Goal: Task Accomplishment & Management: Use online tool/utility

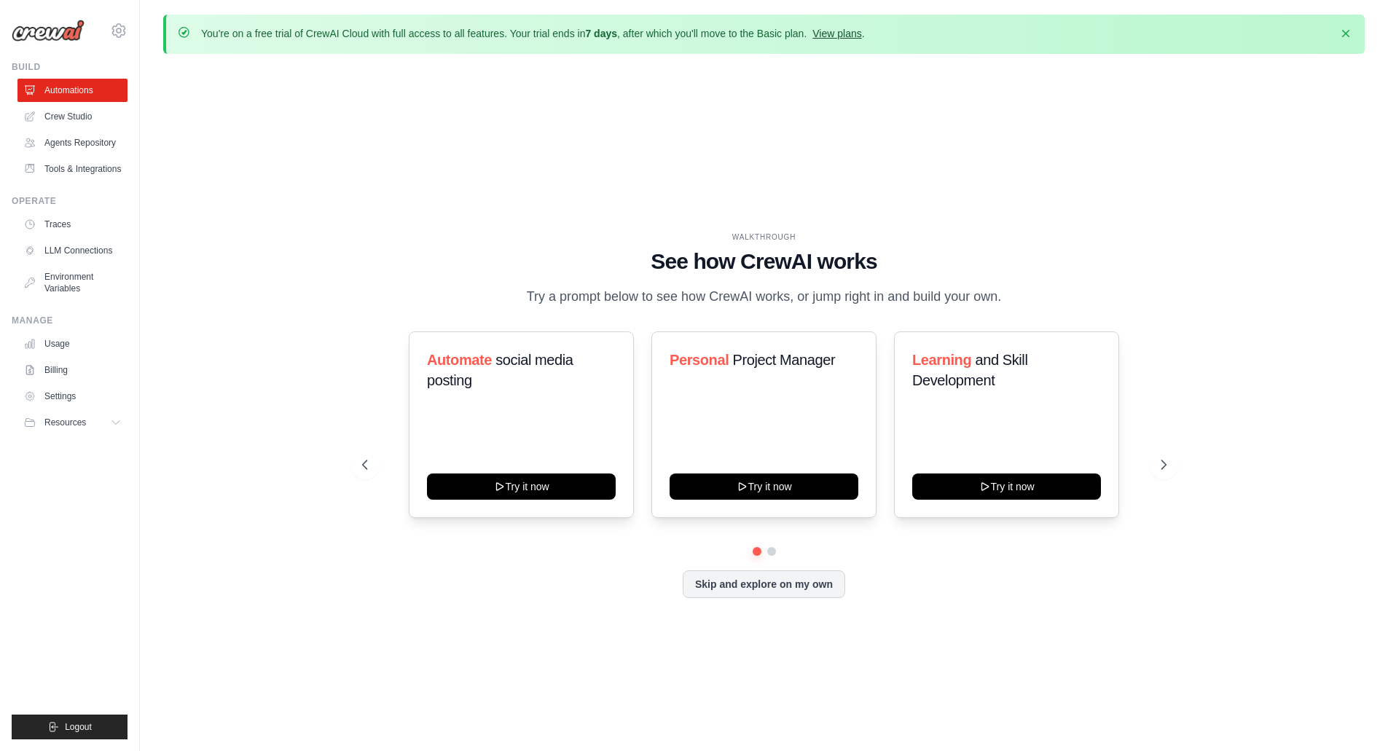
click at [840, 33] on link "View plans" at bounding box center [837, 34] width 49 height 12
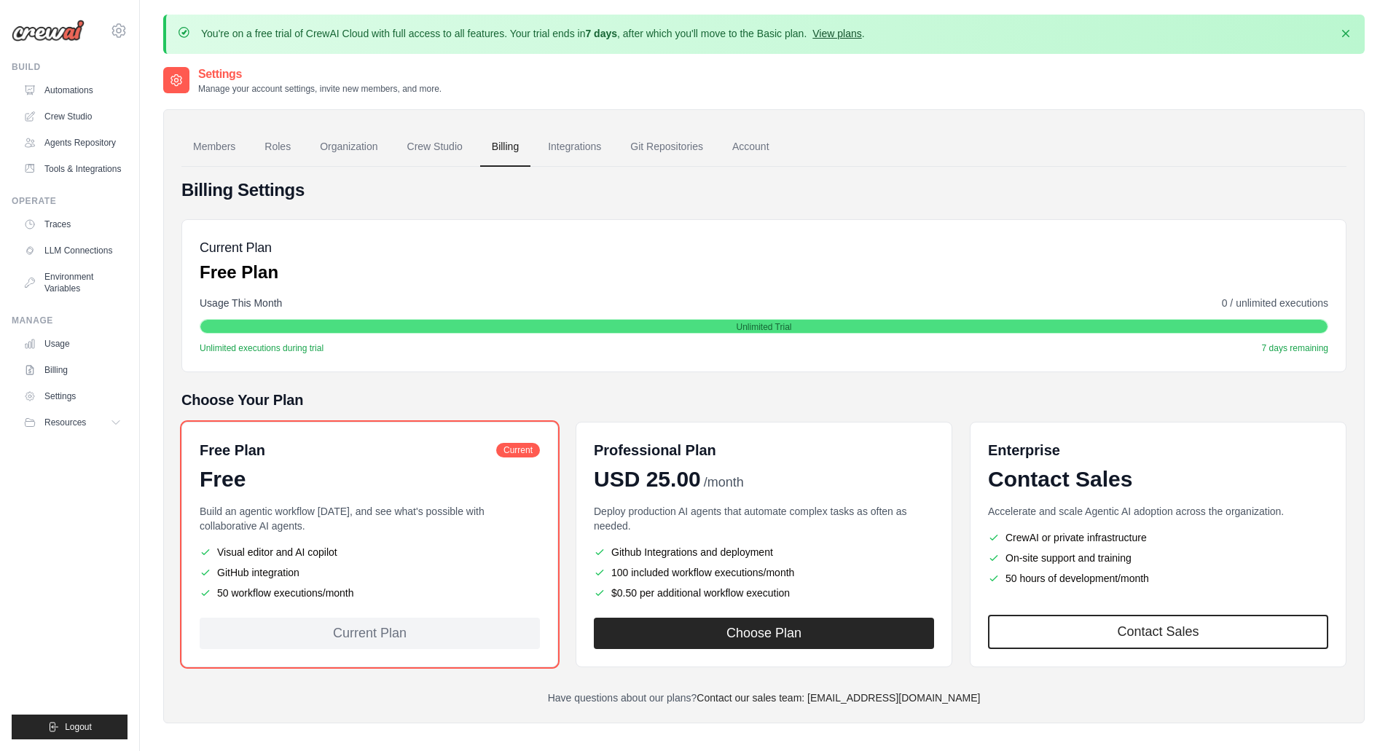
click at [835, 34] on link "View plans" at bounding box center [837, 34] width 49 height 12
click at [75, 90] on link "Automations" at bounding box center [74, 90] width 110 height 23
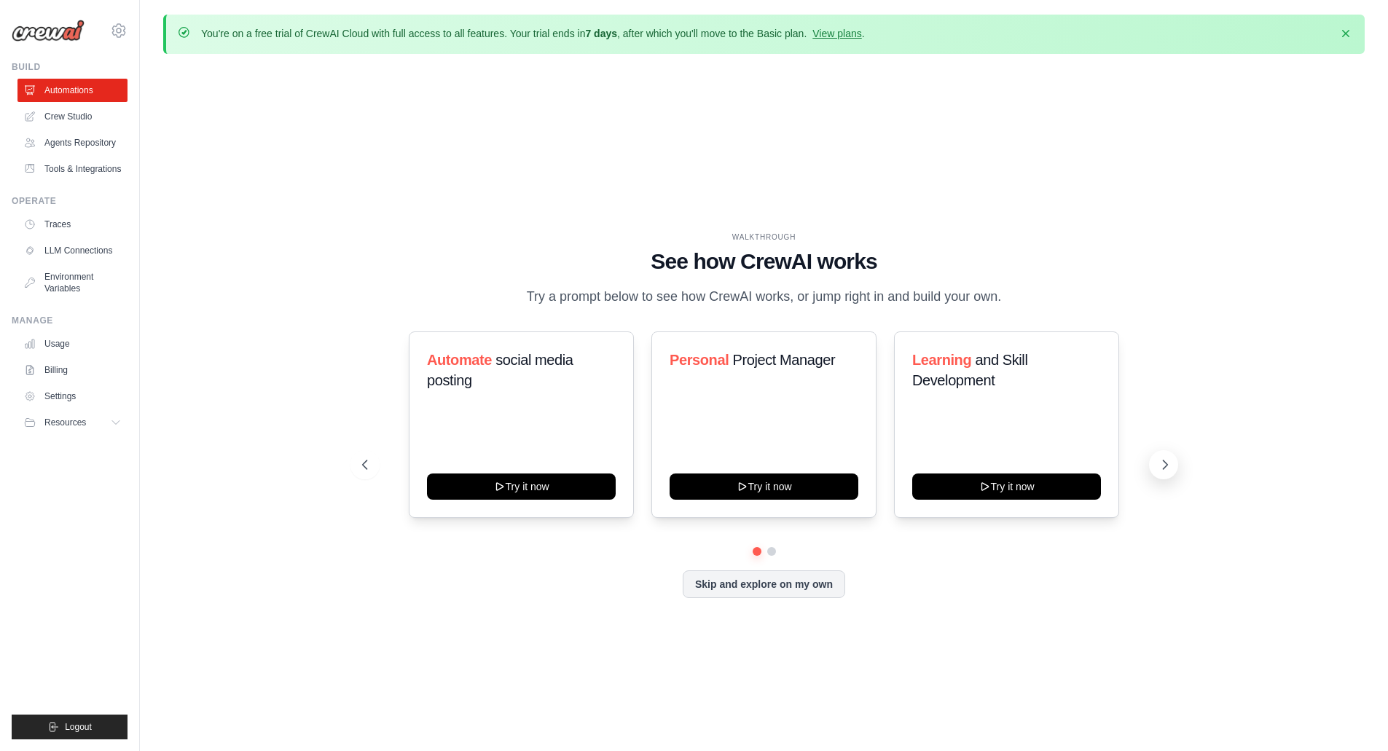
click at [1165, 460] on icon at bounding box center [1165, 465] width 15 height 15
click at [1167, 466] on icon at bounding box center [1165, 465] width 15 height 15
click at [366, 465] on icon at bounding box center [363, 465] width 15 height 15
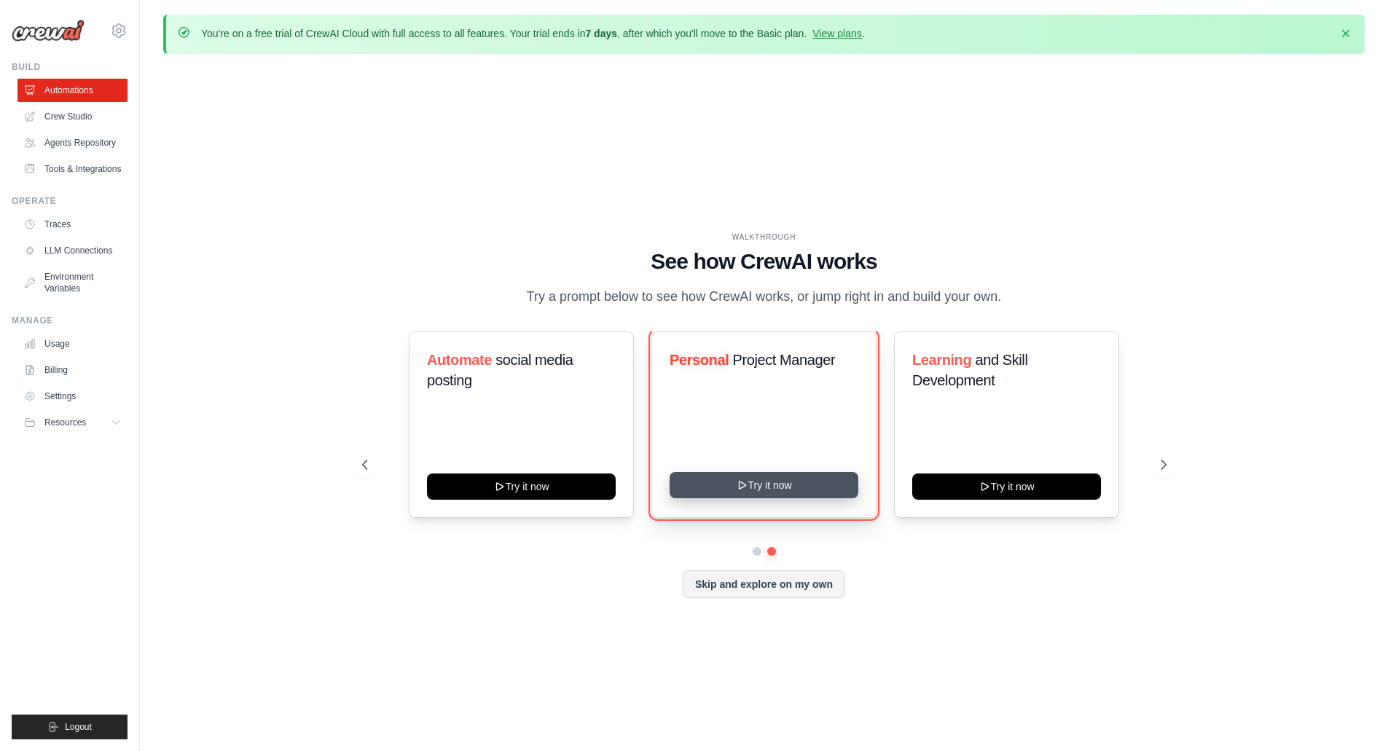
click at [759, 483] on button "Try it now" at bounding box center [764, 485] width 189 height 26
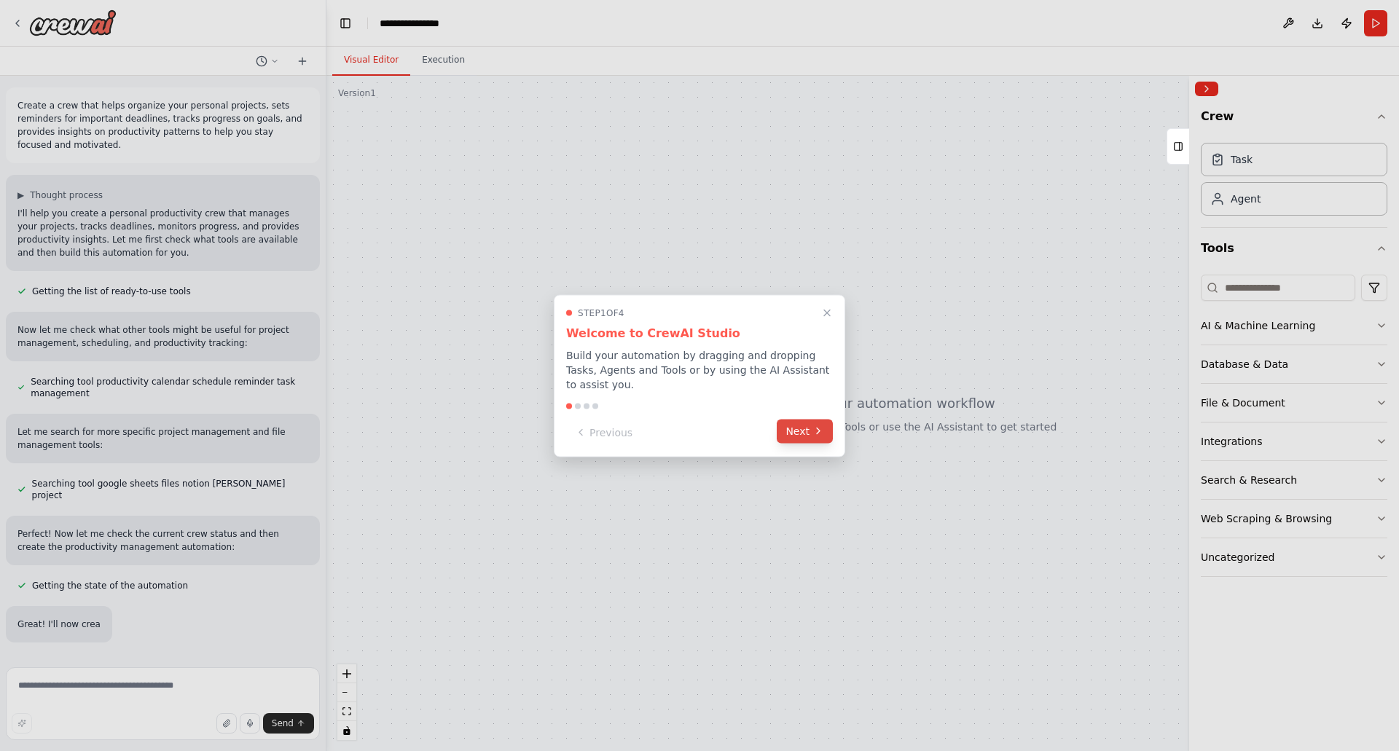
click at [807, 426] on button "Next" at bounding box center [805, 431] width 56 height 24
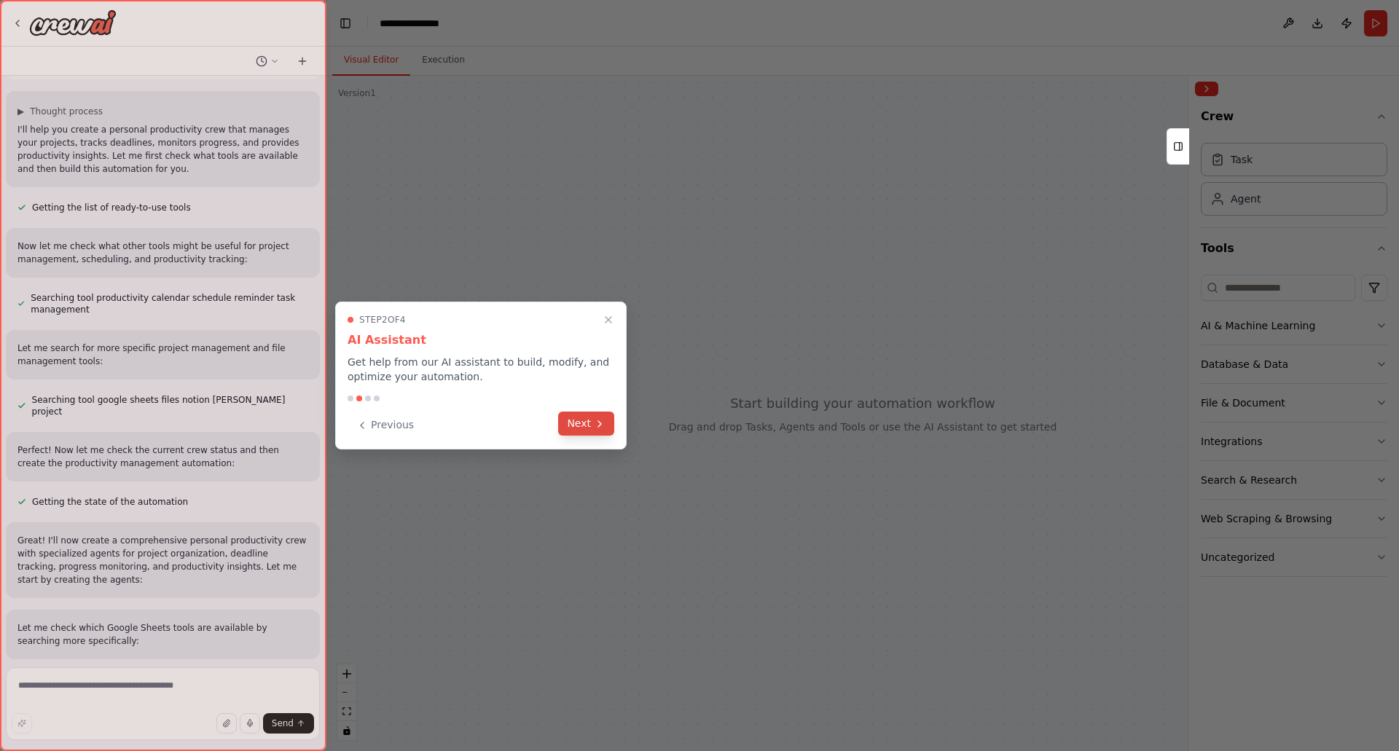
scroll to position [97, 0]
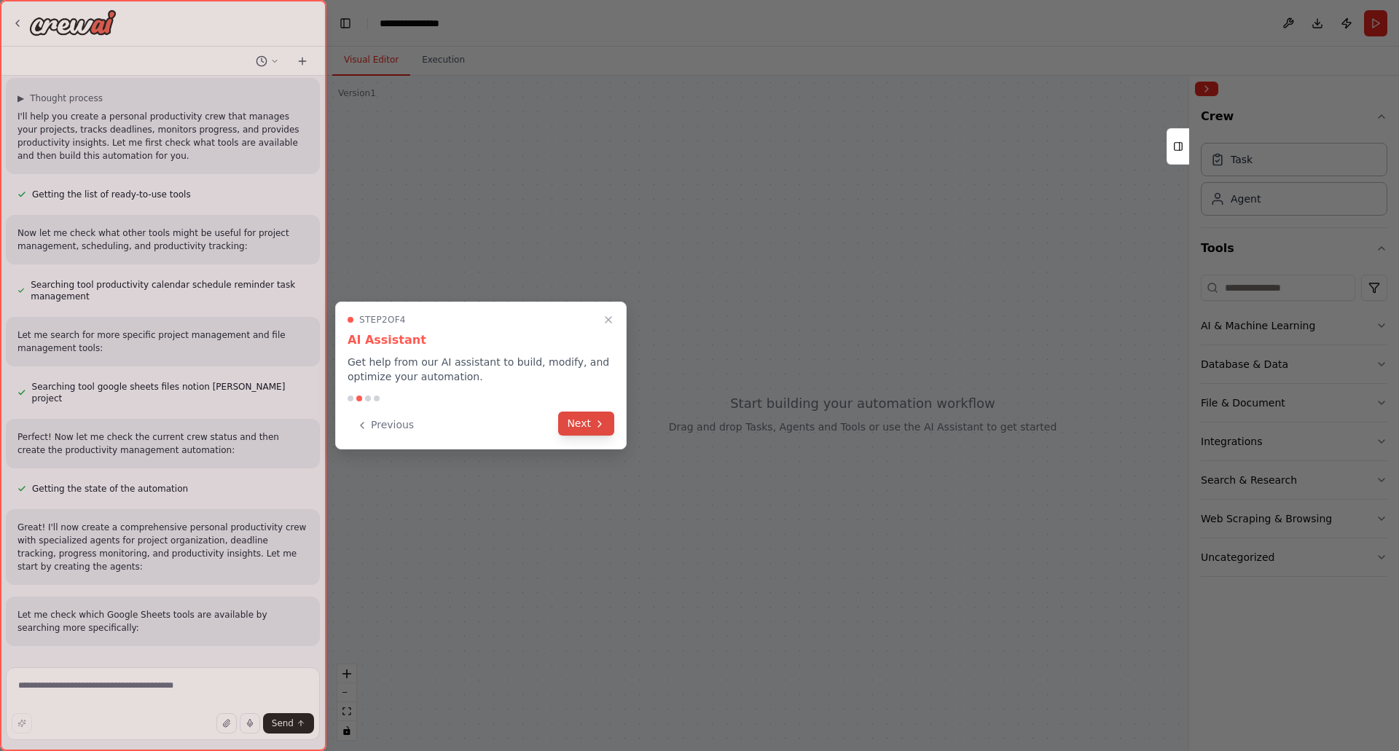
click at [582, 422] on button "Next" at bounding box center [586, 424] width 56 height 24
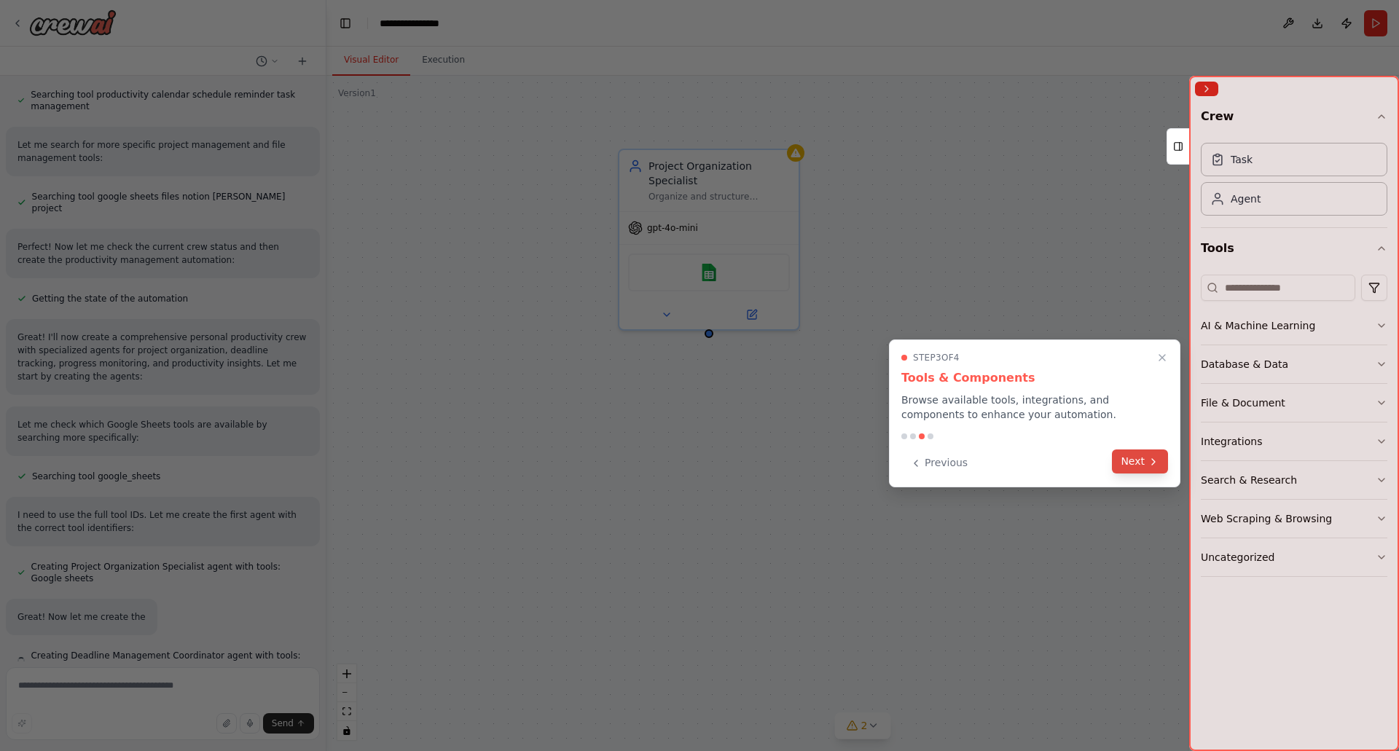
scroll to position [288, 0]
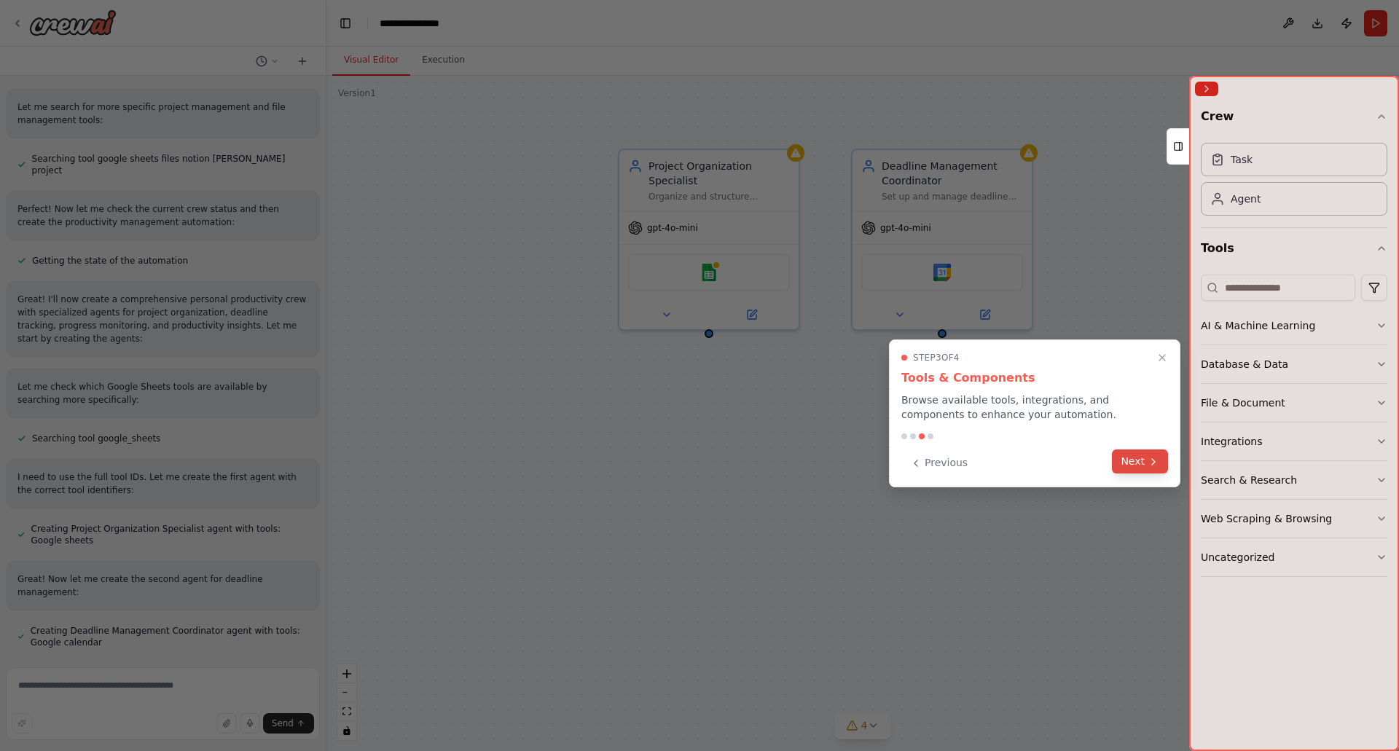
click at [1142, 461] on button "Next" at bounding box center [1140, 462] width 56 height 24
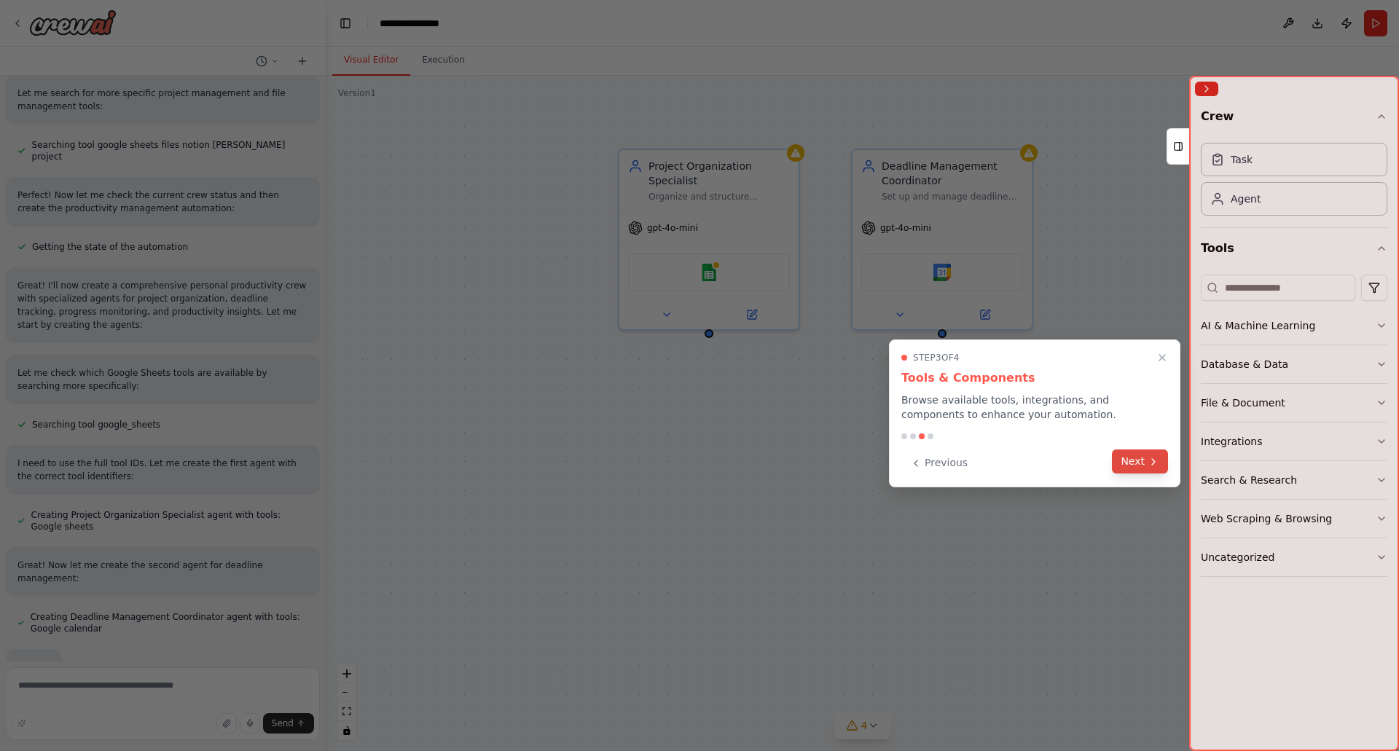
scroll to position [365, 0]
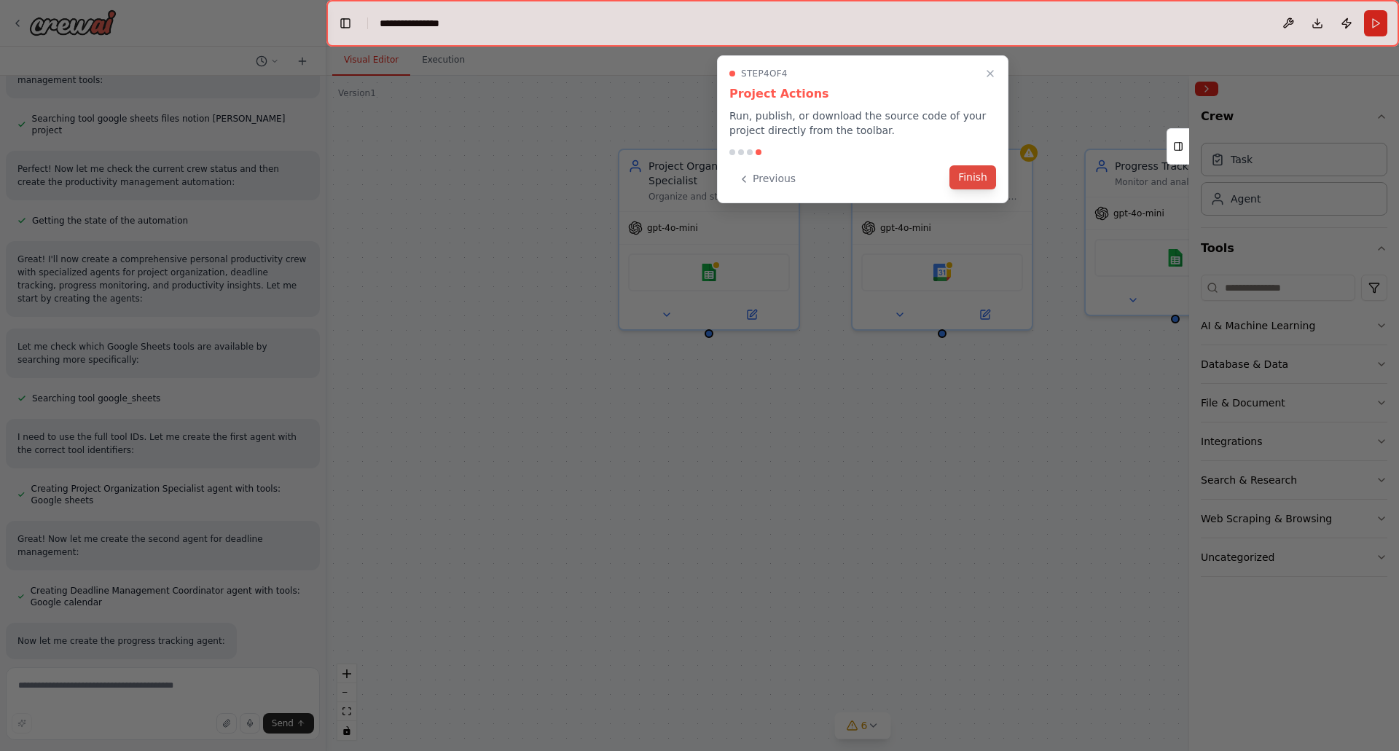
click at [971, 178] on button "Finish" at bounding box center [973, 177] width 47 height 24
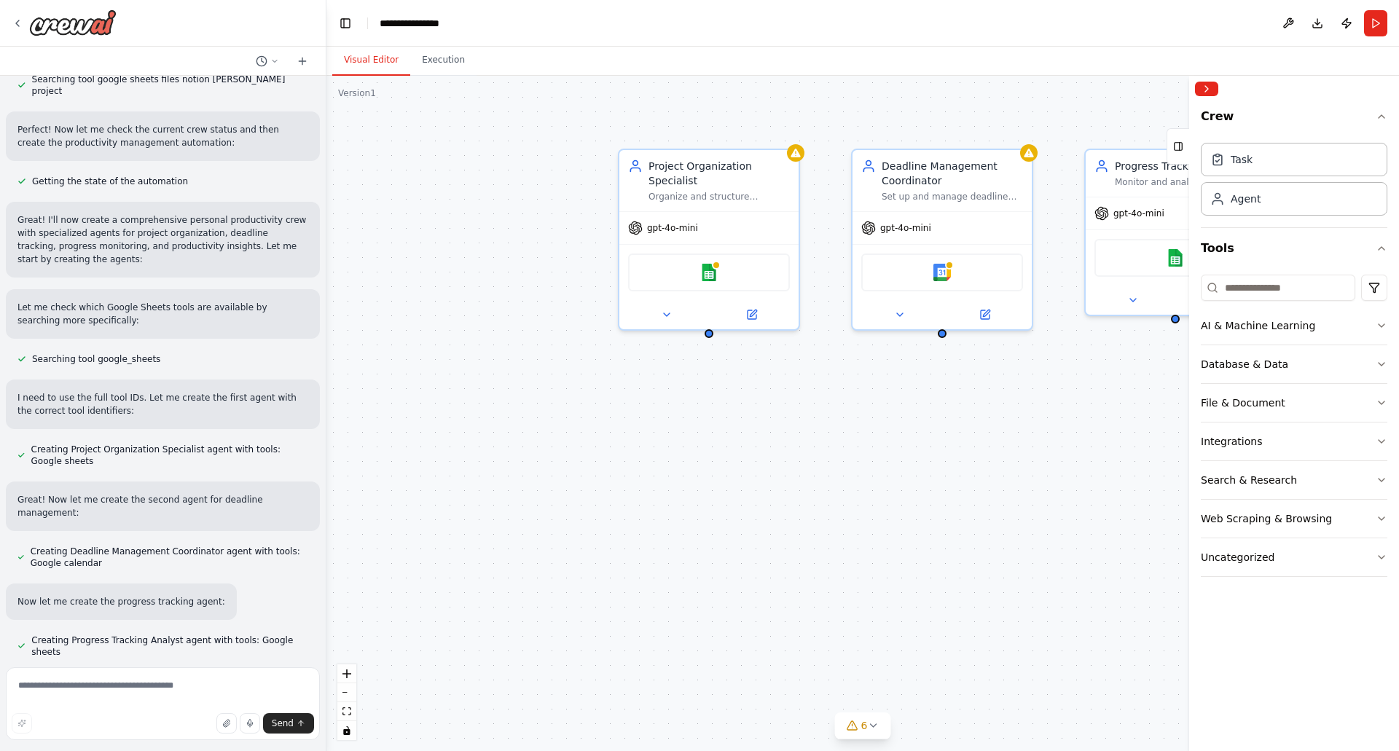
scroll to position [454, 0]
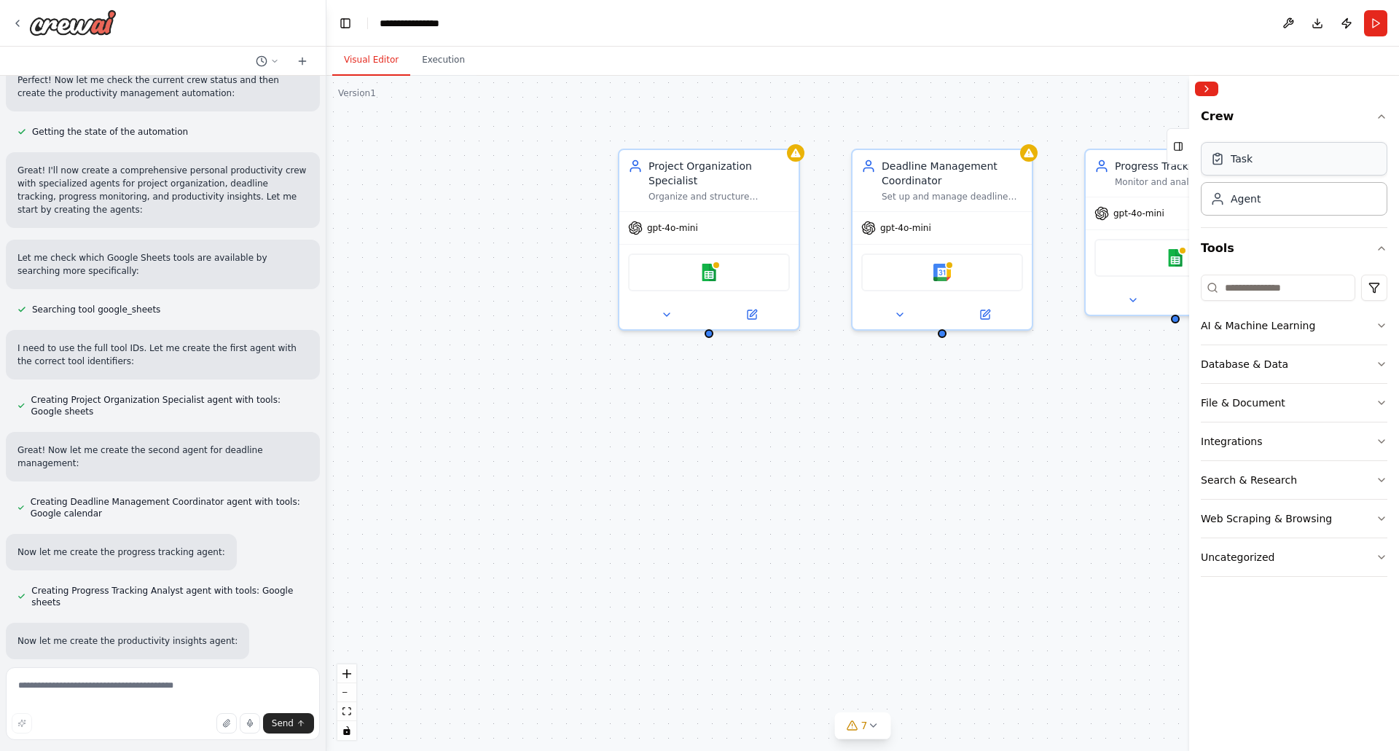
click at [1249, 170] on div "Task" at bounding box center [1294, 159] width 187 height 34
click at [1240, 199] on div "Agent" at bounding box center [1246, 198] width 30 height 15
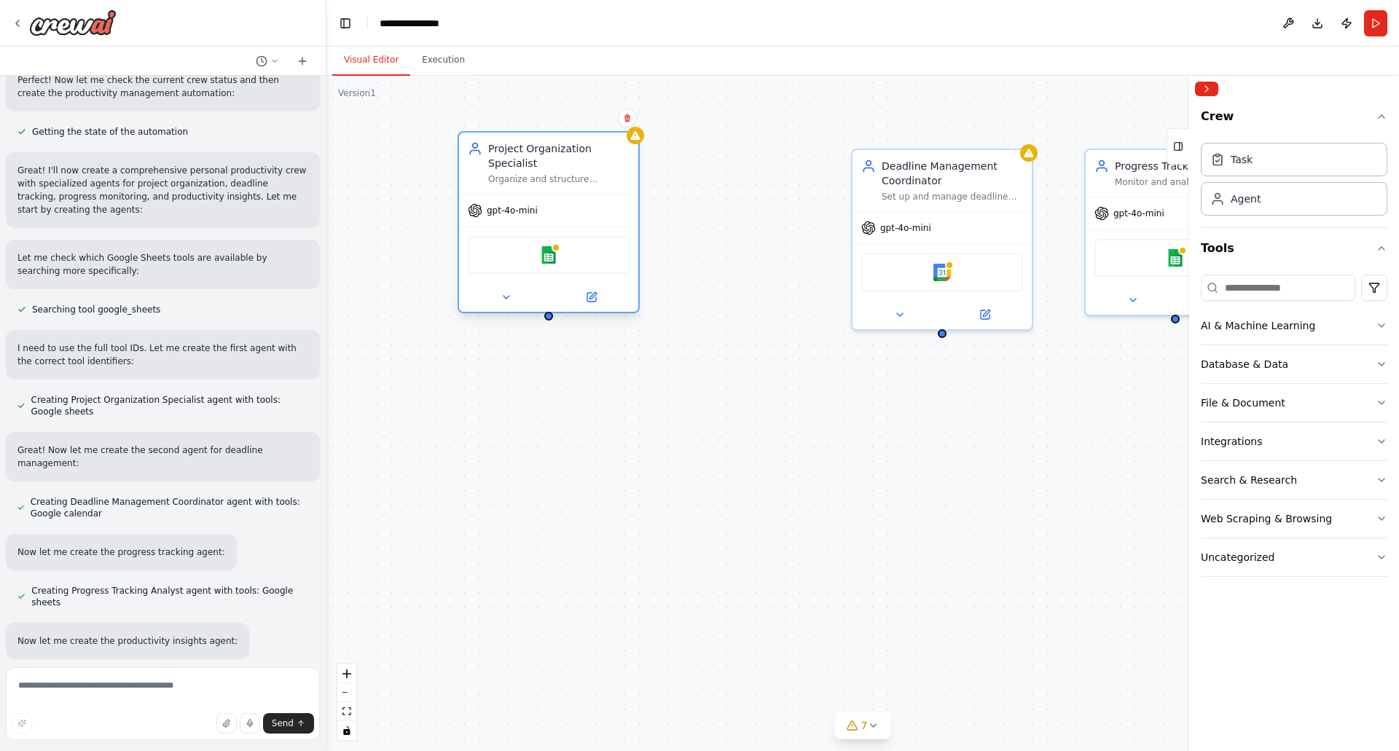
drag, startPoint x: 733, startPoint y: 168, endPoint x: 570, endPoint y: 149, distance: 164.4
click at [570, 149] on div "Project Organization Specialist" at bounding box center [558, 155] width 141 height 29
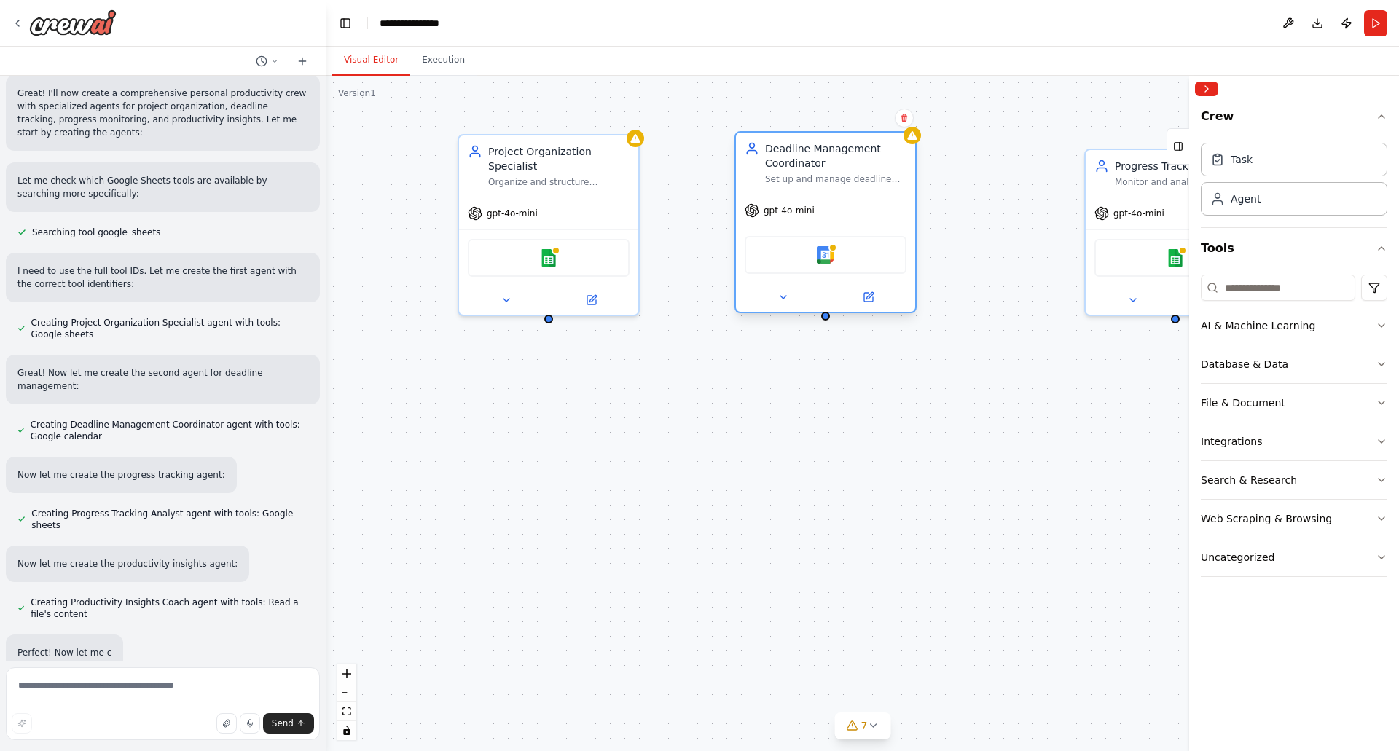
drag, startPoint x: 898, startPoint y: 179, endPoint x: 815, endPoint y: 168, distance: 83.8
click at [815, 168] on div "Deadline Management Coordinator" at bounding box center [835, 155] width 141 height 29
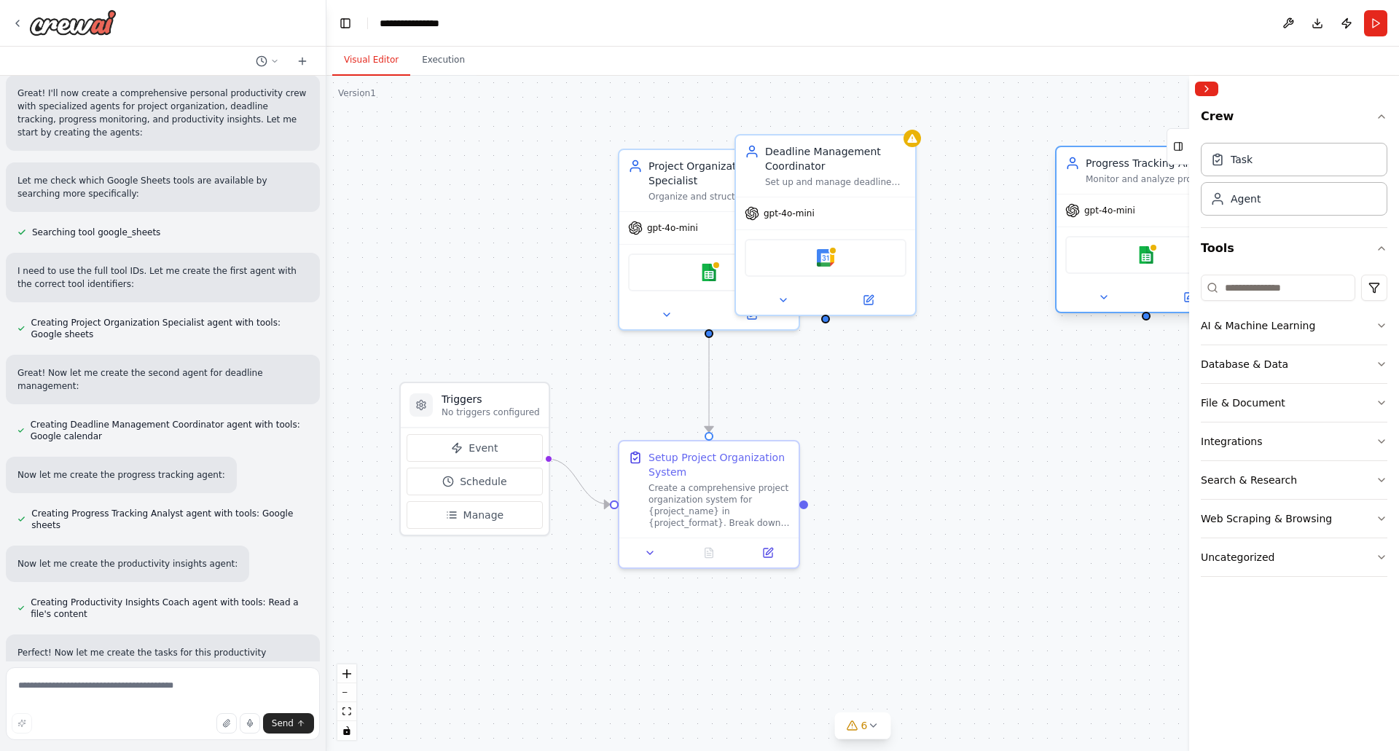
scroll to position [544, 0]
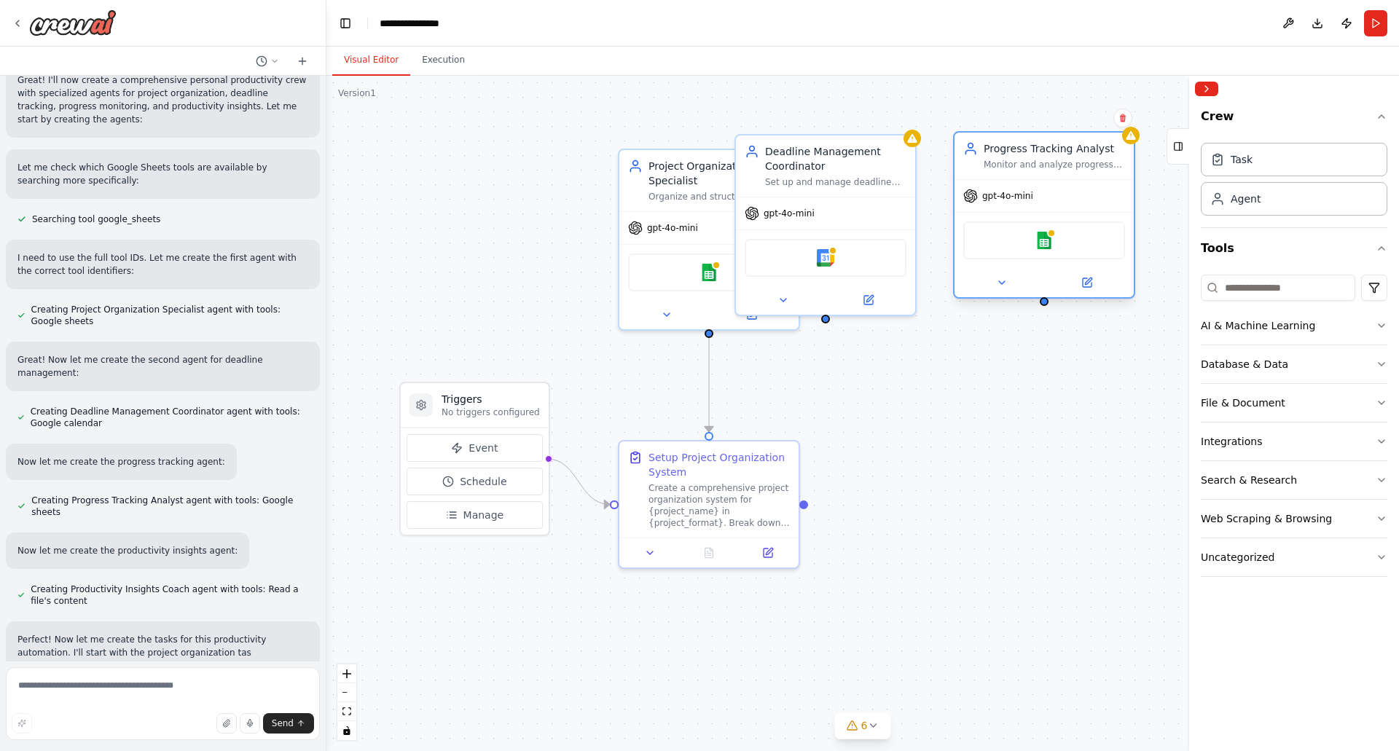
drag, startPoint x: 1134, startPoint y: 176, endPoint x: 968, endPoint y: 164, distance: 166.6
click at [1000, 160] on div "Monitor and analyze progress on {goals_type} goals by tracking completion rates…" at bounding box center [1054, 165] width 141 height 12
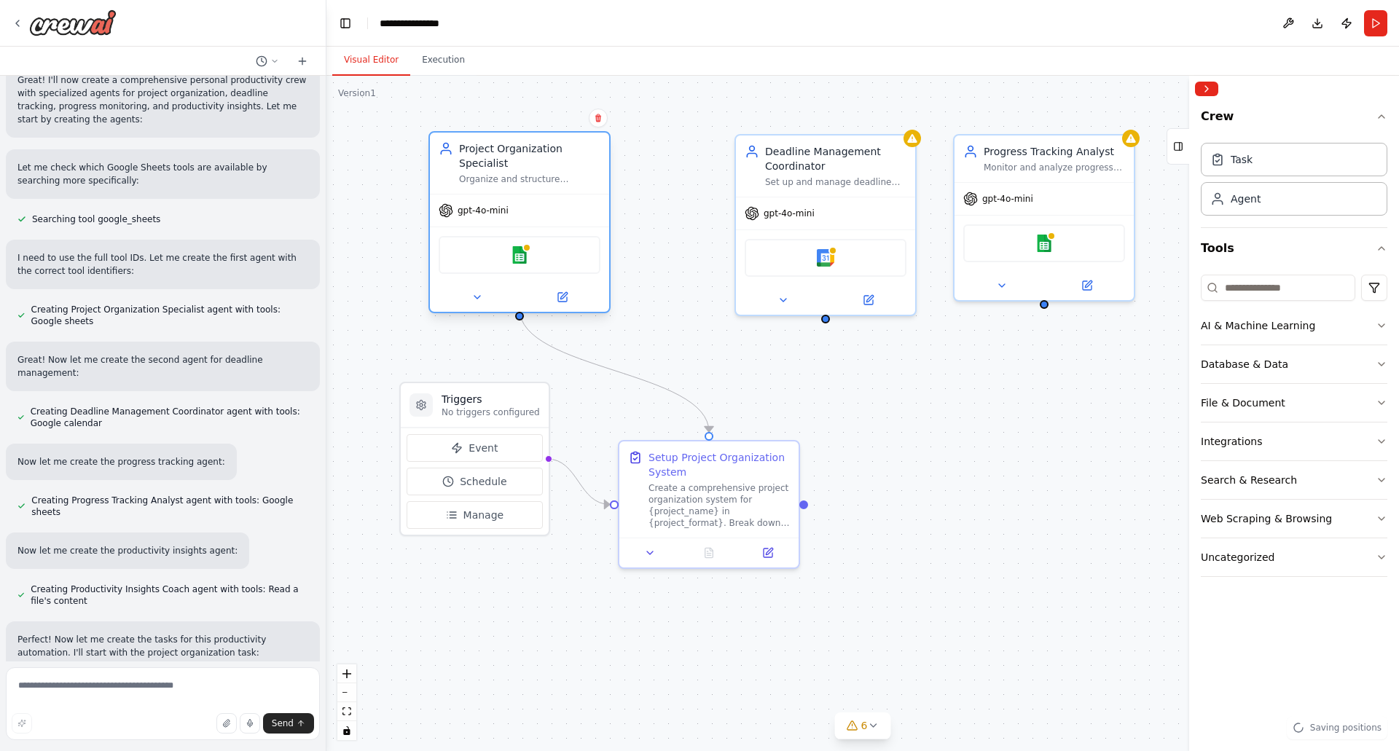
drag, startPoint x: 687, startPoint y: 168, endPoint x: 495, endPoint y: 148, distance: 193.4
click at [495, 148] on div "Project Organization Specialist" at bounding box center [529, 155] width 141 height 29
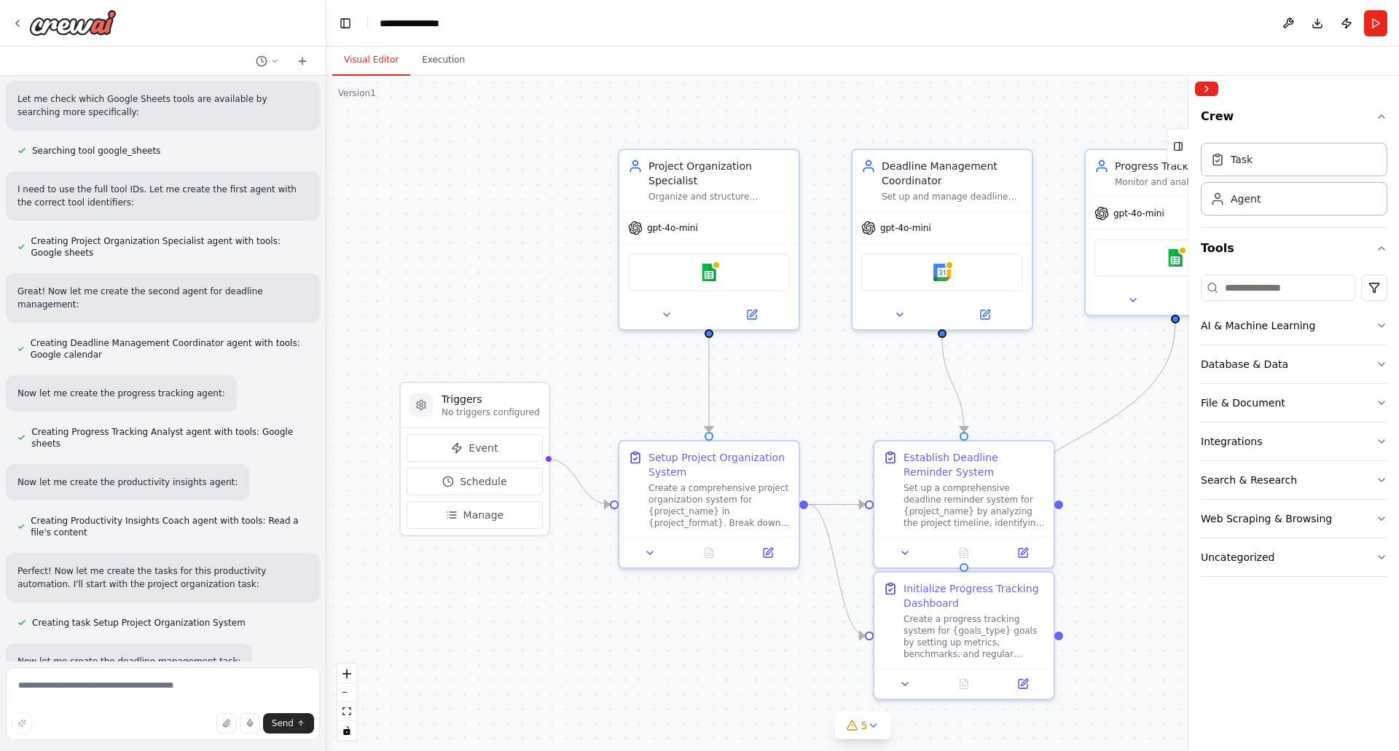
scroll to position [699, 0]
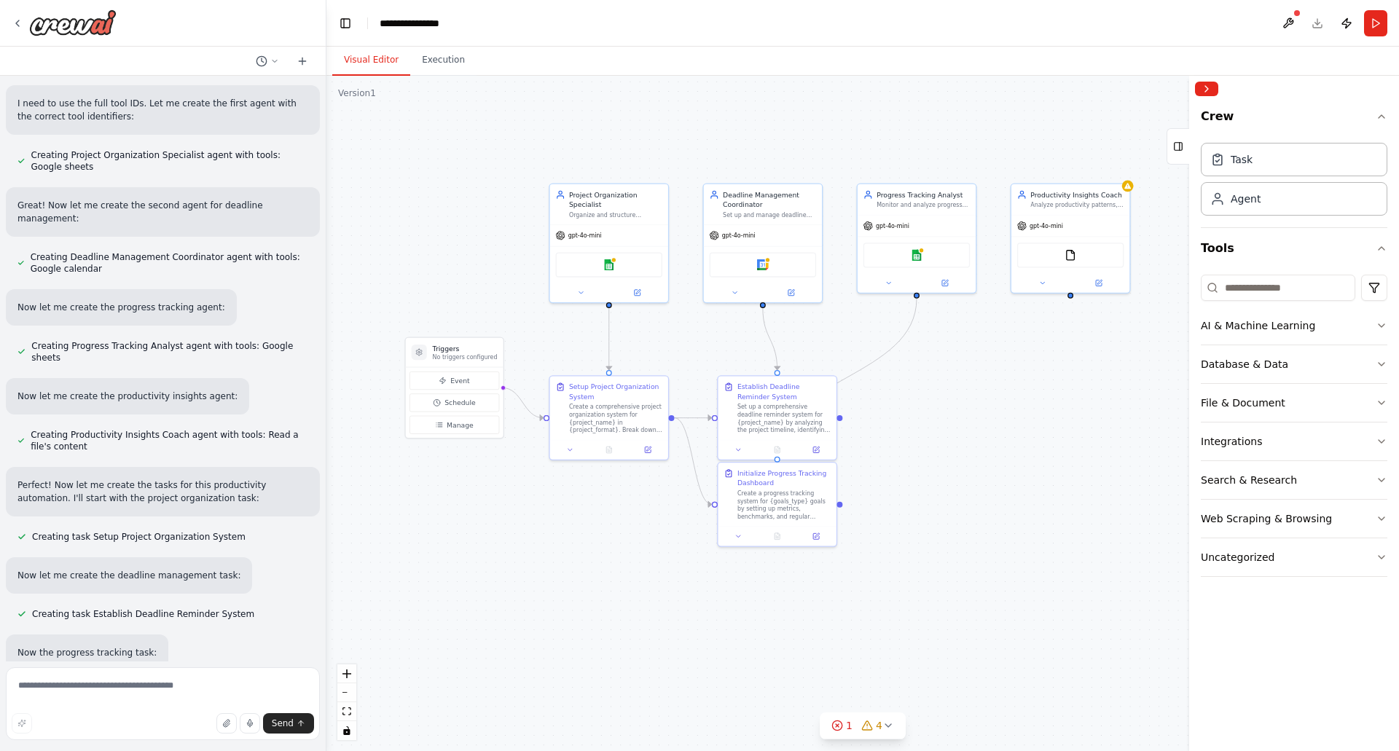
drag, startPoint x: 1025, startPoint y: 382, endPoint x: 861, endPoint y: 345, distance: 168.2
click at [865, 343] on div ".deletable-edge-delete-btn { width: 20px; height: 20px; border: 0px solid #ffff…" at bounding box center [863, 414] width 1073 height 676
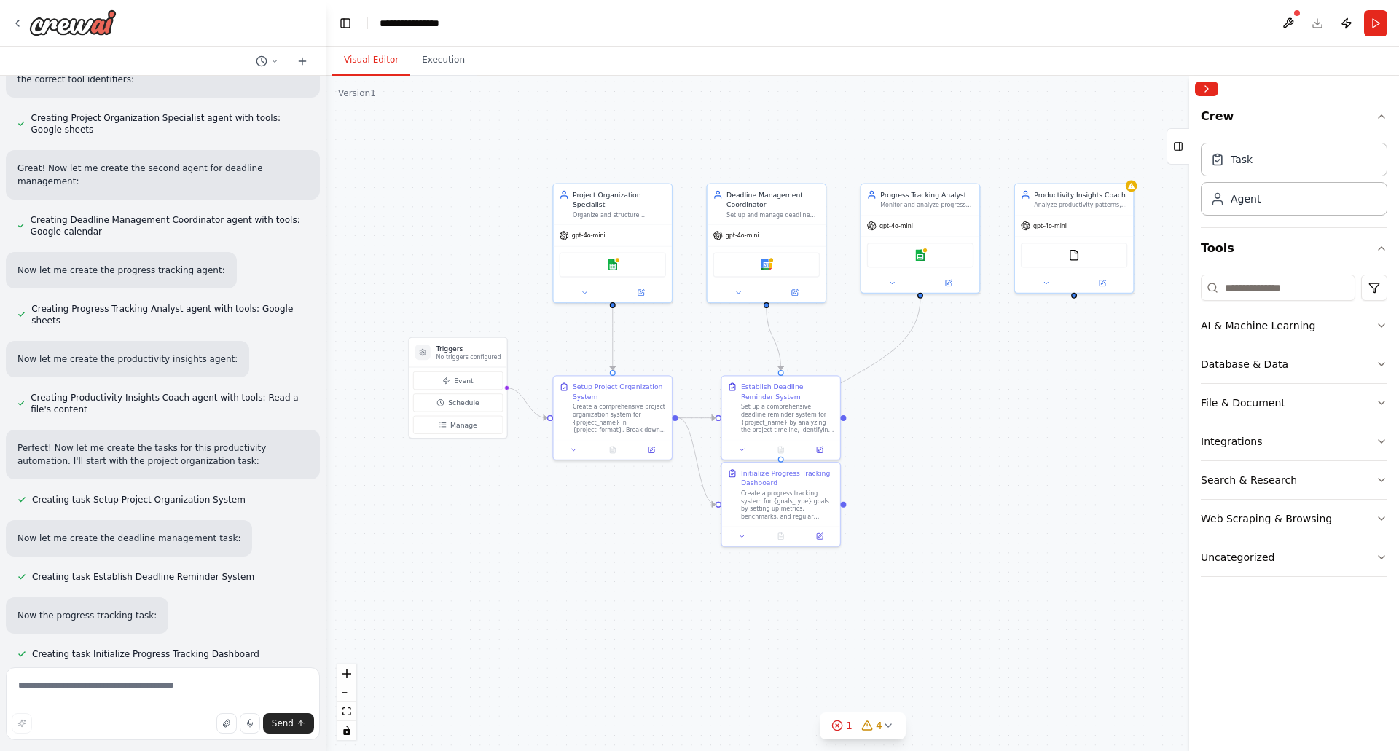
scroll to position [776, 0]
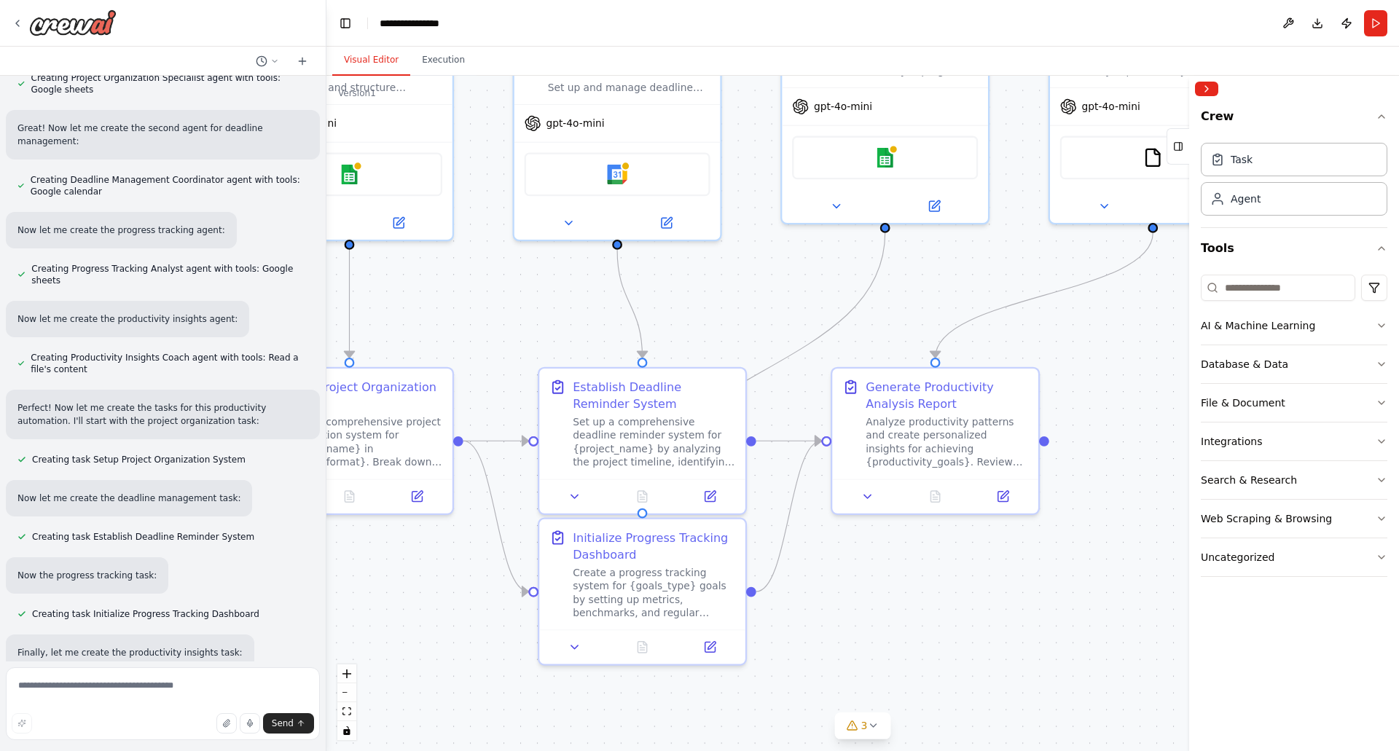
drag, startPoint x: 920, startPoint y: 353, endPoint x: 754, endPoint y: 337, distance: 166.9
click at [754, 337] on div ".deletable-edge-delete-btn { width: 20px; height: 20px; border: 0px solid #ffff…" at bounding box center [863, 414] width 1073 height 676
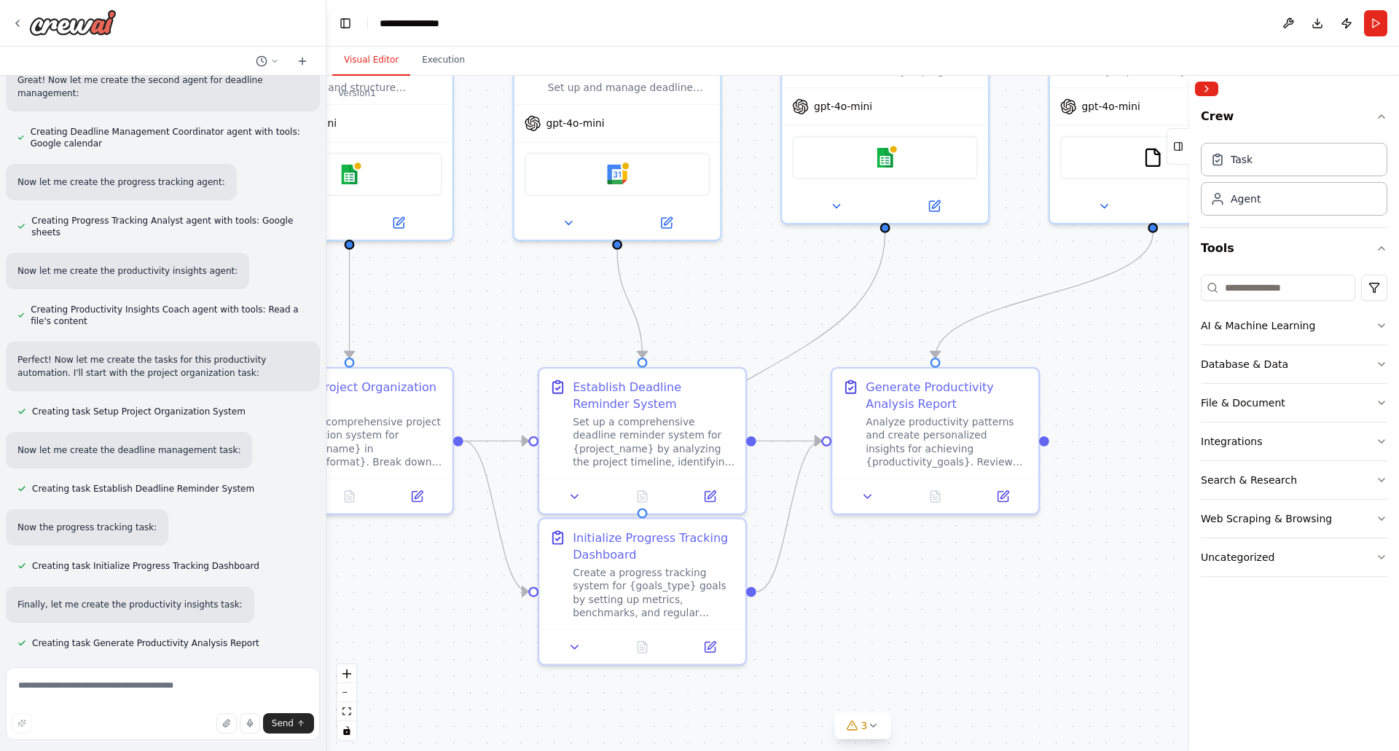
scroll to position [853, 0]
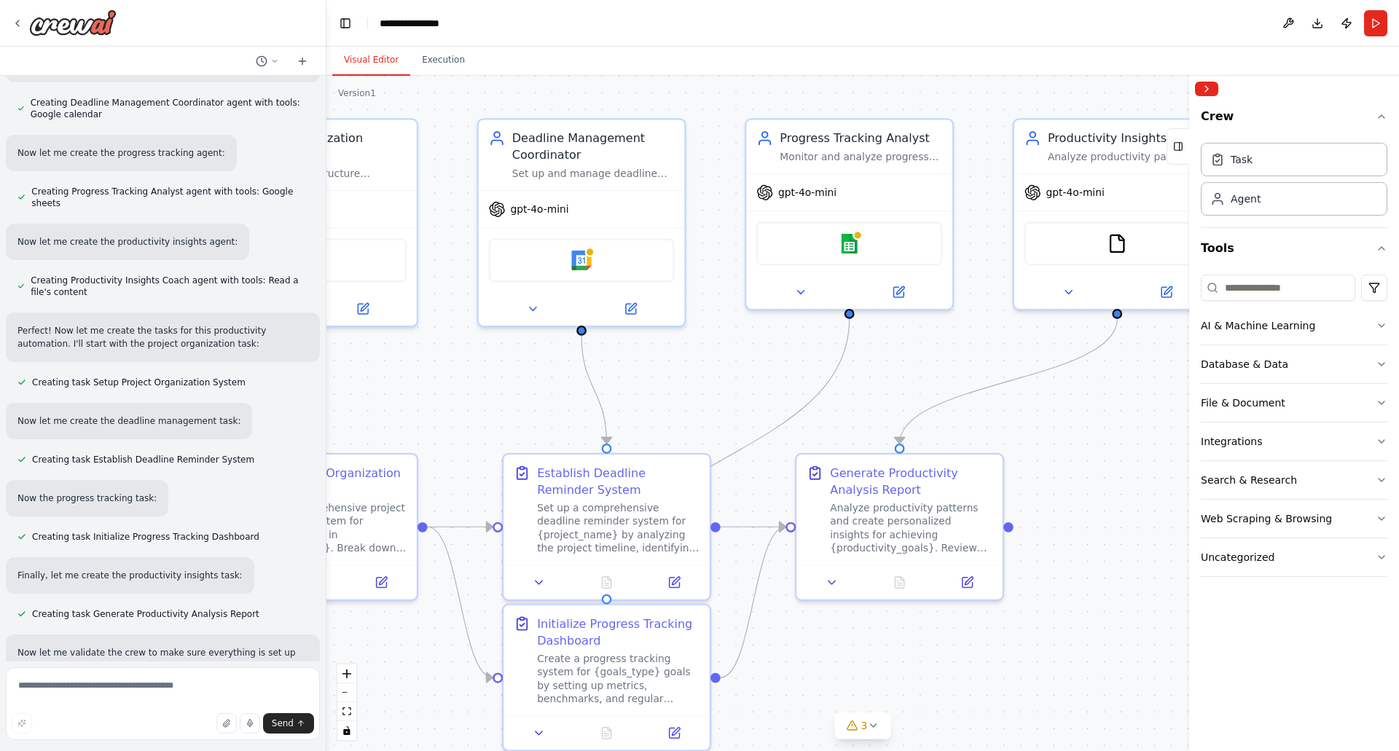
drag, startPoint x: 956, startPoint y: 302, endPoint x: 921, endPoint y: 389, distance: 93.8
click at [921, 389] on div ".deletable-edge-delete-btn { width: 20px; height: 20px; border: 0px solid #ffff…" at bounding box center [863, 414] width 1073 height 676
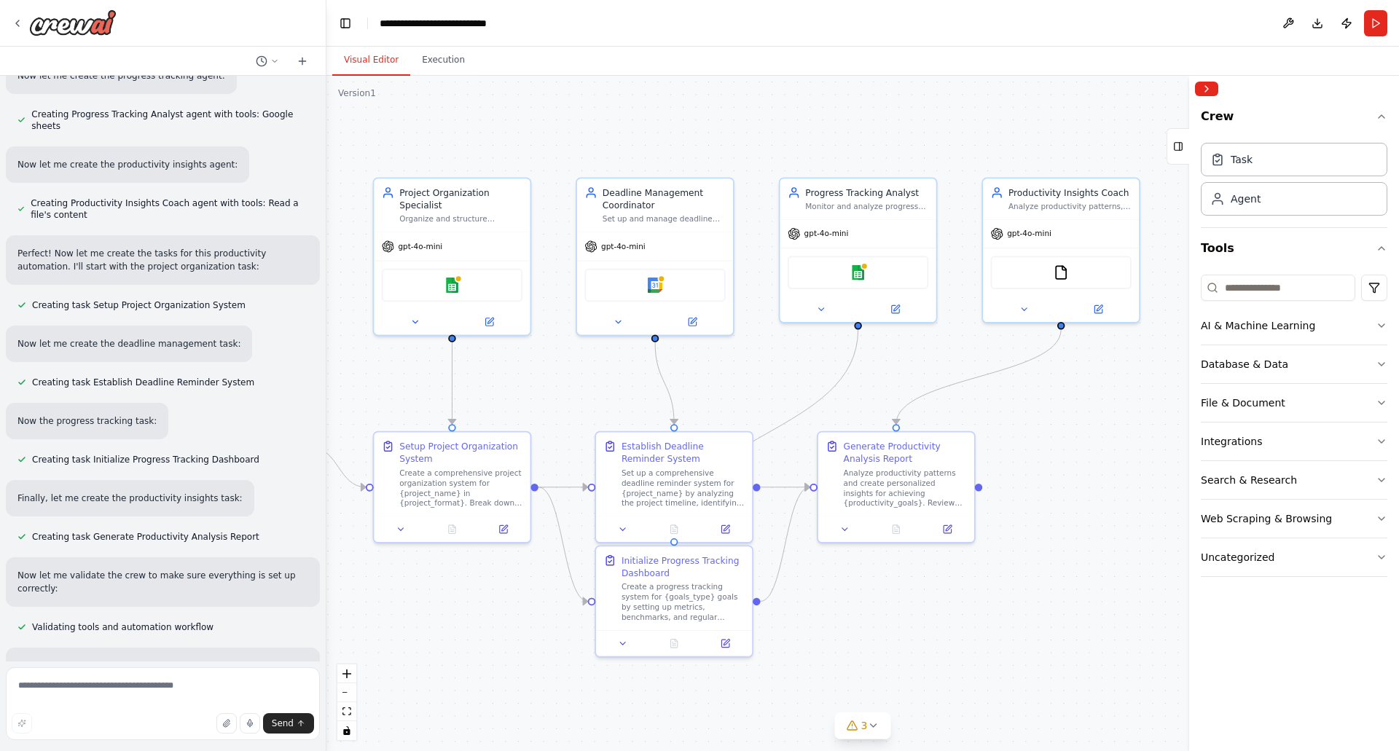
scroll to position [944, 0]
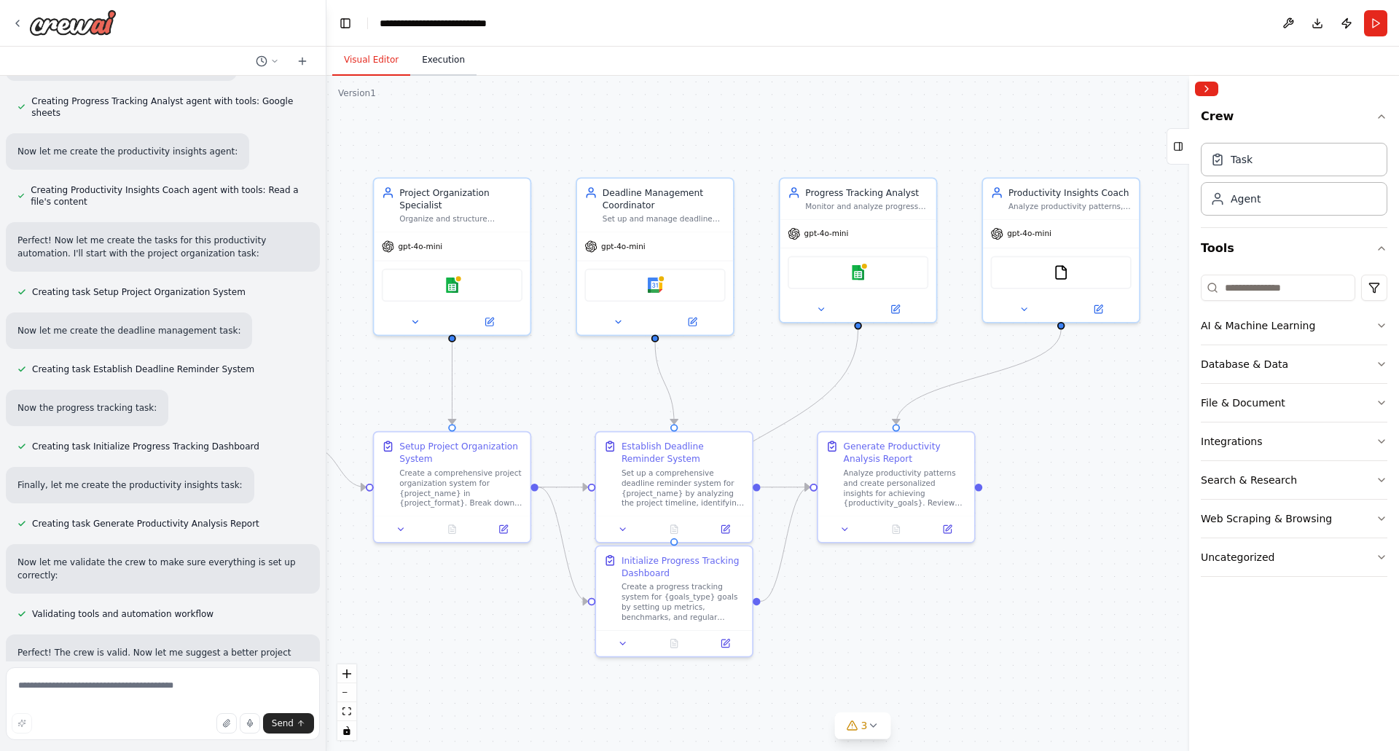
click at [440, 62] on button "Execution" at bounding box center [443, 60] width 66 height 31
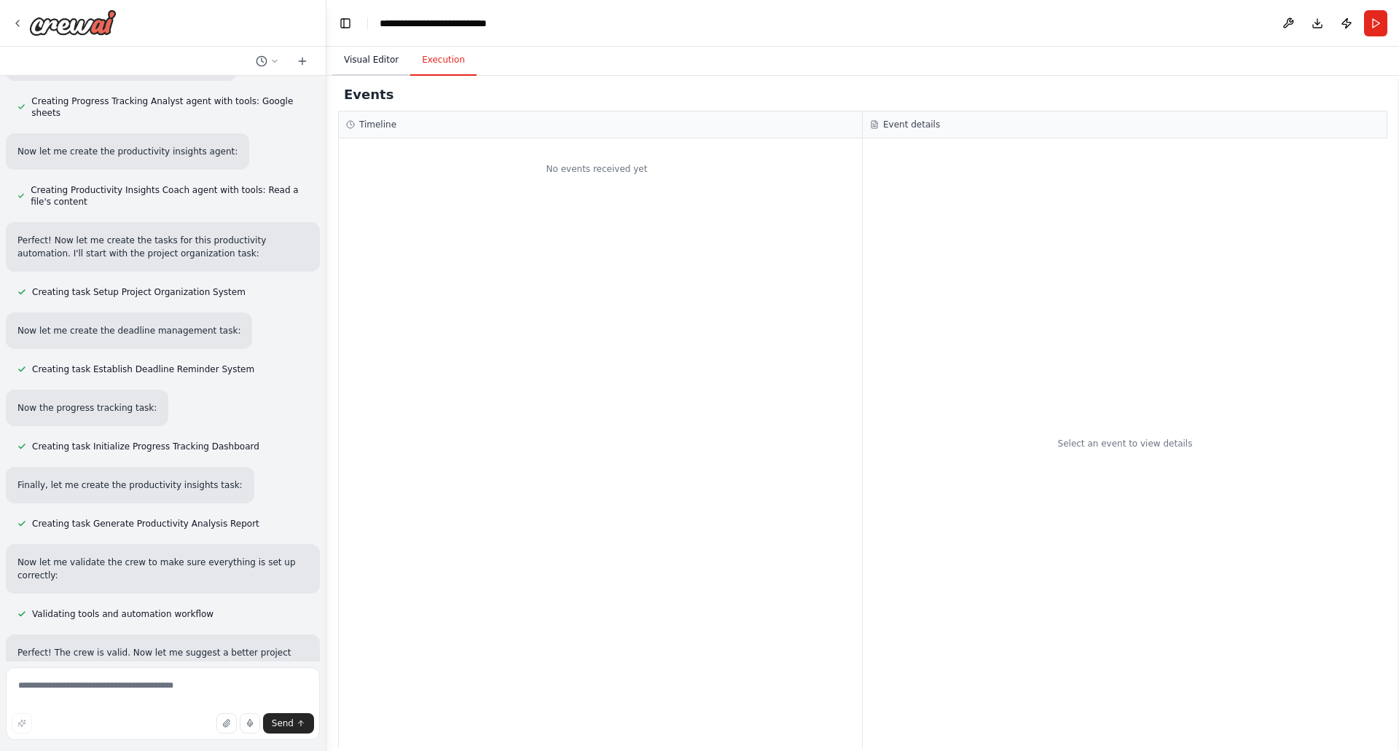
click at [361, 58] on button "Visual Editor" at bounding box center [371, 60] width 78 height 31
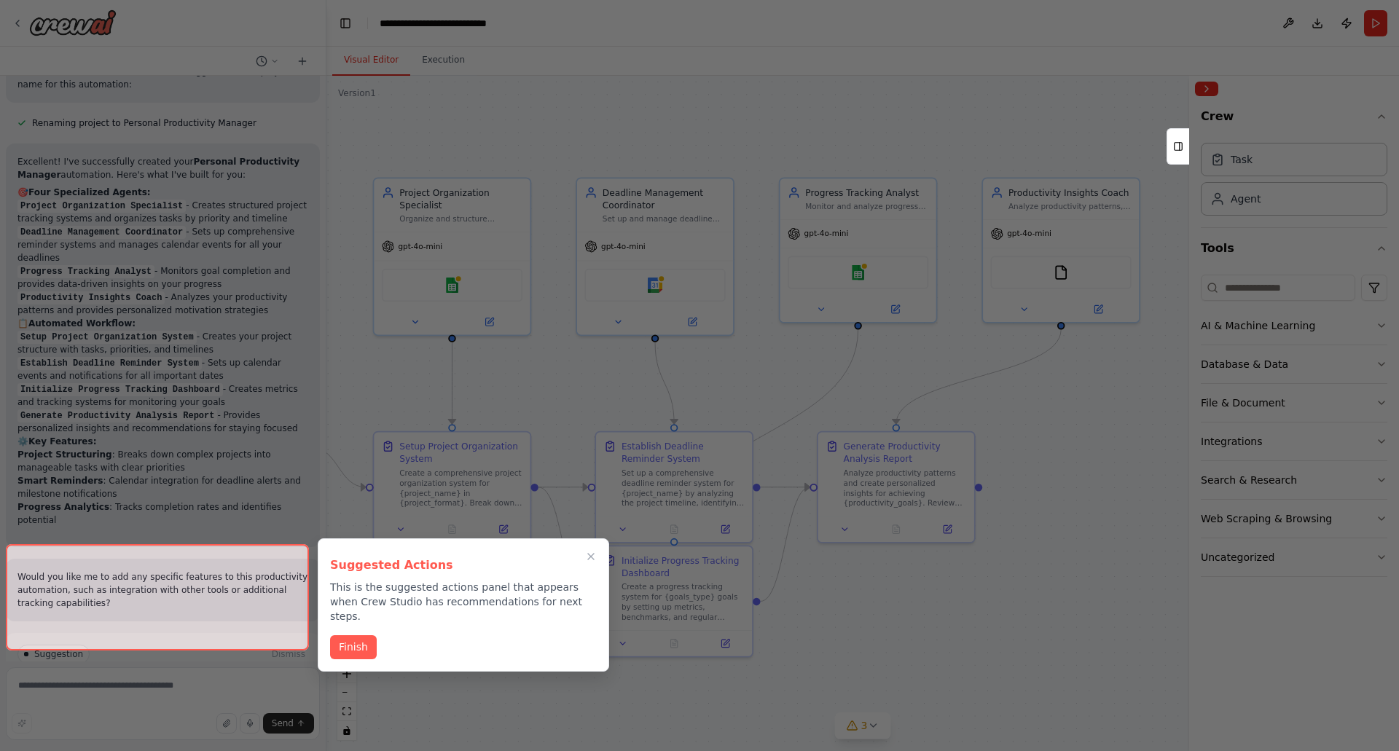
click at [229, 628] on div at bounding box center [157, 597] width 303 height 106
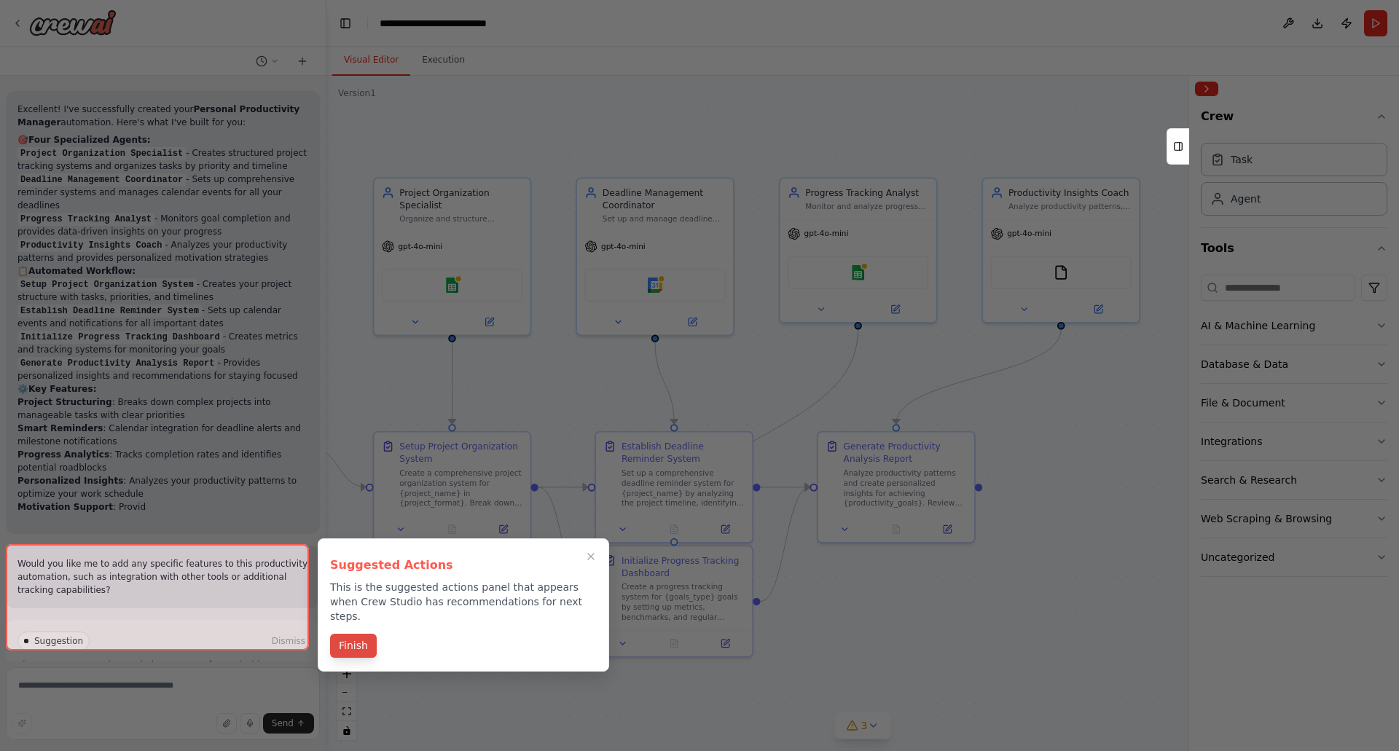
click at [366, 635] on button "Finish" at bounding box center [353, 646] width 47 height 24
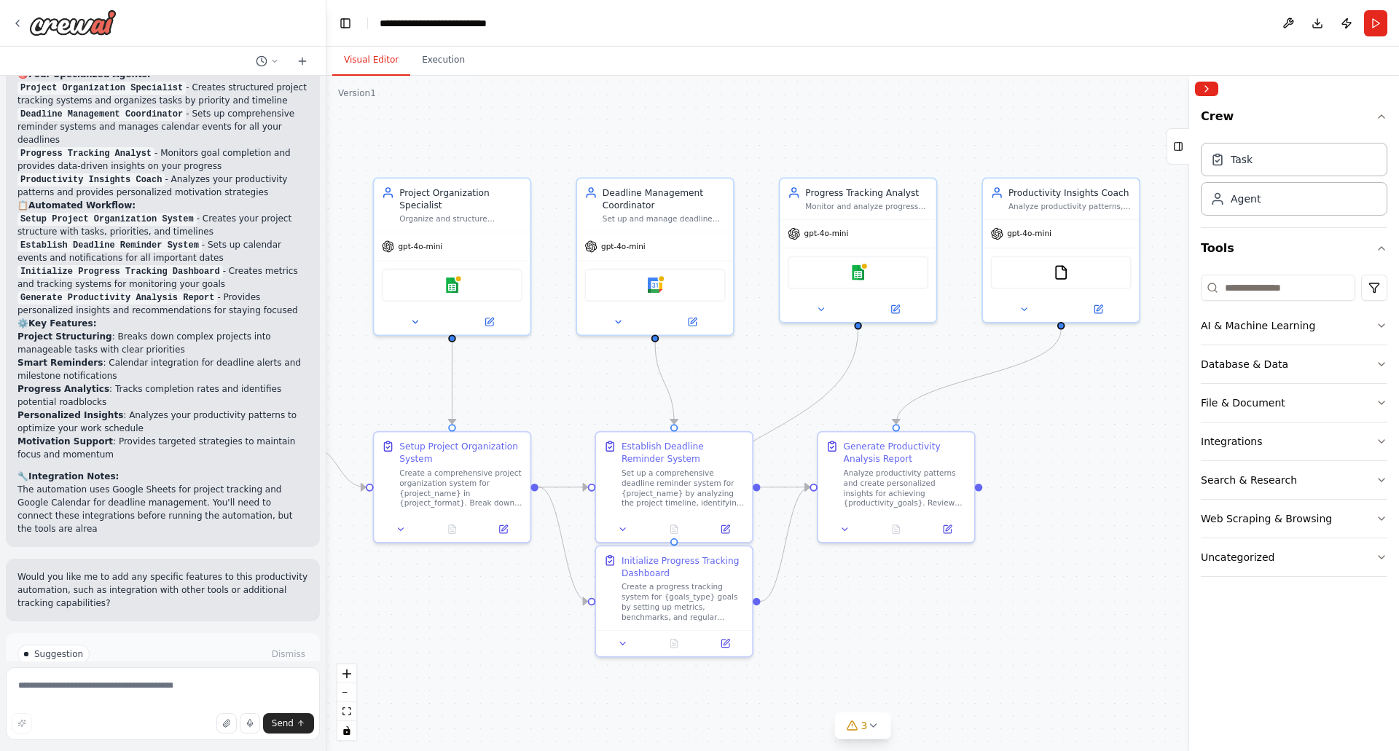
scroll to position [1657, 0]
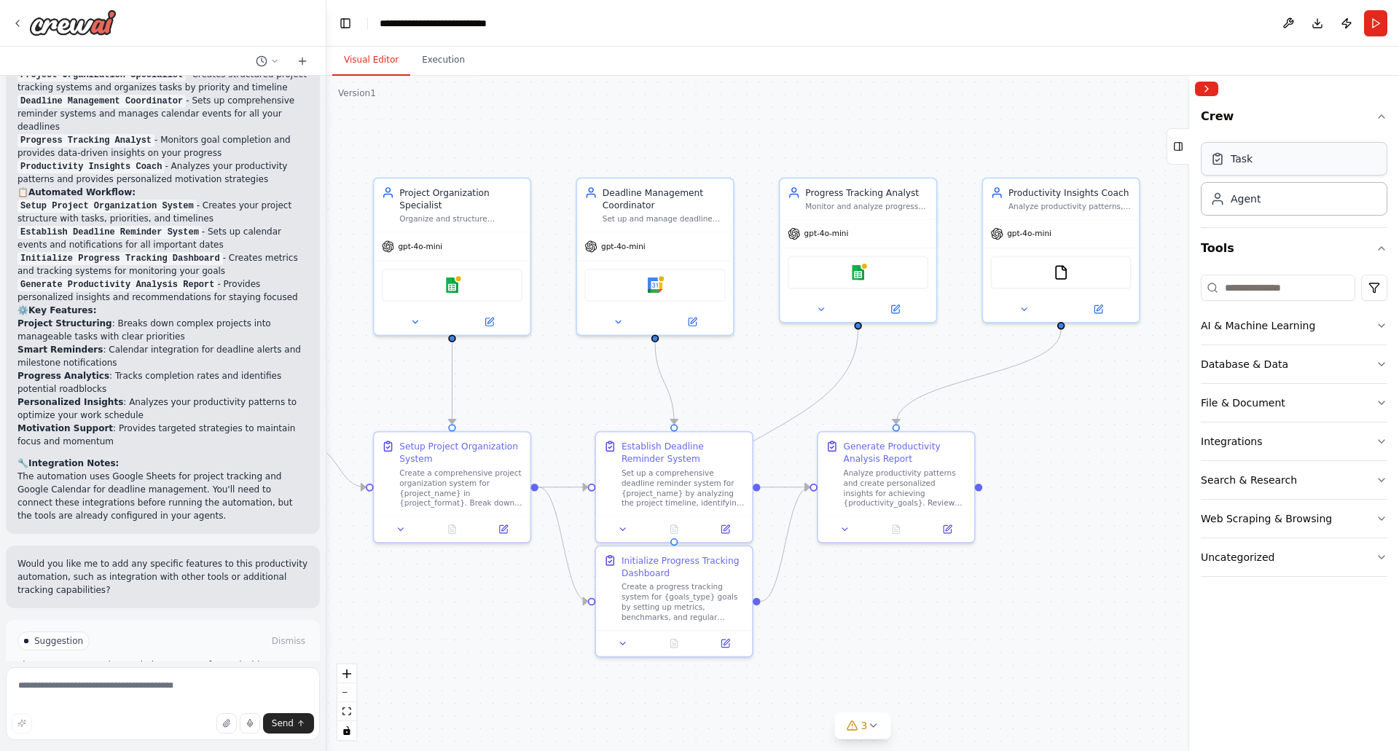
click at [1270, 159] on div "Task" at bounding box center [1294, 159] width 187 height 34
click at [1383, 324] on icon "button" at bounding box center [1382, 326] width 12 height 12
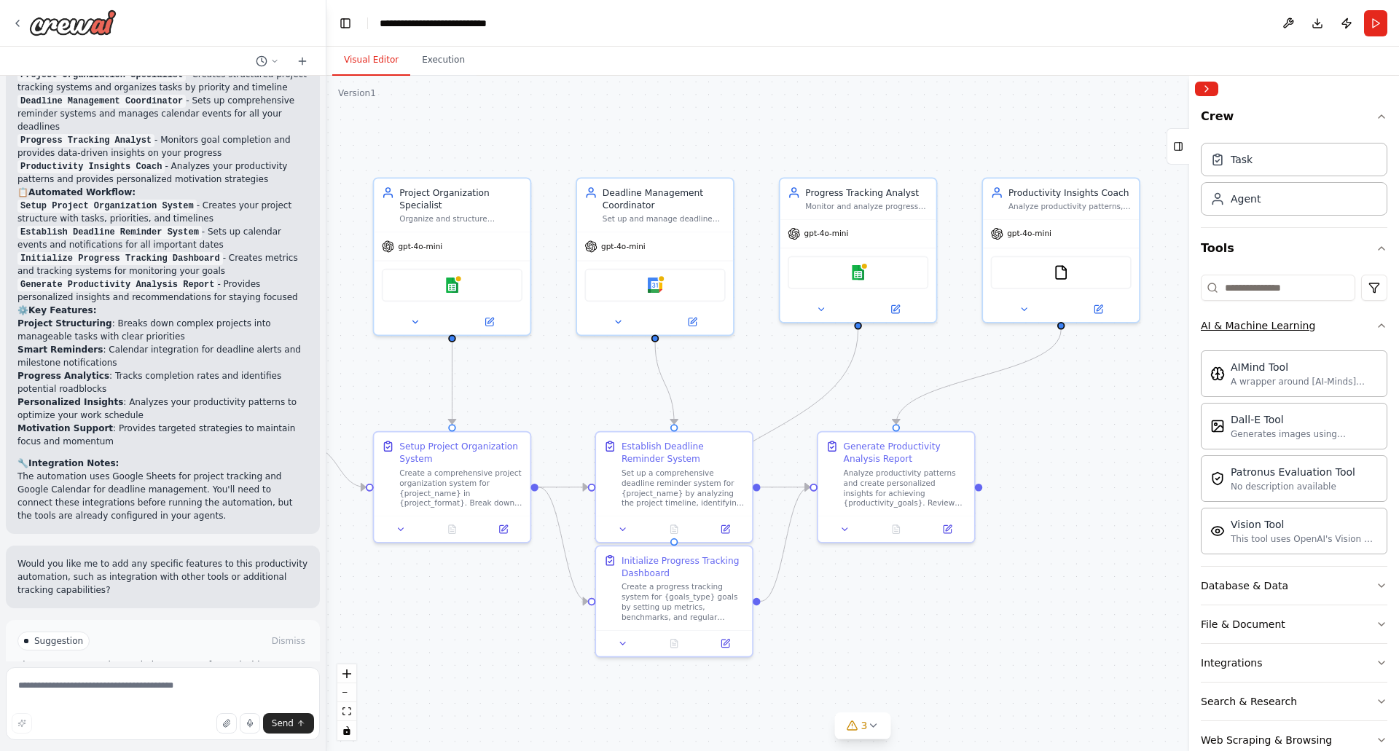
click at [1376, 322] on icon "button" at bounding box center [1382, 326] width 12 height 12
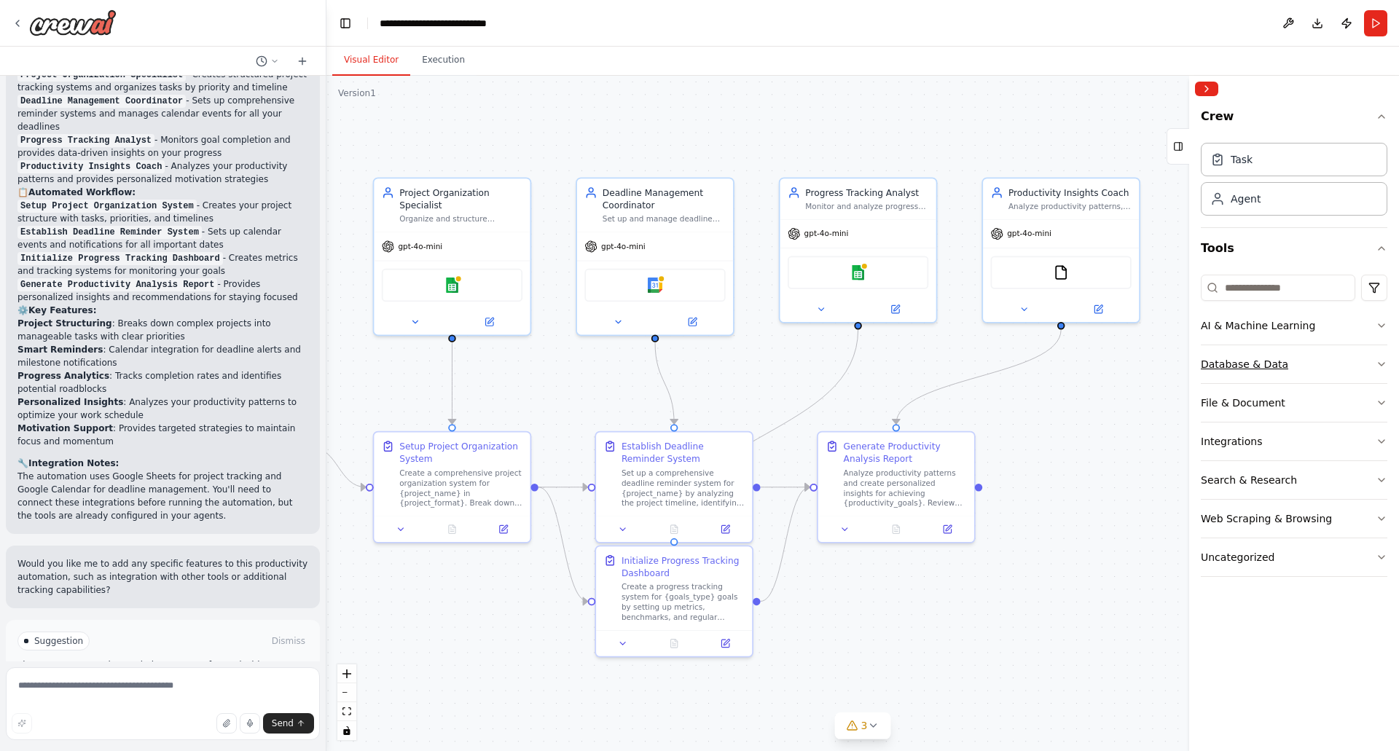
click at [1381, 361] on icon "button" at bounding box center [1382, 365] width 12 height 12
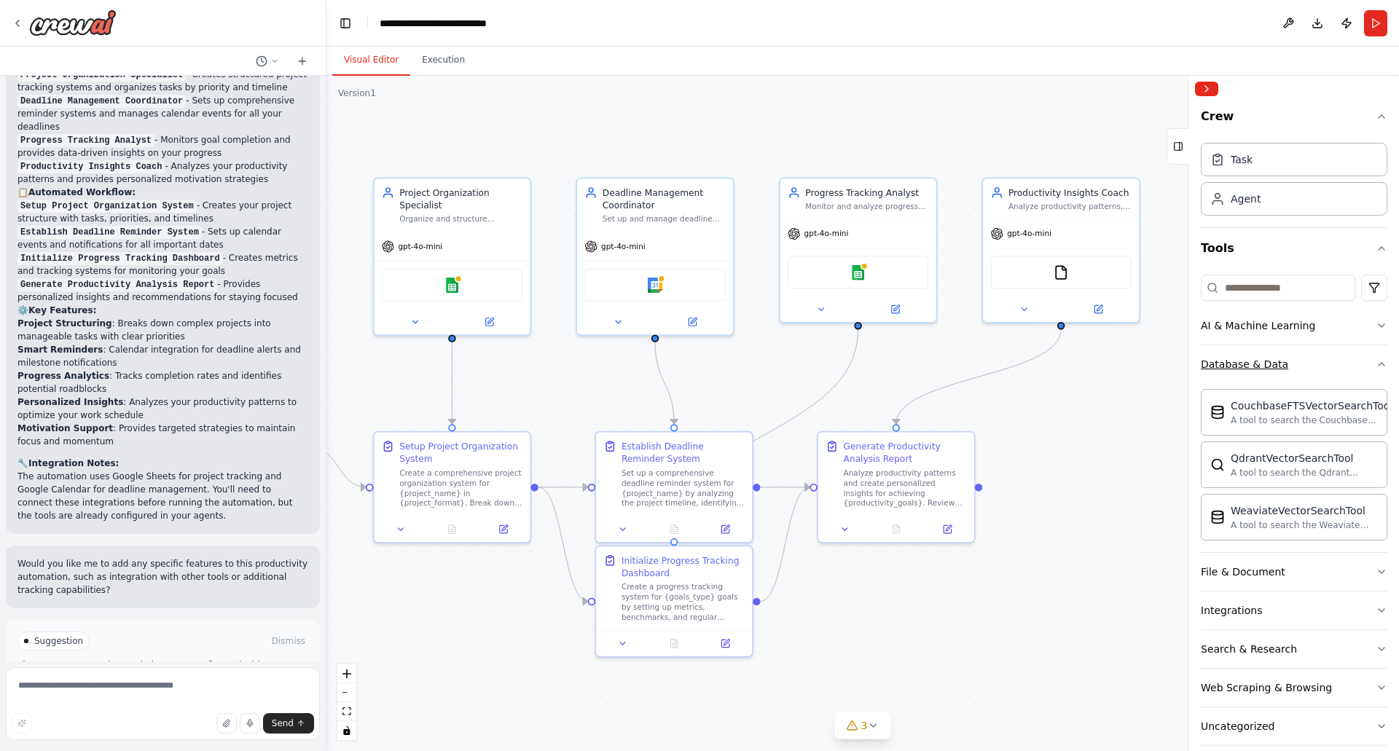
click at [1381, 361] on div "Crew Task Agent Tools AI & Machine Learning Database & Data CouchbaseFTSVectorS…" at bounding box center [1294, 426] width 210 height 649
click at [1376, 364] on icon "button" at bounding box center [1382, 365] width 12 height 12
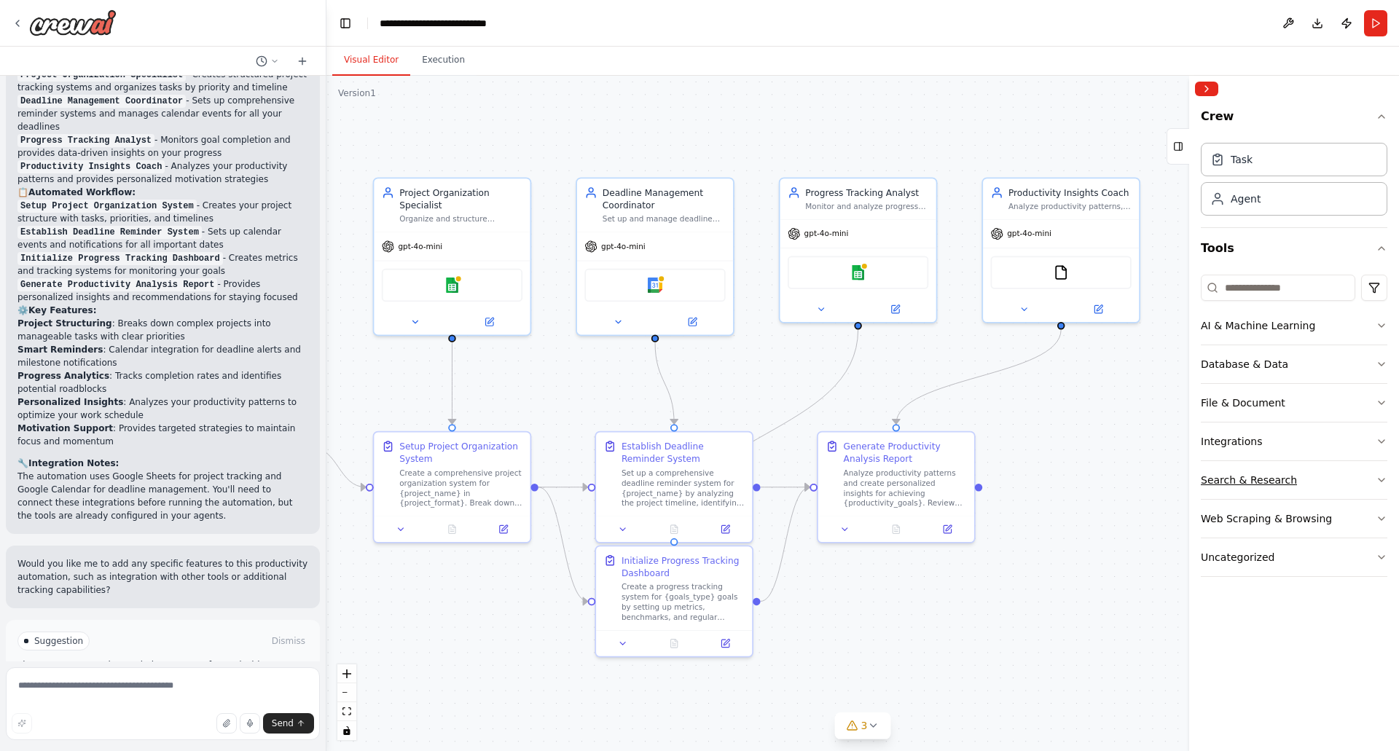
click at [1380, 475] on icon "button" at bounding box center [1382, 480] width 12 height 12
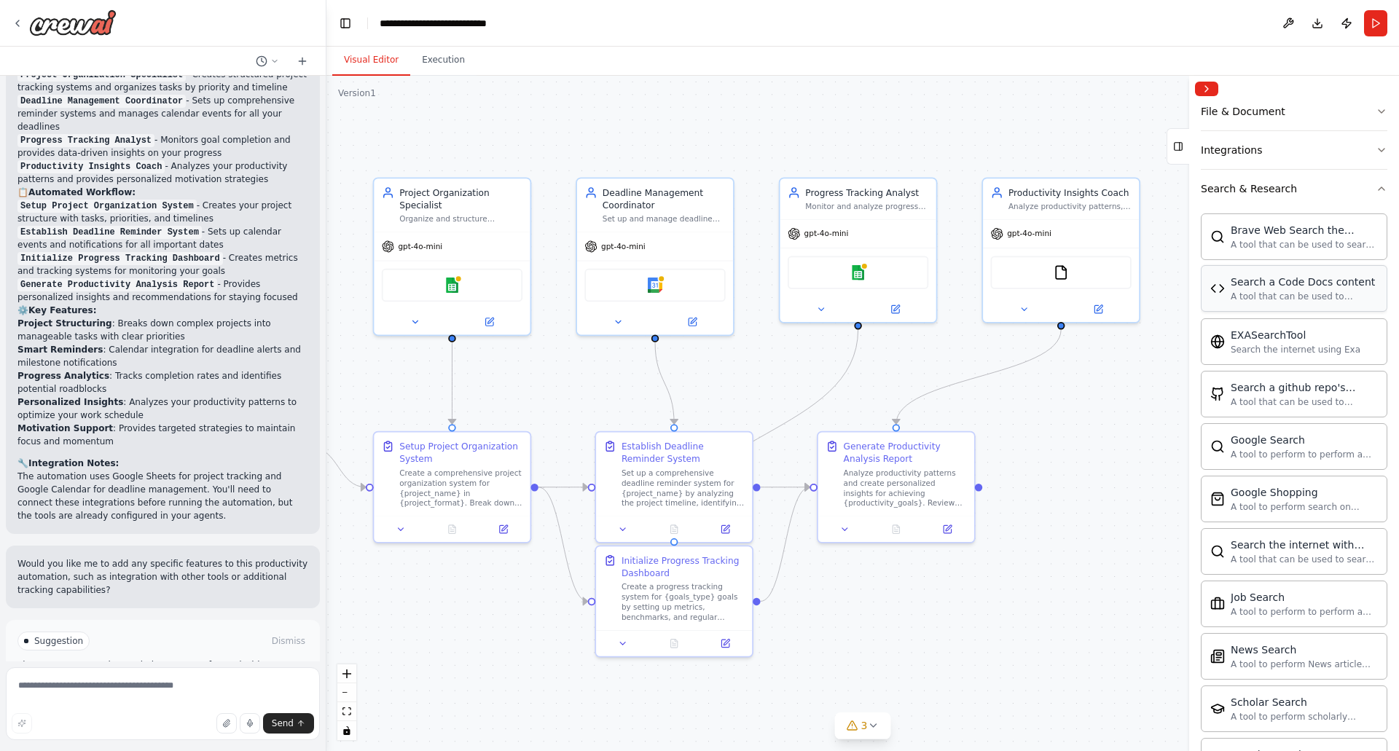
scroll to position [364, 0]
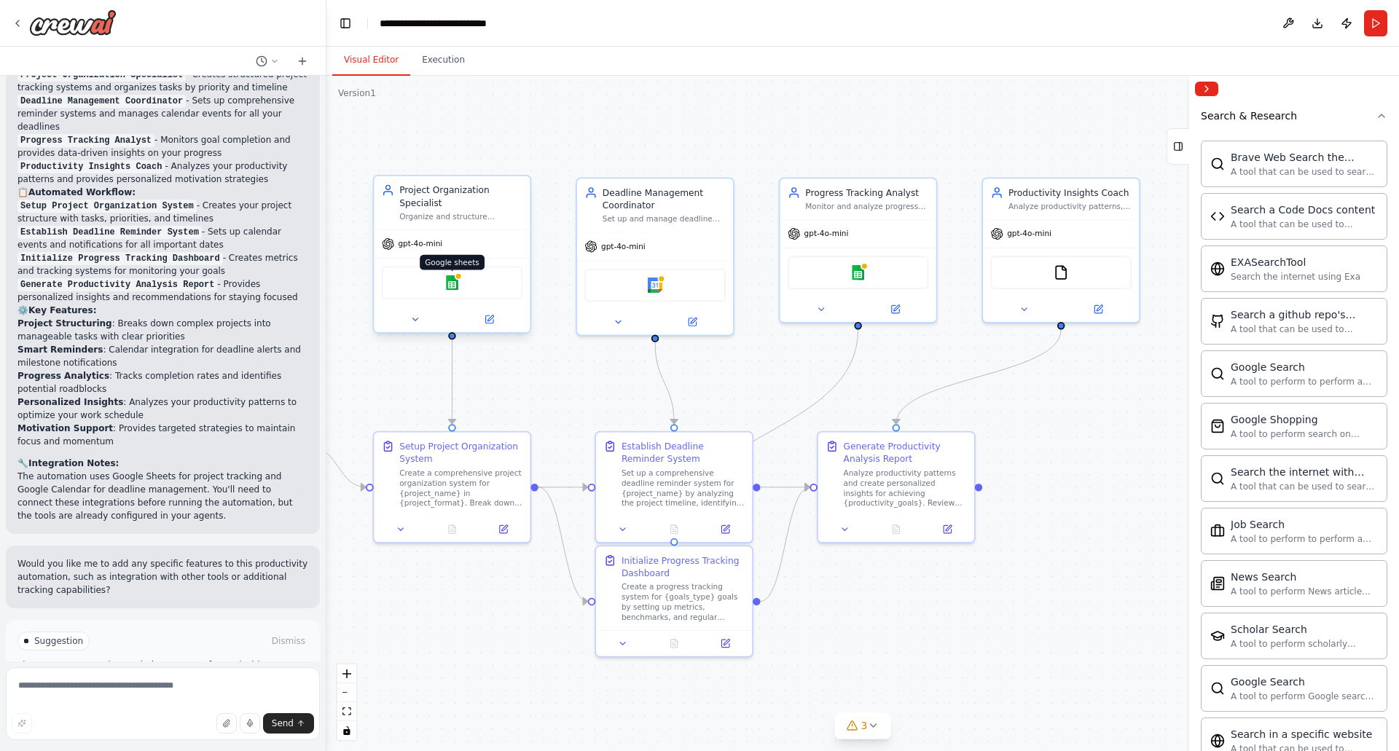
click at [454, 276] on img at bounding box center [452, 283] width 15 height 15
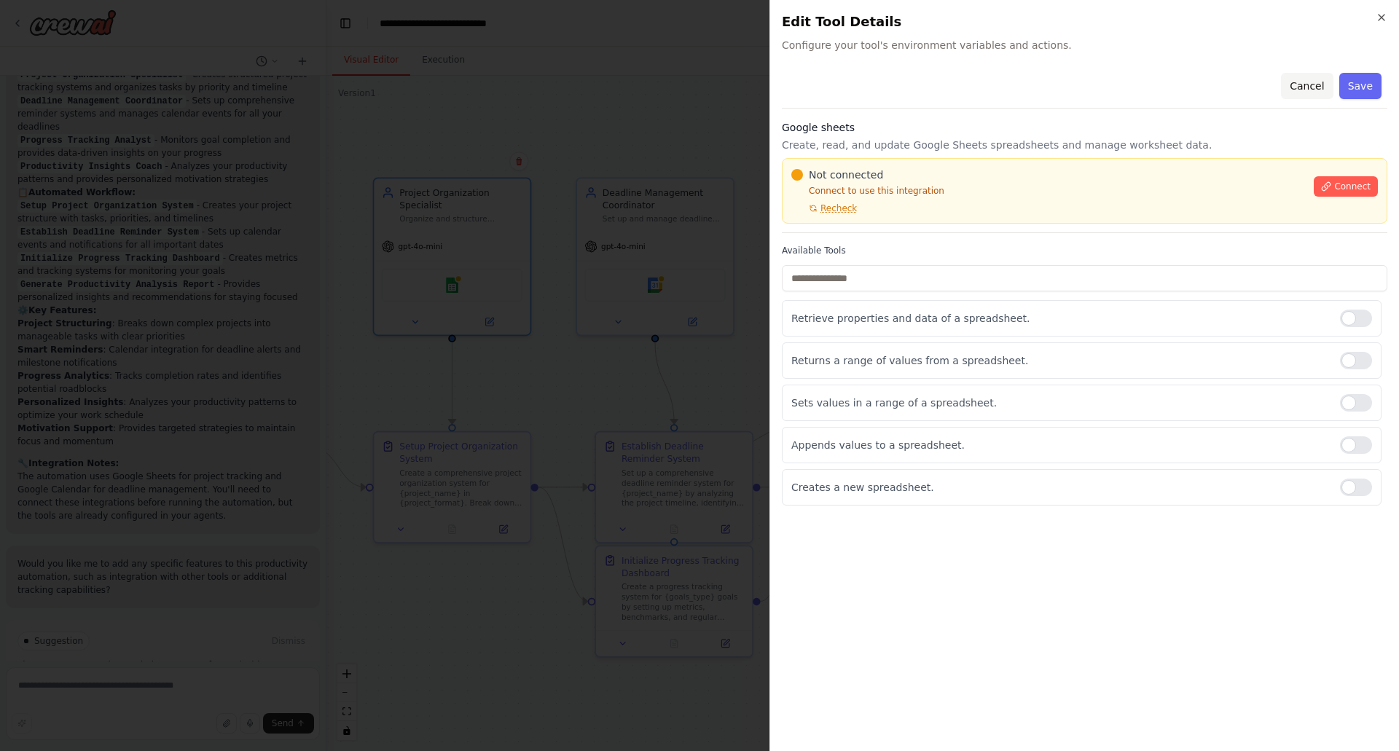
click at [1311, 82] on button "Cancel" at bounding box center [1307, 86] width 52 height 26
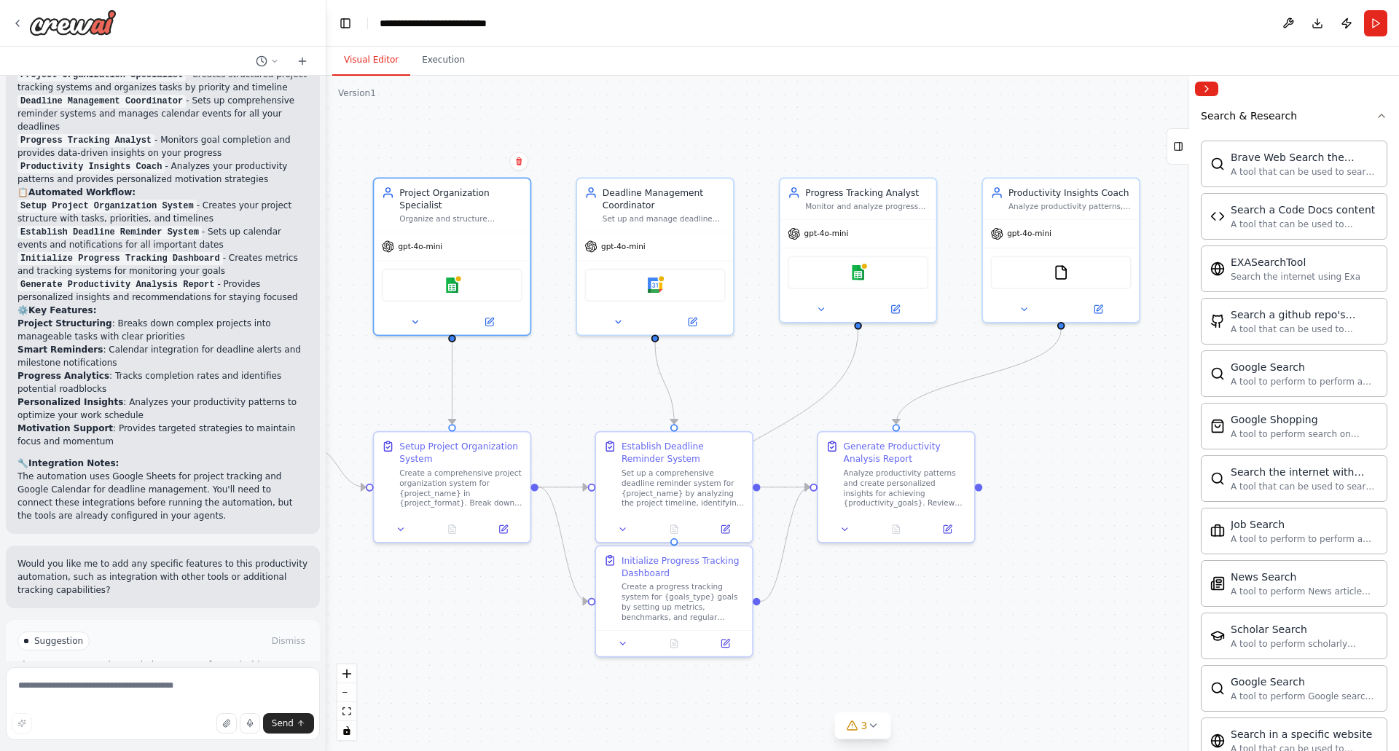
click at [531, 22] on header "**********" at bounding box center [863, 23] width 1073 height 47
click at [474, 21] on div "**********" at bounding box center [451, 23] width 142 height 15
drag, startPoint x: 513, startPoint y: 23, endPoint x: 523, endPoint y: 24, distance: 9.5
click at [513, 24] on div "**********" at bounding box center [453, 23] width 146 height 15
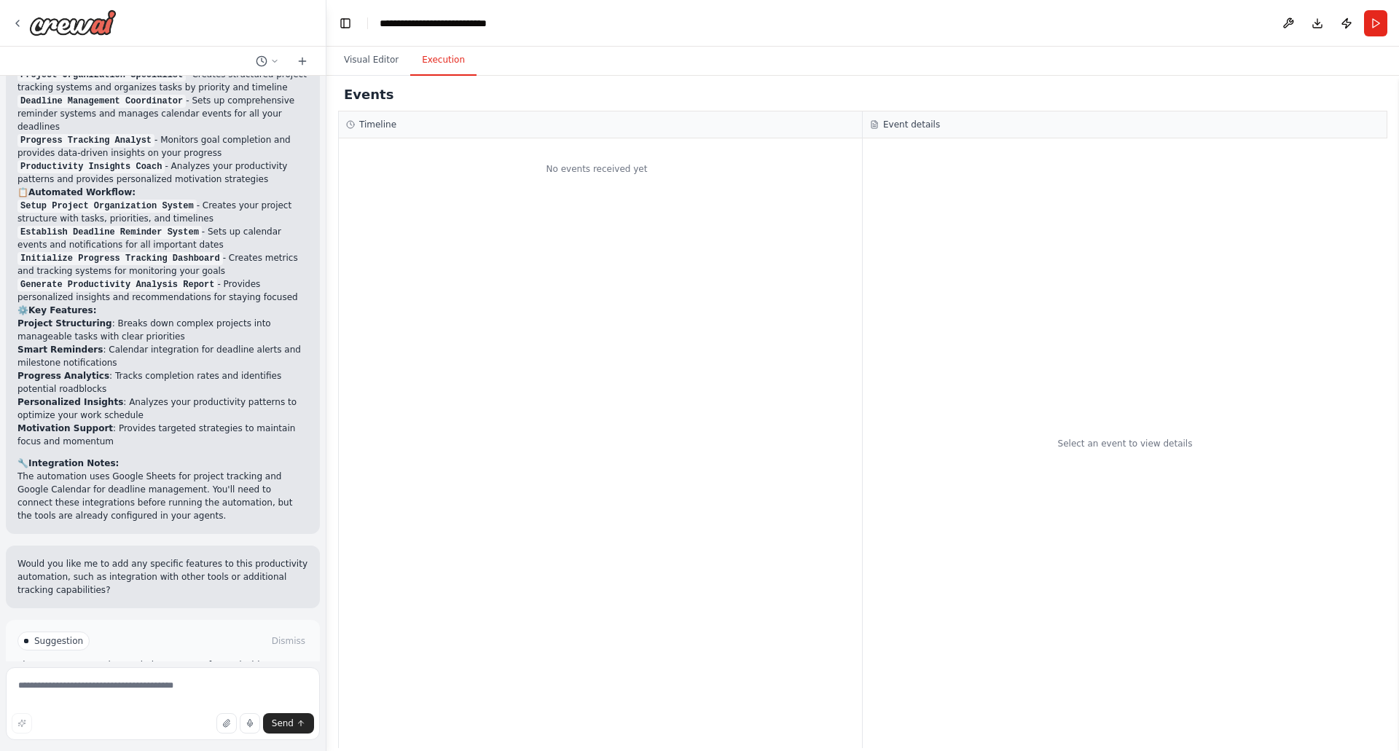
click at [440, 62] on button "Execution" at bounding box center [443, 60] width 66 height 31
click at [370, 60] on button "Visual Editor" at bounding box center [371, 60] width 78 height 31
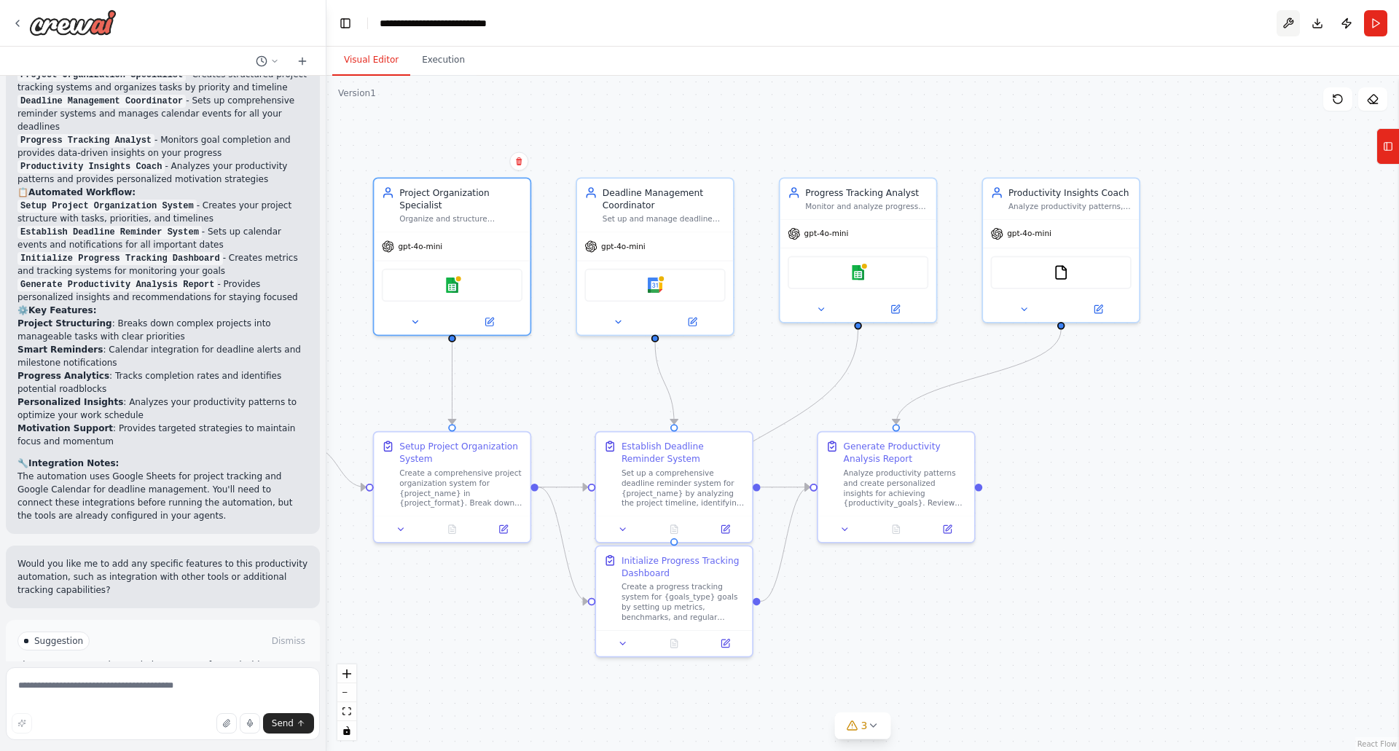
click at [1291, 23] on button at bounding box center [1288, 23] width 23 height 26
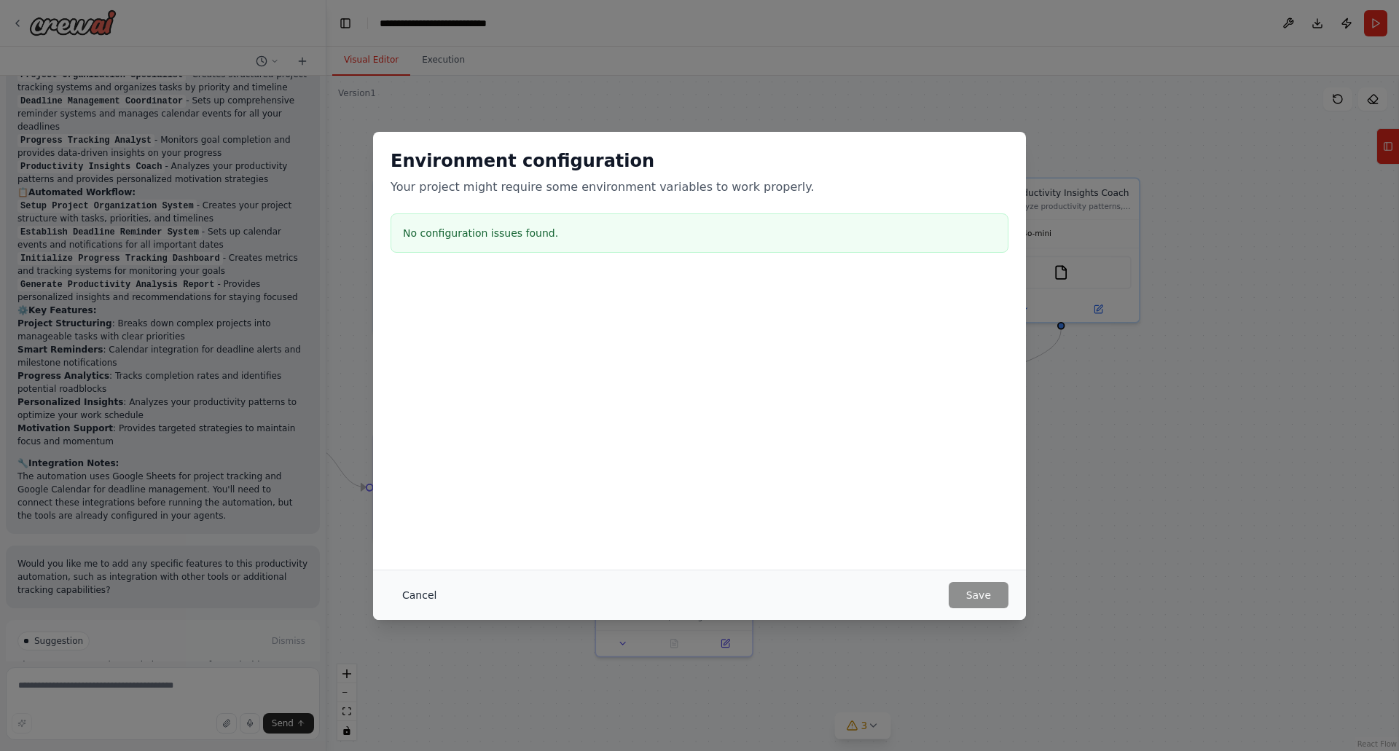
click at [411, 591] on button "Cancel" at bounding box center [420, 595] width 58 height 26
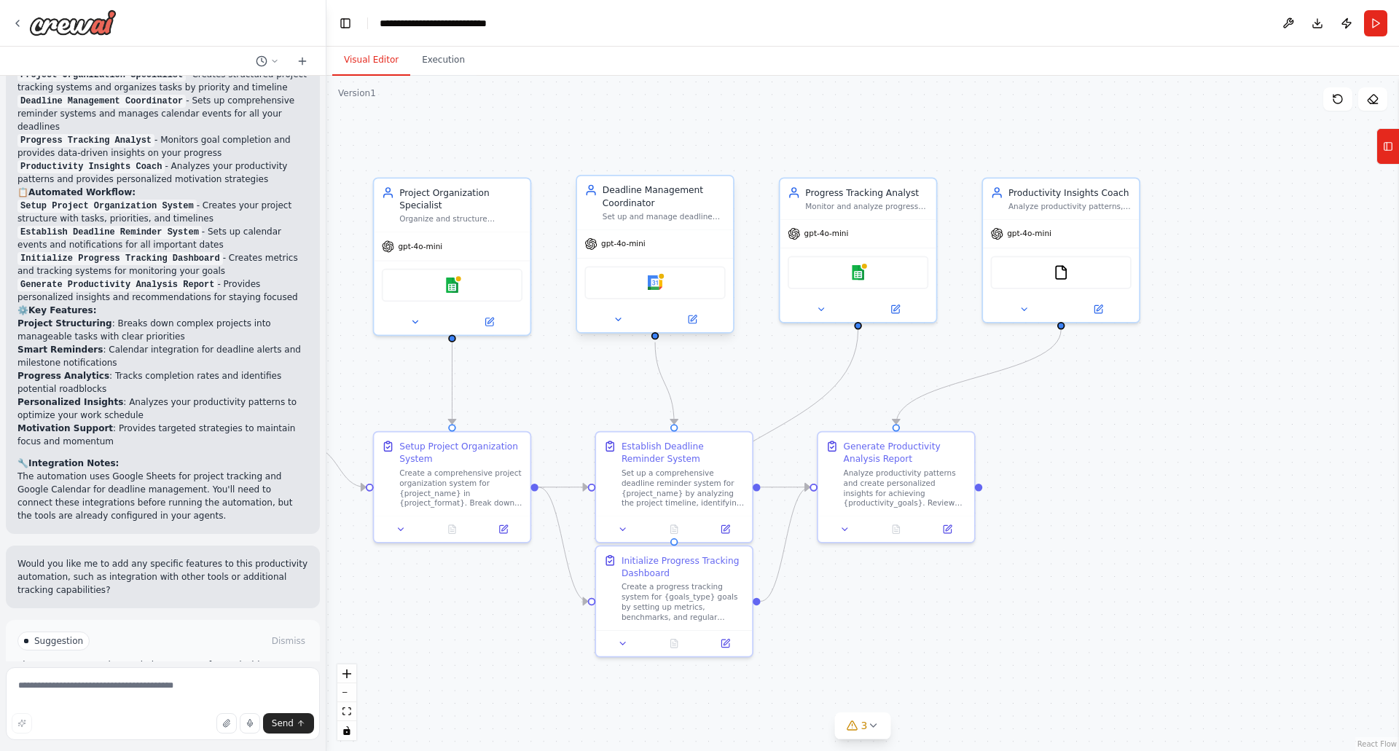
click at [628, 200] on div "Deadline Management Coordinator" at bounding box center [664, 197] width 123 height 26
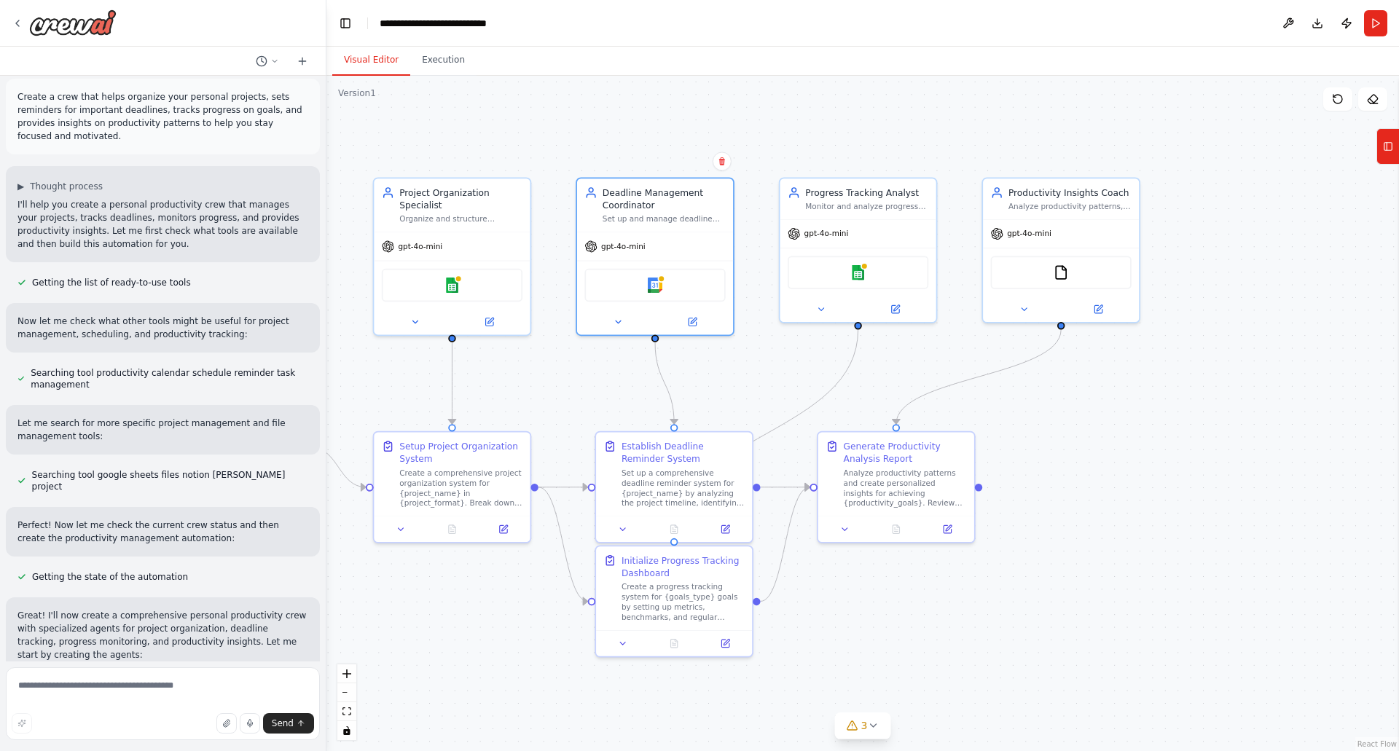
scroll to position [0, 0]
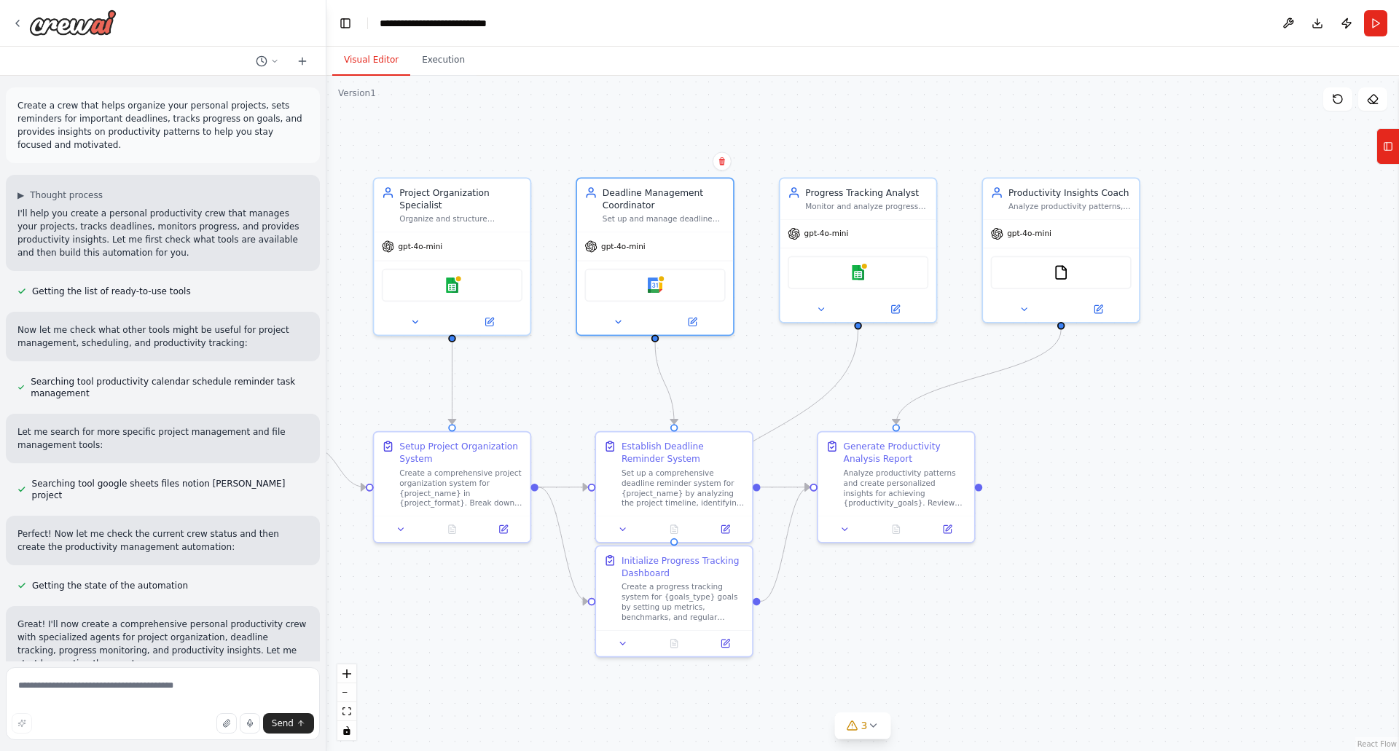
click at [136, 286] on span "Getting the list of ready-to-use tools" at bounding box center [111, 292] width 159 height 12
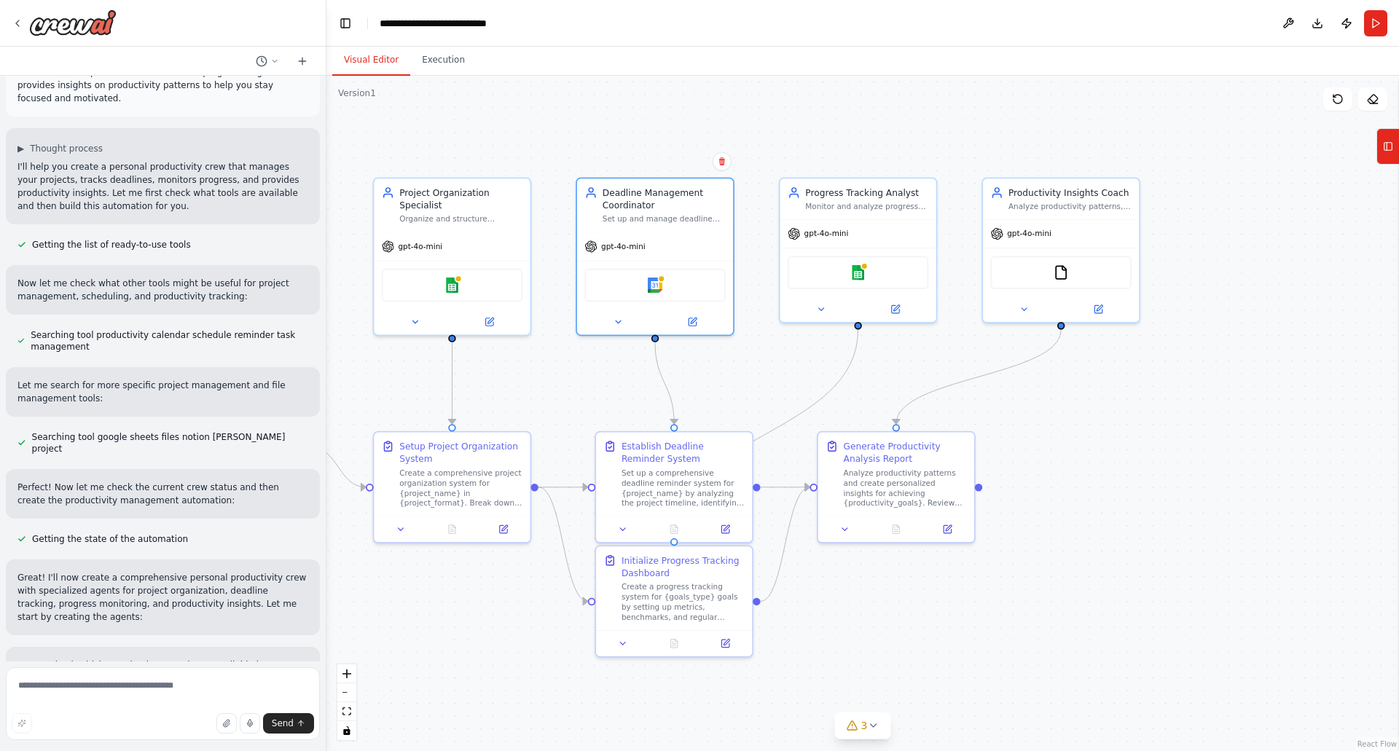
scroll to position [73, 0]
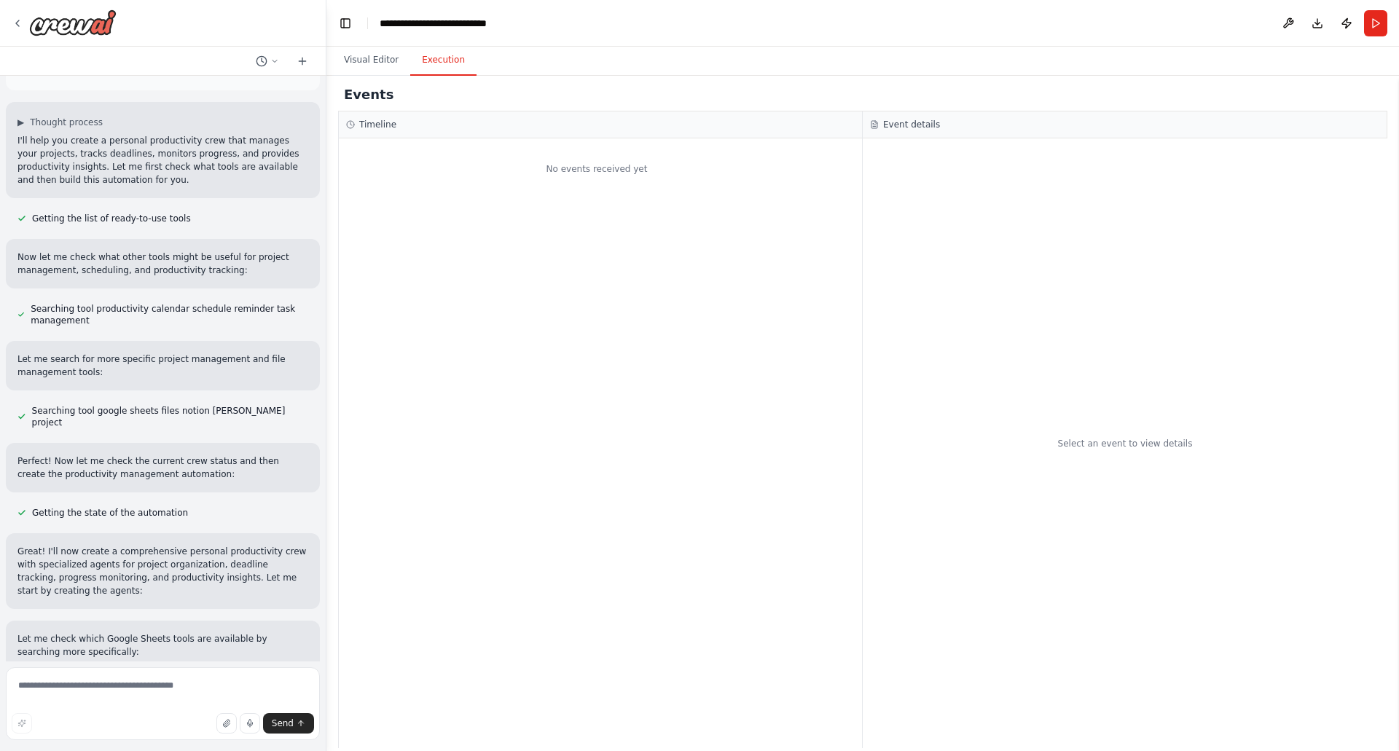
click at [436, 62] on button "Execution" at bounding box center [443, 60] width 66 height 31
click at [362, 60] on button "Visual Editor" at bounding box center [371, 60] width 78 height 31
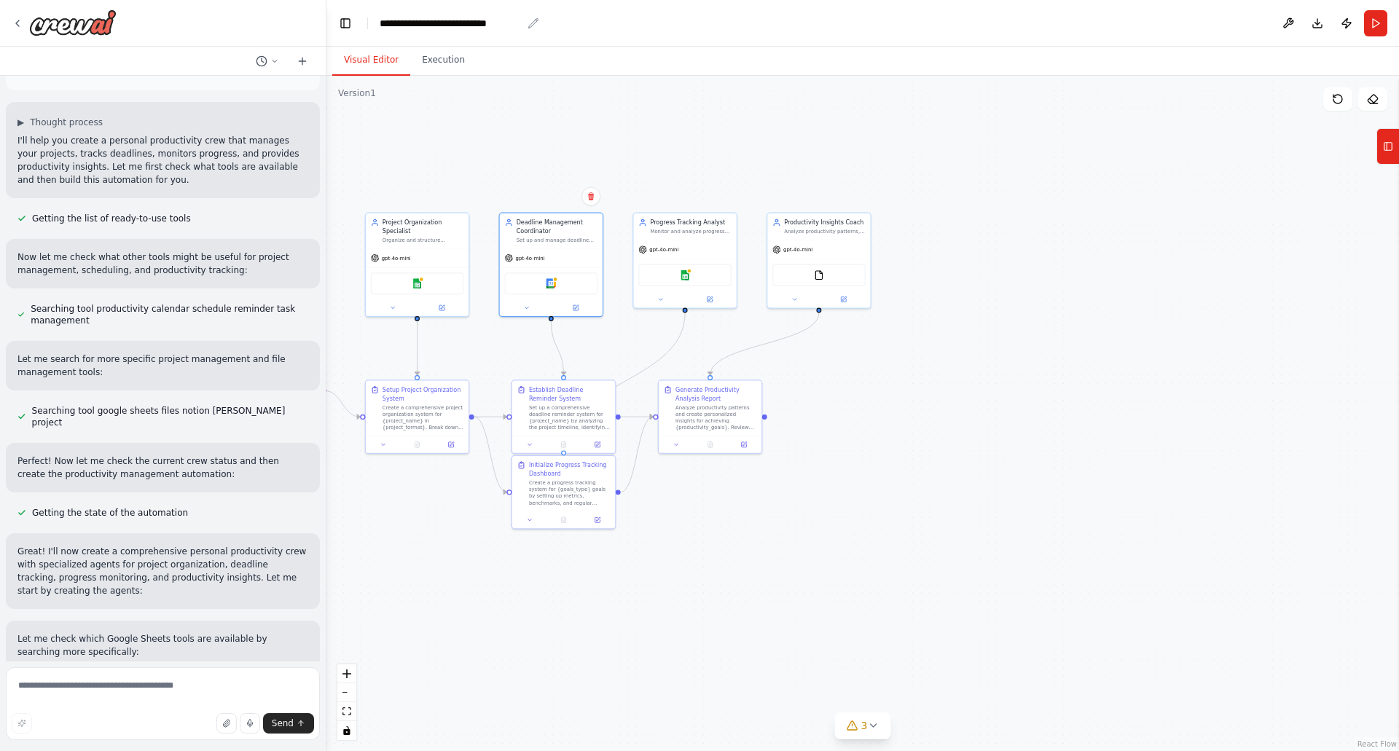
click at [480, 24] on div "**********" at bounding box center [451, 23] width 142 height 15
click at [17, 22] on icon at bounding box center [18, 23] width 12 height 12
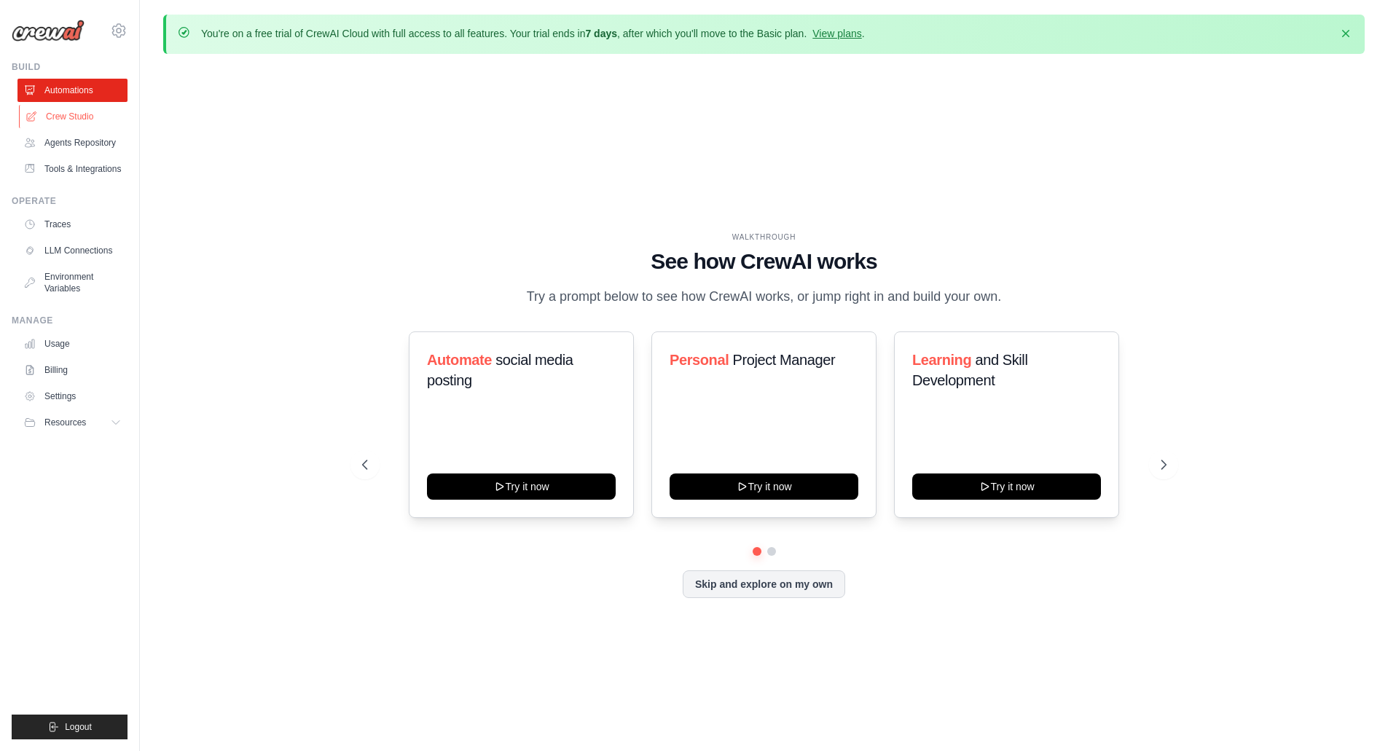
click at [65, 115] on link "Crew Studio" at bounding box center [74, 116] width 110 height 23
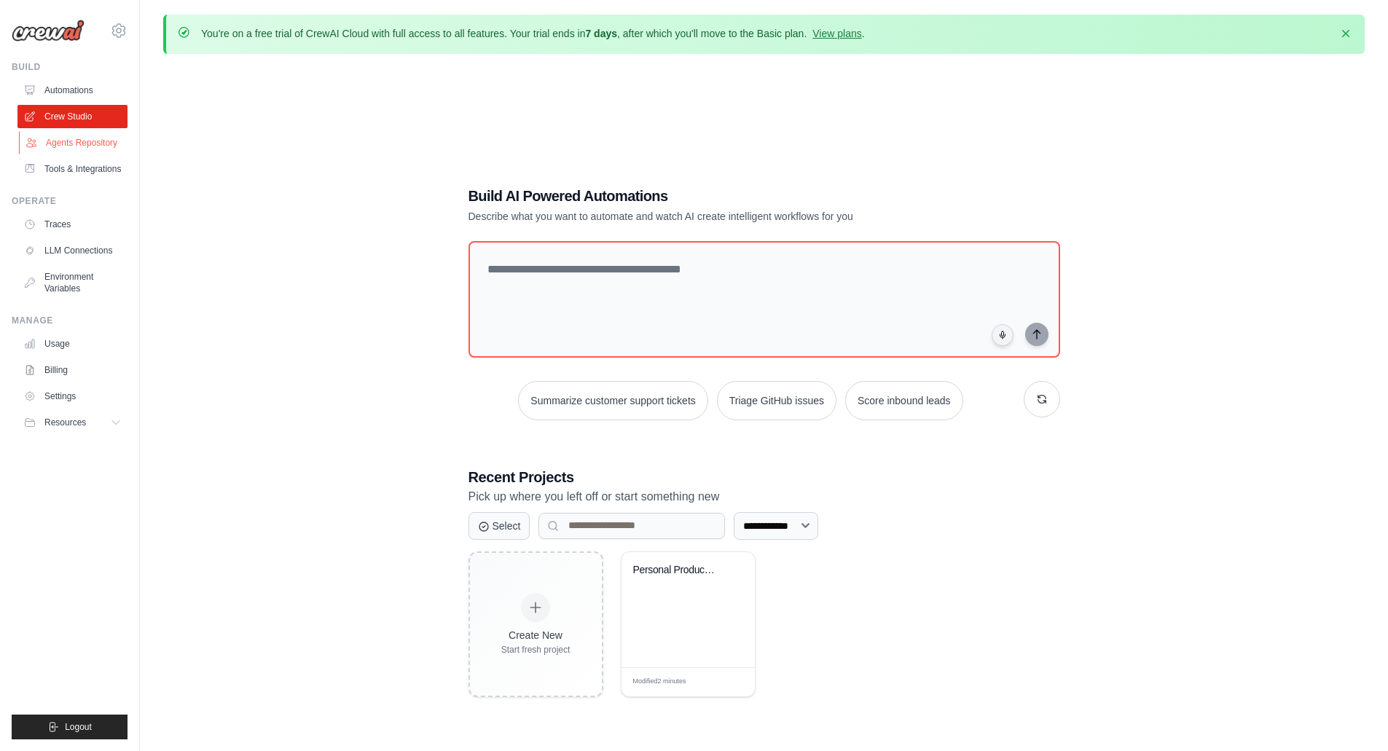
click at [65, 141] on link "Agents Repository" at bounding box center [74, 142] width 110 height 23
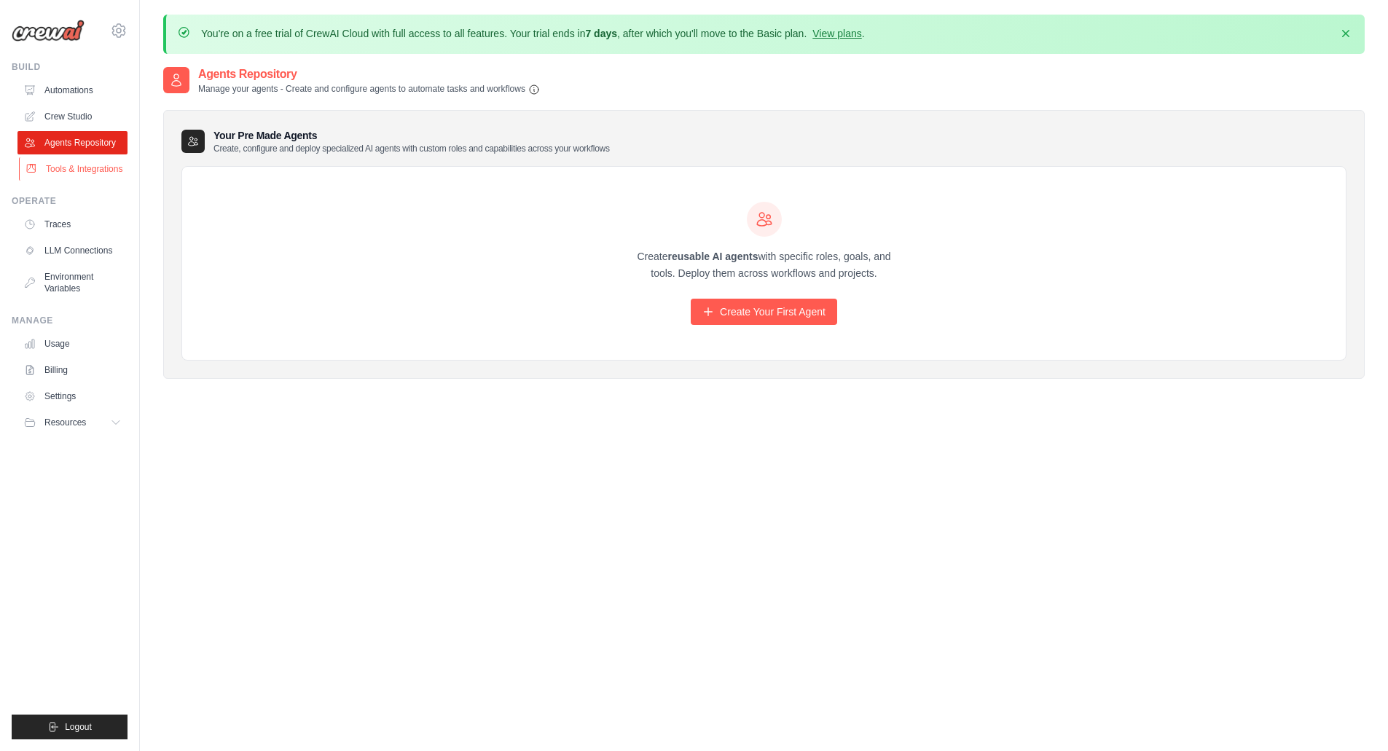
click at [62, 166] on link "Tools & Integrations" at bounding box center [74, 168] width 110 height 23
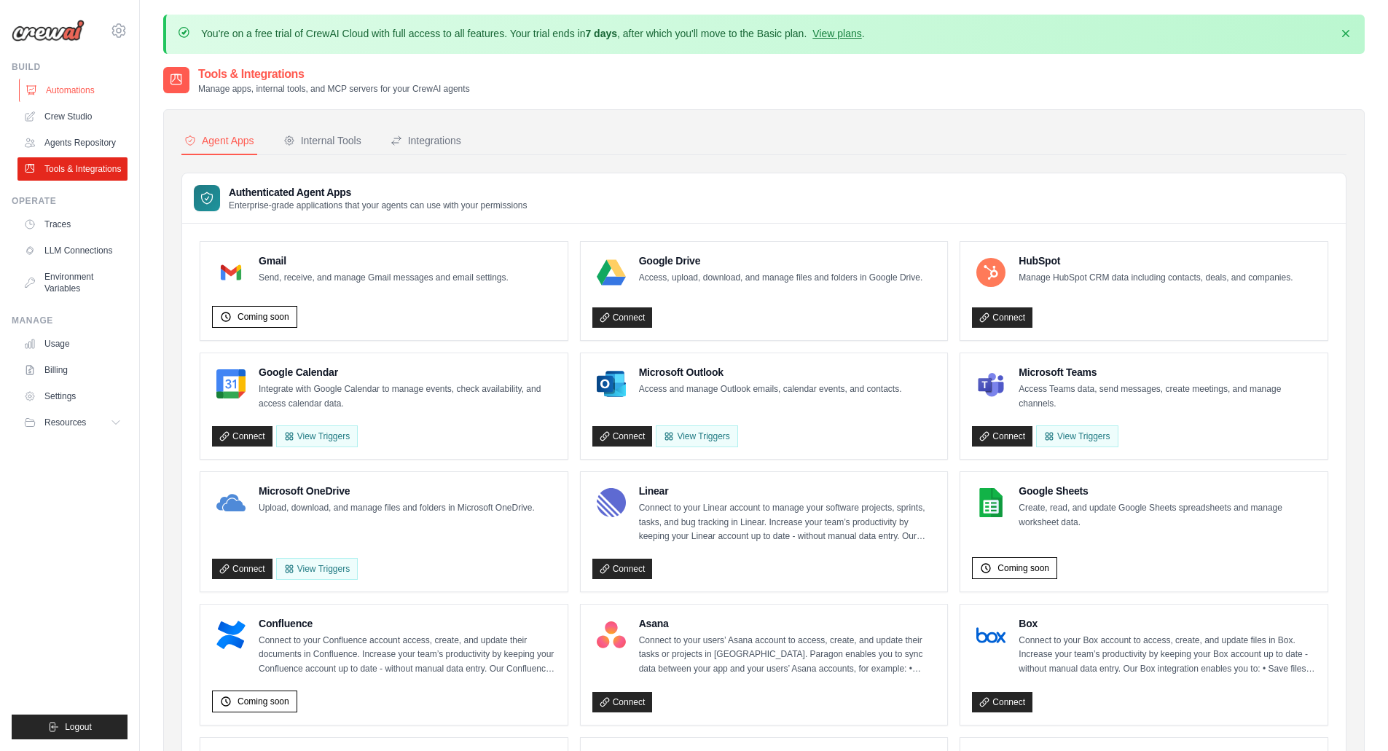
click at [74, 88] on link "Automations" at bounding box center [74, 90] width 110 height 23
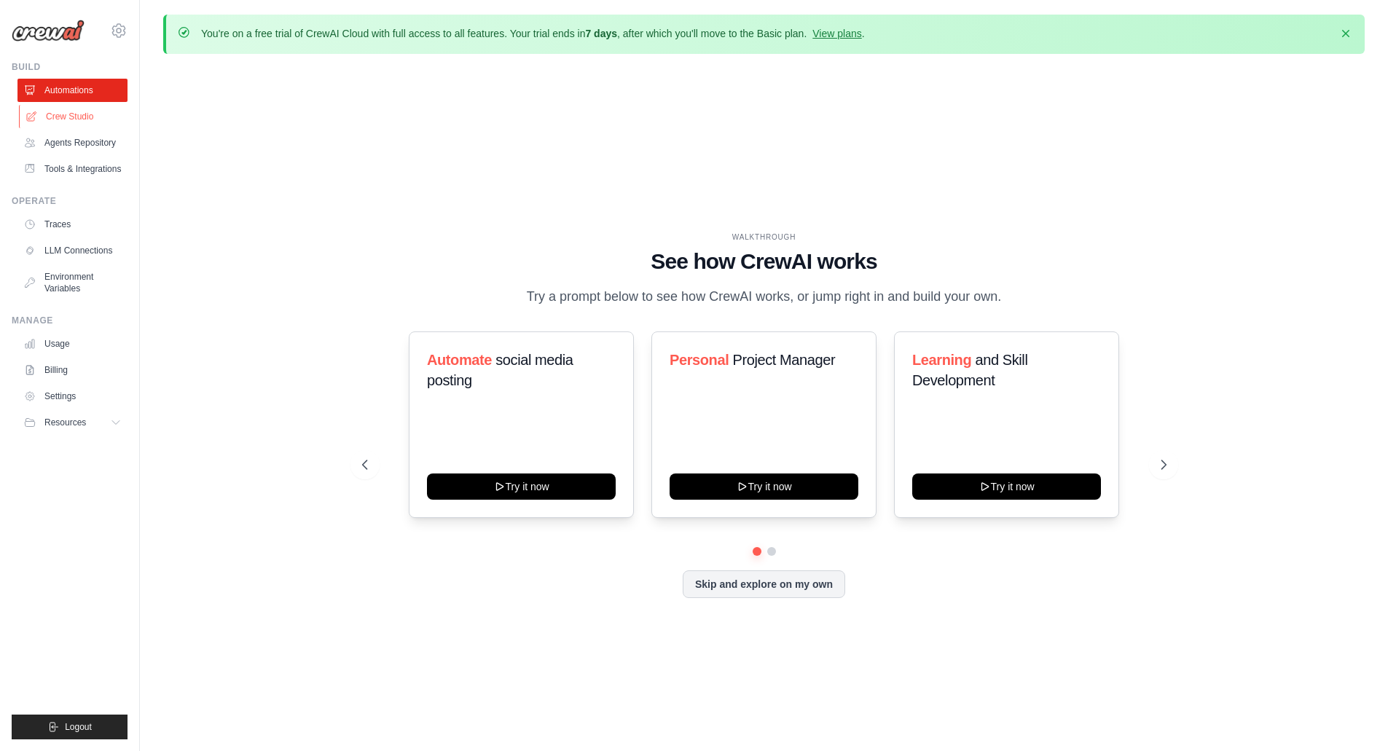
click at [57, 116] on link "Crew Studio" at bounding box center [74, 116] width 110 height 23
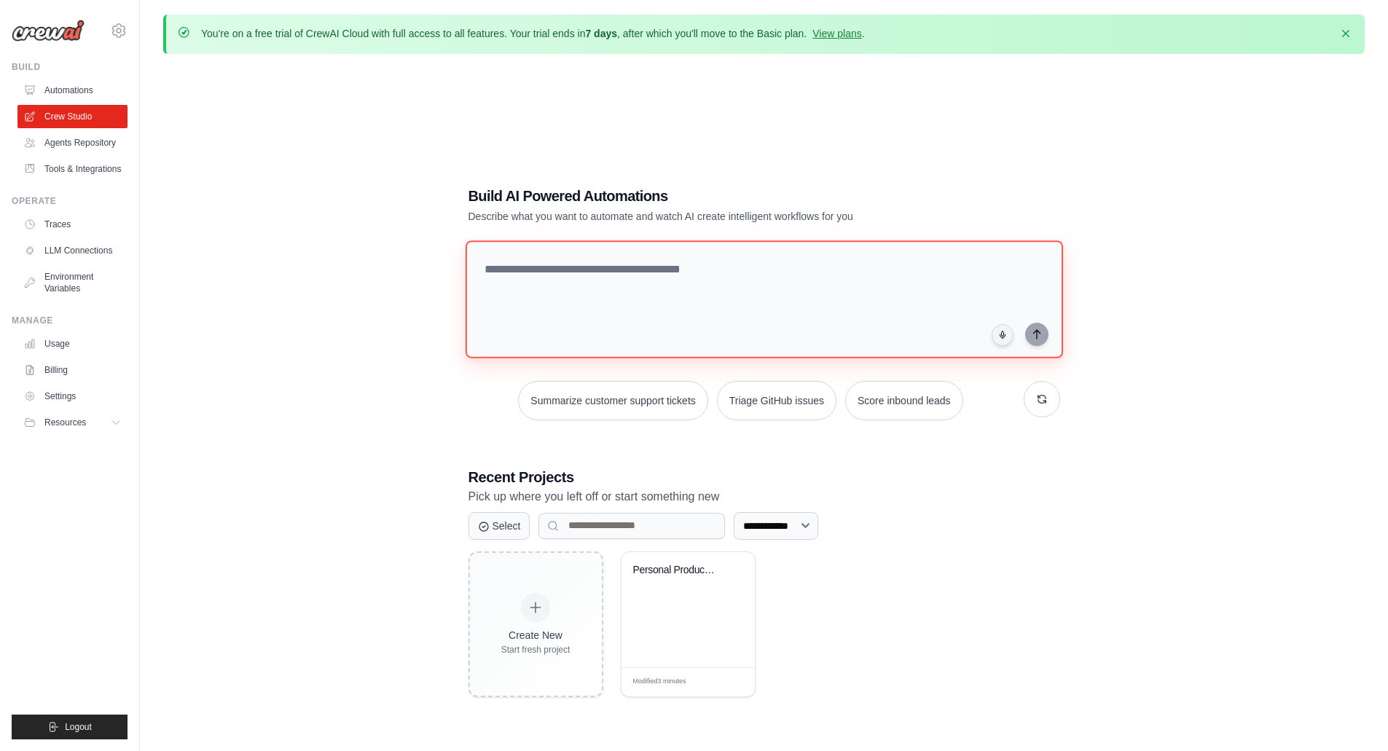
click at [504, 266] on textarea at bounding box center [764, 300] width 598 height 118
type textarea "*"
drag, startPoint x: 544, startPoint y: 269, endPoint x: 531, endPoint y: 277, distance: 16.0
click at [509, 280] on textarea "**********" at bounding box center [766, 299] width 603 height 119
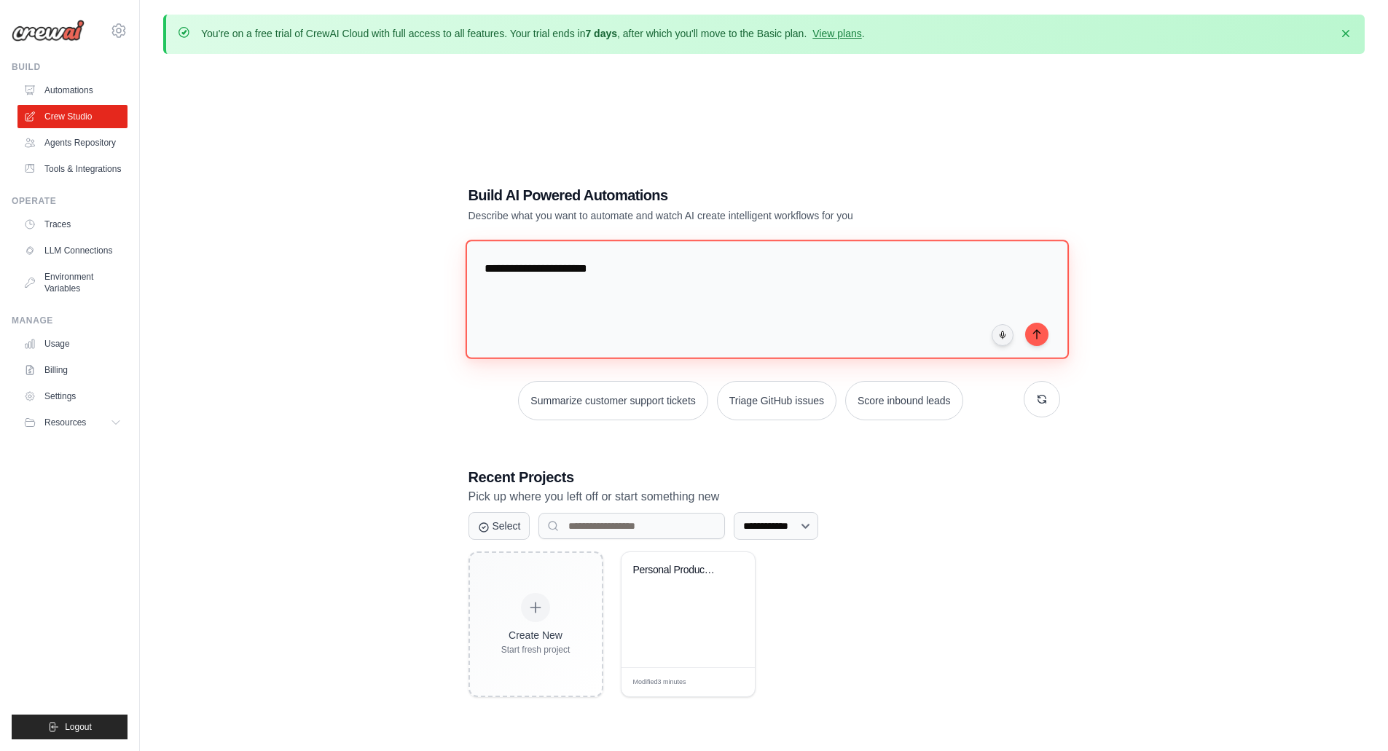
drag, startPoint x: 614, startPoint y: 269, endPoint x: 529, endPoint y: 270, distance: 85.3
click at [529, 270] on textarea "**********" at bounding box center [766, 299] width 603 height 119
type textarea "**********"
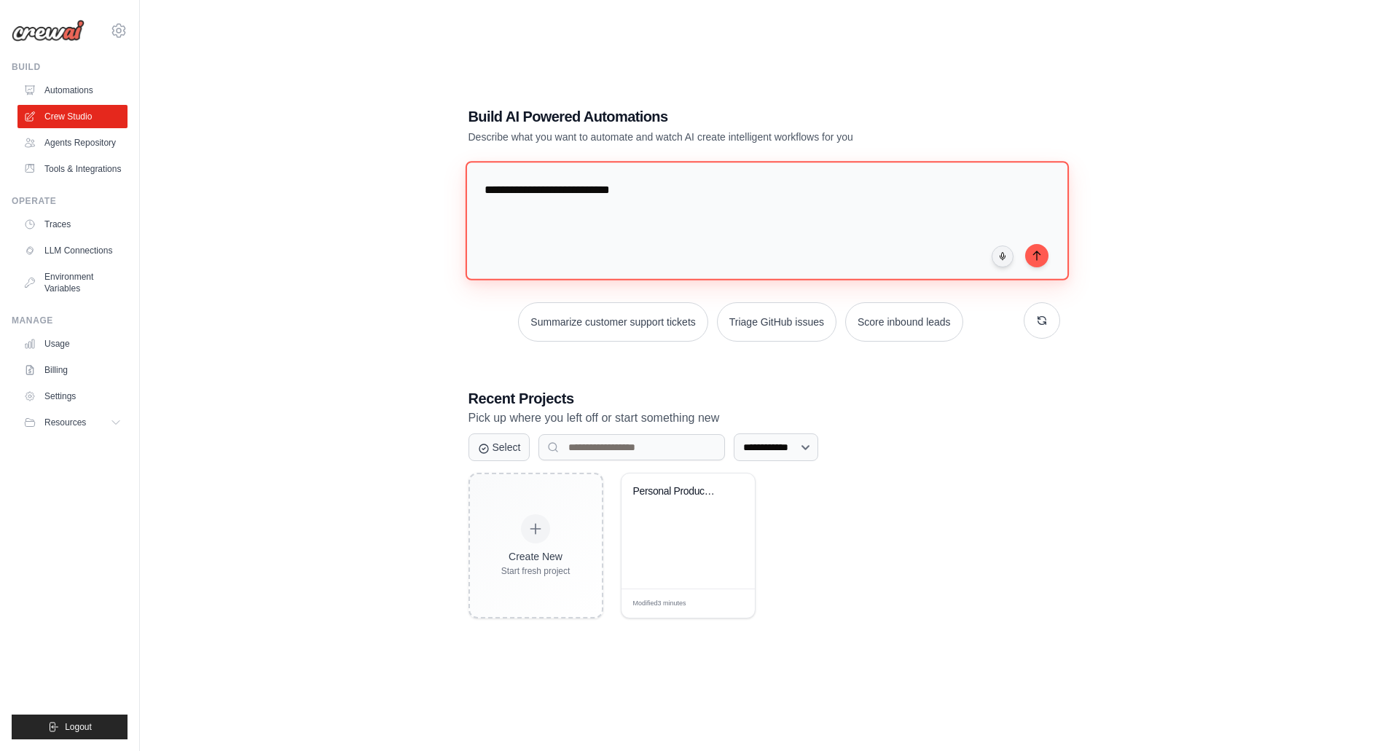
scroll to position [80, 0]
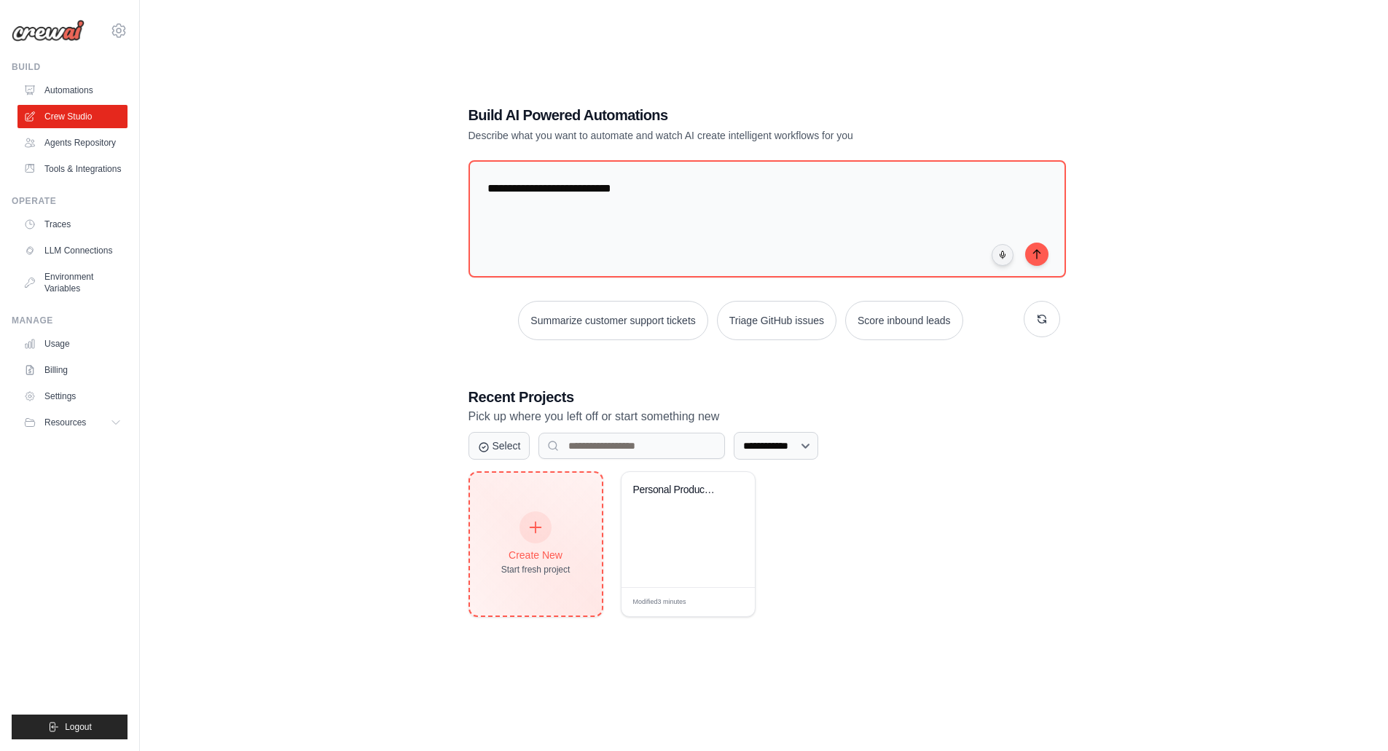
click at [533, 527] on icon at bounding box center [536, 528] width 16 height 16
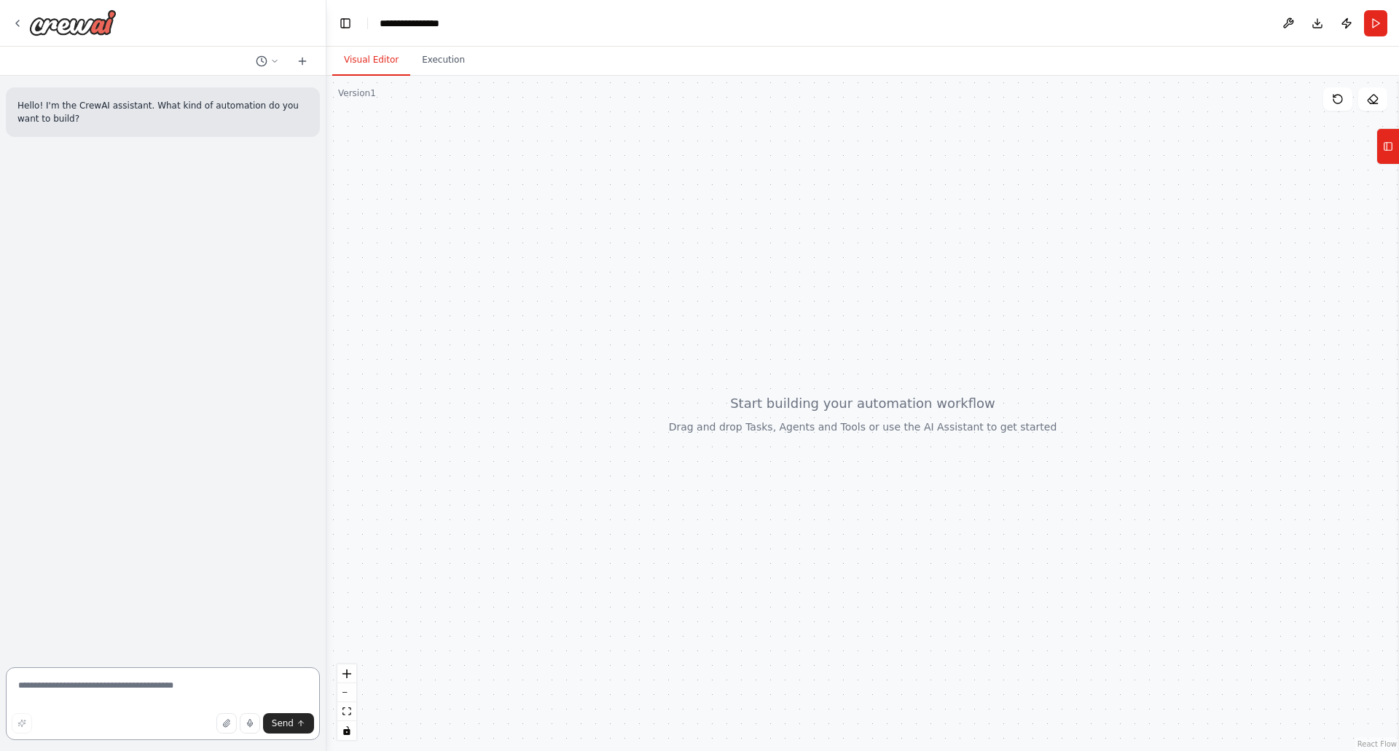
click at [52, 684] on textarea at bounding box center [163, 704] width 314 height 73
click at [71, 685] on textarea "**********" at bounding box center [163, 704] width 314 height 73
click at [68, 686] on textarea "**********" at bounding box center [163, 704] width 314 height 73
click at [69, 719] on div "Send" at bounding box center [163, 724] width 302 height 20
drag, startPoint x: 62, startPoint y: 687, endPoint x: 61, endPoint y: 698, distance: 10.2
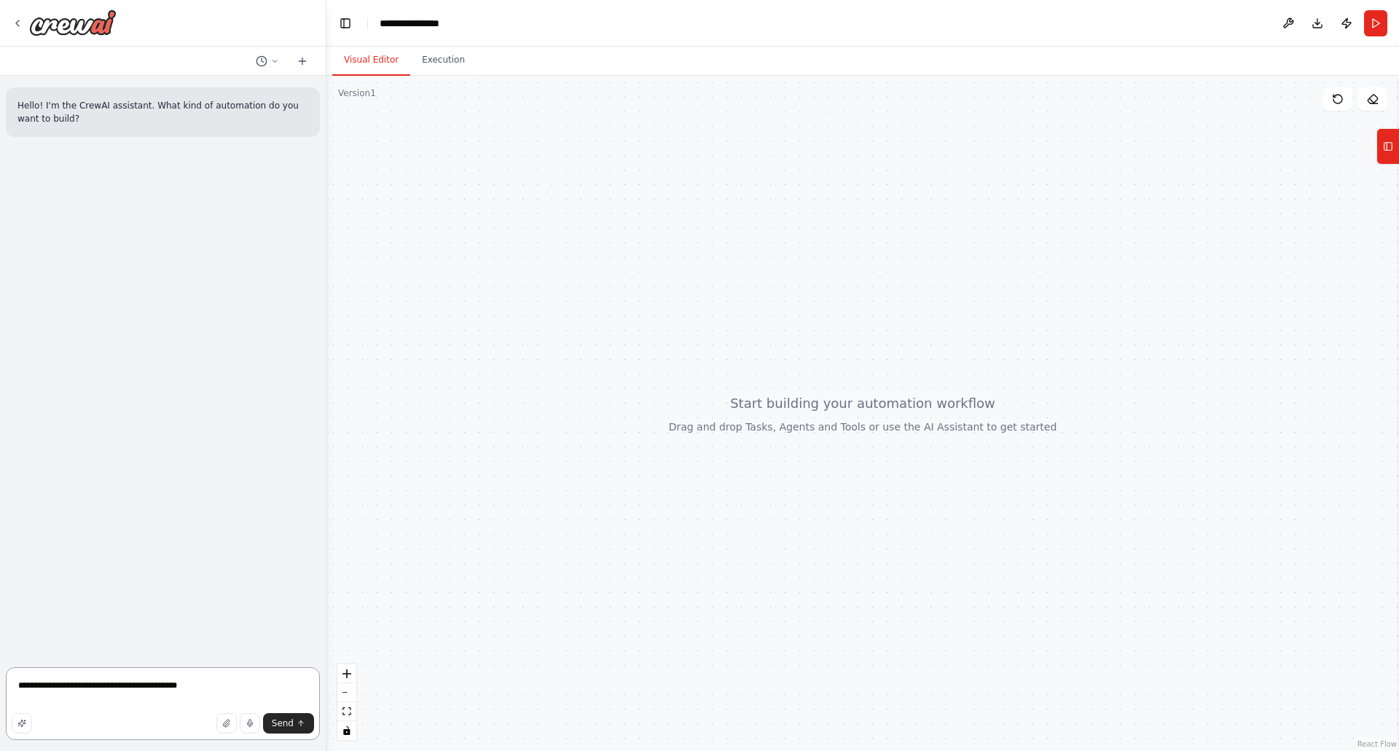
click at [47, 706] on textarea "**********" at bounding box center [163, 704] width 314 height 73
click at [71, 684] on textarea "**********" at bounding box center [163, 704] width 314 height 73
click at [109, 685] on textarea "**********" at bounding box center [163, 704] width 314 height 73
drag, startPoint x: 62, startPoint y: 687, endPoint x: 69, endPoint y: 703, distance: 18.0
click at [69, 703] on textarea "**********" at bounding box center [163, 704] width 314 height 73
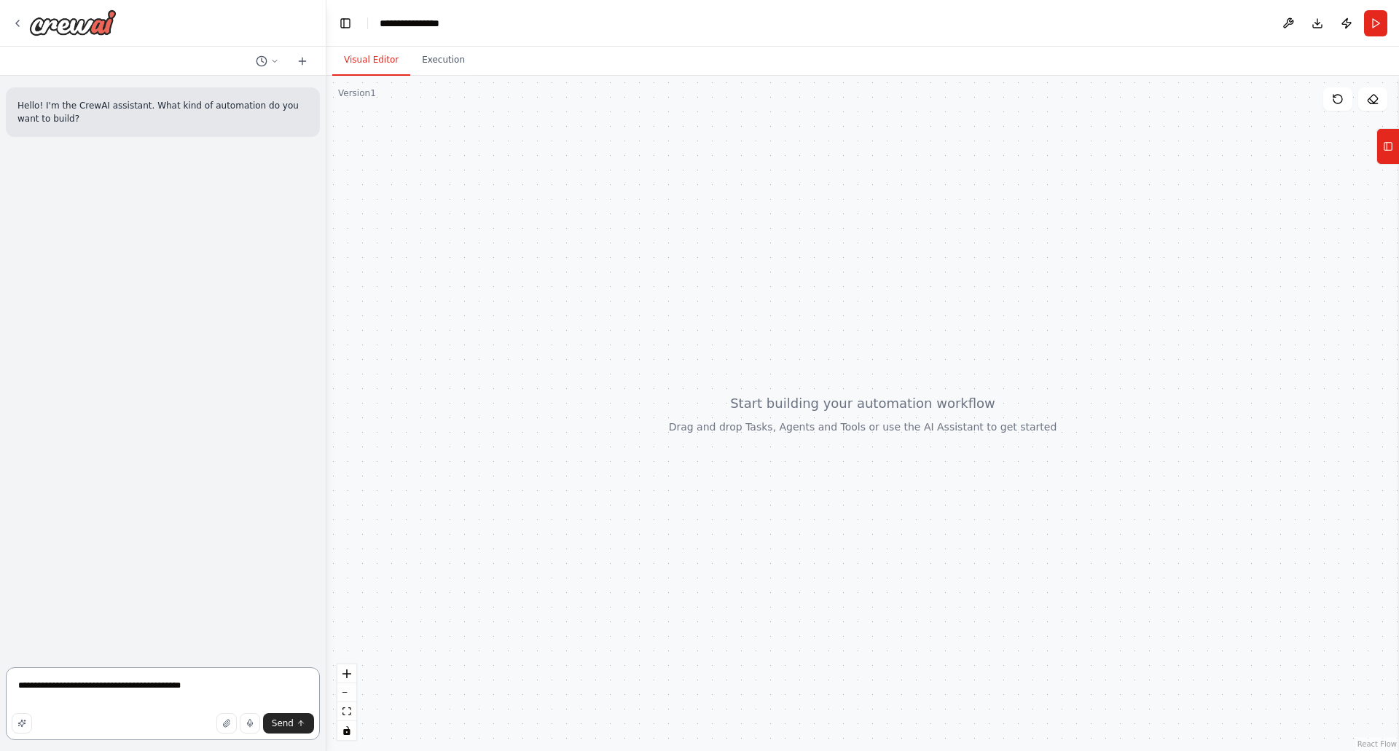
click at [199, 685] on textarea "**********" at bounding box center [163, 704] width 314 height 73
click at [115, 687] on textarea "**********" at bounding box center [163, 704] width 314 height 73
drag, startPoint x: 115, startPoint y: 686, endPoint x: 94, endPoint y: 690, distance: 21.6
click at [94, 690] on textarea "**********" at bounding box center [163, 704] width 314 height 73
click at [25, 722] on icon "button" at bounding box center [24, 722] width 1 height 0
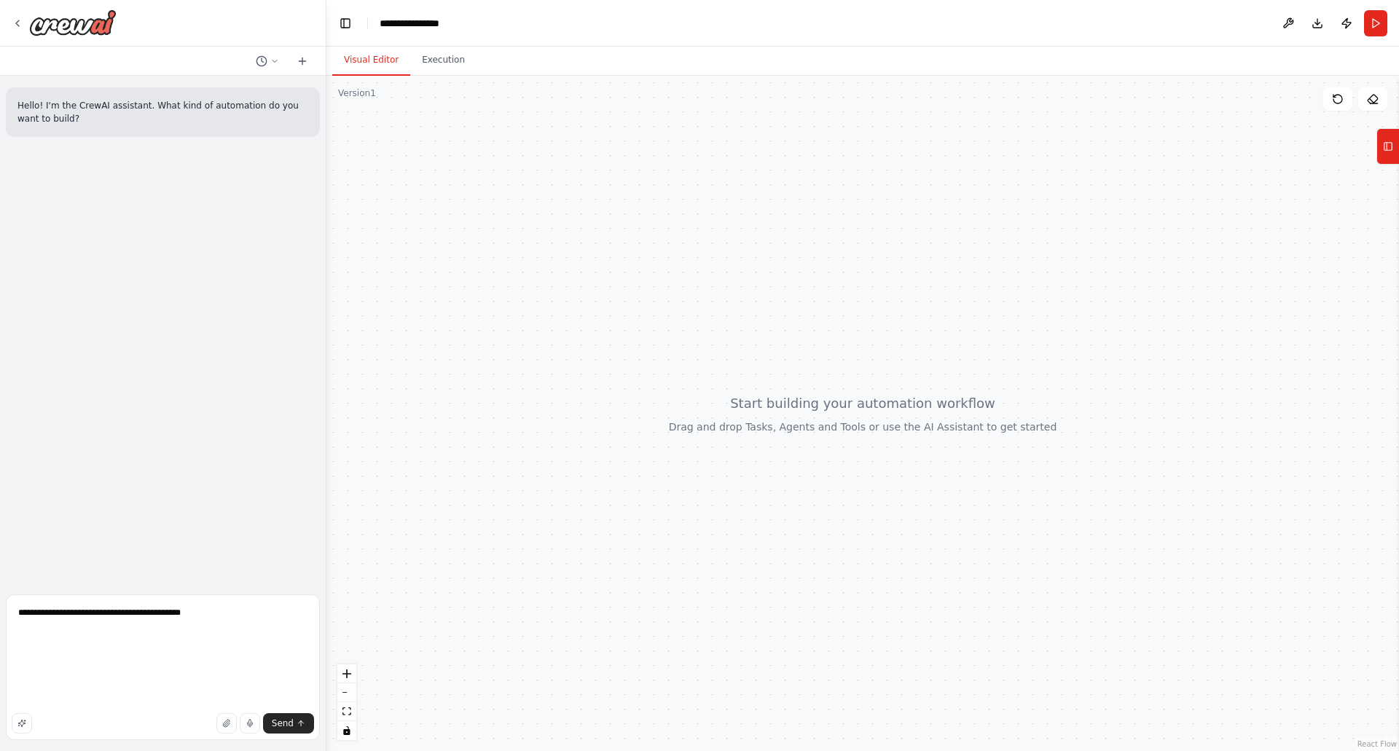
click at [251, 554] on div "Hello! I'm the CrewAI assistant. What kind of automation do you want to build?" at bounding box center [163, 332] width 326 height 513
drag, startPoint x: 125, startPoint y: 701, endPoint x: 15, endPoint y: 665, distance: 115.2
click at [15, 665] on textarea "**********" at bounding box center [163, 668] width 314 height 146
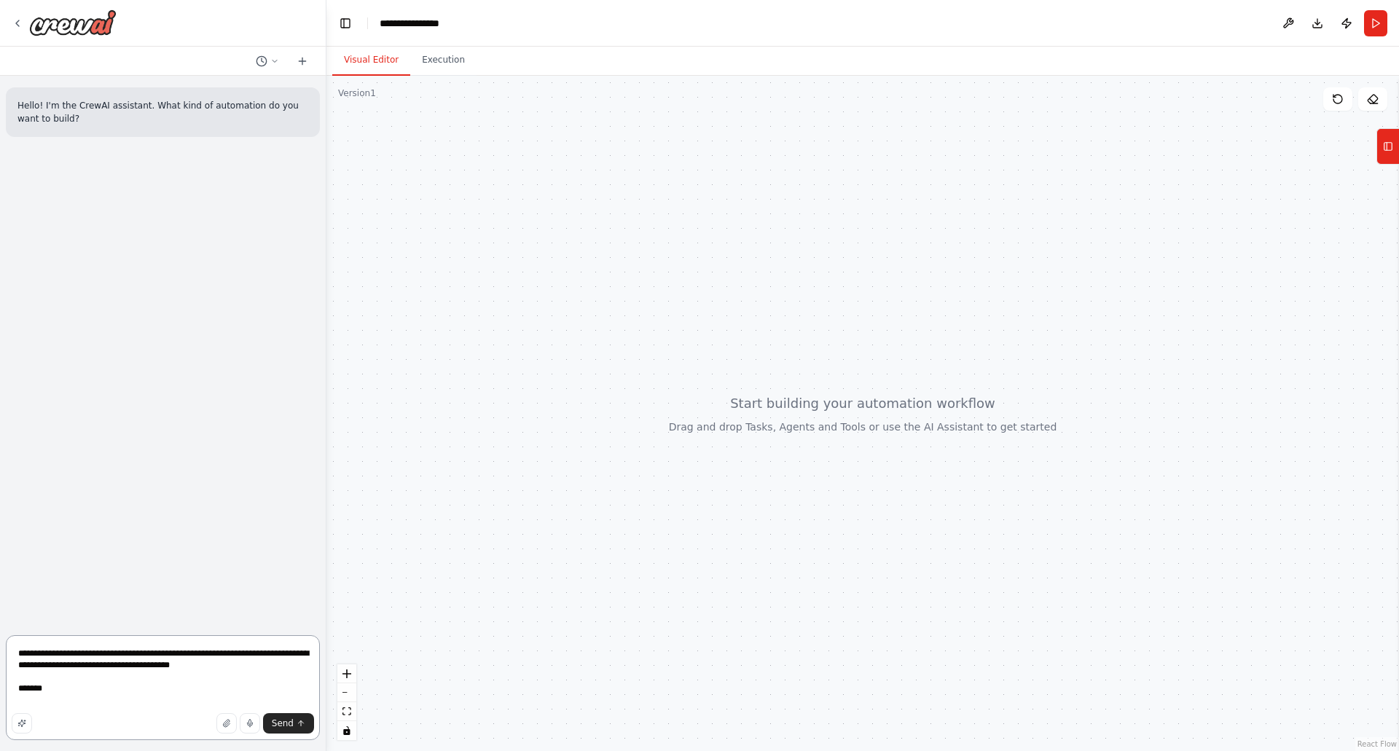
paste textarea "**********"
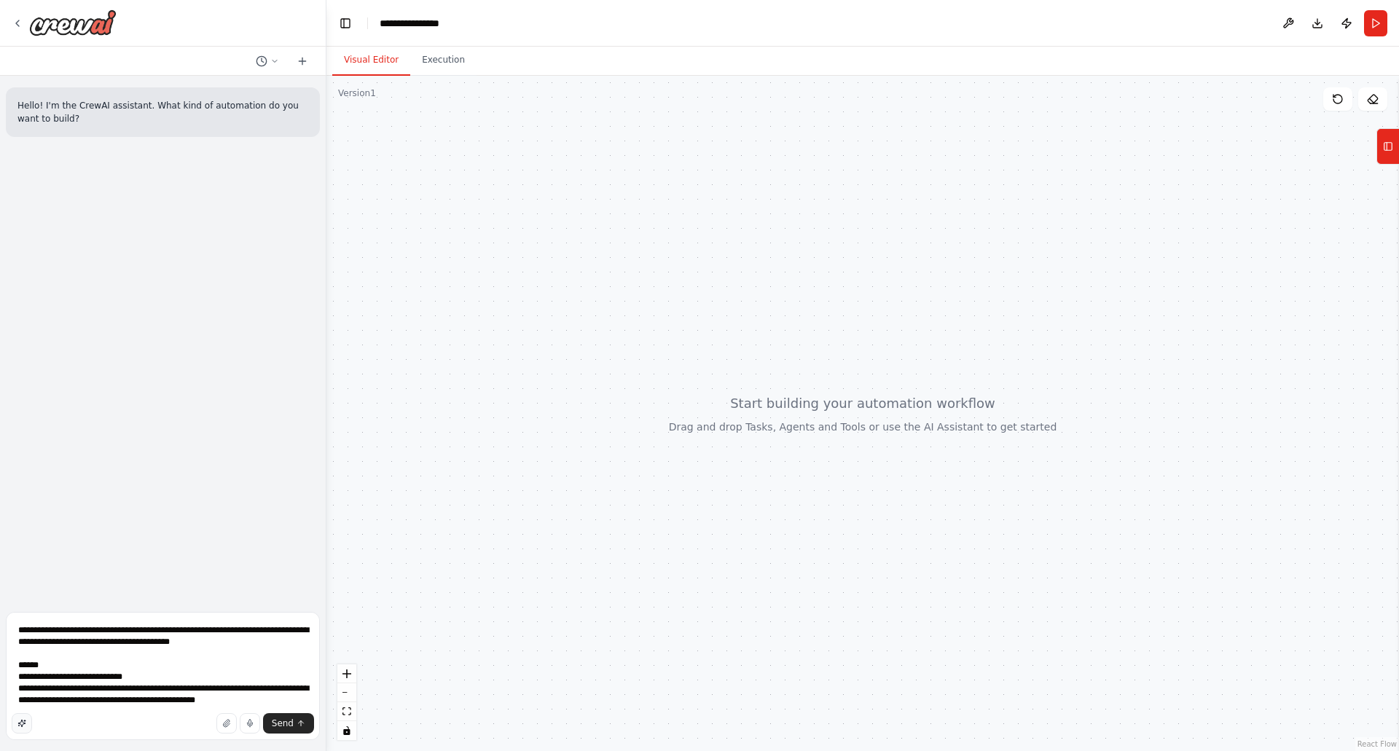
click at [24, 722] on icon "button" at bounding box center [24, 722] width 1 height 0
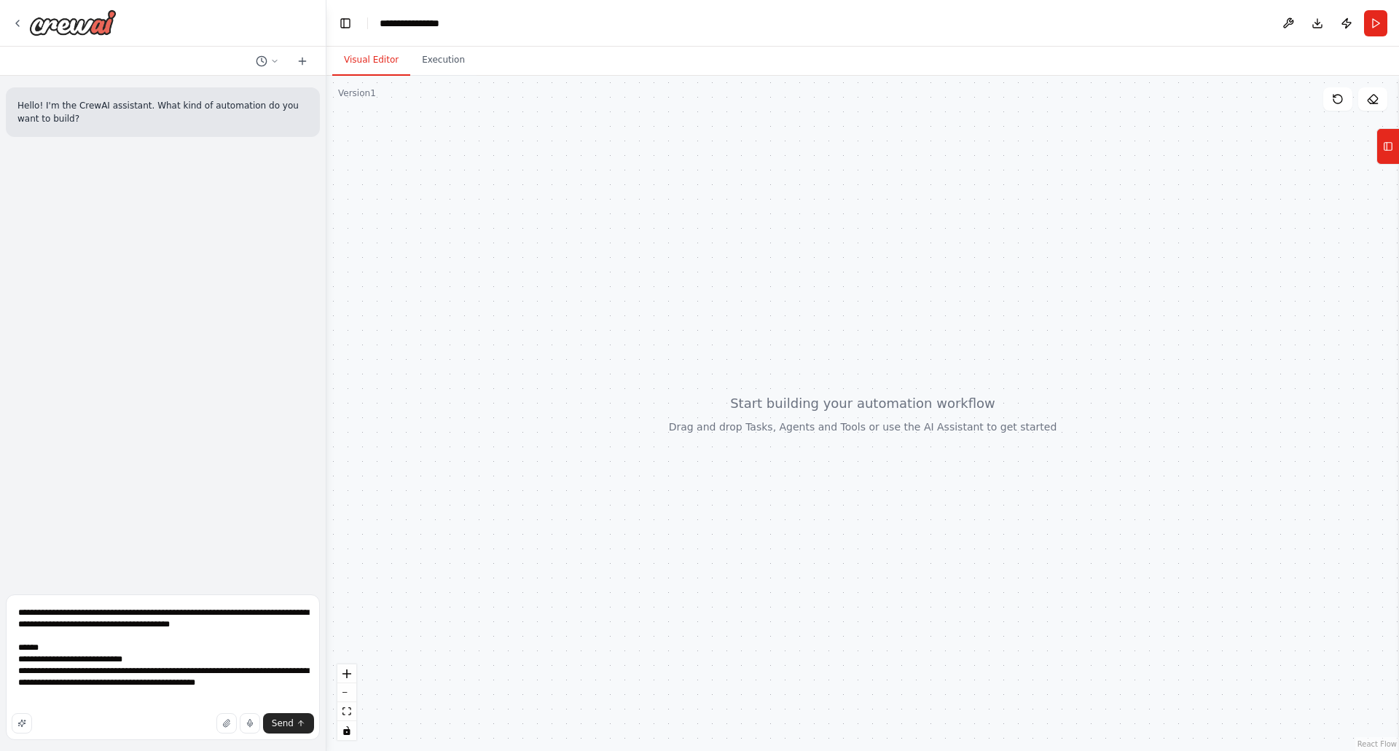
scroll to position [101, 0]
drag, startPoint x: 80, startPoint y: 706, endPoint x: 18, endPoint y: 620, distance: 106.0
click at [1, 611] on div "**********" at bounding box center [163, 375] width 327 height 751
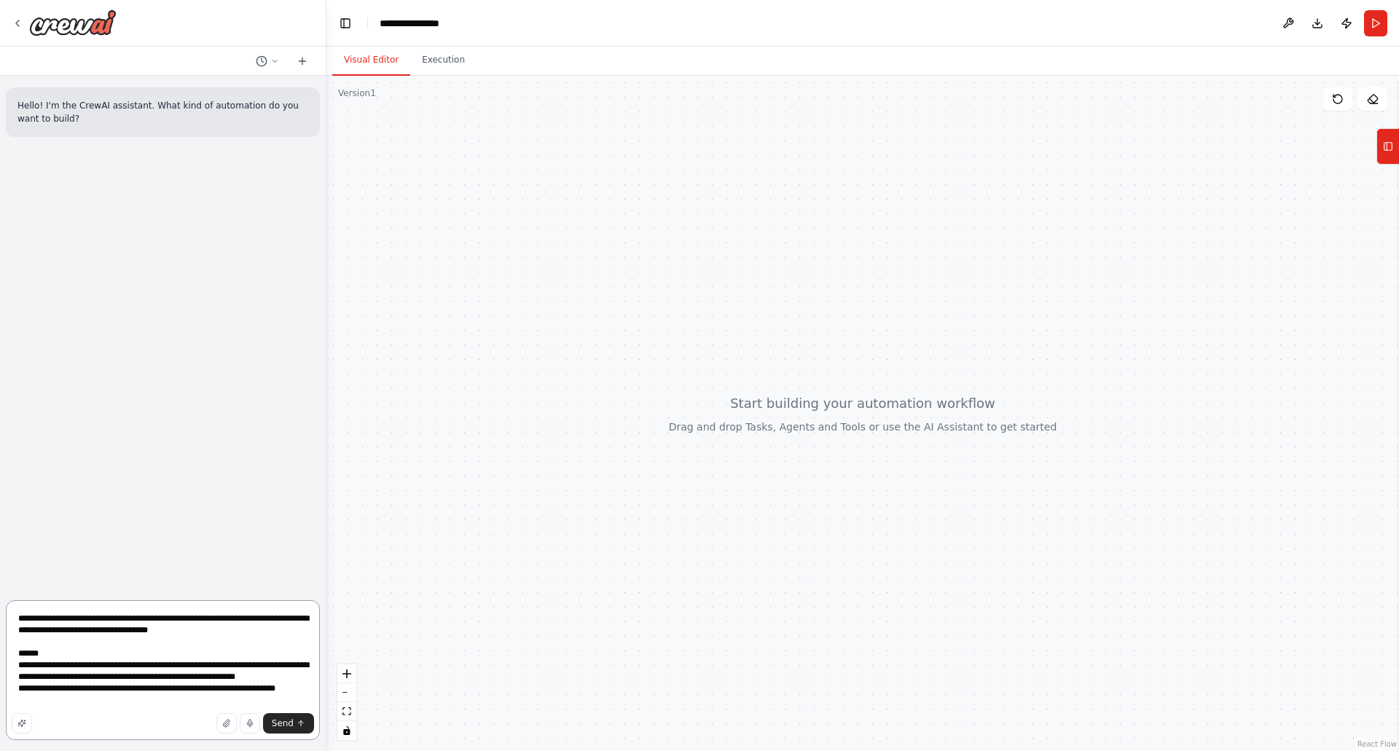
drag, startPoint x: 286, startPoint y: 700, endPoint x: 0, endPoint y: 707, distance: 285.8
click at [0, 707] on div "**********" at bounding box center [163, 375] width 327 height 751
paste textarea "**********"
type textarea "**********"
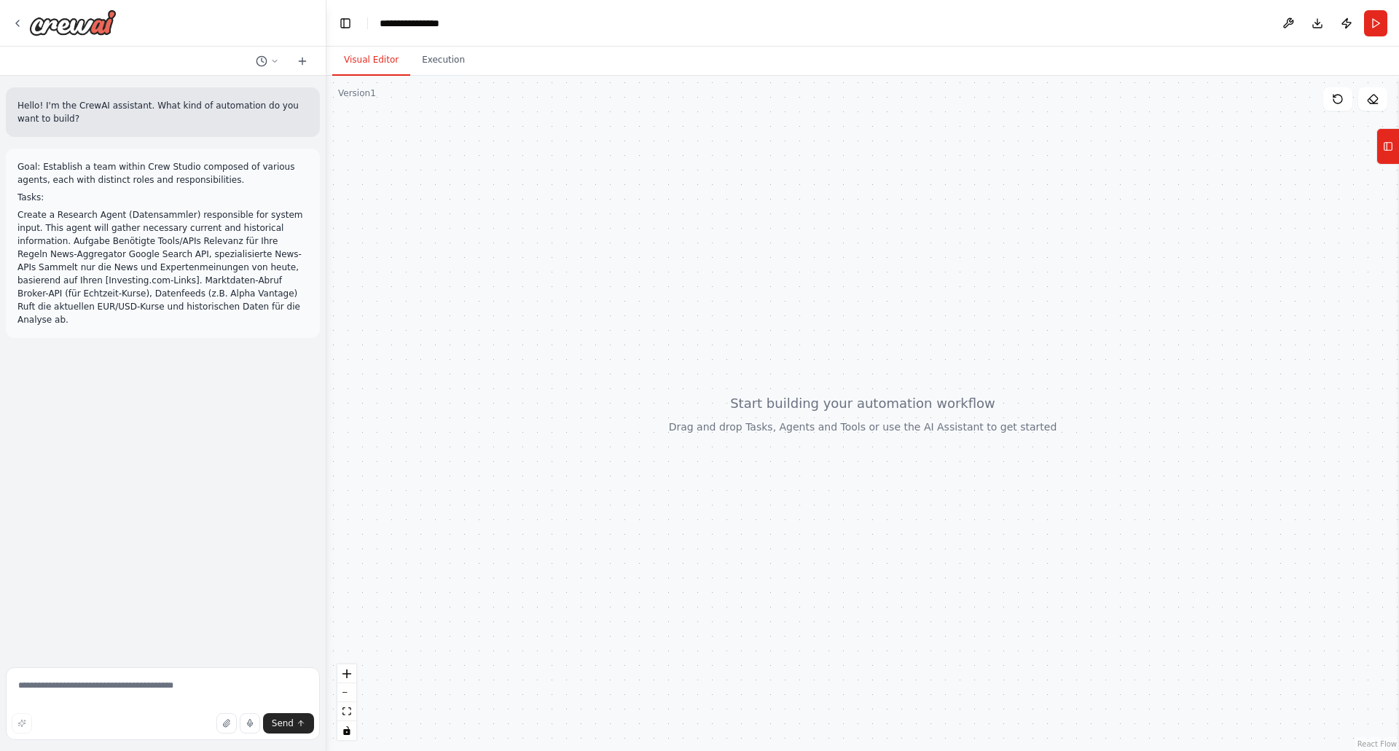
click at [170, 243] on li "Create a Research Agent (Datensammler) responsible for system input. This agent…" at bounding box center [162, 267] width 291 height 118
click at [300, 367] on span "Stop" at bounding box center [301, 373] width 20 height 12
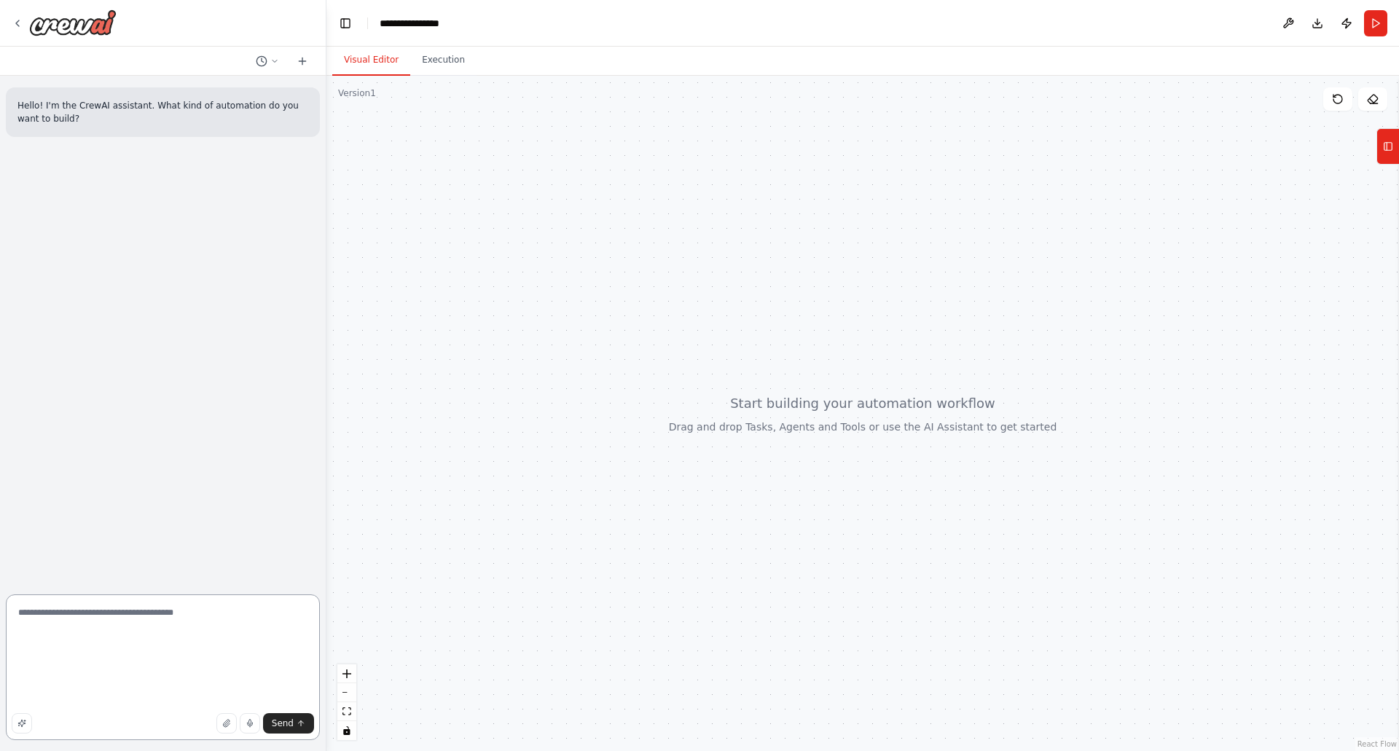
scroll to position [66, 0]
click at [128, 700] on textarea "**********" at bounding box center [163, 668] width 314 height 146
type textarea "**********"
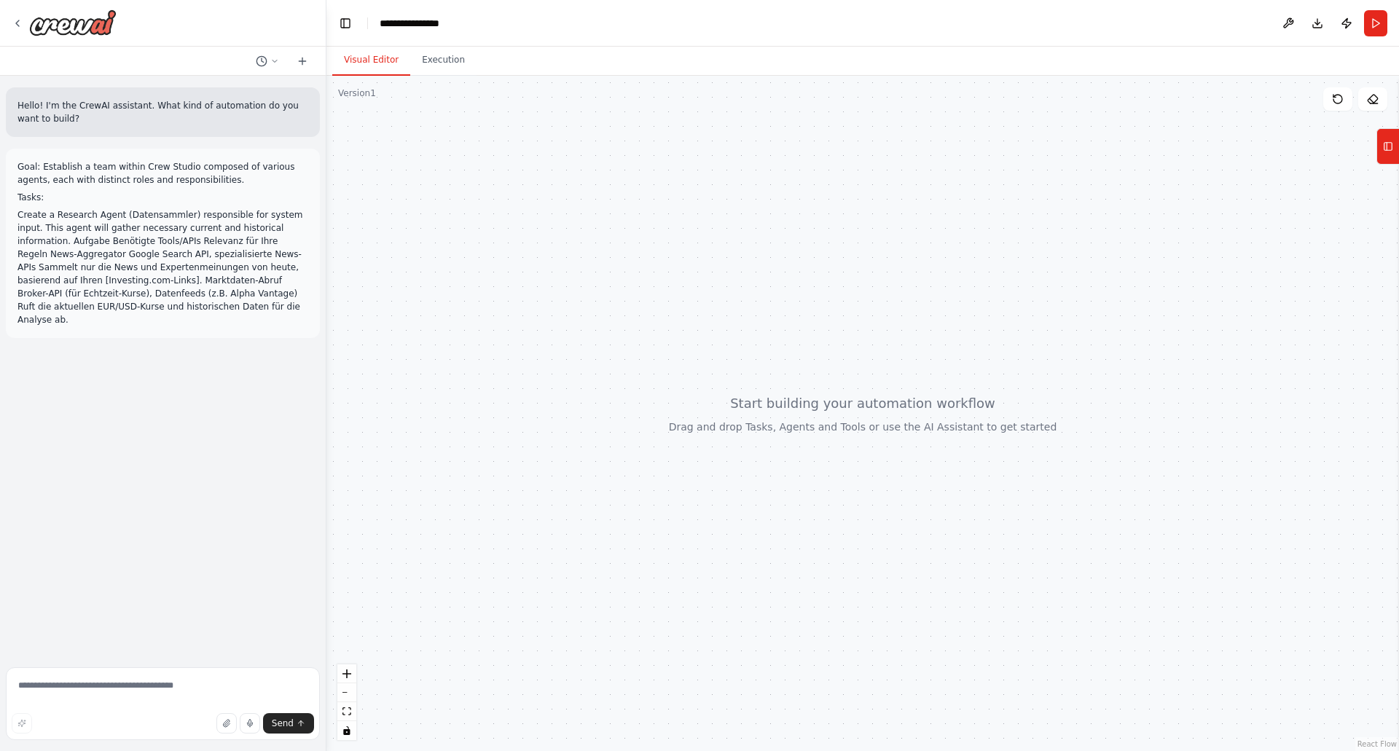
click at [276, 198] on p "Tasks:" at bounding box center [162, 197] width 291 height 13
click at [313, 362] on button "Stop" at bounding box center [300, 373] width 33 height 22
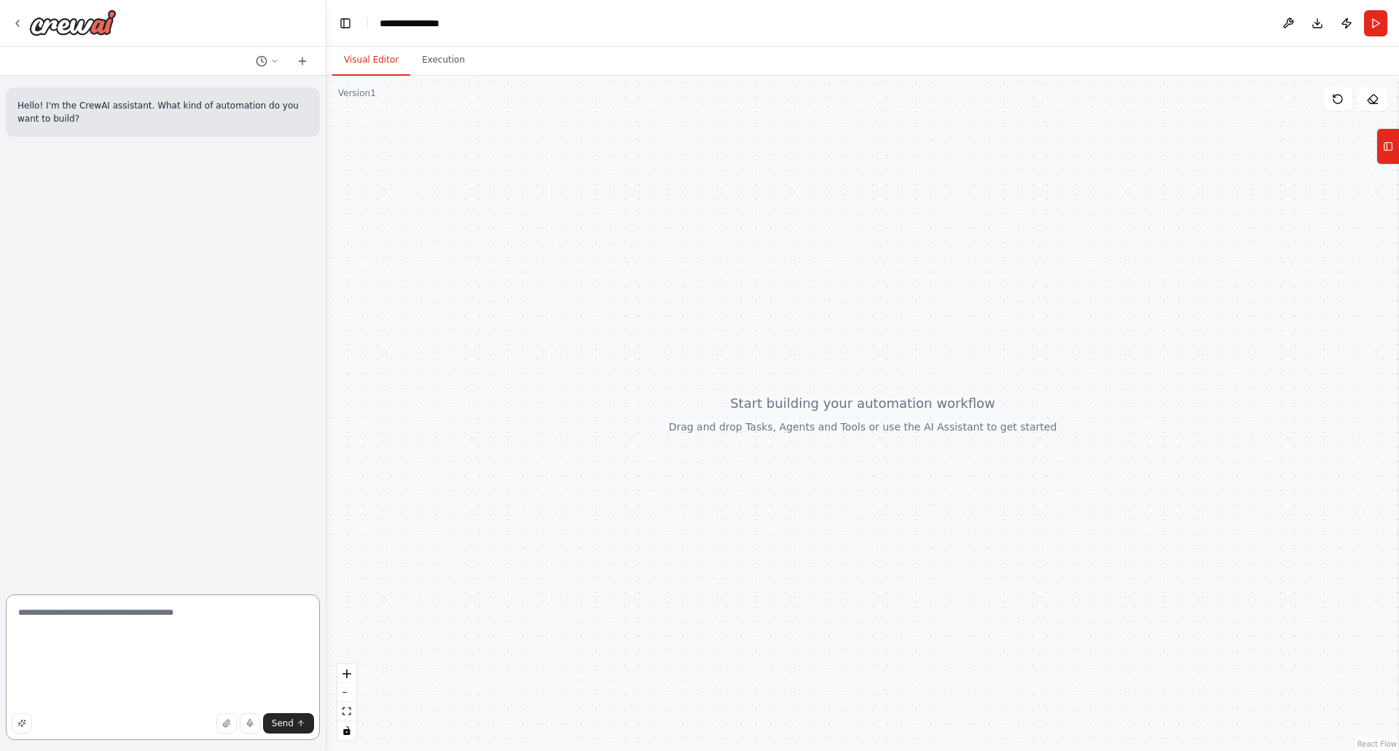
click at [140, 700] on textarea "**********" at bounding box center [163, 668] width 314 height 146
type textarea "**********"
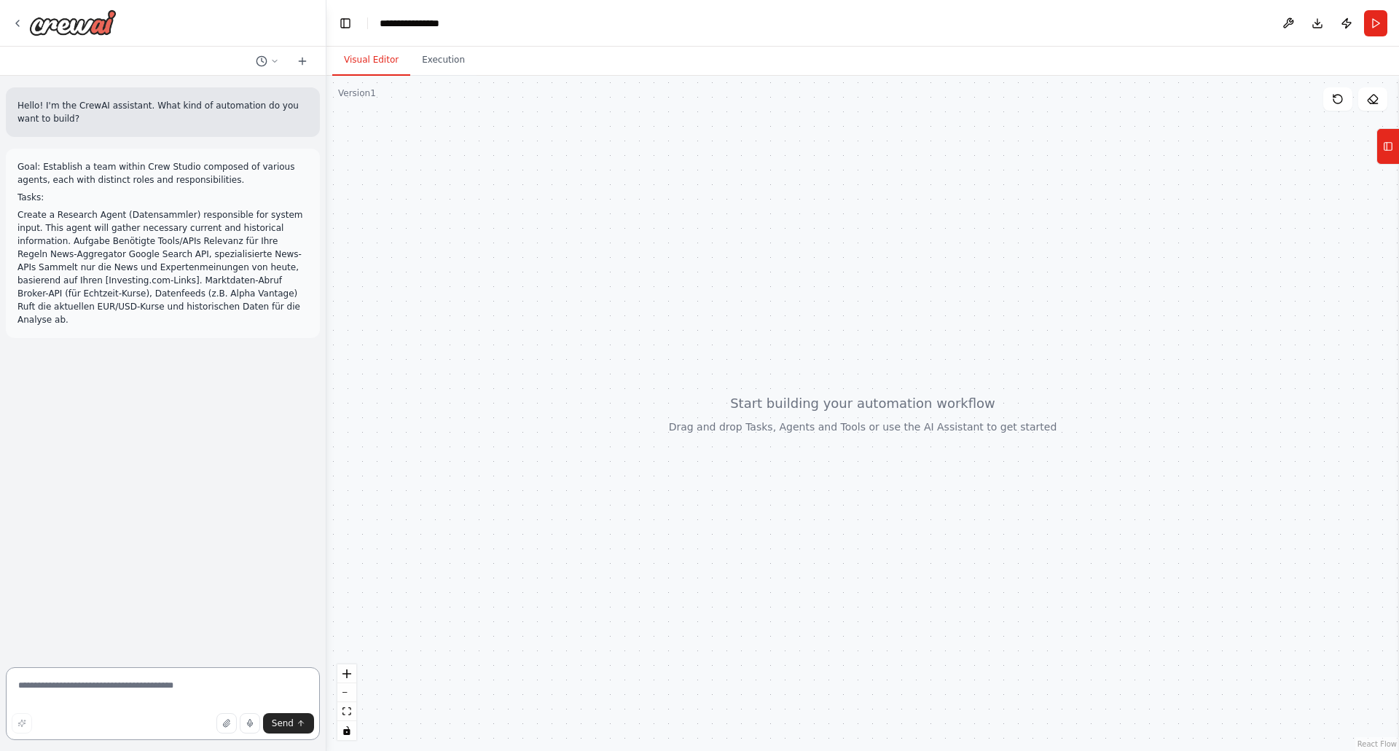
scroll to position [0, 0]
click at [284, 239] on li "Create a Research Agent (Datensammler) responsible for system input. This agent…" at bounding box center [162, 267] width 291 height 118
click at [235, 370] on div "Hello! I'm the CrewAI assistant. What kind of automation do you want to build? …" at bounding box center [163, 369] width 326 height 586
drag, startPoint x: 217, startPoint y: 368, endPoint x: 208, endPoint y: 267, distance: 101.7
click at [216, 339] on div "Hello! I'm the CrewAI assistant. What kind of automation do you want to build? …" at bounding box center [163, 369] width 326 height 586
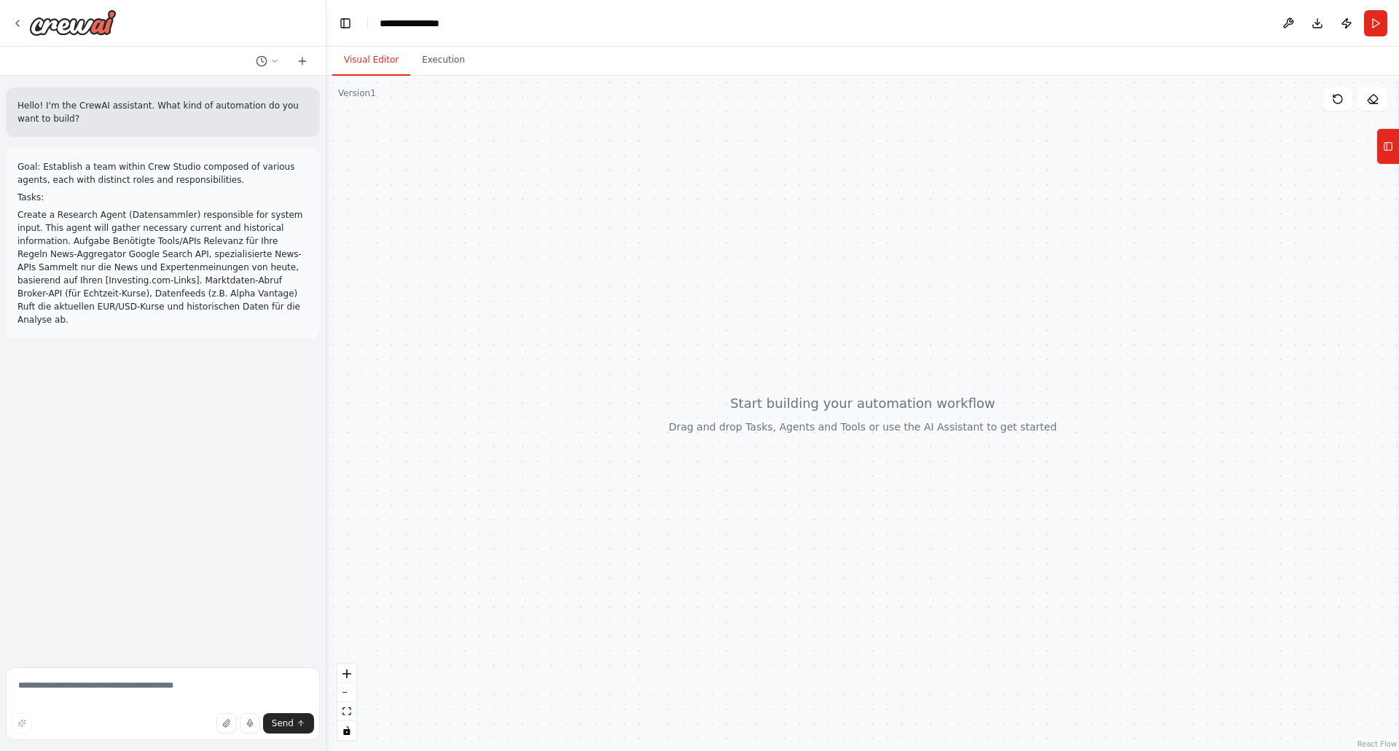
click at [208, 267] on li "Create a Research Agent (Datensammler) responsible for system input. This agent…" at bounding box center [162, 267] width 291 height 118
click at [208, 266] on li "Create a Research Agent (Datensammler) responsible for system input. This agent…" at bounding box center [162, 267] width 291 height 118
click at [258, 289] on li "Create a Research Agent (Datensammler) responsible for system input. This agent…" at bounding box center [162, 267] width 291 height 118
drag, startPoint x: 258, startPoint y: 288, endPoint x: 246, endPoint y: 281, distance: 13.8
click at [257, 286] on li "Create a Research Agent (Datensammler) responsible for system input. This agent…" at bounding box center [162, 267] width 291 height 118
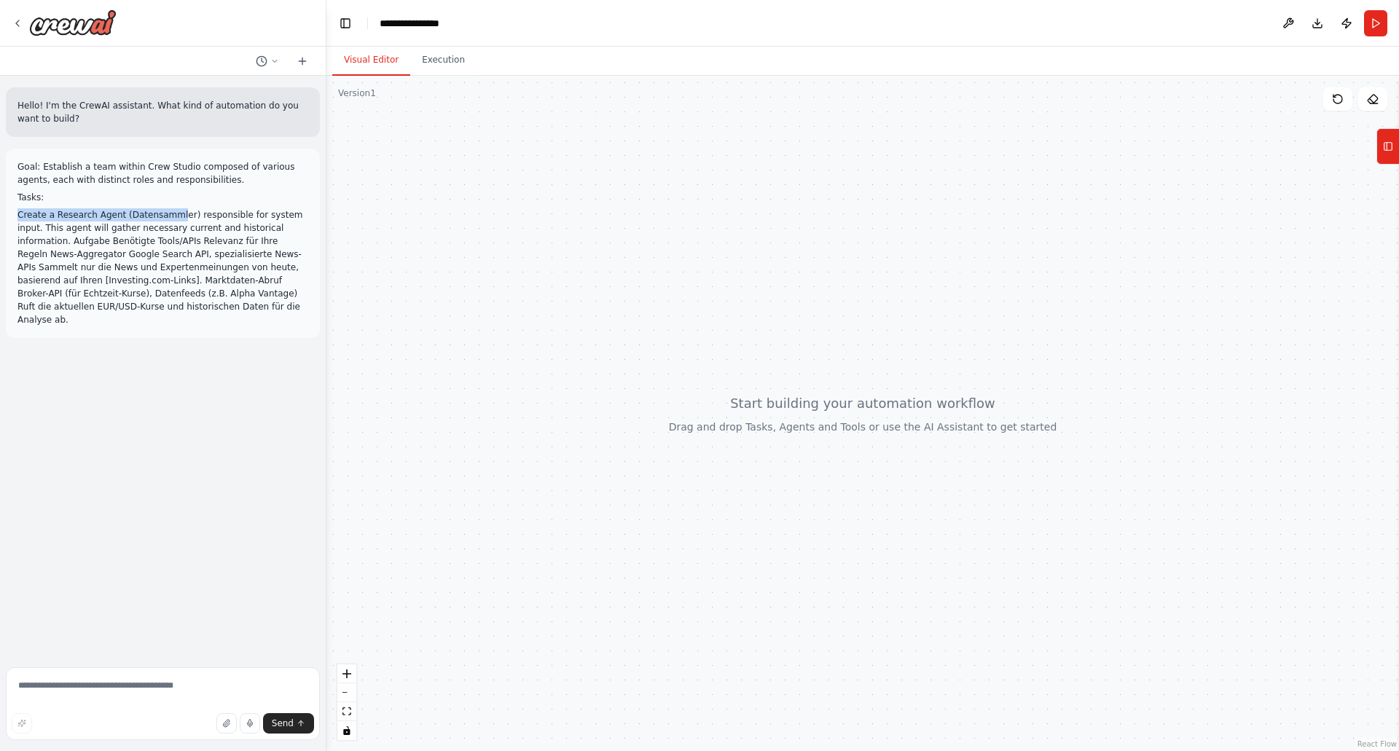
click at [169, 203] on div "Goal: Establish a team within Crew Studio composed of various agents, each with…" at bounding box center [162, 243] width 291 height 166
click at [91, 689] on textarea at bounding box center [163, 704] width 314 height 73
drag, startPoint x: 69, startPoint y: 211, endPoint x: 57, endPoint y: 117, distance: 94.0
click at [69, 210] on li "Create a Research Agent (Datensammler) responsible for system input. This agent…" at bounding box center [162, 267] width 291 height 118
click at [55, 99] on p "Hello! I'm the CrewAI assistant. What kind of automation do you want to build?" at bounding box center [162, 112] width 291 height 26
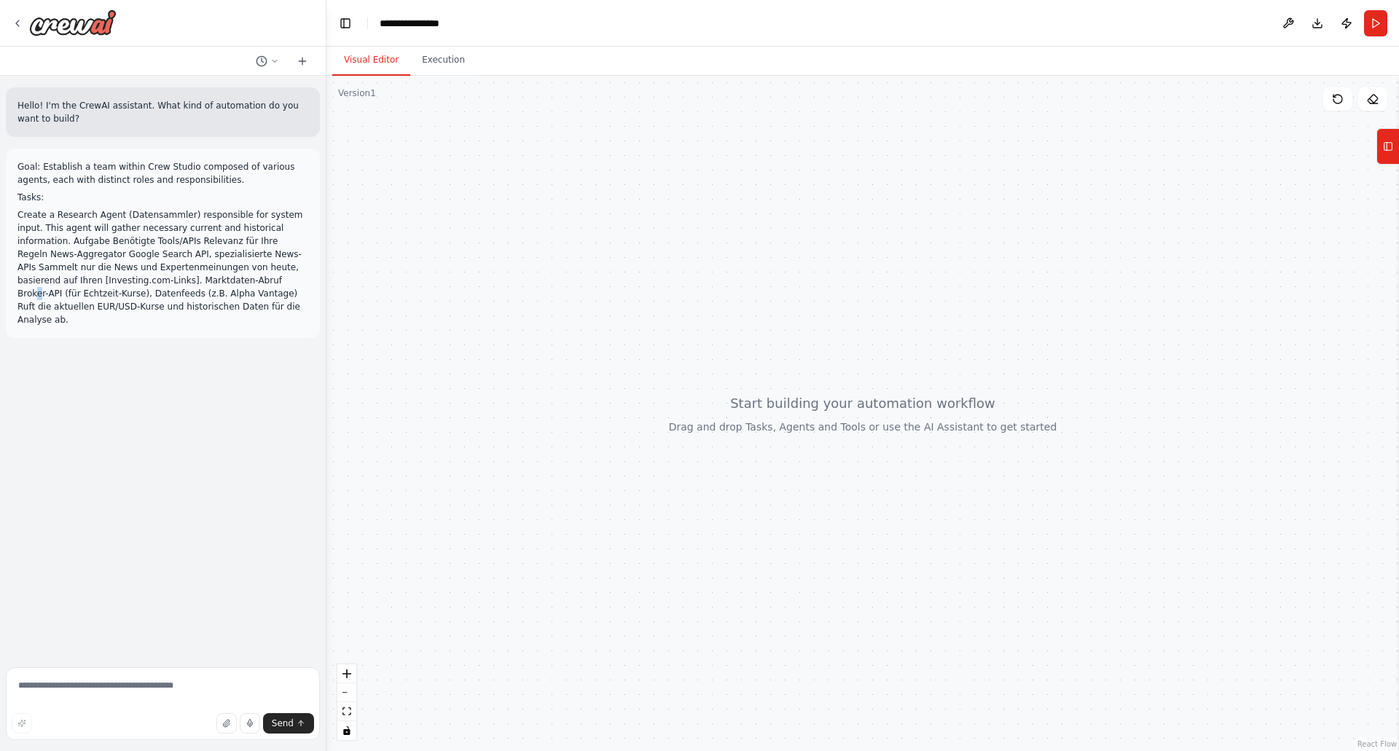
click at [110, 281] on li "Create a Research Agent (Datensammler) responsible for system input. This agent…" at bounding box center [162, 267] width 291 height 118
click at [146, 287] on li "Create a Research Agent (Datensammler) responsible for system input. This agent…" at bounding box center [162, 267] width 291 height 118
click at [297, 367] on span "Stop" at bounding box center [301, 373] width 20 height 12
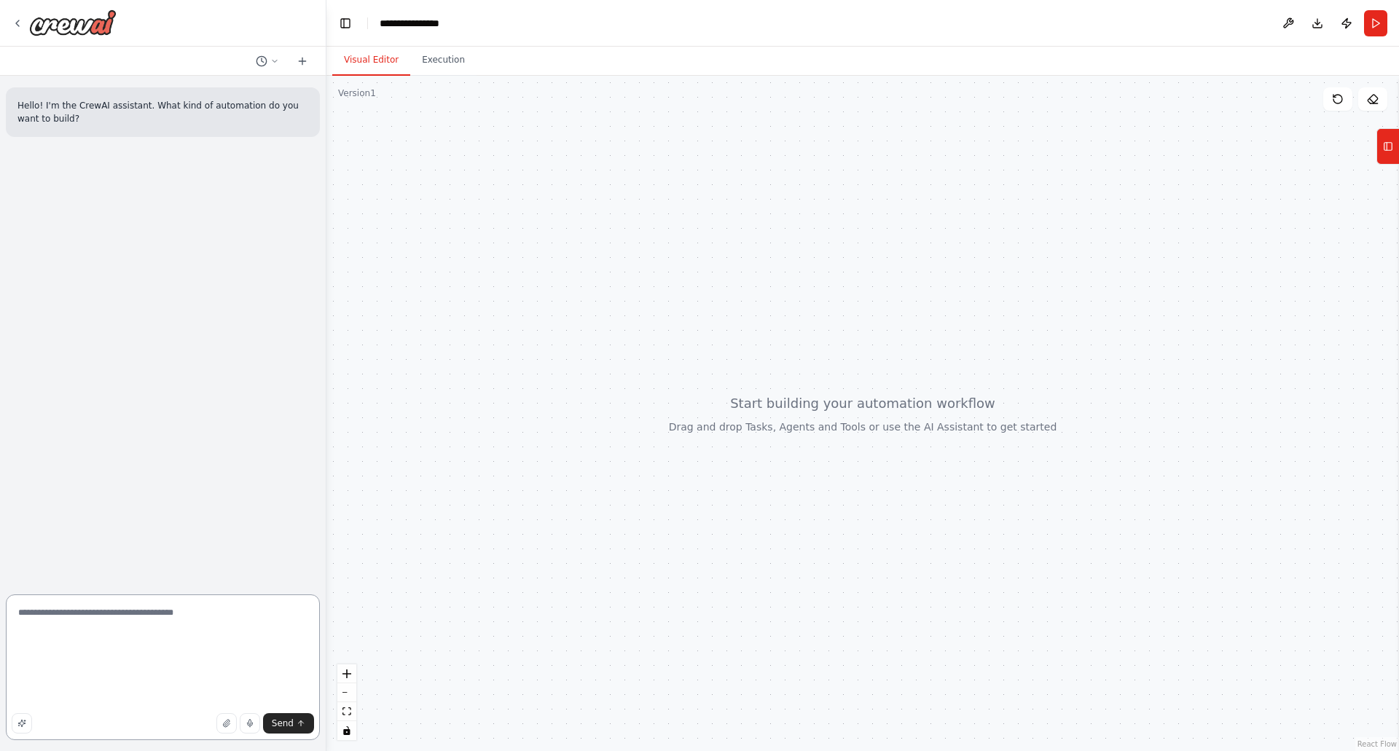
scroll to position [66, 0]
click at [203, 659] on textarea "**********" at bounding box center [163, 668] width 314 height 146
drag, startPoint x: 160, startPoint y: 665, endPoint x: 128, endPoint y: 664, distance: 32.1
click at [128, 664] on textarea "**********" at bounding box center [163, 668] width 314 height 146
click at [141, 662] on textarea "**********" at bounding box center [163, 668] width 314 height 146
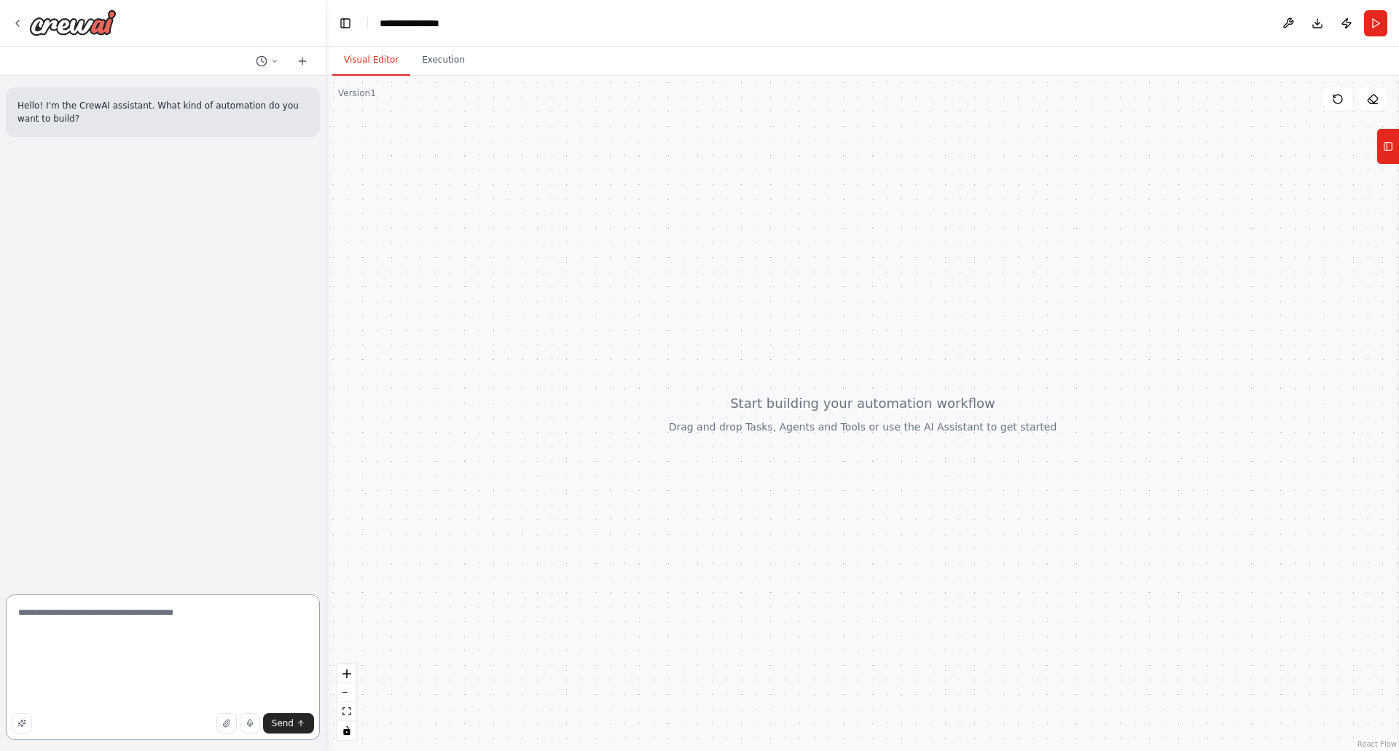
drag, startPoint x: 165, startPoint y: 662, endPoint x: 71, endPoint y: 662, distance: 94.0
click at [55, 661] on textarea "**********" at bounding box center [163, 668] width 314 height 146
drag, startPoint x: 248, startPoint y: 653, endPoint x: 262, endPoint y: 665, distance: 18.1
click at [262, 665] on textarea "**********" at bounding box center [163, 668] width 314 height 146
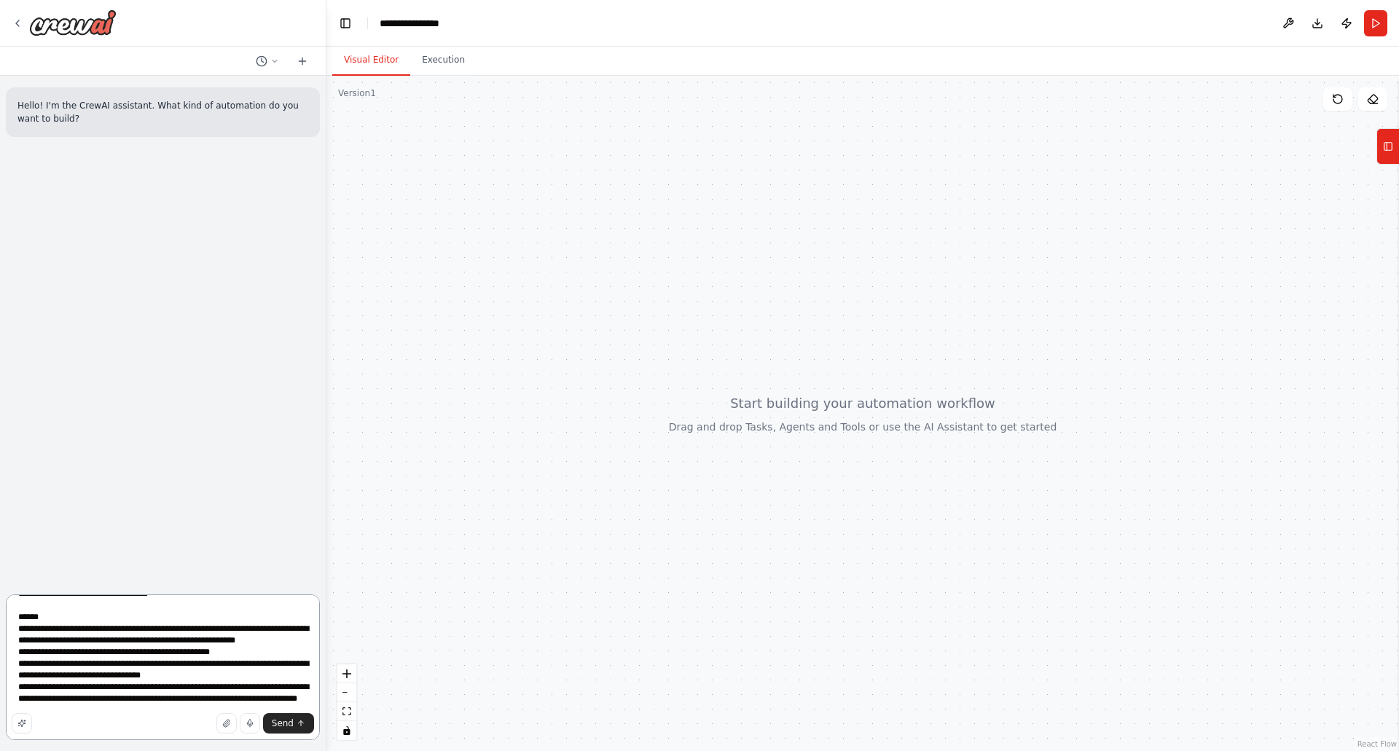
scroll to position [54, 0]
click at [122, 700] on textarea "**********" at bounding box center [163, 668] width 314 height 146
paste textarea "**********"
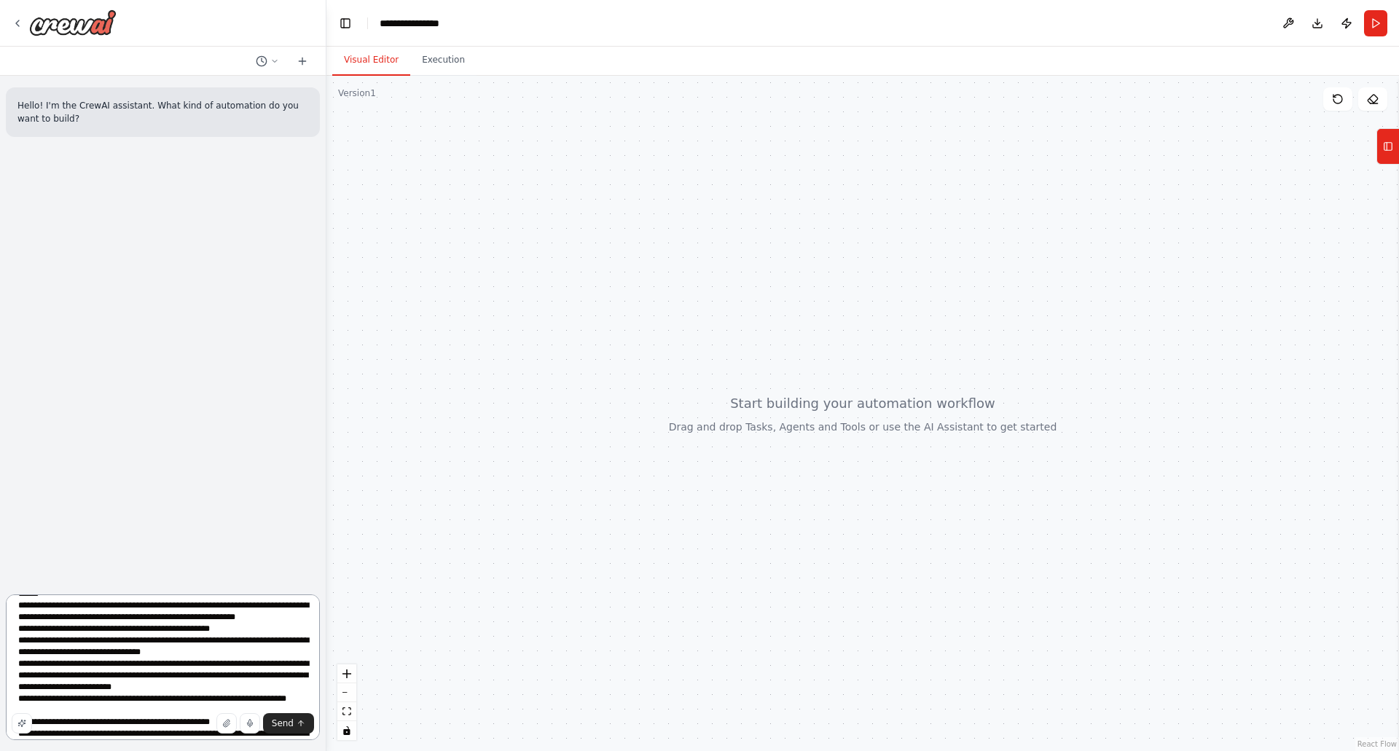
scroll to position [684, 0]
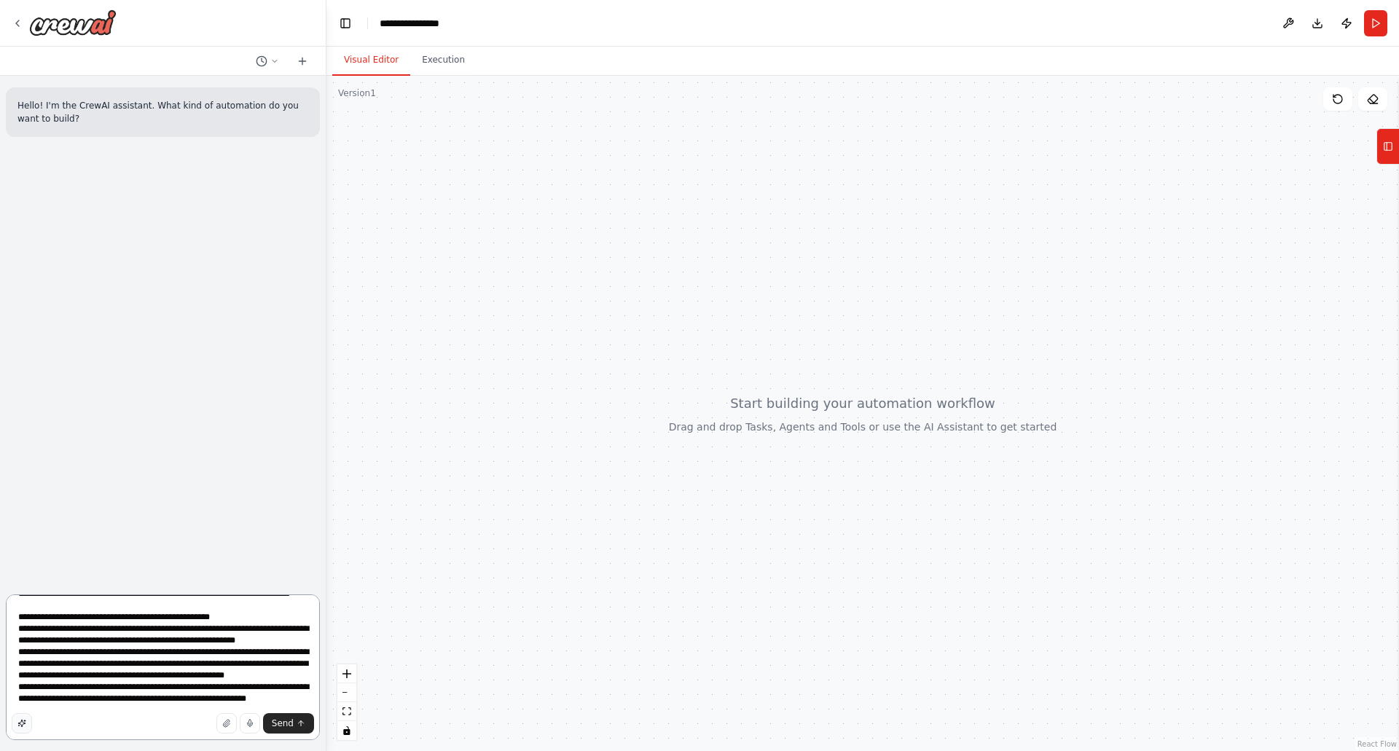
type textarea "**********"
click at [30, 723] on button "button" at bounding box center [22, 724] width 20 height 20
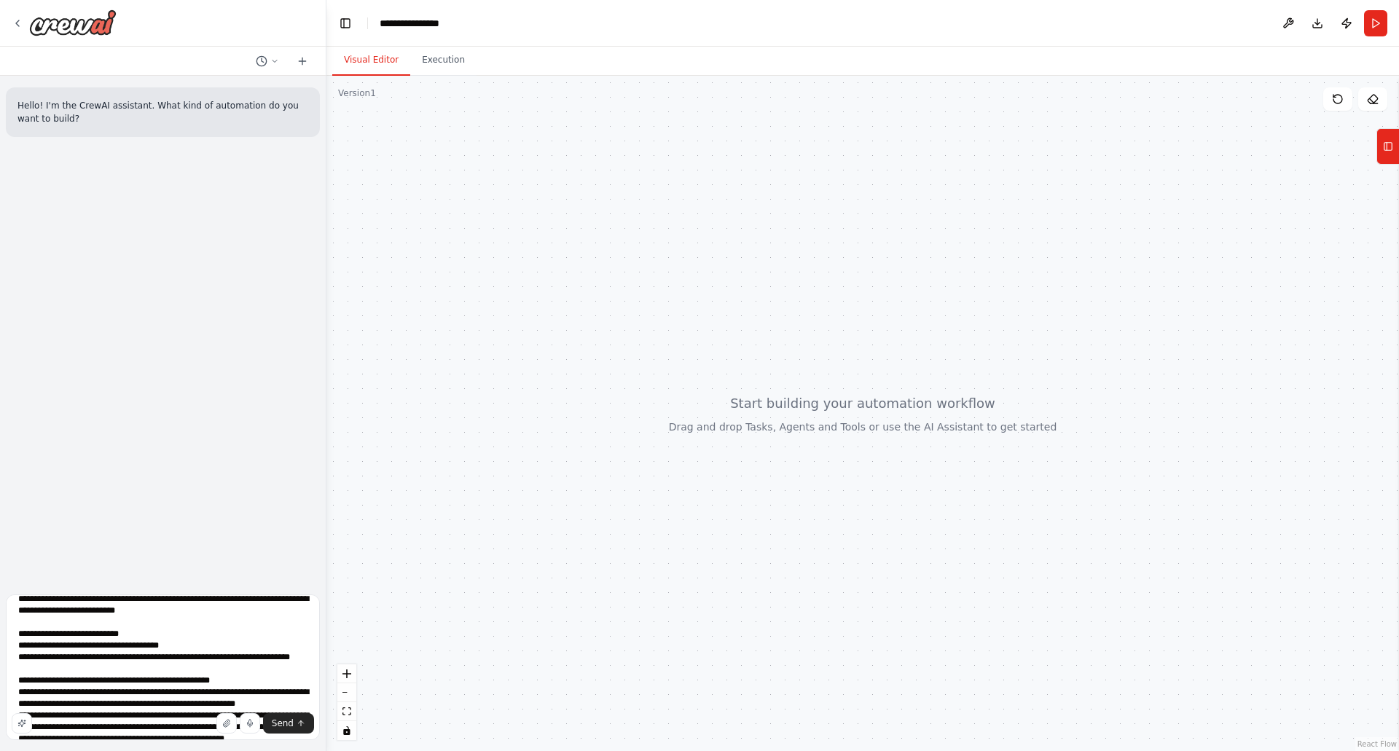
scroll to position [579, 0]
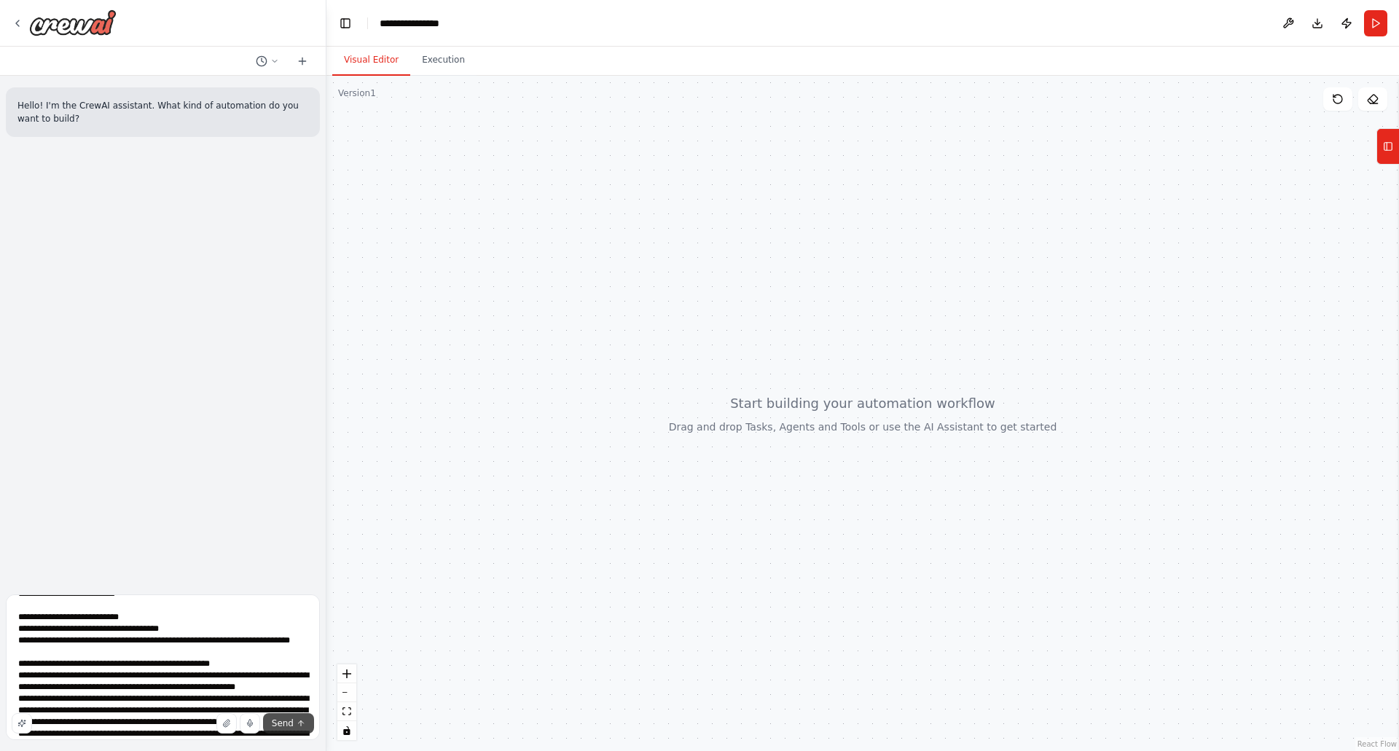
click at [275, 719] on span "Send" at bounding box center [283, 724] width 22 height 12
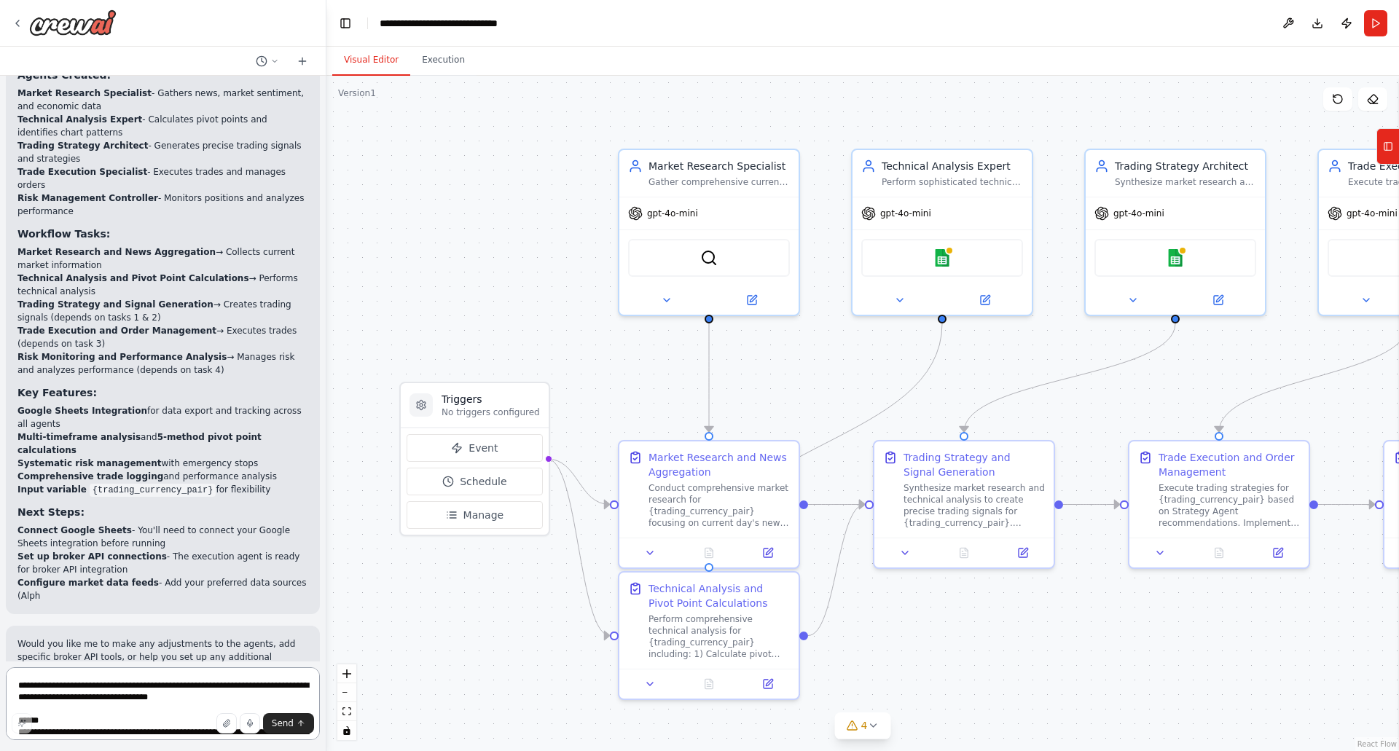
scroll to position [2861, 0]
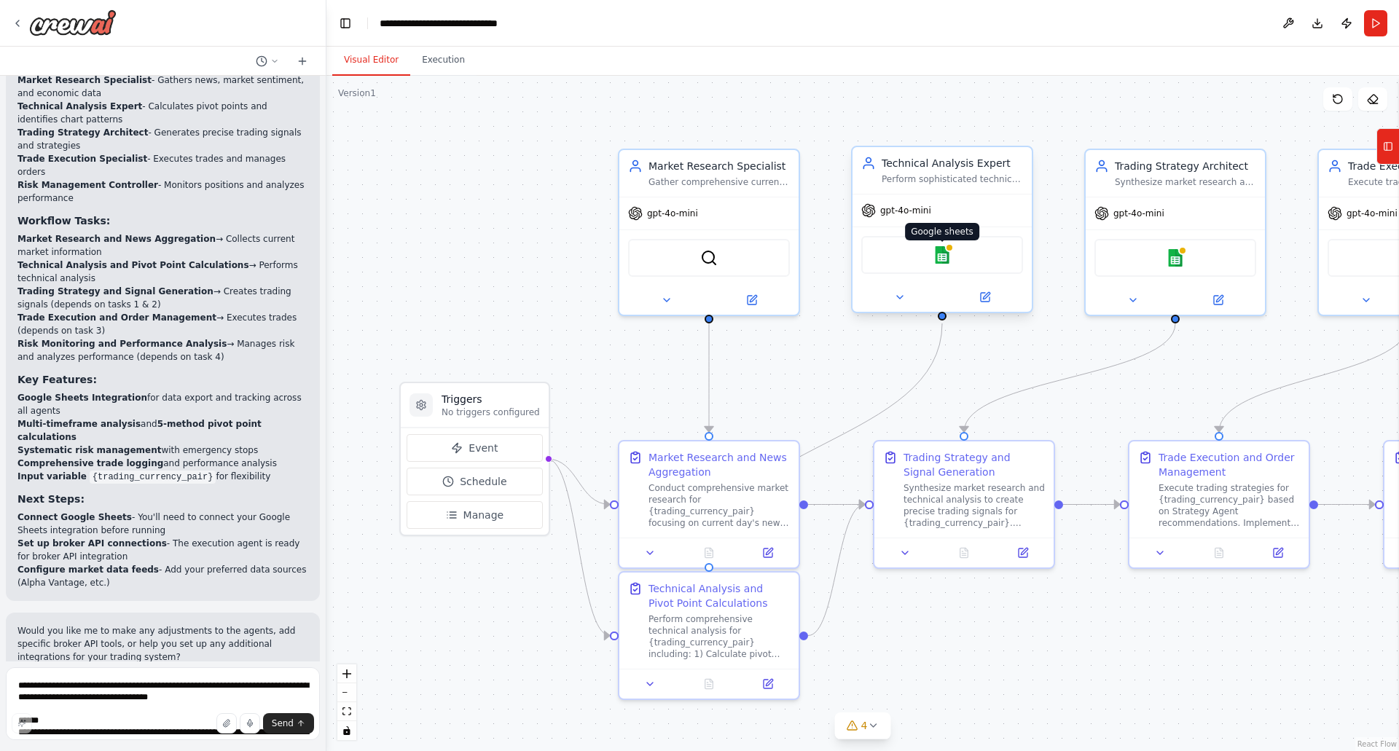
click at [945, 256] on img at bounding box center [942, 254] width 17 height 17
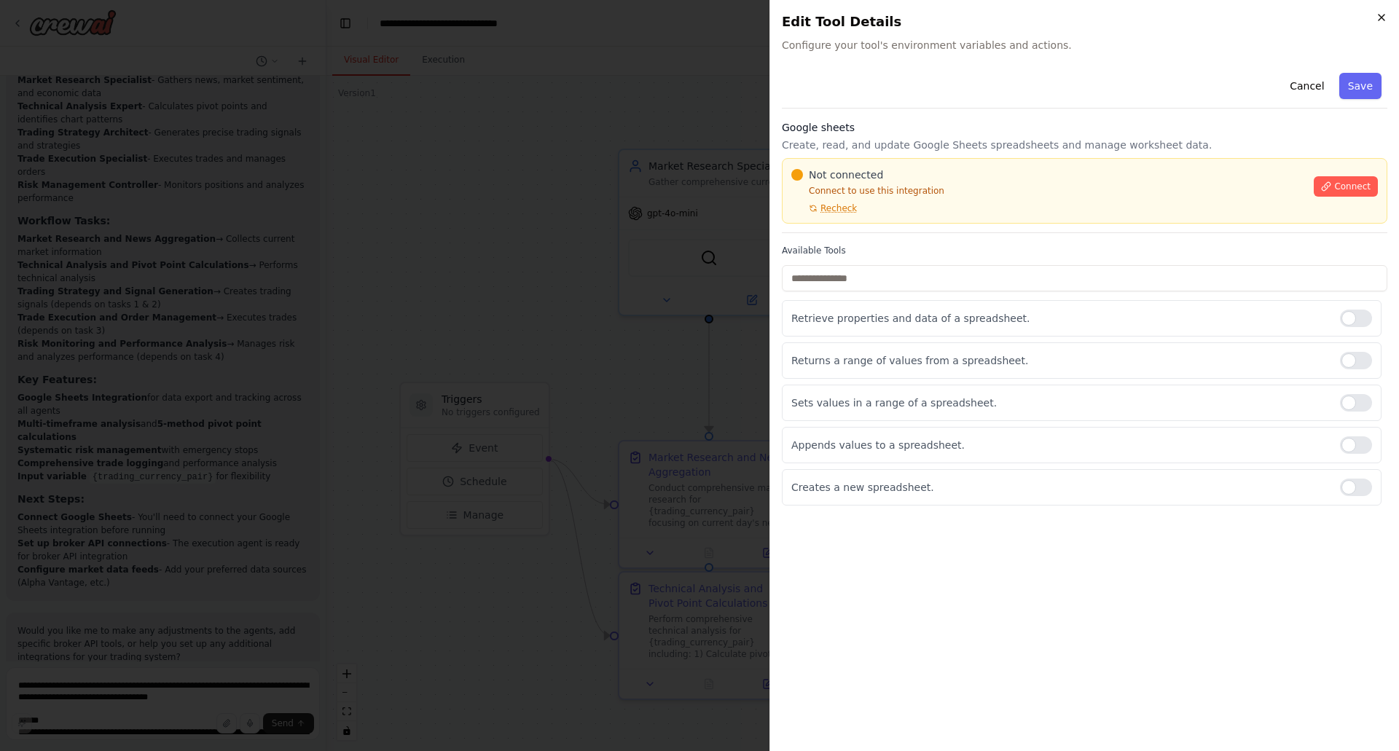
click at [1386, 17] on icon "button" at bounding box center [1382, 18] width 12 height 12
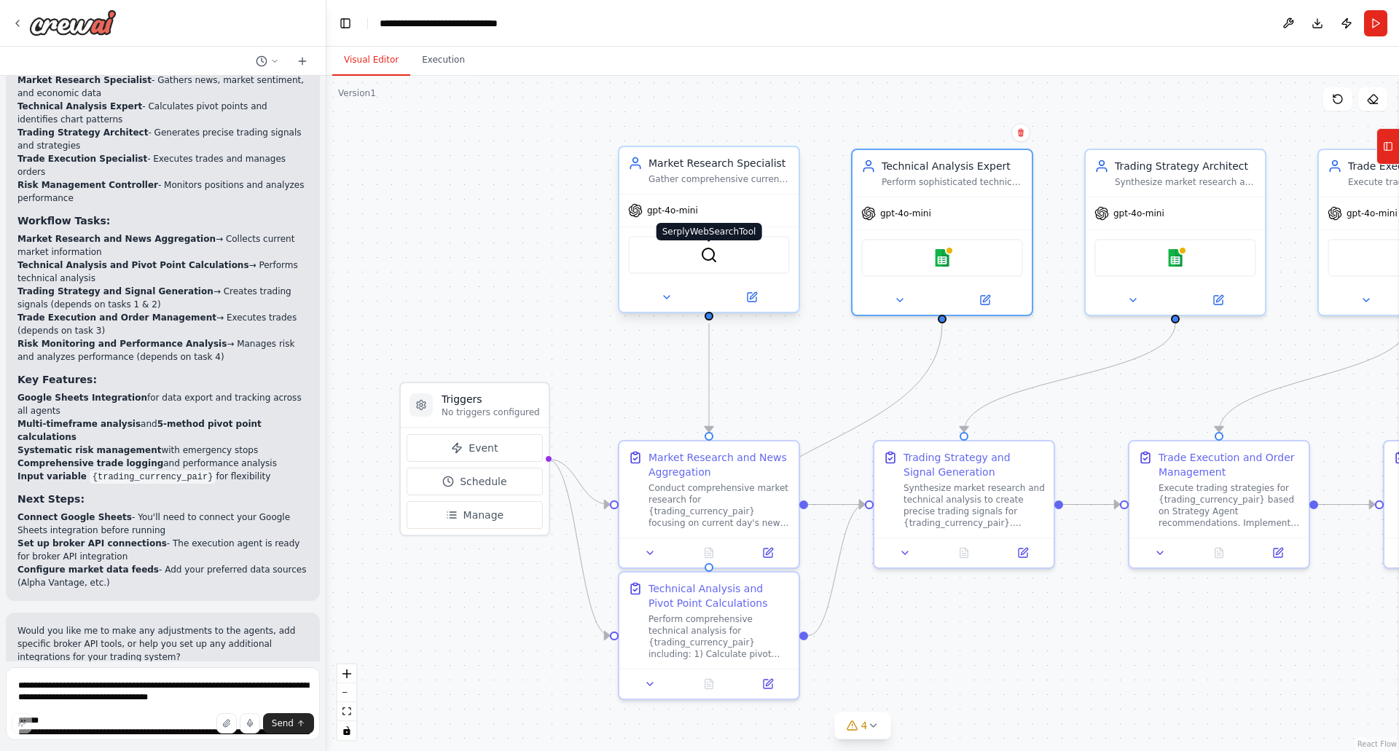
click at [703, 256] on img at bounding box center [708, 254] width 17 height 17
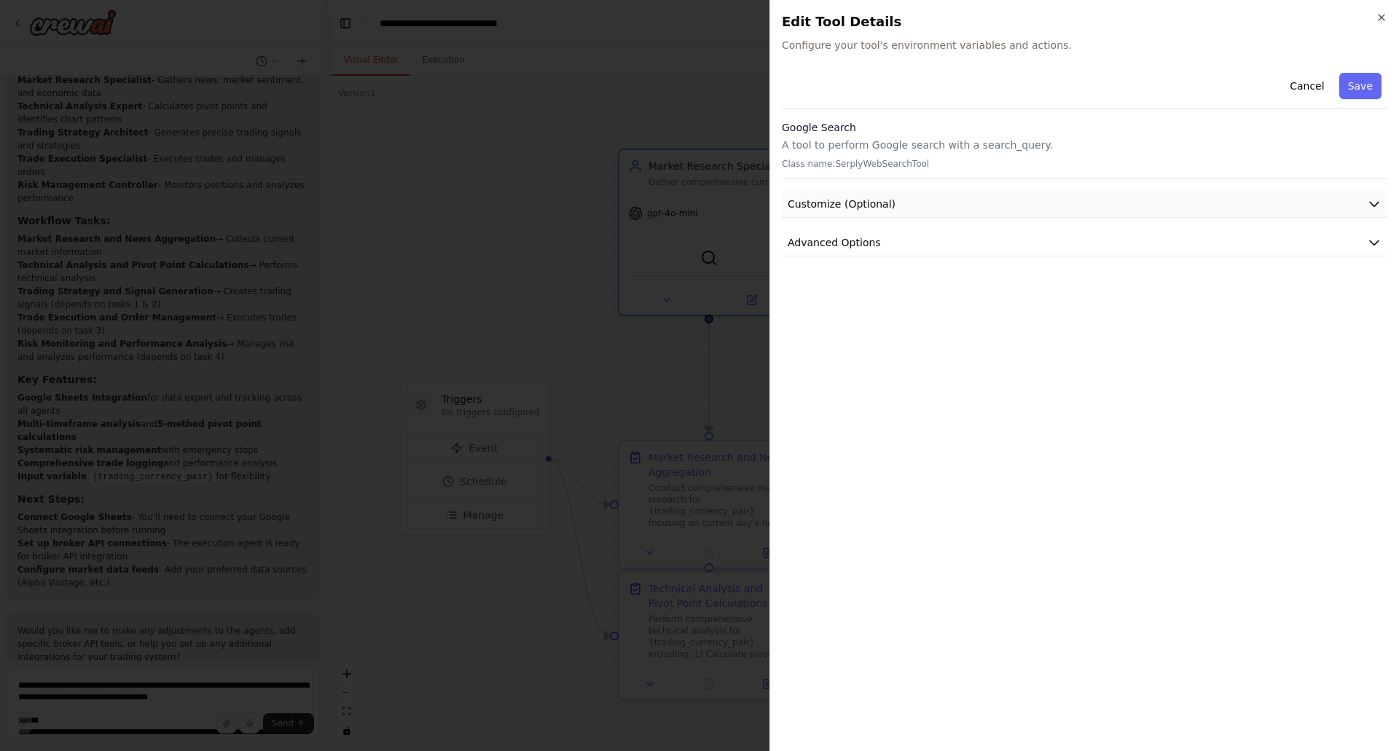
click at [1369, 201] on icon "button" at bounding box center [1374, 204] width 15 height 15
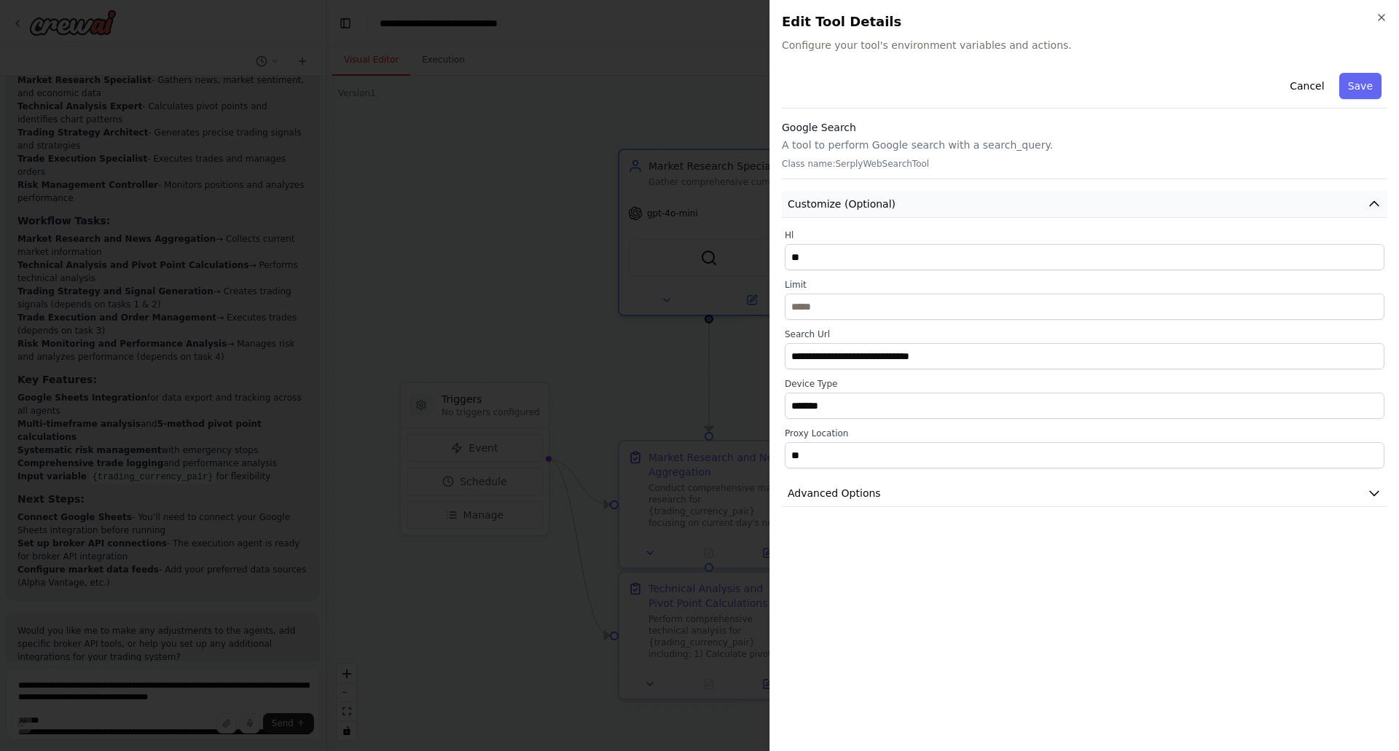
click at [1369, 201] on icon "button" at bounding box center [1374, 204] width 15 height 15
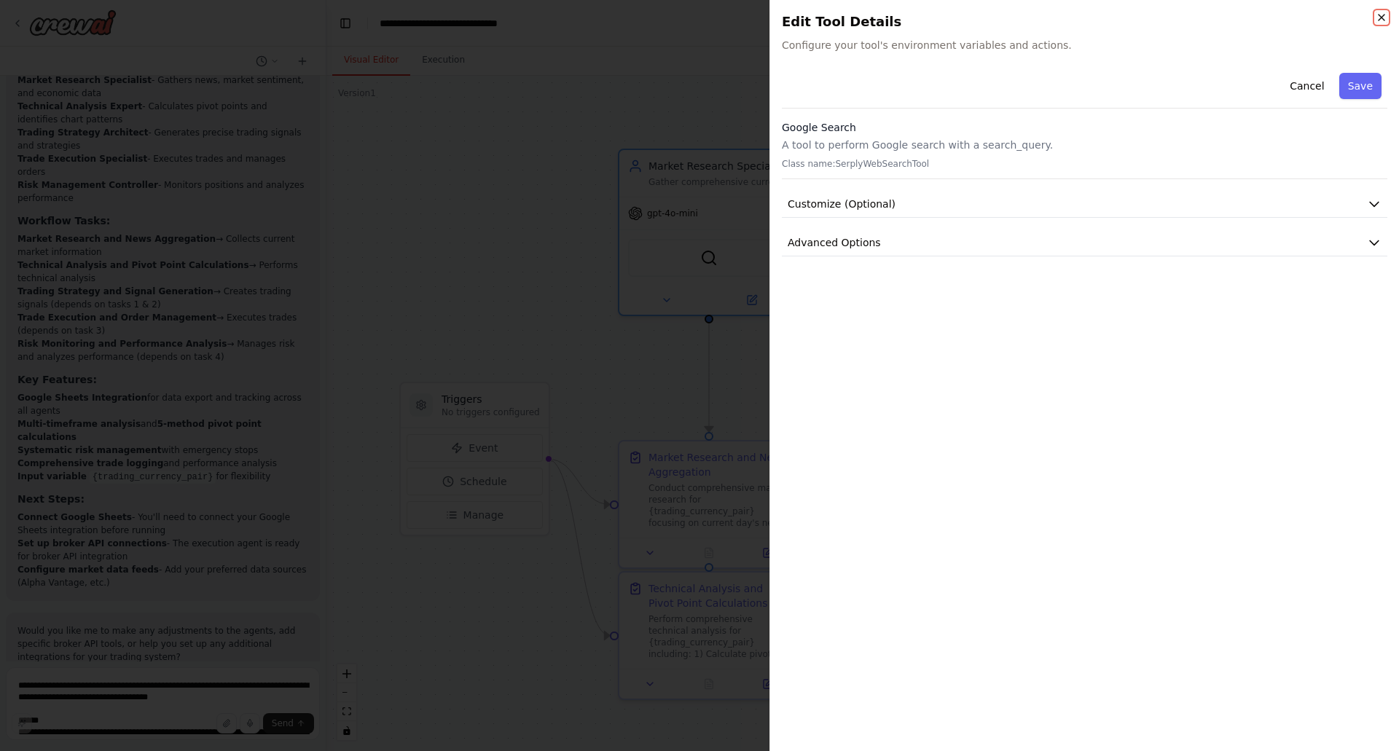
click at [1378, 19] on icon "button" at bounding box center [1382, 18] width 12 height 12
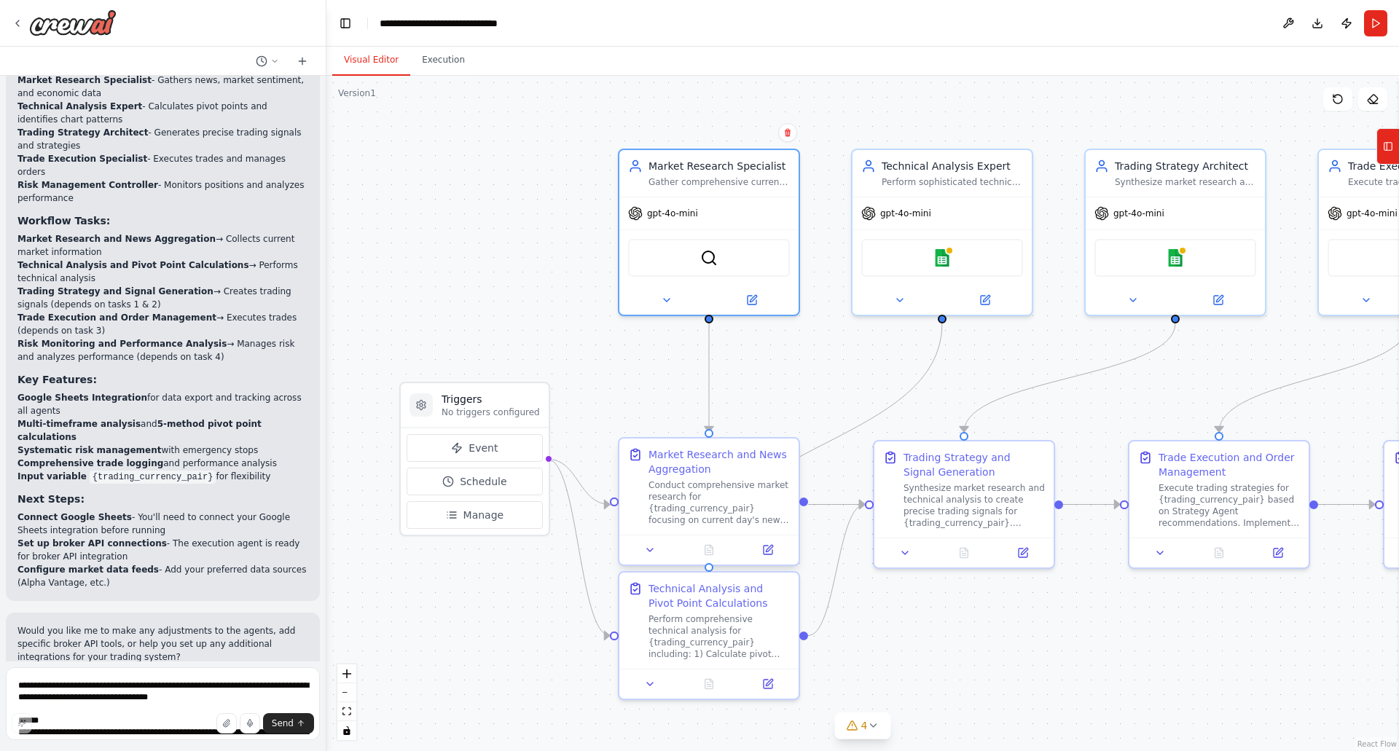
click at [703, 477] on div "Market Research and News Aggregation Conduct comprehensive market research for …" at bounding box center [719, 487] width 141 height 79
click at [647, 552] on icon at bounding box center [650, 550] width 12 height 12
click at [655, 549] on icon at bounding box center [650, 550] width 12 height 12
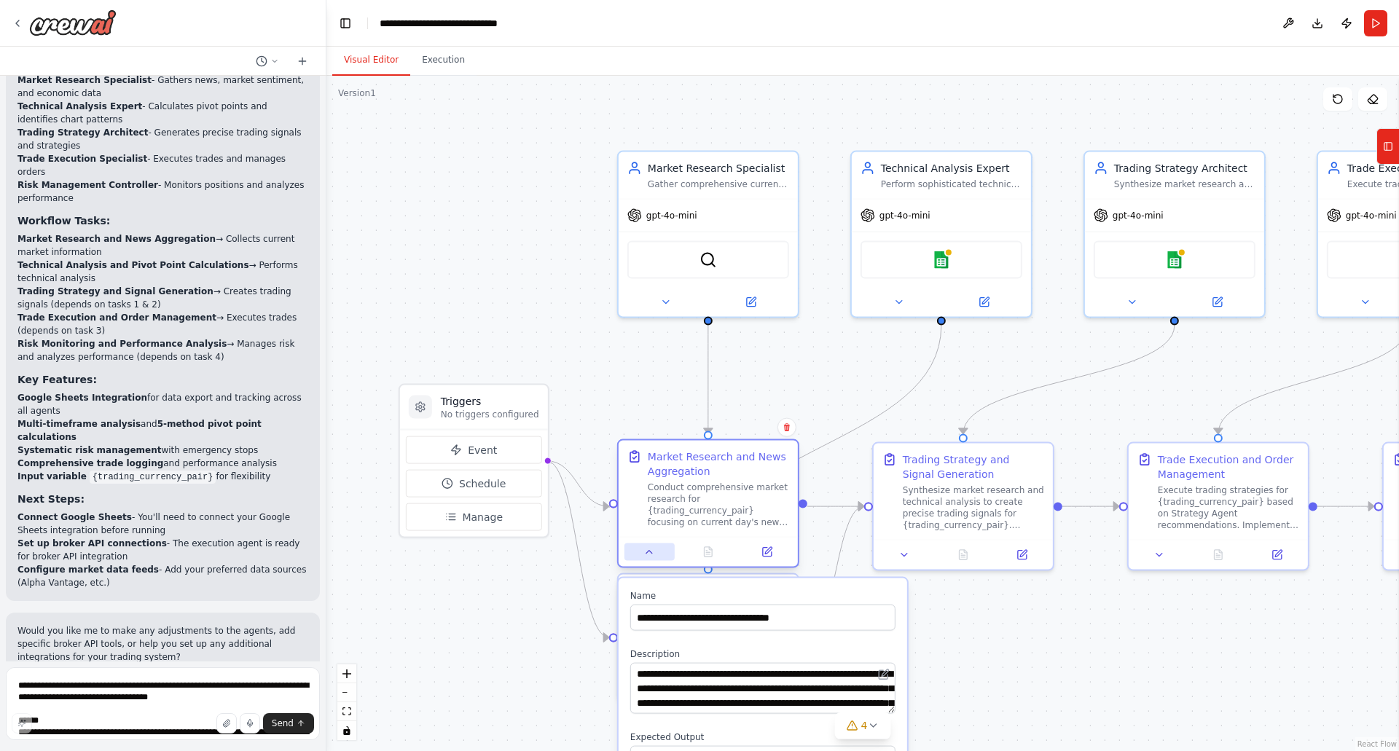
click at [652, 556] on icon at bounding box center [650, 553] width 12 height 12
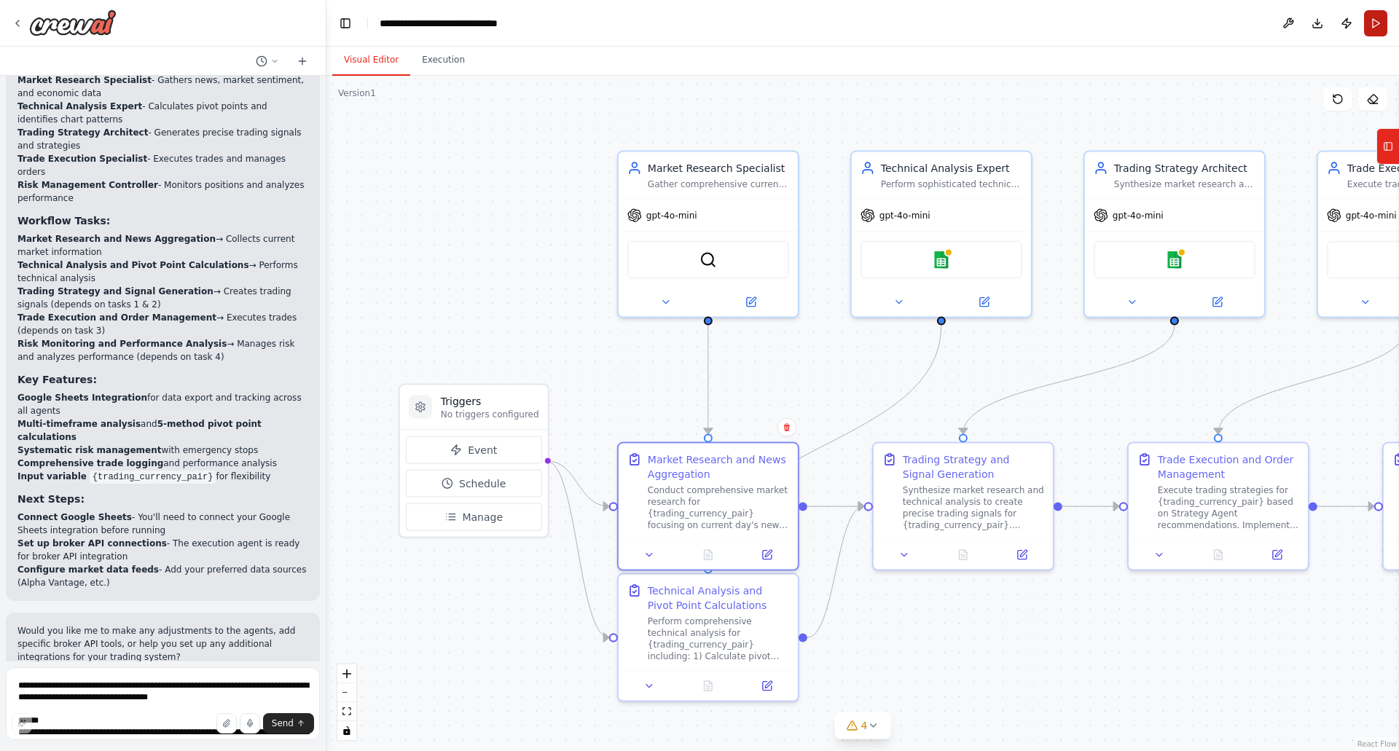
click at [1377, 28] on button "Run" at bounding box center [1375, 23] width 23 height 26
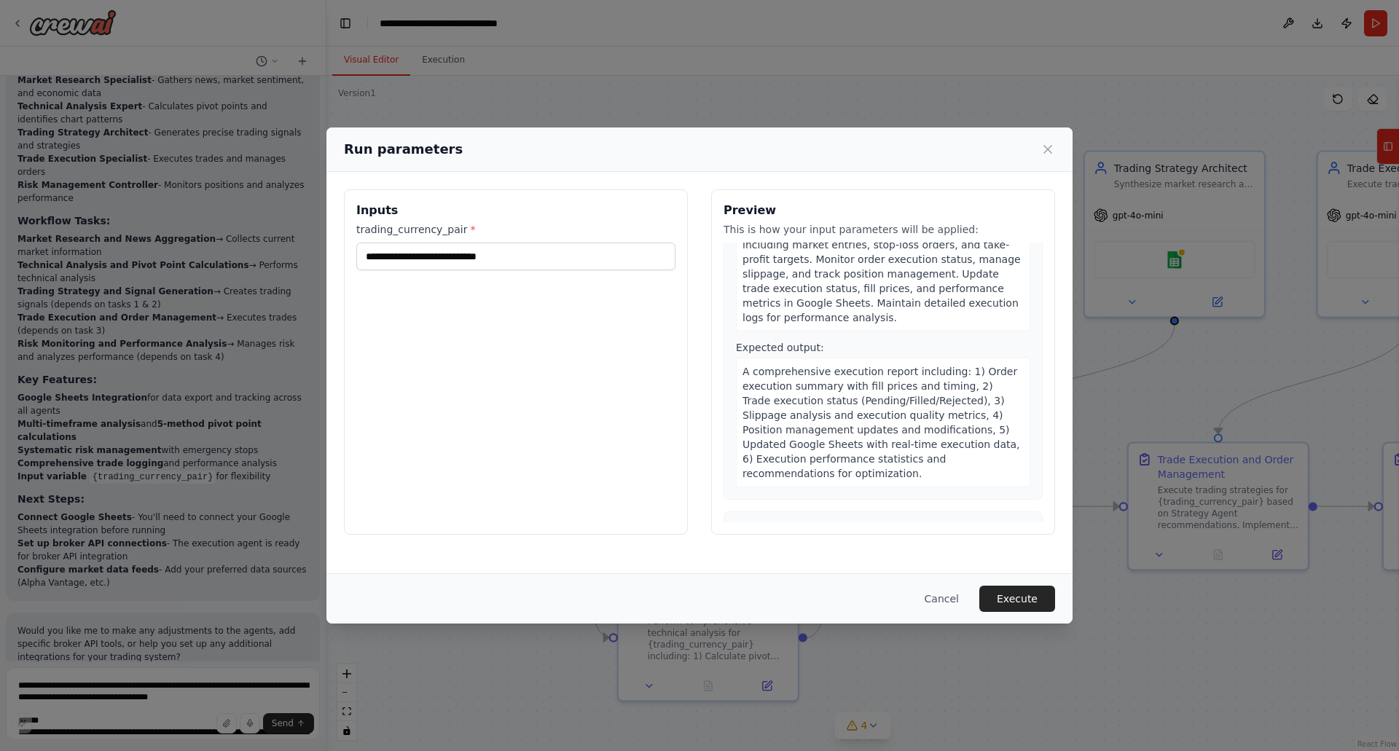
scroll to position [1552, 0]
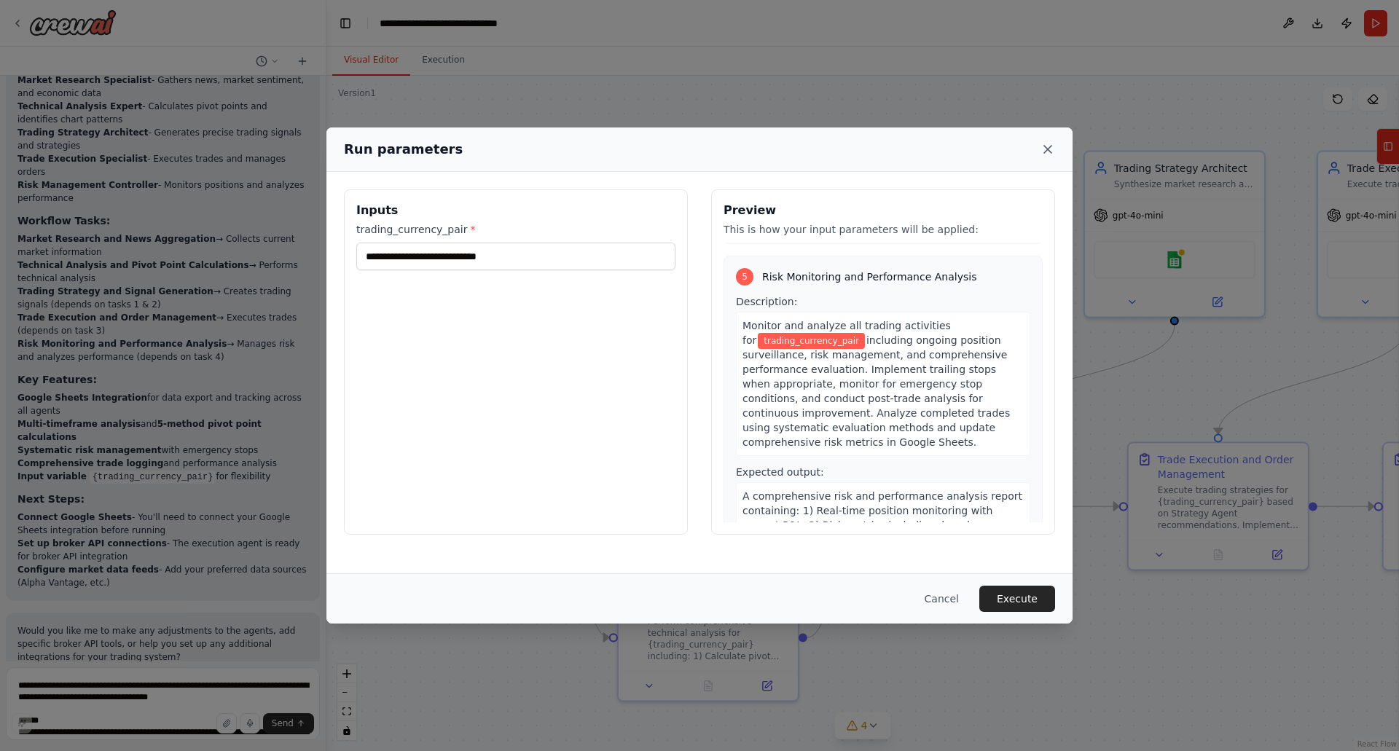
click at [1050, 148] on icon at bounding box center [1047, 149] width 7 height 7
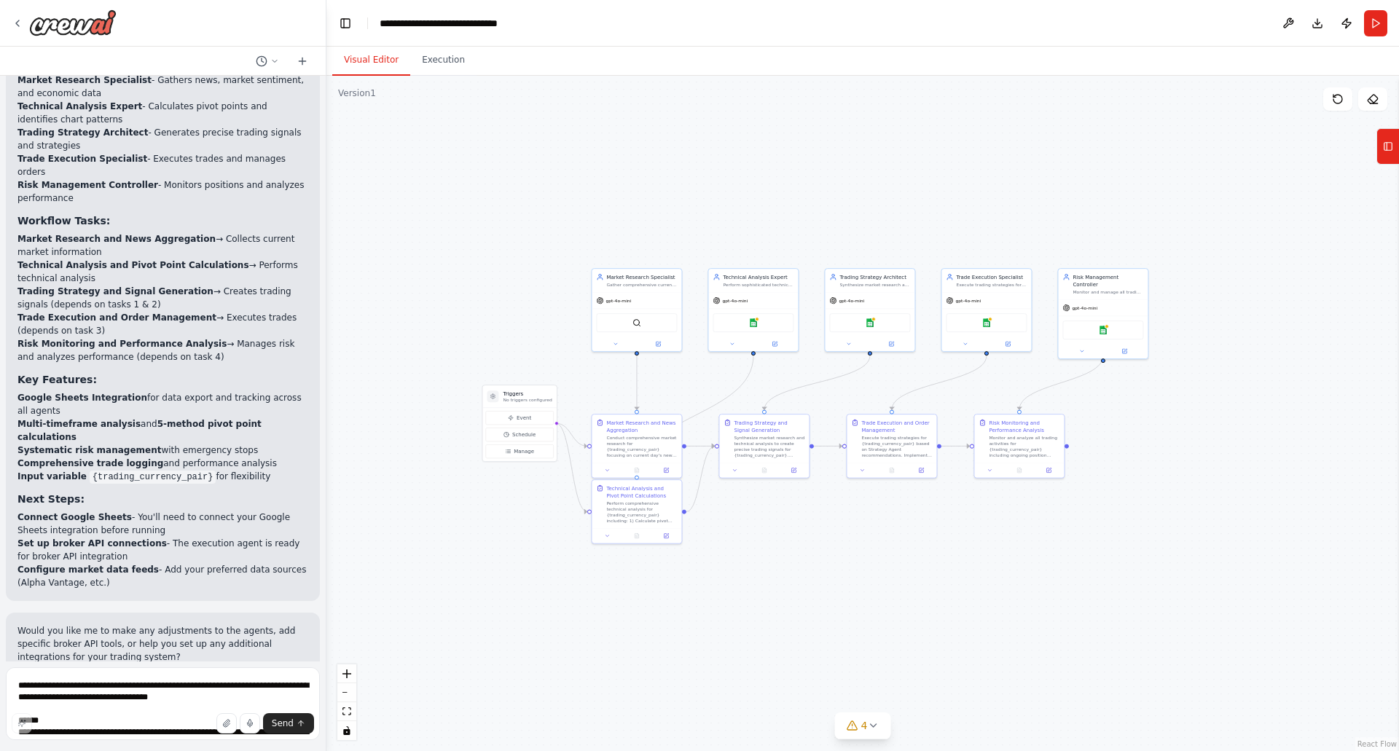
drag, startPoint x: 1091, startPoint y: 396, endPoint x: 867, endPoint y: 391, distance: 223.8
click at [867, 391] on div ".deletable-edge-delete-btn { width: 20px; height: 20px; border: 0px solid #ffff…" at bounding box center [863, 414] width 1073 height 676
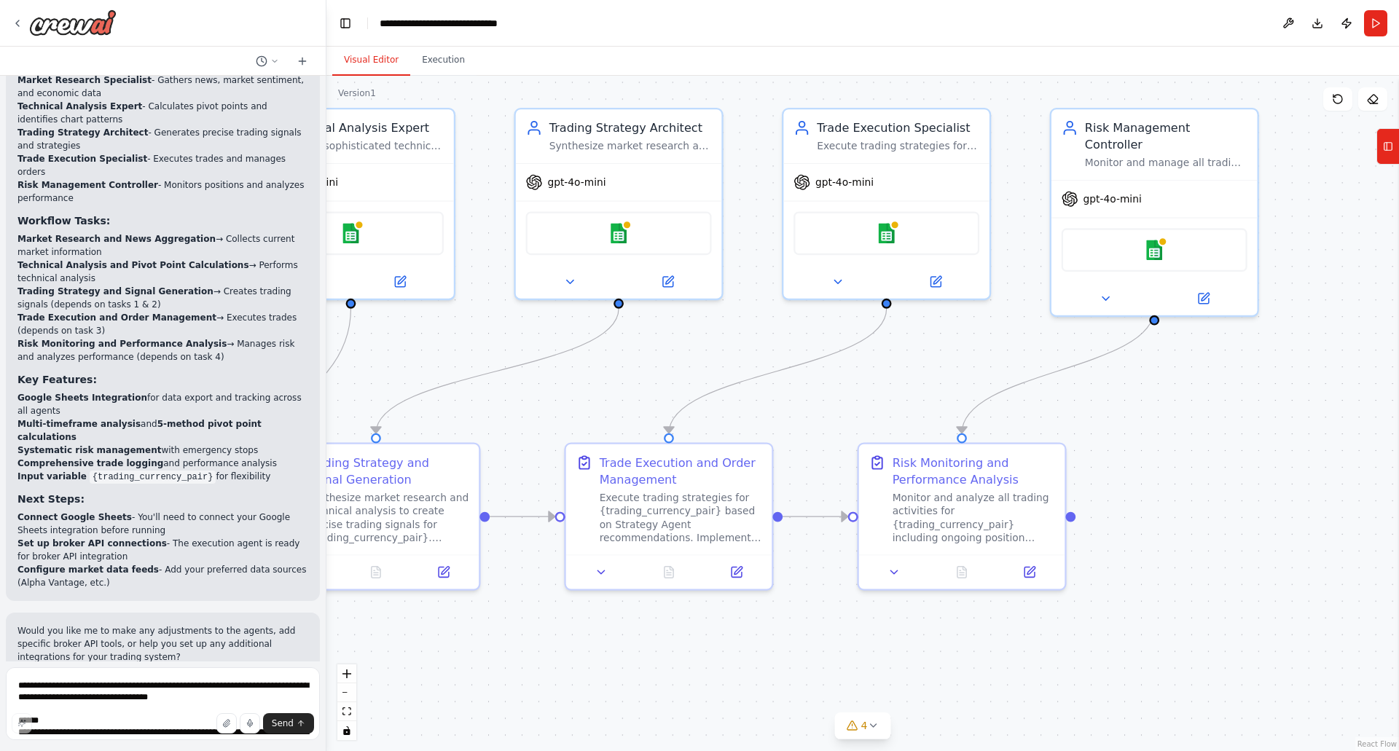
drag, startPoint x: 1079, startPoint y: 375, endPoint x: 920, endPoint y: 374, distance: 158.9
click at [920, 374] on div ".deletable-edge-delete-btn { width: 20px; height: 20px; border: 0px solid #ffff…" at bounding box center [863, 414] width 1073 height 676
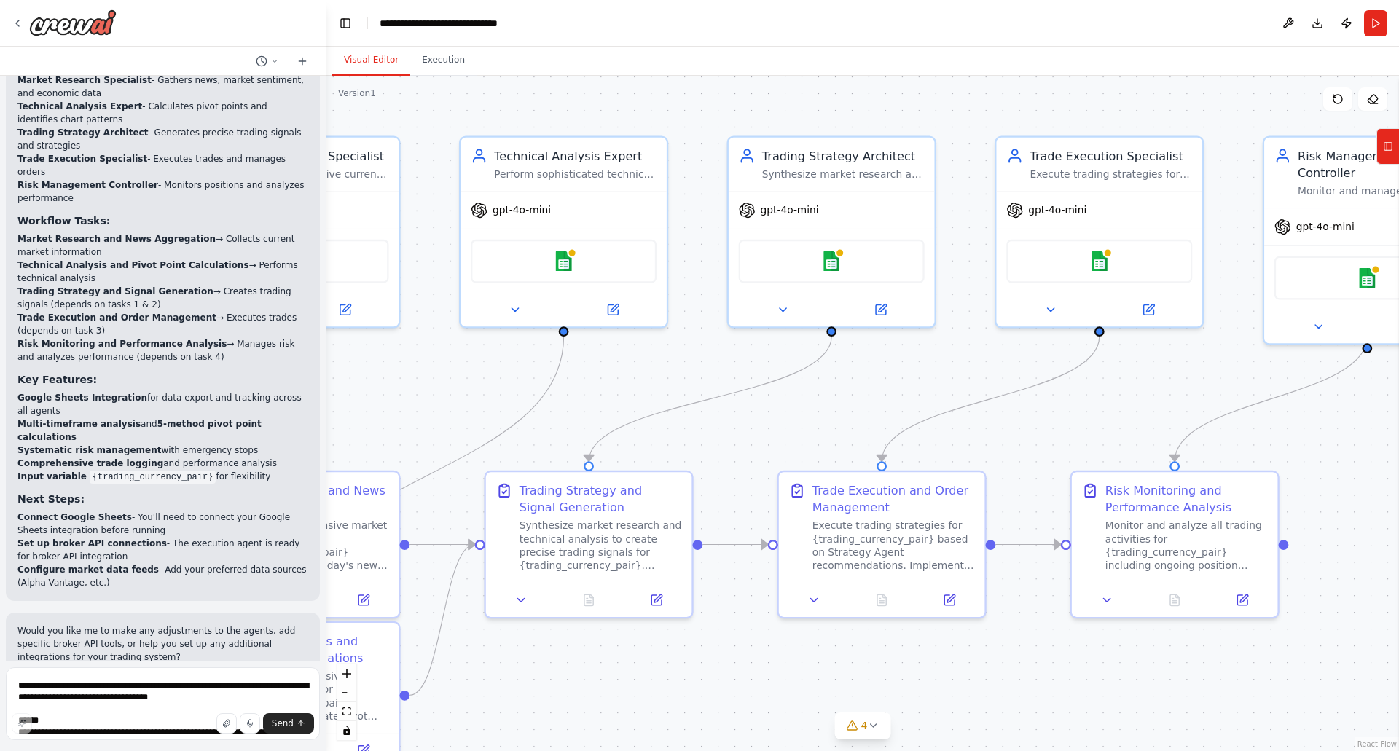
drag, startPoint x: 703, startPoint y: 380, endPoint x: 957, endPoint y: 362, distance: 254.2
click at [957, 362] on div ".deletable-edge-delete-btn { width: 20px; height: 20px; border: 0px solid #ffff…" at bounding box center [863, 414] width 1073 height 676
click at [781, 305] on icon at bounding box center [785, 306] width 13 height 13
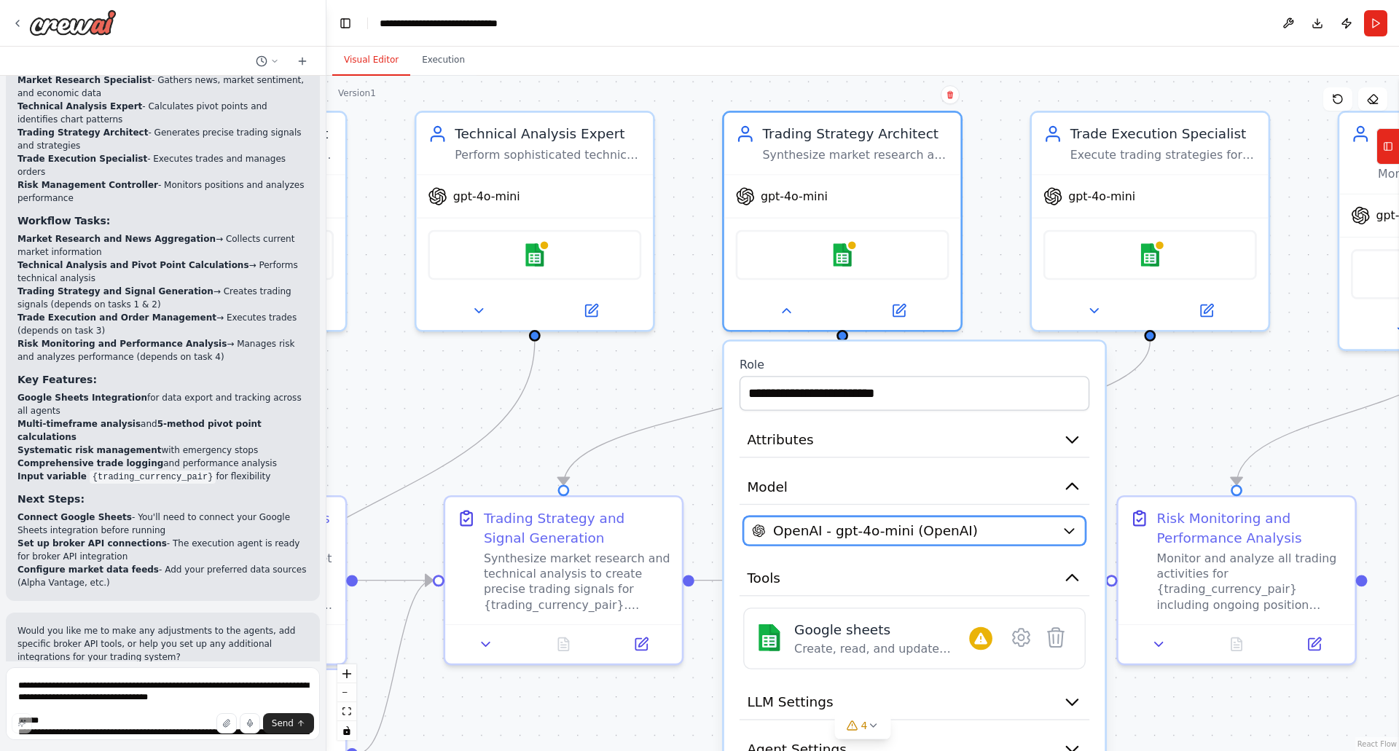
click at [1071, 530] on icon "button" at bounding box center [1069, 531] width 9 height 4
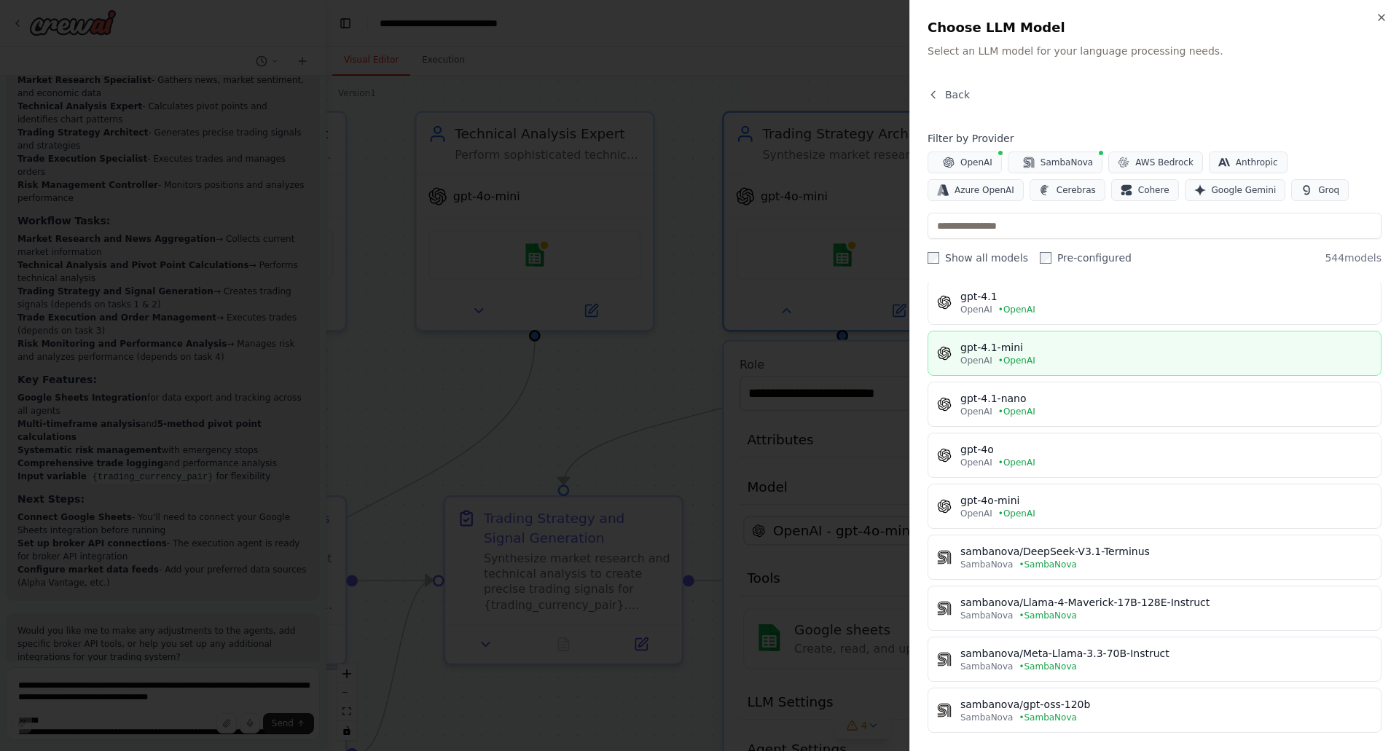
scroll to position [0, 0]
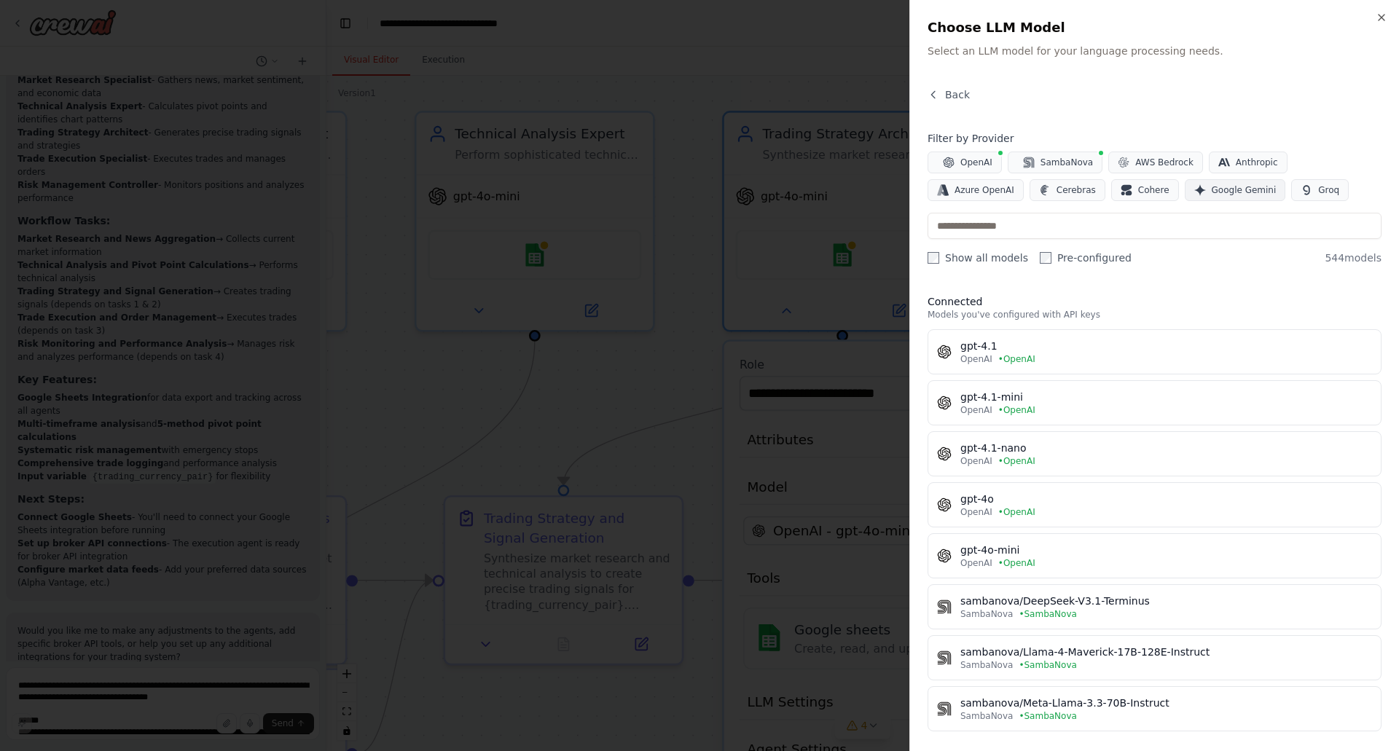
click at [1212, 192] on span "Google Gemini" at bounding box center [1244, 190] width 65 height 12
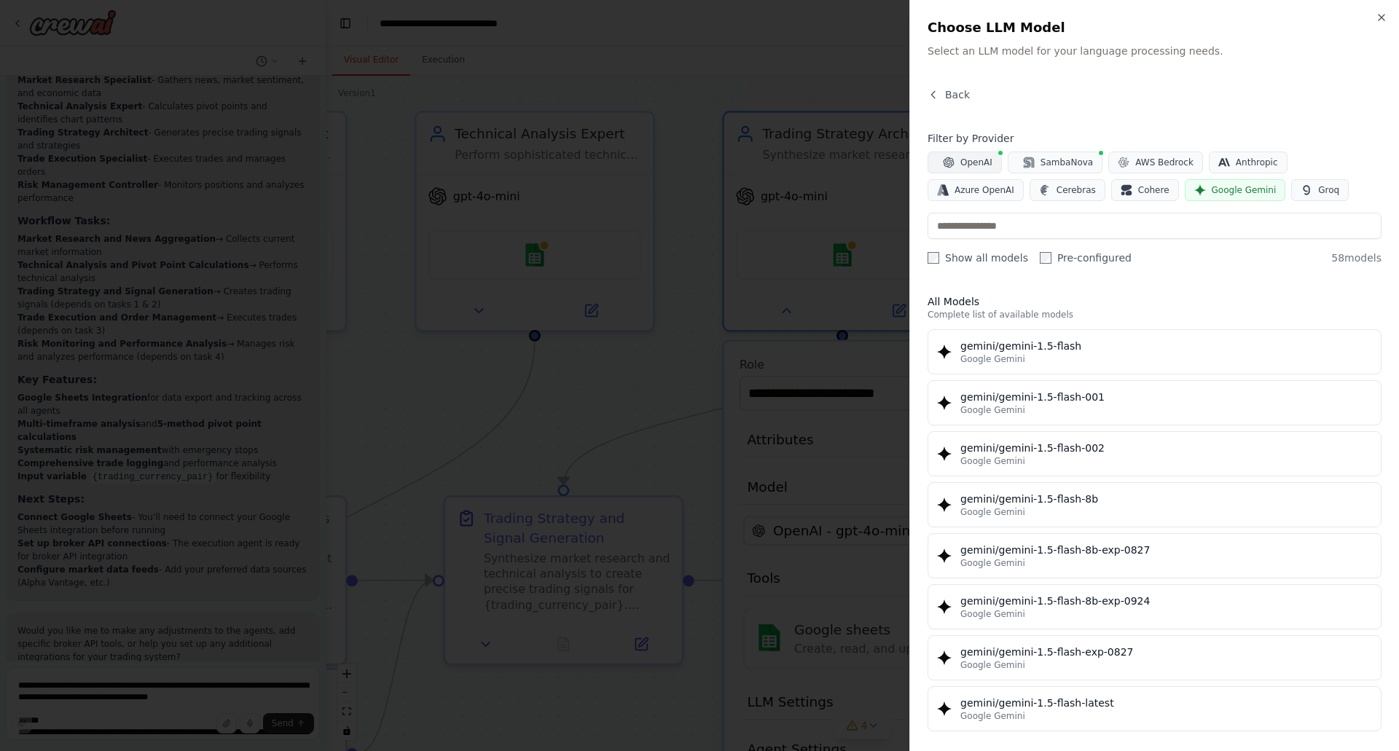
click at [972, 164] on span "OpenAI" at bounding box center [977, 163] width 32 height 12
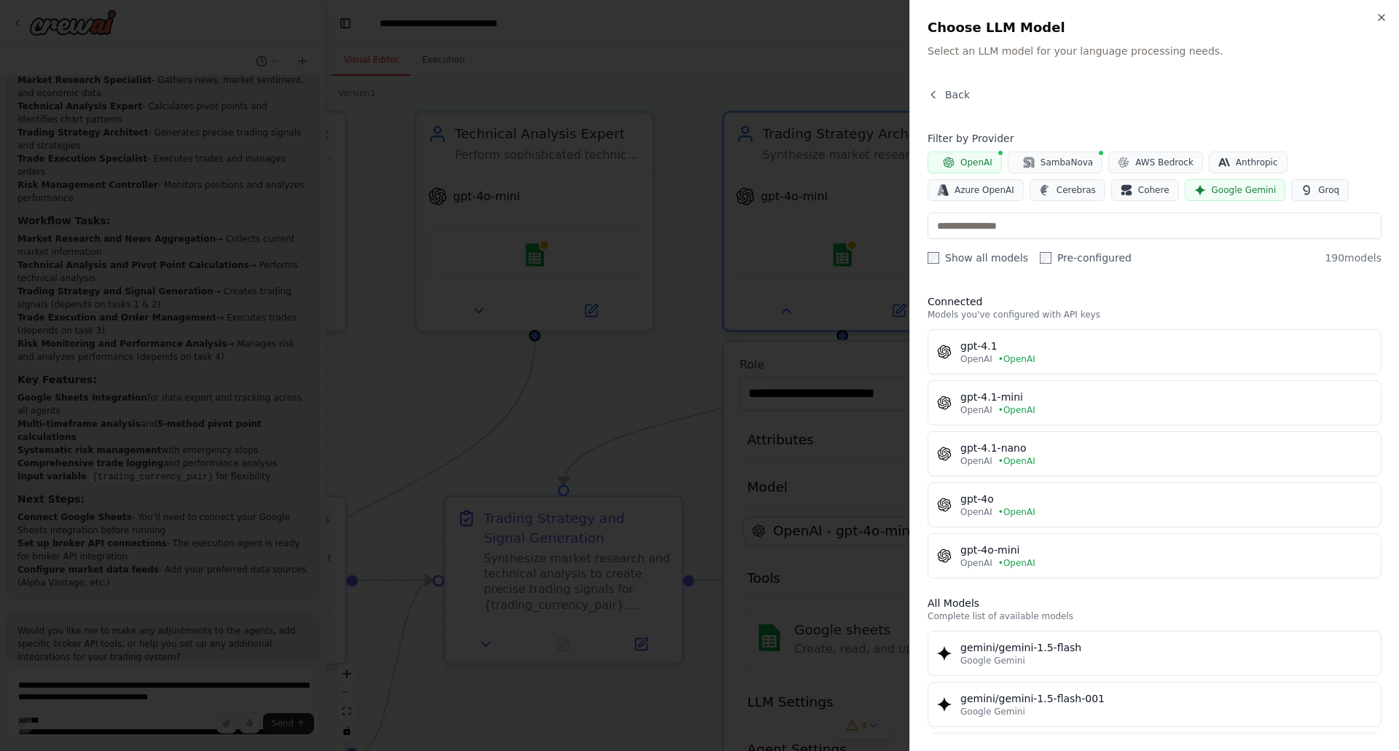
click at [1212, 192] on span "Google Gemini" at bounding box center [1244, 190] width 65 height 12
click at [1212, 190] on span "Google Gemini" at bounding box center [1244, 190] width 65 height 12
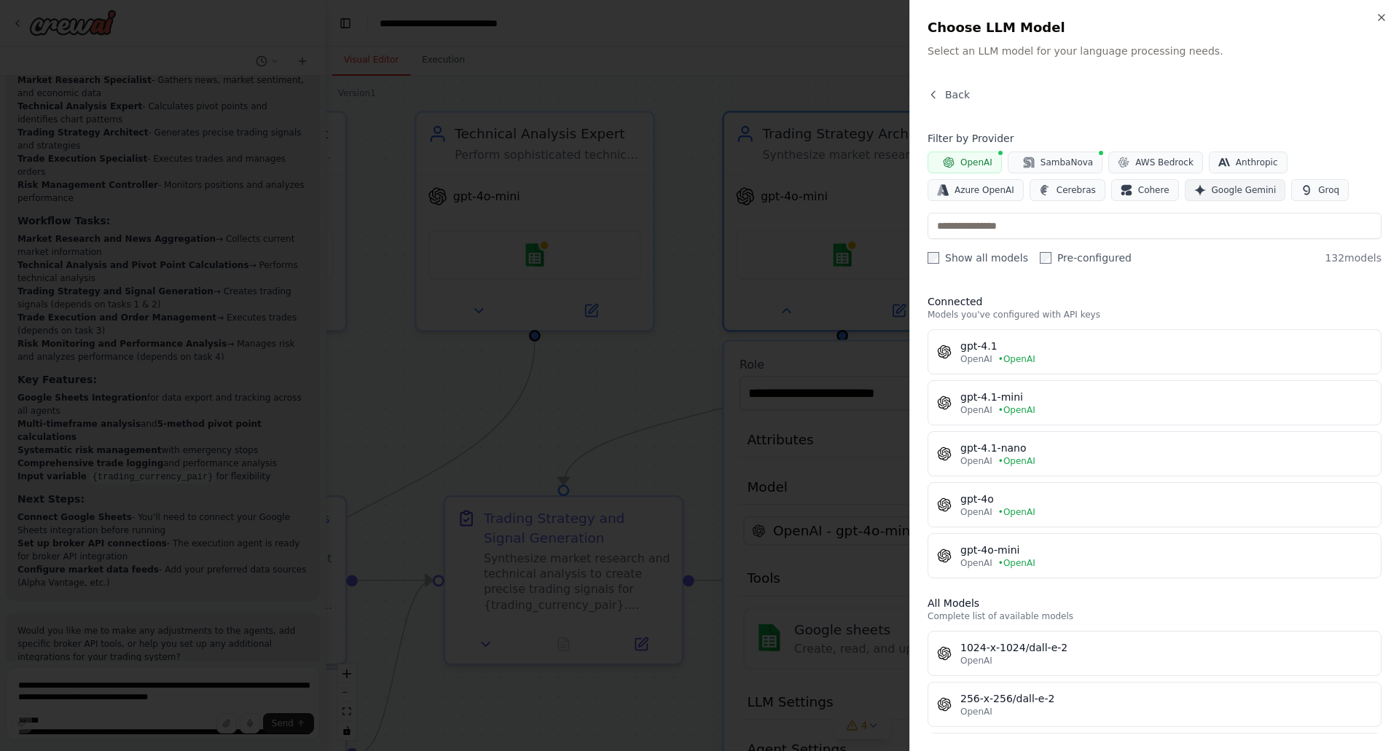
click at [1212, 187] on span "Google Gemini" at bounding box center [1244, 190] width 65 height 12
click at [1074, 163] on span "SambaNova" at bounding box center [1067, 163] width 52 height 12
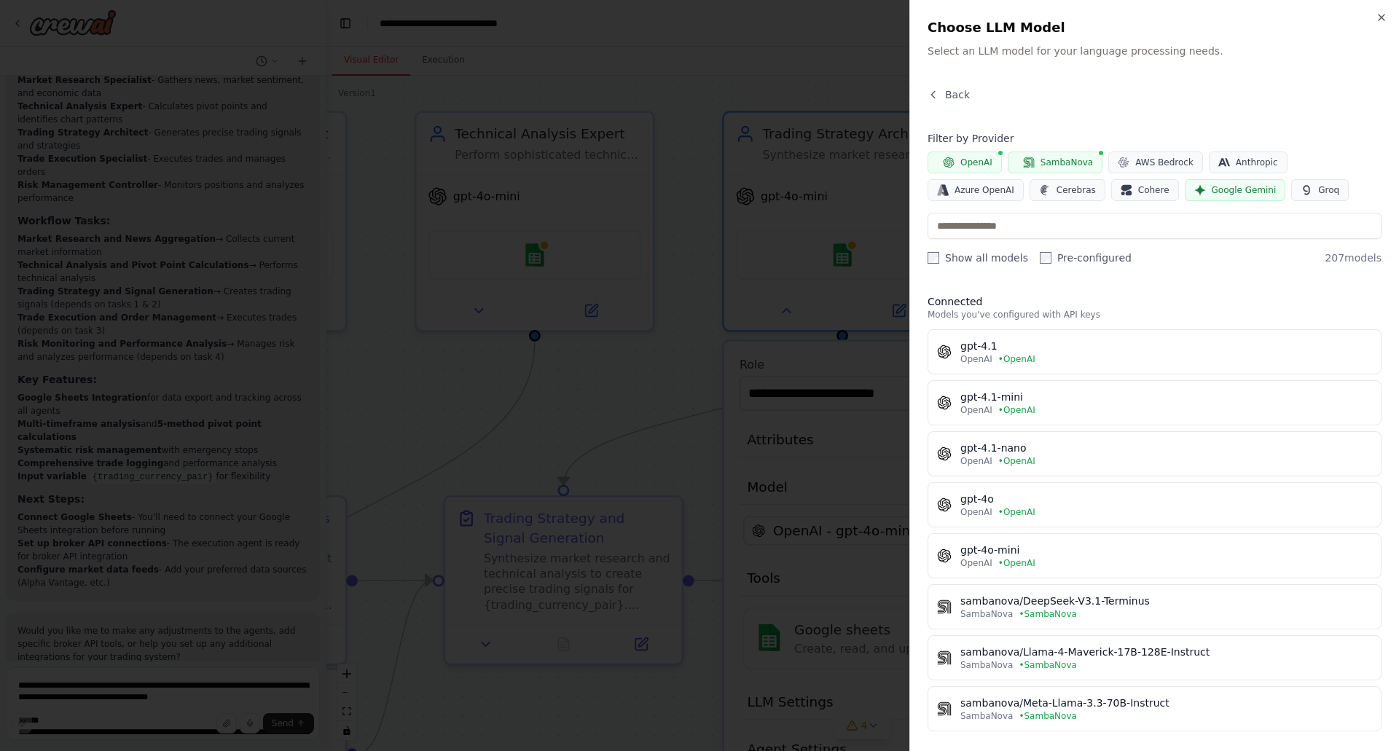
click at [1074, 163] on span "SambaNova" at bounding box center [1067, 163] width 52 height 12
click at [1078, 160] on span "SambaNova" at bounding box center [1067, 163] width 52 height 12
click at [1212, 188] on span "Google Gemini" at bounding box center [1244, 190] width 65 height 12
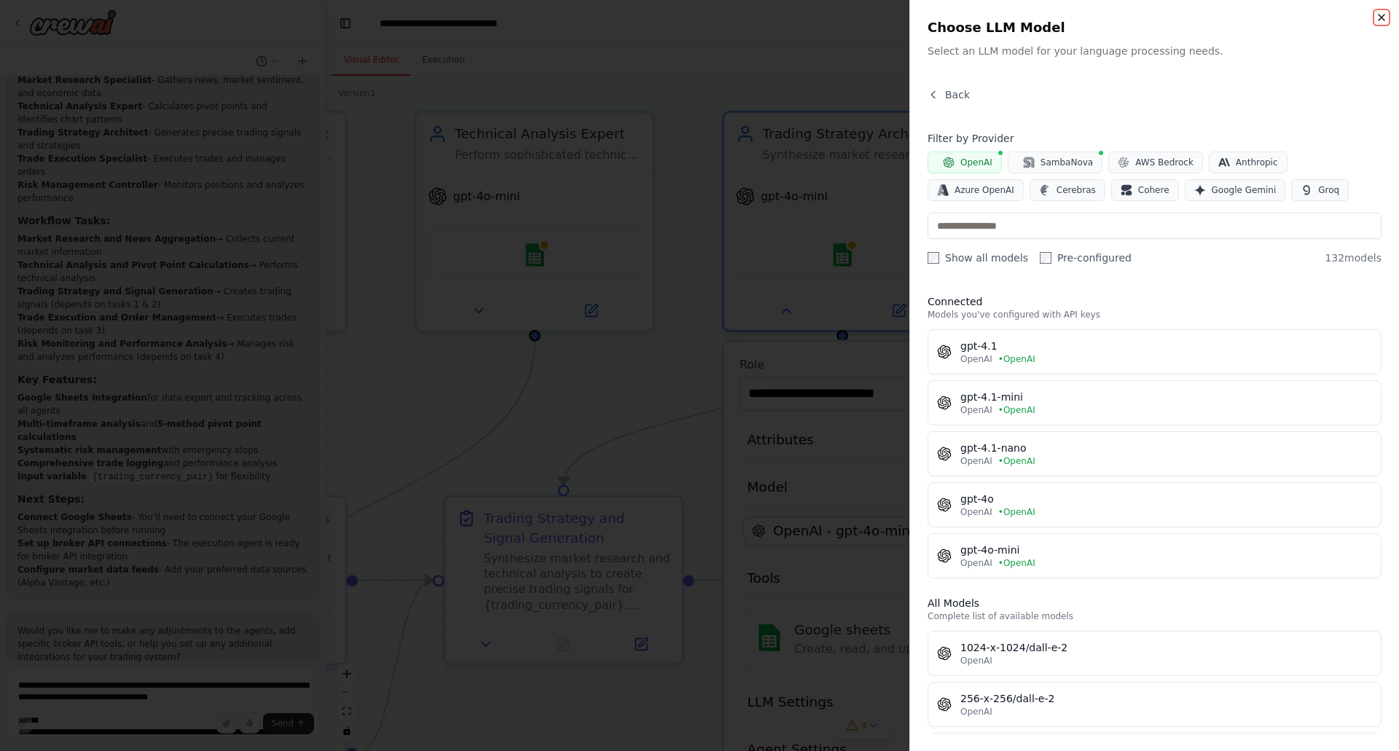
click at [1381, 15] on icon "button" at bounding box center [1382, 18] width 12 height 12
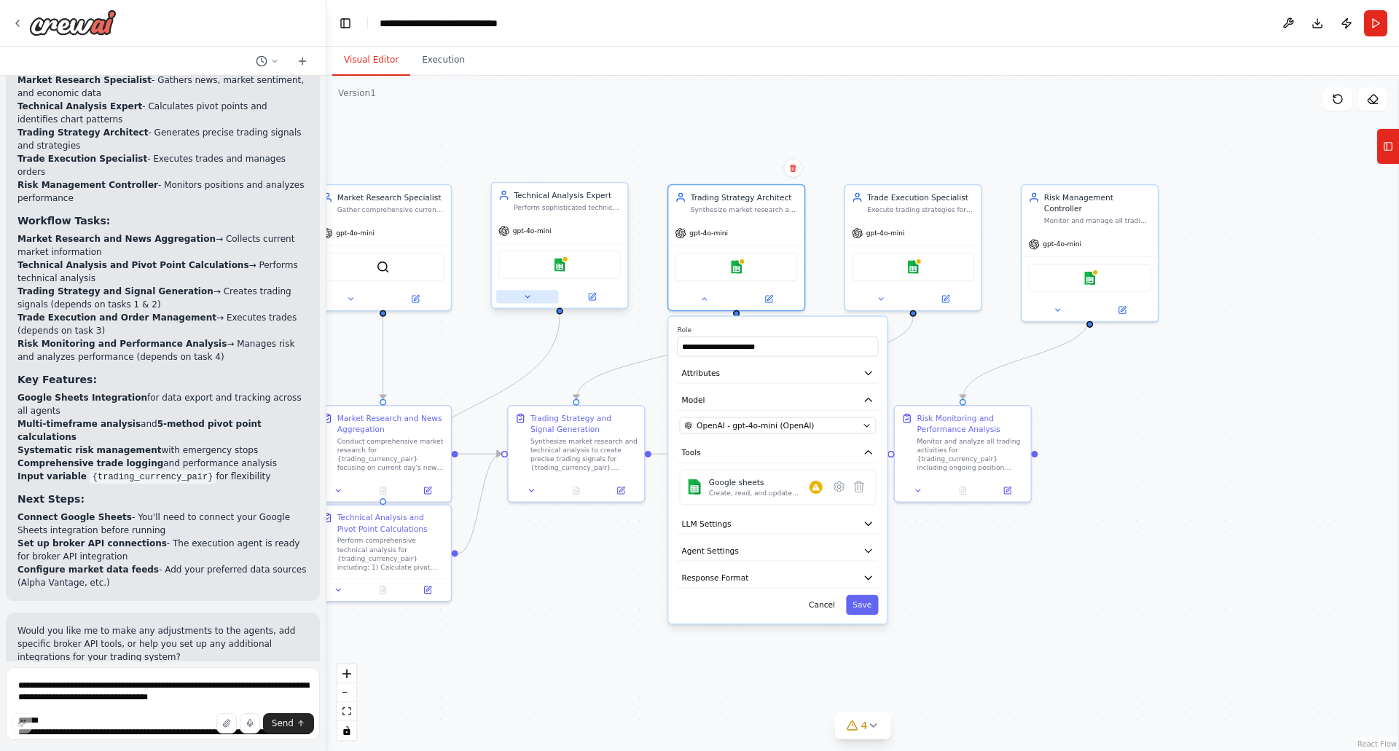
click at [525, 296] on icon at bounding box center [527, 296] width 9 height 9
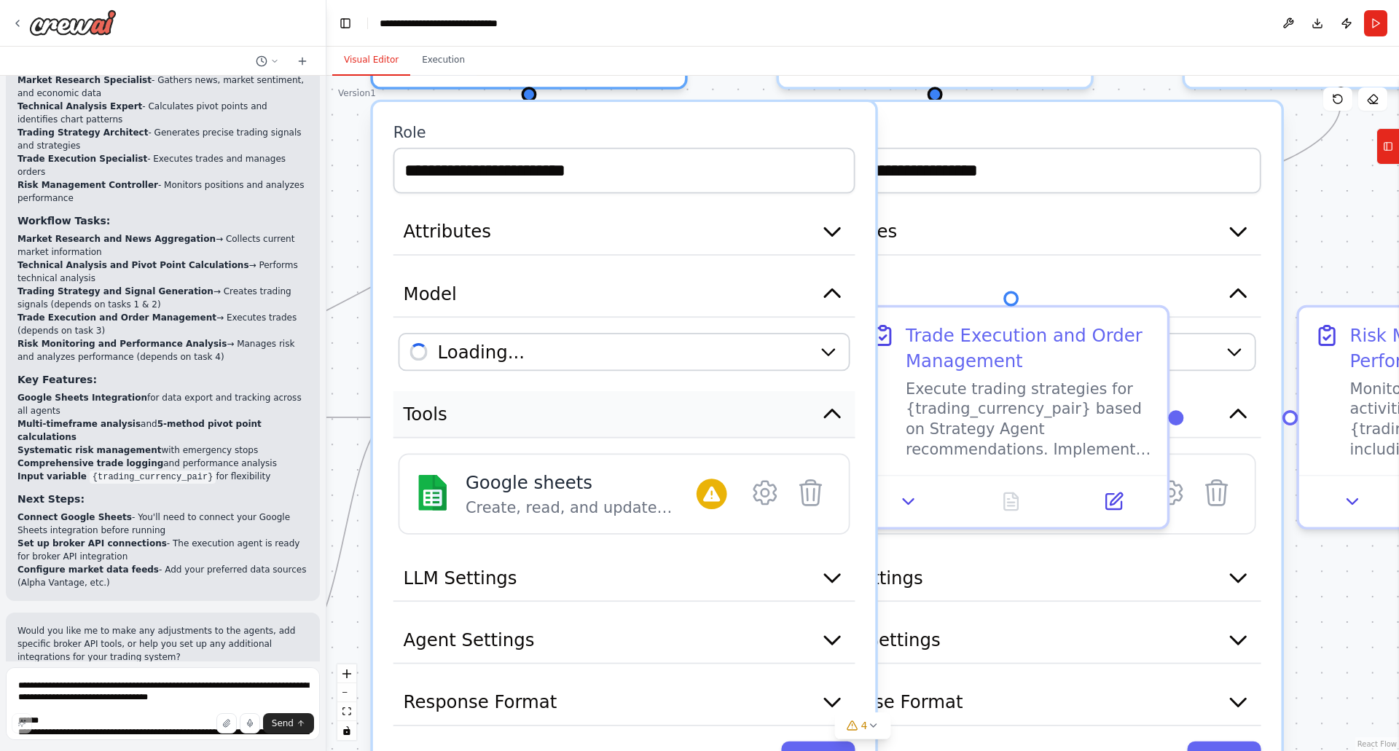
click at [835, 409] on icon "button" at bounding box center [833, 415] width 26 height 26
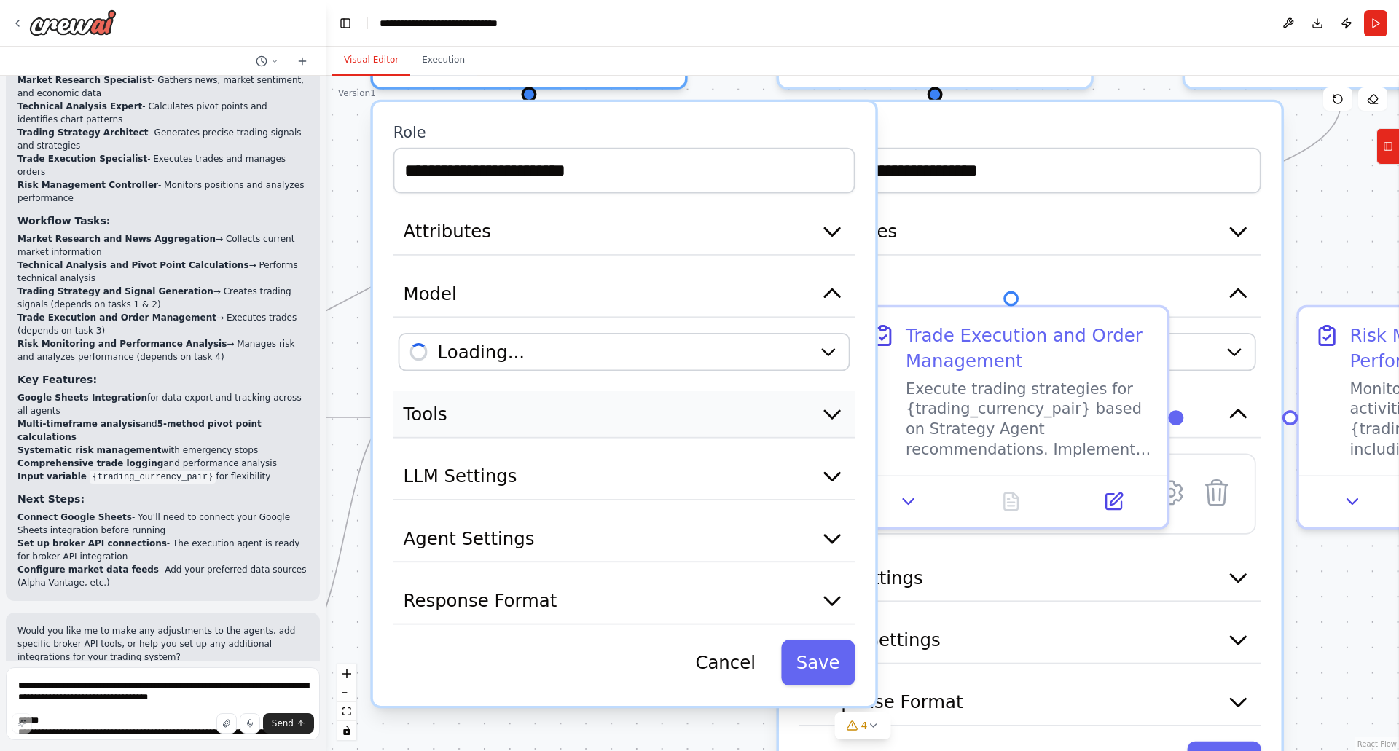
click at [835, 410] on icon "button" at bounding box center [833, 415] width 26 height 26
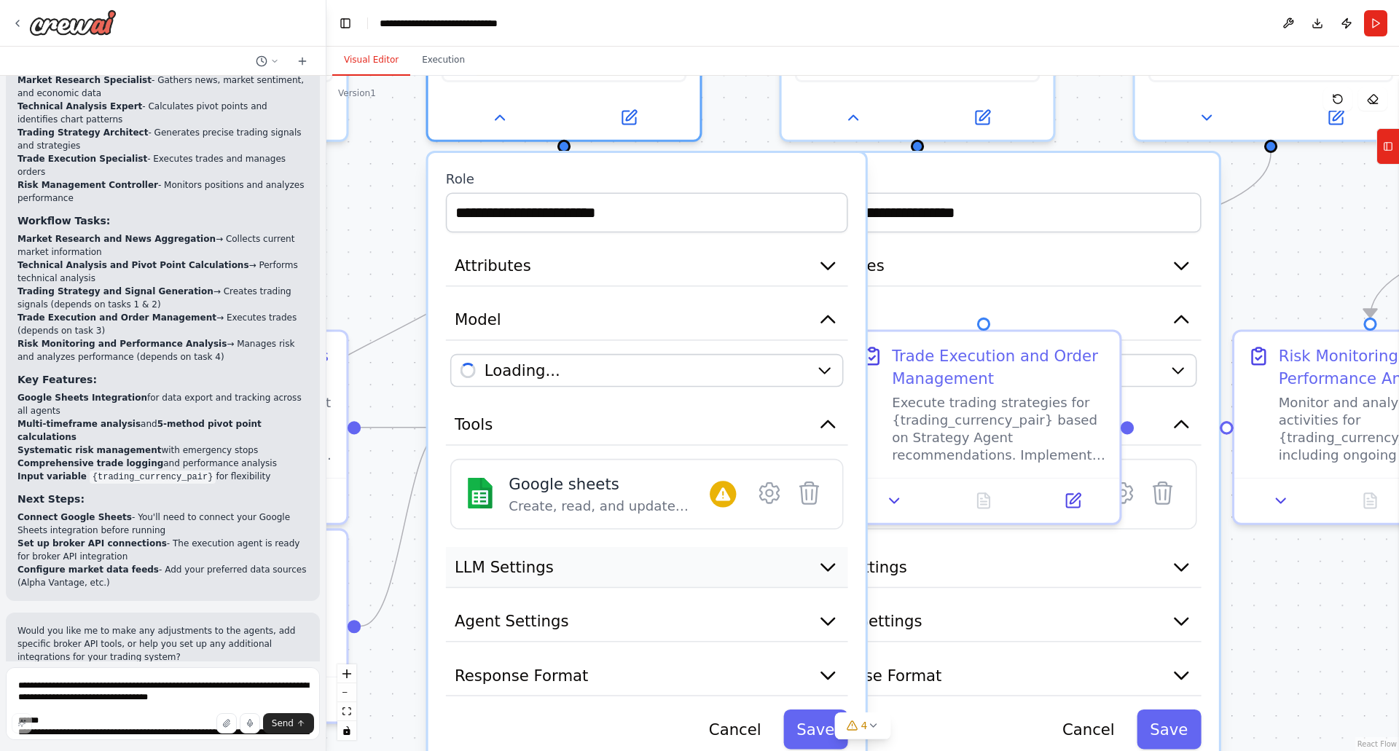
click at [822, 564] on icon "button" at bounding box center [828, 567] width 22 height 22
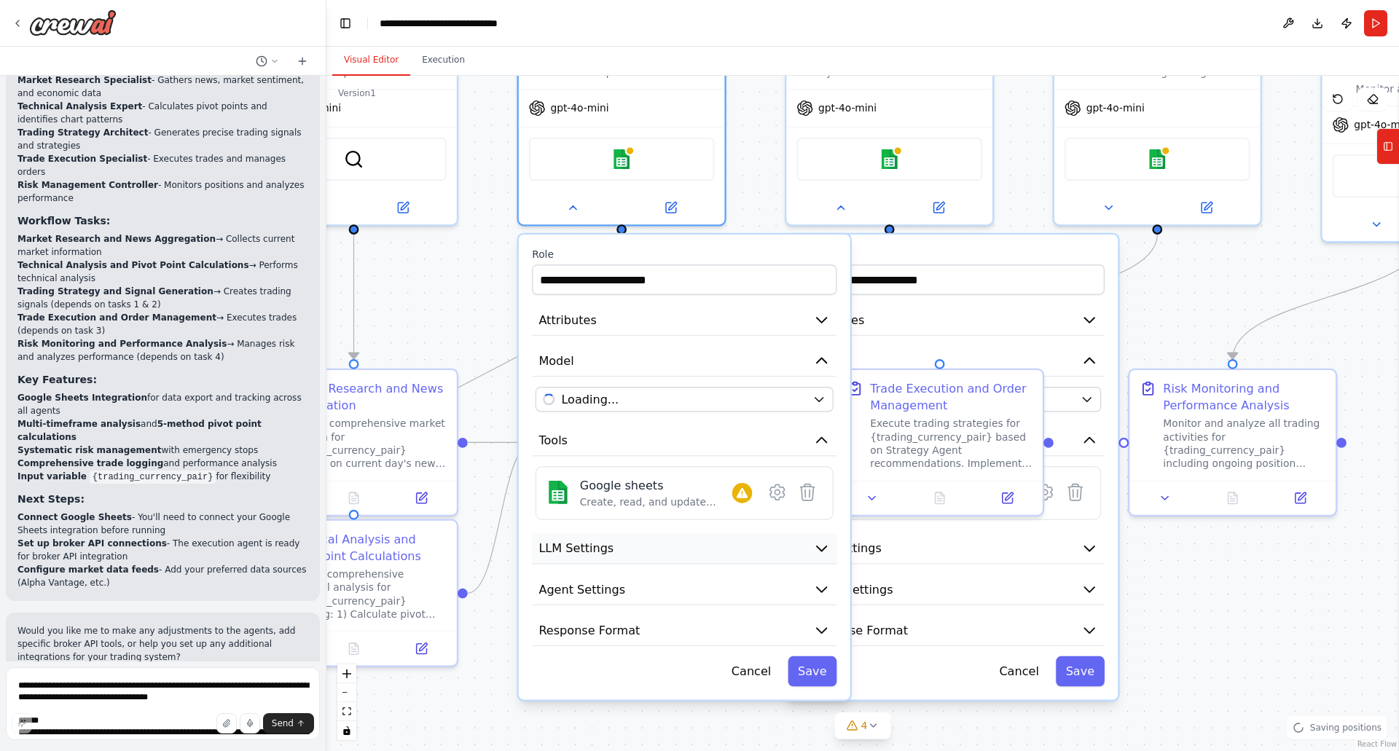
click at [821, 551] on icon "button" at bounding box center [821, 549] width 9 height 5
click at [827, 546] on icon "button" at bounding box center [821, 548] width 17 height 17
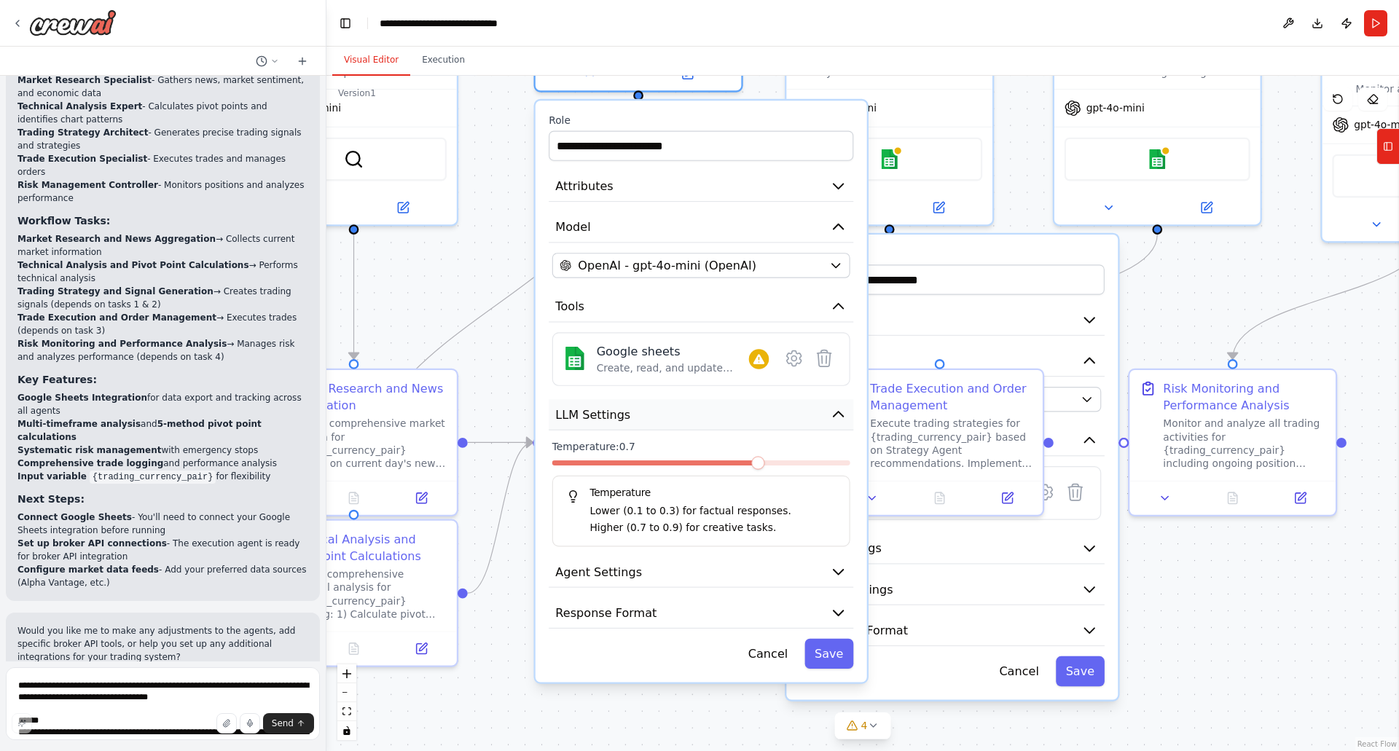
drag, startPoint x: 708, startPoint y: 558, endPoint x: 731, endPoint y: 413, distance: 146.9
click at [731, 413] on button "LLM Settings" at bounding box center [701, 414] width 305 height 31
click at [840, 571] on icon "button" at bounding box center [838, 572] width 9 height 5
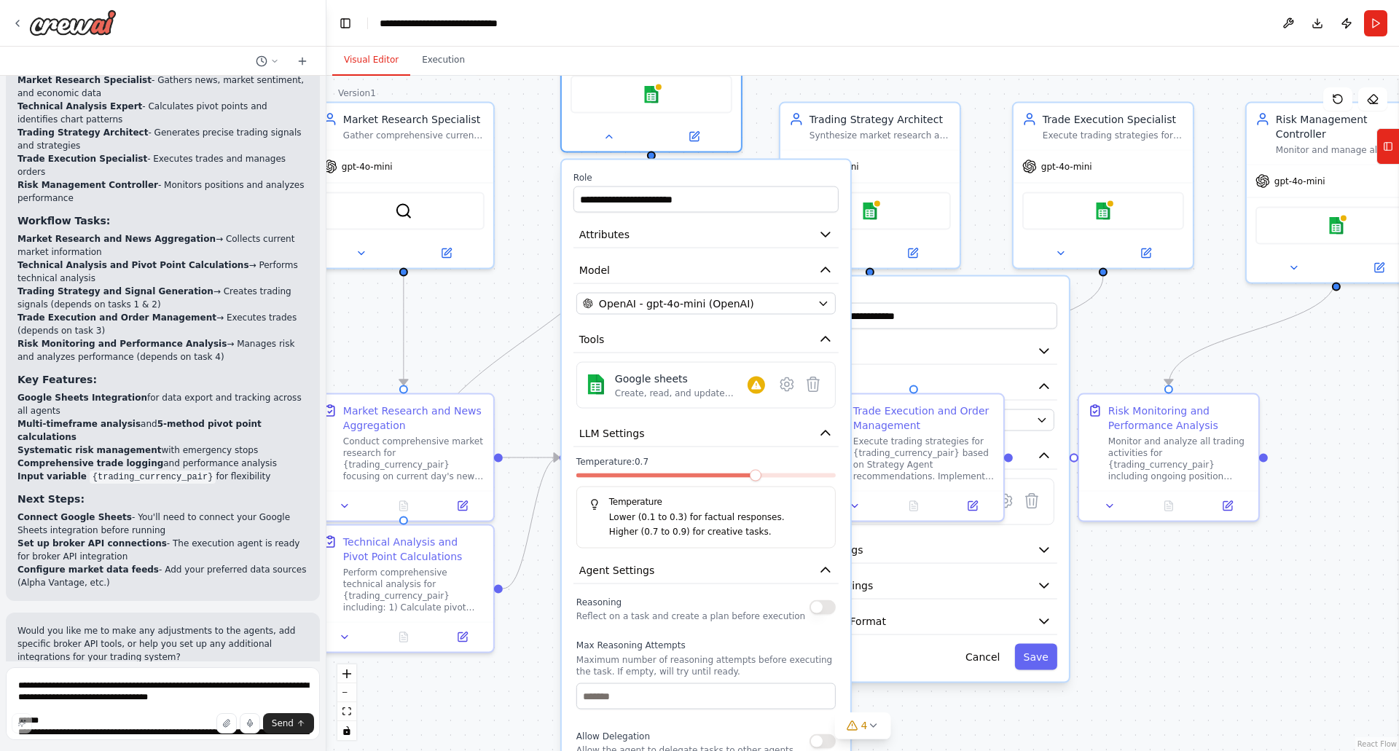
click at [830, 607] on button "button" at bounding box center [823, 608] width 26 height 15
click at [818, 607] on button "button" at bounding box center [823, 608] width 26 height 15
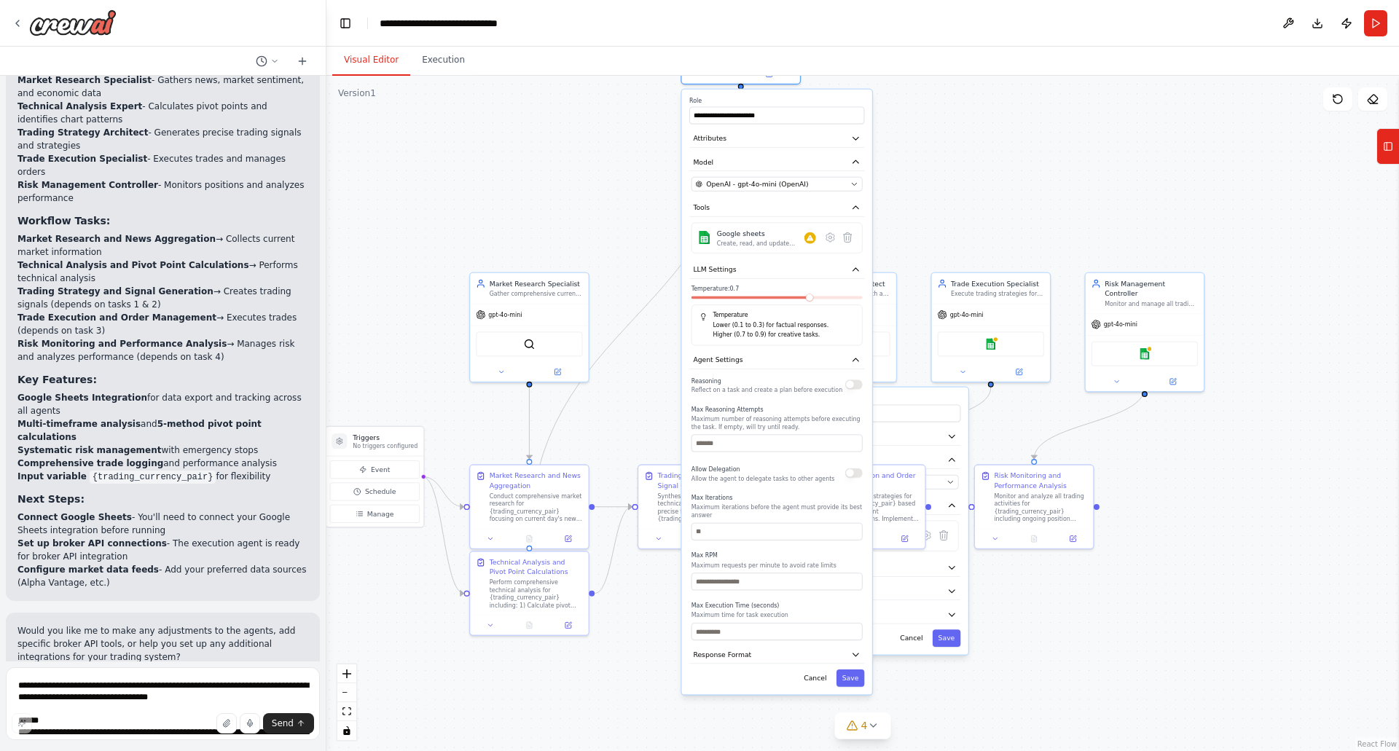
drag, startPoint x: 736, startPoint y: 637, endPoint x: 789, endPoint y: 501, distance: 146.0
click at [784, 418] on p "Maximum number of reasoning attempts before executing the task. If empty, will …" at bounding box center [777, 422] width 171 height 15
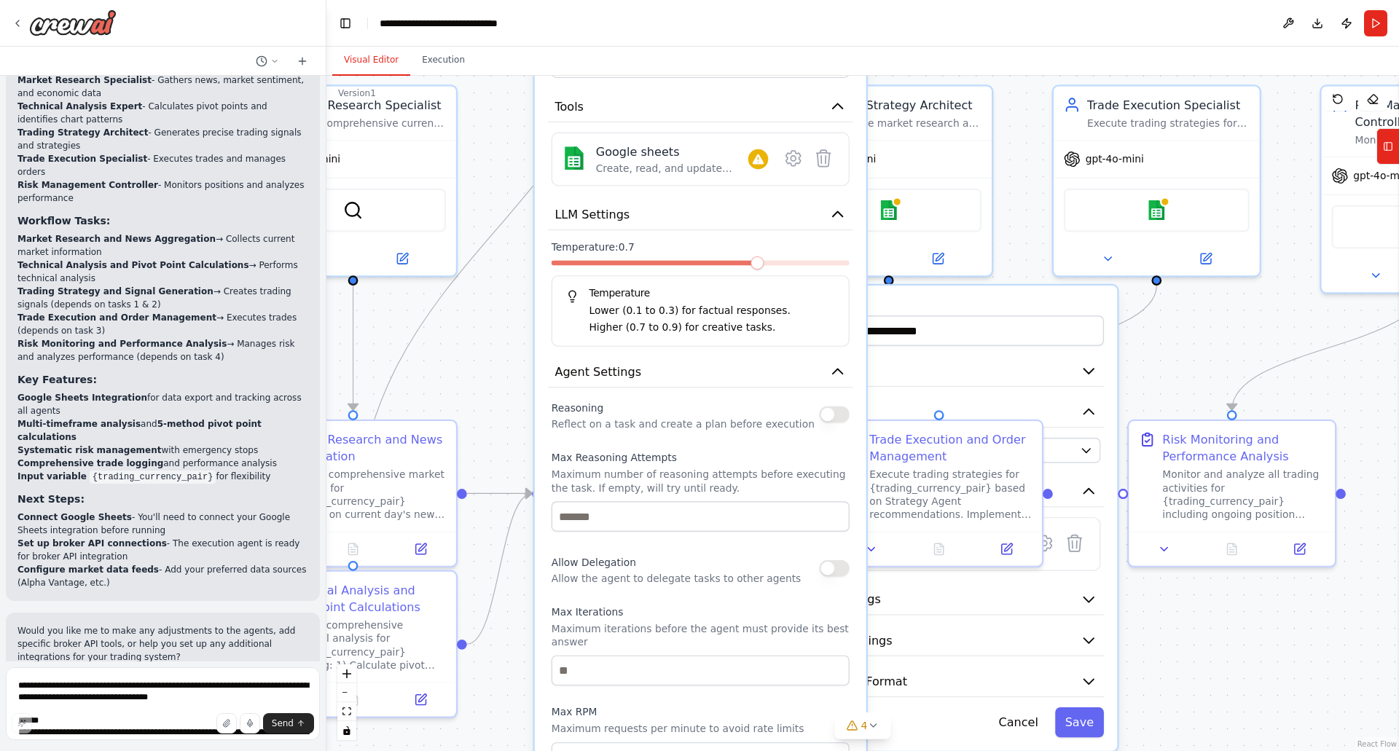
drag, startPoint x: 767, startPoint y: 448, endPoint x: 679, endPoint y: 605, distance: 180.8
click at [679, 609] on div "Reasoning Reflect on a task and create a plan before execution Max Reasoning At…" at bounding box center [701, 629] width 298 height 462
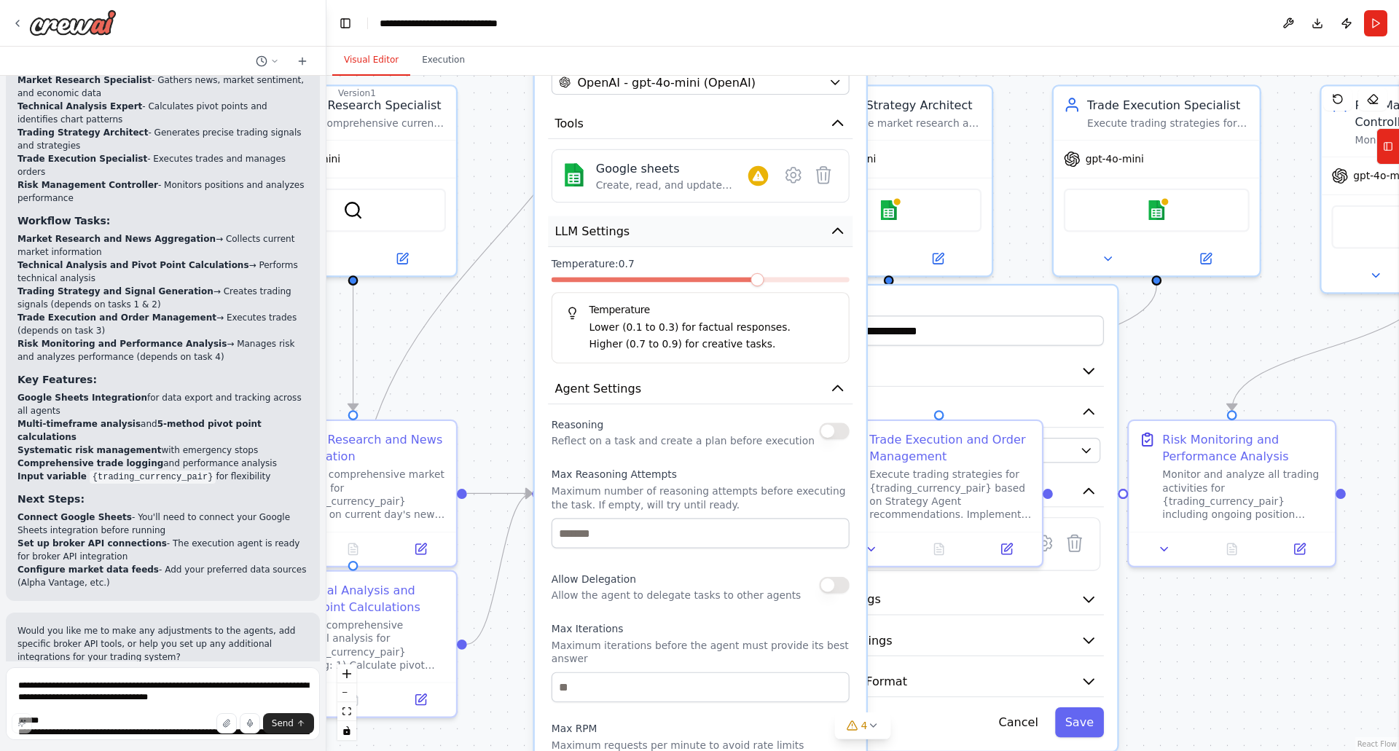
click at [840, 230] on icon "button" at bounding box center [837, 230] width 9 height 5
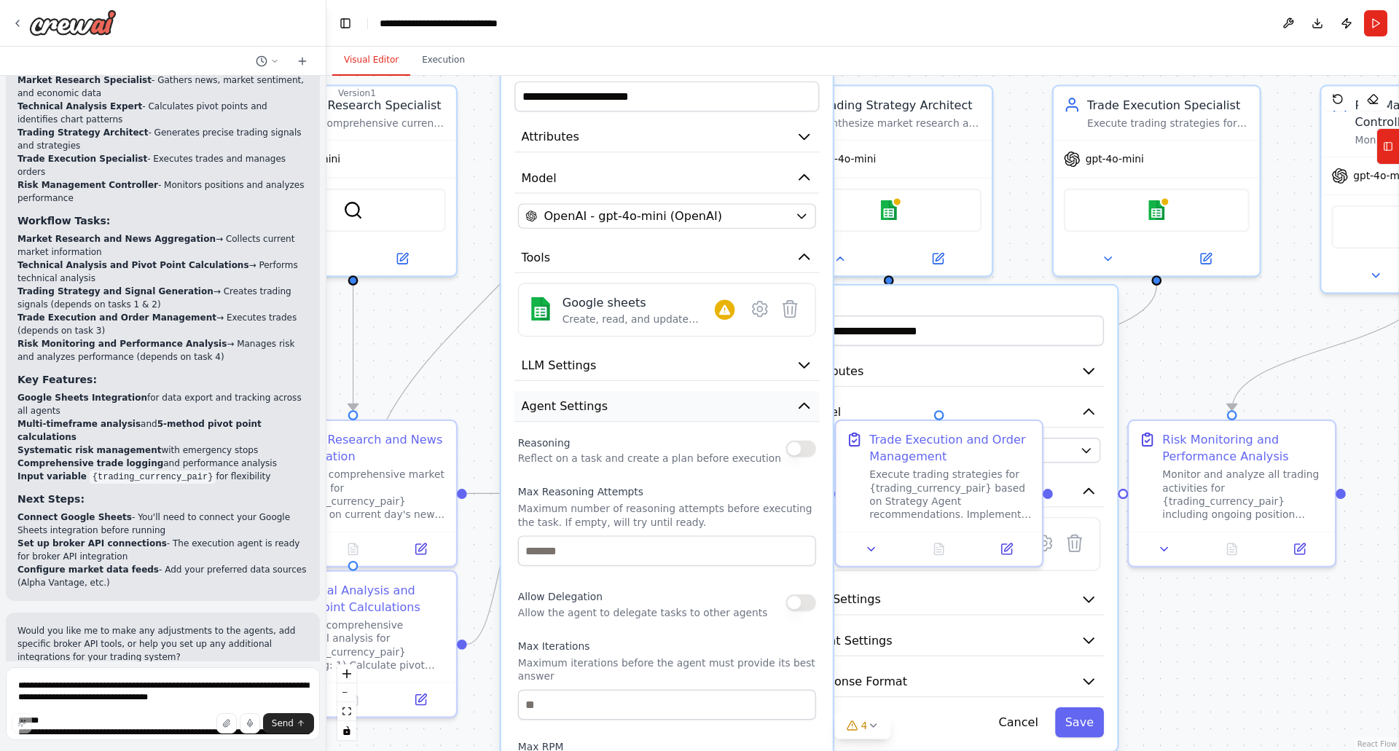
drag, startPoint x: 719, startPoint y: 281, endPoint x: 675, endPoint y: 430, distance: 155.0
click at [675, 423] on button "Agent Settings" at bounding box center [667, 406] width 305 height 31
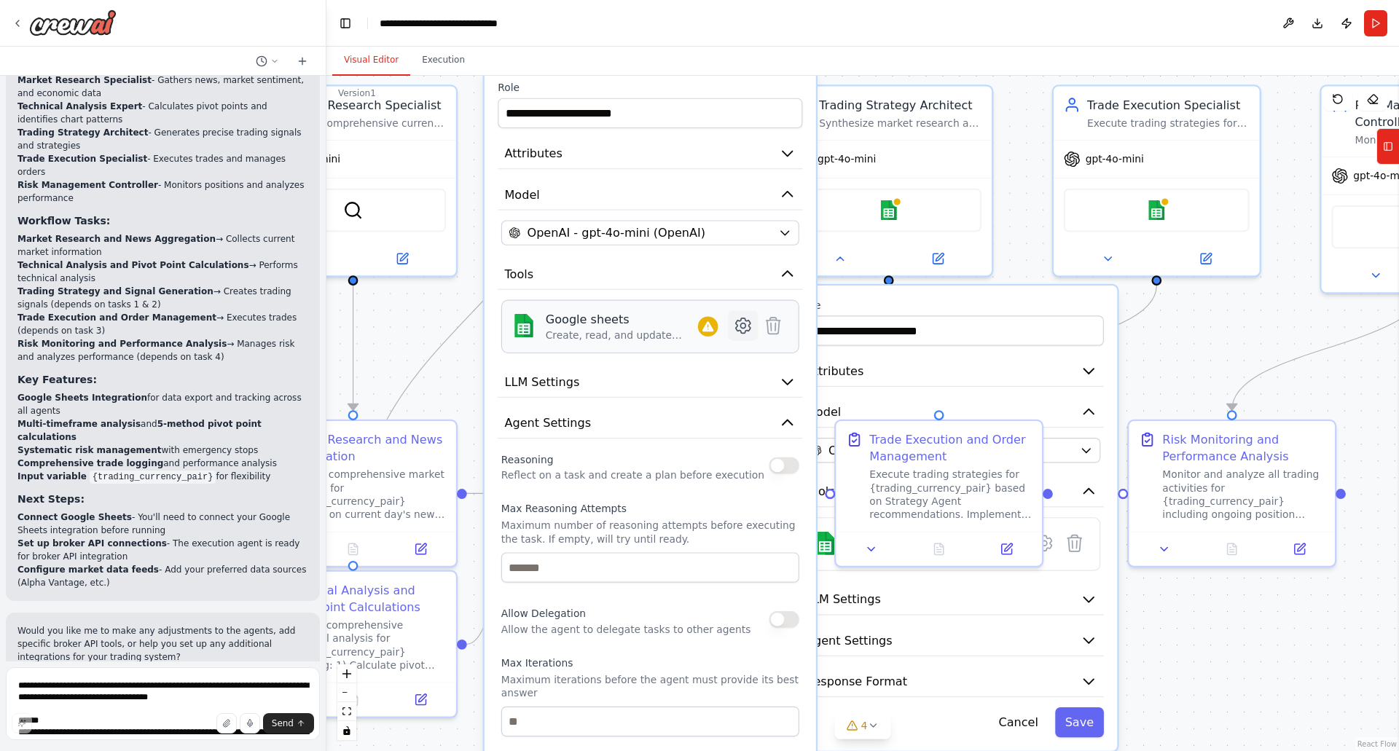
click at [744, 321] on icon at bounding box center [743, 326] width 15 height 15
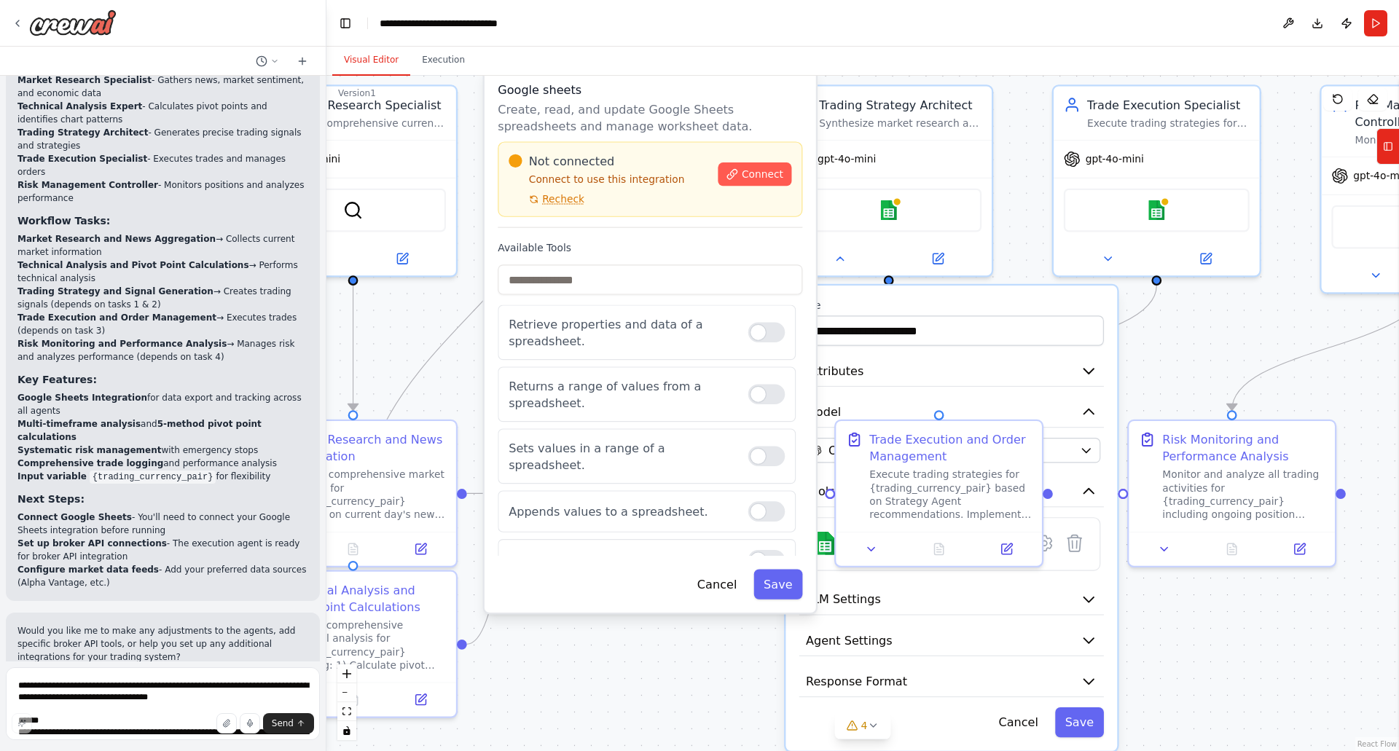
scroll to position [10, 0]
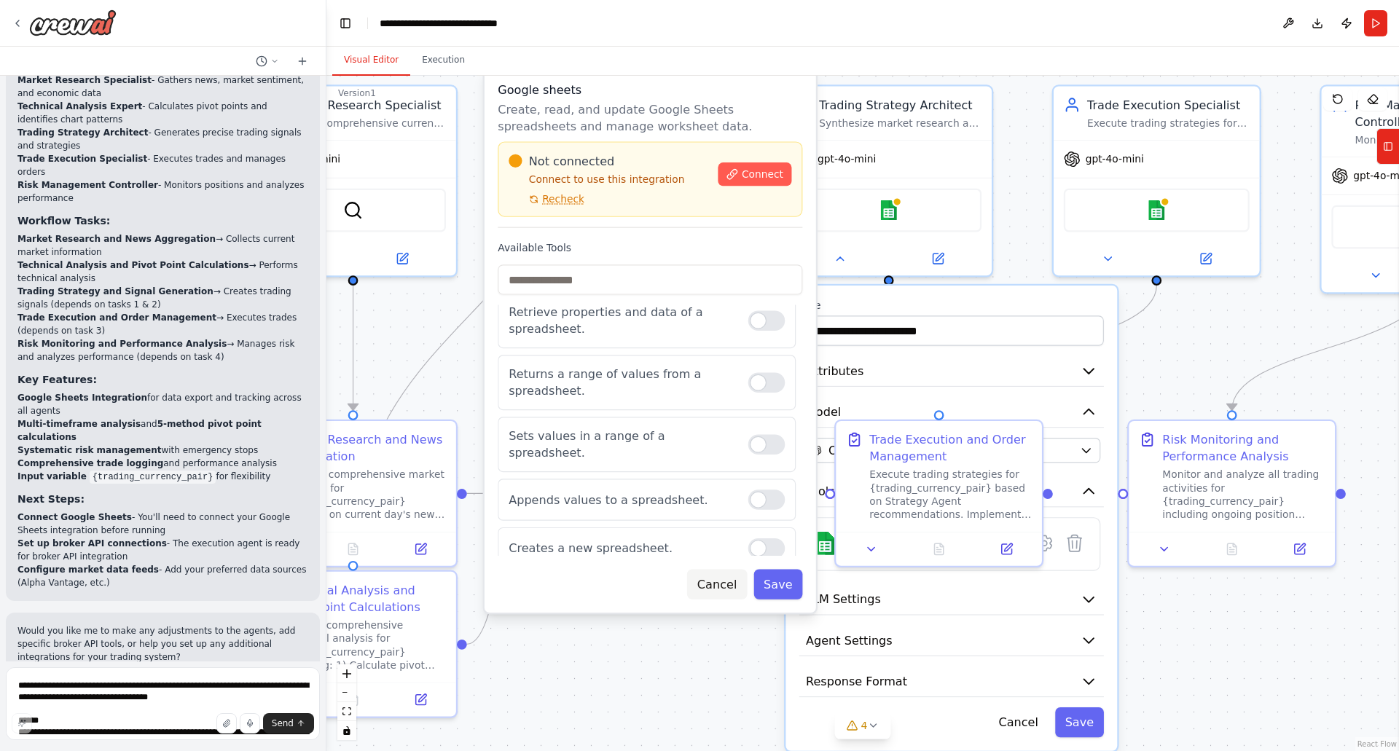
click at [716, 581] on button "Cancel" at bounding box center [717, 584] width 60 height 30
click at [725, 585] on button "Cancel" at bounding box center [717, 584] width 60 height 30
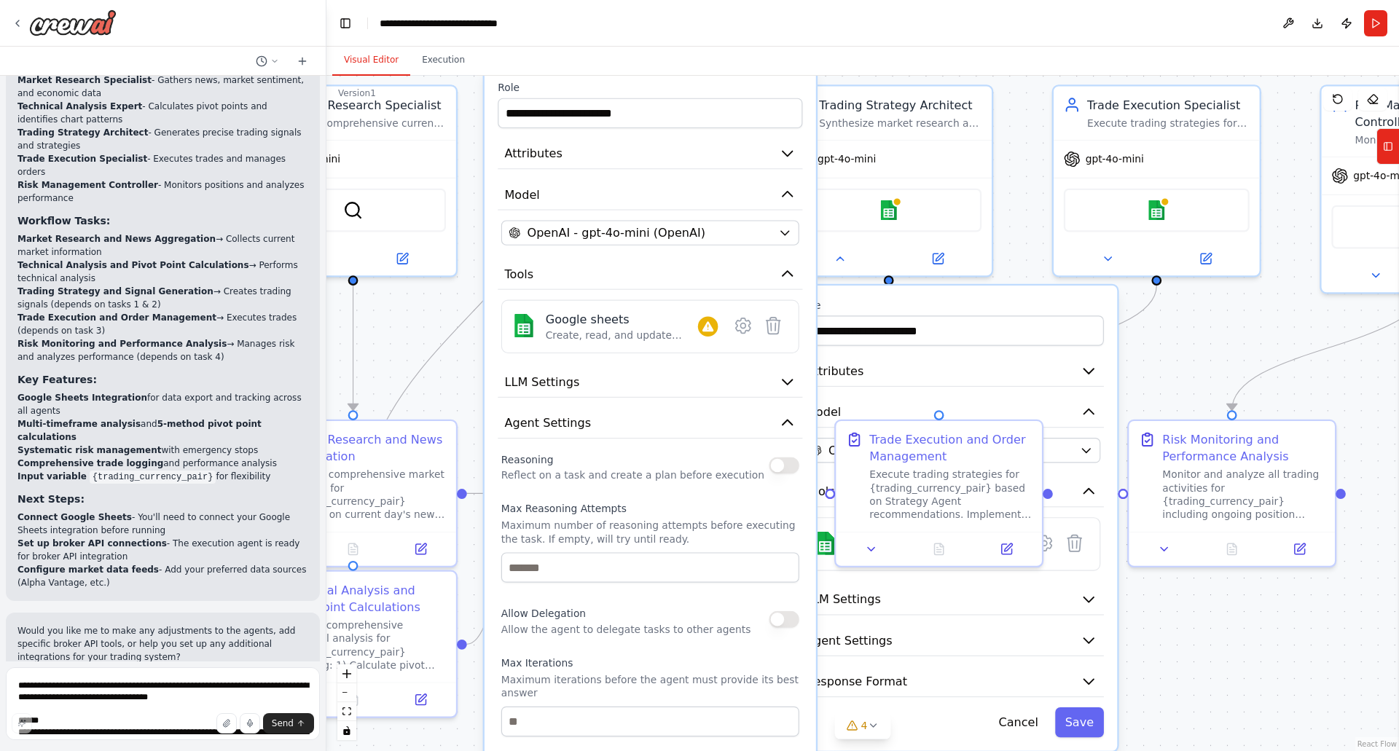
click at [1194, 338] on div ".deletable-edge-delete-btn { width: 20px; height: 20px; border: 0px solid #ffff…" at bounding box center [863, 414] width 1073 height 676
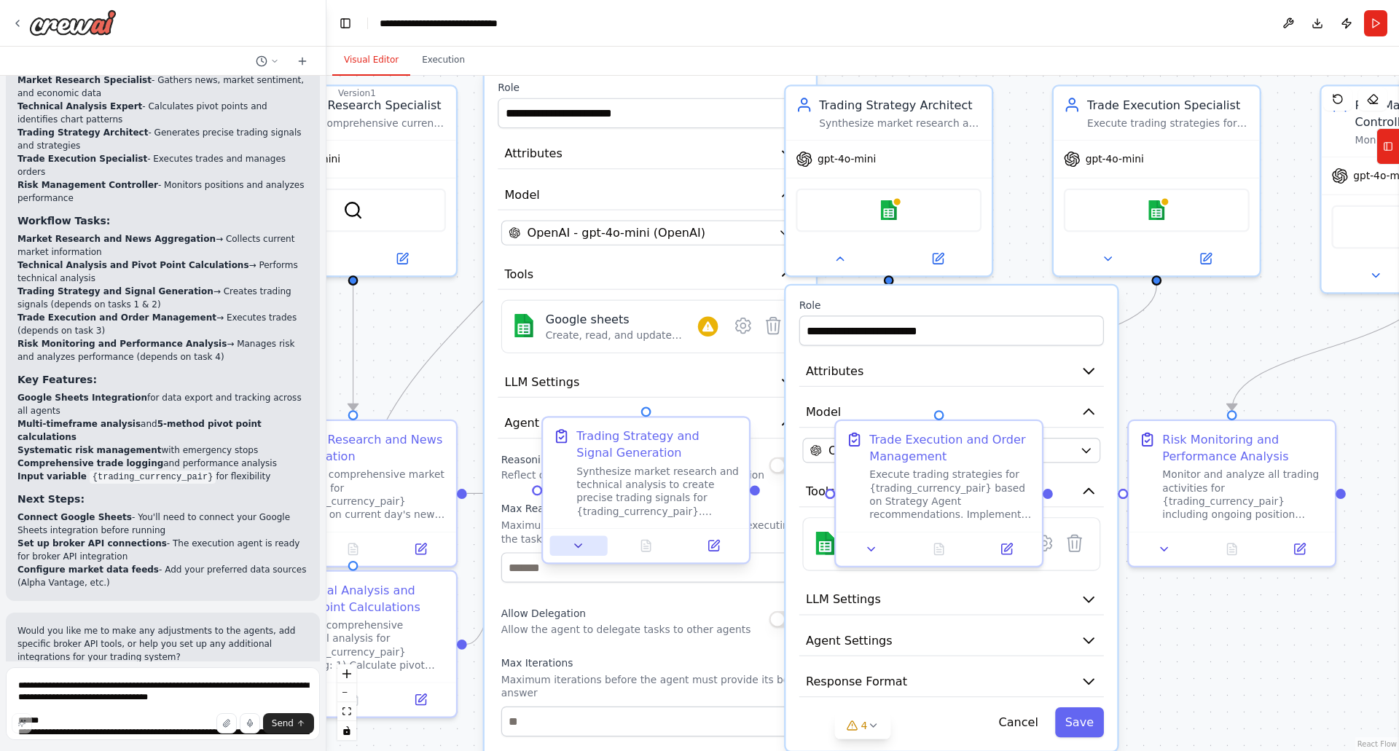
click at [580, 547] on icon at bounding box center [578, 545] width 13 height 13
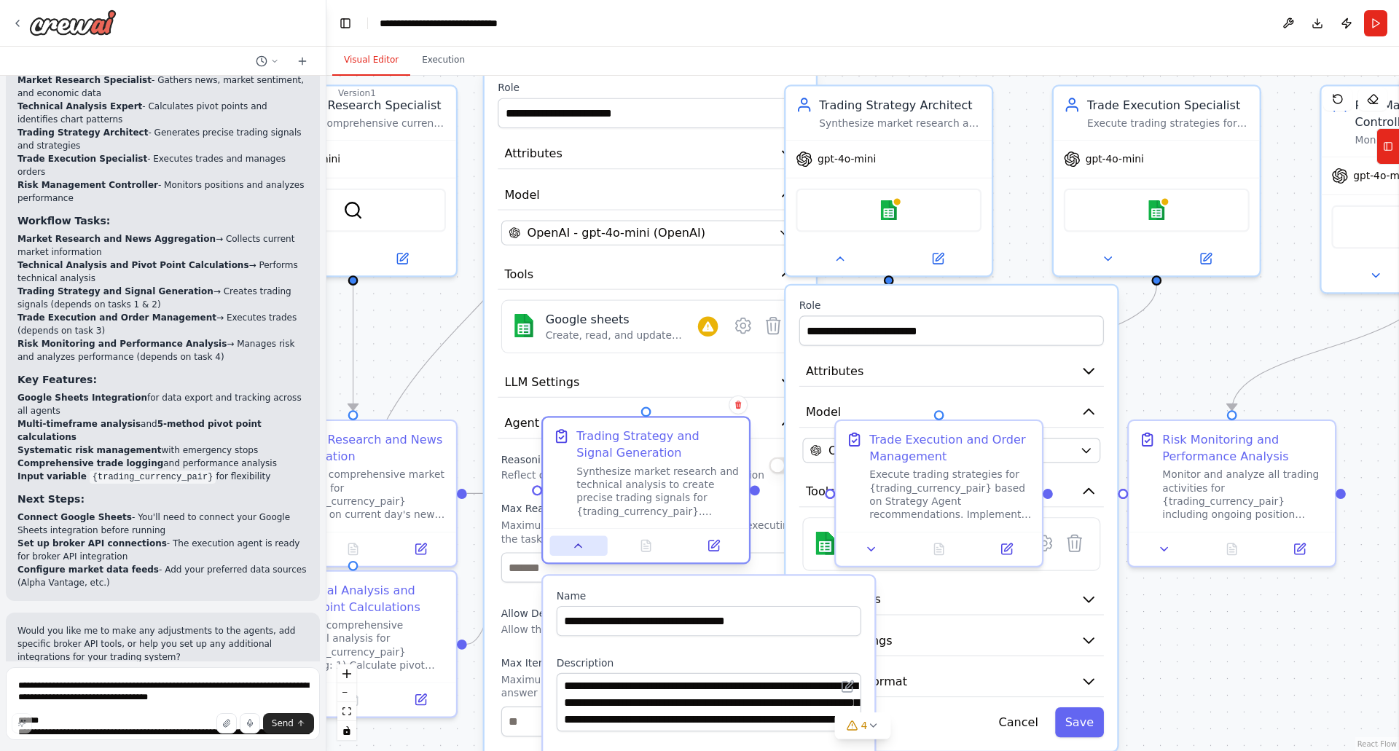
click at [579, 547] on icon at bounding box center [578, 546] width 7 height 4
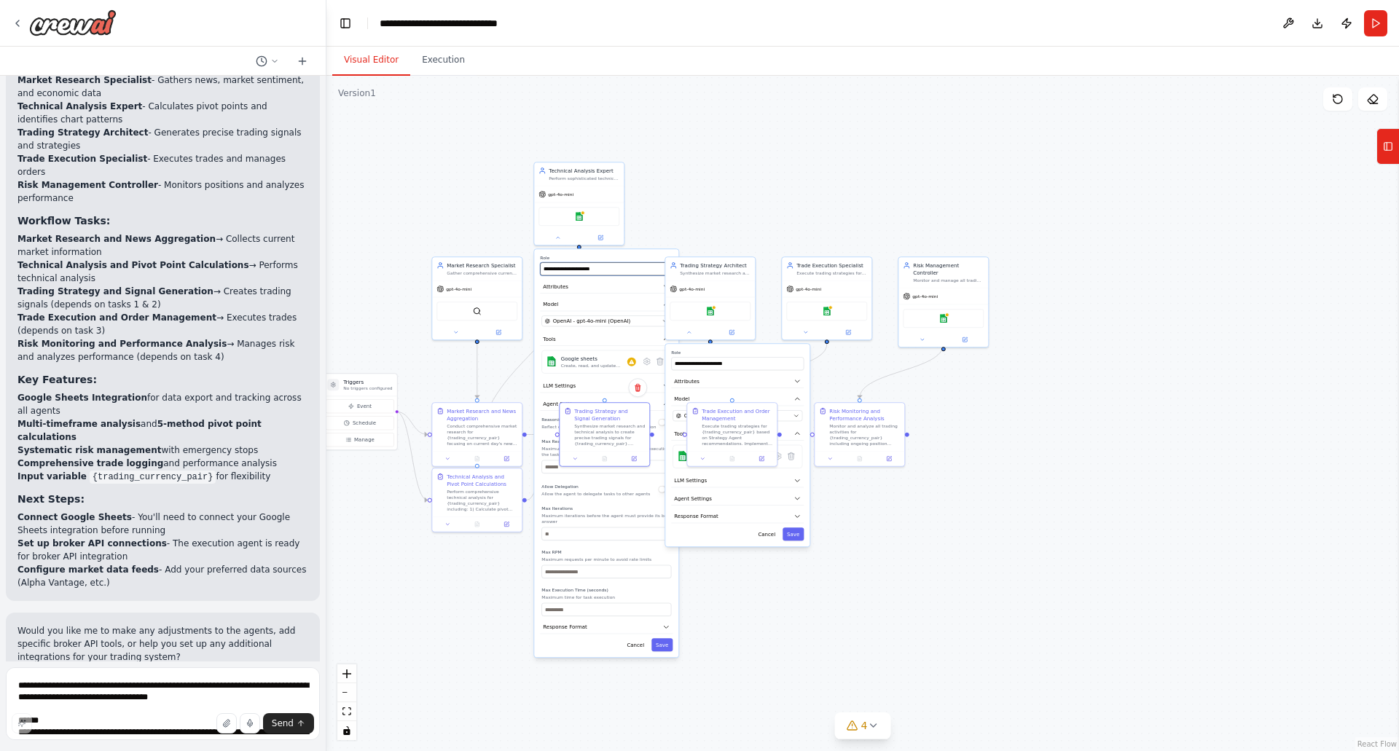
click at [617, 264] on input "**********" at bounding box center [606, 268] width 133 height 13
click at [639, 638] on button "Cancel" at bounding box center [635, 644] width 26 height 13
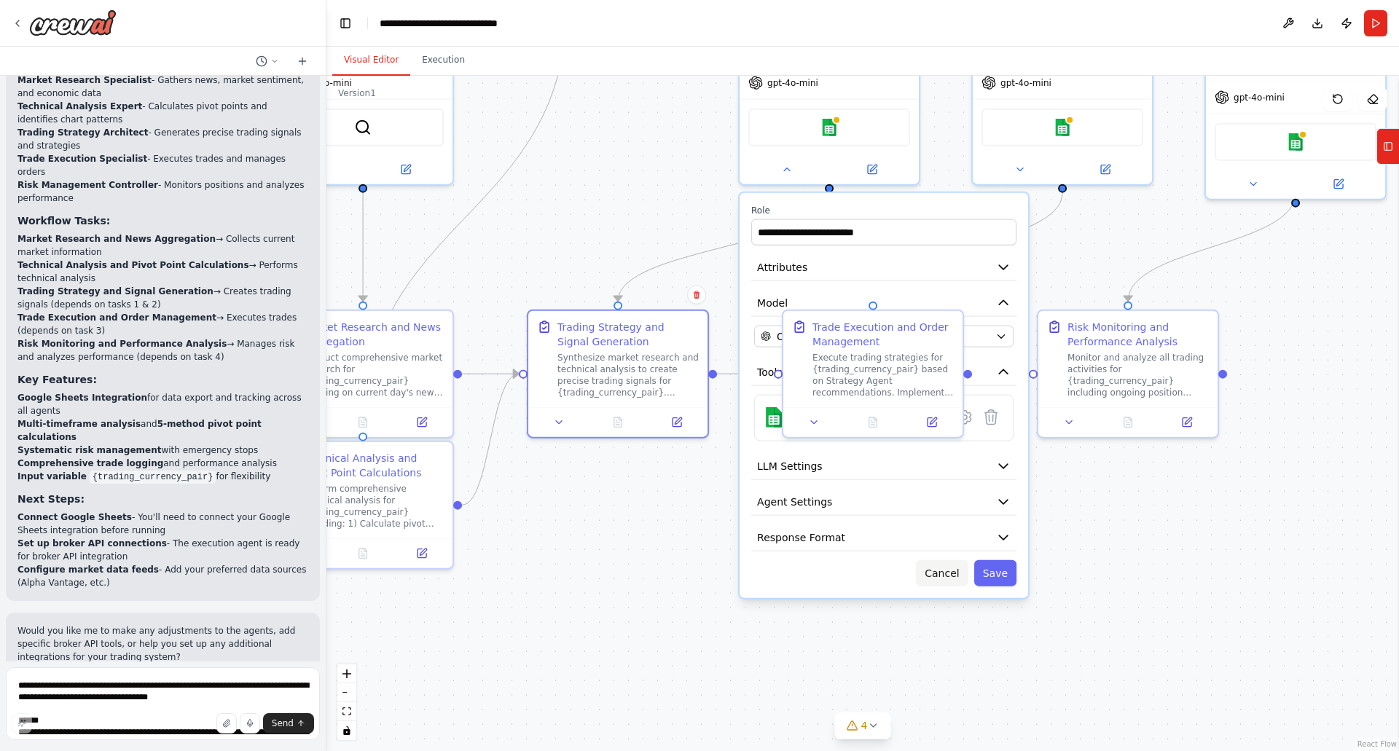
click at [952, 574] on button "Cancel" at bounding box center [942, 573] width 52 height 26
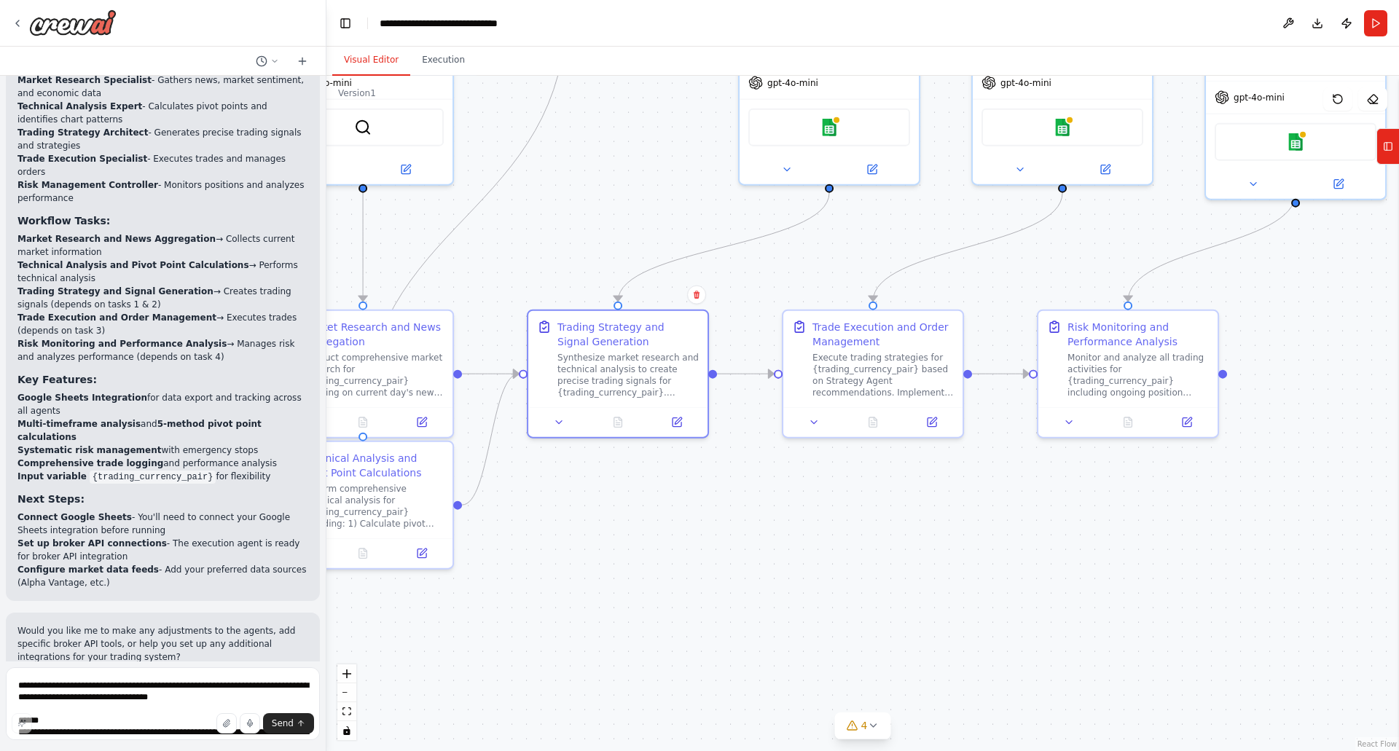
click at [944, 541] on div ".deletable-edge-delete-btn { width: 20px; height: 20px; border: 0px solid #ffff…" at bounding box center [863, 414] width 1073 height 676
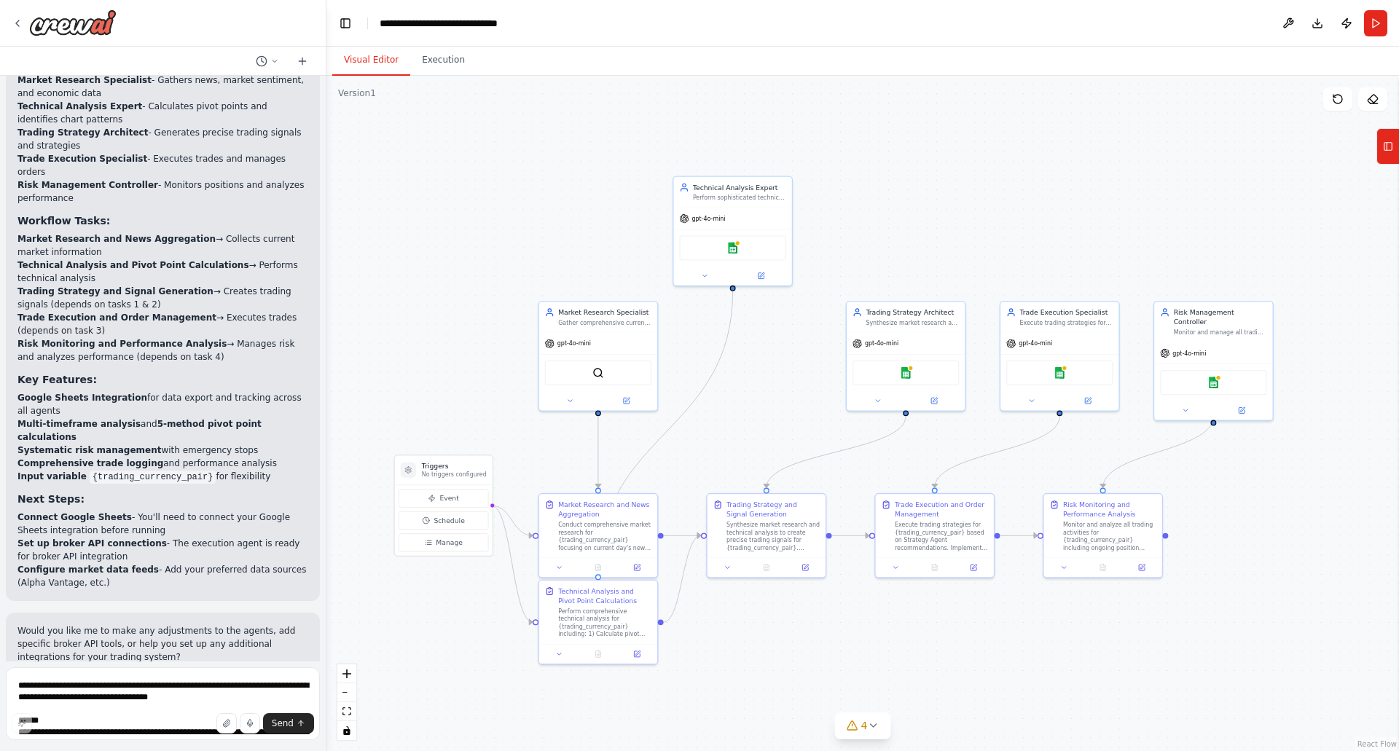
drag, startPoint x: 691, startPoint y: 291, endPoint x: 728, endPoint y: 395, distance: 110.7
click at [728, 395] on div ".deletable-edge-delete-btn { width: 20px; height: 20px; border: 0px solid #ffff…" at bounding box center [863, 414] width 1073 height 676
drag, startPoint x: 721, startPoint y: 183, endPoint x: 731, endPoint y: 312, distance: 129.4
click at [731, 312] on div "Technical Analysis Expert" at bounding box center [749, 310] width 93 height 9
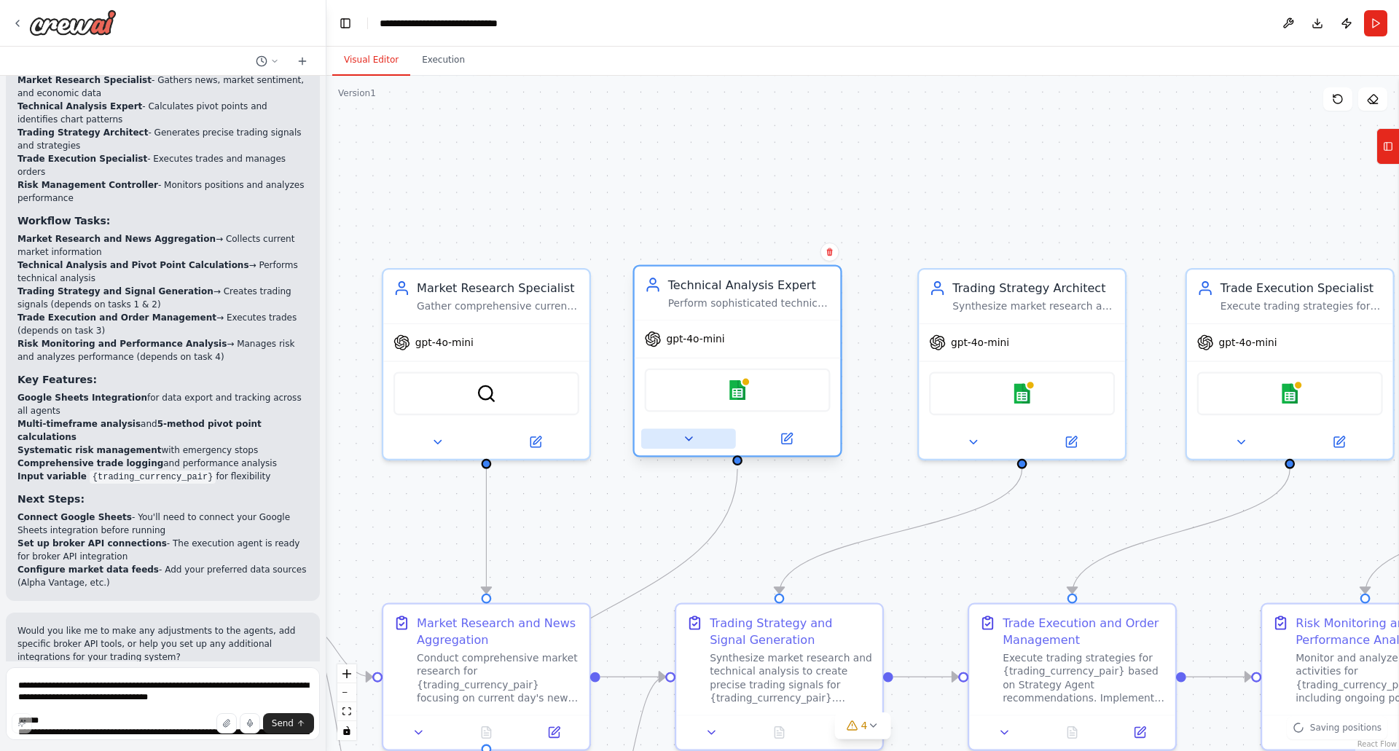
click at [685, 439] on icon at bounding box center [688, 438] width 13 height 13
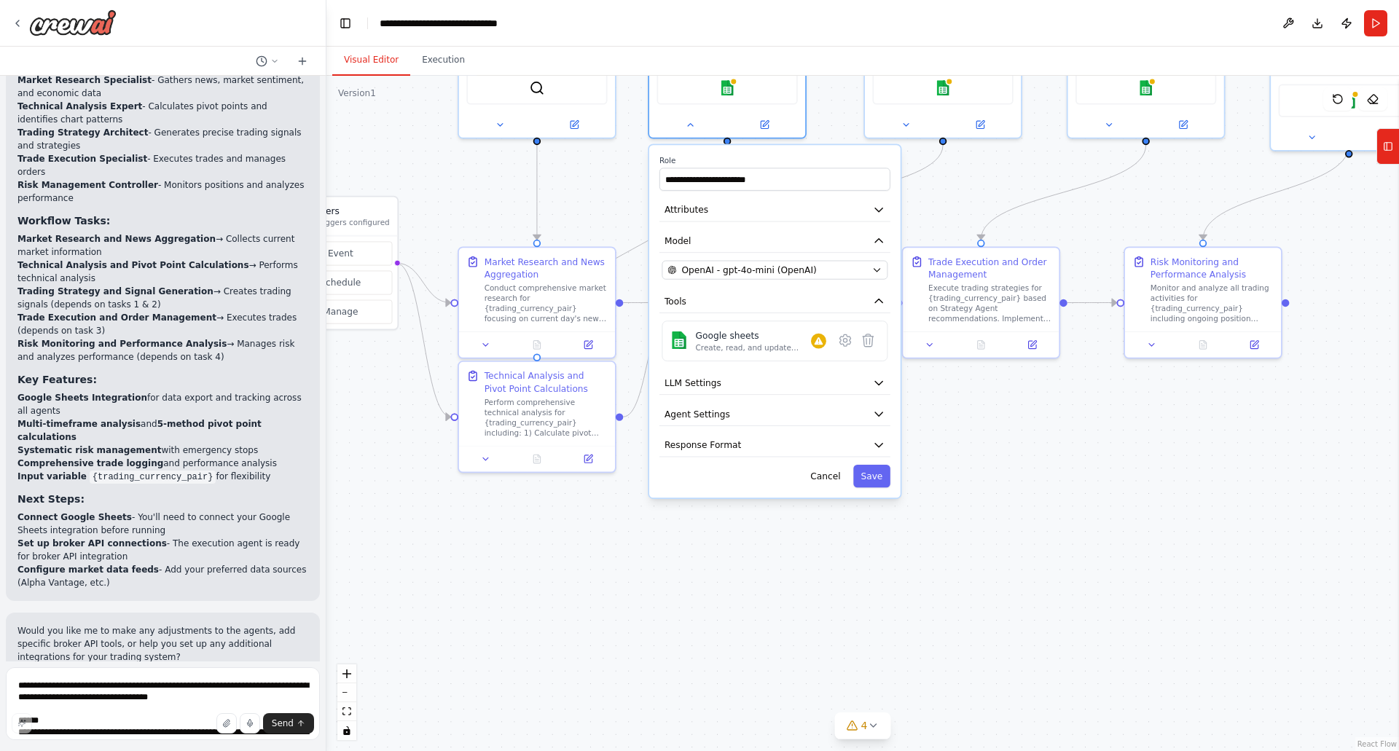
drag, startPoint x: 570, startPoint y: 516, endPoint x: 601, endPoint y: 187, distance: 330.9
click at [601, 187] on div ".deletable-edge-delete-btn { width: 20px; height: 20px; border: 0px solid #ffff…" at bounding box center [863, 414] width 1073 height 676
click at [882, 382] on icon "button" at bounding box center [879, 383] width 7 height 4
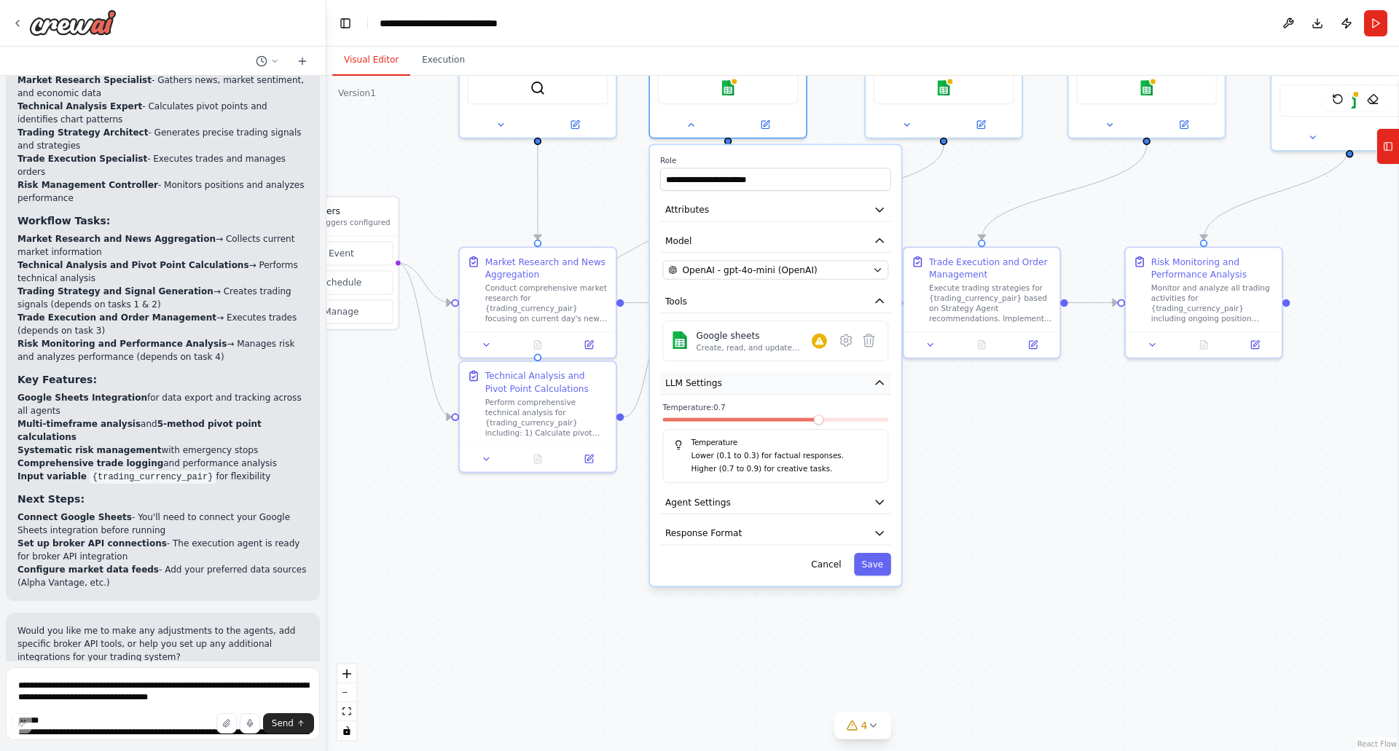
click at [883, 382] on icon "button" at bounding box center [879, 383] width 12 height 12
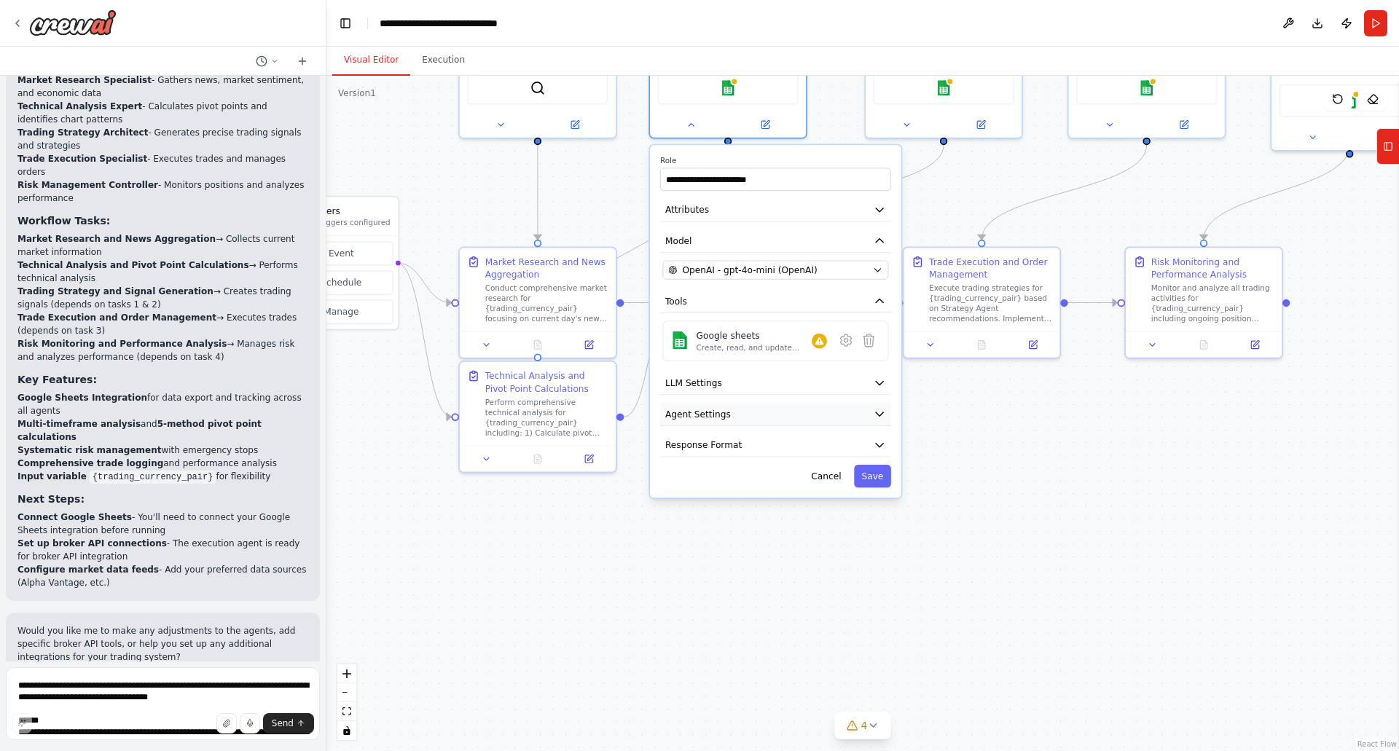
click at [882, 412] on icon "button" at bounding box center [879, 414] width 12 height 12
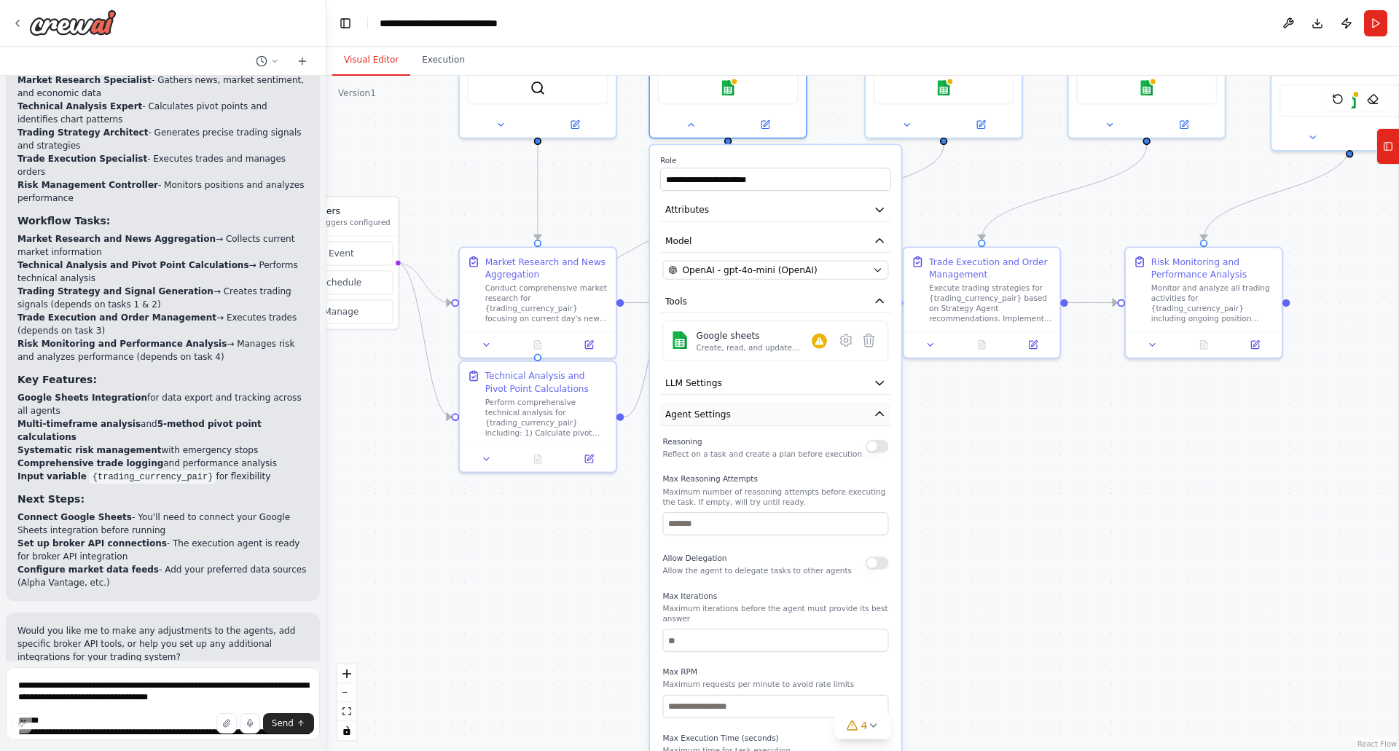
click at [882, 412] on icon "button" at bounding box center [879, 414] width 12 height 12
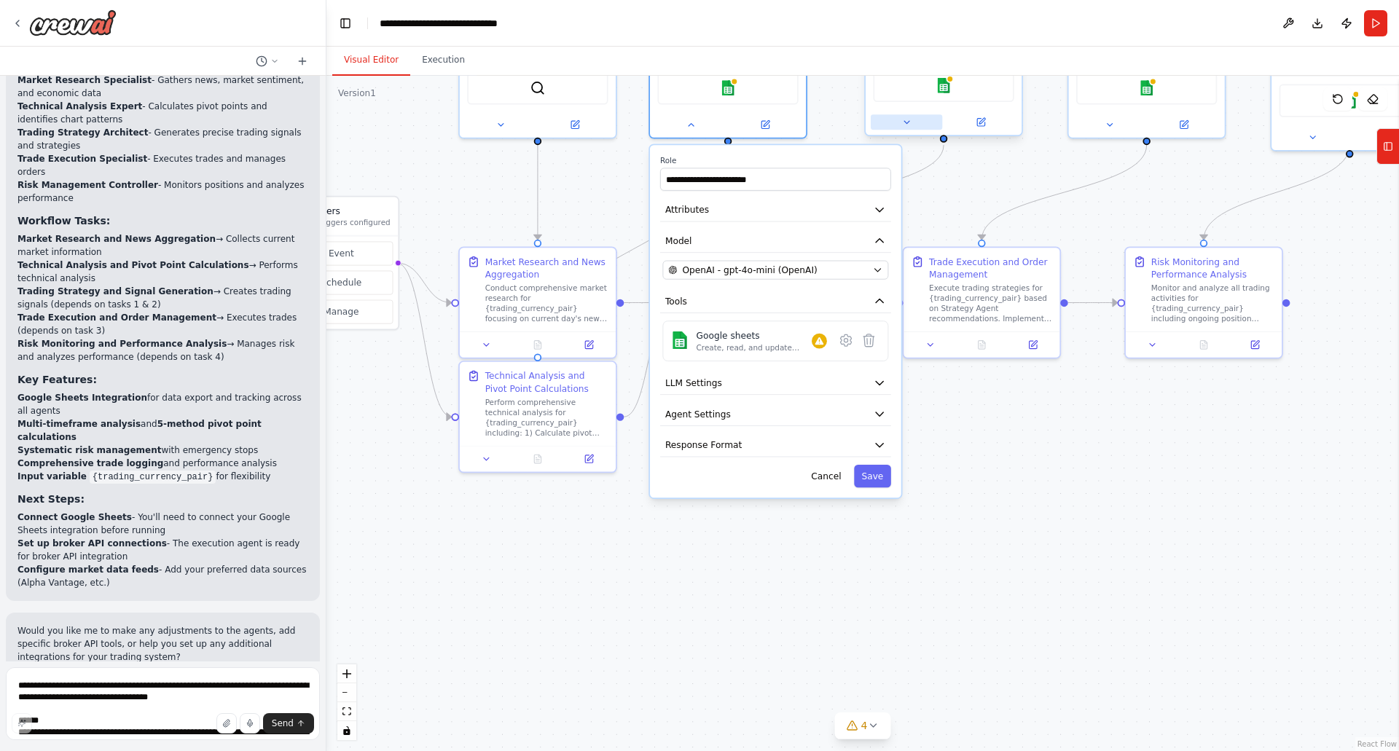
click at [912, 125] on icon at bounding box center [907, 122] width 10 height 10
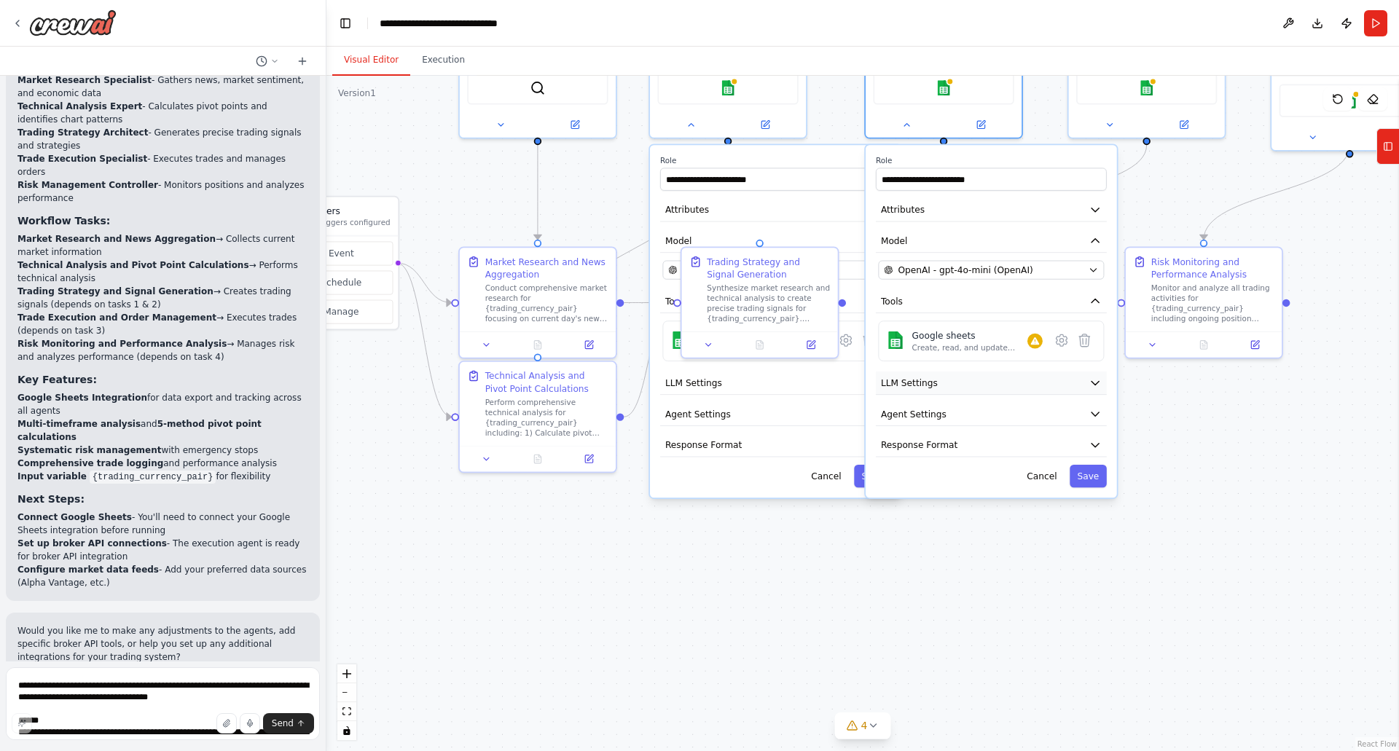
click at [1094, 381] on icon "button" at bounding box center [1095, 383] width 12 height 12
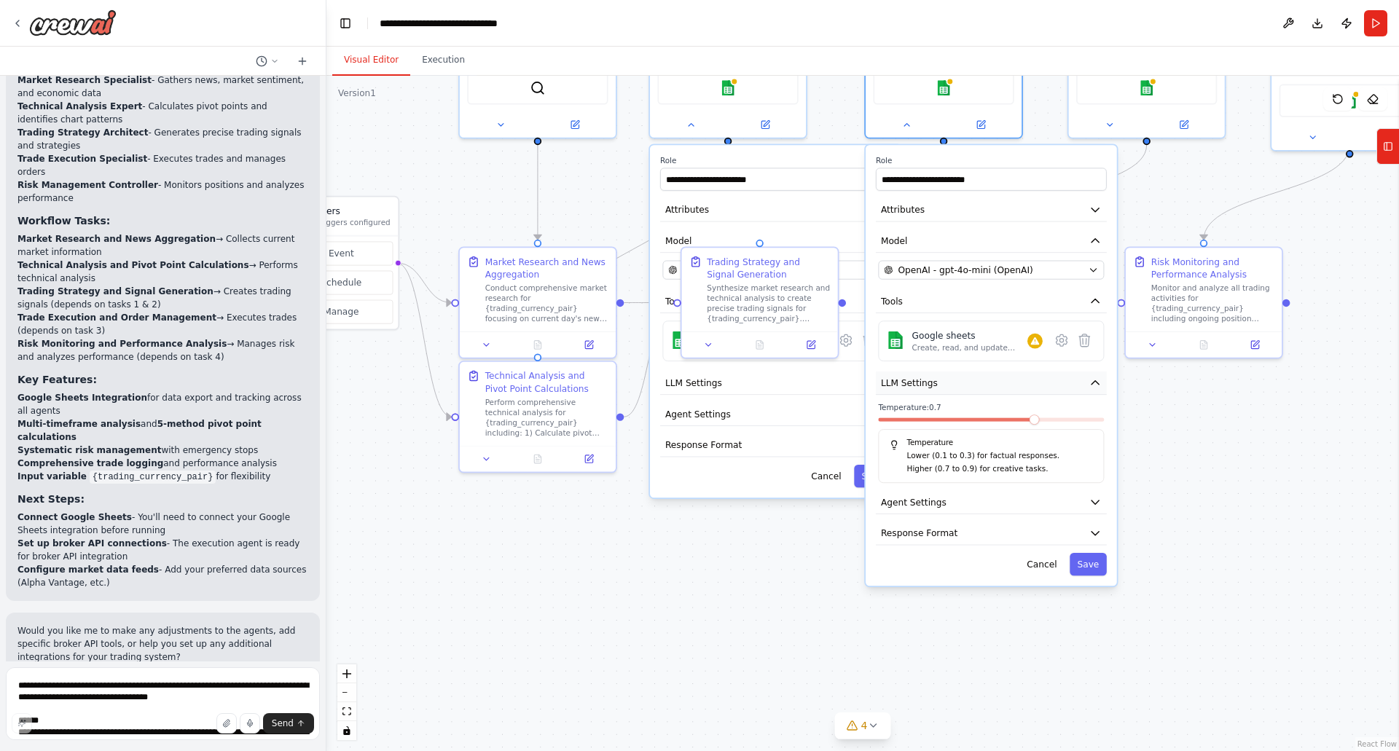
click at [1094, 381] on icon "button" at bounding box center [1095, 383] width 12 height 12
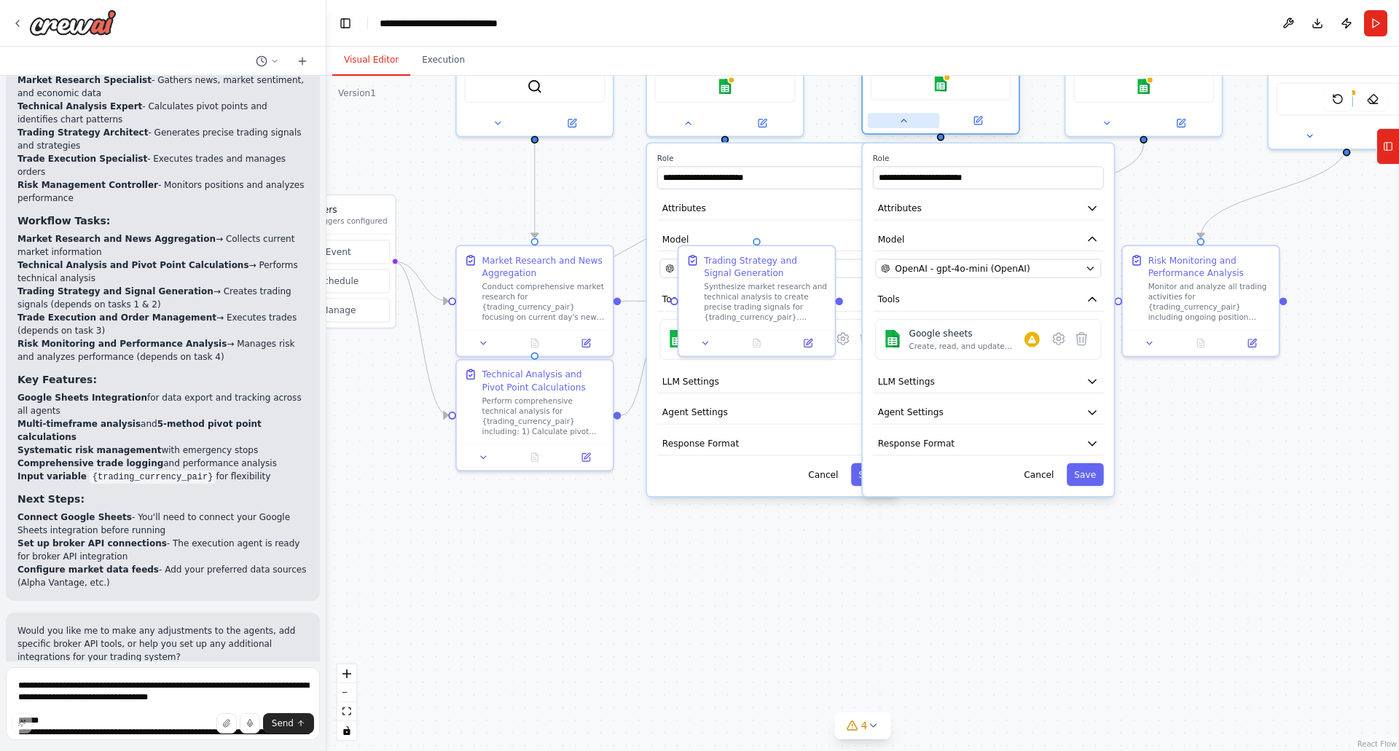
click at [904, 117] on icon at bounding box center [904, 121] width 10 height 10
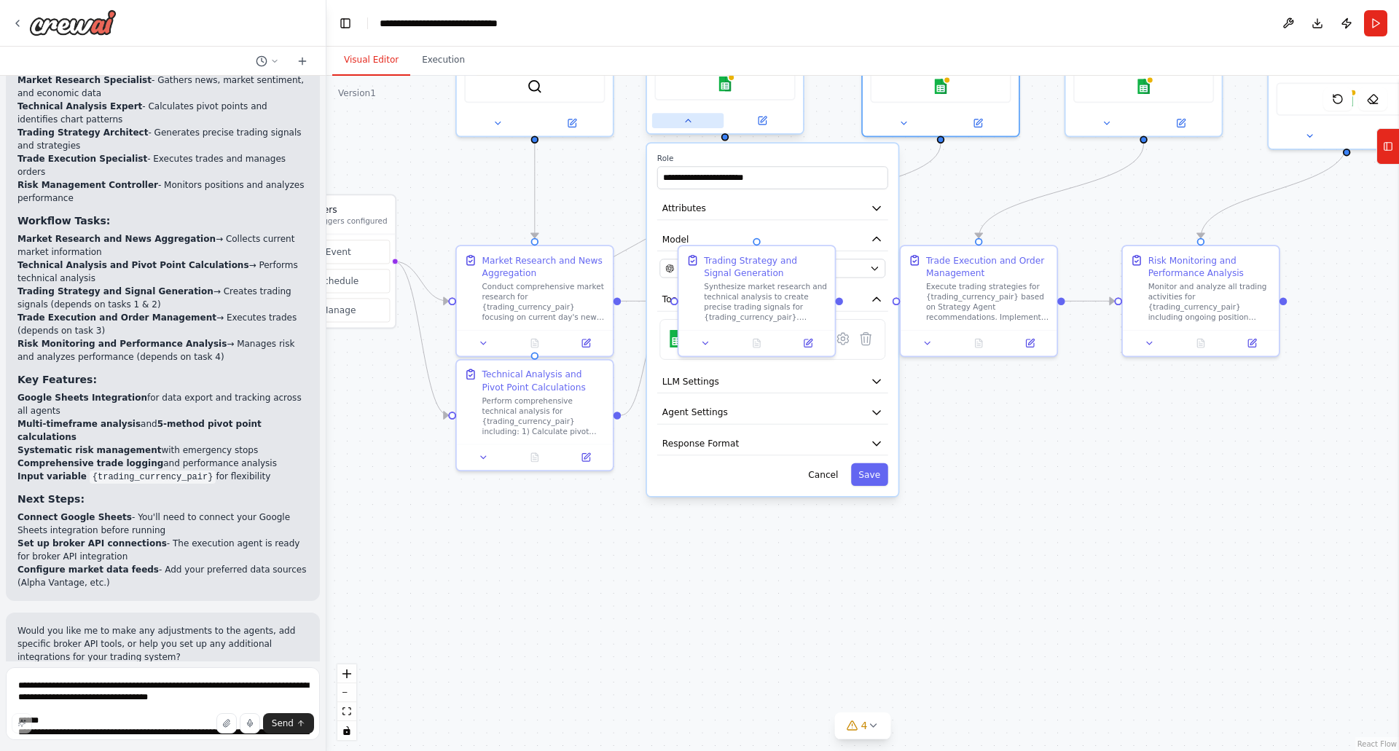
click at [689, 120] on icon at bounding box center [688, 121] width 5 height 2
click at [689, 122] on icon at bounding box center [688, 121] width 10 height 10
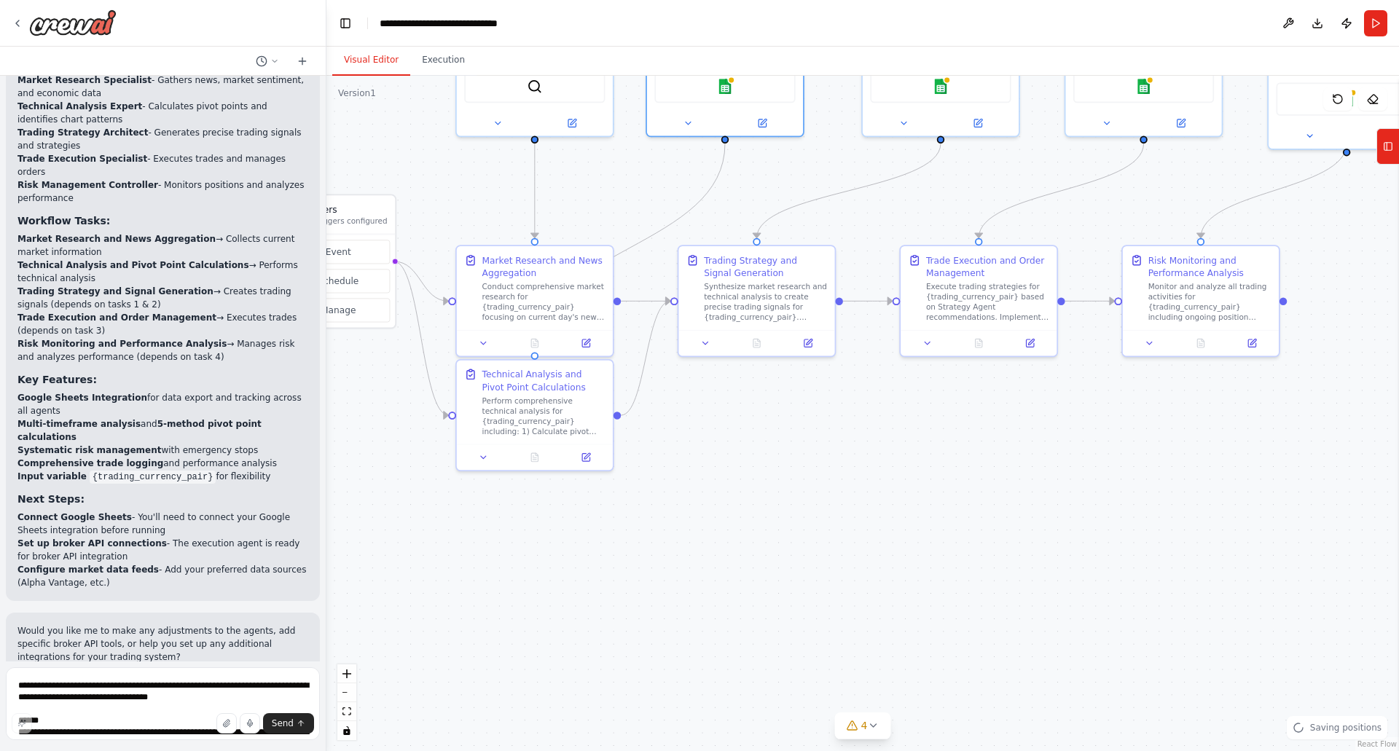
click at [605, 208] on div ".deletable-edge-delete-btn { width: 20px; height: 20px; border: 0px solid #ffff…" at bounding box center [863, 414] width 1073 height 676
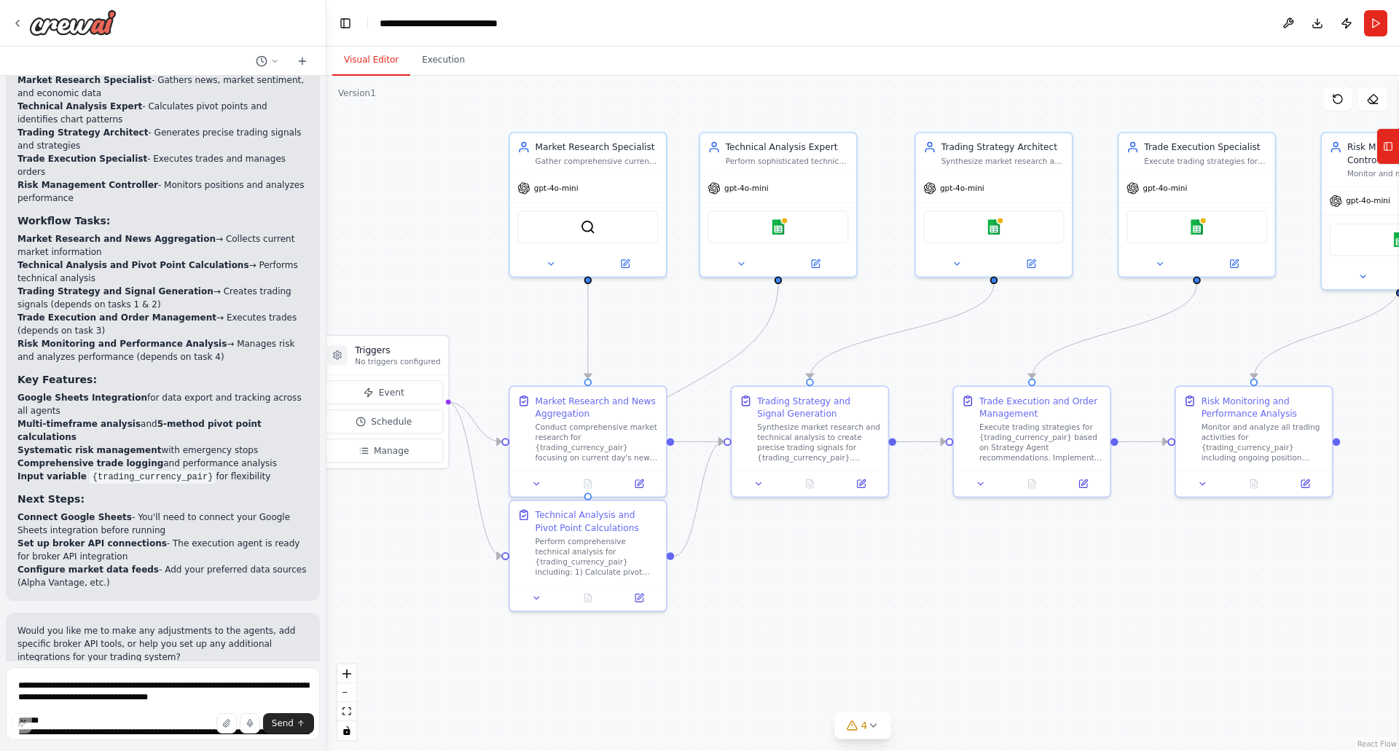
drag, startPoint x: 610, startPoint y: 192, endPoint x: 663, endPoint y: 333, distance: 150.4
click at [663, 333] on div ".deletable-edge-delete-btn { width: 20px; height: 20px; border: 0px solid #ffff…" at bounding box center [863, 414] width 1073 height 676
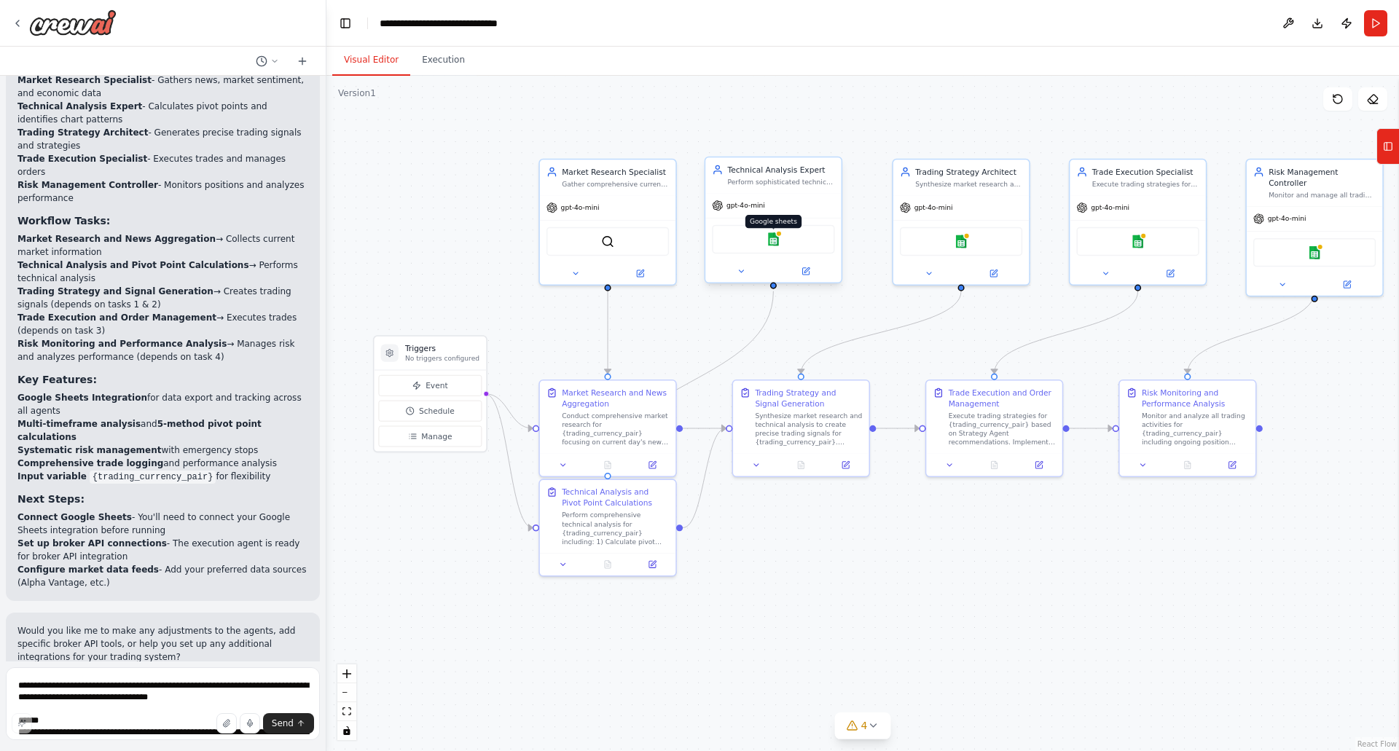
click at [778, 246] on div "Google sheets" at bounding box center [773, 239] width 122 height 28
click at [778, 246] on img at bounding box center [773, 239] width 13 height 13
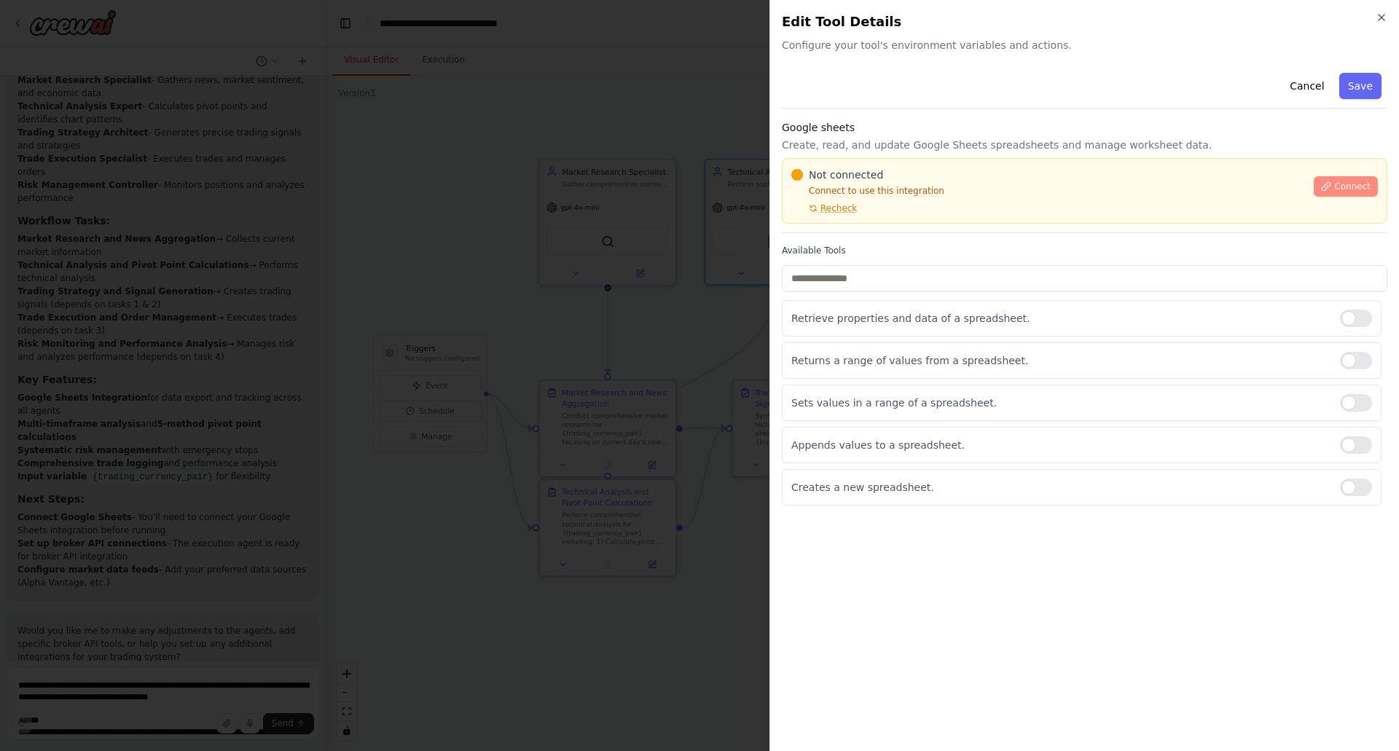
click at [1348, 187] on span "Connect" at bounding box center [1353, 187] width 36 height 12
click at [1386, 12] on icon "button" at bounding box center [1382, 18] width 12 height 12
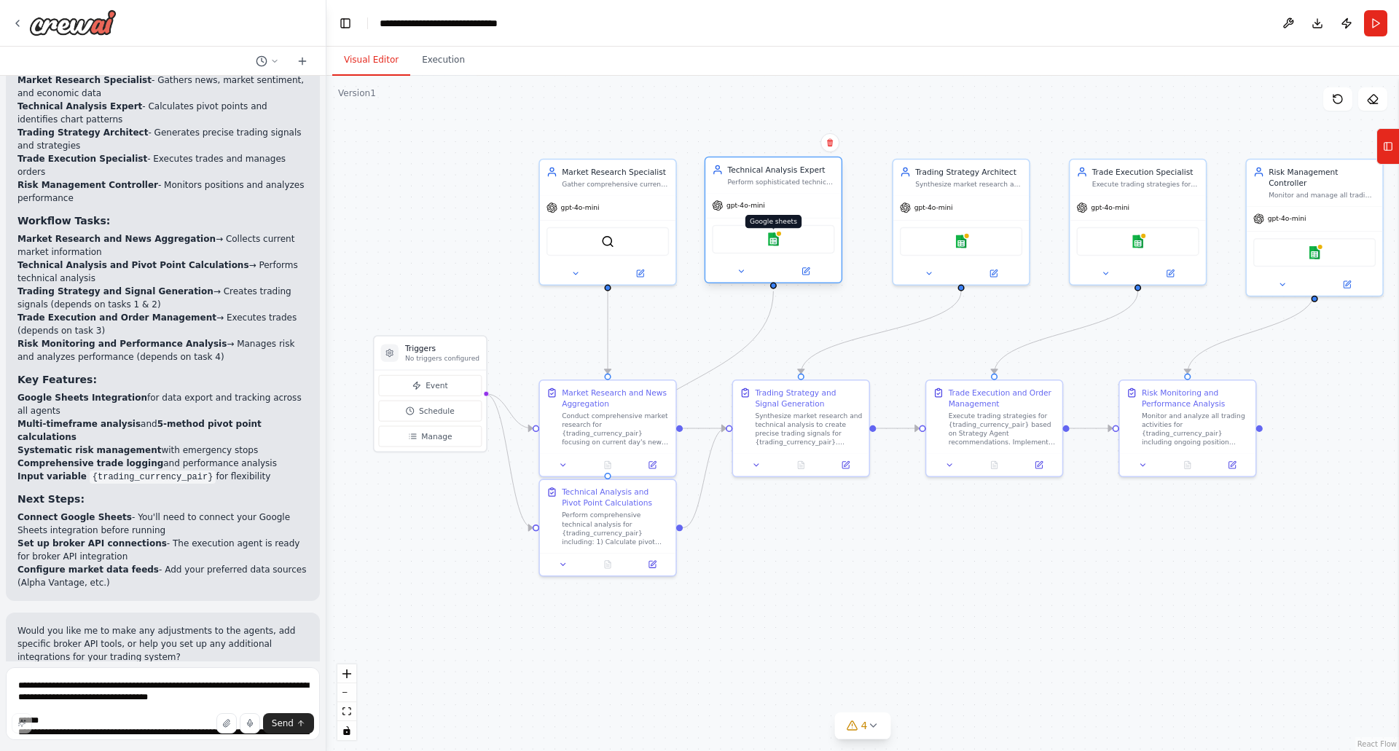
click at [777, 243] on img at bounding box center [773, 239] width 13 height 13
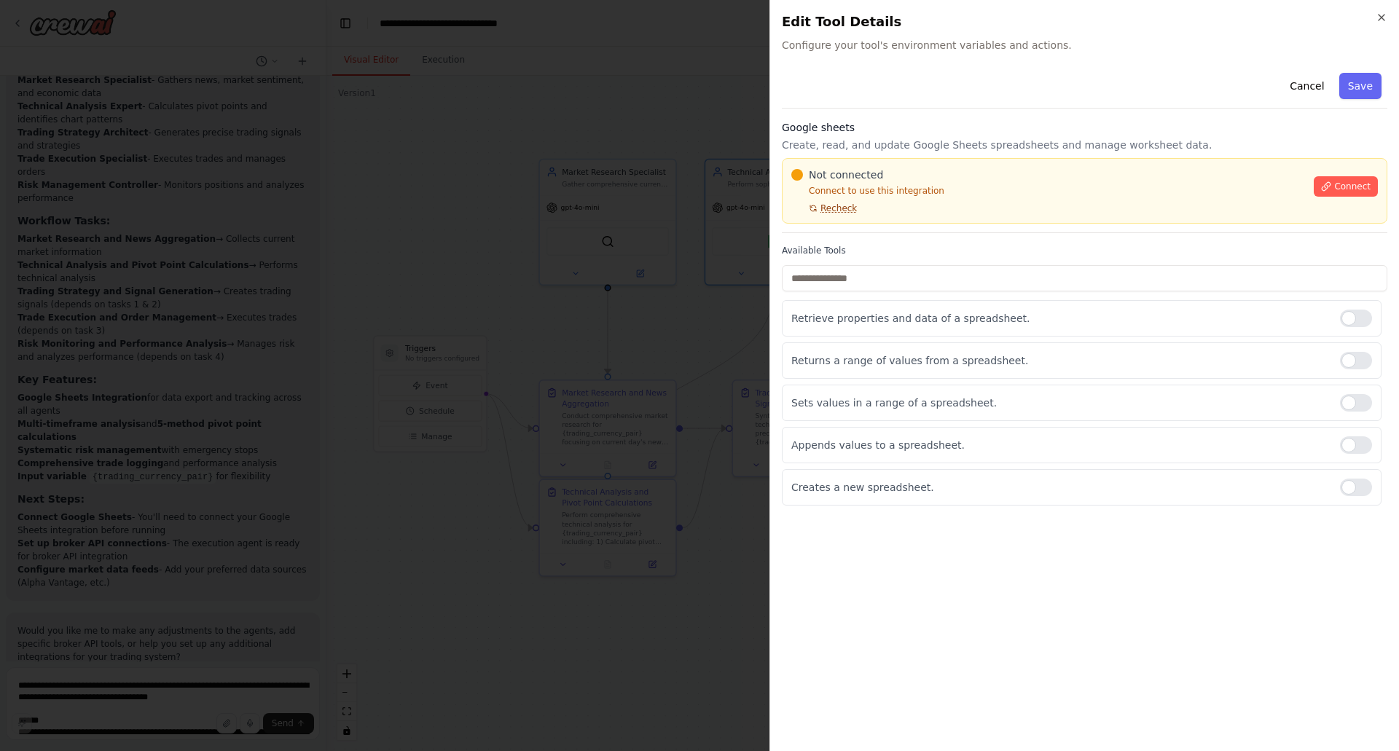
click at [831, 209] on span "Recheck" at bounding box center [839, 209] width 36 height 12
click at [1312, 87] on button "Cancel" at bounding box center [1307, 86] width 52 height 26
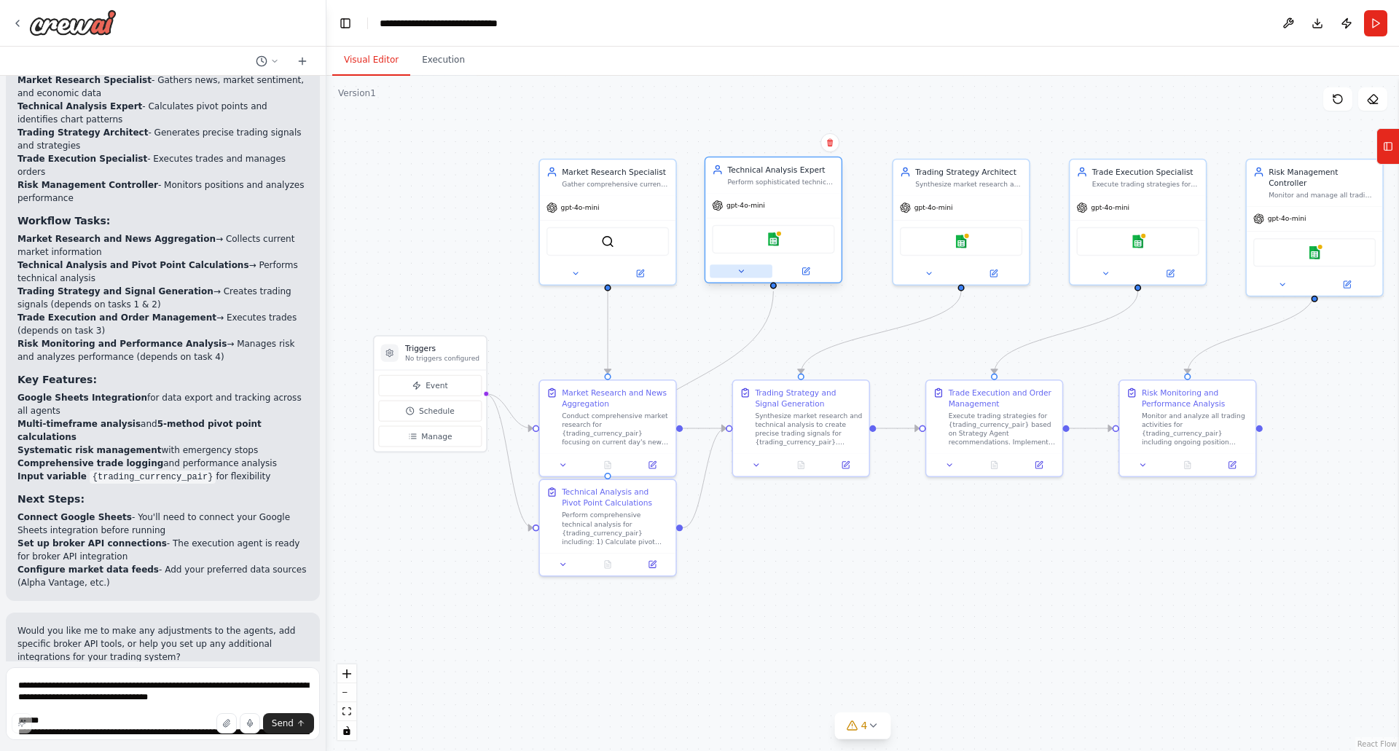
click at [741, 276] on icon at bounding box center [741, 271] width 9 height 9
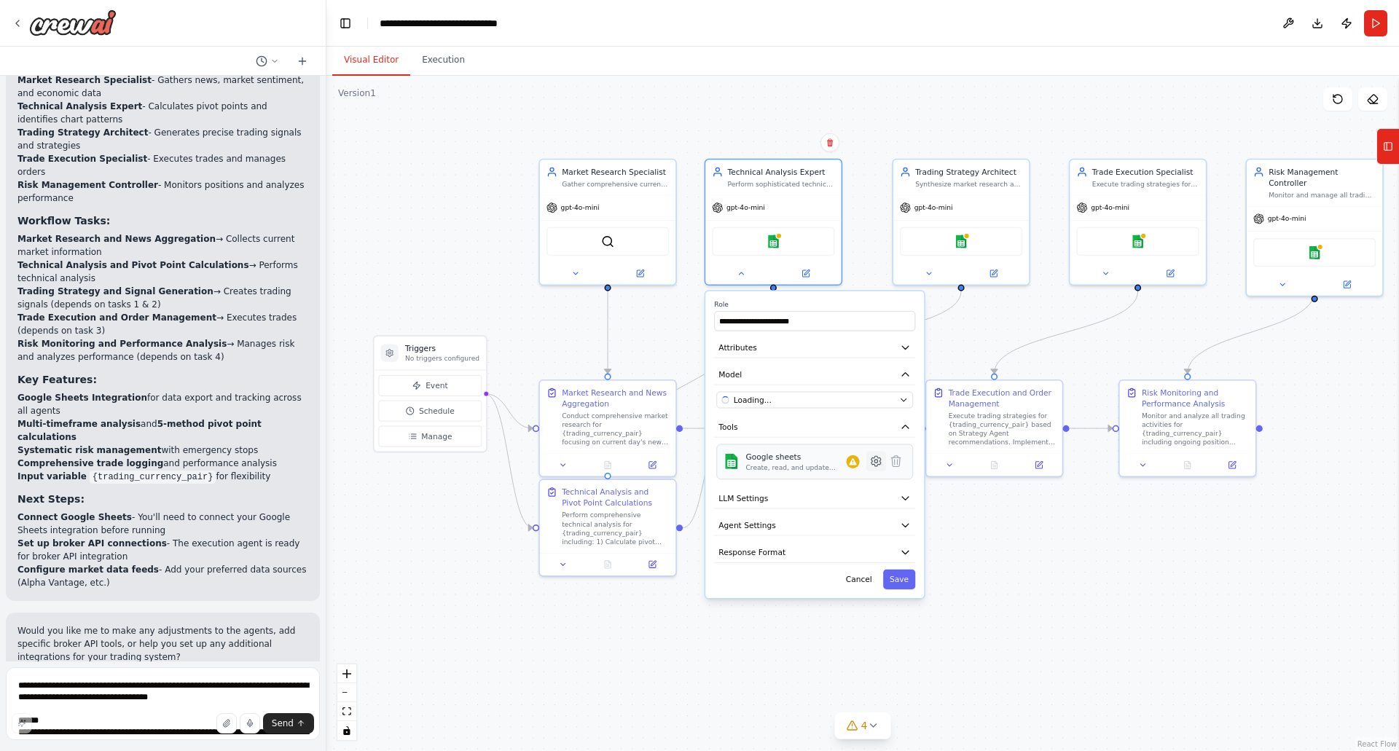
click at [875, 461] on icon at bounding box center [877, 462] width 4 height 4
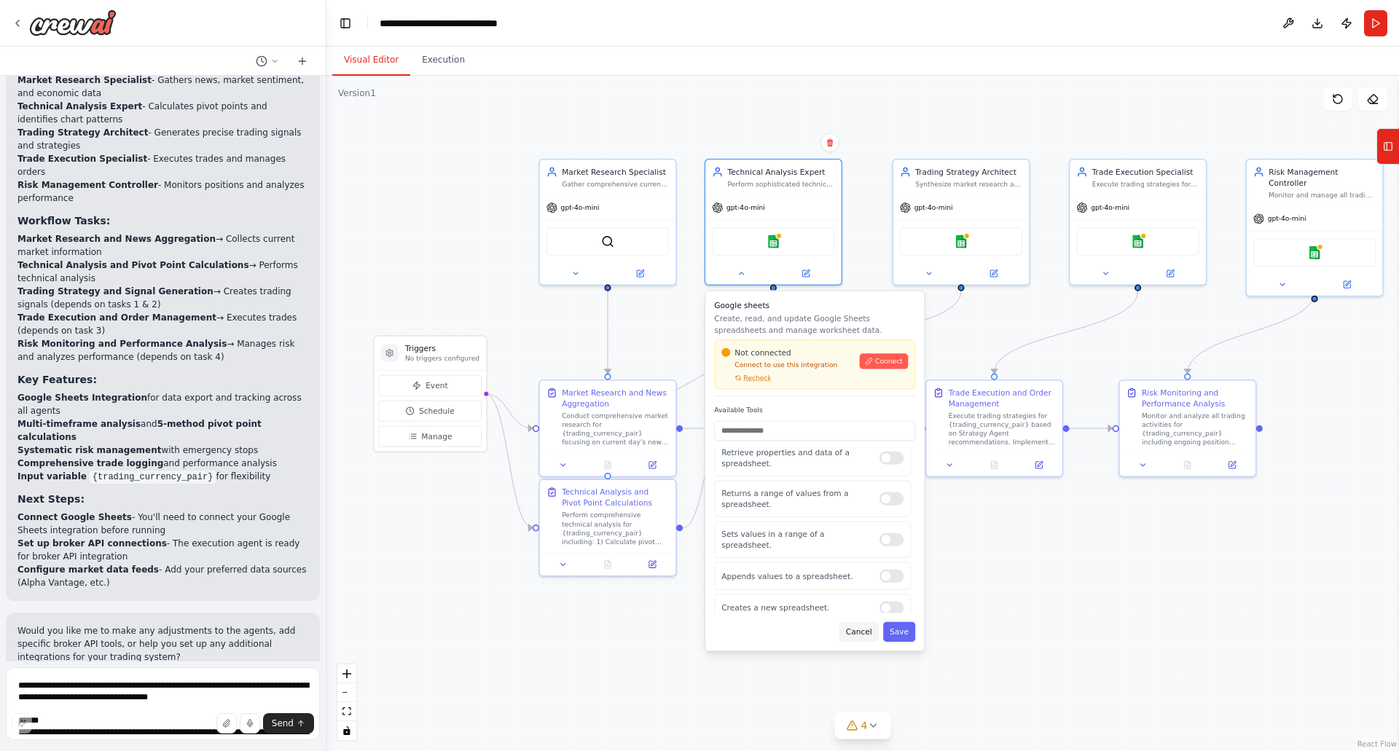
click at [866, 632] on button "Cancel" at bounding box center [859, 632] width 39 height 20
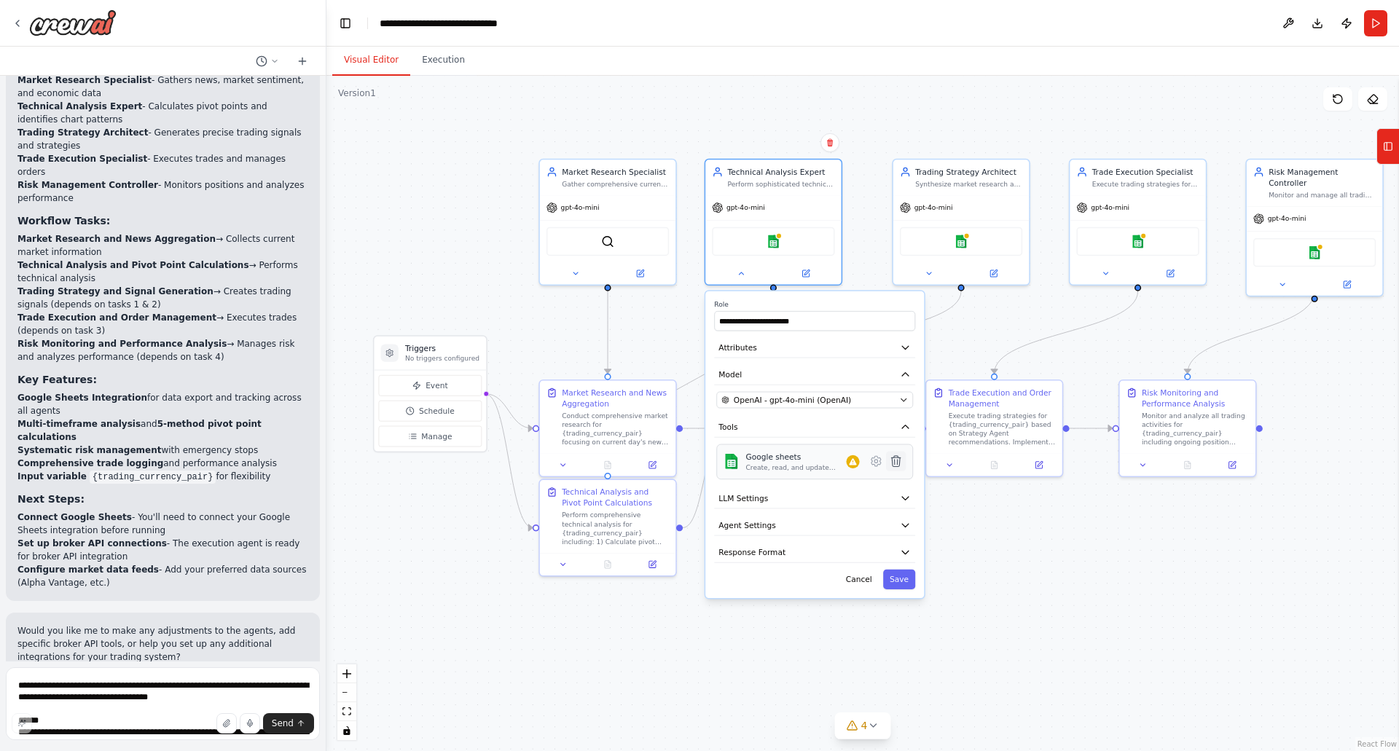
click at [896, 458] on icon at bounding box center [895, 461] width 9 height 11
click at [896, 460] on icon at bounding box center [895, 461] width 9 height 11
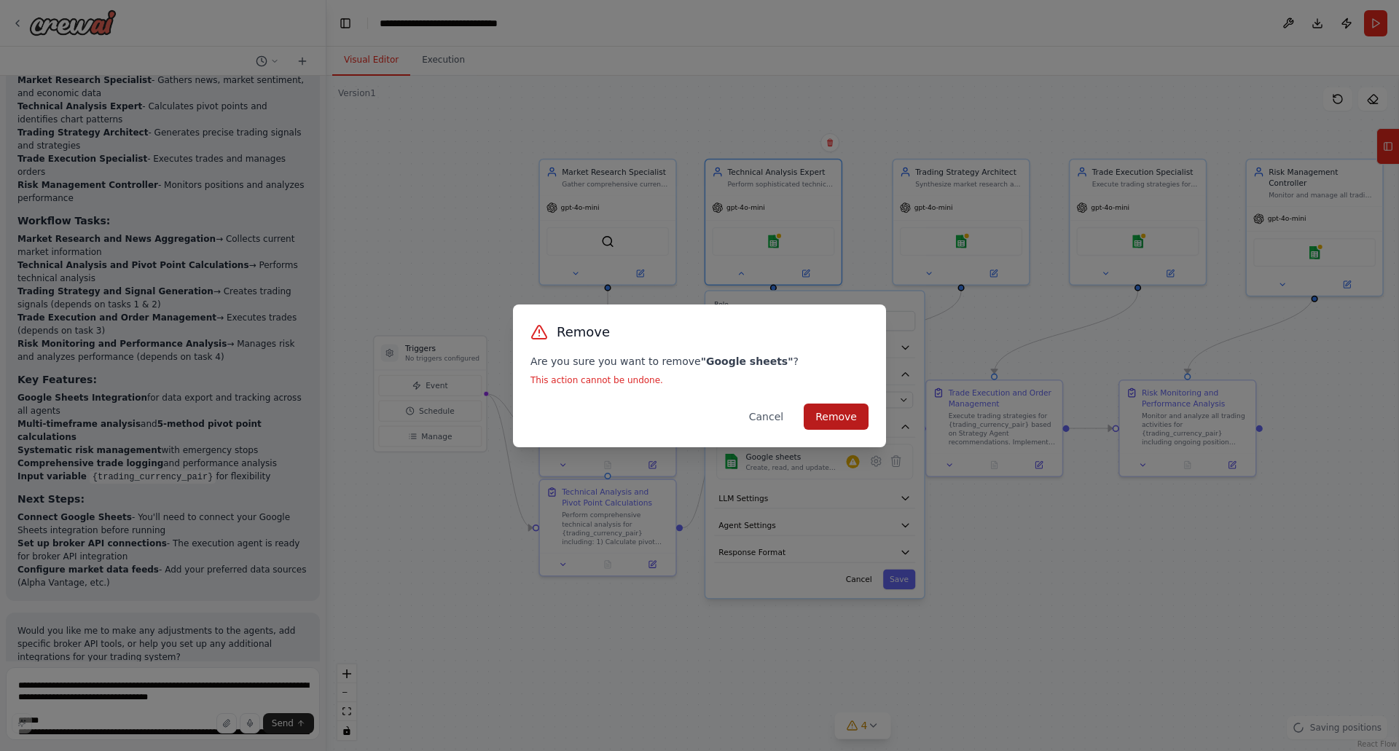
click at [838, 416] on button "Remove" at bounding box center [836, 417] width 65 height 26
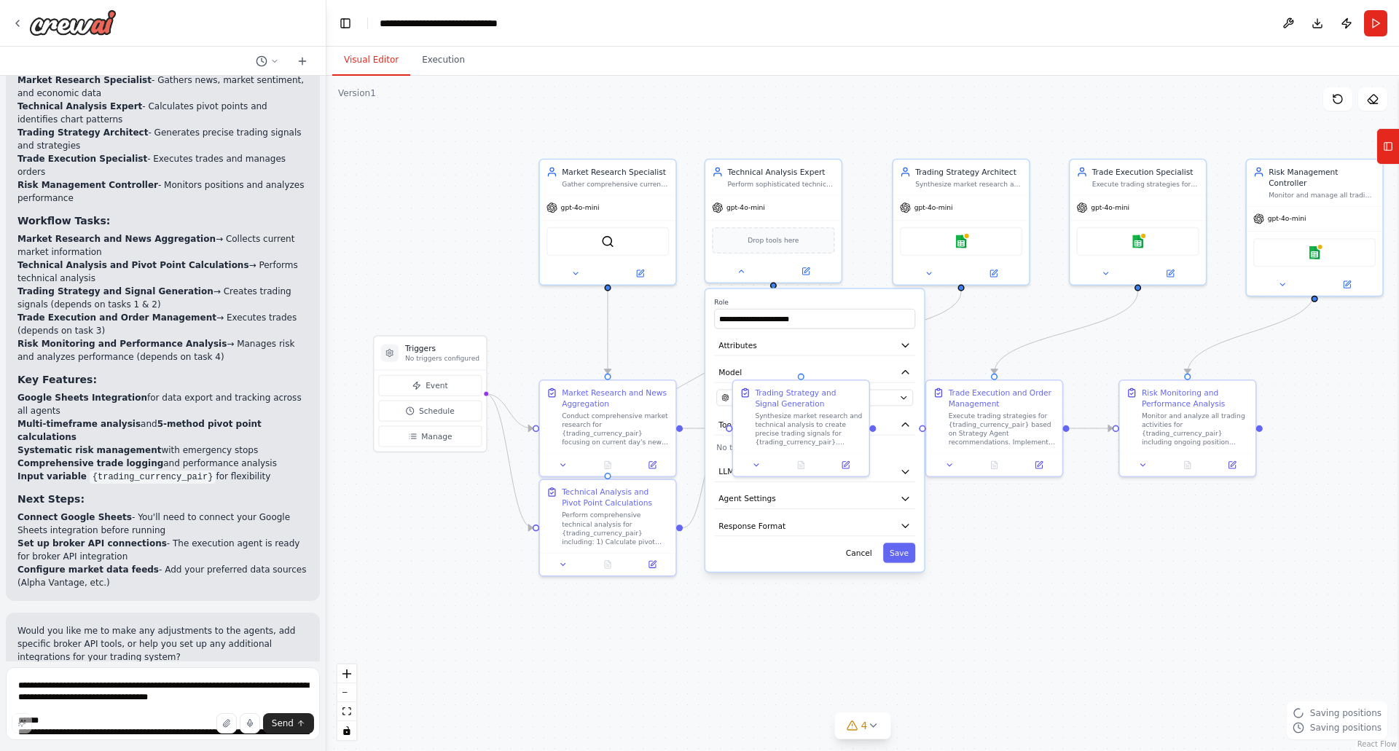
click at [1083, 569] on div ".deletable-edge-delete-btn { width: 20px; height: 20px; border: 0px solid #ffff…" at bounding box center [863, 414] width 1073 height 676
click at [757, 466] on icon at bounding box center [757, 462] width 9 height 9
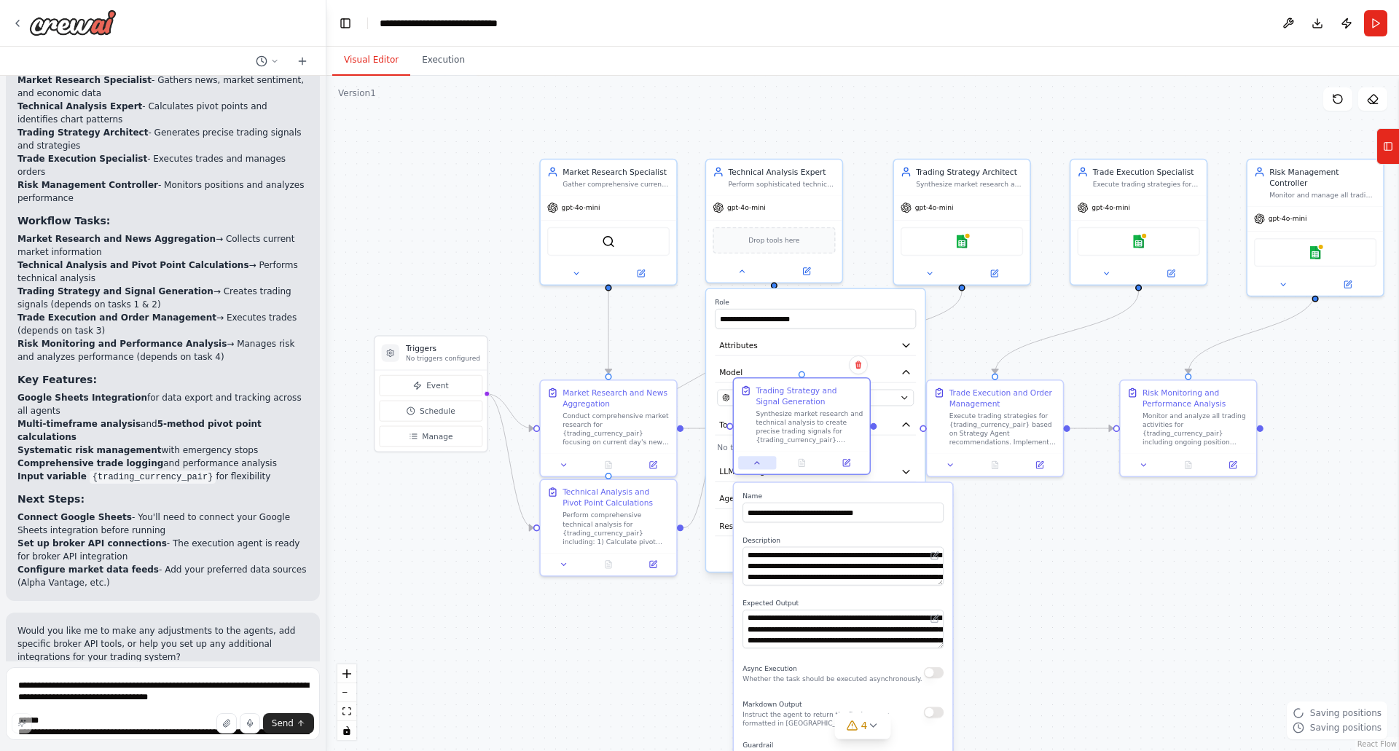
click at [757, 466] on icon at bounding box center [757, 462] width 9 height 9
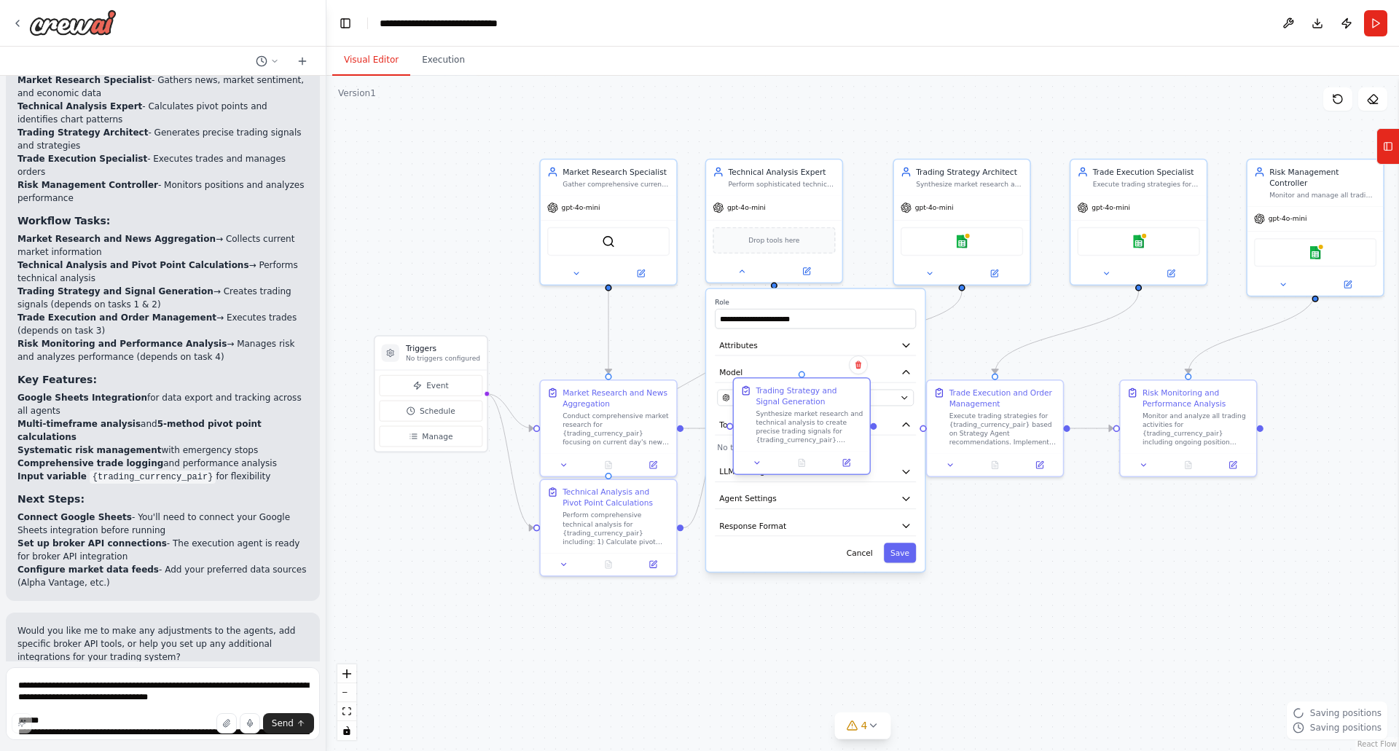
click at [797, 411] on div "Synthesize market research and technical analysis to create precise trading sig…" at bounding box center [809, 428] width 107 height 36
click at [851, 300] on label "Role" at bounding box center [815, 302] width 201 height 9
click at [907, 558] on button "Save" at bounding box center [900, 553] width 32 height 20
click at [784, 245] on div "Drop tools here" at bounding box center [774, 238] width 122 height 26
click at [740, 266] on icon at bounding box center [742, 269] width 9 height 9
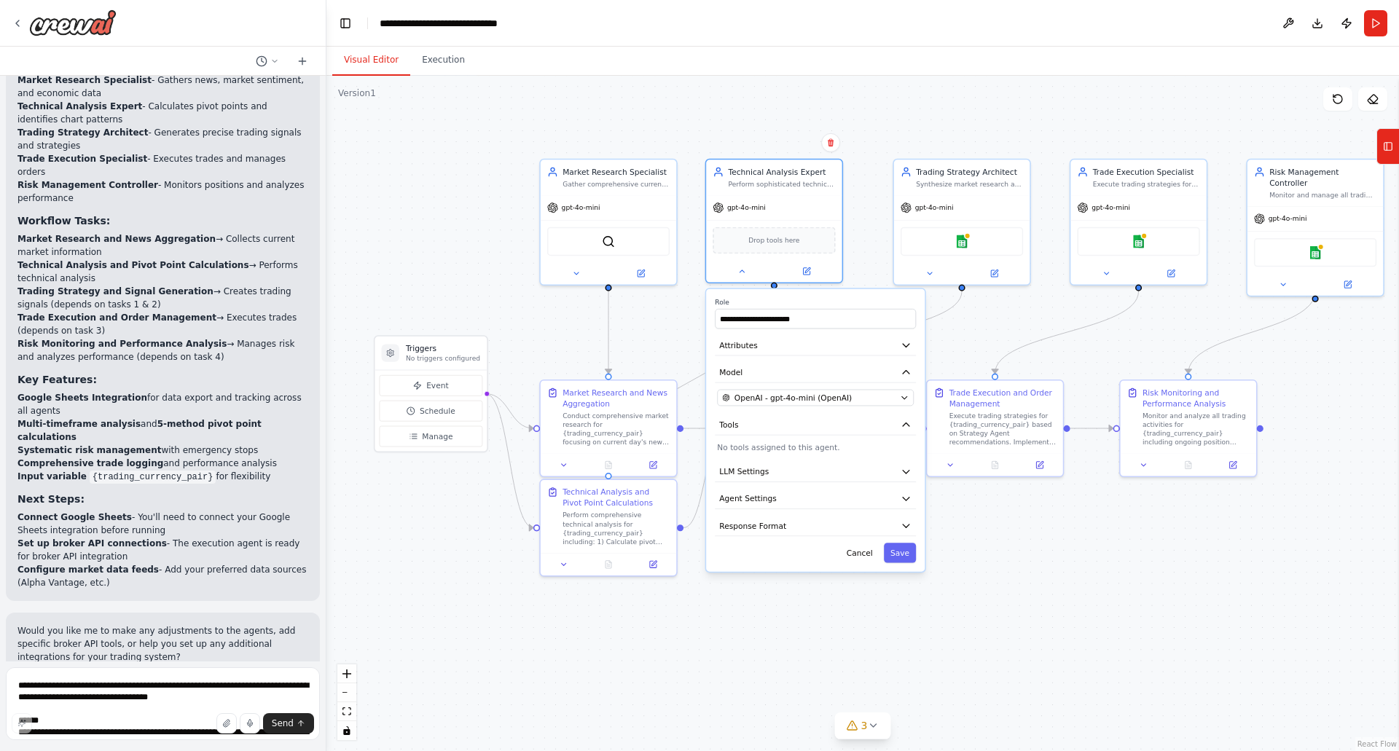
click at [772, 450] on p "No tools assigned to this agent." at bounding box center [815, 447] width 197 height 11
click at [902, 424] on icon "button" at bounding box center [906, 425] width 11 height 11
click at [904, 423] on icon "button" at bounding box center [906, 425] width 11 height 11
click at [781, 238] on span "Drop tools here" at bounding box center [774, 238] width 51 height 11
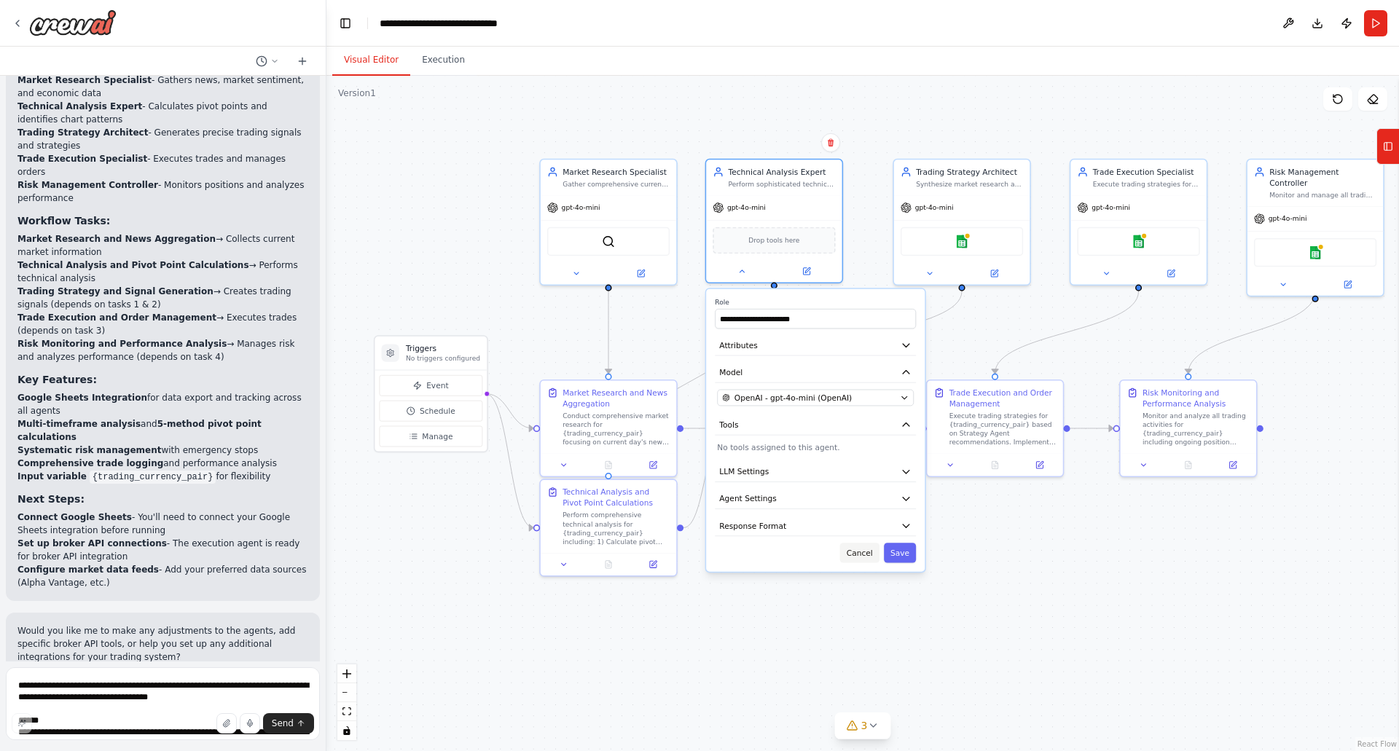
click at [862, 552] on button "Cancel" at bounding box center [859, 553] width 39 height 20
click at [861, 556] on button "Cancel" at bounding box center [859, 553] width 39 height 20
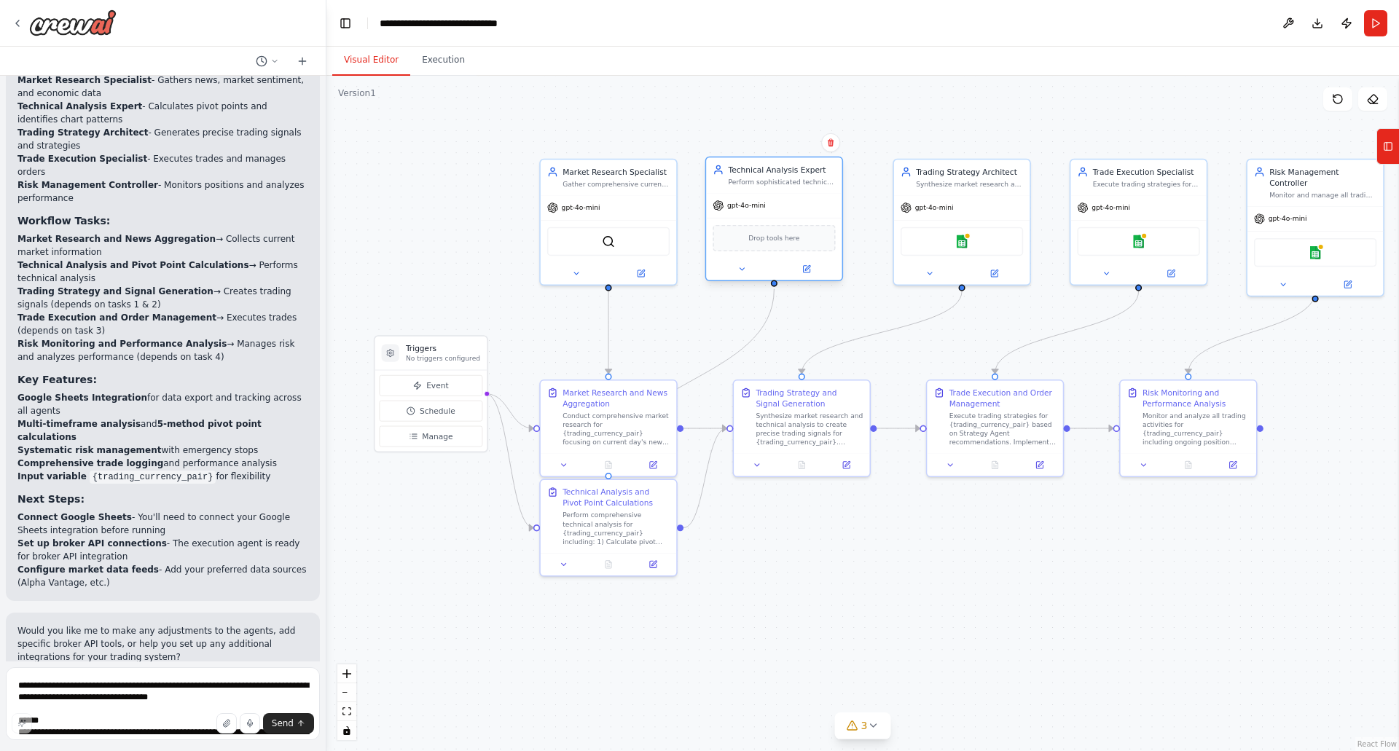
click at [764, 241] on span "Drop tools here" at bounding box center [774, 238] width 51 height 11
drag, startPoint x: 764, startPoint y: 241, endPoint x: 753, endPoint y: 241, distance: 10.9
click at [753, 241] on span "Drop tools here" at bounding box center [774, 238] width 51 height 11
click at [805, 267] on icon at bounding box center [806, 269] width 7 height 7
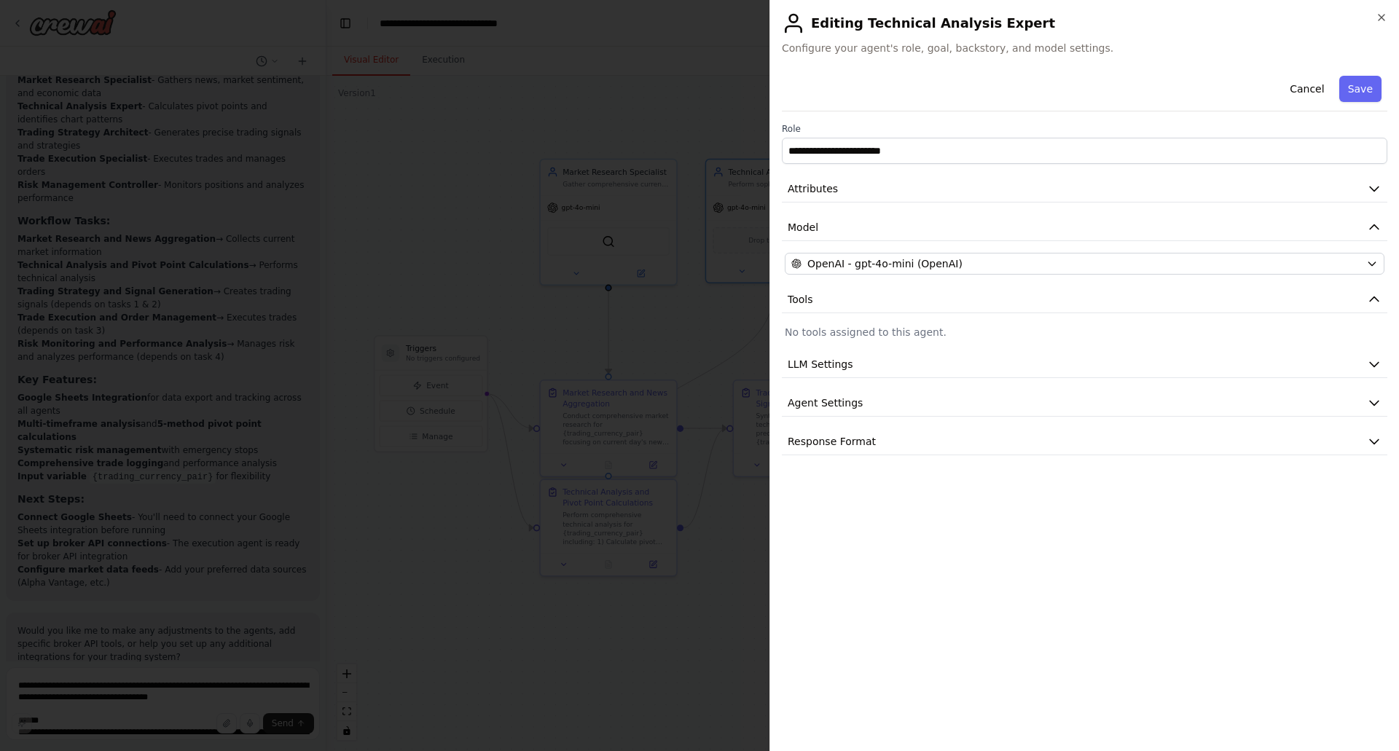
click at [879, 335] on p "No tools assigned to this agent." at bounding box center [1085, 332] width 600 height 15
click at [1386, 17] on icon "button" at bounding box center [1382, 18] width 12 height 12
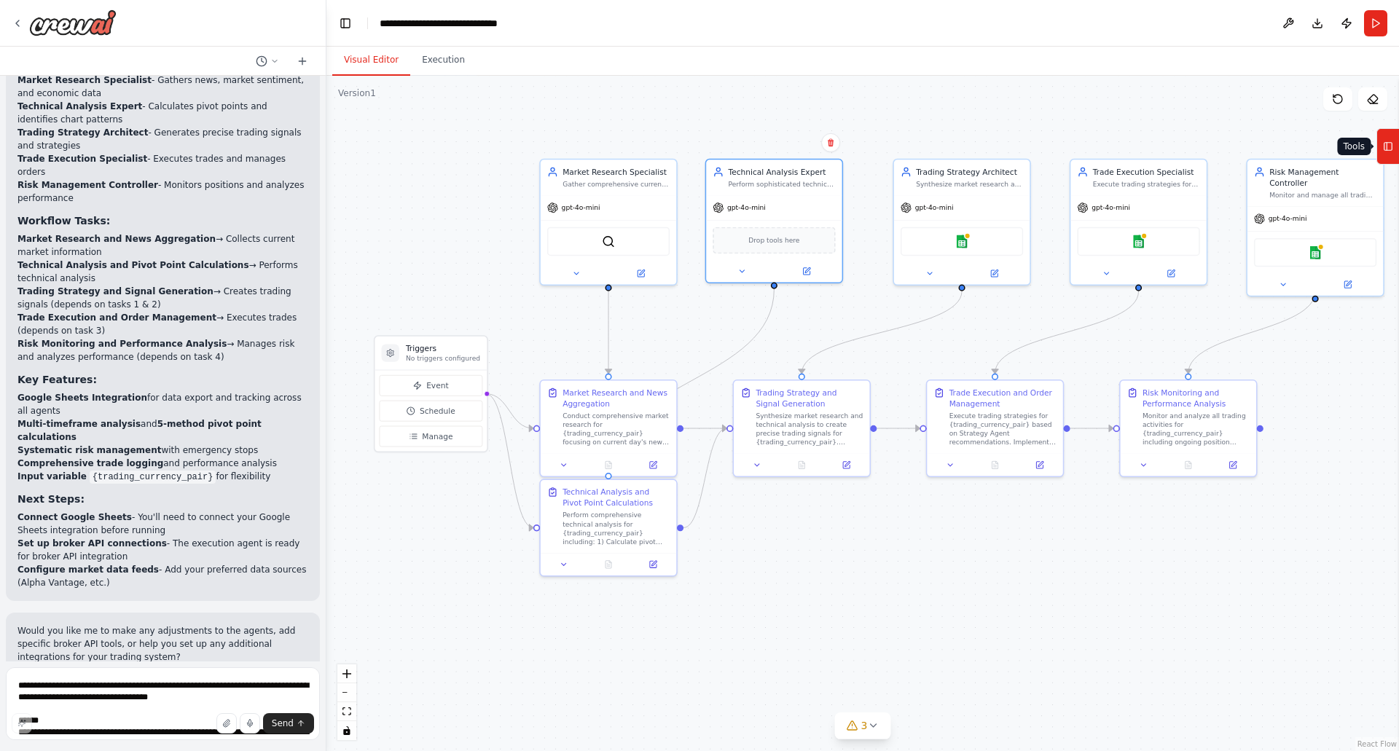
click at [1392, 144] on rect at bounding box center [1389, 147] width 8 height 8
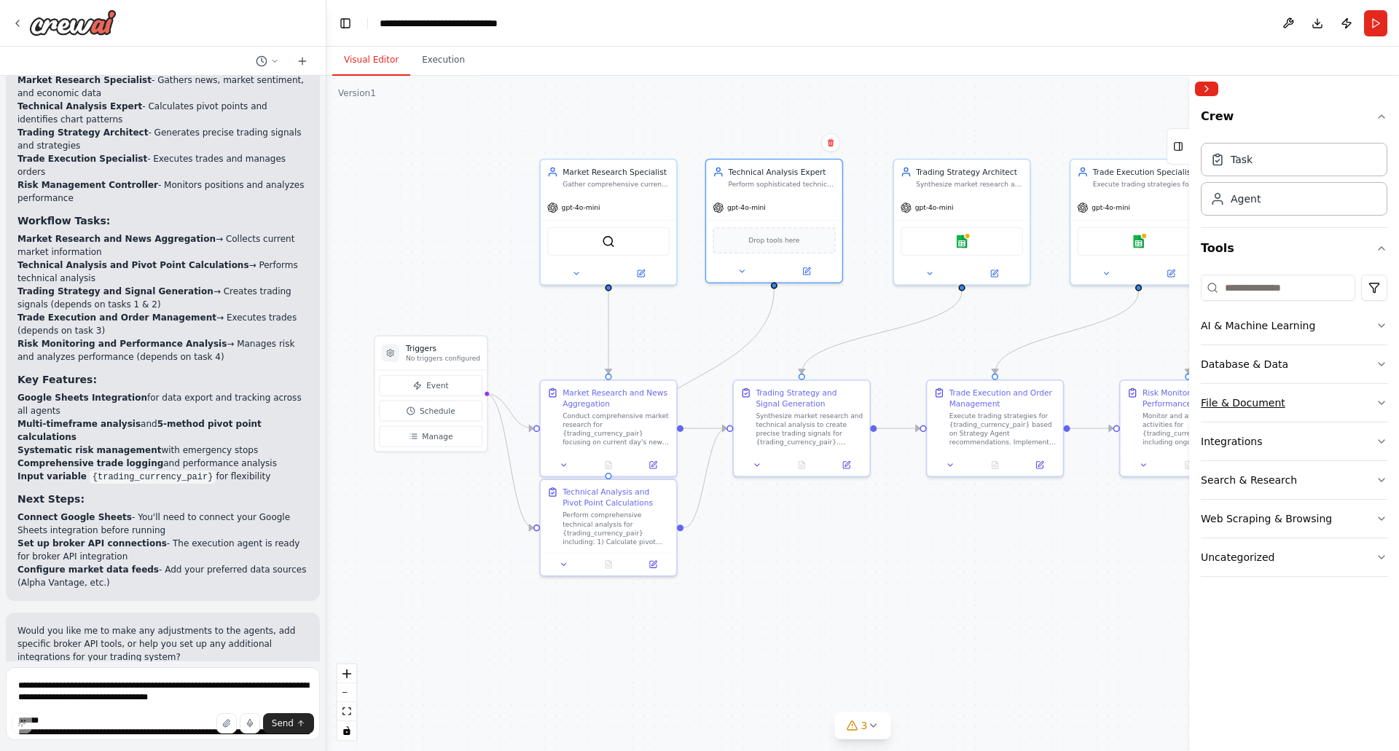
click at [1382, 401] on icon "button" at bounding box center [1382, 403] width 12 height 12
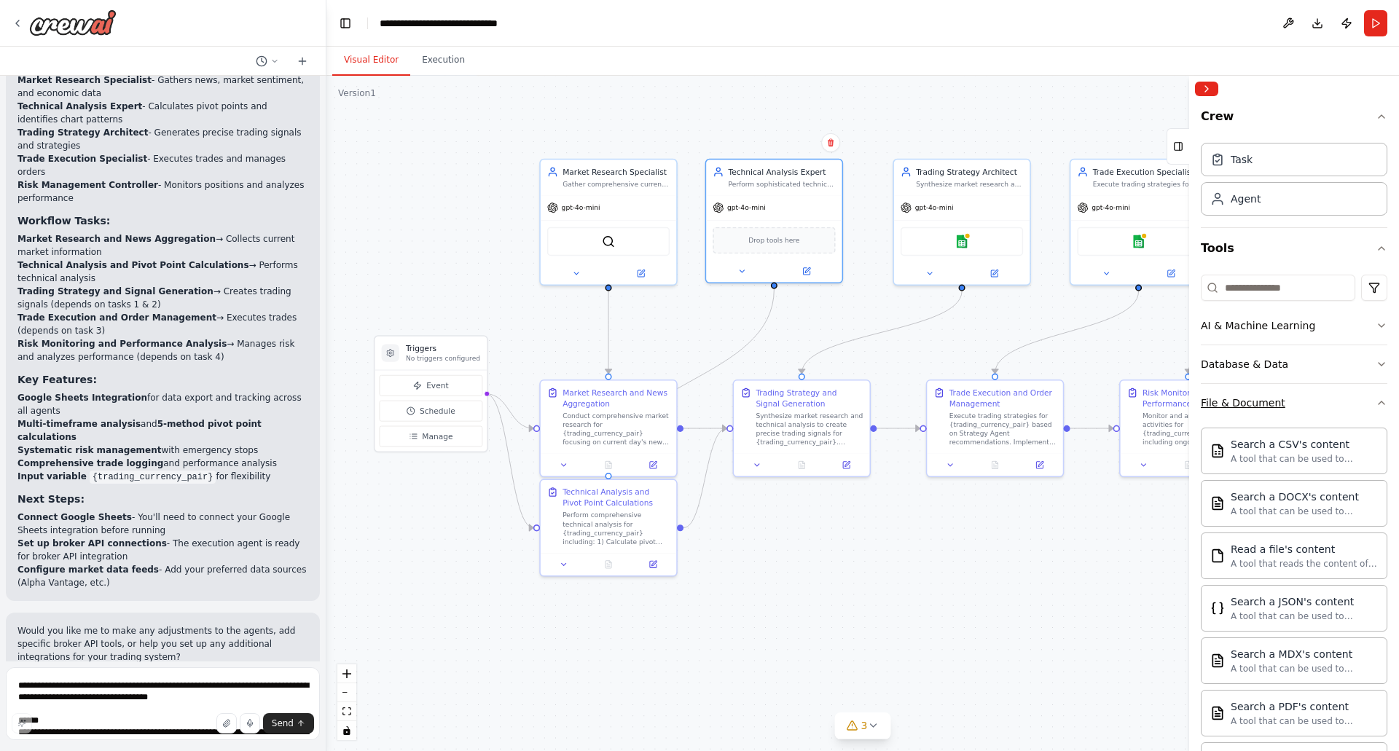
click at [1376, 402] on icon "button" at bounding box center [1382, 403] width 12 height 12
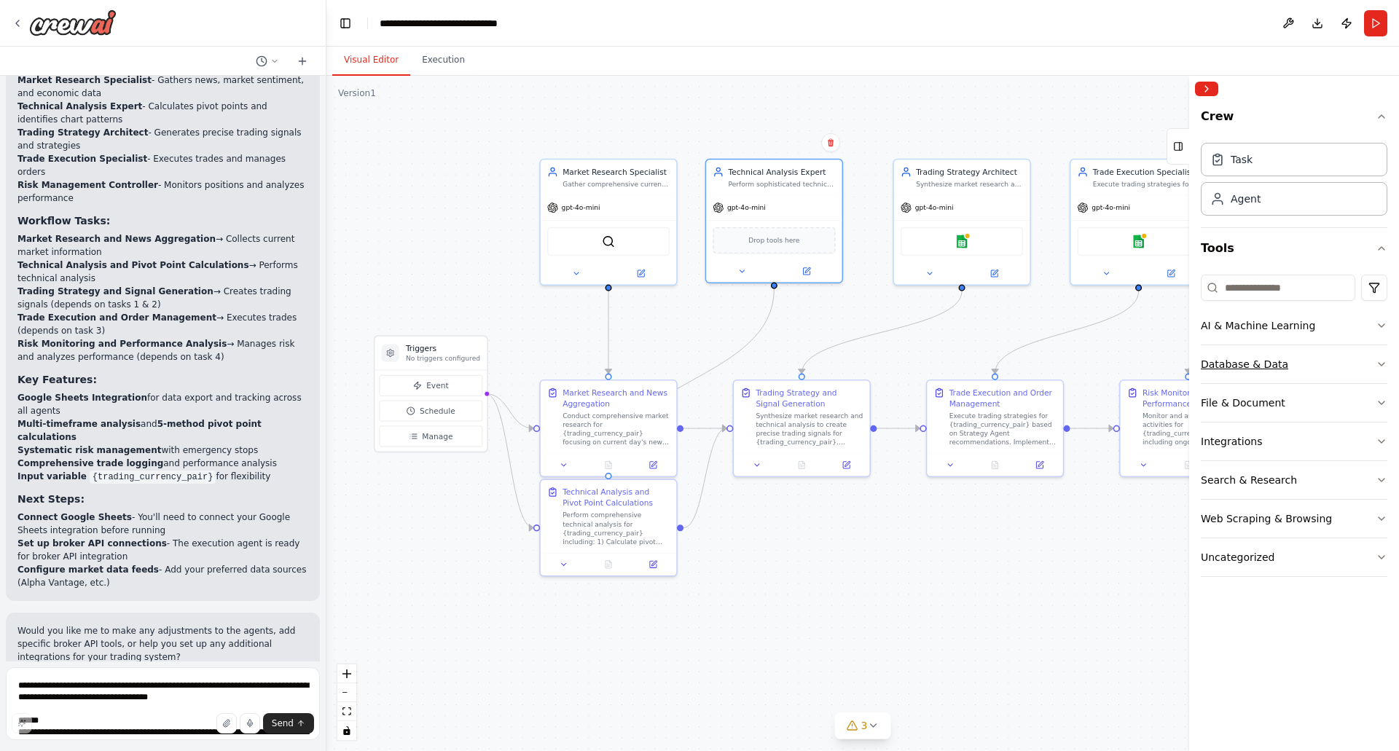
click at [1380, 362] on icon "button" at bounding box center [1382, 365] width 12 height 12
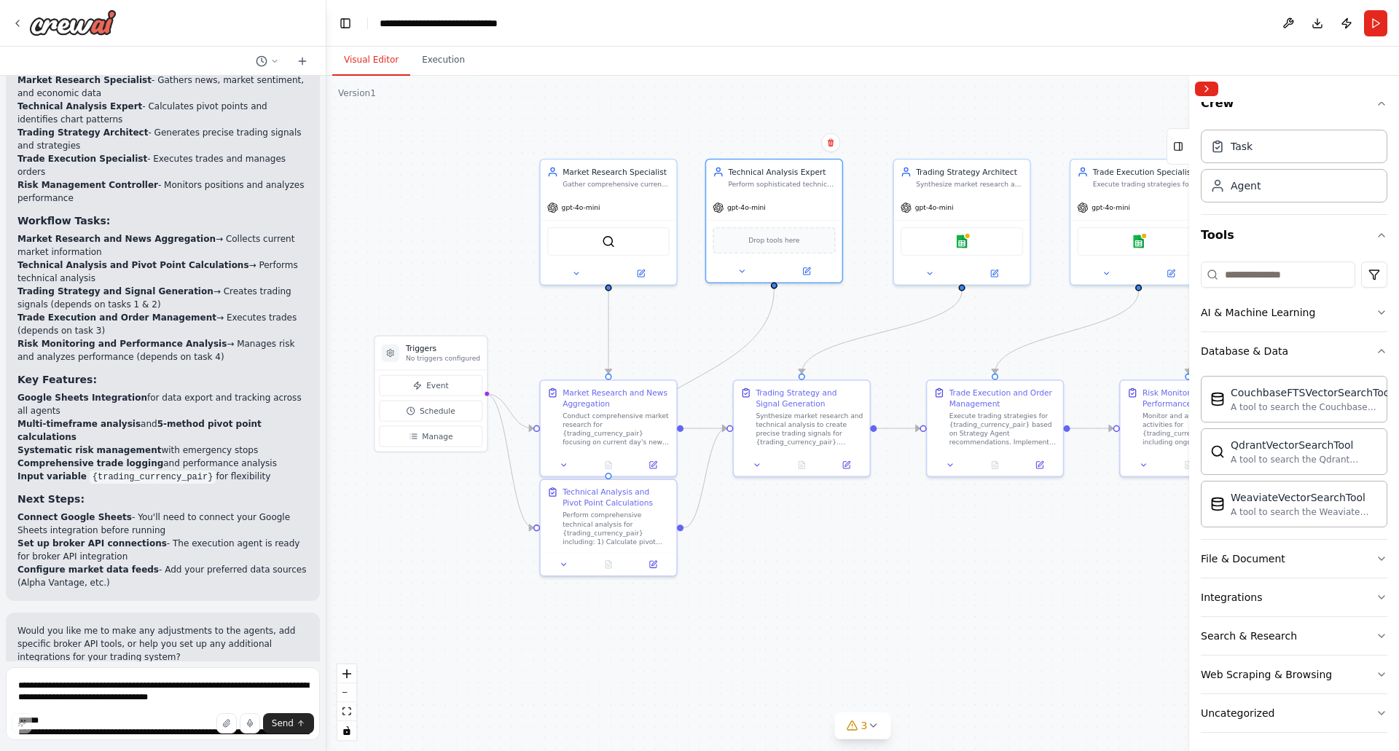
scroll to position [18, 0]
click at [1376, 342] on icon "button" at bounding box center [1382, 346] width 12 height 12
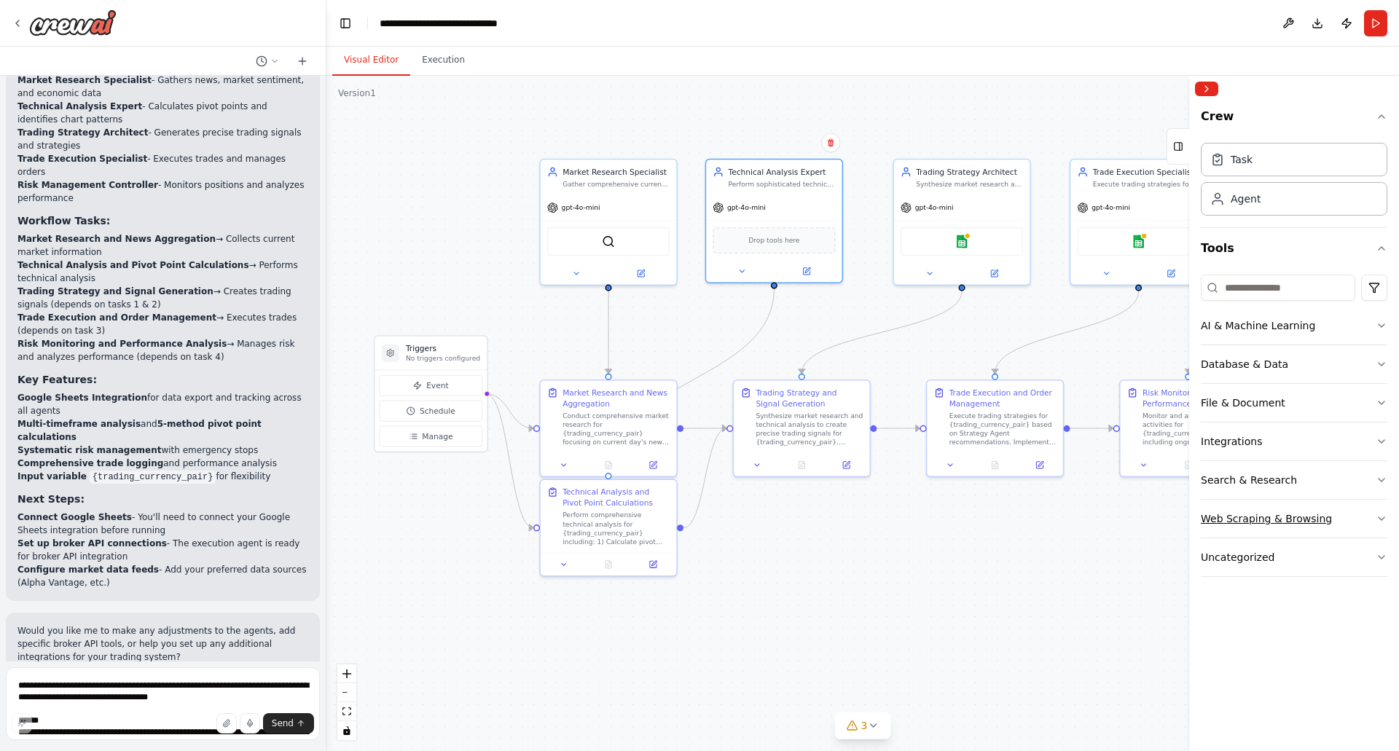
click at [1381, 512] on button "Web Scraping & Browsing" at bounding box center [1294, 519] width 187 height 38
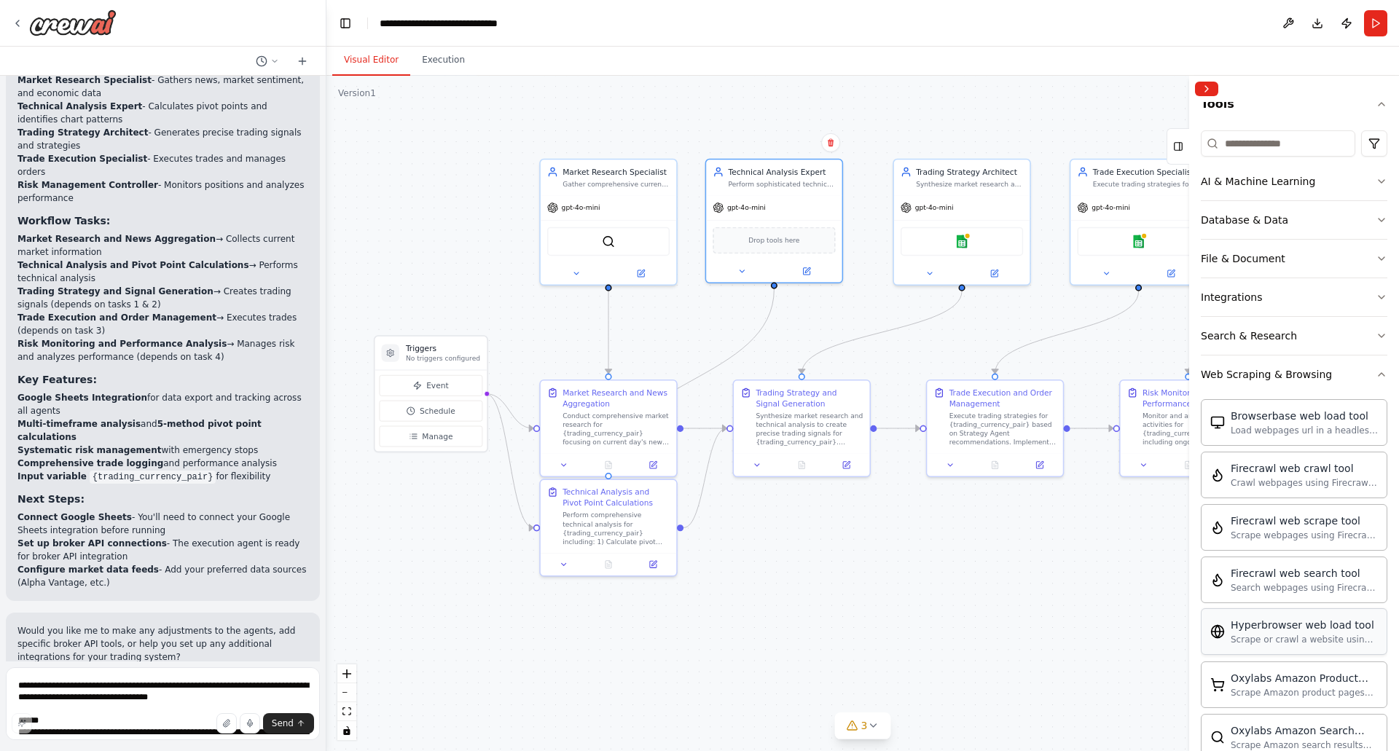
scroll to position [73, 0]
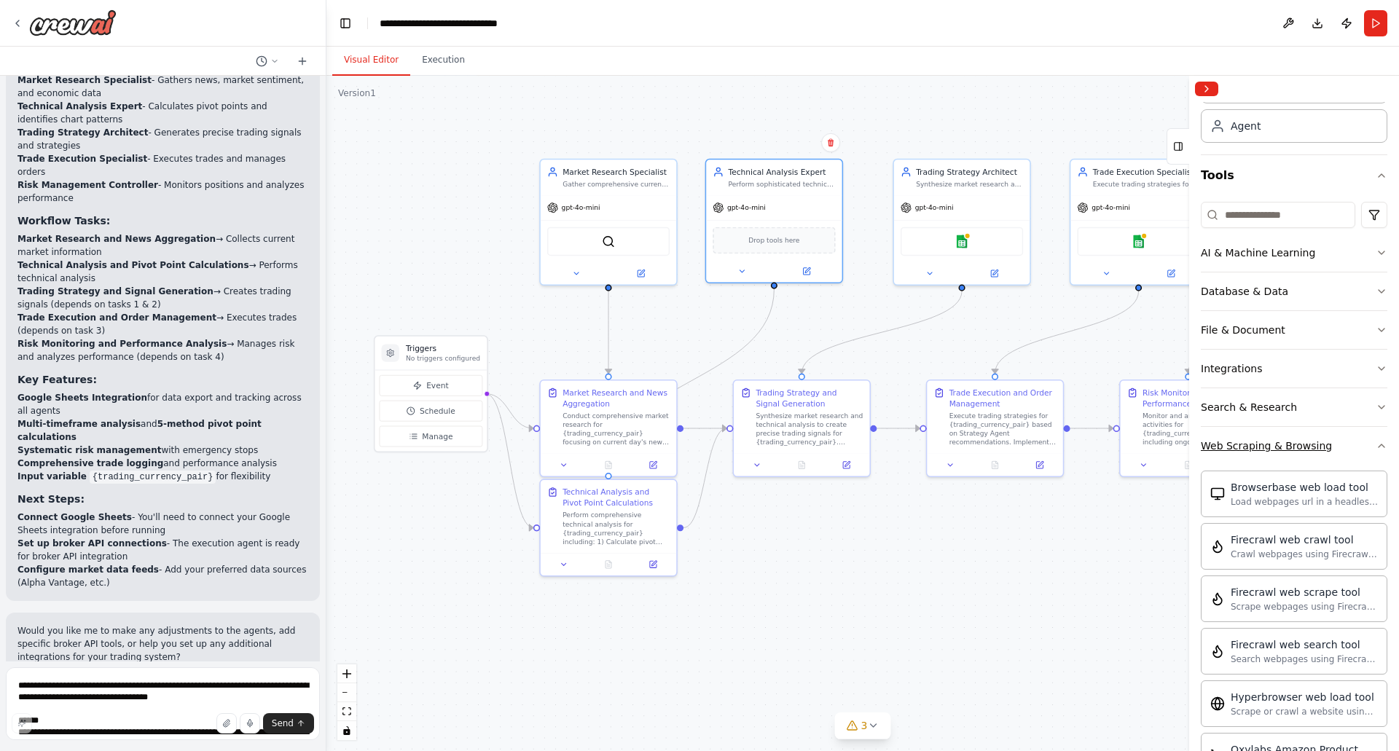
click at [1376, 445] on icon "button" at bounding box center [1382, 446] width 12 height 12
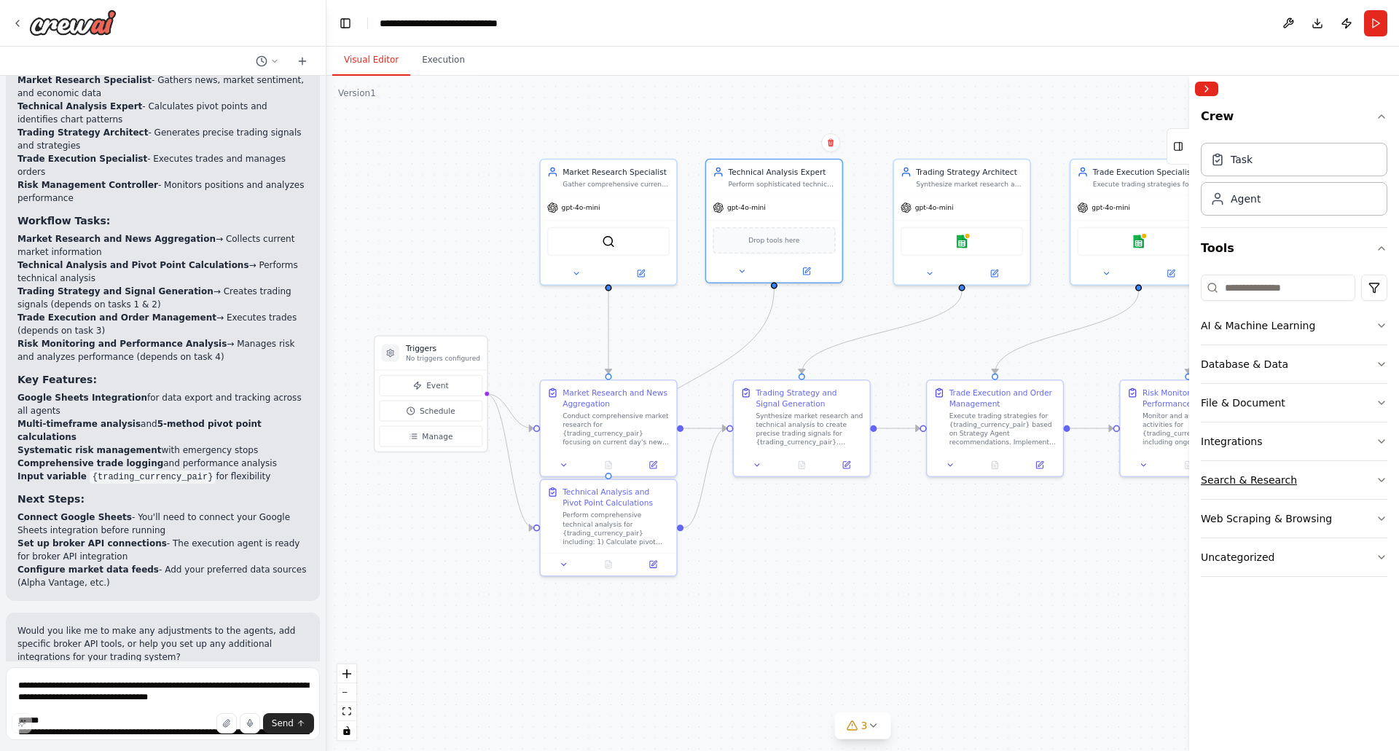
click at [1383, 476] on icon "button" at bounding box center [1382, 480] width 12 height 12
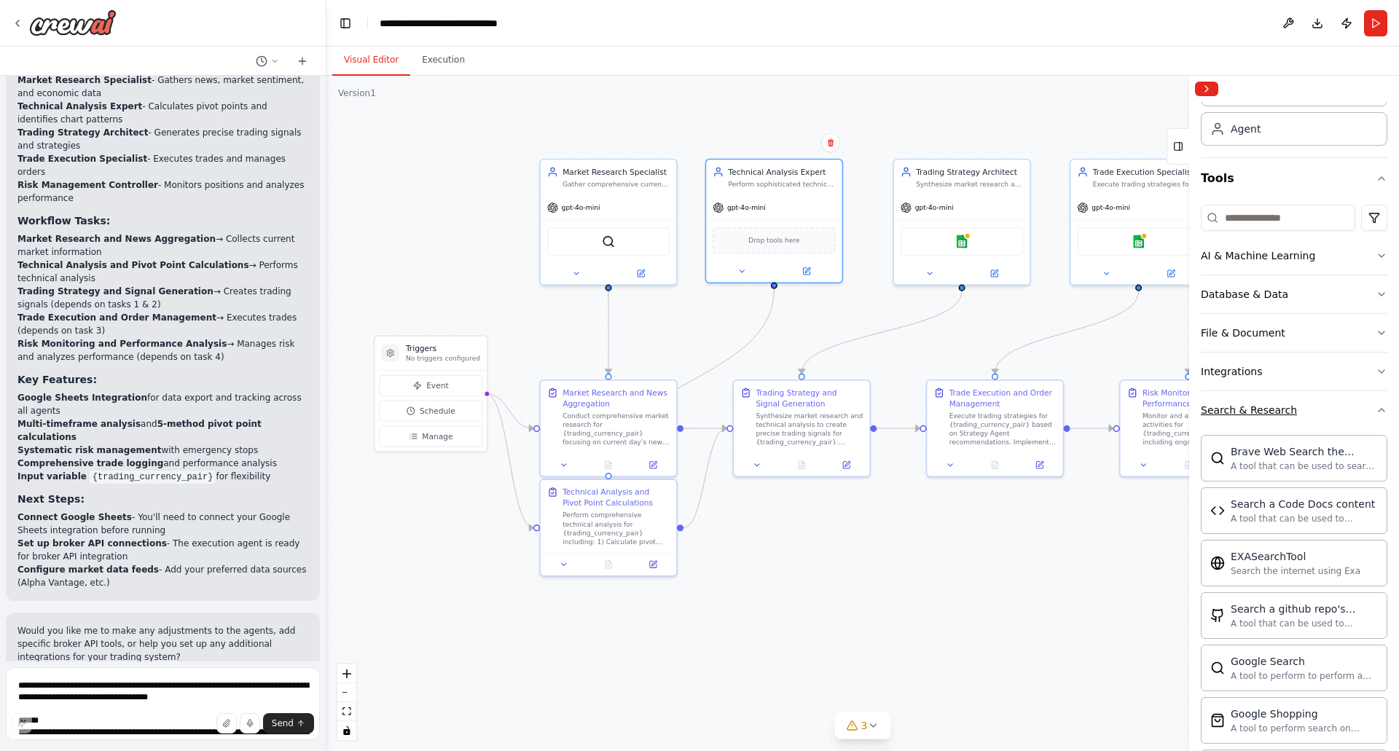
scroll to position [146, 0]
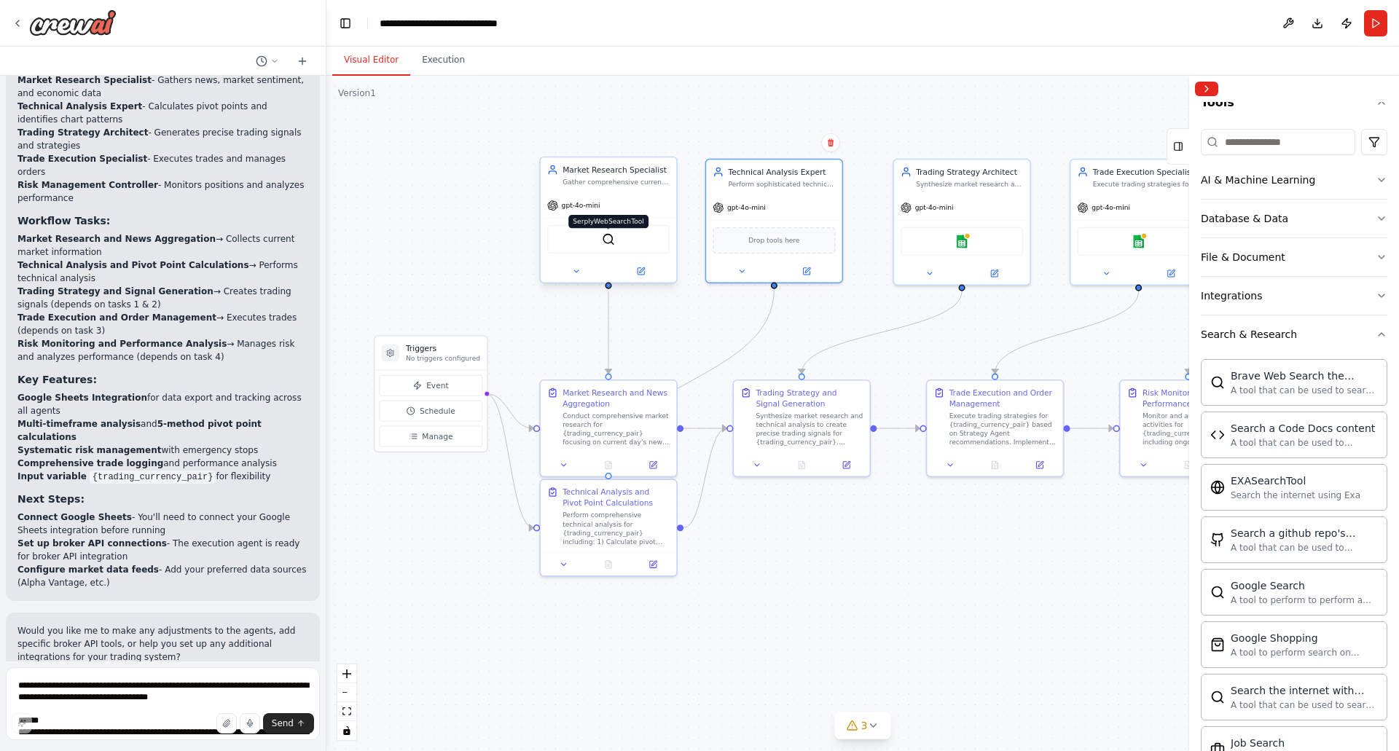
click at [612, 242] on img at bounding box center [608, 239] width 13 height 13
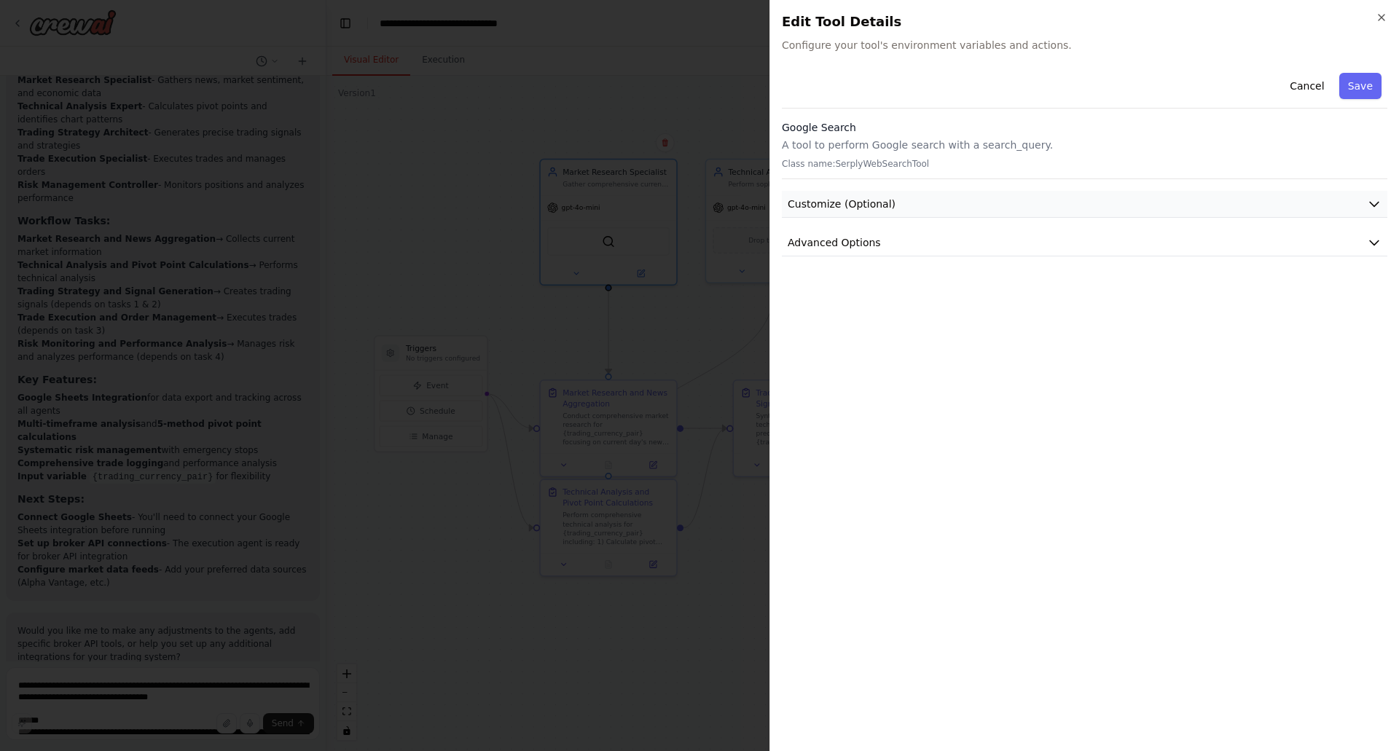
click at [1378, 201] on icon "button" at bounding box center [1374, 204] width 15 height 15
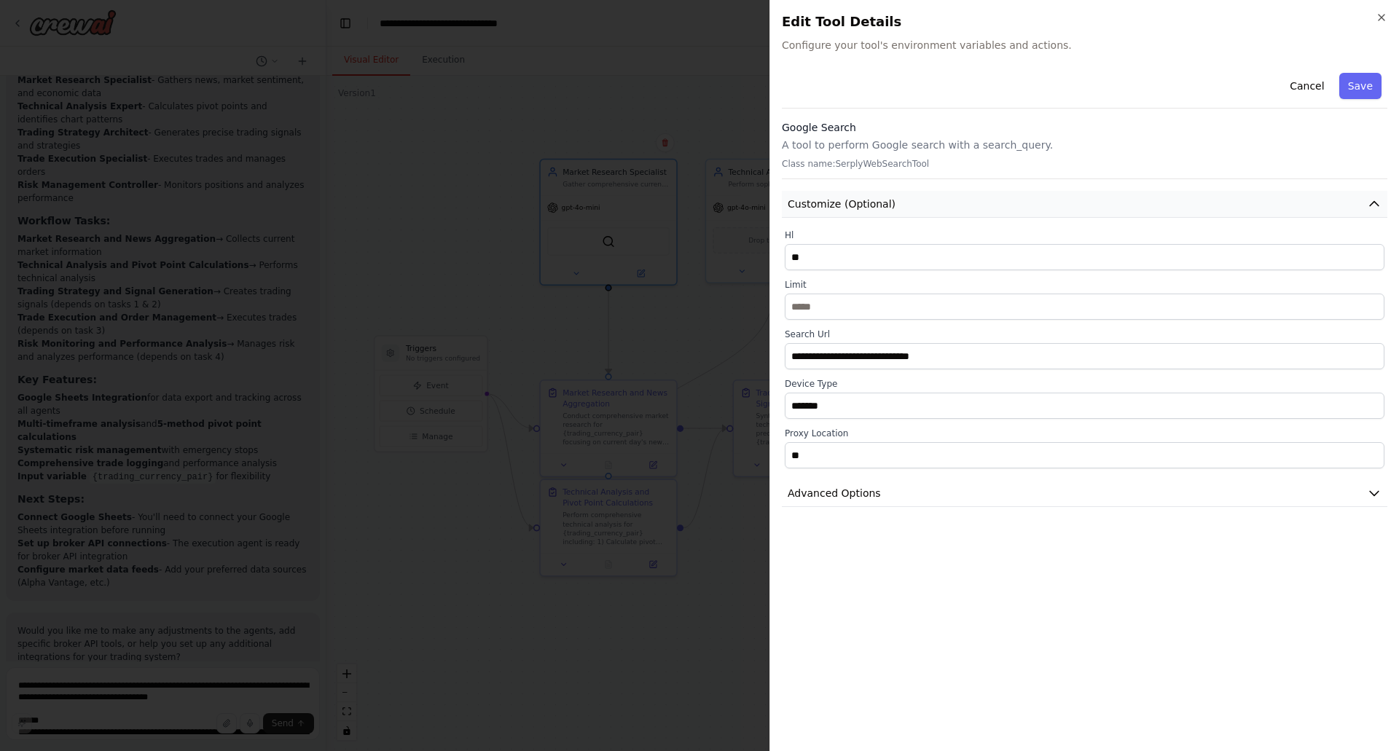
click at [1378, 201] on icon "button" at bounding box center [1374, 204] width 15 height 15
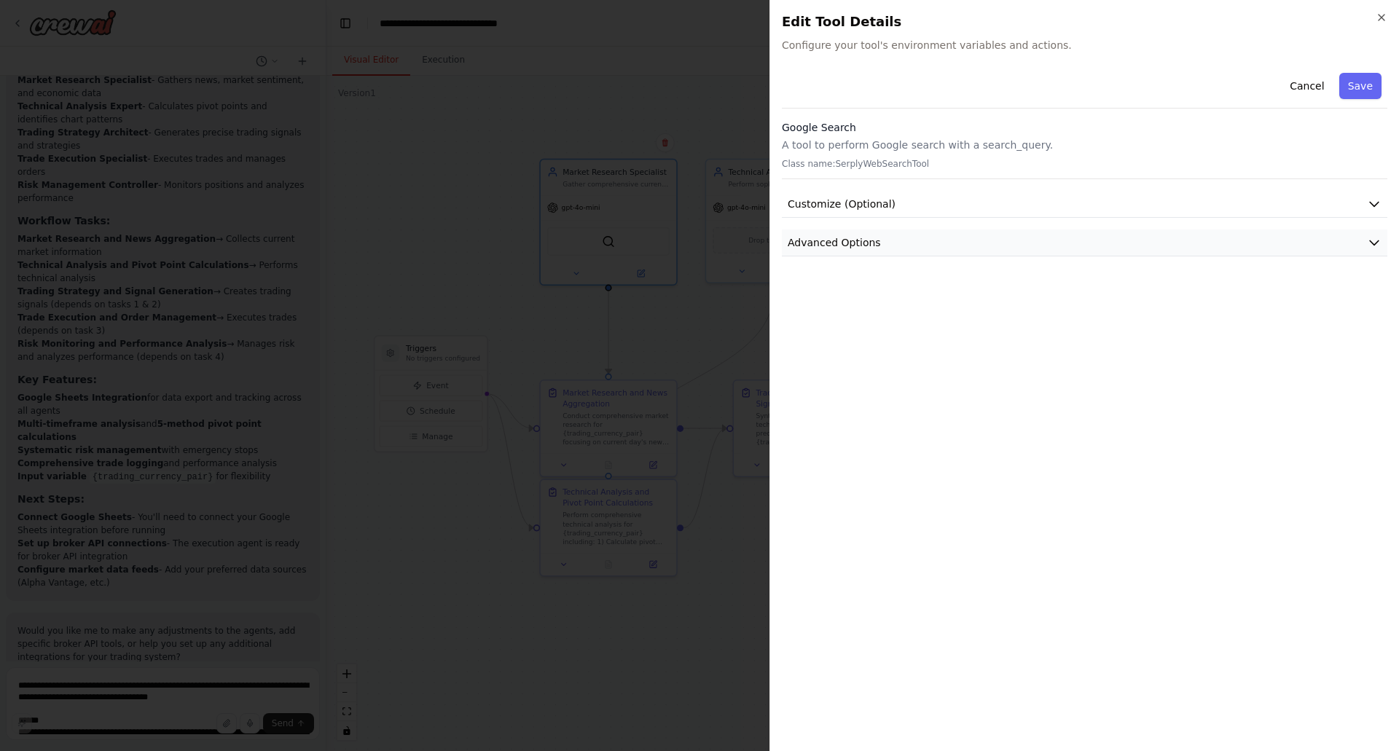
click at [1375, 242] on icon "button" at bounding box center [1374, 242] width 15 height 15
click at [1386, 15] on icon "button" at bounding box center [1382, 18] width 12 height 12
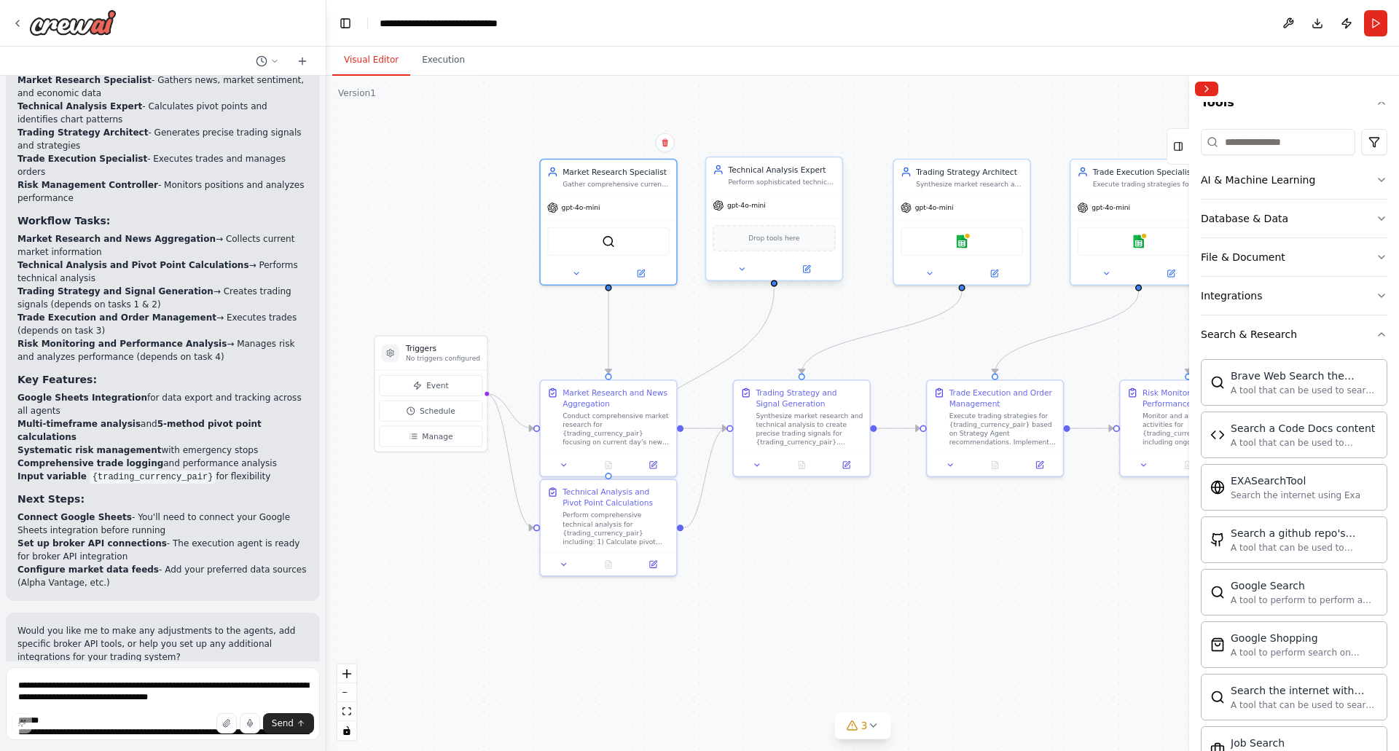
click at [824, 172] on div "Technical Analysis Expert" at bounding box center [781, 169] width 107 height 11
click at [743, 265] on icon at bounding box center [742, 269] width 9 height 9
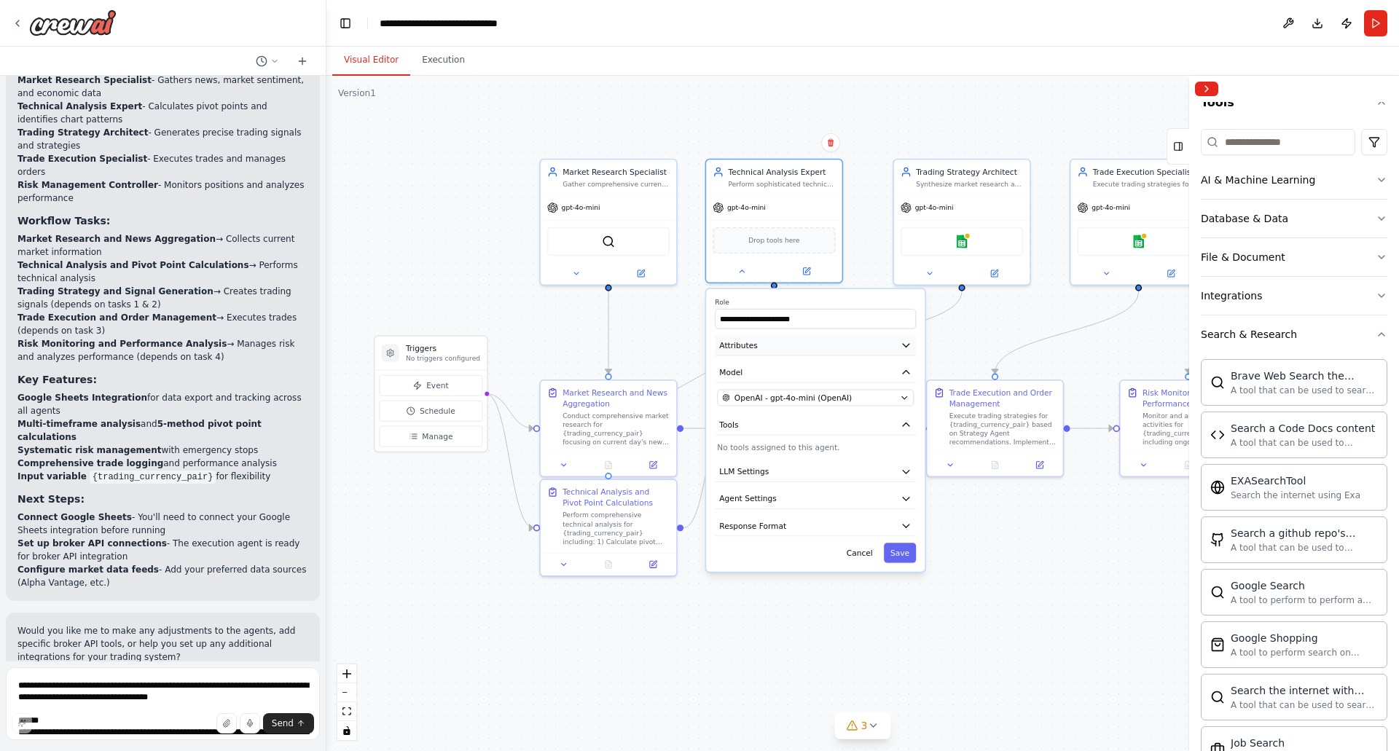
click at [906, 345] on icon "button" at bounding box center [906, 345] width 7 height 3
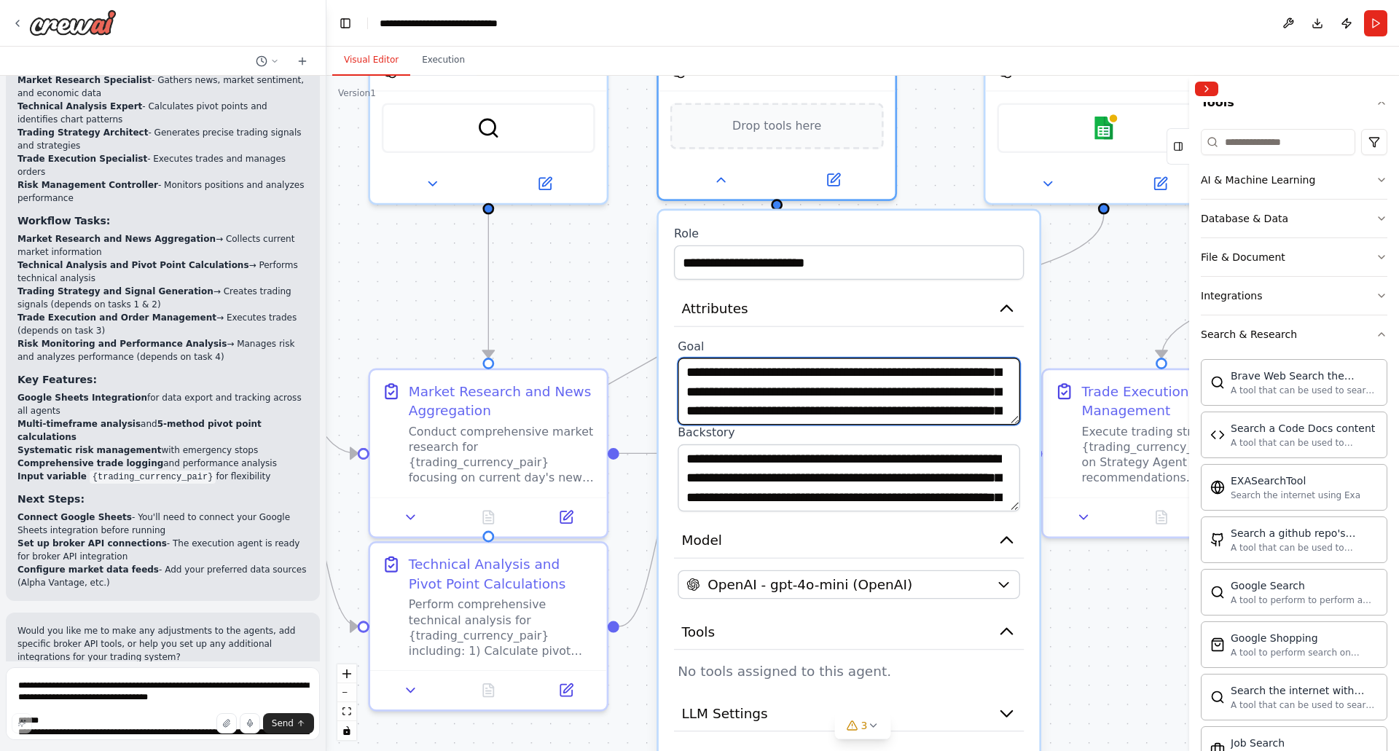
scroll to position [0, 0]
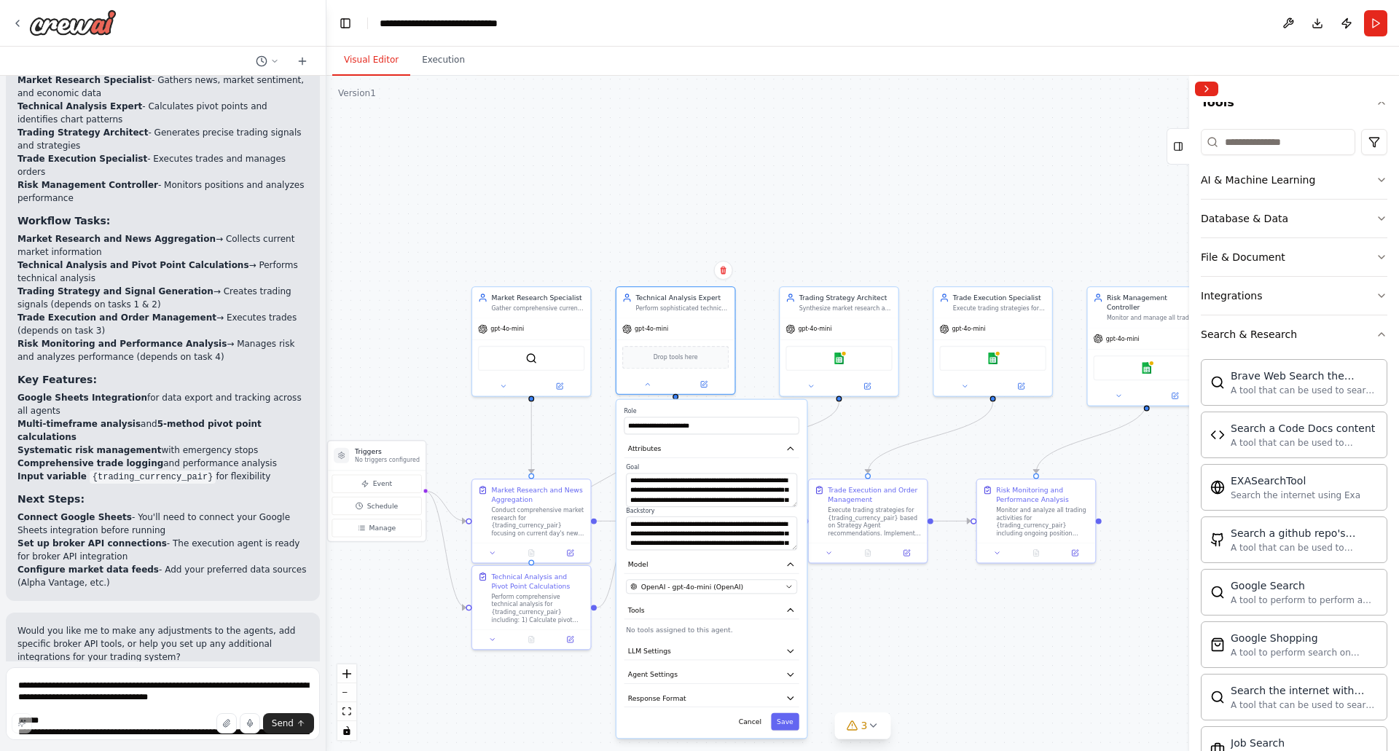
drag, startPoint x: 563, startPoint y: 318, endPoint x: 574, endPoint y: 443, distance: 125.8
click at [574, 443] on div ".deletable-edge-delete-btn { width: 20px; height: 20px; border: 0px solid #ffff…" at bounding box center [863, 414] width 1073 height 676
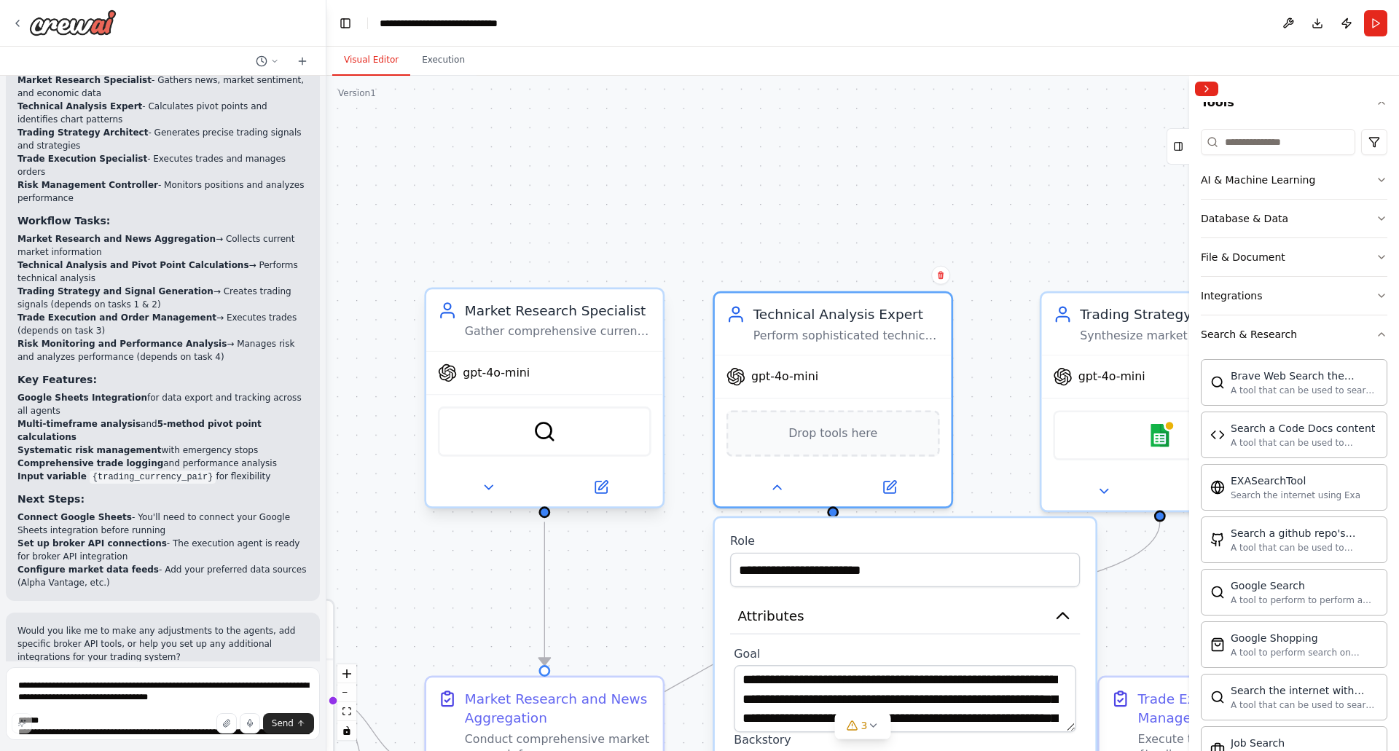
click at [576, 310] on div "Market Research Specialist" at bounding box center [558, 310] width 187 height 19
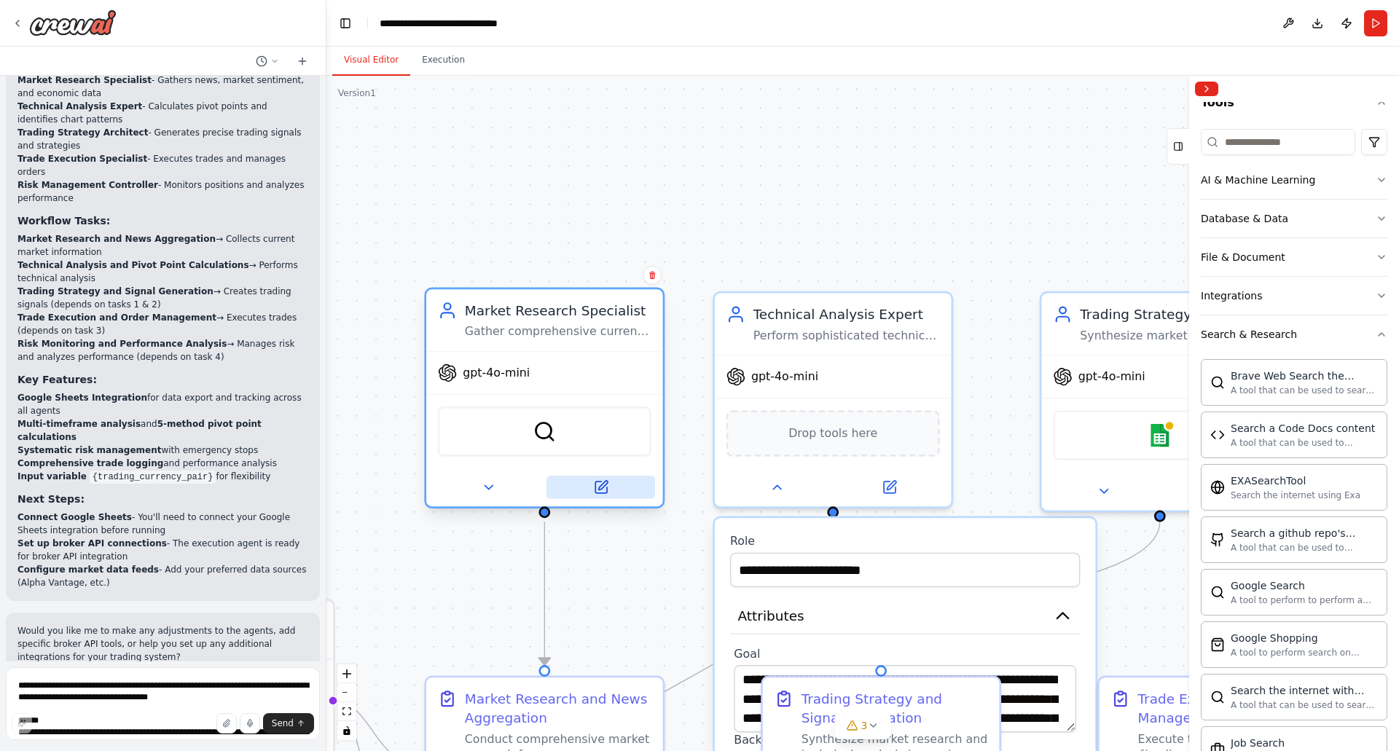
click at [601, 487] on icon at bounding box center [602, 485] width 9 height 9
click at [985, 534] on label "Role" at bounding box center [905, 541] width 350 height 15
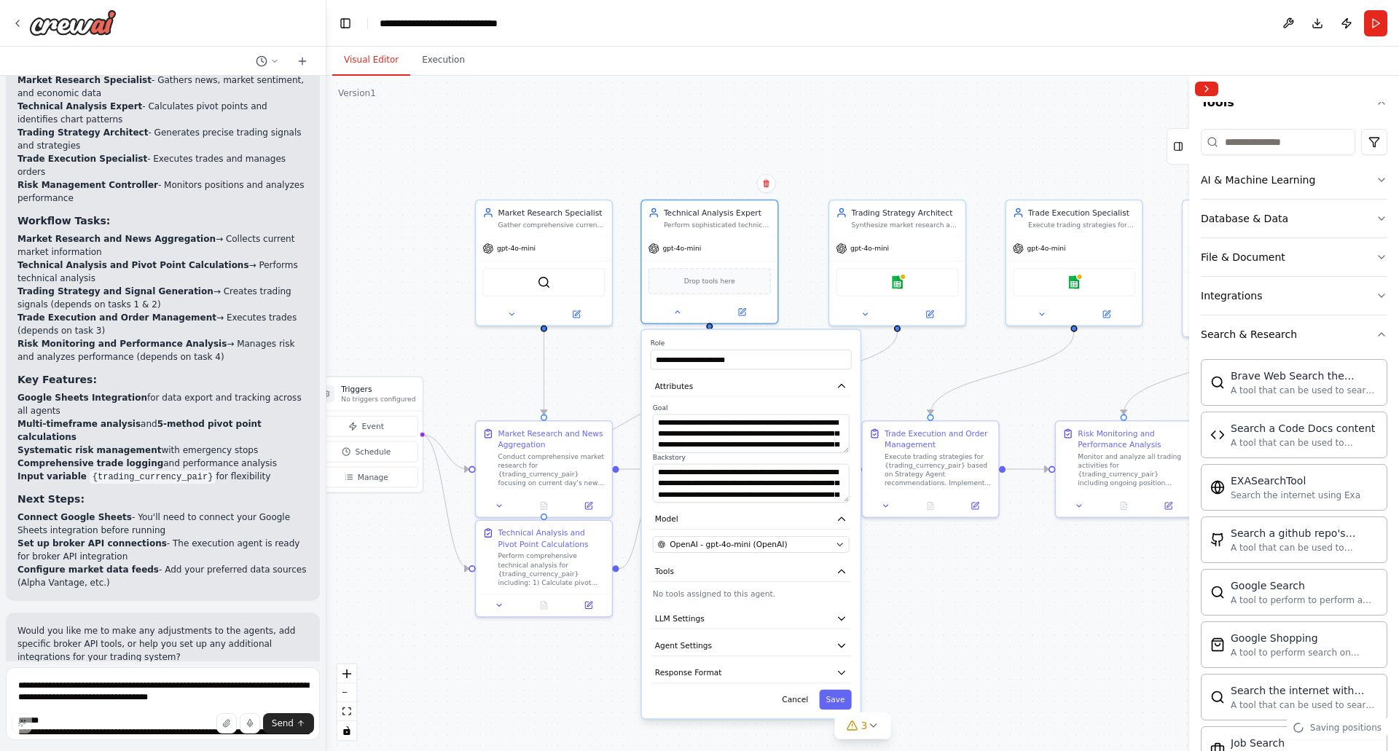
drag, startPoint x: 945, startPoint y: 354, endPoint x: 762, endPoint y: 372, distance: 184.5
click at [762, 163] on div ".deletable-edge-delete-btn { width: 20px; height: 20px; border: 0px solid #ffff…" at bounding box center [863, 414] width 1073 height 676
click at [800, 698] on button "Cancel" at bounding box center [794, 700] width 39 height 20
click at [805, 703] on button "Cancel" at bounding box center [794, 700] width 39 height 20
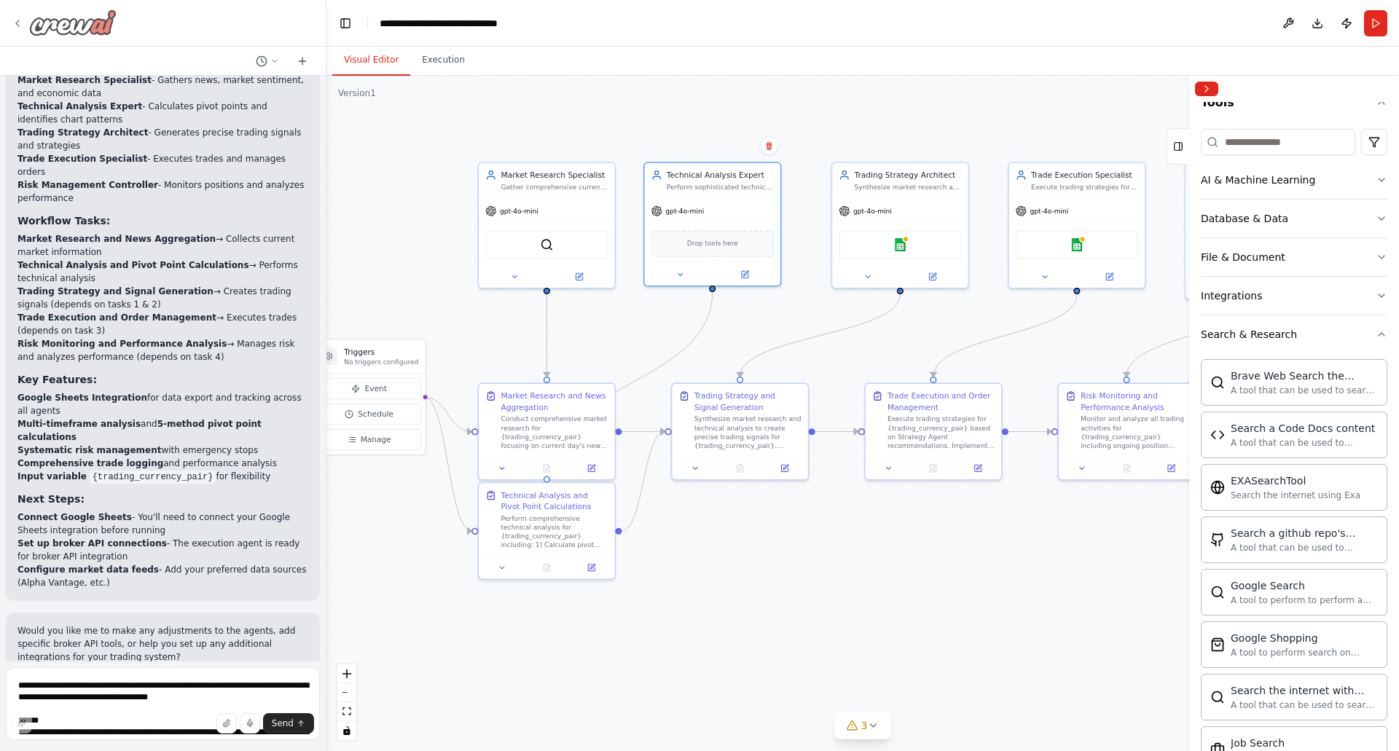
click at [19, 18] on icon at bounding box center [18, 23] width 12 height 12
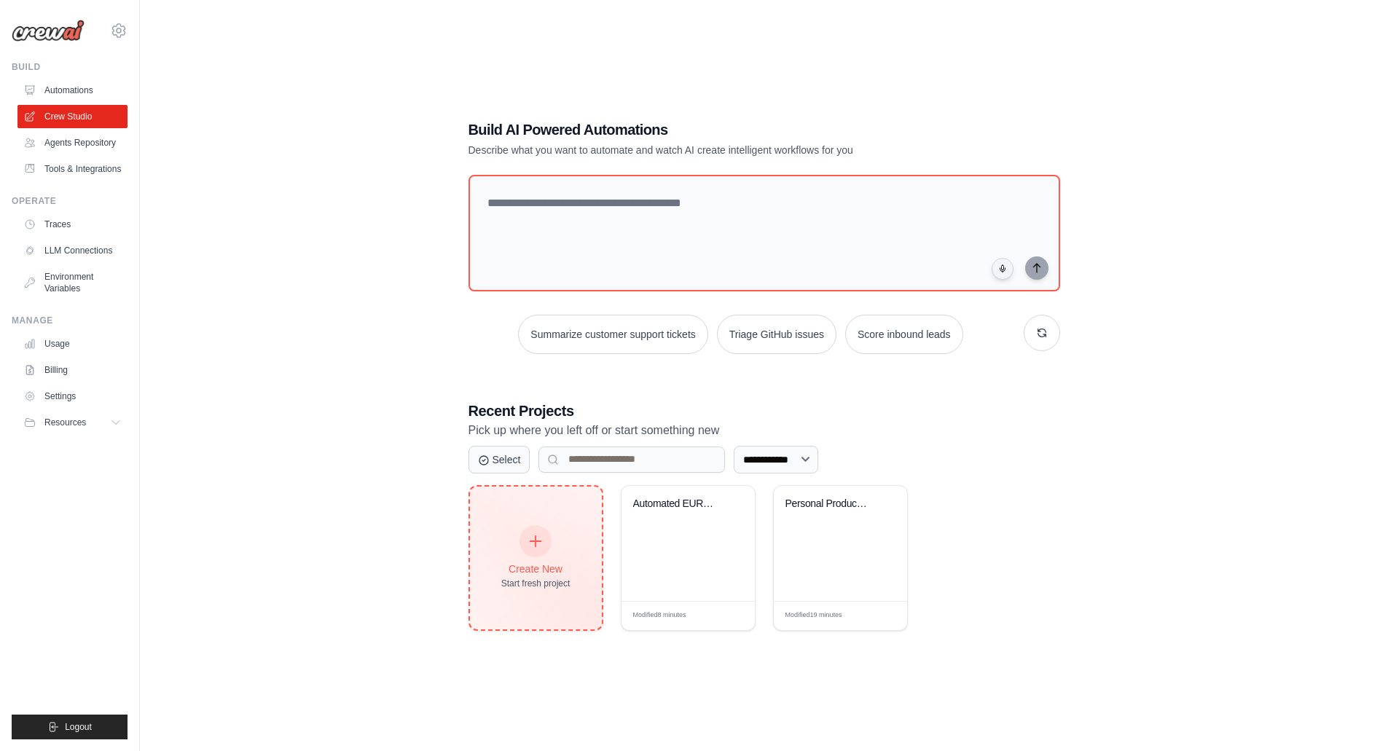
scroll to position [80, 0]
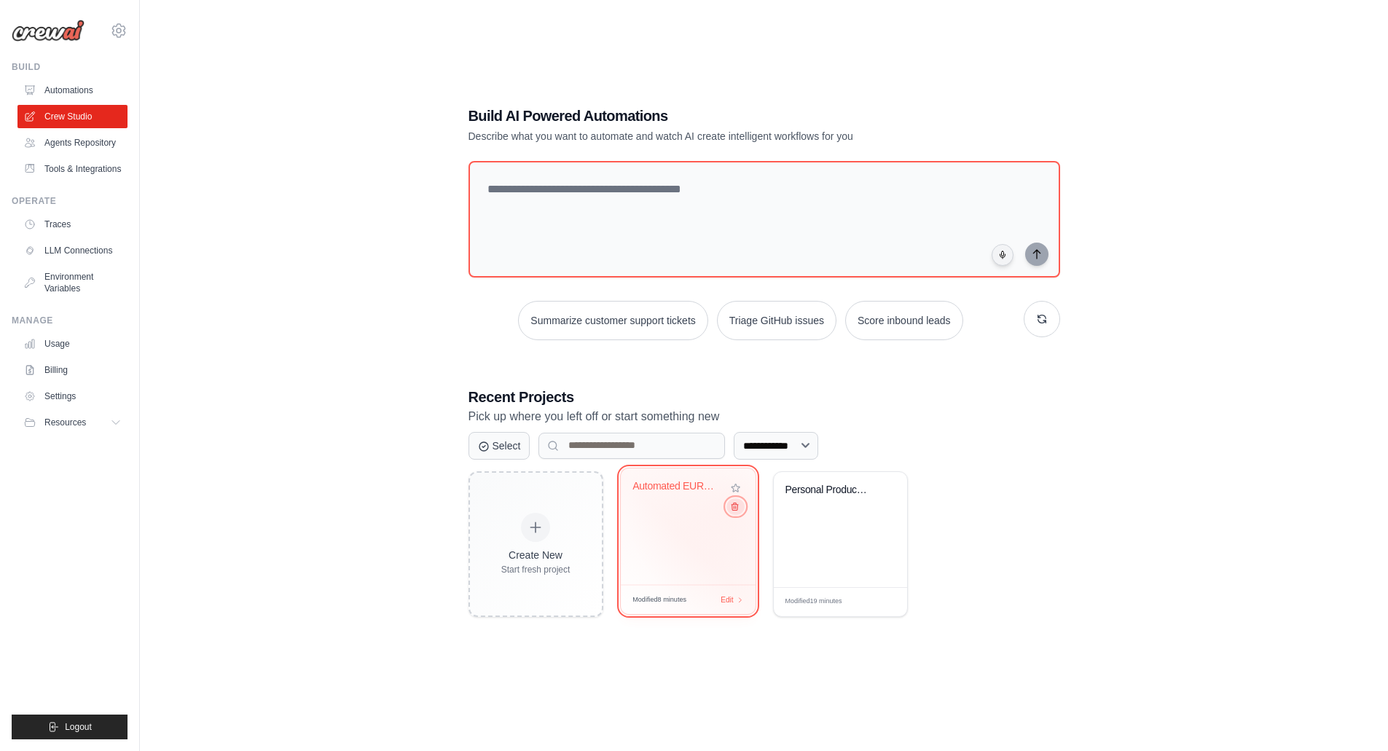
click at [735, 509] on icon at bounding box center [734, 505] width 9 height 9
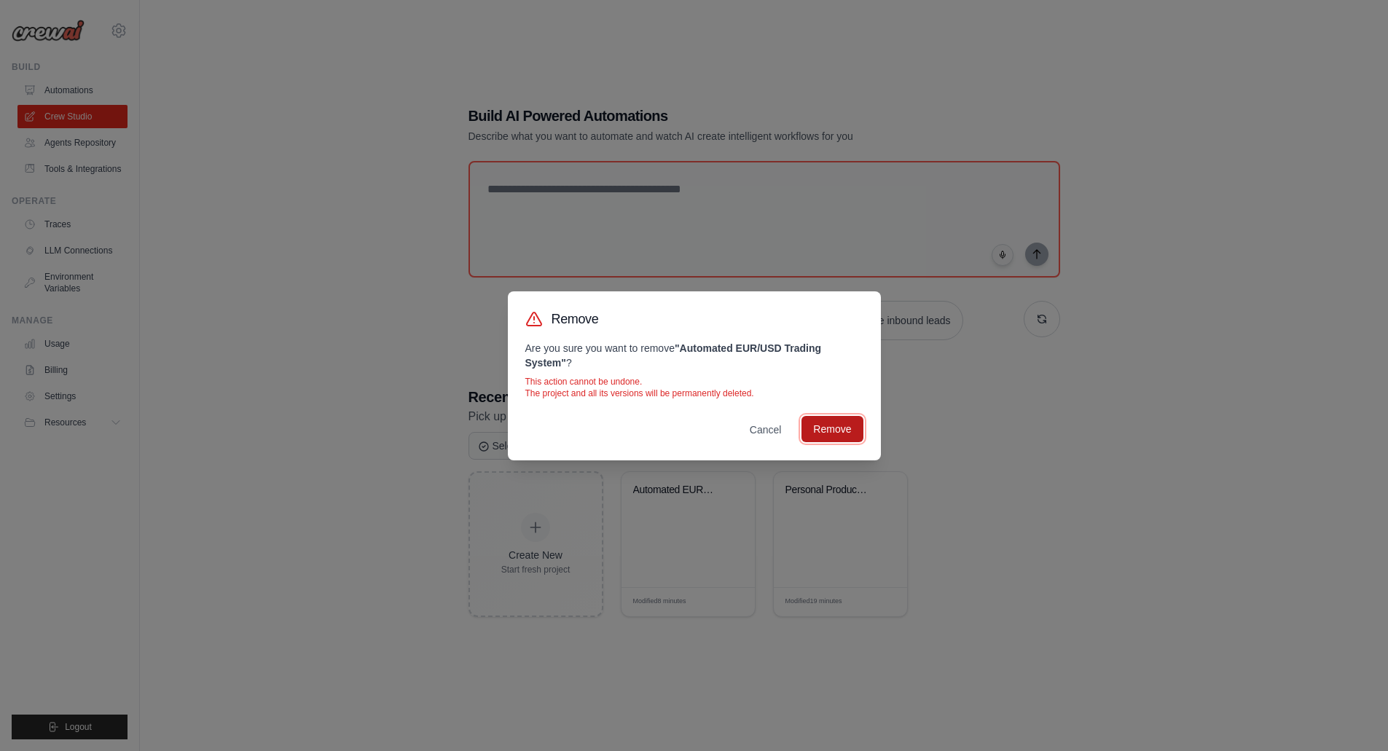
click at [833, 422] on button "Remove" at bounding box center [832, 429] width 61 height 26
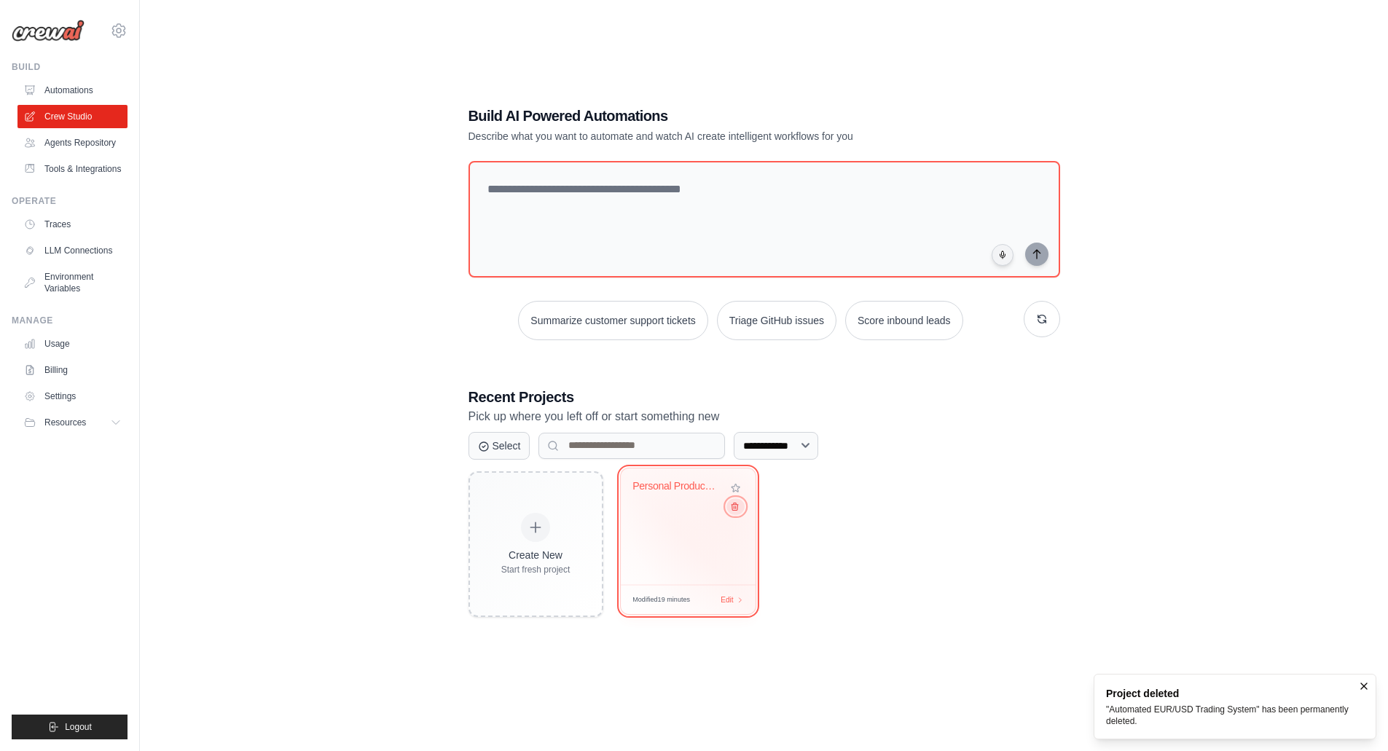
click at [733, 509] on icon at bounding box center [734, 505] width 9 height 9
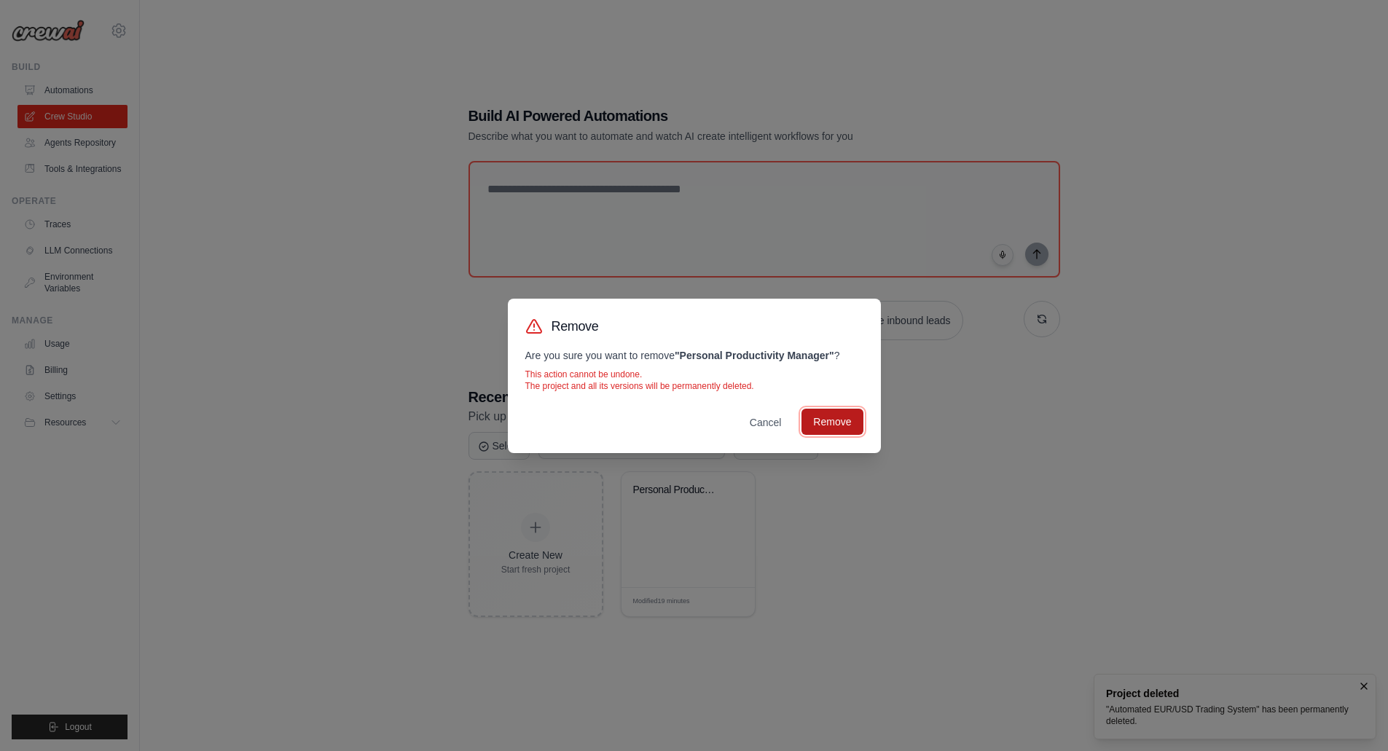
click at [840, 424] on button "Remove" at bounding box center [832, 422] width 61 height 26
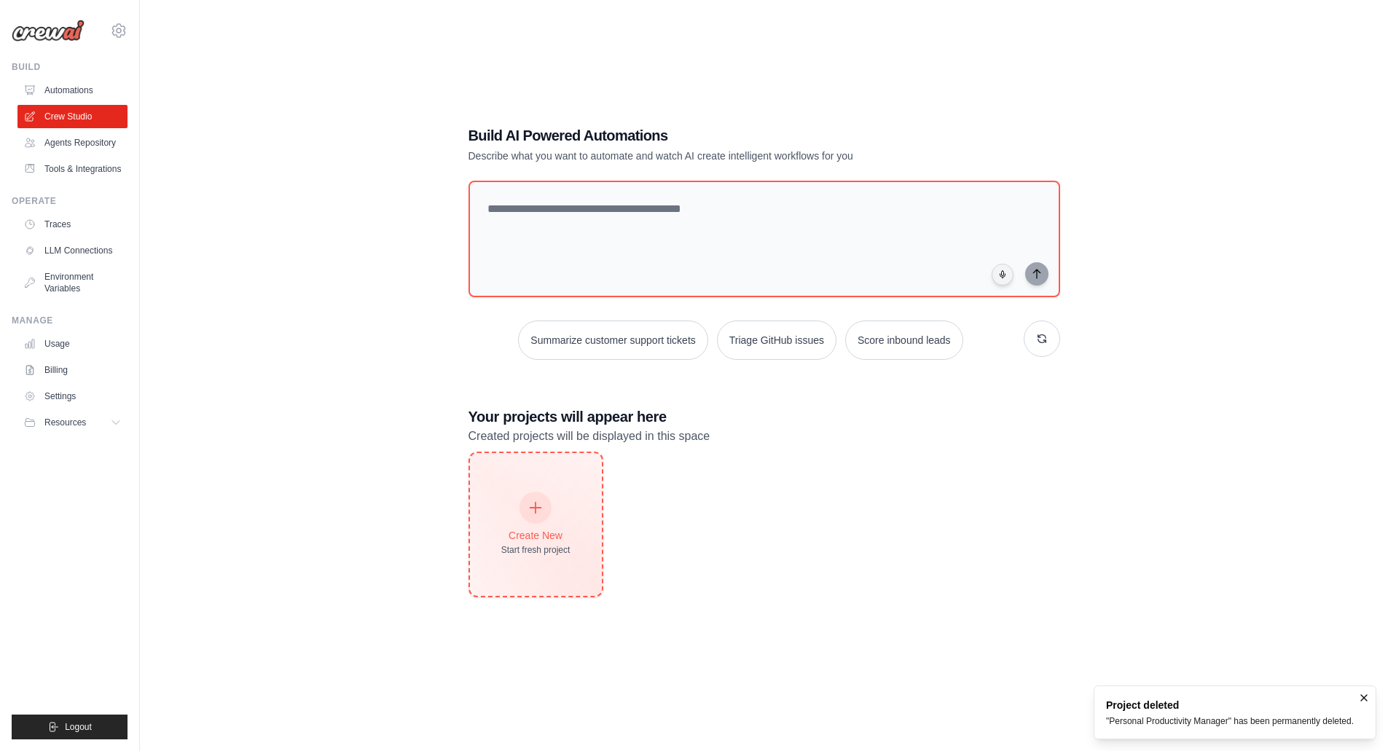
click at [536, 505] on icon at bounding box center [536, 508] width 16 height 16
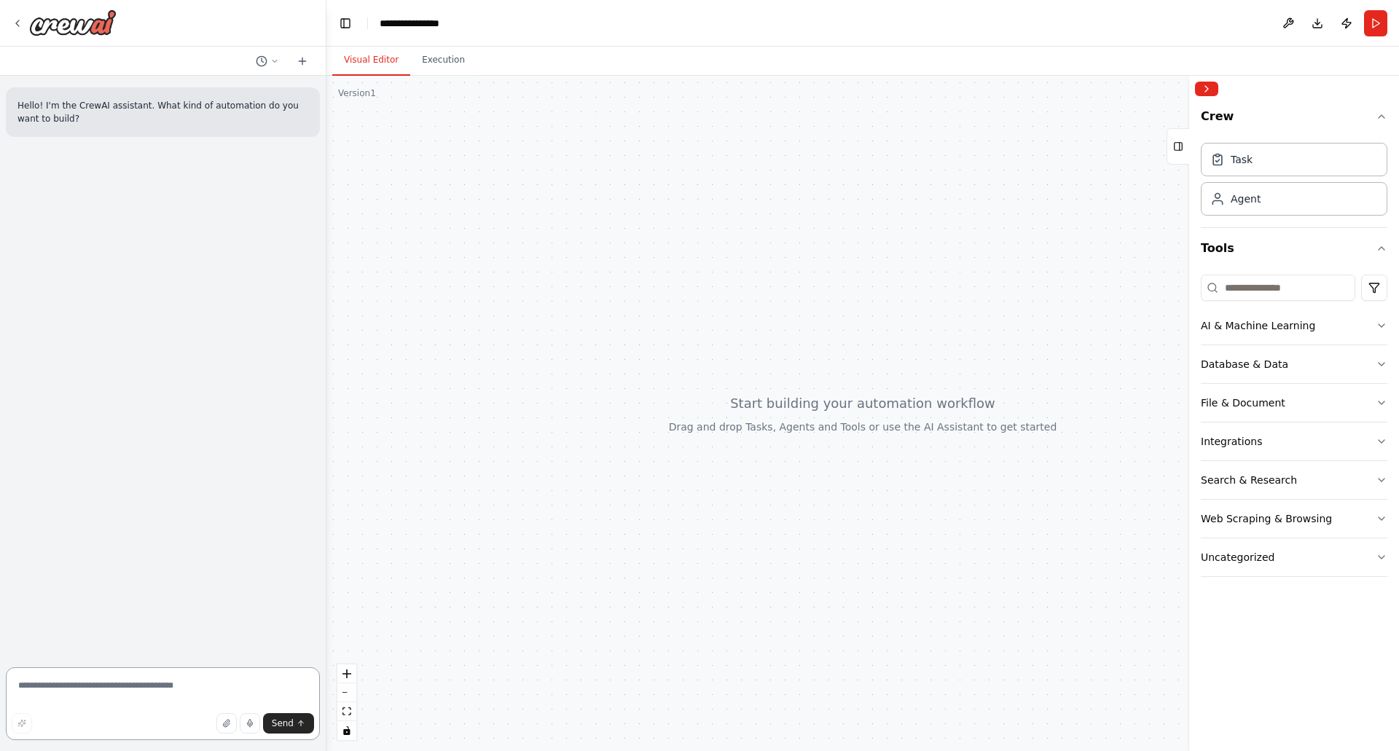
click at [58, 684] on textarea at bounding box center [163, 704] width 314 height 73
drag, startPoint x: 237, startPoint y: 685, endPoint x: 274, endPoint y: 696, distance: 38.7
click at [276, 696] on textarea "**********" at bounding box center [163, 704] width 314 height 73
click at [249, 683] on textarea "**********" at bounding box center [163, 704] width 314 height 73
click at [200, 696] on textarea "**********" at bounding box center [163, 700] width 314 height 82
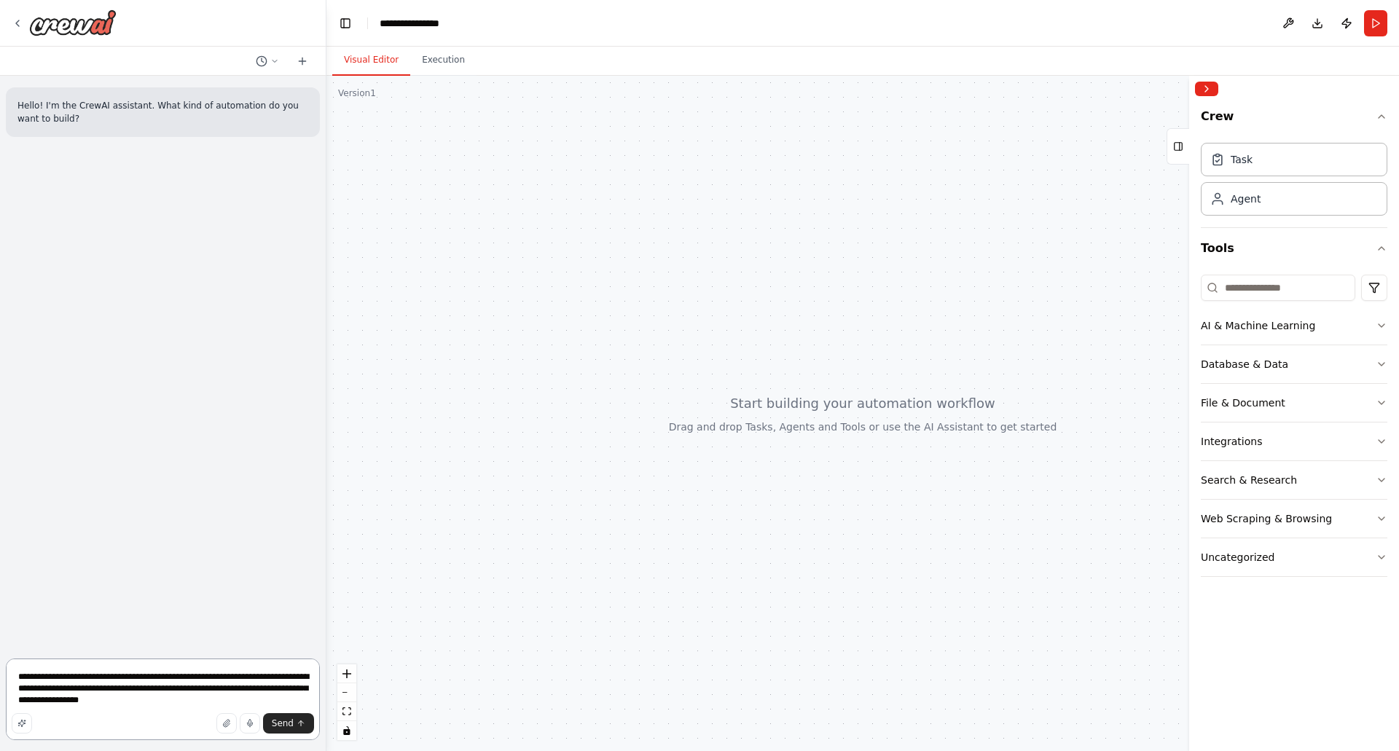
click at [63, 700] on textarea "**********" at bounding box center [163, 700] width 314 height 82
click at [200, 702] on textarea "**********" at bounding box center [163, 700] width 314 height 82
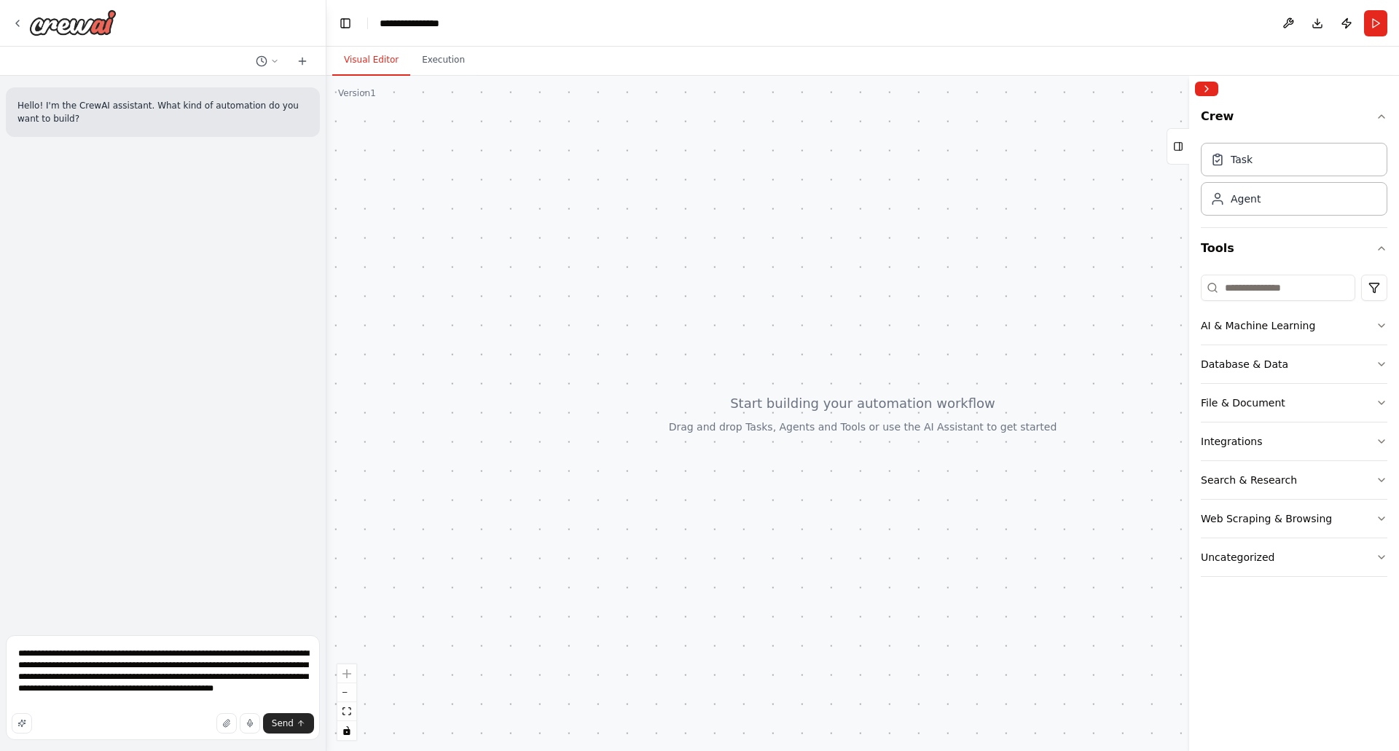
click at [788, 326] on div at bounding box center [863, 414] width 1073 height 676
click at [140, 690] on textarea "**********" at bounding box center [163, 688] width 314 height 105
click at [144, 690] on textarea "**********" at bounding box center [163, 688] width 314 height 105
click at [142, 705] on textarea "**********" at bounding box center [163, 688] width 314 height 105
type textarea "**********"
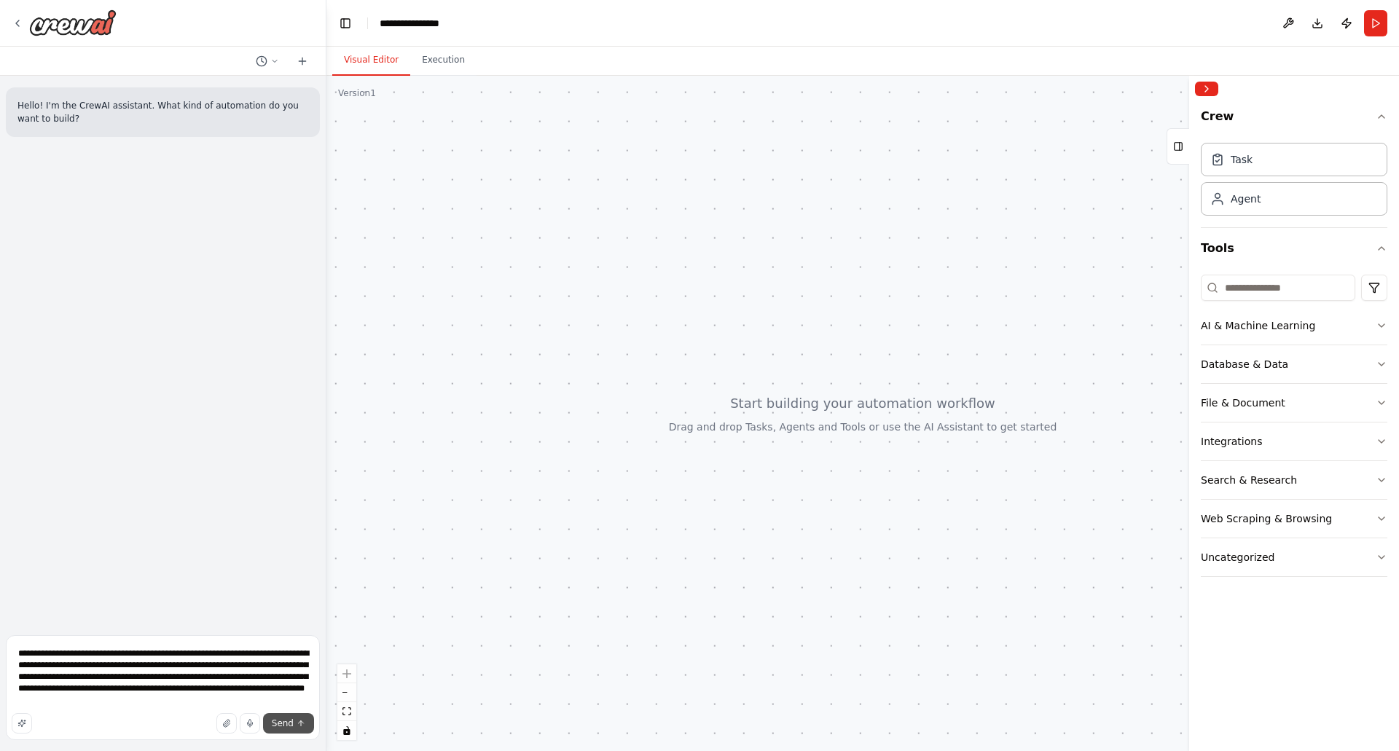
click at [284, 722] on span "Send" at bounding box center [283, 724] width 22 height 12
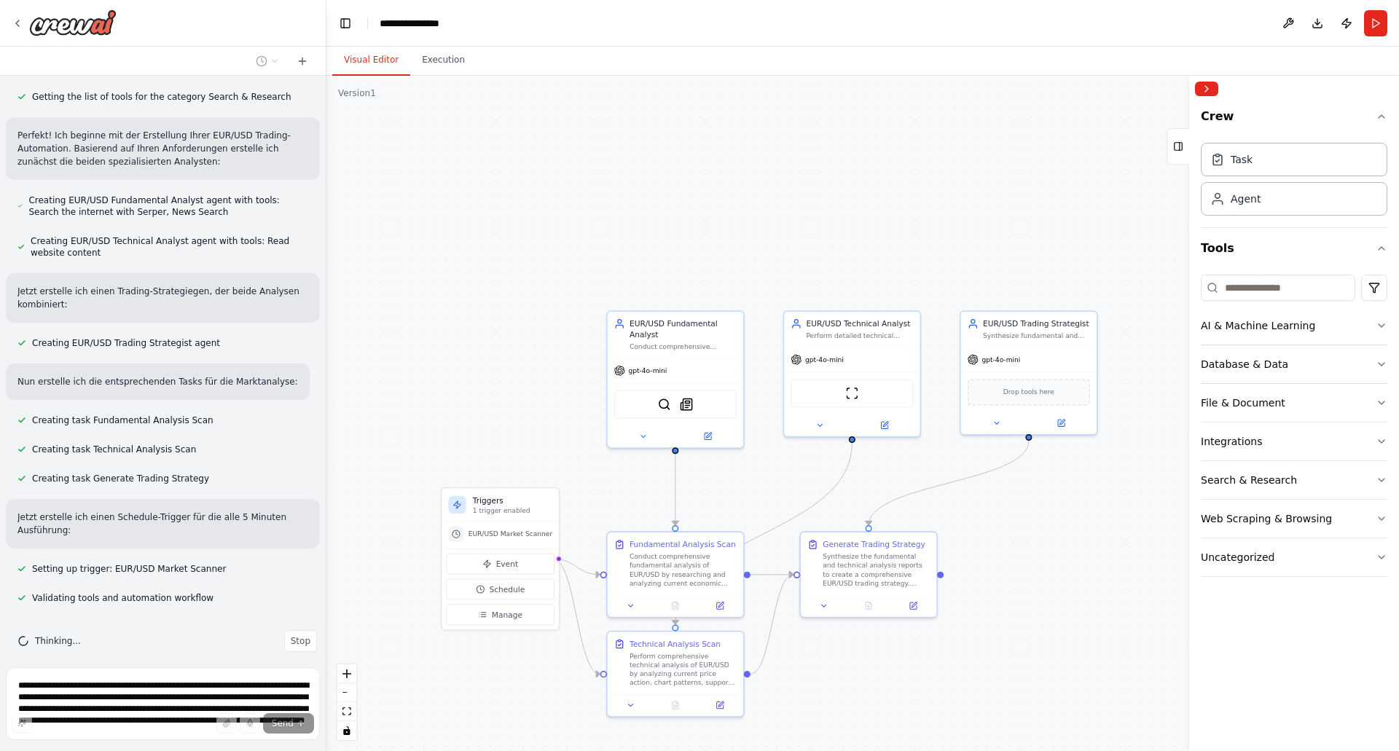
scroll to position [474, 0]
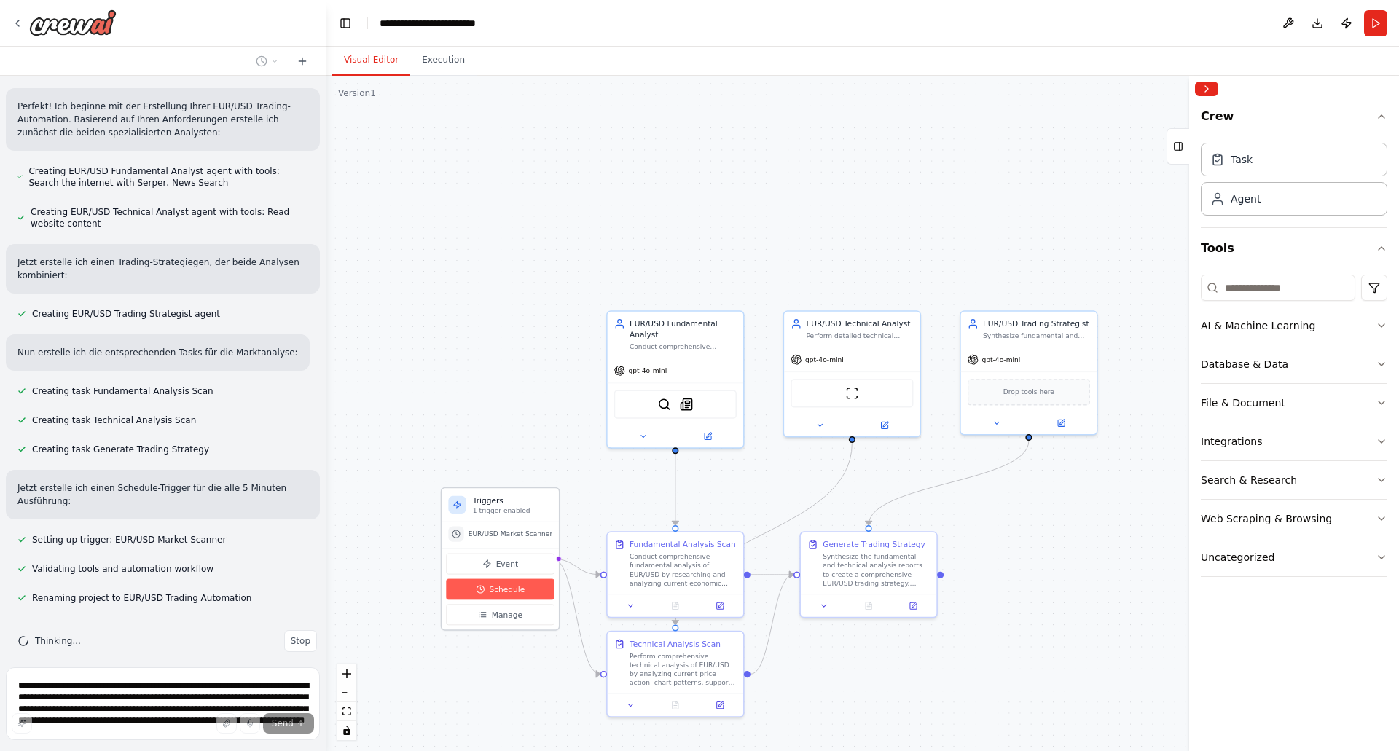
click at [499, 590] on span "Schedule" at bounding box center [507, 589] width 36 height 11
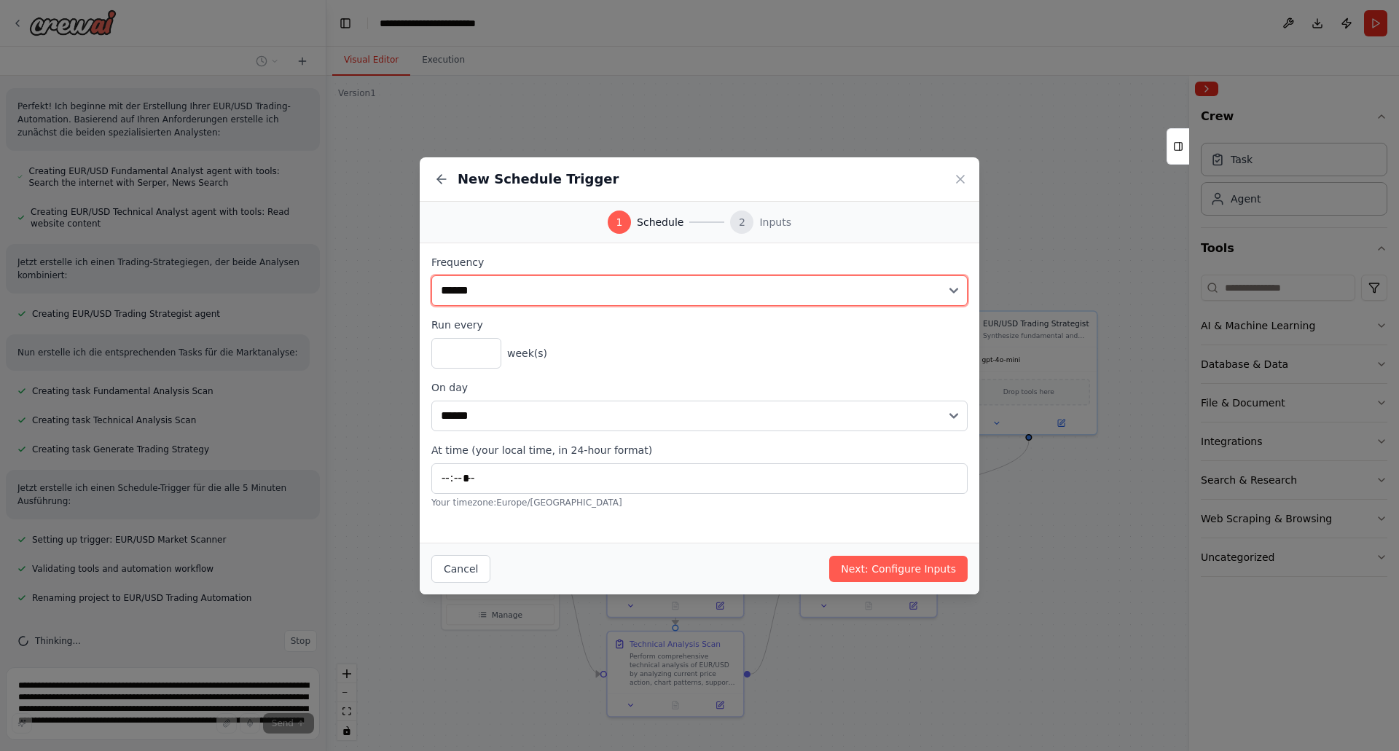
click at [525, 289] on select "**********" at bounding box center [699, 291] width 536 height 31
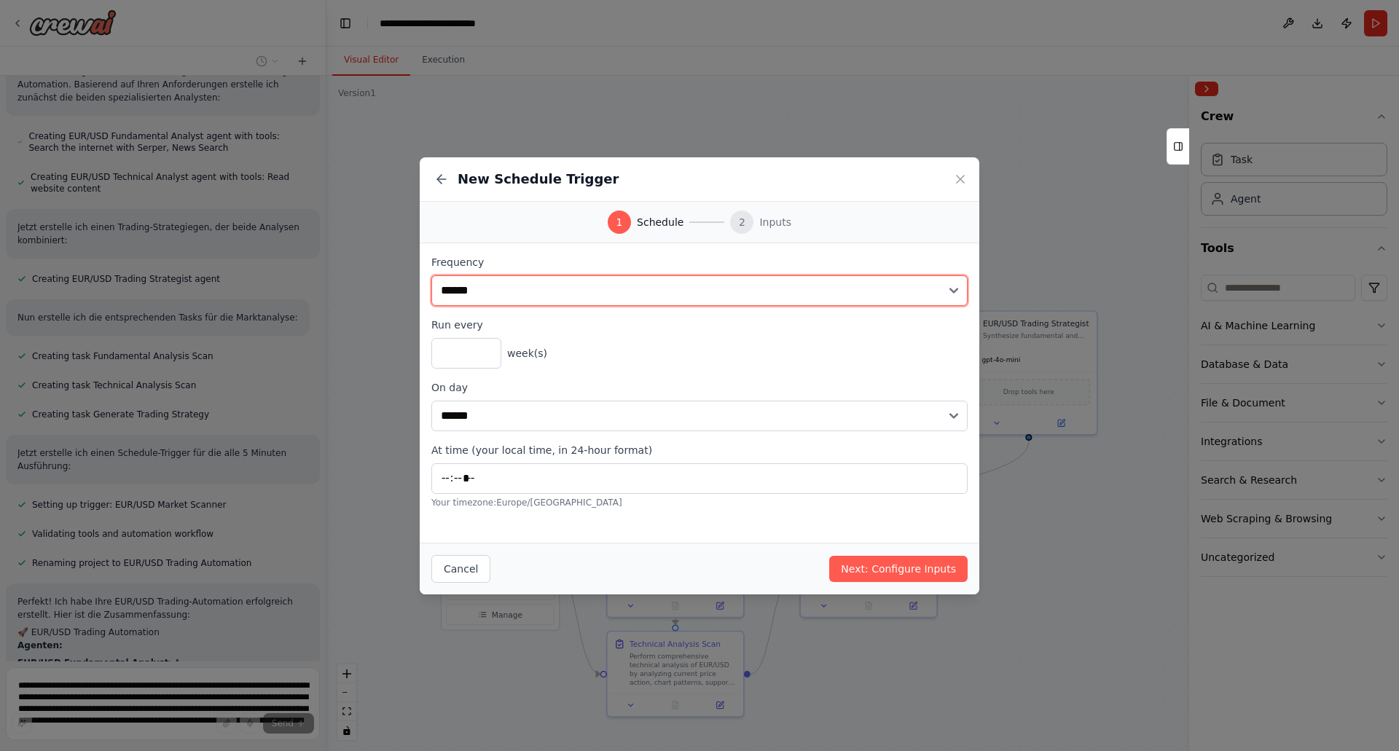
select select "*******"
click at [431, 276] on select "**********" at bounding box center [699, 291] width 536 height 31
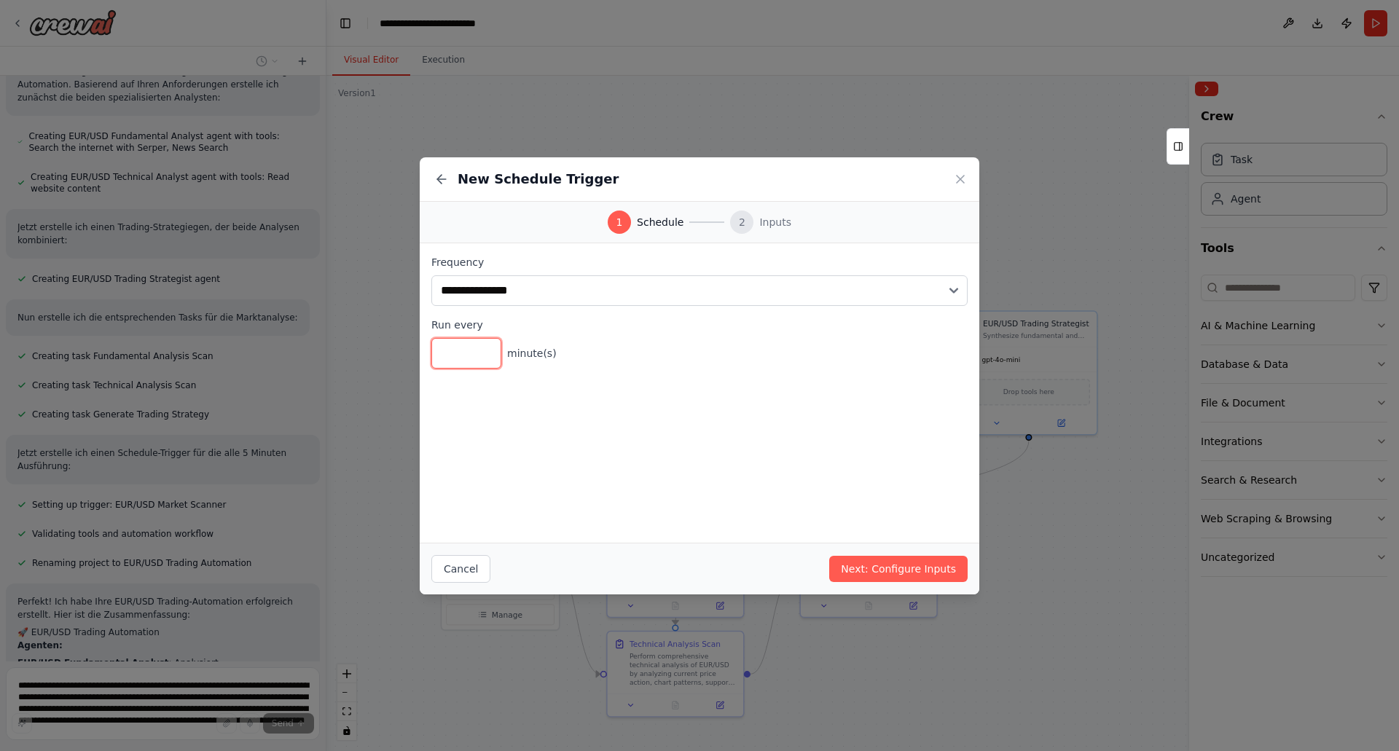
click at [456, 356] on input "*" at bounding box center [466, 353] width 70 height 31
click at [485, 348] on input "*" at bounding box center [466, 353] width 70 height 31
type input "*"
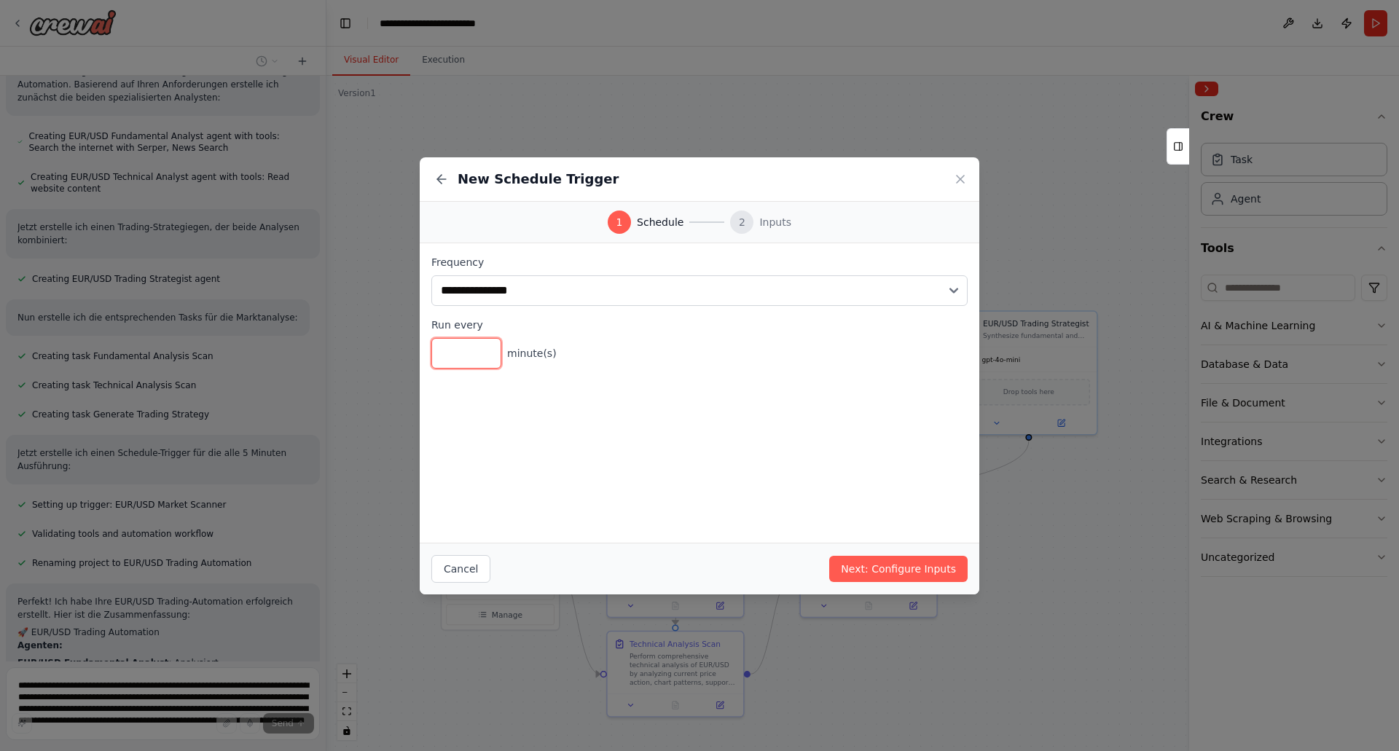
click at [485, 348] on input "*" at bounding box center [466, 353] width 70 height 31
click at [910, 568] on button "Next: Configure Inputs" at bounding box center [898, 569] width 138 height 26
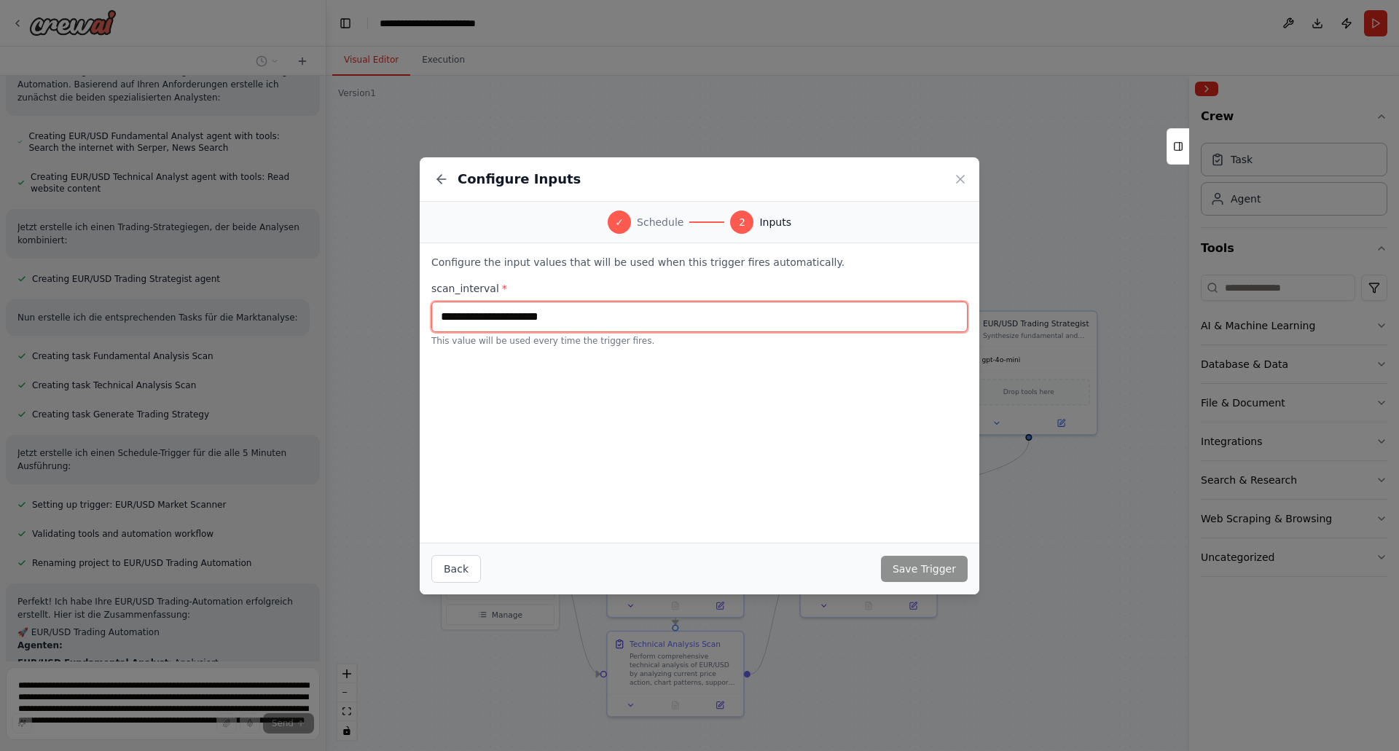
click at [530, 323] on input "text" at bounding box center [699, 317] width 536 height 31
click at [553, 318] on input "text" at bounding box center [699, 317] width 536 height 31
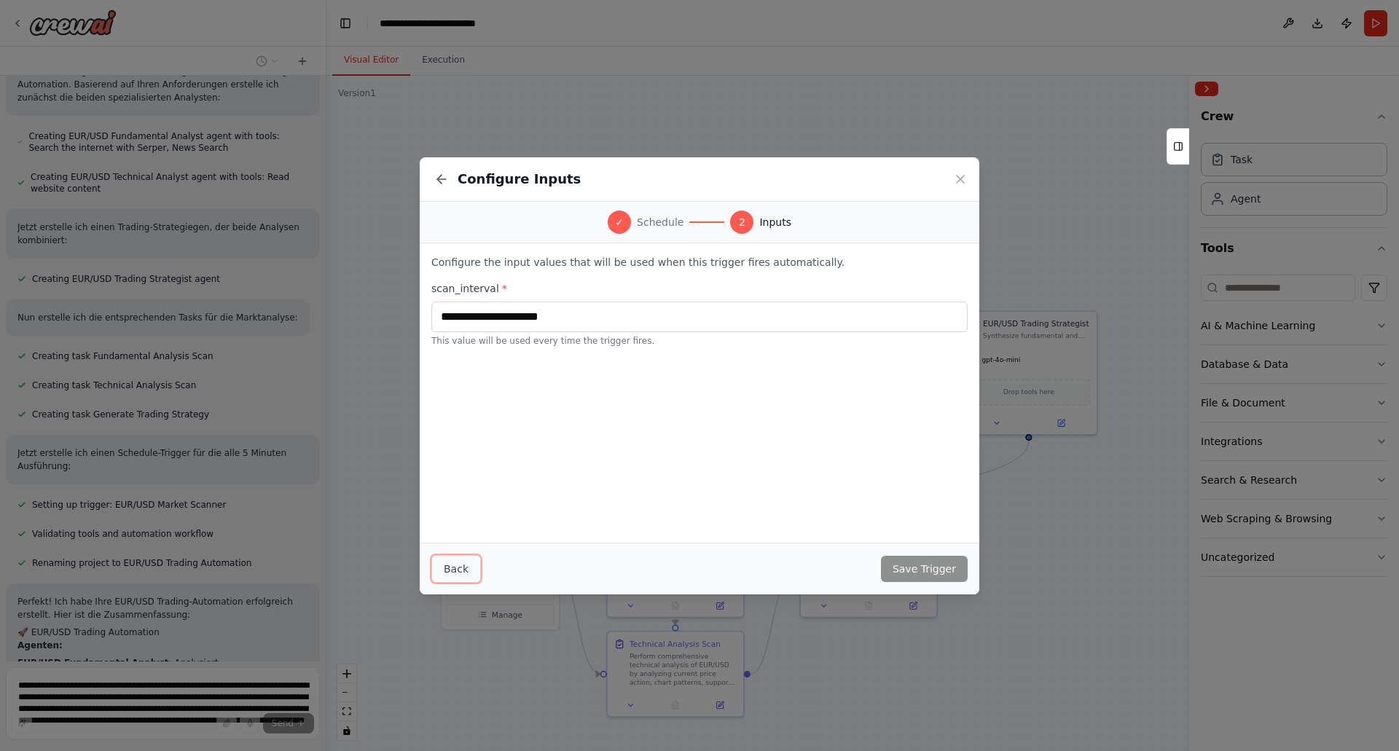
click at [459, 566] on button "Back" at bounding box center [456, 569] width 50 height 28
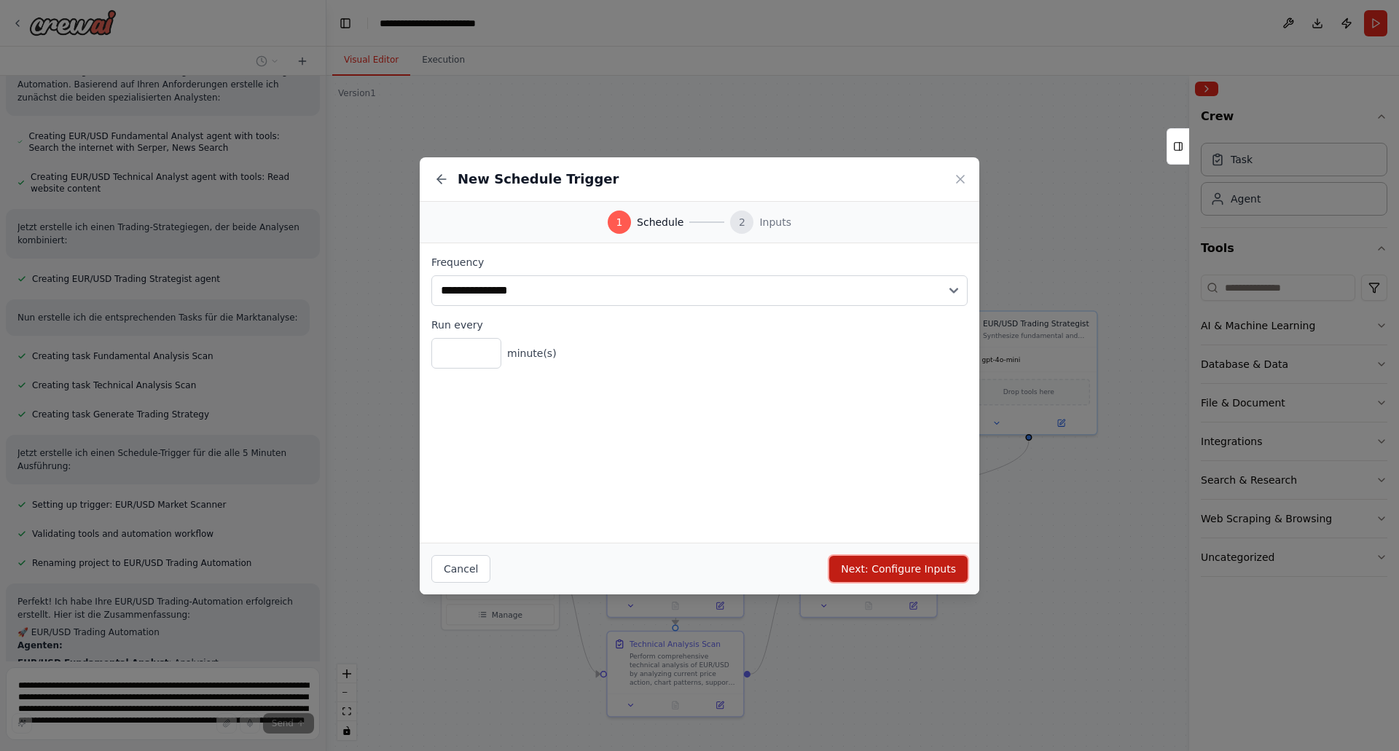
click at [902, 565] on button "Next: Configure Inputs" at bounding box center [898, 569] width 138 height 26
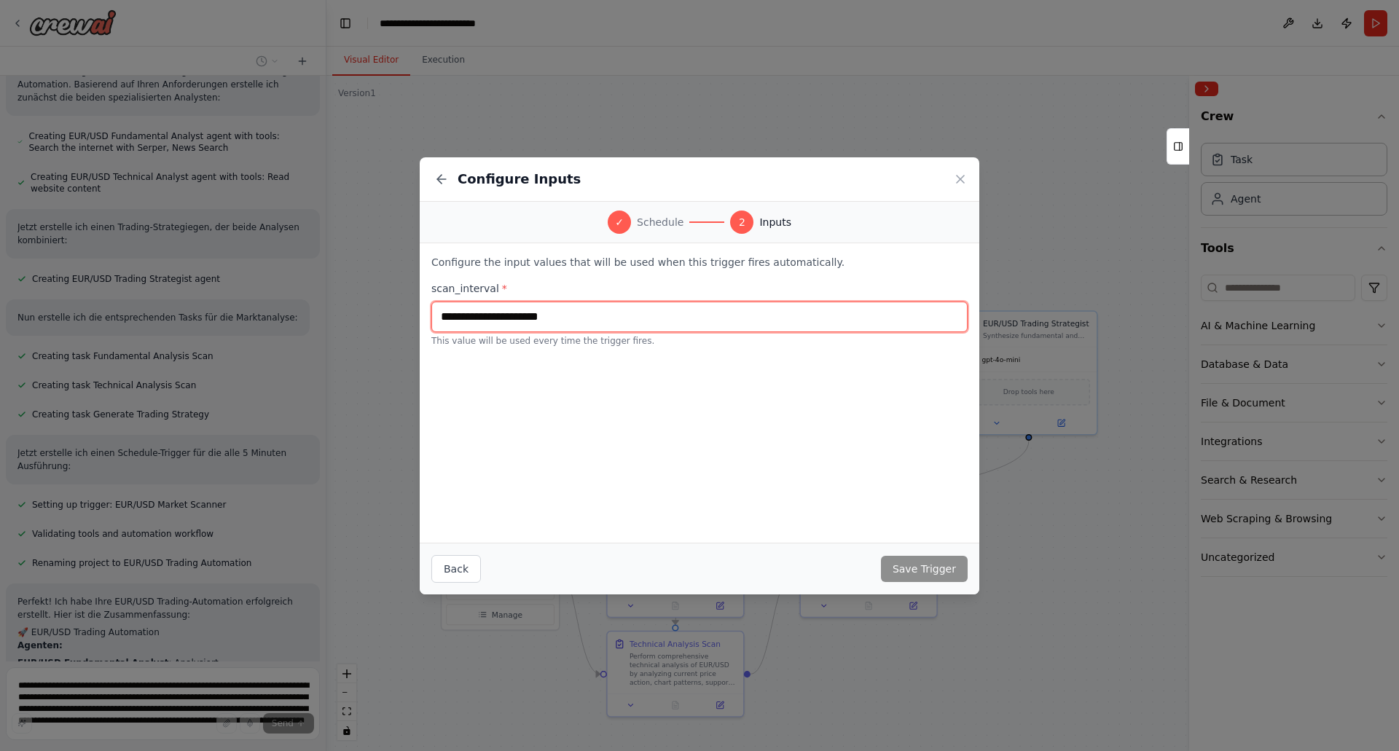
click at [578, 321] on input "text" at bounding box center [699, 317] width 536 height 31
type input "*"
type input "********"
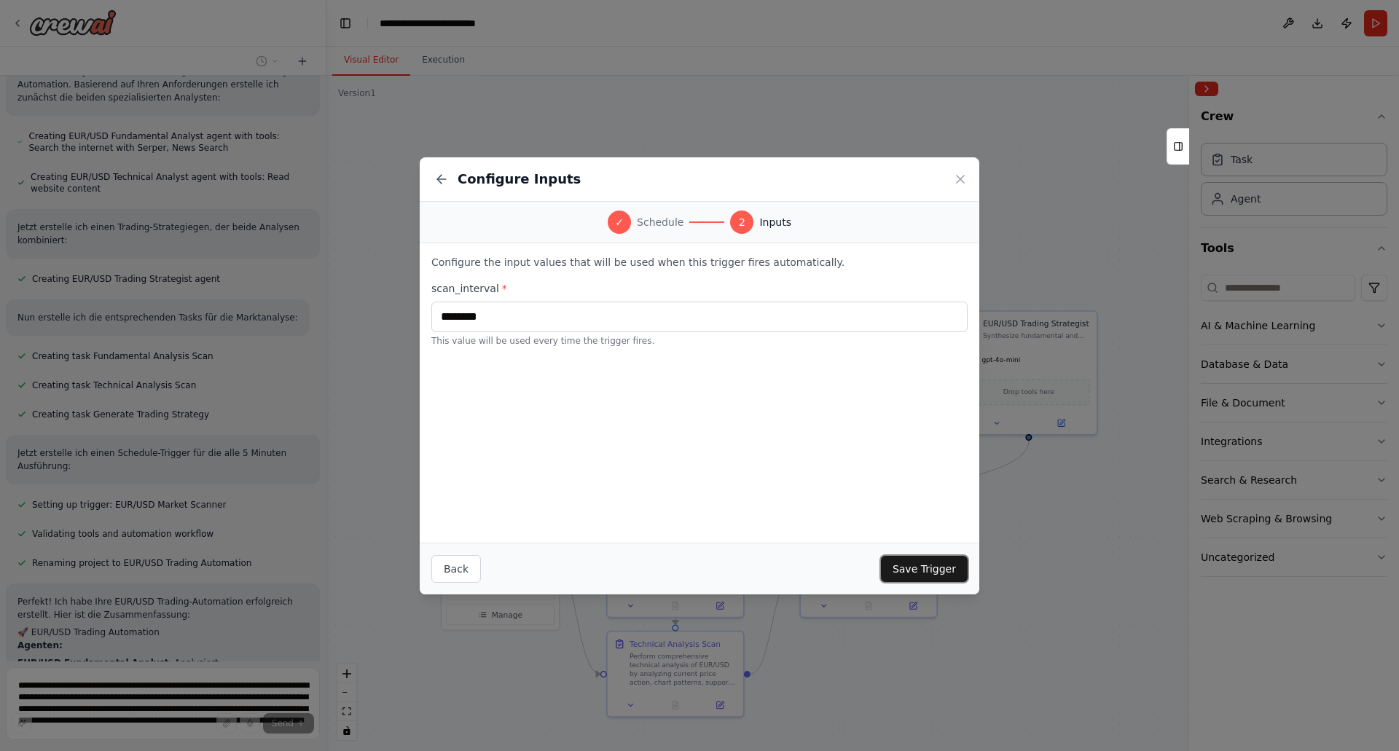
click at [918, 569] on button "Save Trigger" at bounding box center [924, 569] width 87 height 26
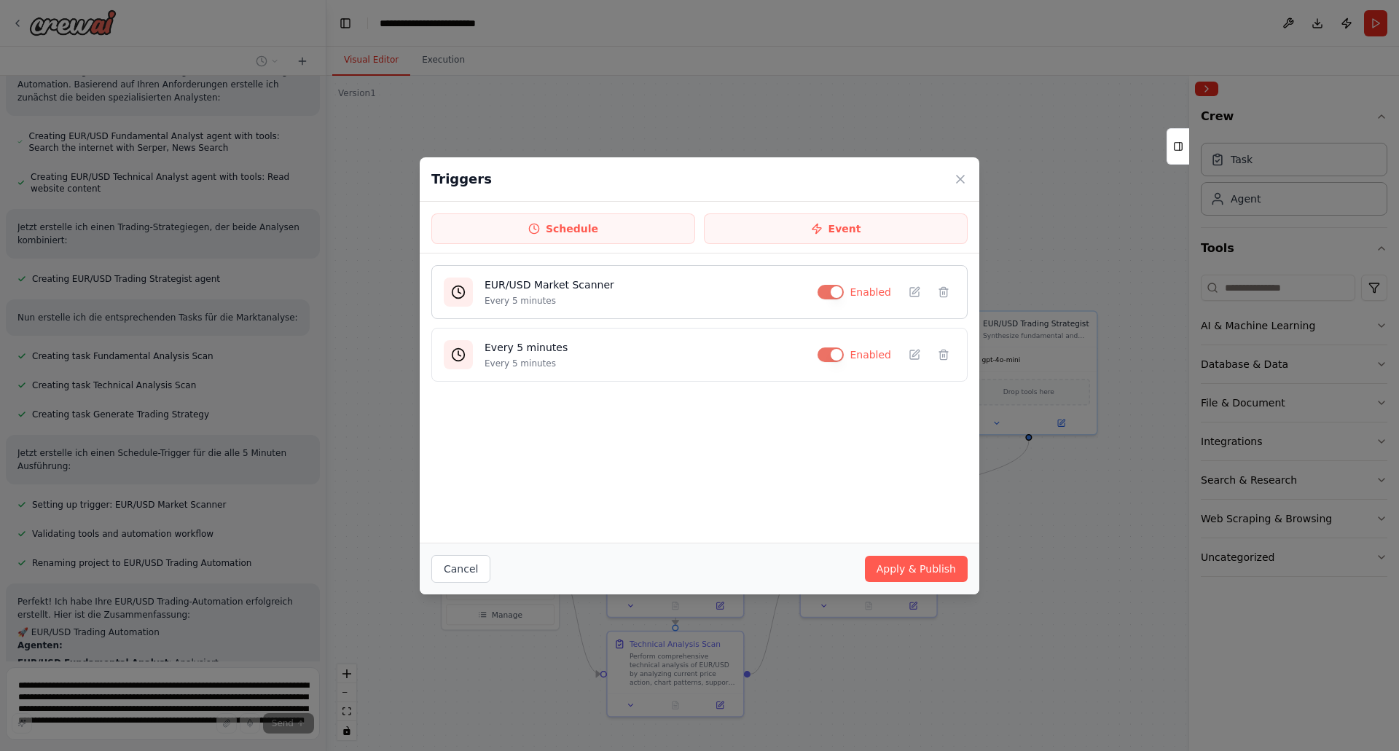
click at [515, 291] on h4 "EUR/USD Market Scanner" at bounding box center [645, 285] width 321 height 15
click at [523, 358] on p "Every 5 minutes" at bounding box center [645, 364] width 321 height 12
click at [837, 353] on button "button" at bounding box center [831, 355] width 26 height 15
click at [841, 353] on button "button" at bounding box center [828, 355] width 26 height 15
click at [554, 279] on h4 "EUR/USD Market Scanner" at bounding box center [645, 285] width 321 height 15
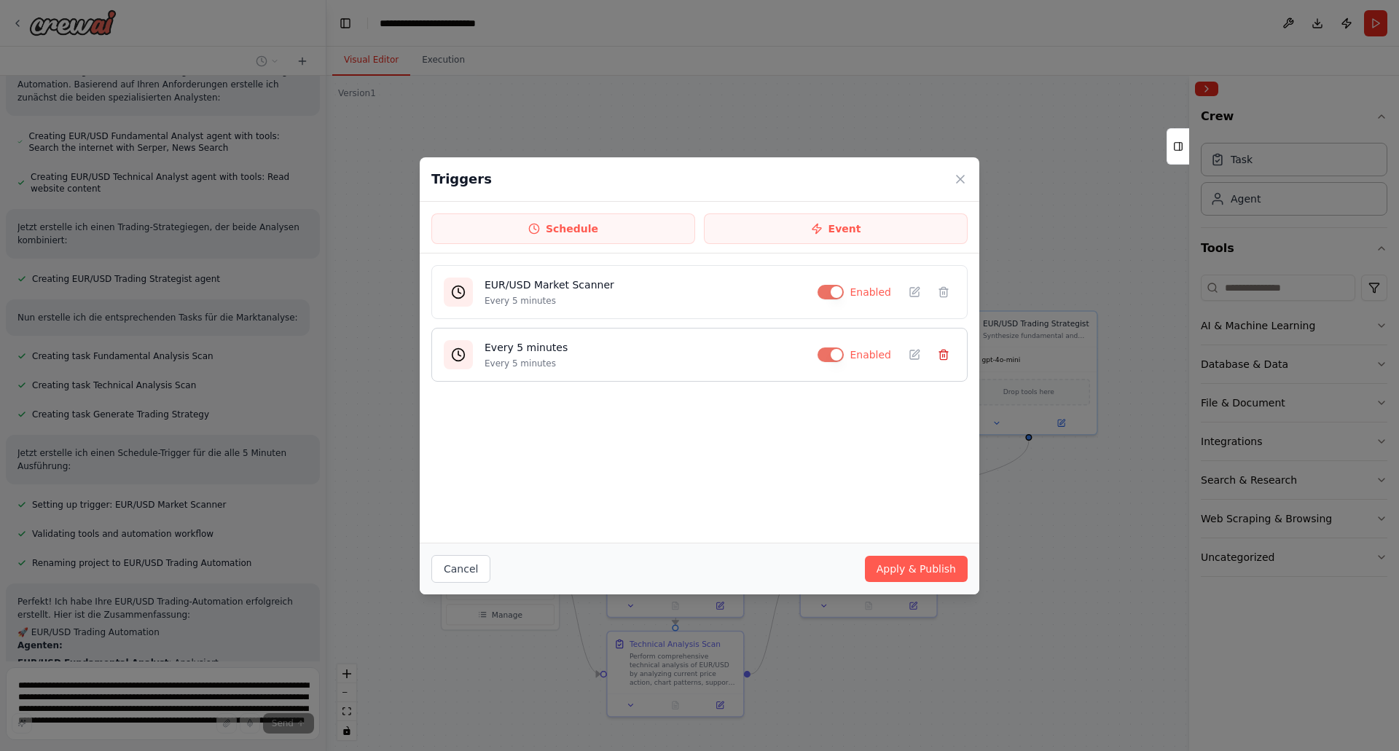
click at [943, 356] on line at bounding box center [943, 355] width 0 height 3
click at [916, 290] on icon at bounding box center [915, 292] width 12 height 12
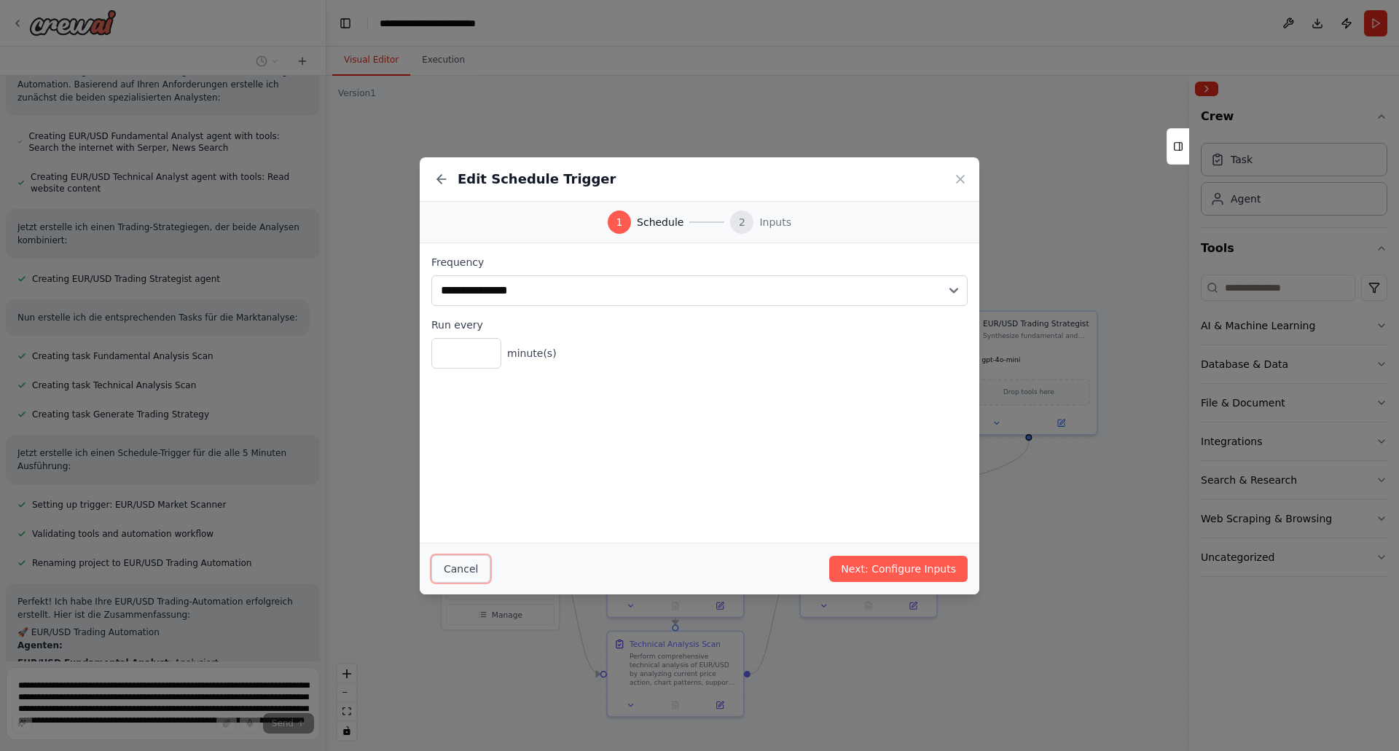
click at [457, 560] on button "Cancel" at bounding box center [460, 569] width 59 height 28
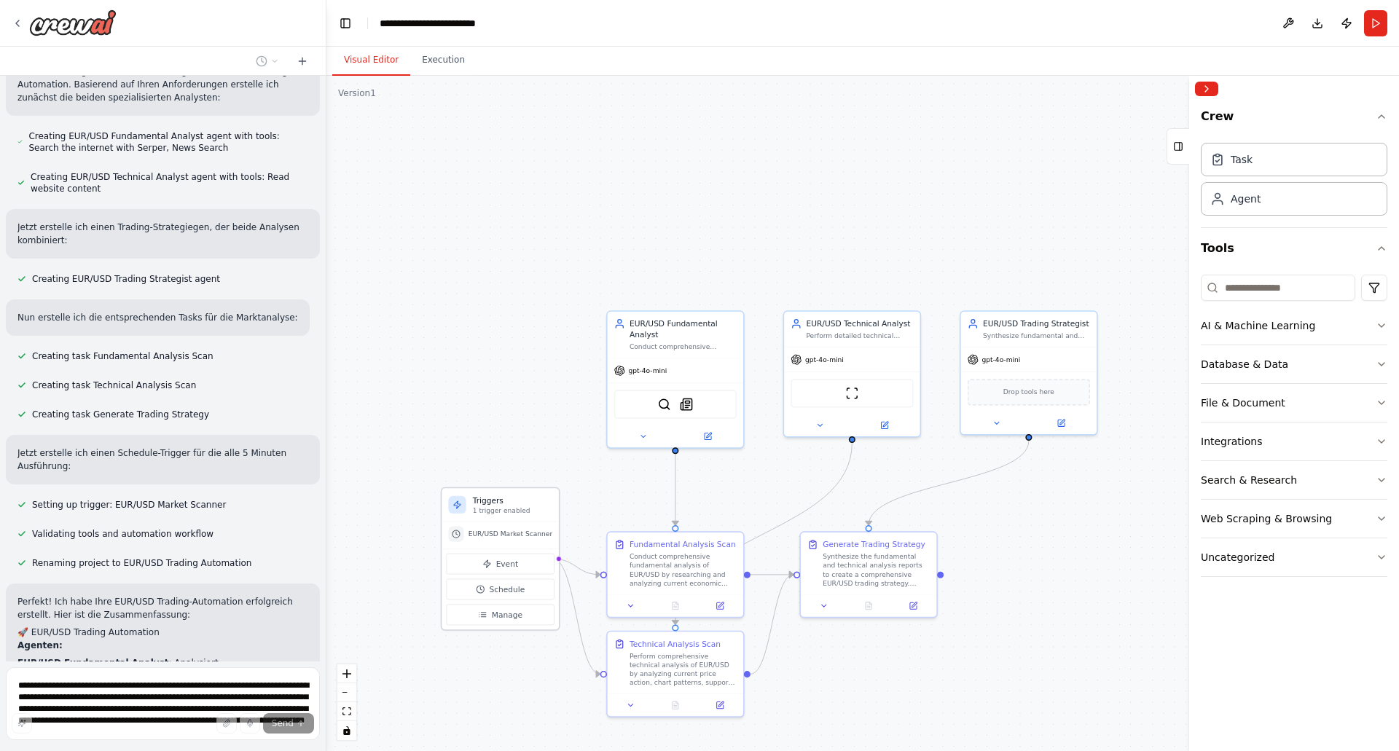
click at [504, 536] on span "EUR/USD Market Scanner" at bounding box center [511, 534] width 84 height 9
click at [721, 610] on button at bounding box center [720, 604] width 38 height 13
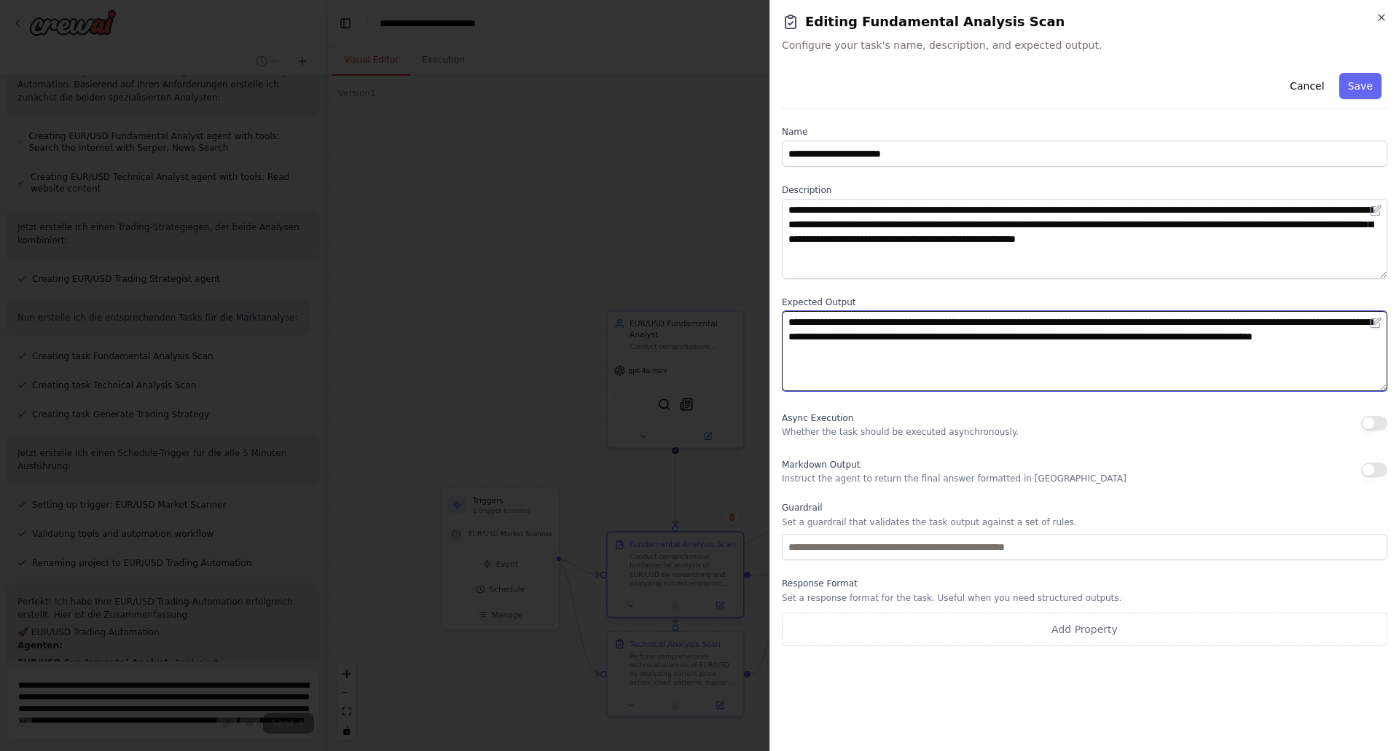
drag, startPoint x: 918, startPoint y: 354, endPoint x: 732, endPoint y: 306, distance: 192.0
click at [730, 306] on body "Hello! I'm the CrewAI assistant. What kind of automation do you want to build? …" at bounding box center [699, 375] width 1399 height 751
click at [910, 365] on textarea "**********" at bounding box center [1085, 351] width 606 height 80
drag, startPoint x: 929, startPoint y: 356, endPoint x: 775, endPoint y: 321, distance: 157.9
click at [775, 321] on div "**********" at bounding box center [1085, 375] width 630 height 751
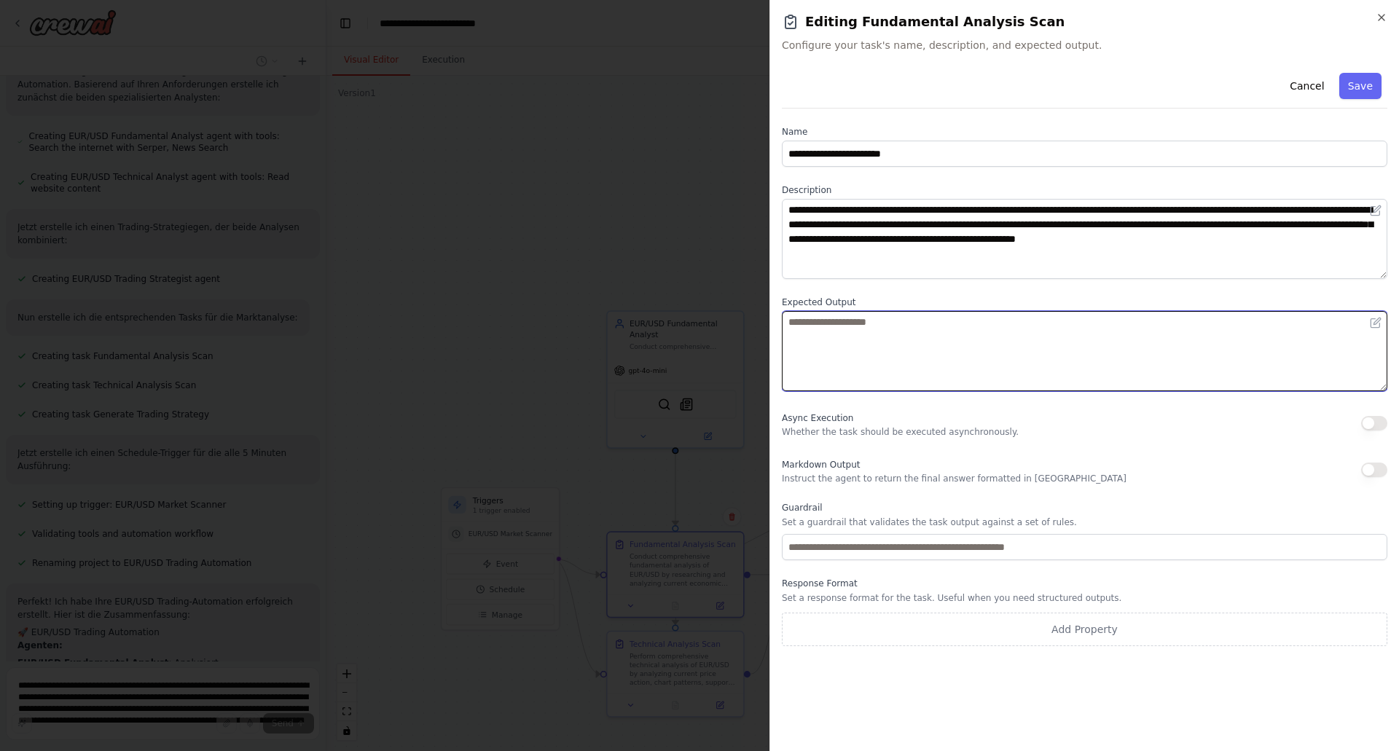
paste textarea "**********"
click at [790, 321] on textarea "**********" at bounding box center [1085, 351] width 606 height 80
click at [945, 322] on textarea "**********" at bounding box center [1085, 351] width 606 height 80
click at [797, 322] on textarea "**********" at bounding box center [1085, 351] width 606 height 80
click at [949, 324] on textarea "**********" at bounding box center [1085, 351] width 606 height 80
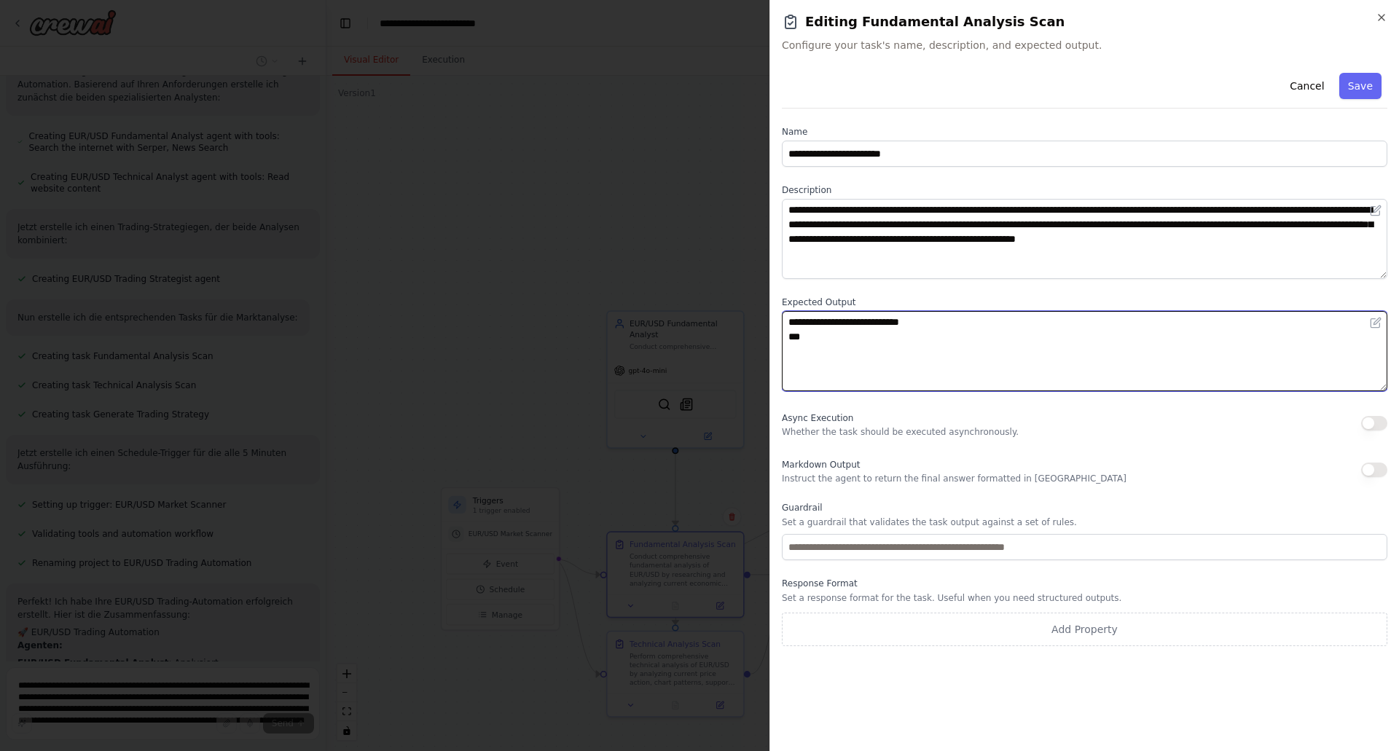
paste textarea "**********"
click at [805, 351] on textarea "**********" at bounding box center [1085, 351] width 606 height 80
paste textarea "**********"
click at [947, 316] on textarea "**********" at bounding box center [1085, 351] width 606 height 80
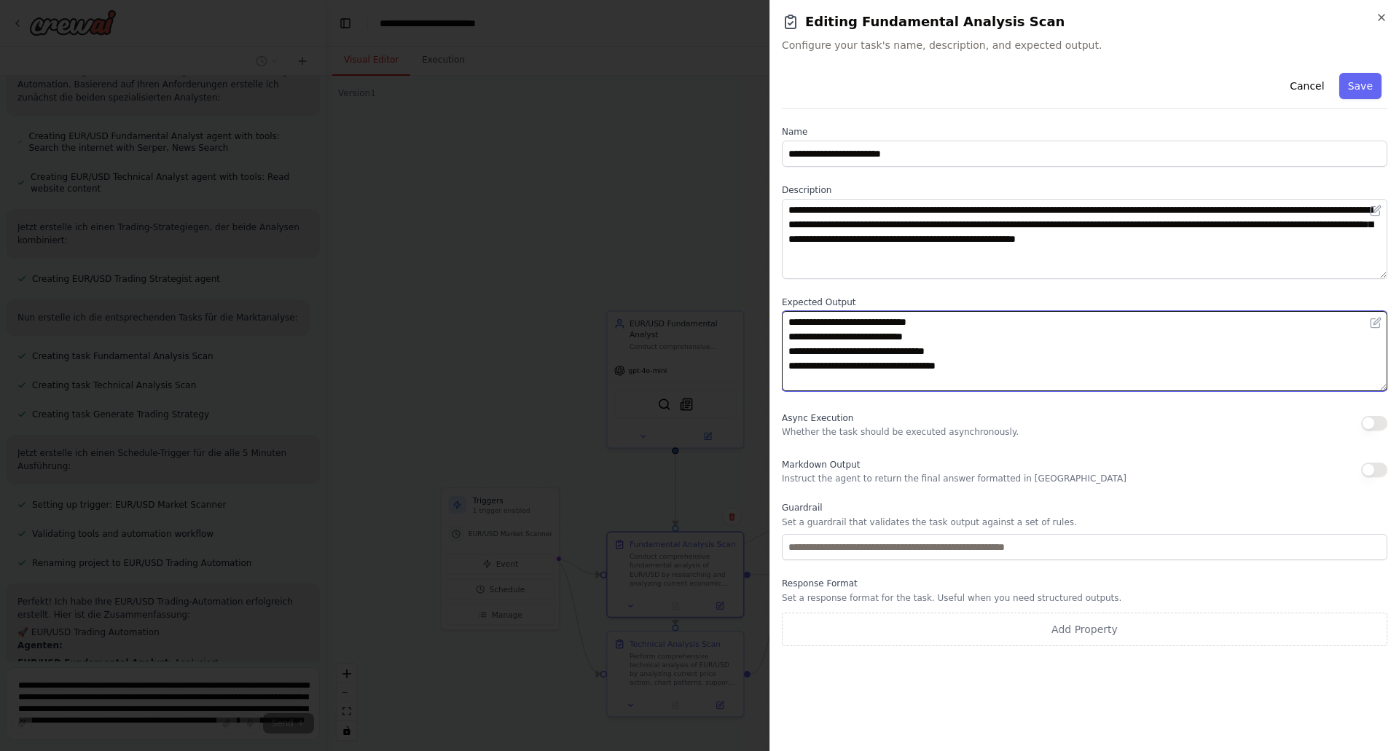
paste textarea "**********"
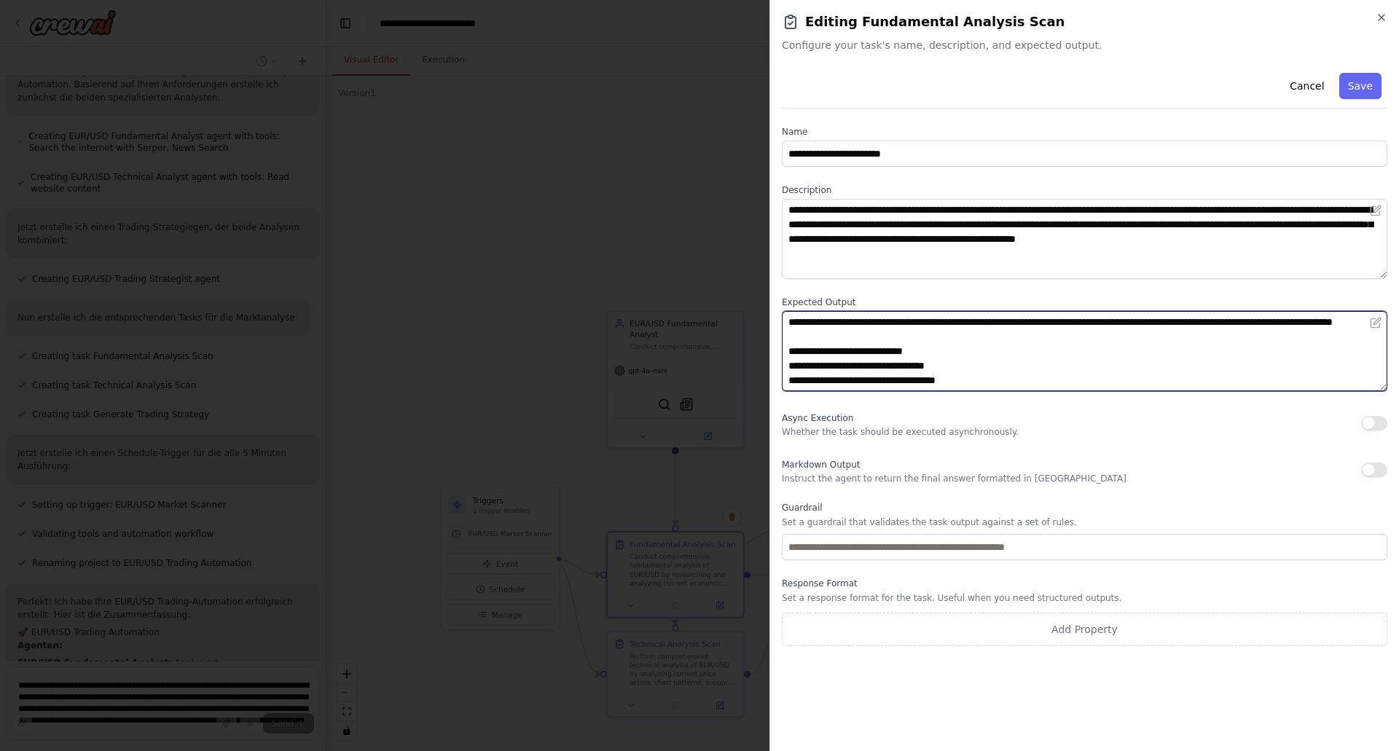
click at [935, 362] on textarea "**********" at bounding box center [1085, 351] width 606 height 80
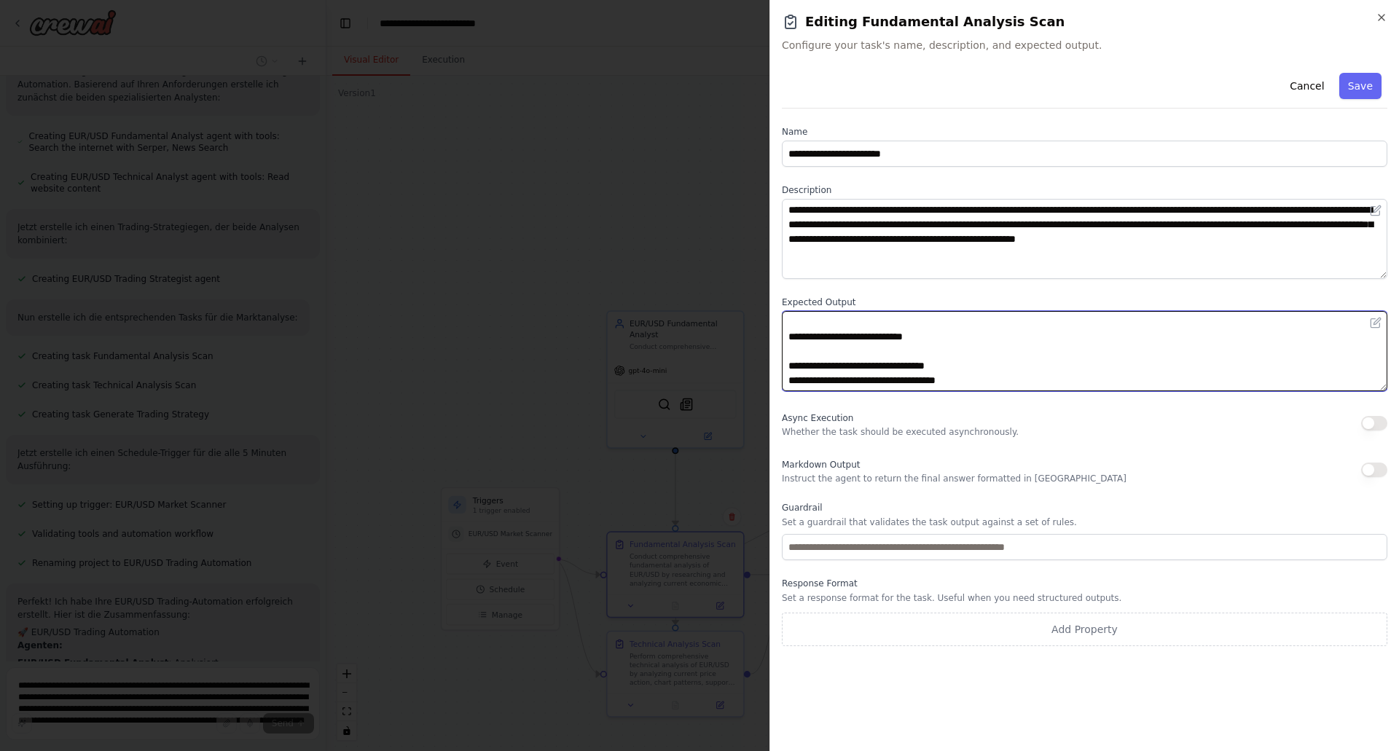
scroll to position [29, 0]
click at [961, 366] on textarea "**********" at bounding box center [1085, 351] width 606 height 80
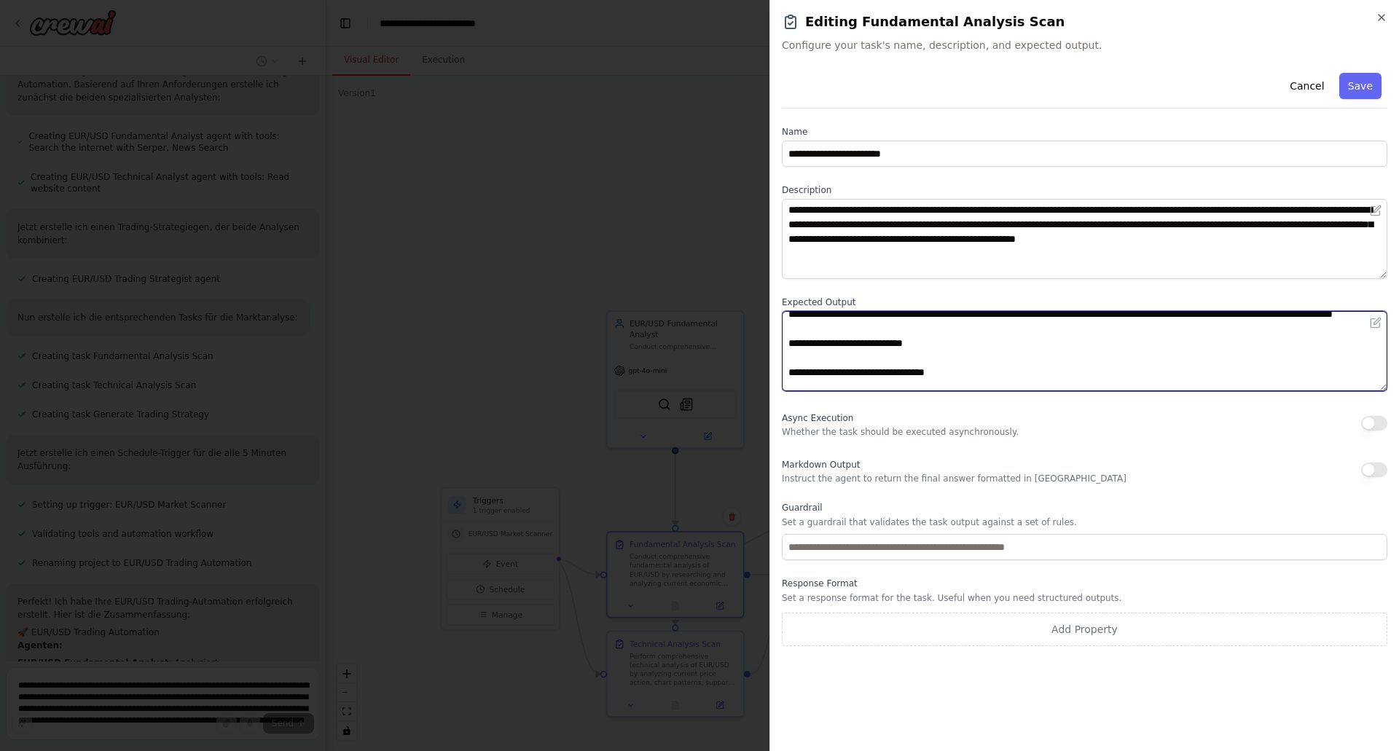
scroll to position [0, 0]
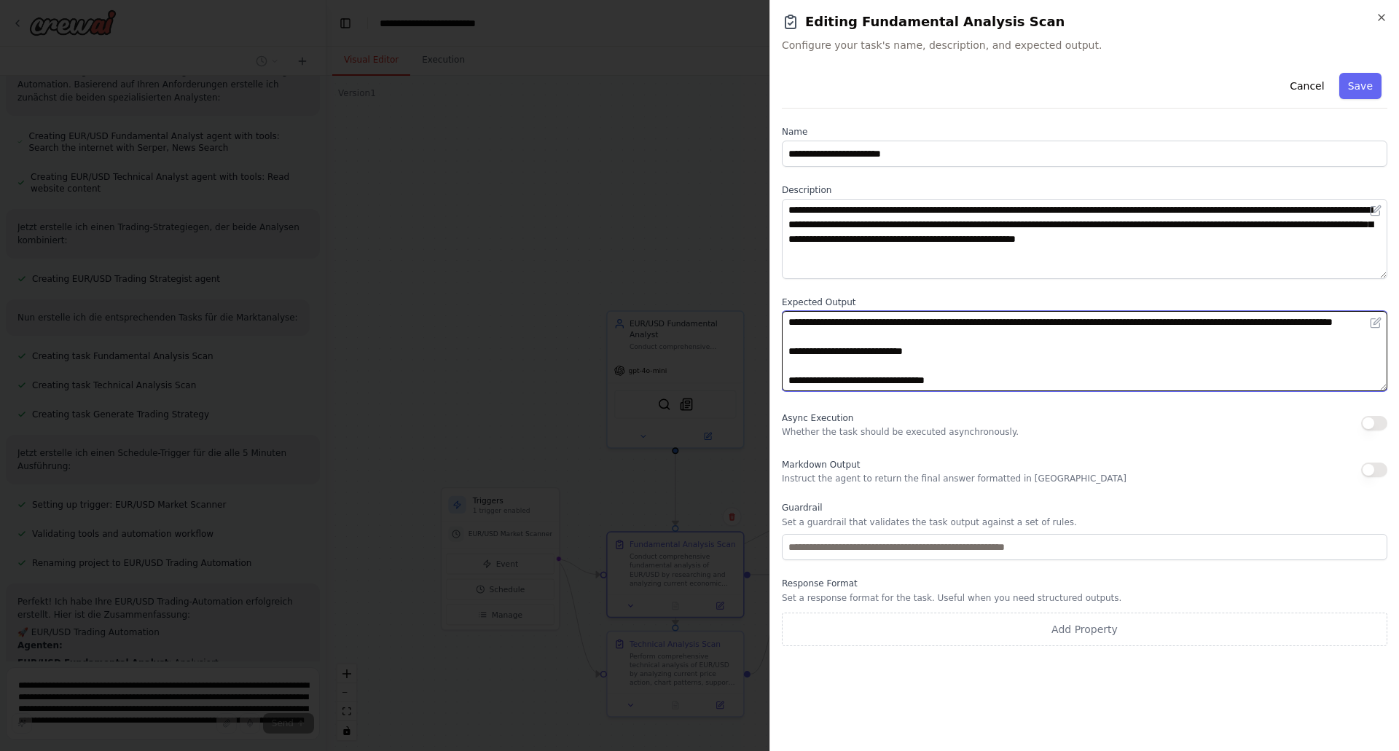
click at [929, 367] on textarea "**********" at bounding box center [1085, 351] width 606 height 80
paste textarea "**********"
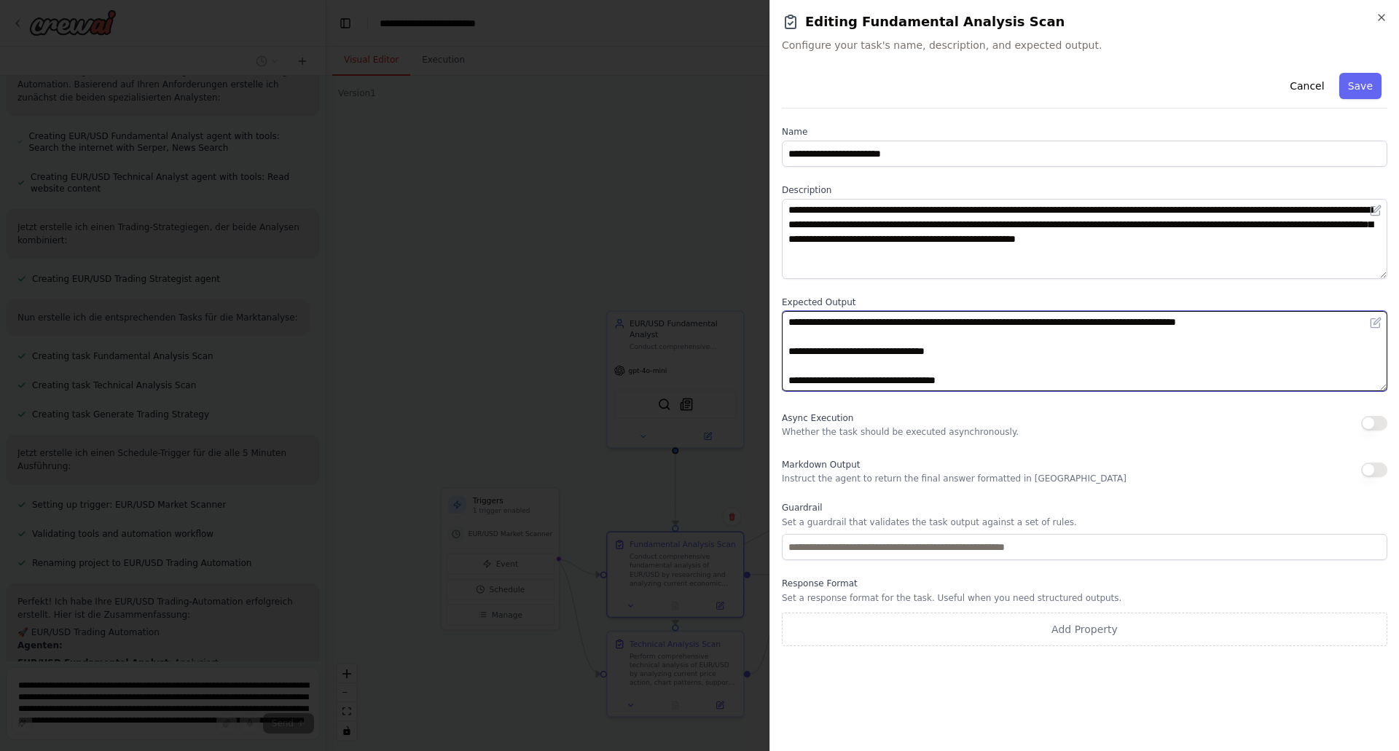
click at [966, 350] on textarea "**********" at bounding box center [1085, 351] width 606 height 80
paste textarea "**********"
click at [992, 381] on textarea "**********" at bounding box center [1085, 351] width 606 height 80
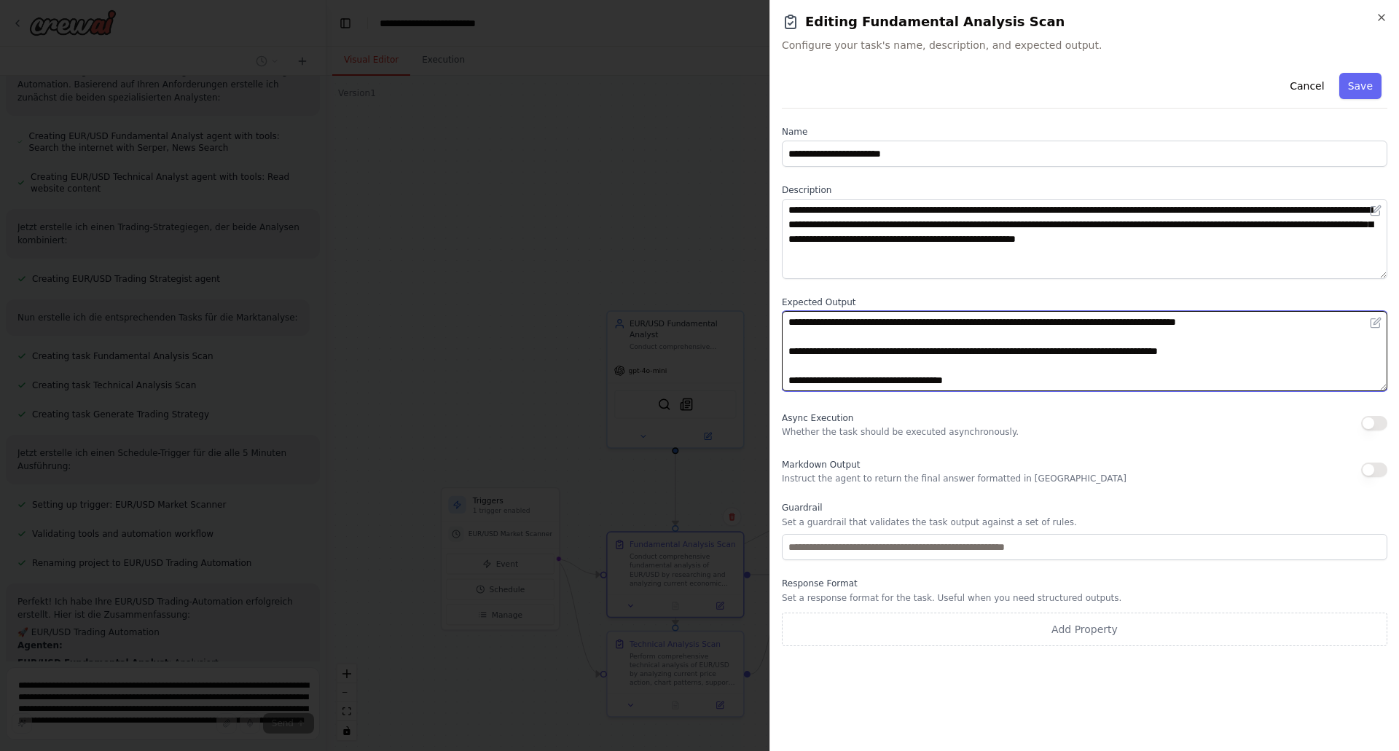
click at [915, 378] on textarea "**********" at bounding box center [1085, 351] width 606 height 80
click at [920, 378] on textarea "**********" at bounding box center [1085, 351] width 606 height 80
paste textarea "**********"
click at [1039, 380] on textarea "**********" at bounding box center [1085, 351] width 606 height 80
paste textarea "**********"
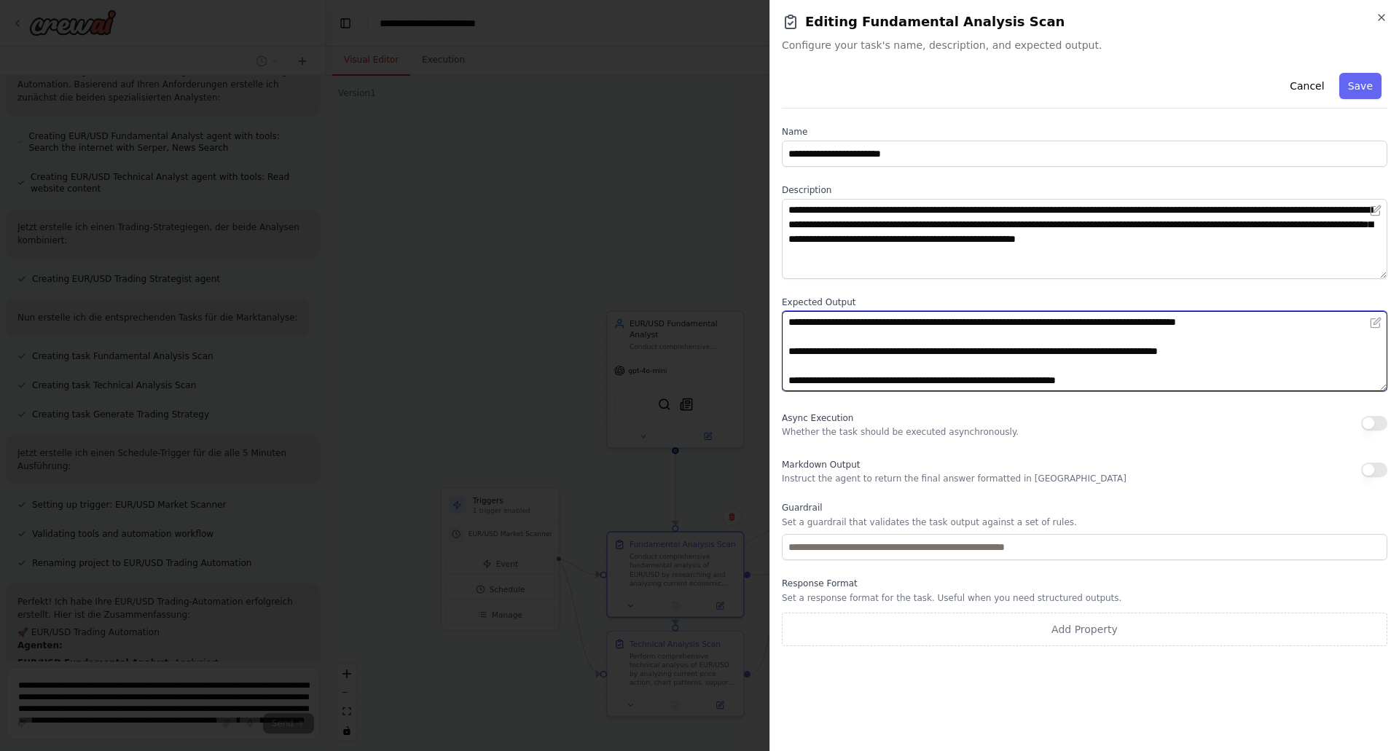
paste textarea "**********"
click at [1139, 381] on textarea "**********" at bounding box center [1085, 351] width 606 height 80
click at [1206, 379] on textarea "**********" at bounding box center [1085, 351] width 606 height 80
click at [1250, 383] on textarea "**********" at bounding box center [1085, 351] width 606 height 80
type textarea "**********"
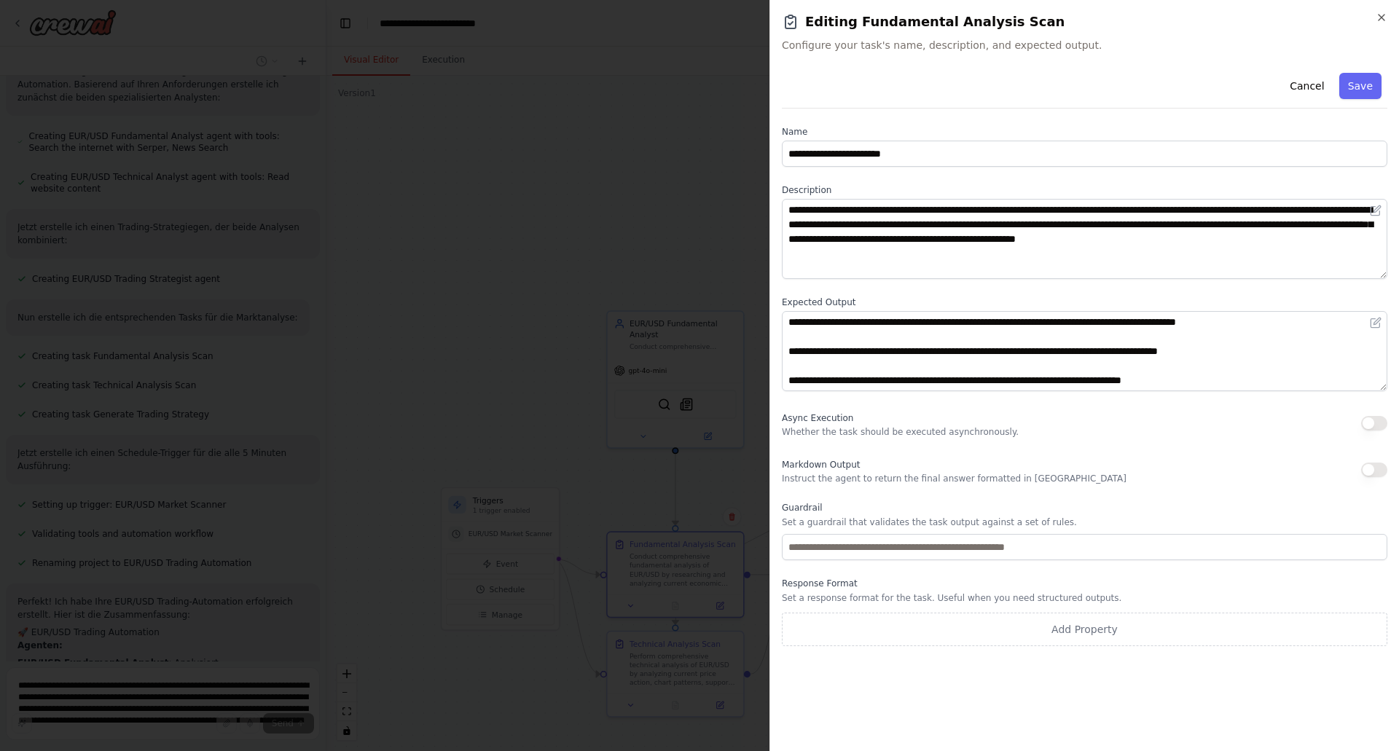
click at [1359, 83] on button "Save" at bounding box center [1361, 86] width 42 height 26
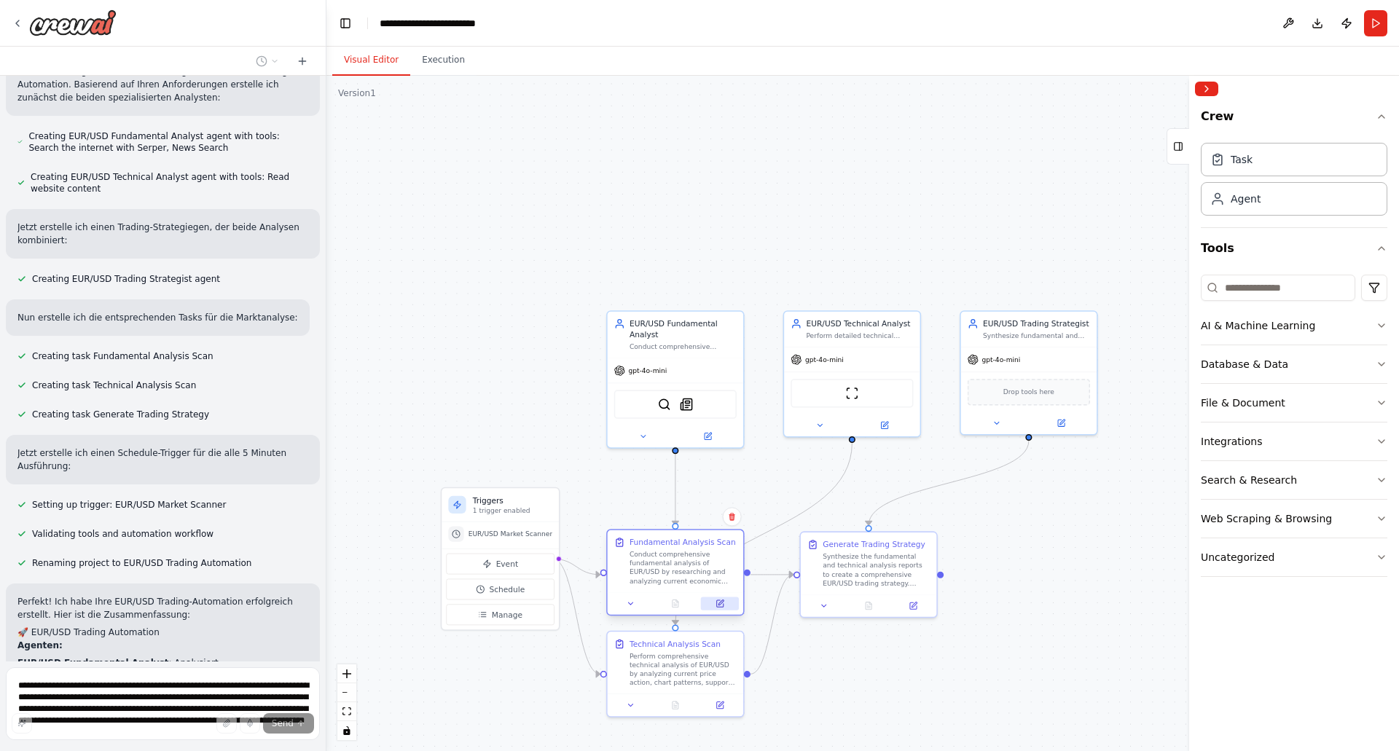
click at [724, 602] on icon at bounding box center [720, 604] width 9 height 9
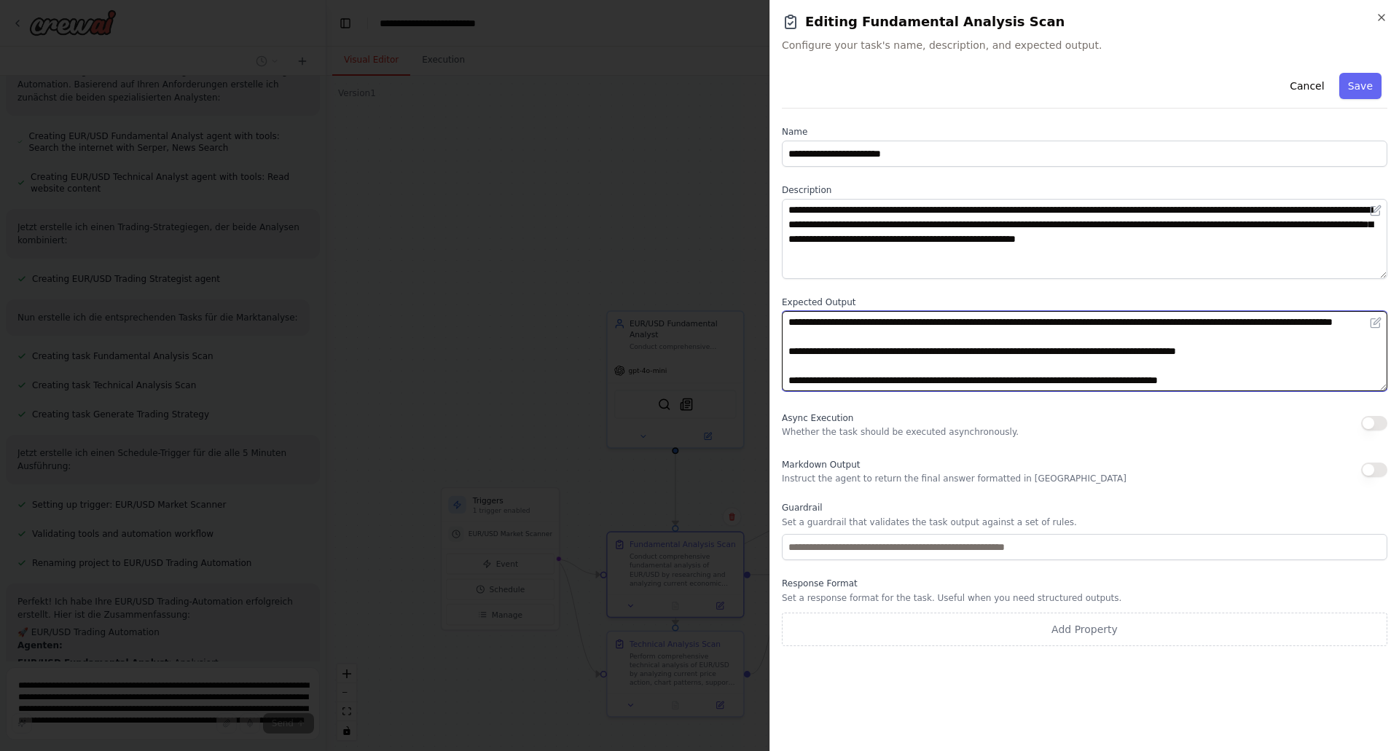
click at [859, 342] on textarea "**********" at bounding box center [1085, 351] width 606 height 80
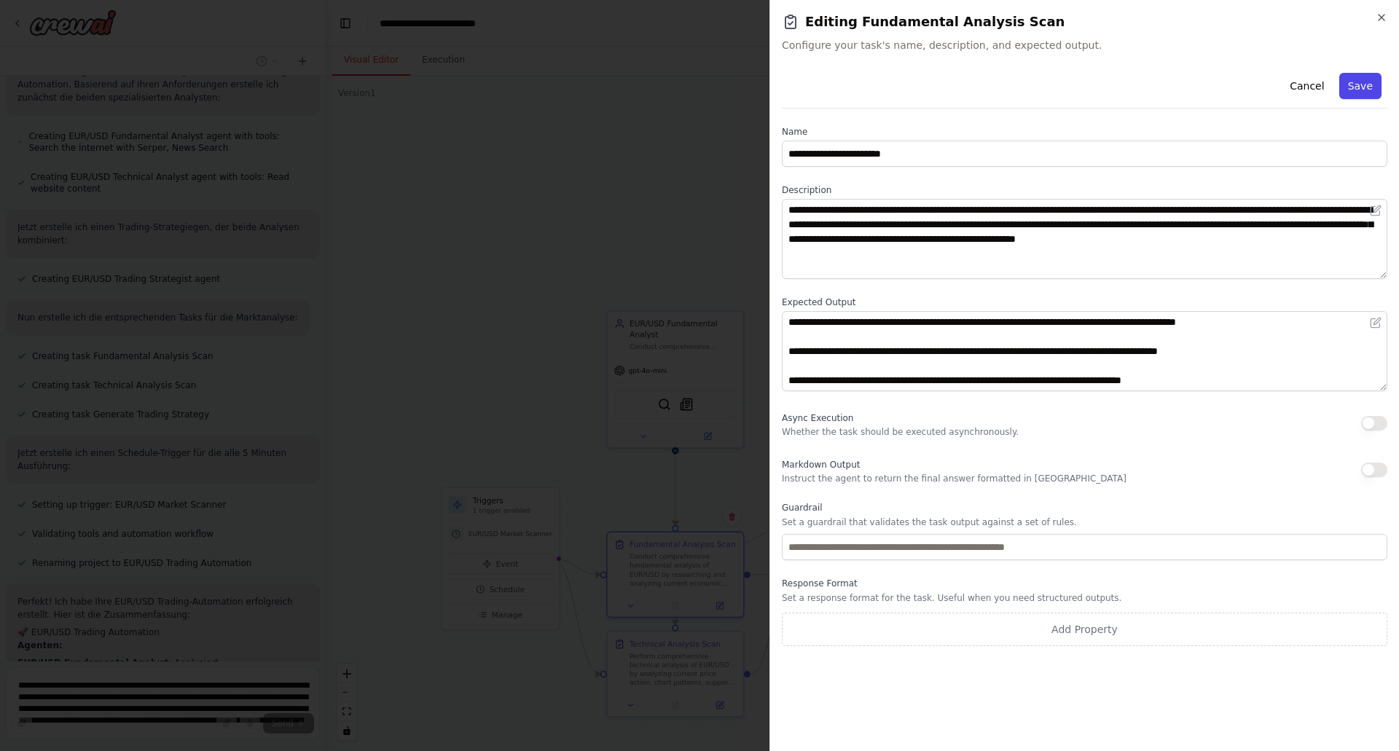
click at [1370, 85] on button "Save" at bounding box center [1361, 86] width 42 height 26
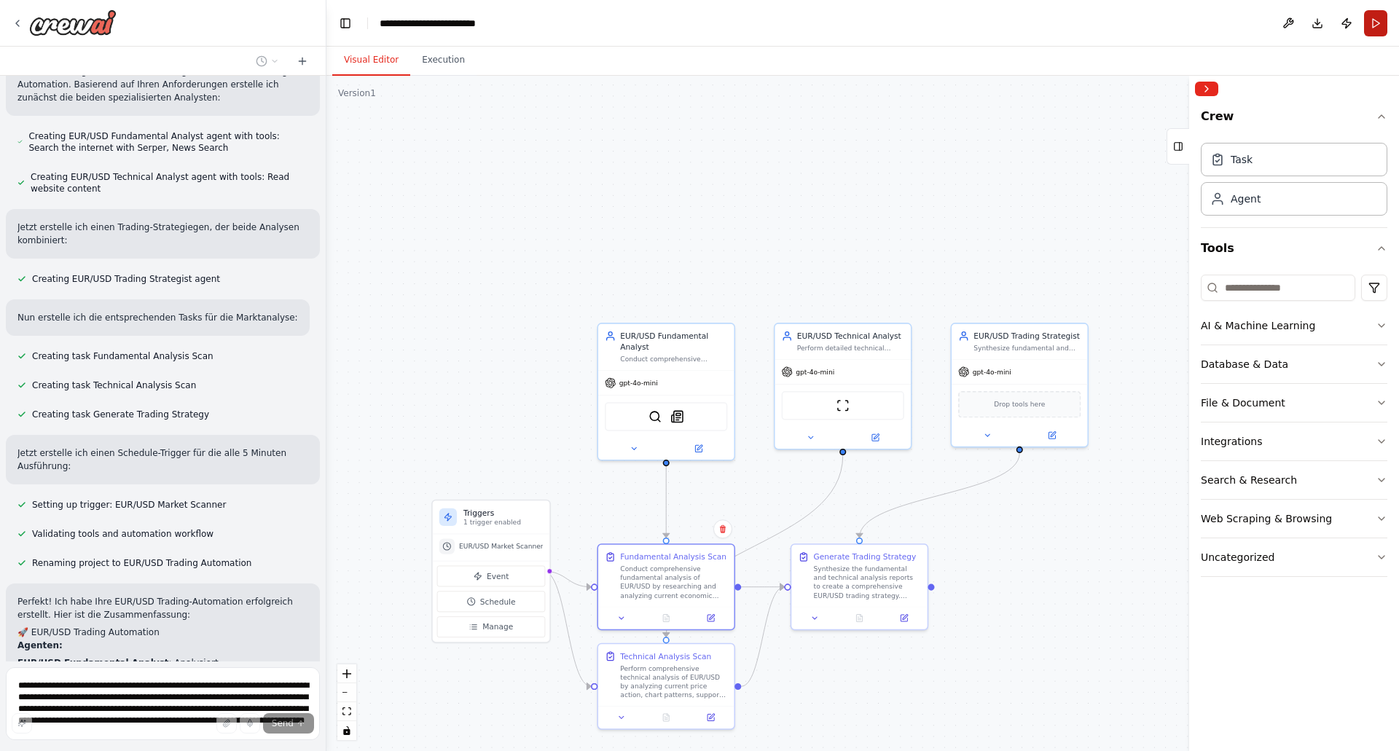
click at [1384, 22] on button "Run" at bounding box center [1375, 23] width 23 height 26
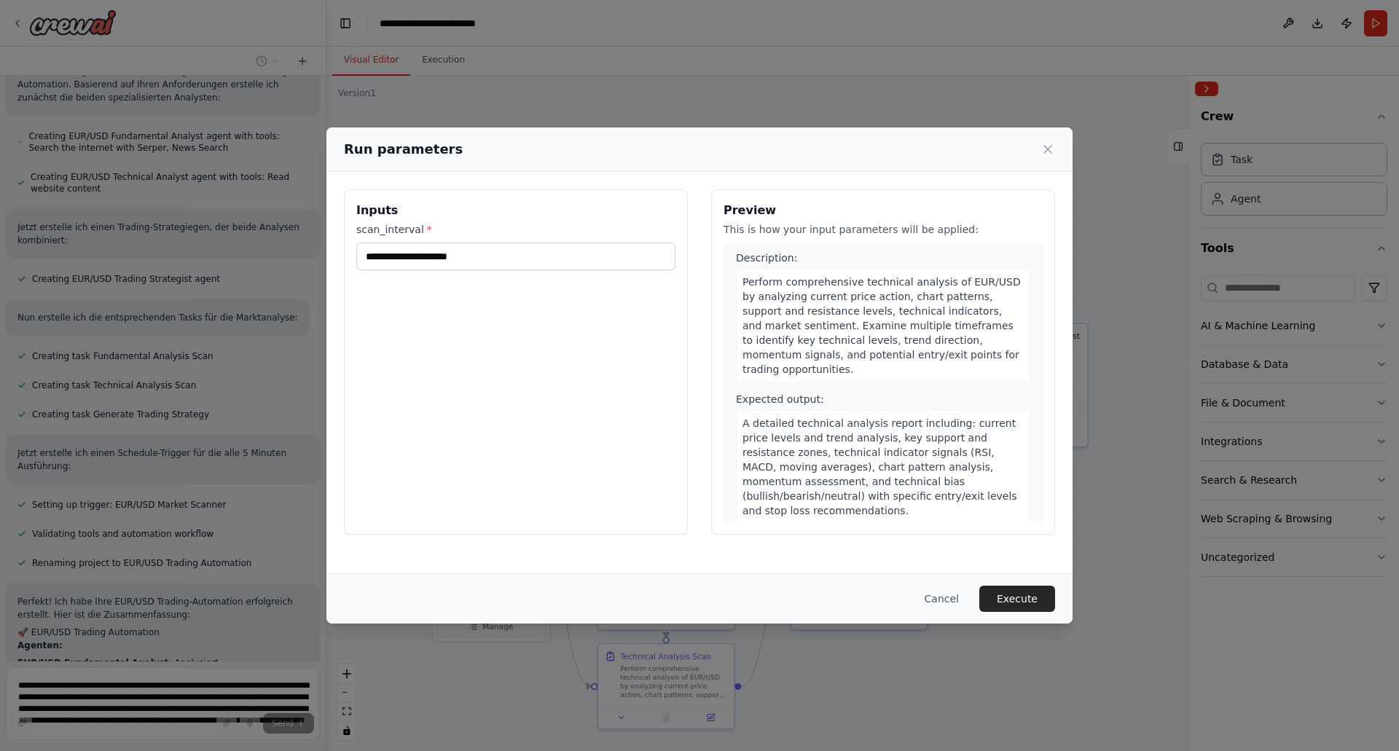
scroll to position [437, 0]
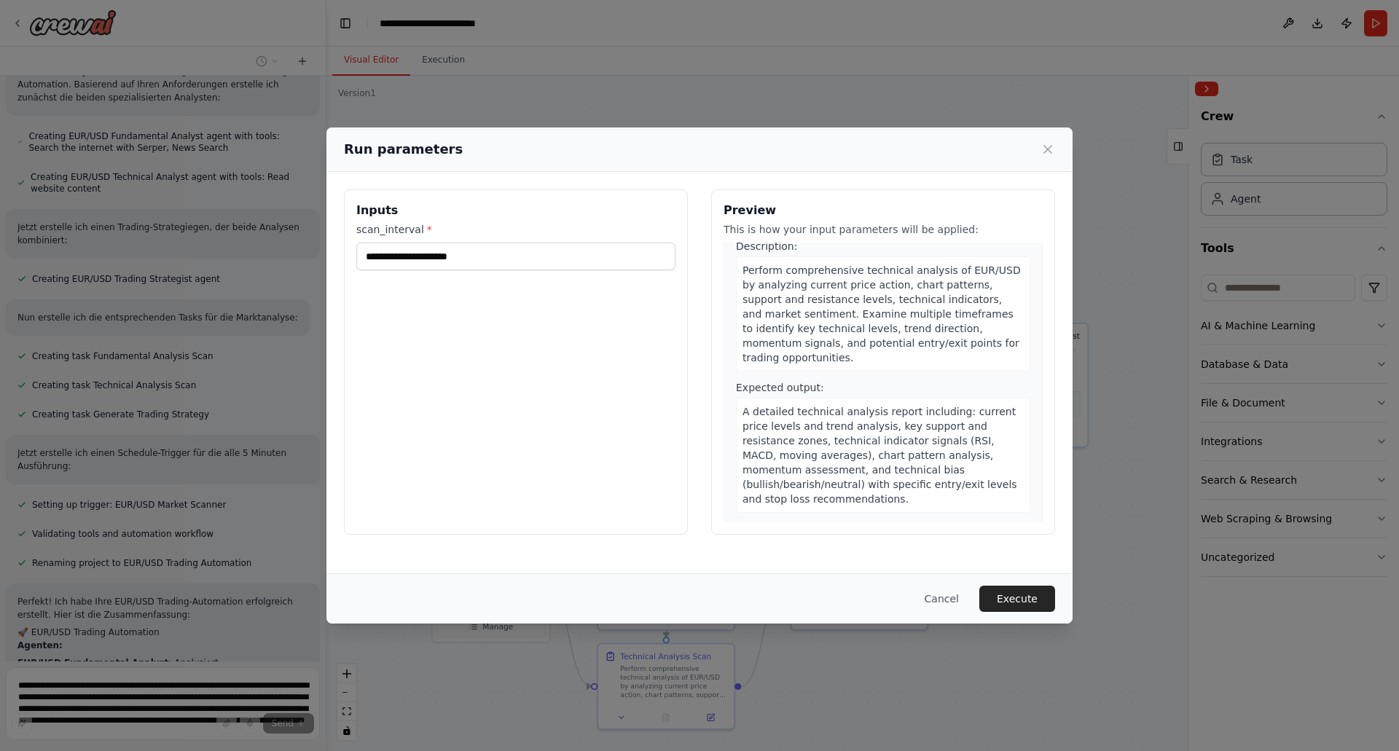
click at [948, 596] on button "Cancel" at bounding box center [942, 599] width 58 height 26
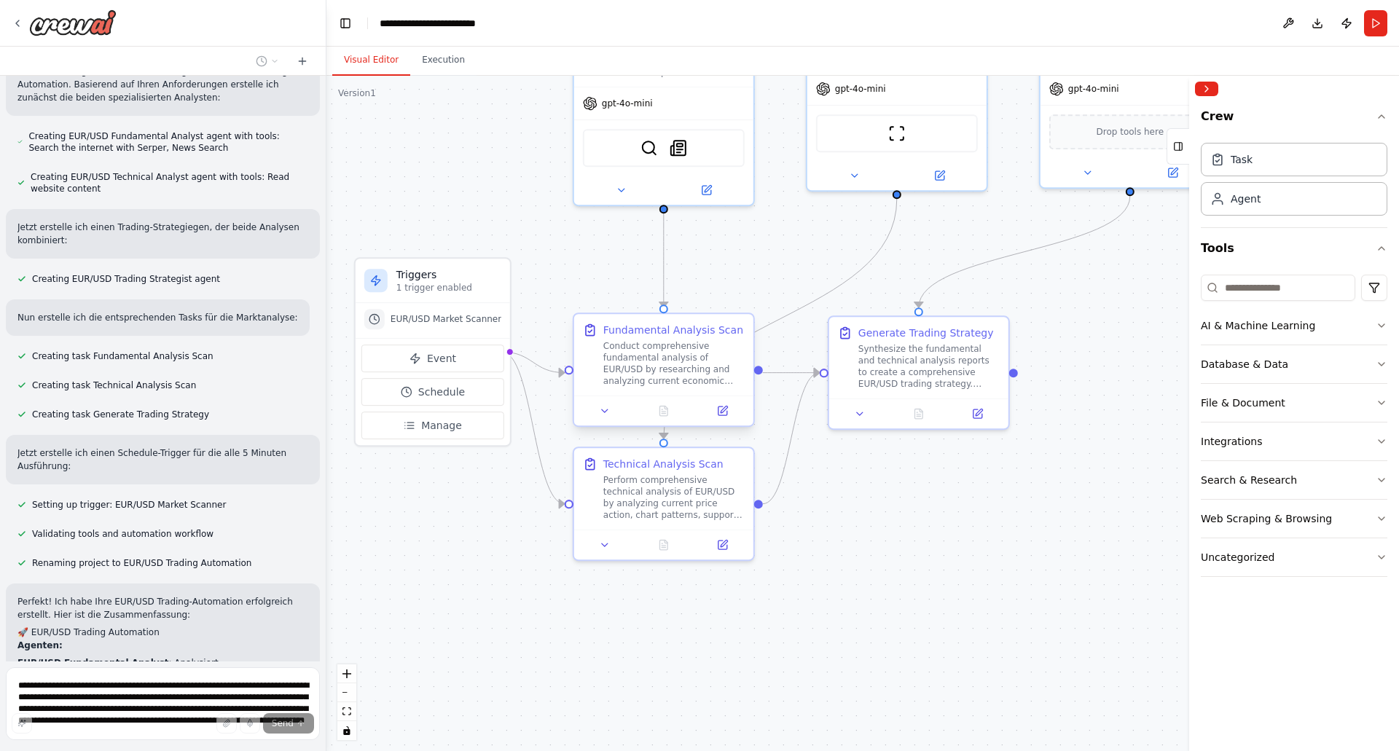
drag, startPoint x: 689, startPoint y: 491, endPoint x: 692, endPoint y: 328, distance: 163.3
click at [693, 281] on div ".deletable-edge-delete-btn { width: 20px; height: 20px; border: 0px solid #ffff…" at bounding box center [863, 414] width 1073 height 676
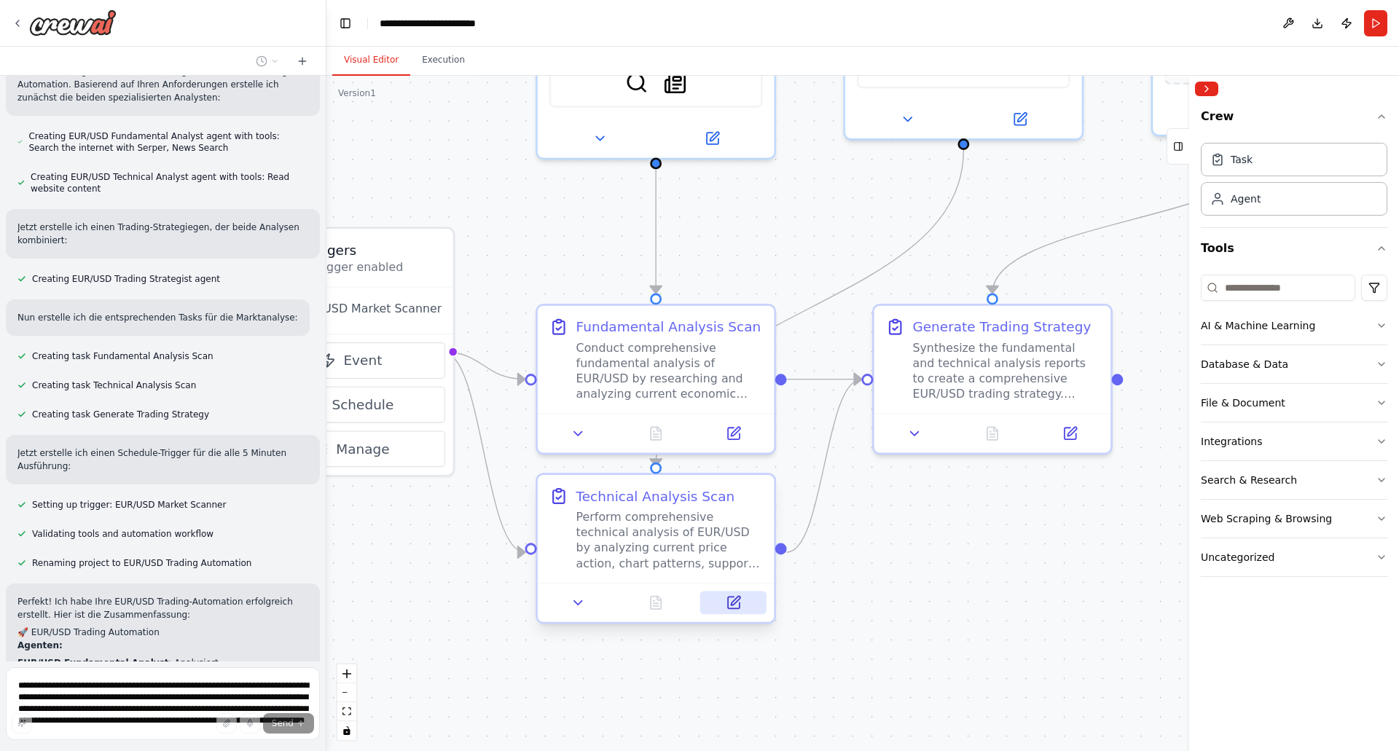
click at [736, 607] on icon at bounding box center [734, 603] width 12 height 12
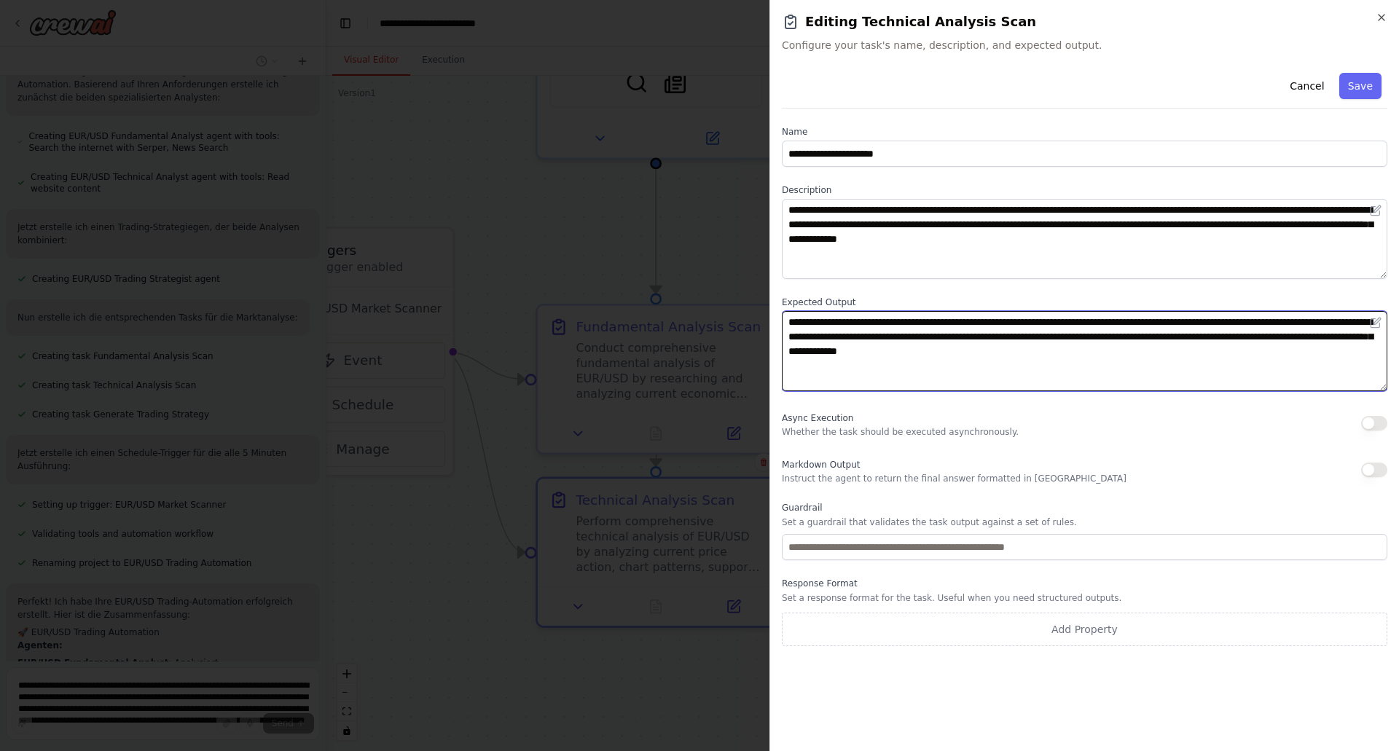
click at [882, 364] on textarea "**********" at bounding box center [1085, 351] width 606 height 80
drag, startPoint x: 1211, startPoint y: 361, endPoint x: 754, endPoint y: 262, distance: 468.2
click at [734, 295] on body "Hello! I'm the CrewAI assistant. What kind of automation do you want to build? …" at bounding box center [699, 375] width 1399 height 751
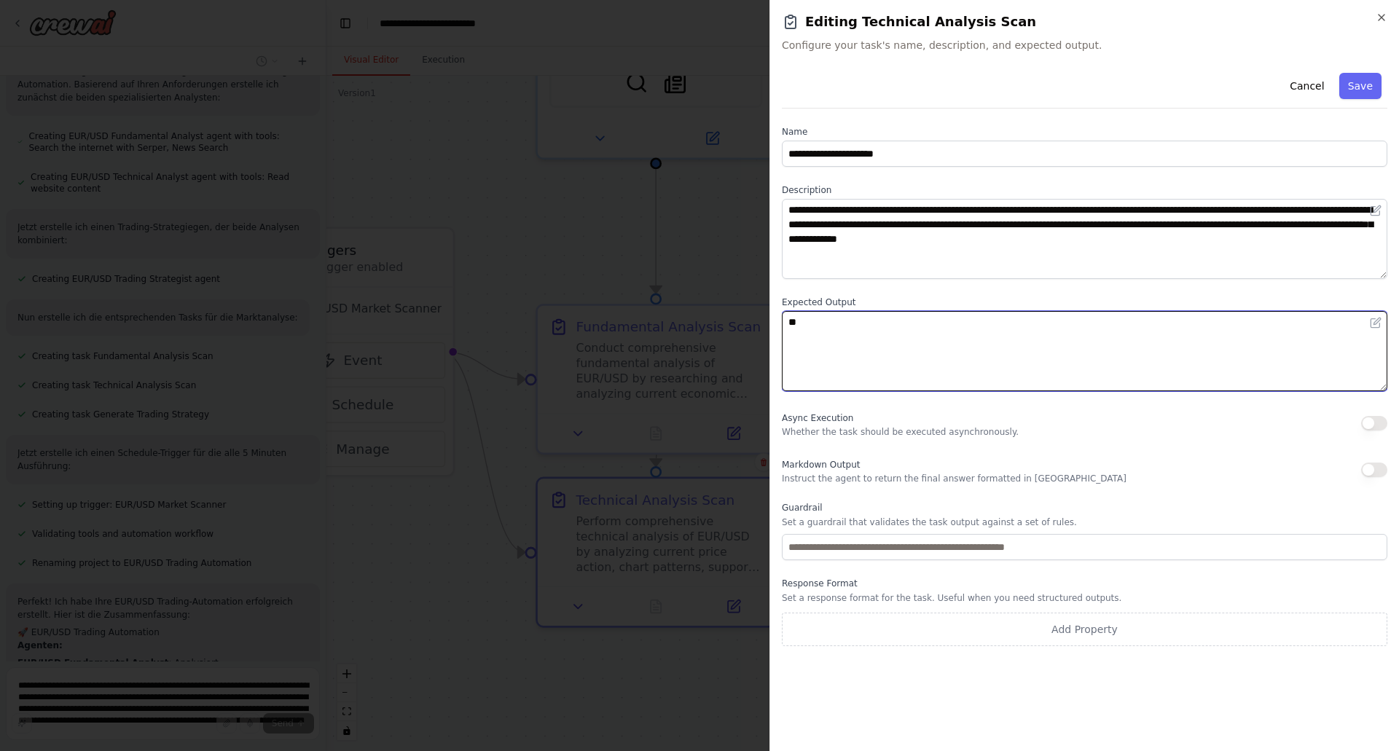
paste textarea
paste textarea "**********"
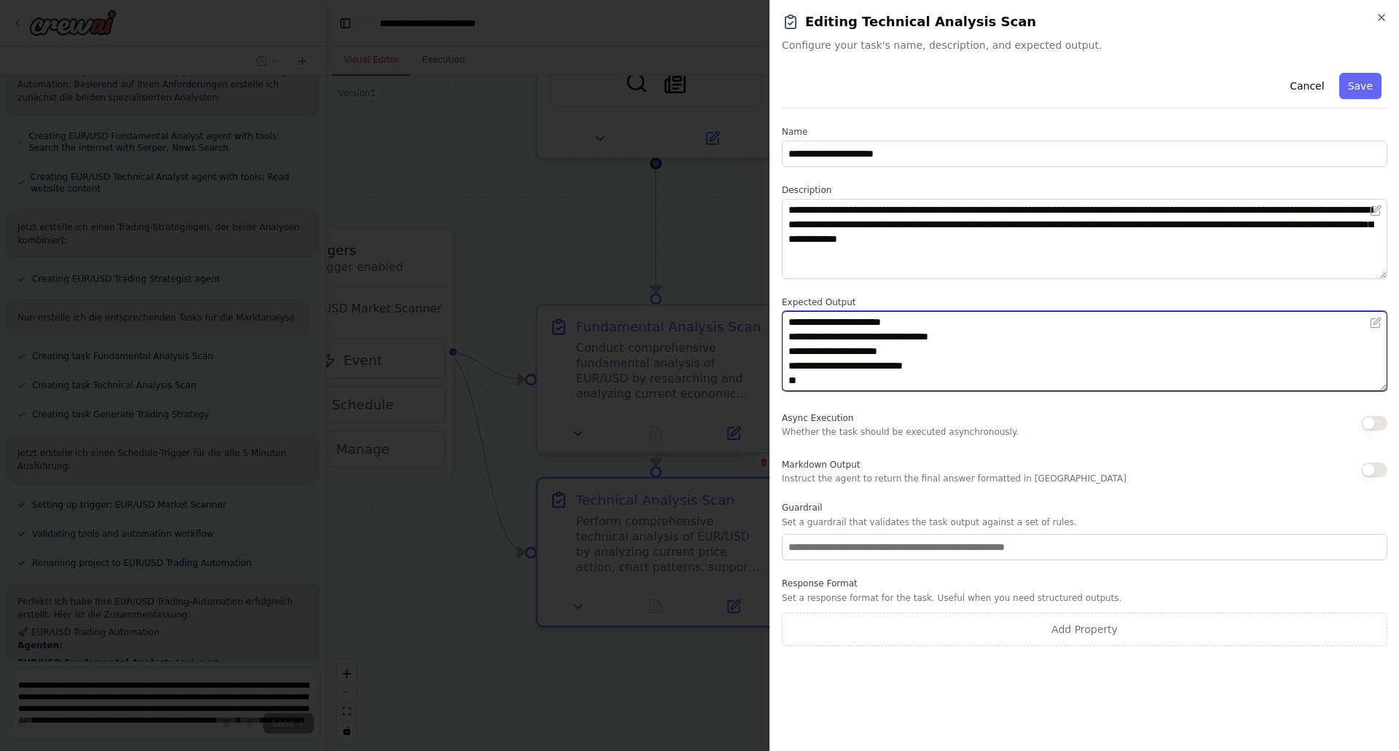
paste textarea "**********"
click at [942, 362] on textarea "**********" at bounding box center [1085, 351] width 606 height 80
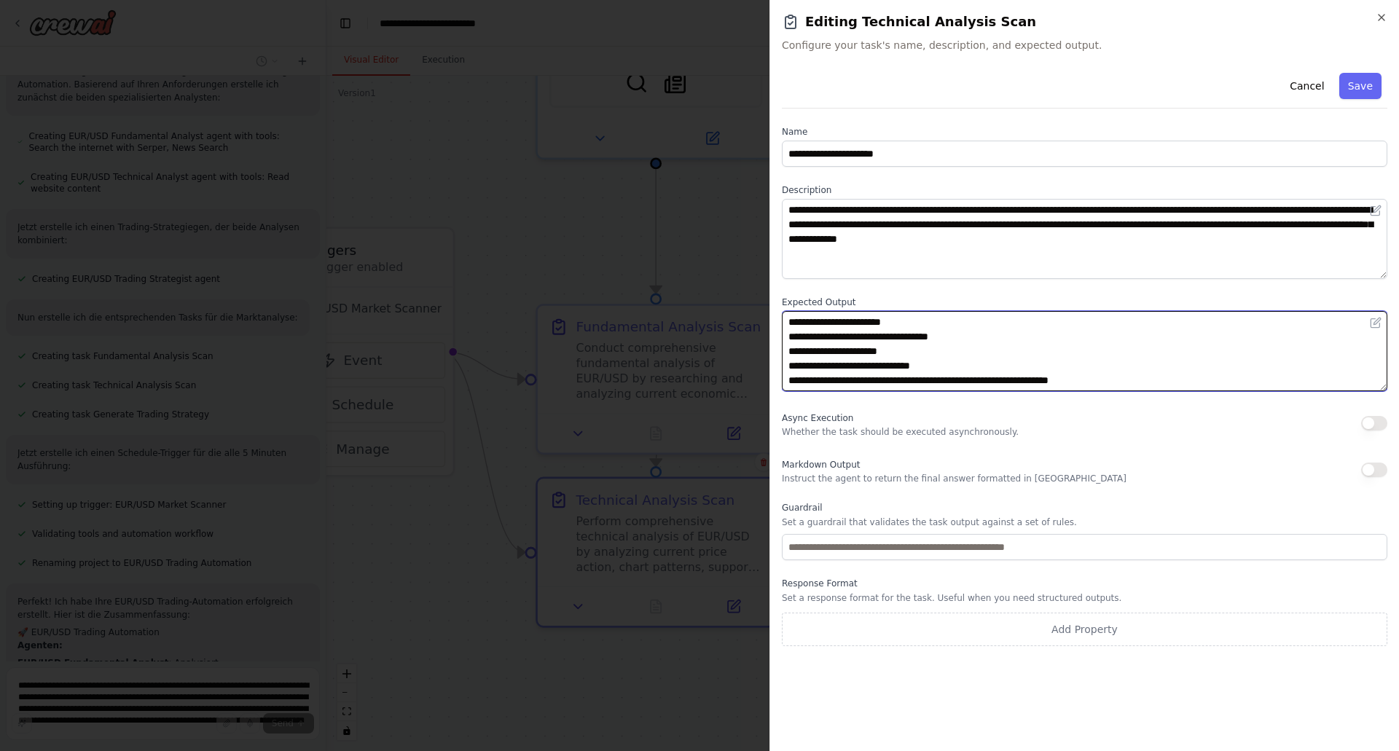
paste textarea "**********"
click at [904, 348] on textarea "**********" at bounding box center [1085, 351] width 606 height 80
click at [967, 334] on textarea "**********" at bounding box center [1085, 351] width 606 height 80
paste textarea "**********"
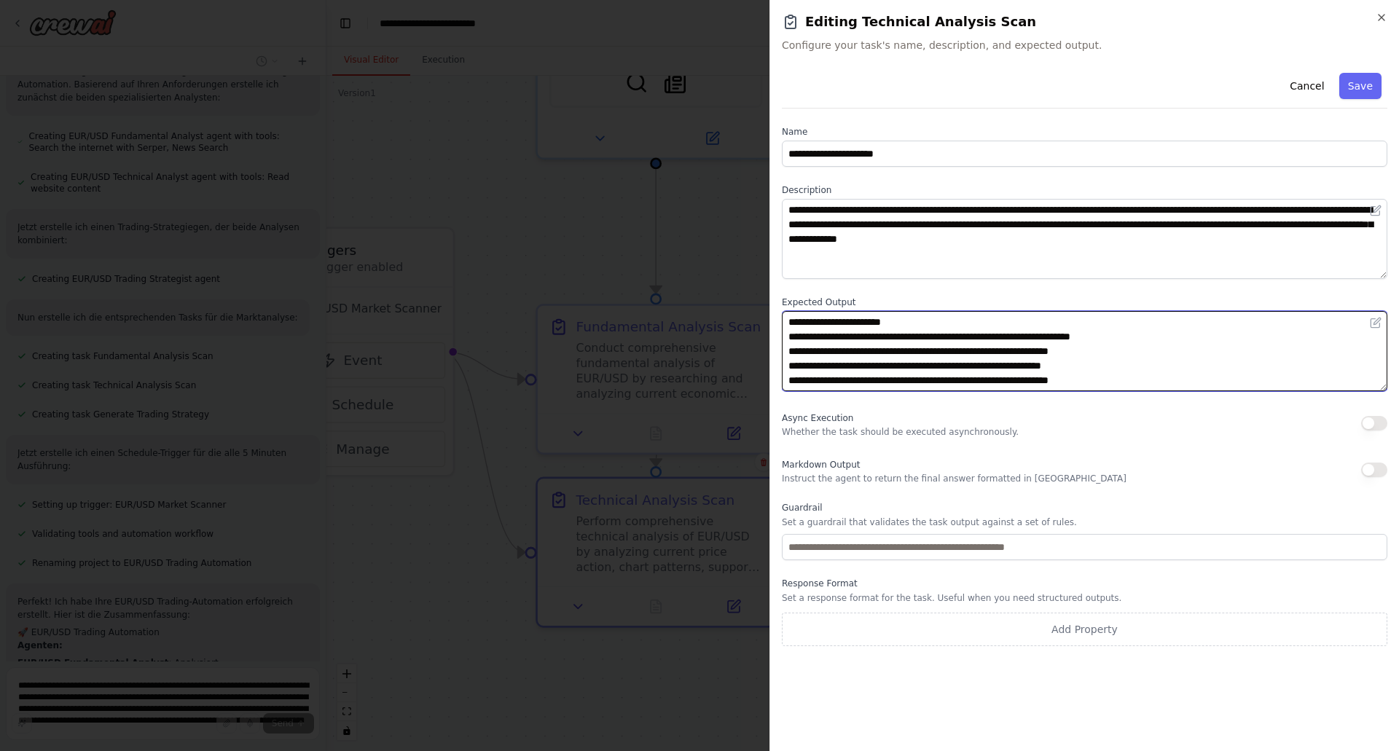
paste textarea "**********"
click at [1130, 335] on textarea "**********" at bounding box center [1085, 351] width 606 height 80
click at [1180, 364] on textarea "**********" at bounding box center [1085, 351] width 606 height 80
click at [916, 319] on textarea "**********" at bounding box center [1085, 351] width 606 height 80
paste textarea "**********"
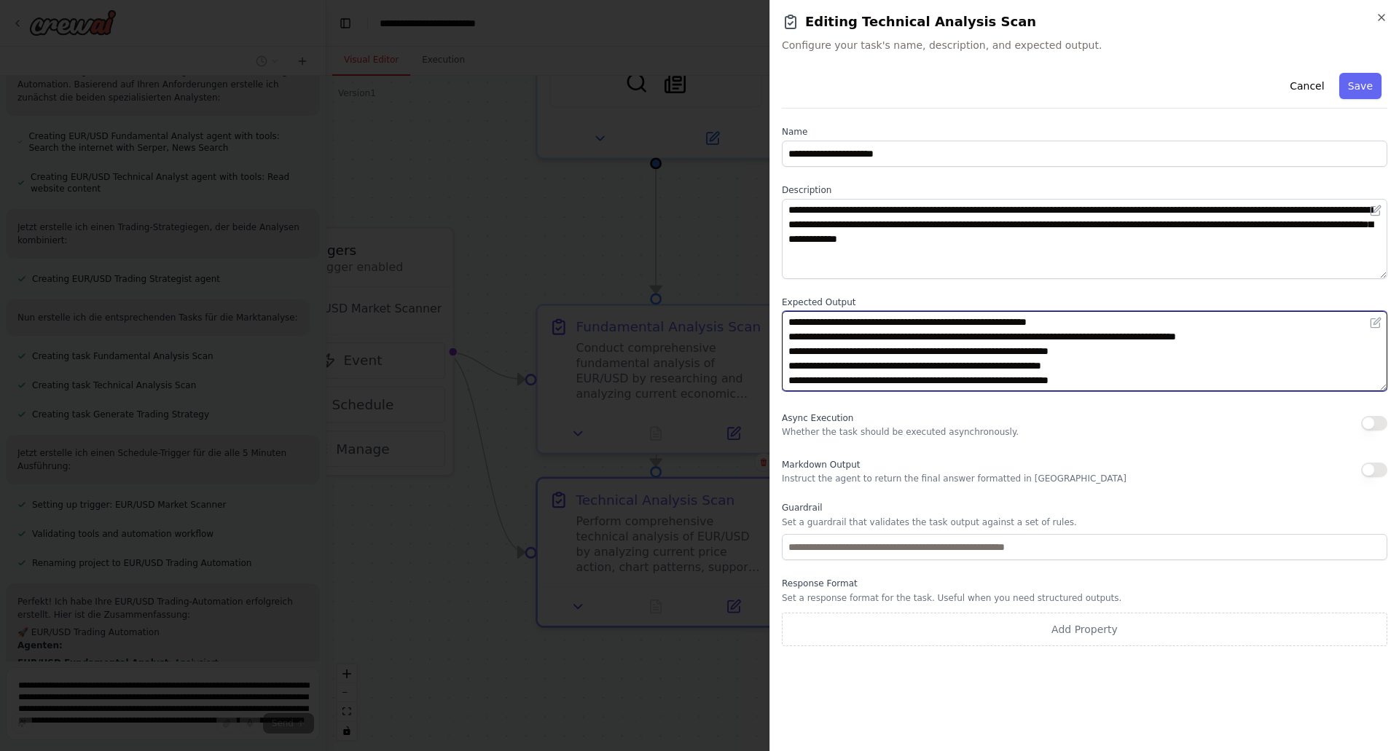
paste textarea "**********"
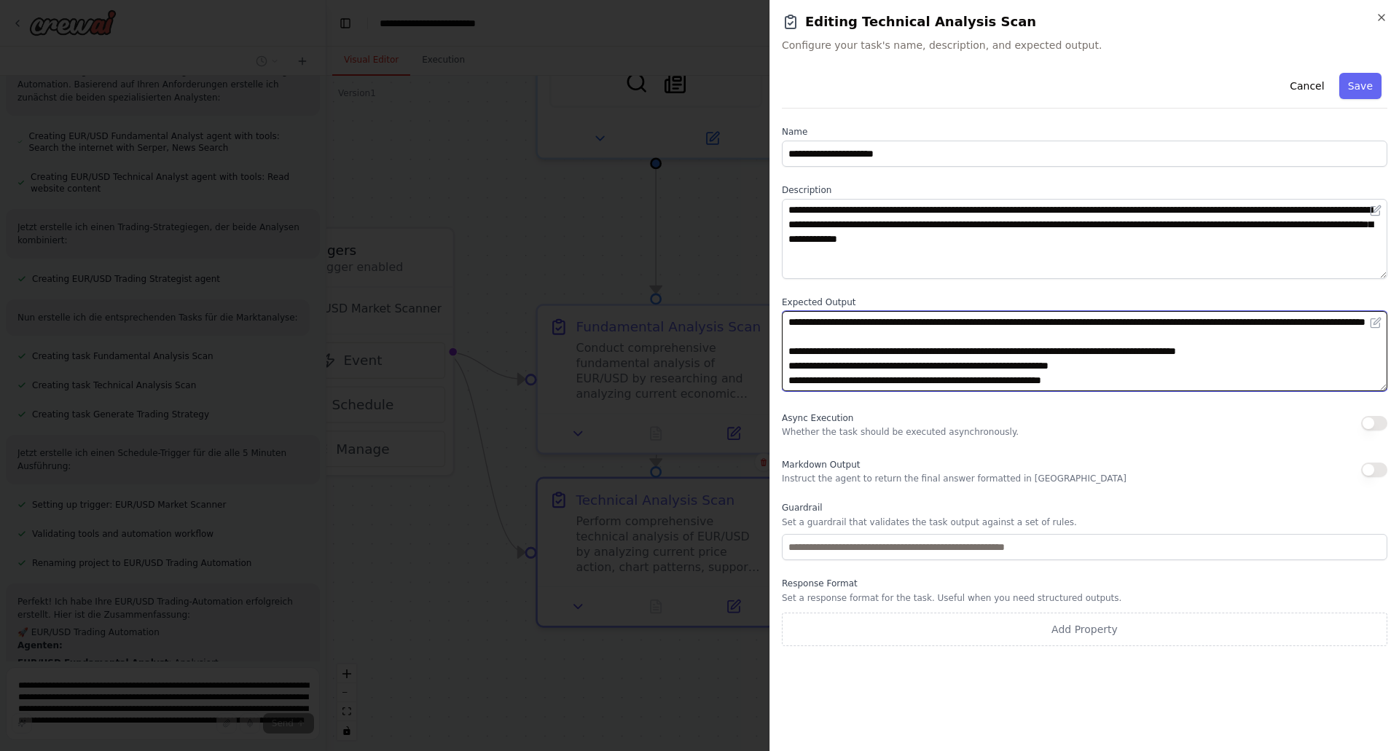
click at [1276, 367] on textarea "**********" at bounding box center [1085, 351] width 606 height 80
click at [1119, 350] on textarea "**********" at bounding box center [1085, 351] width 606 height 80
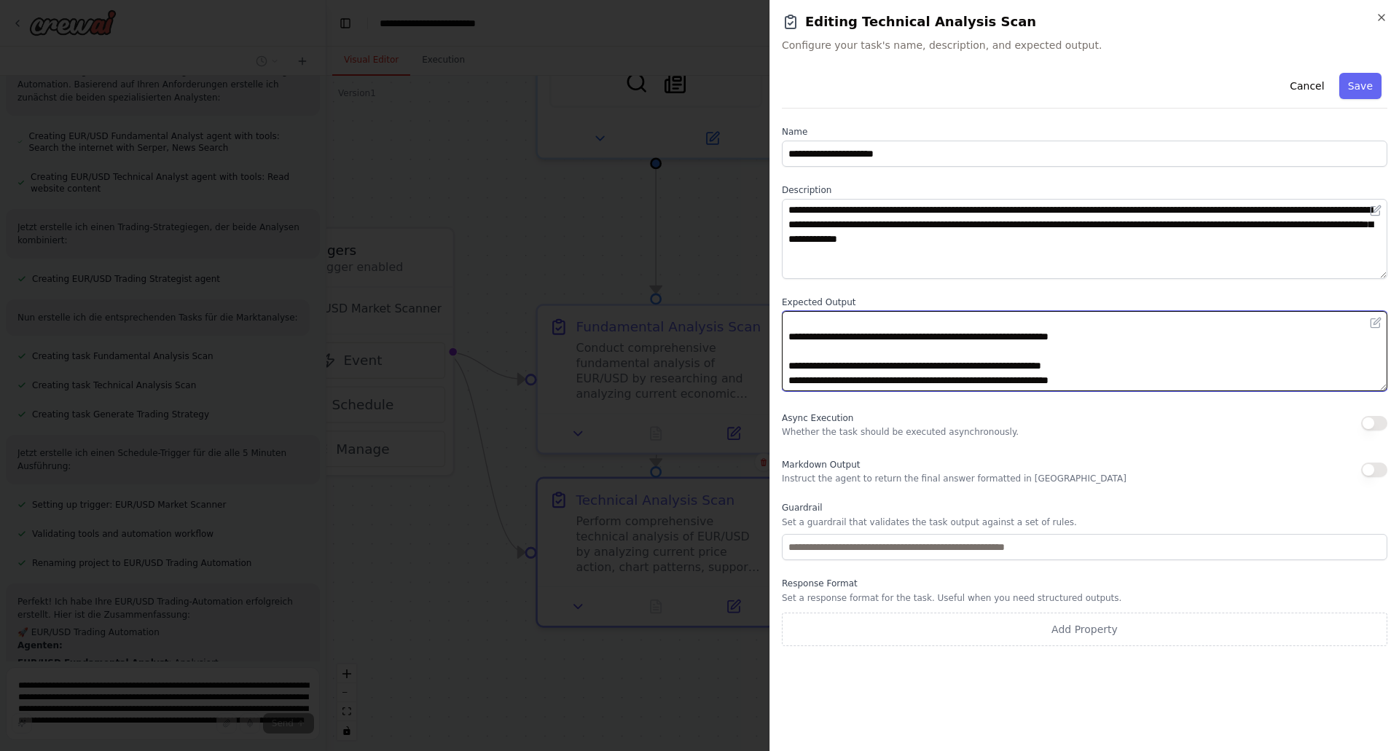
scroll to position [58, 0]
click at [1130, 363] on textarea "**********" at bounding box center [1085, 351] width 606 height 80
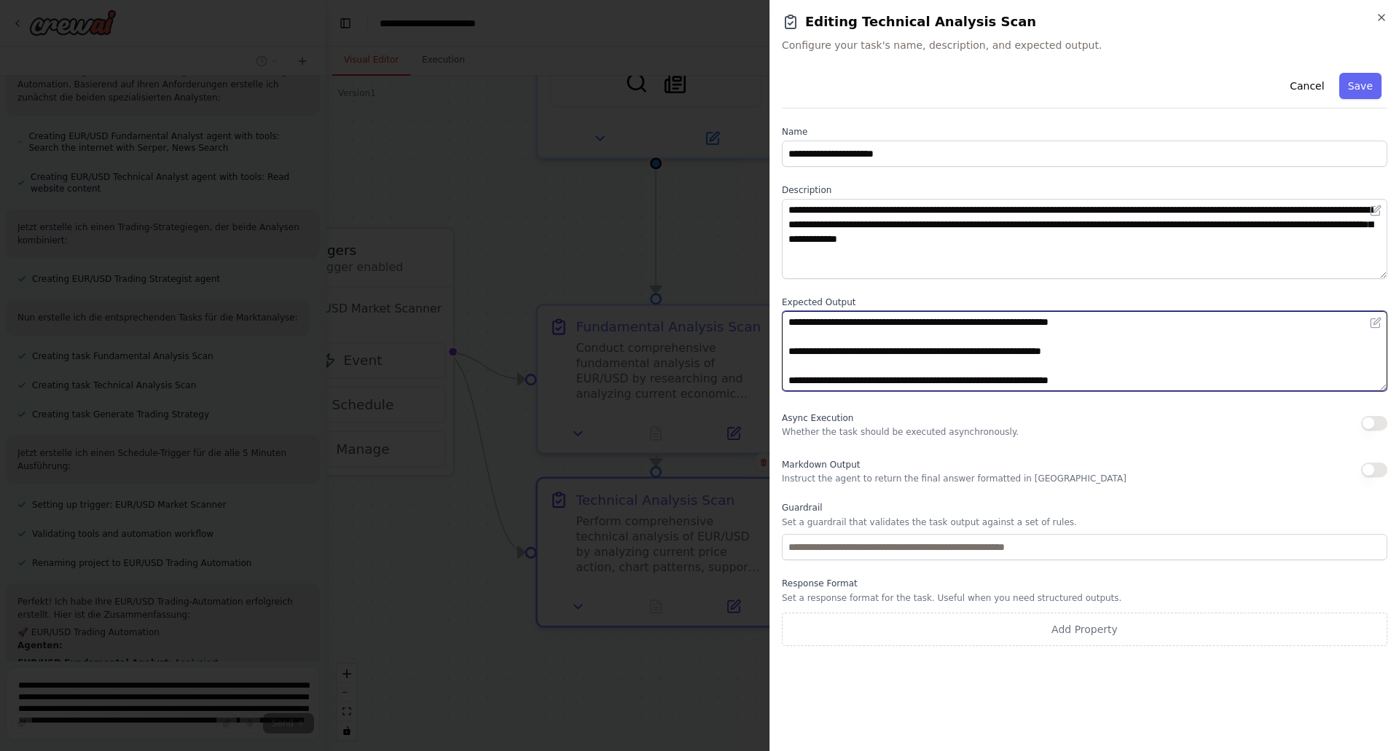
scroll to position [0, 0]
type textarea "**********"
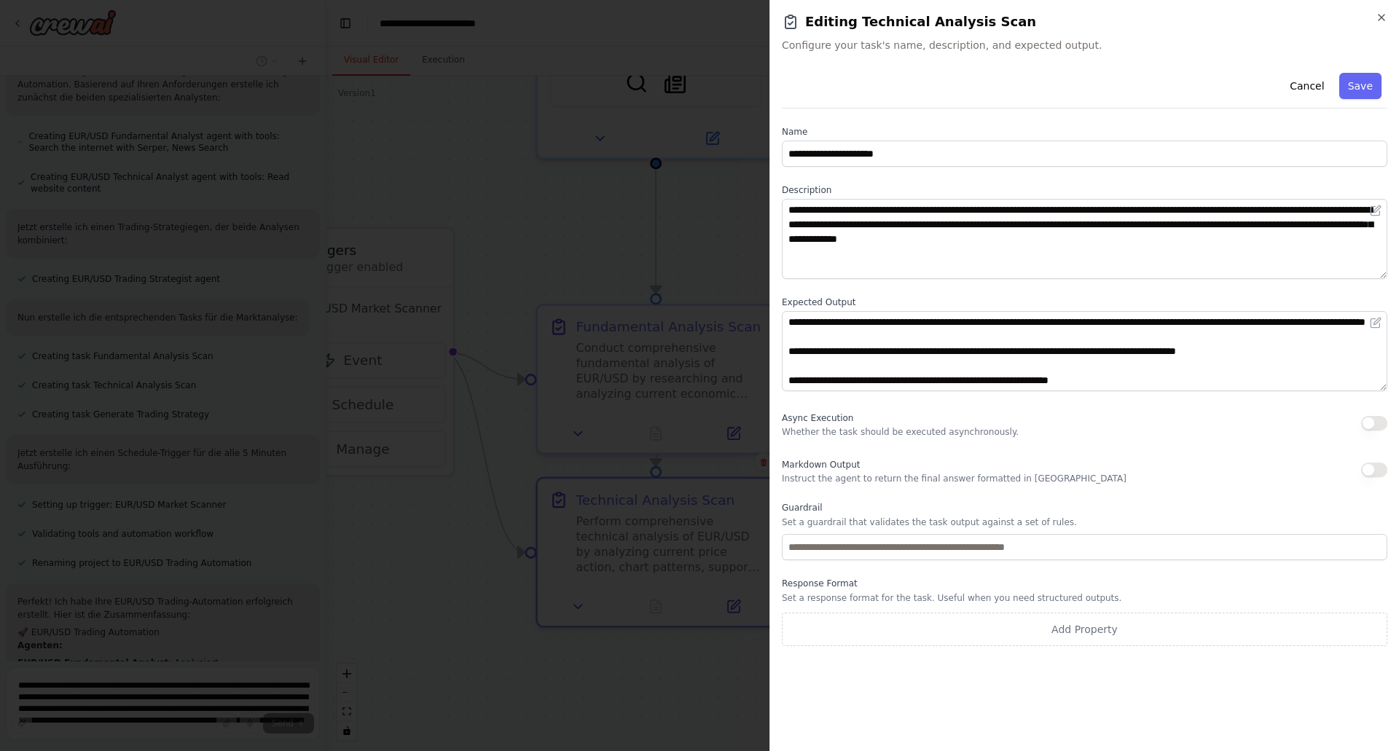
click at [1379, 82] on button "Save" at bounding box center [1361, 86] width 42 height 26
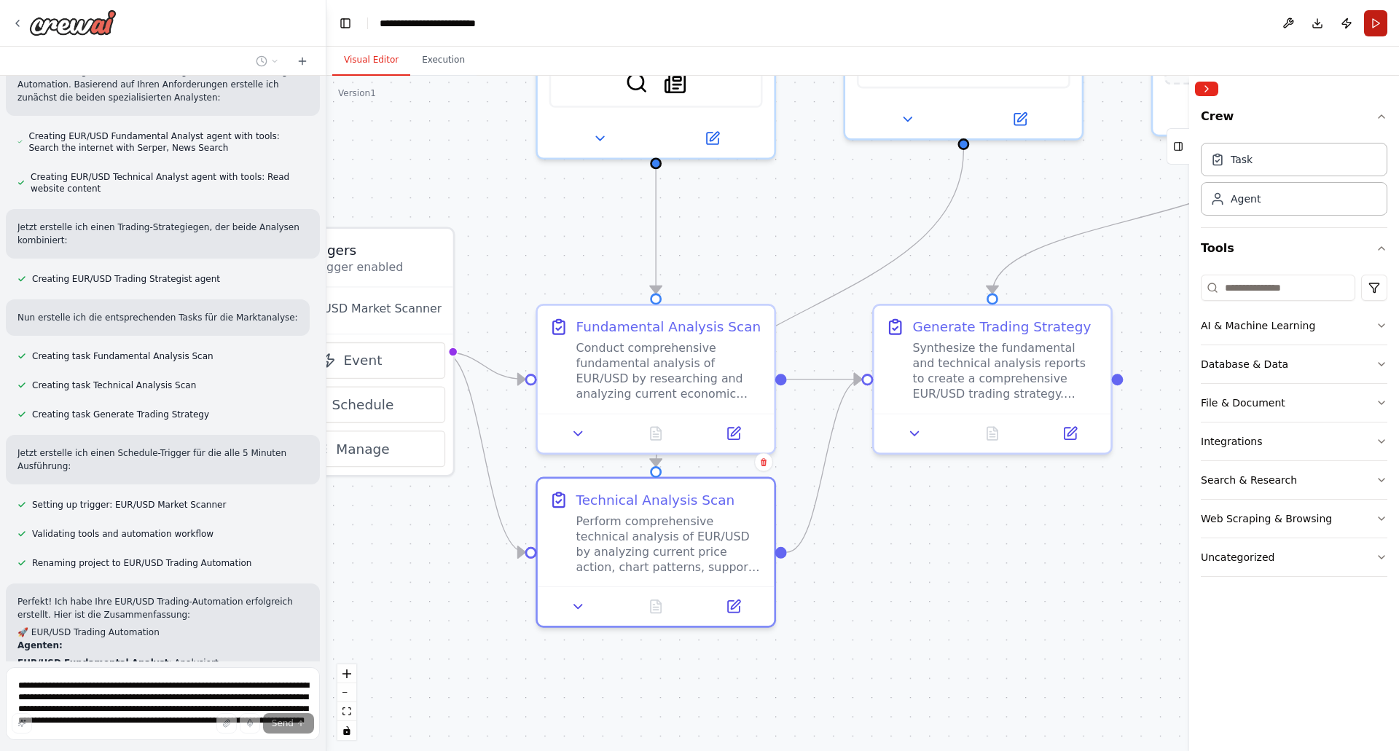
click at [1377, 23] on button "Run" at bounding box center [1375, 23] width 23 height 26
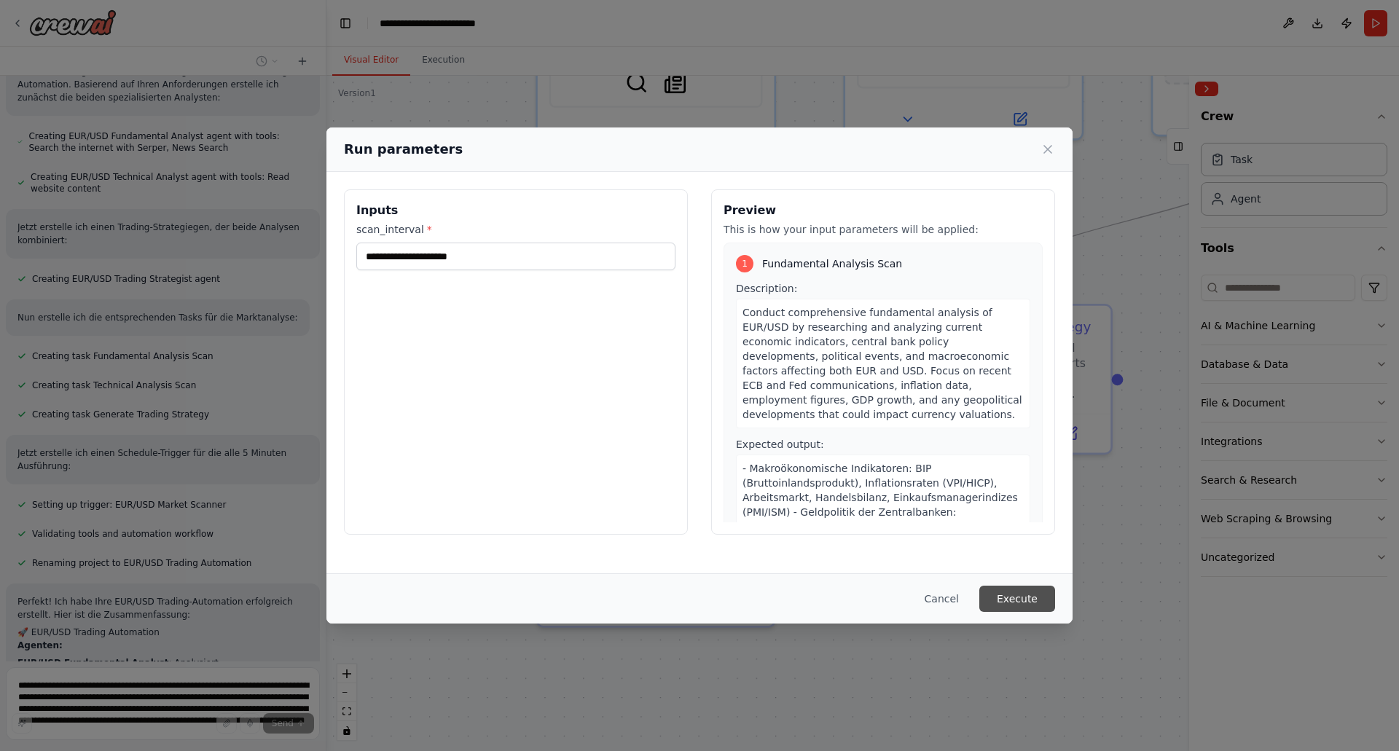
click at [1028, 595] on button "Execute" at bounding box center [1018, 599] width 76 height 26
click at [386, 255] on input "scan_interval *" at bounding box center [515, 257] width 319 height 28
click at [380, 286] on p "This field is required" at bounding box center [515, 283] width 319 height 15
click at [403, 253] on input "scan_interval *" at bounding box center [515, 257] width 319 height 28
click at [946, 596] on button "Cancel" at bounding box center [942, 599] width 58 height 26
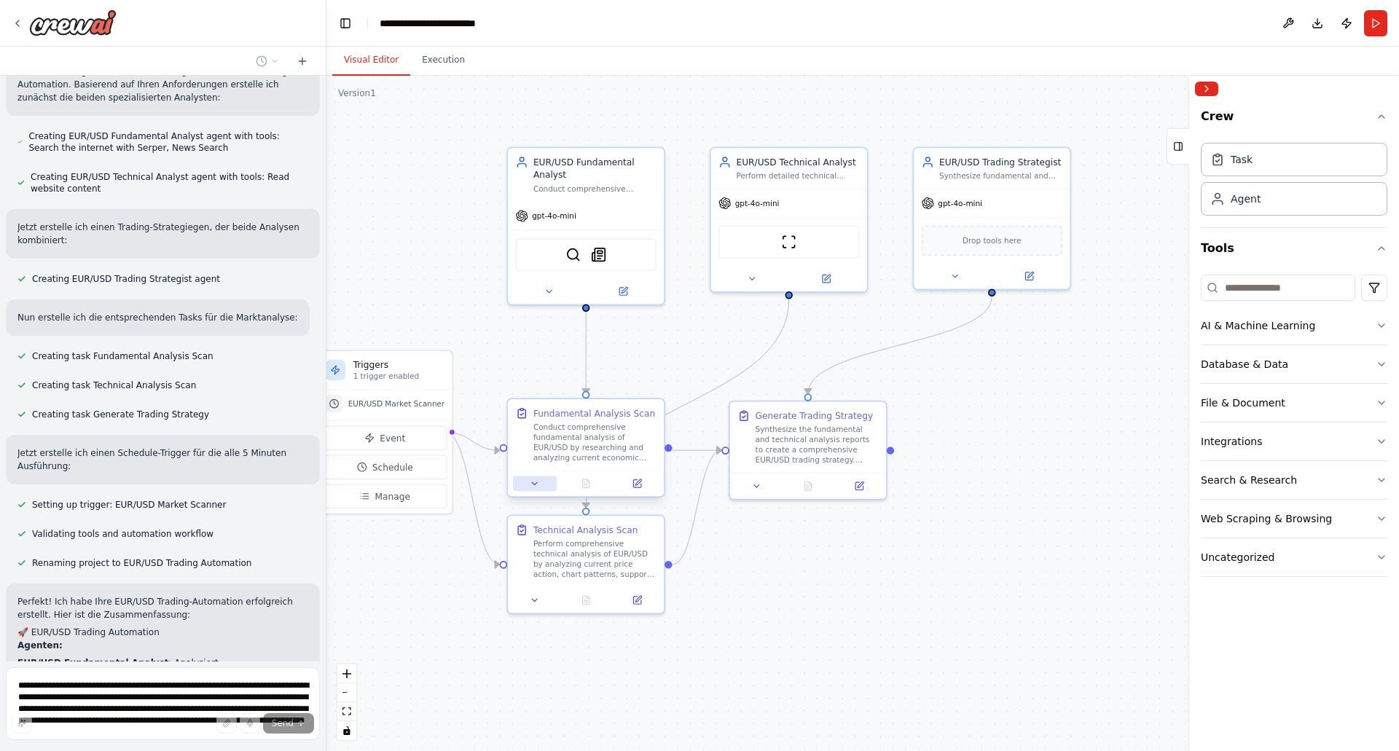
click at [534, 482] on icon at bounding box center [535, 484] width 10 height 10
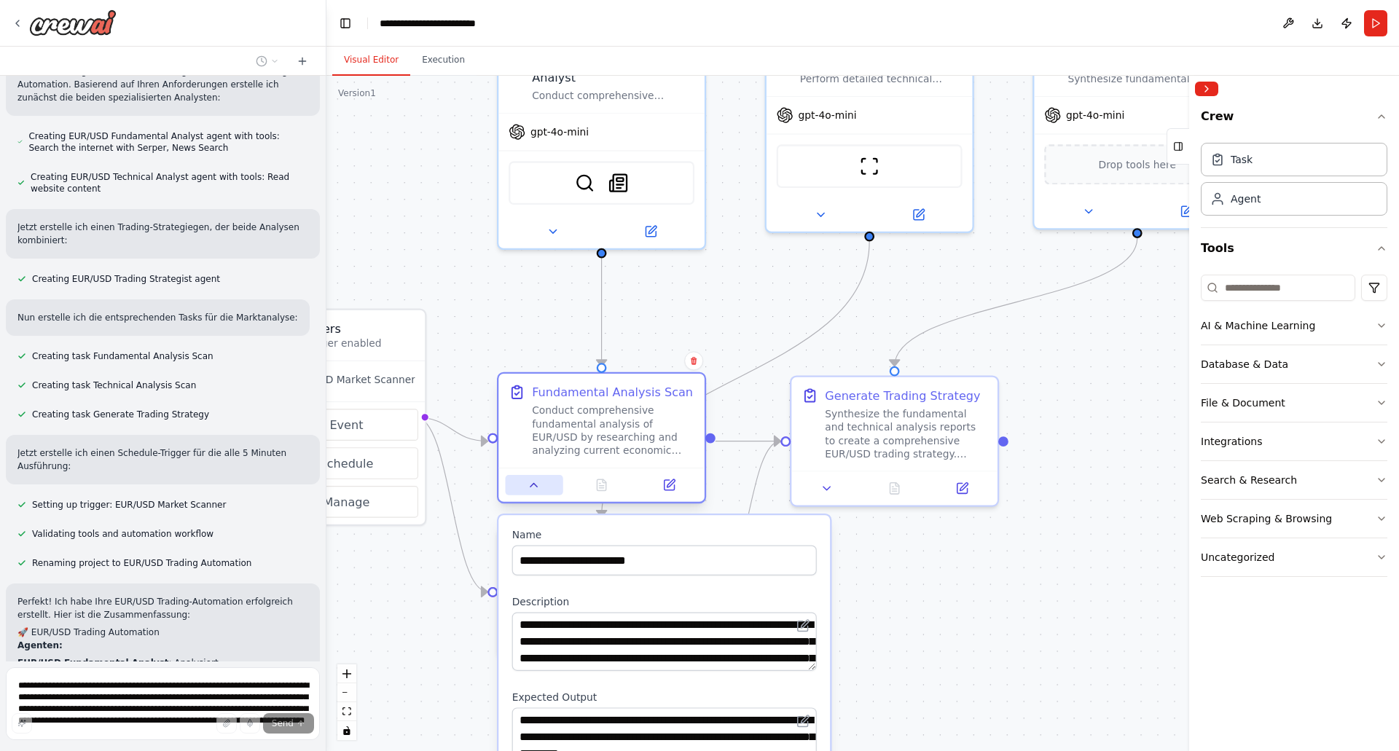
click at [544, 484] on button at bounding box center [534, 485] width 58 height 20
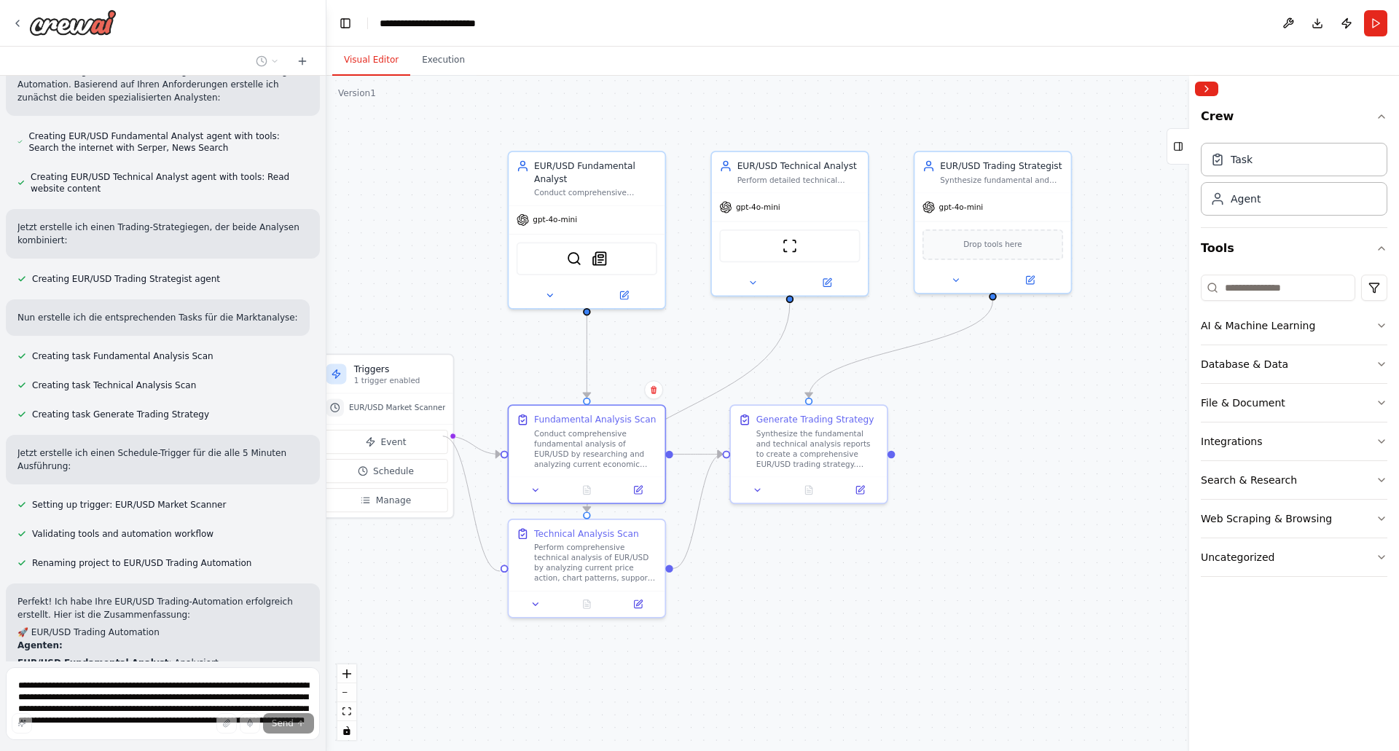
click at [500, 571] on circle "Edge from triggers to f30504fc-fa89-4517-ab36-2d8cac4ab68b" at bounding box center [494, 569] width 12 height 12
click at [548, 565] on div "Perform comprehensive technical analysis of EUR/USD by analyzing current price …" at bounding box center [595, 561] width 123 height 41
click at [1379, 20] on button "Run" at bounding box center [1375, 23] width 23 height 26
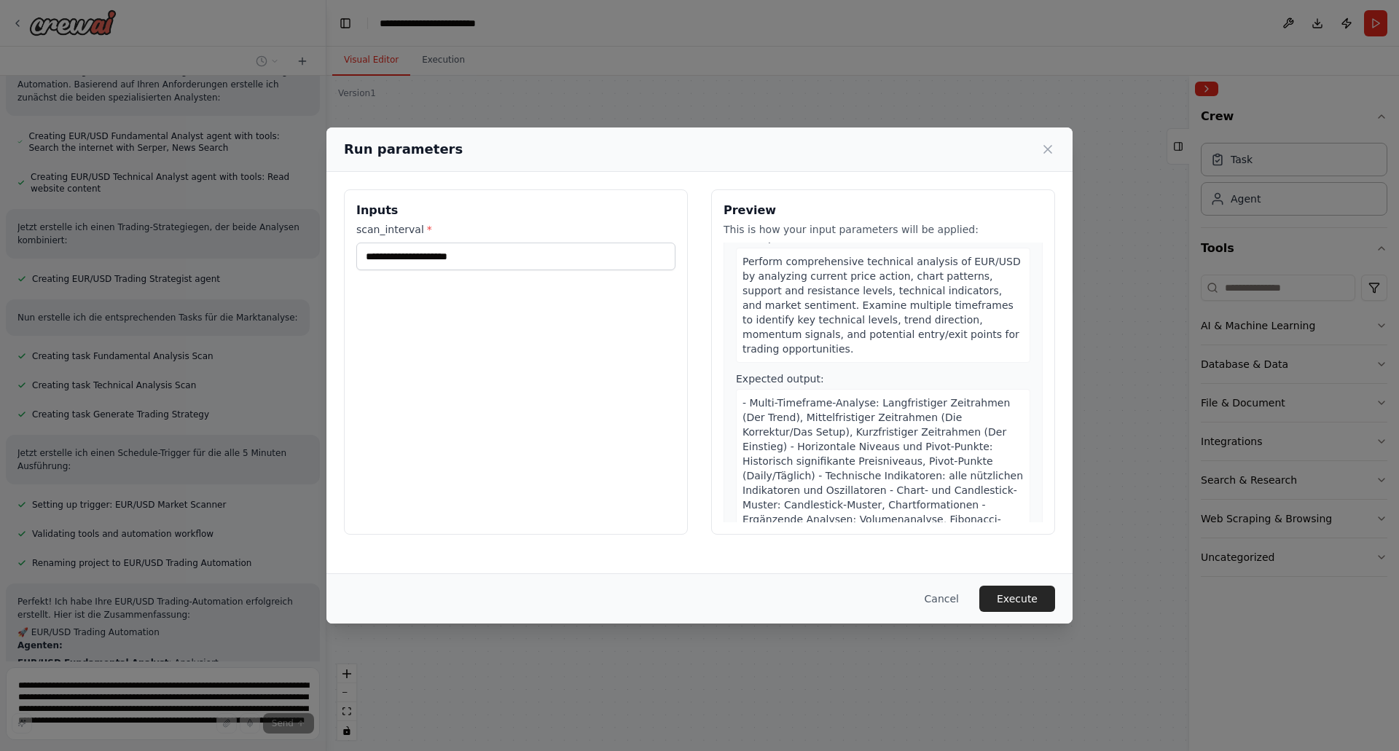
scroll to position [310, 0]
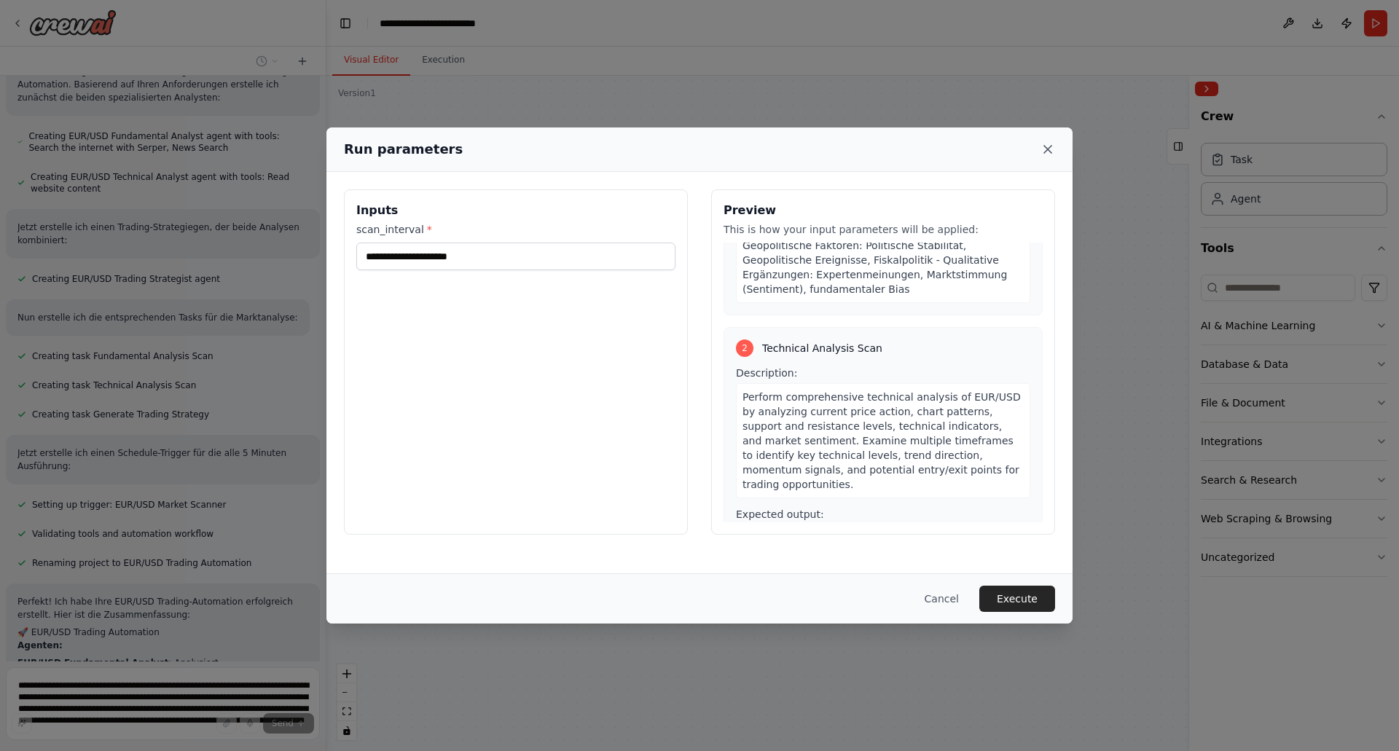
click at [1048, 146] on icon at bounding box center [1048, 149] width 15 height 15
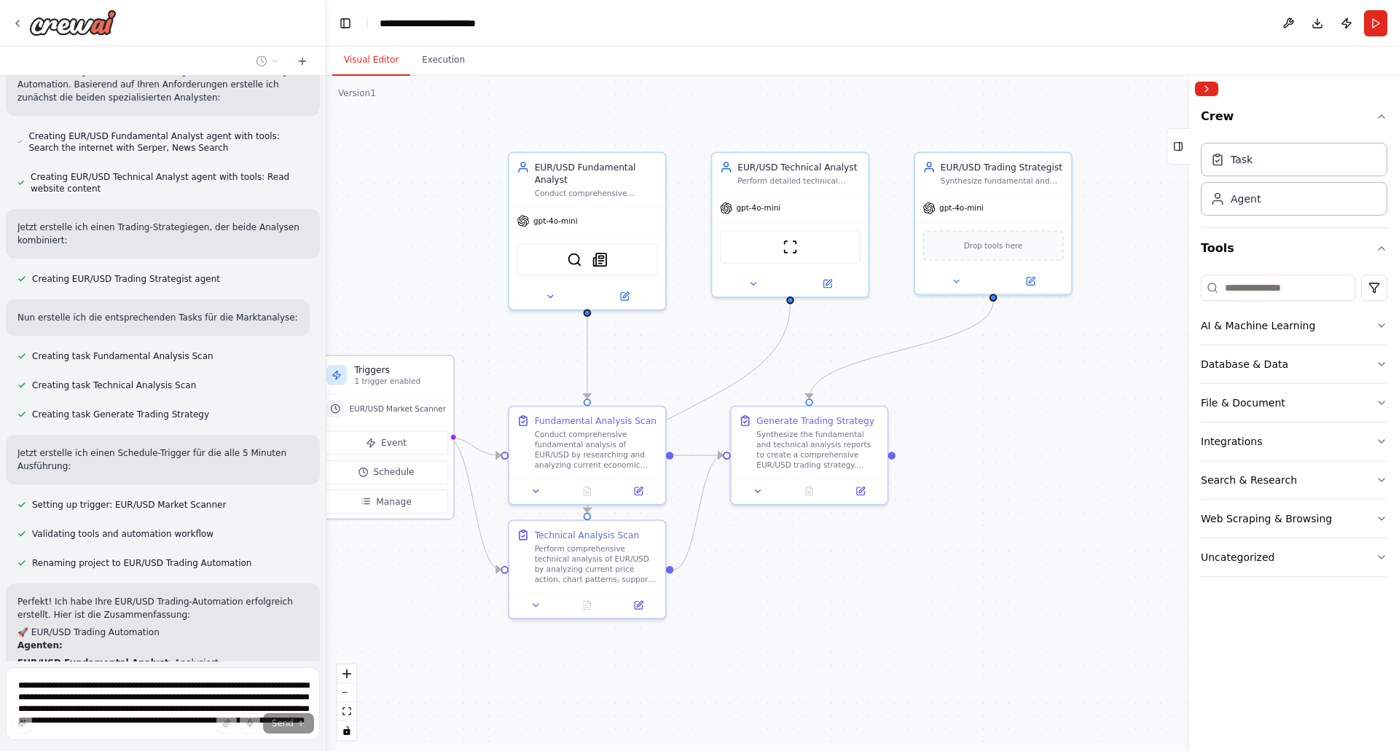
click at [408, 413] on span "EUR/USD Market Scanner" at bounding box center [397, 409] width 97 height 10
click at [396, 498] on span "Manage" at bounding box center [393, 501] width 35 height 12
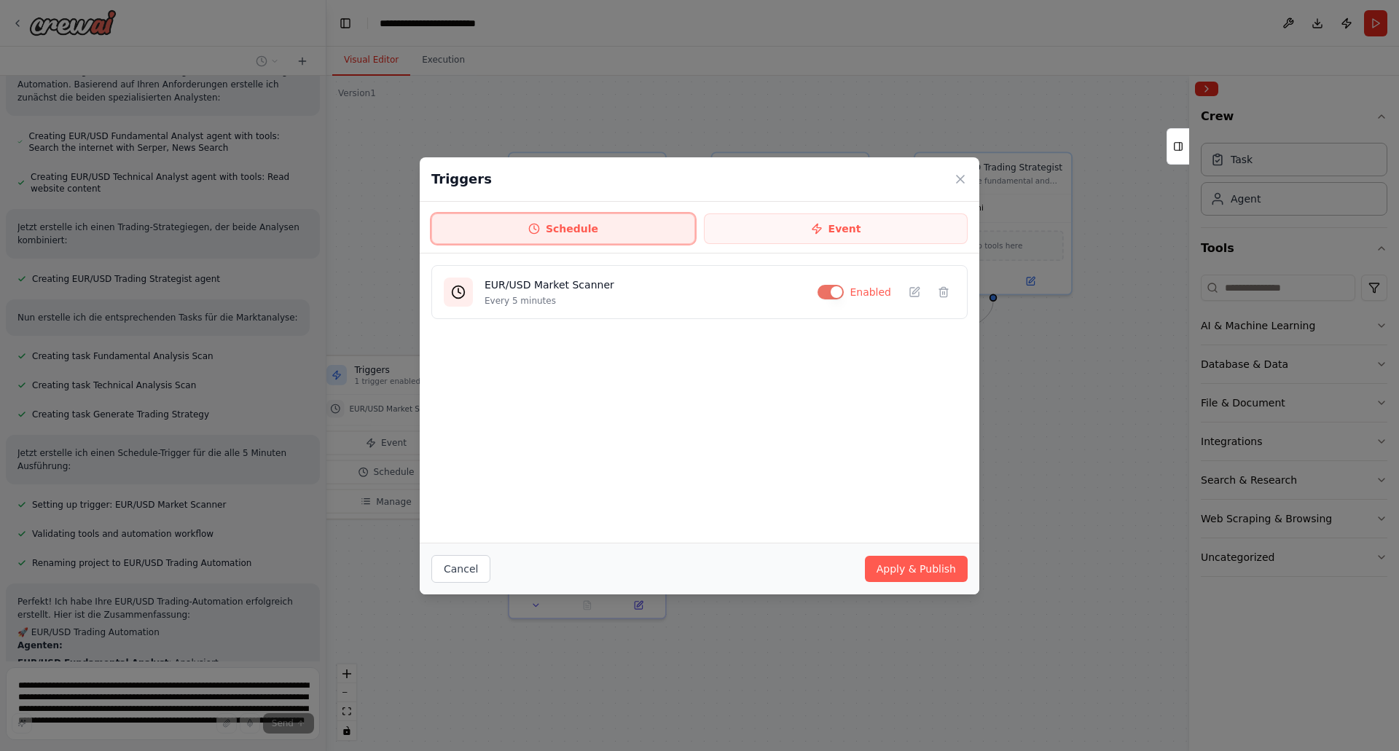
click at [583, 229] on button "Schedule" at bounding box center [563, 229] width 264 height 31
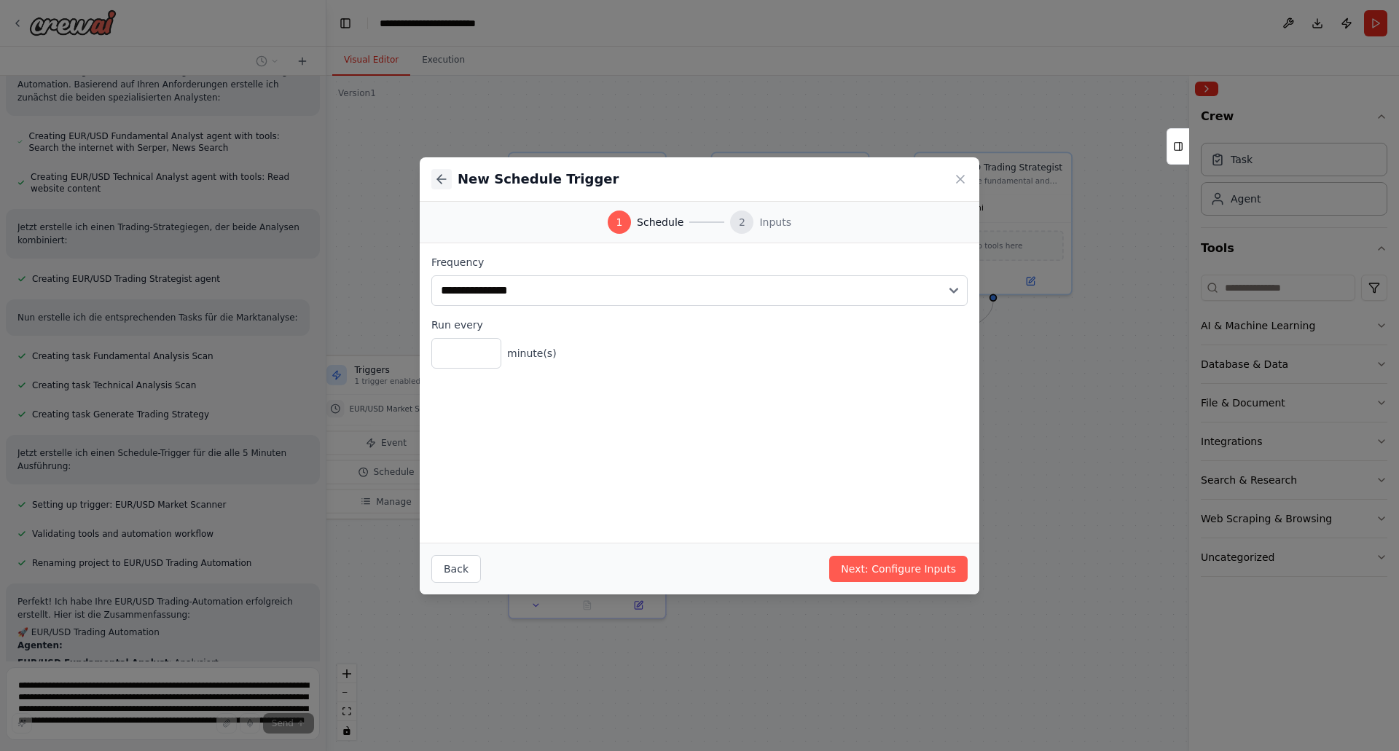
click at [442, 177] on icon at bounding box center [441, 179] width 15 height 15
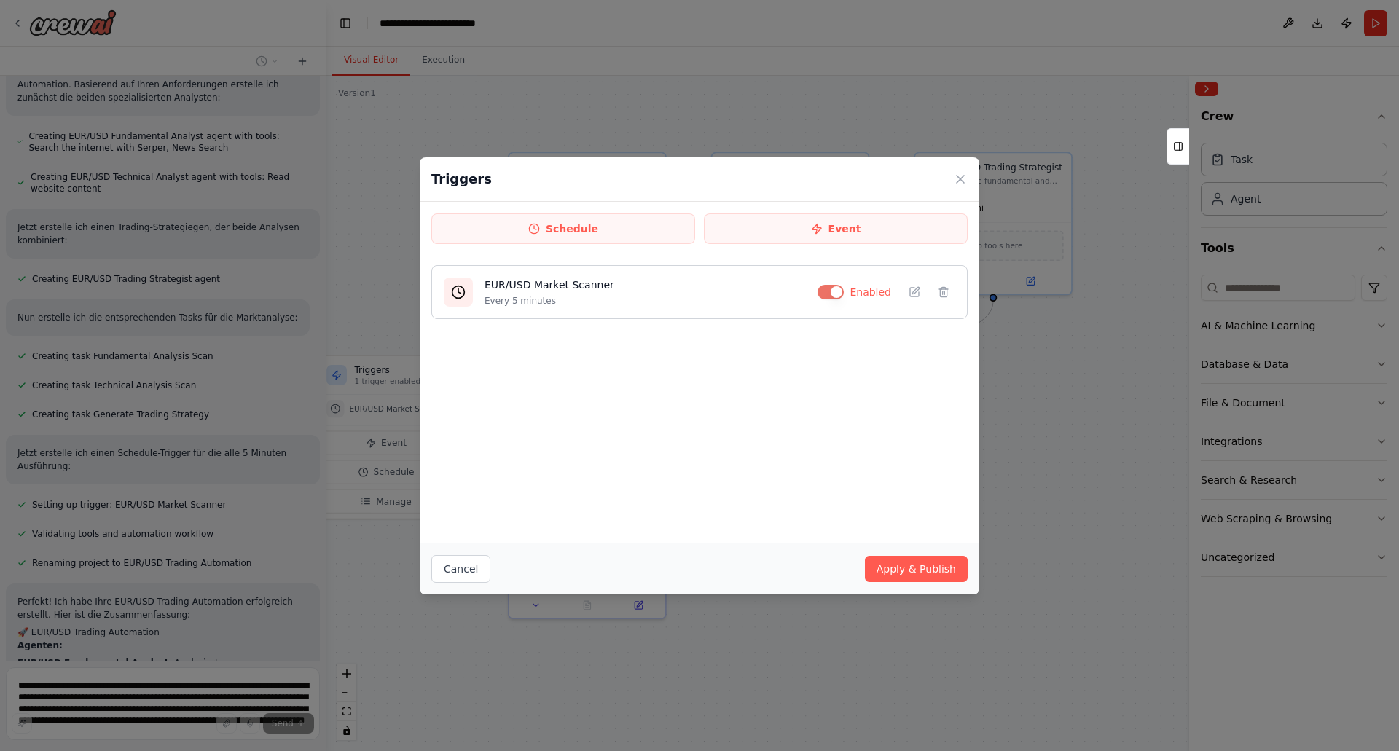
click at [530, 290] on h4 "EUR/USD Market Scanner" at bounding box center [645, 285] width 321 height 15
click at [911, 564] on button "Apply & Publish" at bounding box center [916, 569] width 103 height 26
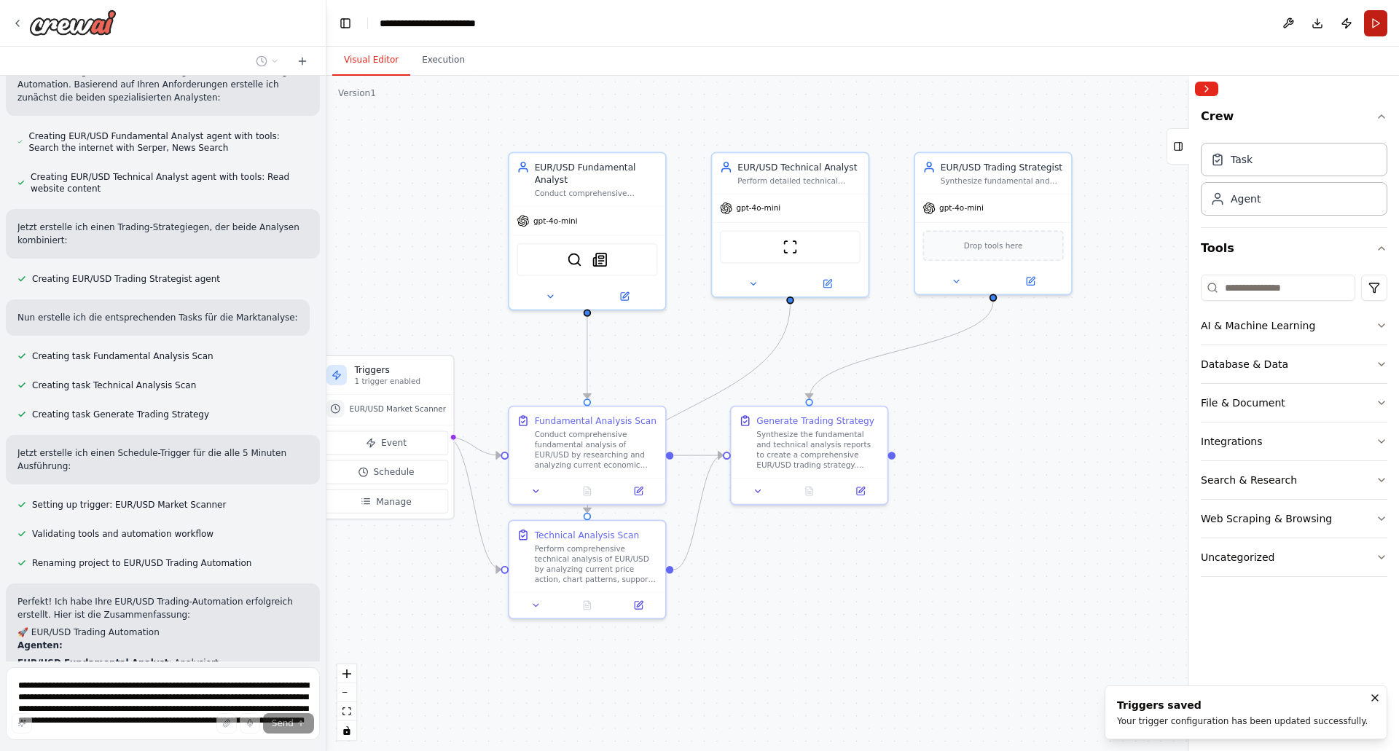
click at [1377, 23] on button "Run" at bounding box center [1375, 23] width 23 height 26
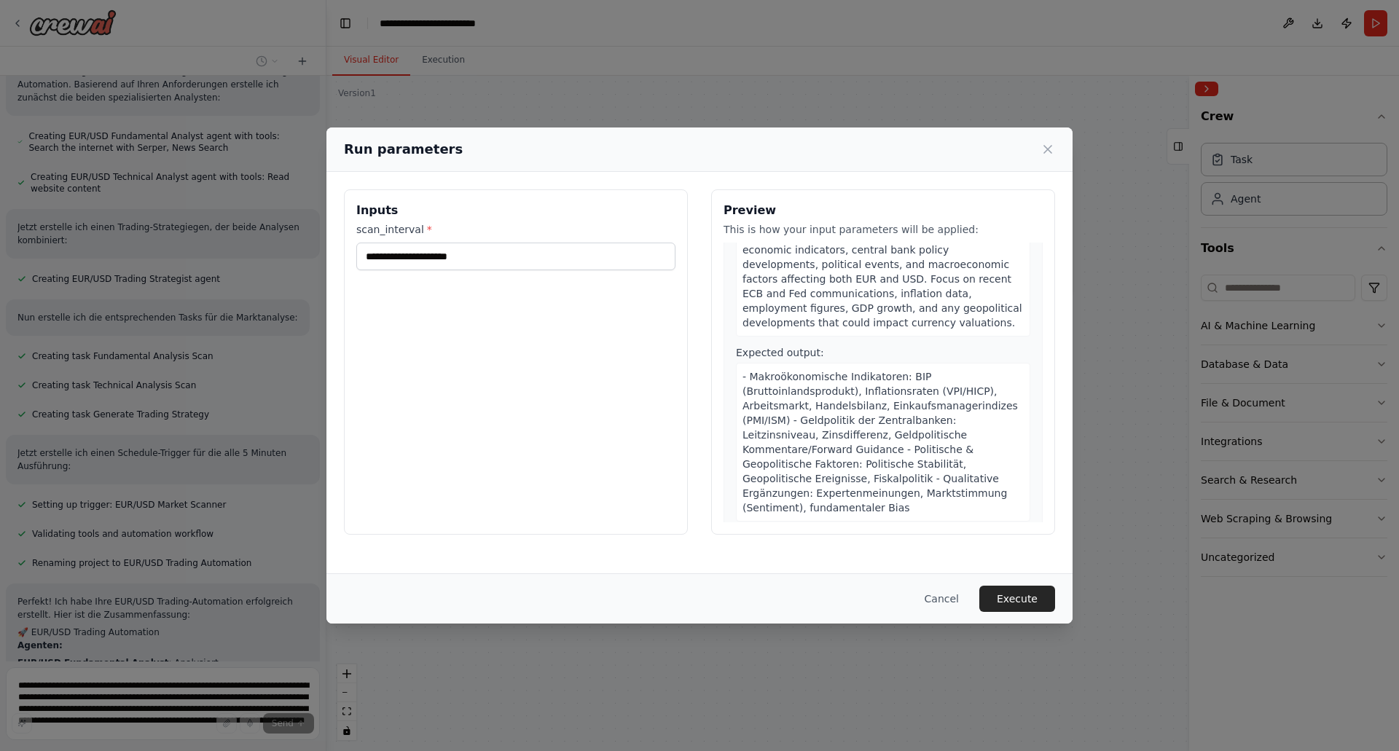
scroll to position [0, 0]
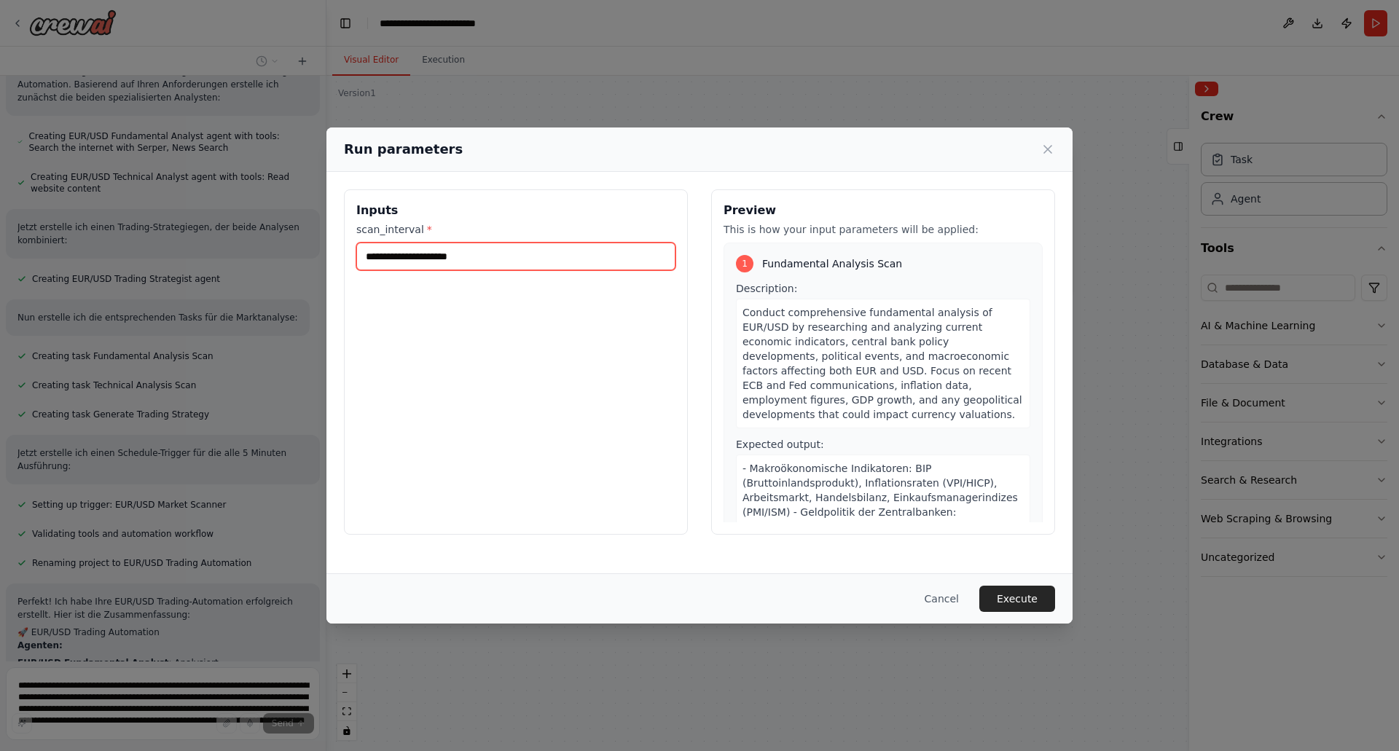
click at [451, 257] on input "scan_interval *" at bounding box center [515, 257] width 319 height 28
type input "*"
click at [941, 595] on button "Cancel" at bounding box center [942, 599] width 58 height 26
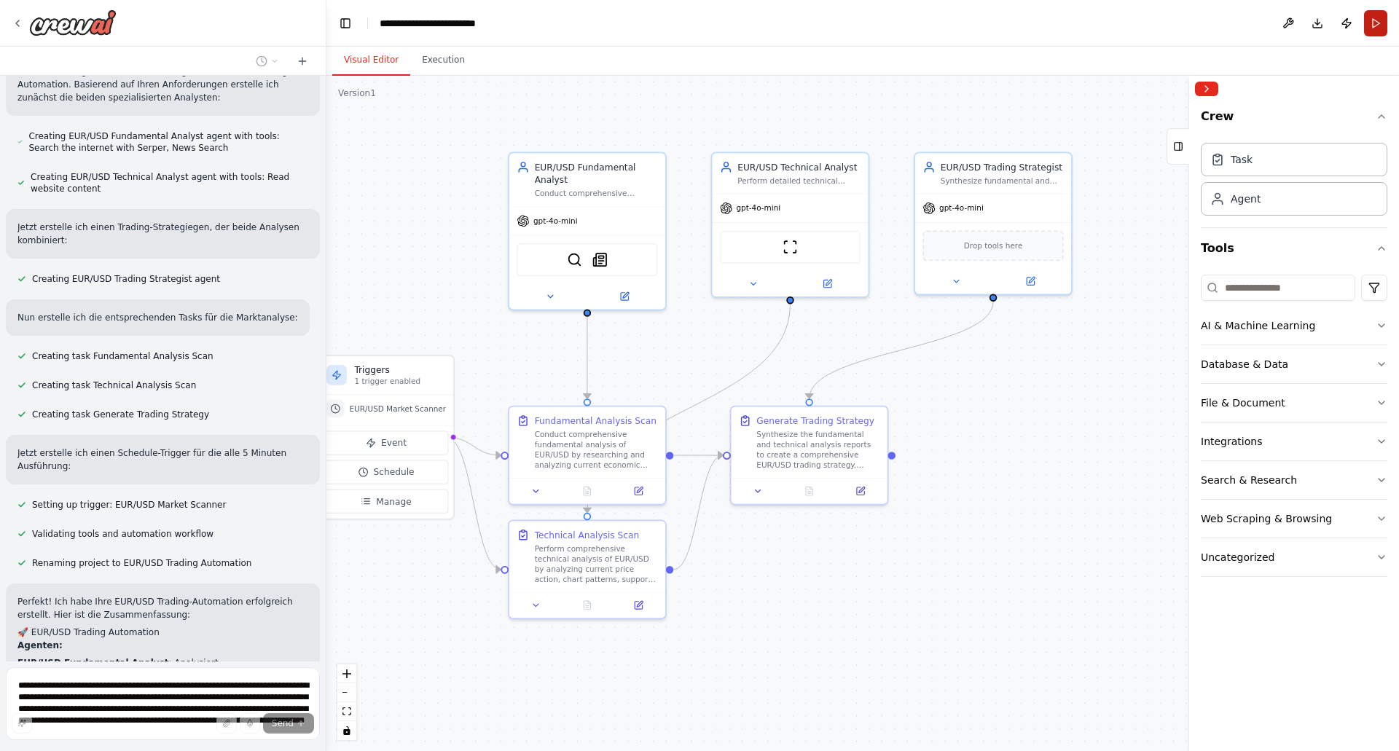
click at [1375, 25] on button "Run" at bounding box center [1375, 23] width 23 height 26
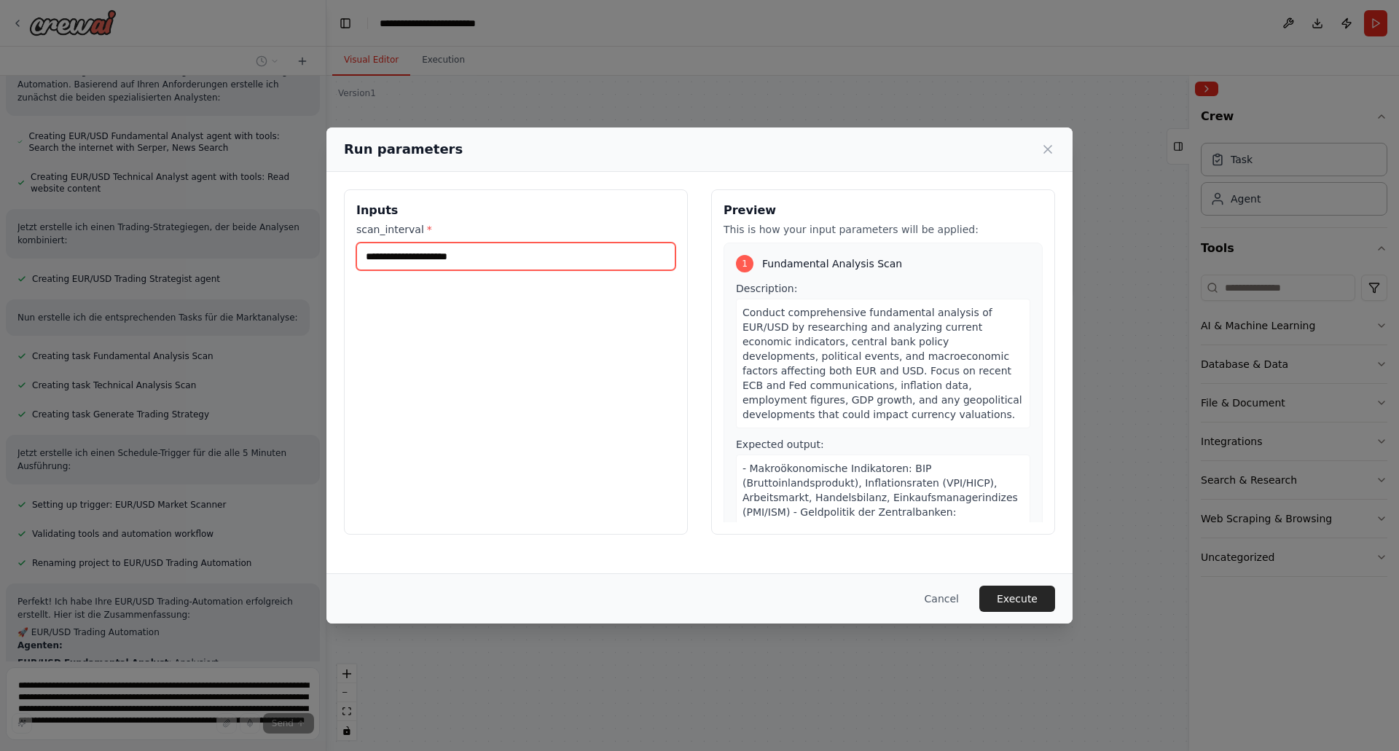
click at [424, 255] on input "scan_interval *" at bounding box center [515, 257] width 319 height 28
type input "*"
click at [951, 598] on button "Cancel" at bounding box center [942, 599] width 58 height 26
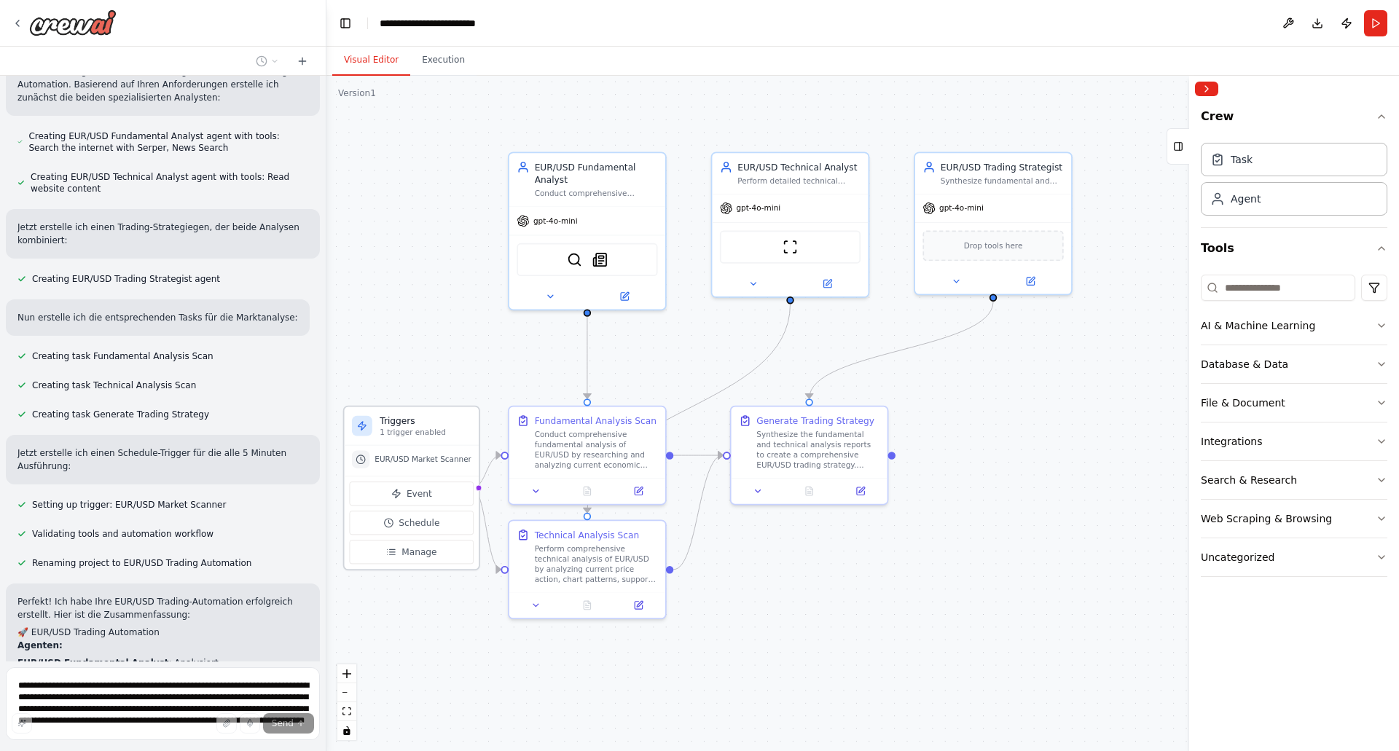
drag, startPoint x: 396, startPoint y: 386, endPoint x: 418, endPoint y: 431, distance: 50.9
click at [418, 431] on p "1 trigger enabled" at bounding box center [426, 432] width 92 height 10
click at [418, 547] on span "Manage" at bounding box center [419, 552] width 35 height 12
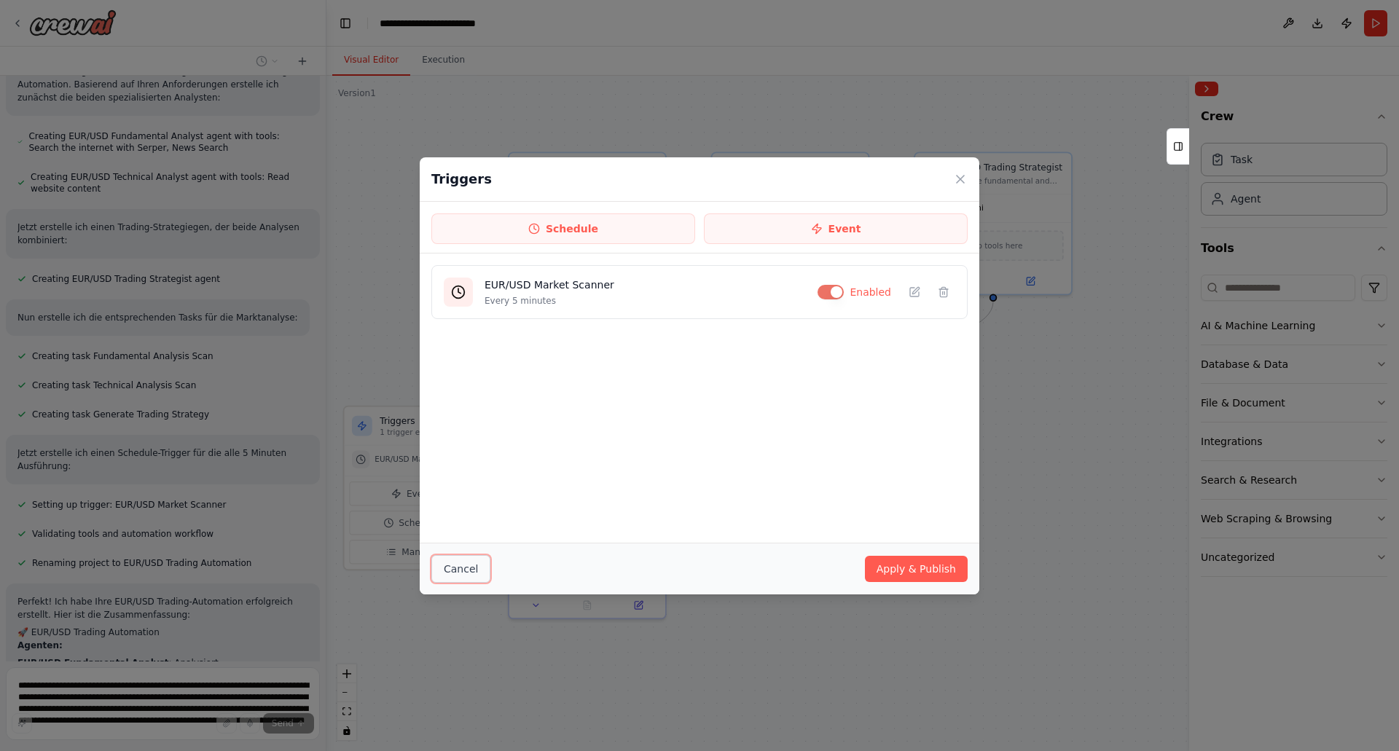
click at [455, 566] on button "Cancel" at bounding box center [460, 569] width 59 height 28
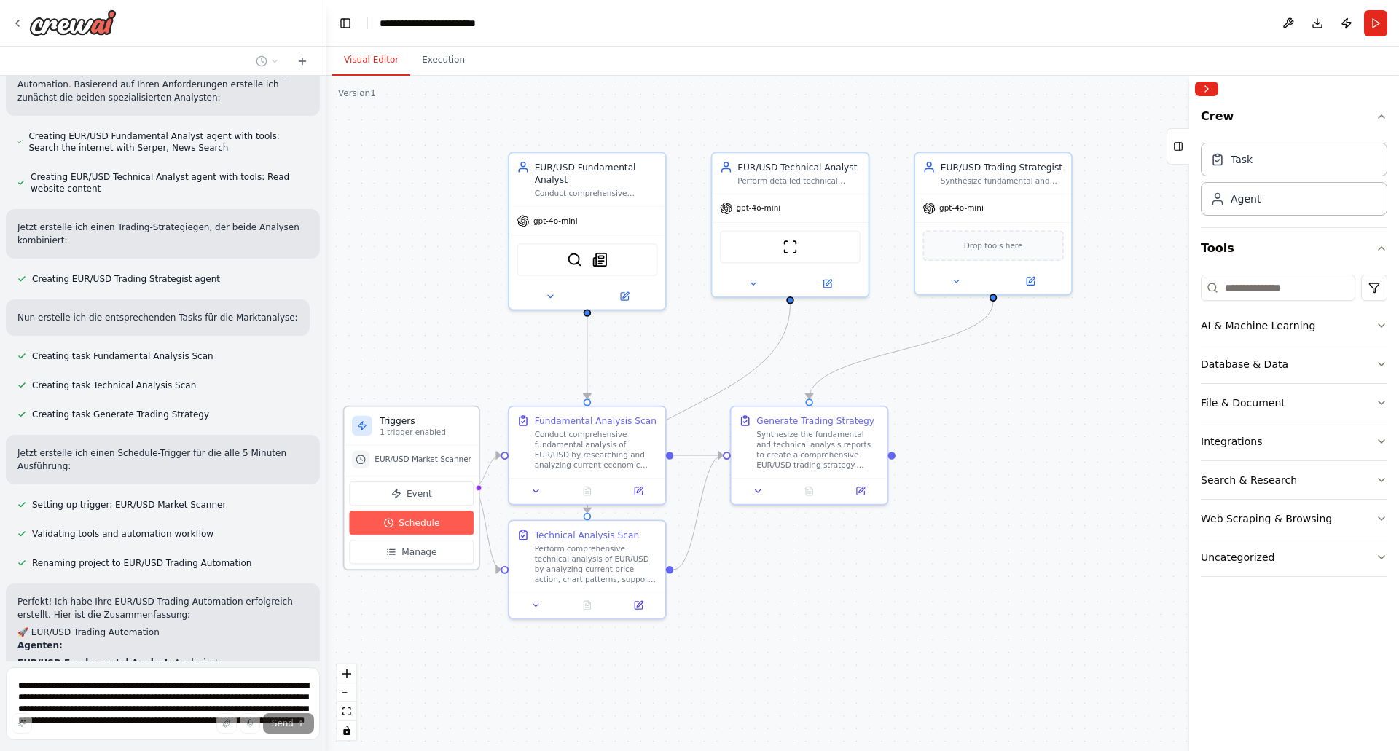
click at [418, 529] on span "Schedule" at bounding box center [419, 523] width 41 height 12
click at [423, 523] on span "Schedule" at bounding box center [419, 523] width 41 height 12
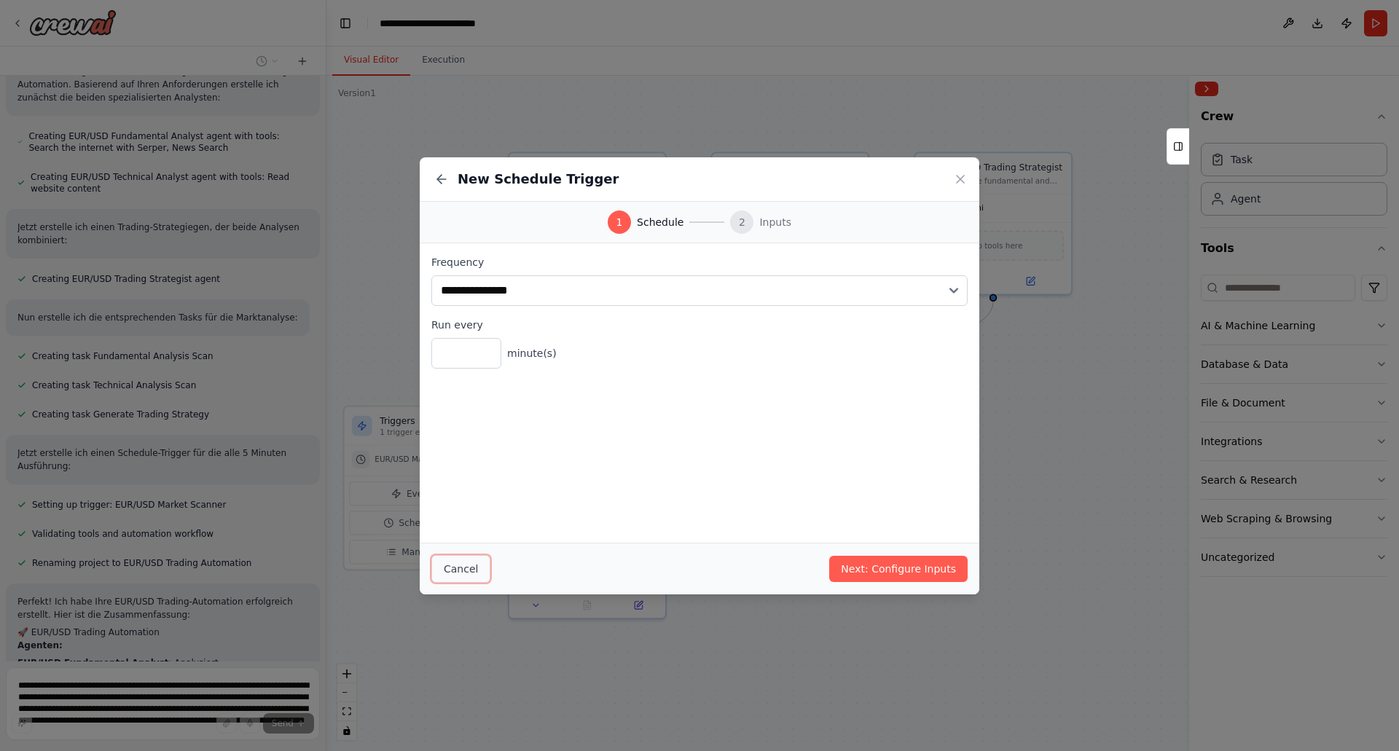
click at [459, 566] on button "Cancel" at bounding box center [460, 569] width 59 height 28
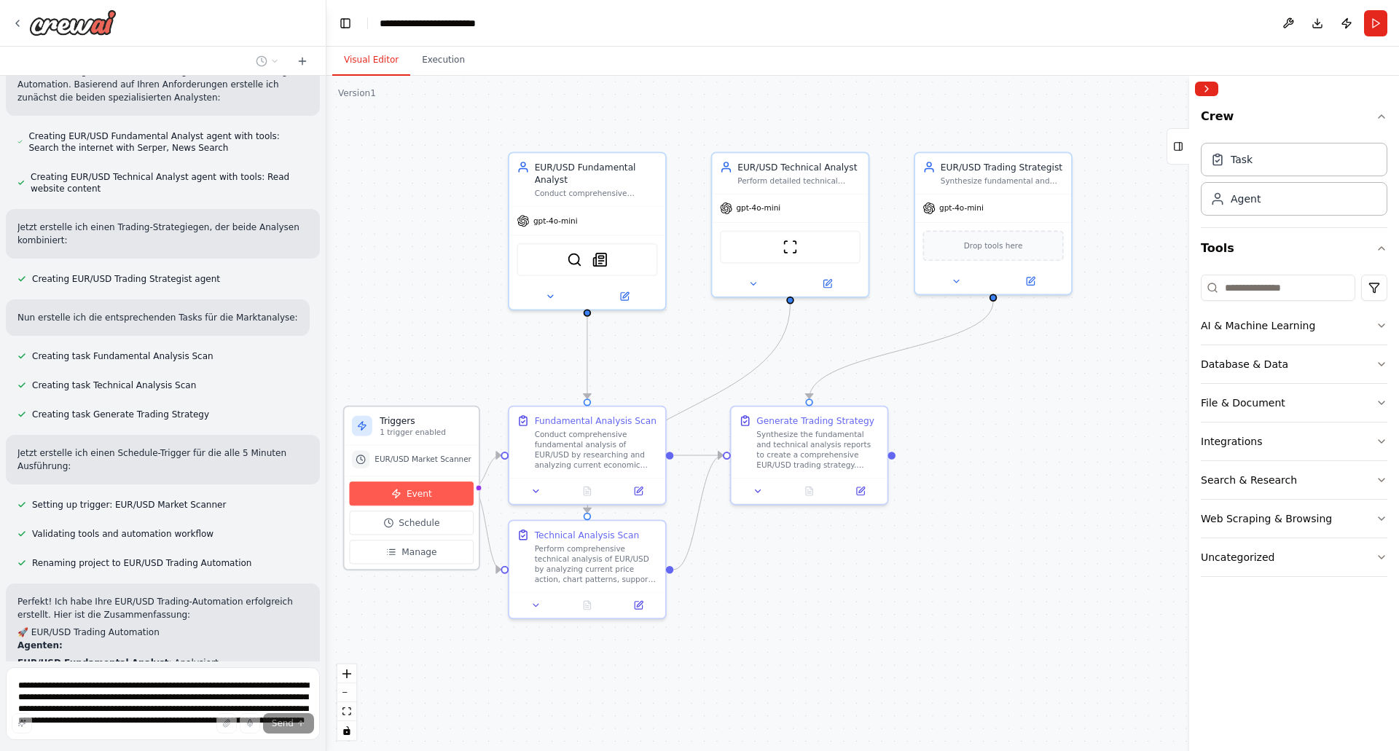
click at [429, 493] on button "Event" at bounding box center [411, 494] width 125 height 24
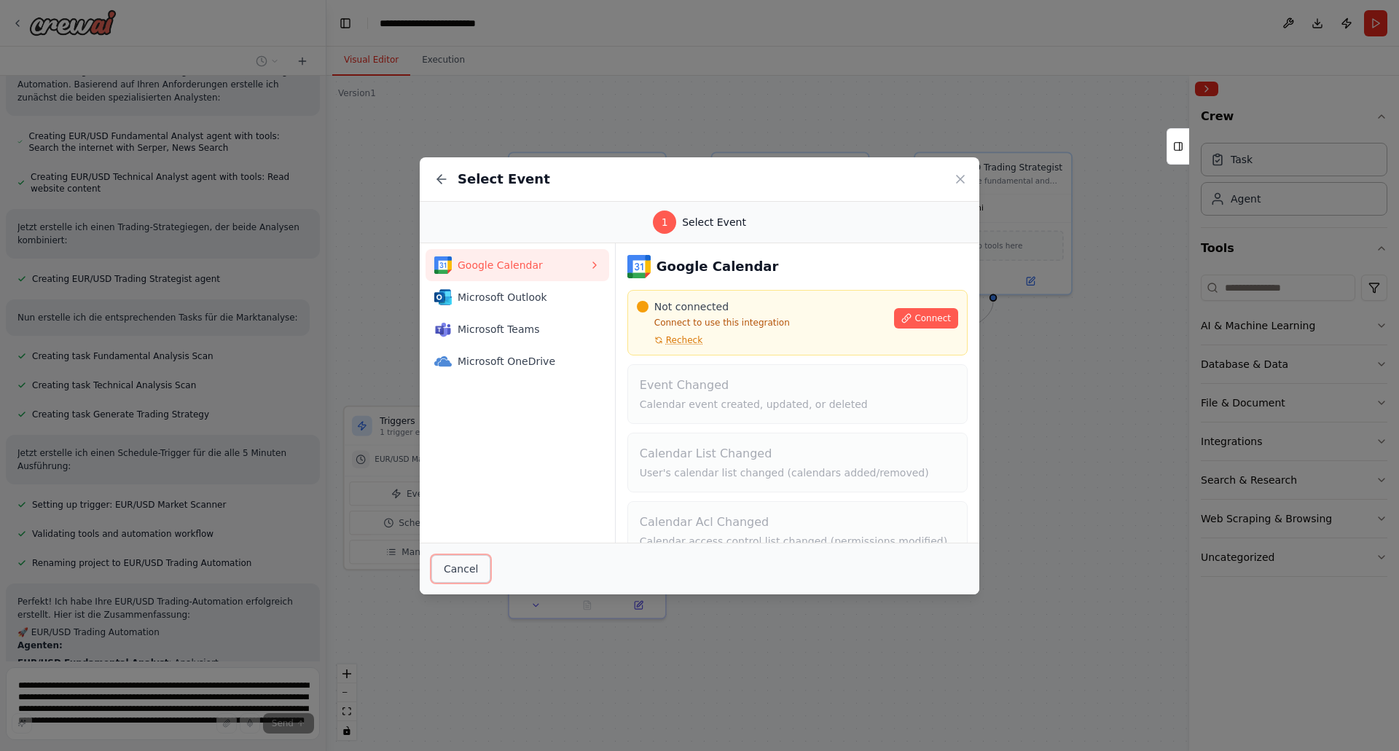
click at [456, 569] on button "Cancel" at bounding box center [460, 569] width 59 height 28
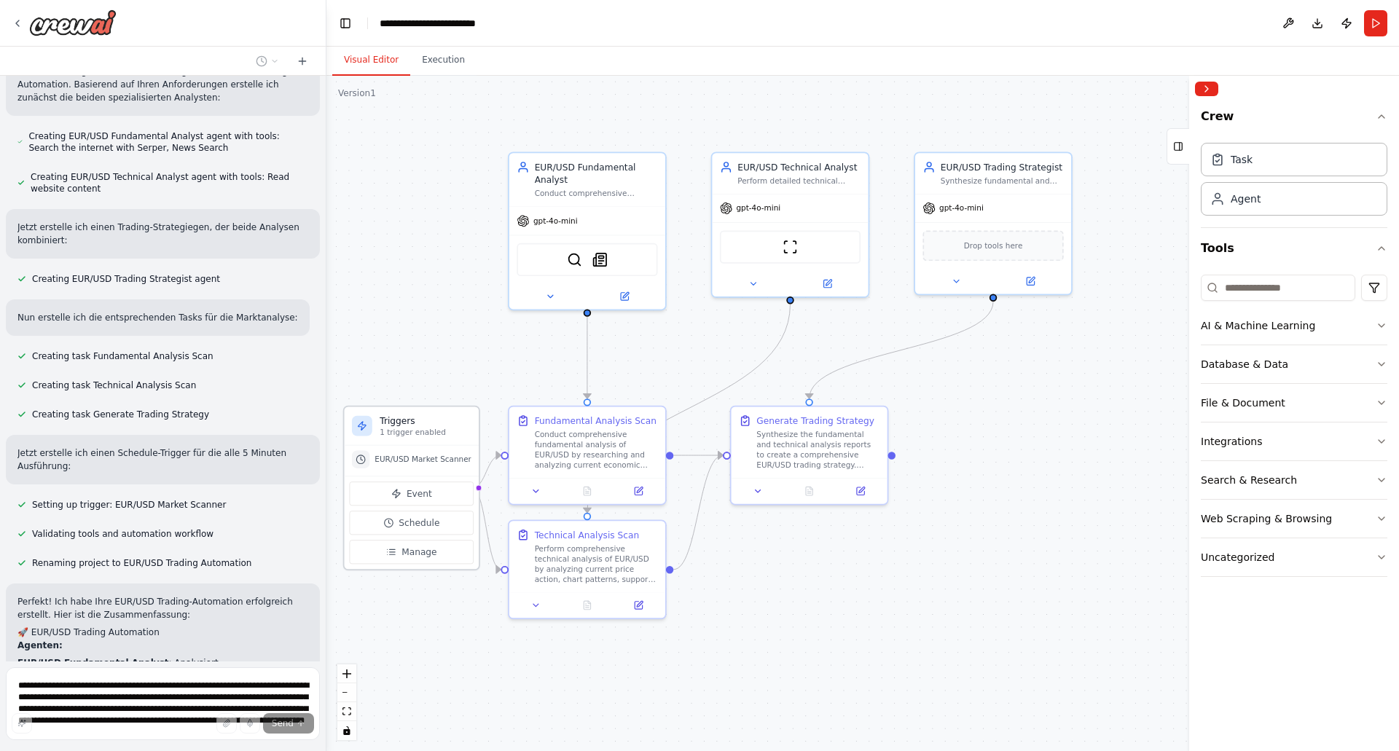
click at [403, 430] on p "1 trigger enabled" at bounding box center [426, 432] width 92 height 10
click at [363, 429] on icon at bounding box center [362, 426] width 7 height 9
drag, startPoint x: 497, startPoint y: 456, endPoint x: 506, endPoint y: 453, distance: 9.2
click at [506, 453] on div ".deletable-edge-delete-btn { width: 20px; height: 20px; border: 0px solid #ffff…" at bounding box center [721, 382] width 934 height 588
drag, startPoint x: 498, startPoint y: 571, endPoint x: 554, endPoint y: 569, distance: 56.2
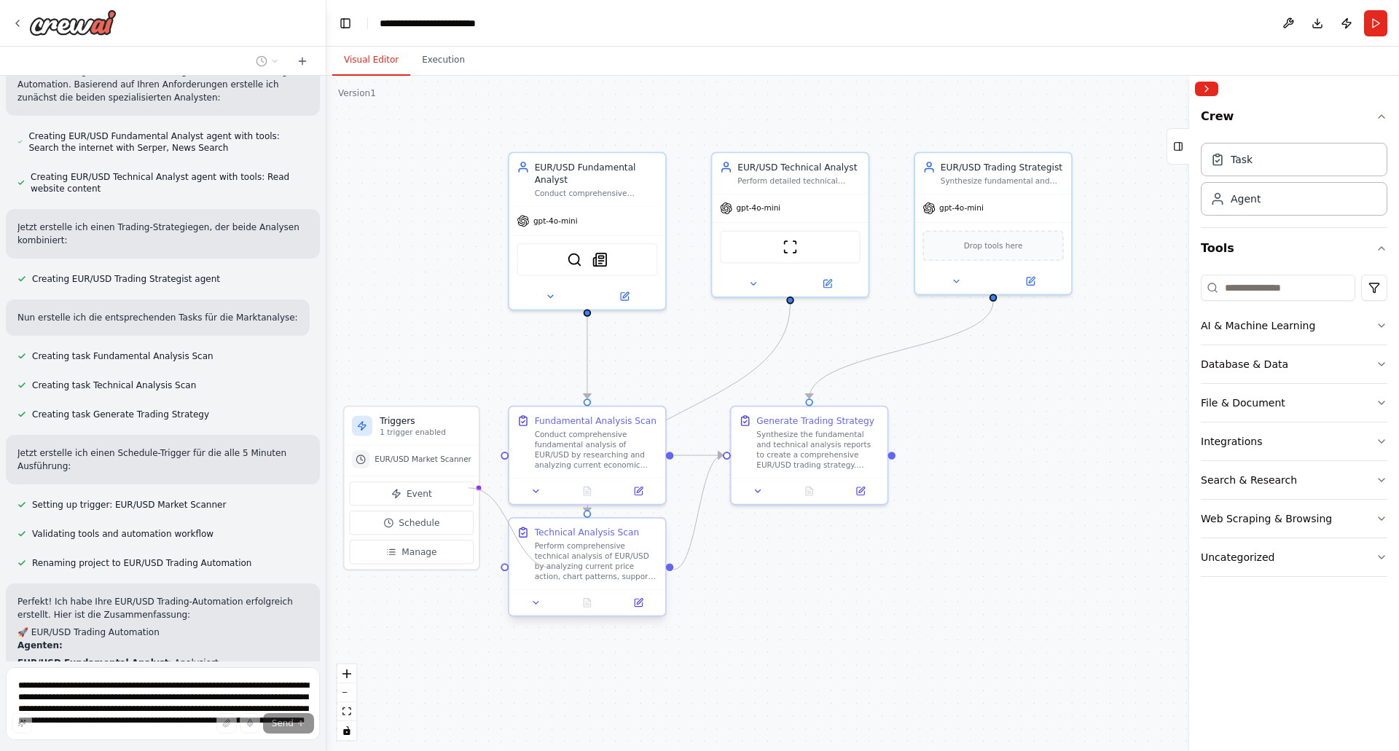
click at [554, 569] on div ".deletable-edge-delete-btn { width: 20px; height: 20px; border: 0px solid #ffff…" at bounding box center [721, 382] width 934 height 588
drag, startPoint x: 472, startPoint y: 489, endPoint x: 506, endPoint y: 460, distance: 45.0
click at [506, 460] on div ".deletable-edge-delete-btn { width: 20px; height: 20px; border: 0px solid #ffff…" at bounding box center [863, 414] width 1073 height 676
drag, startPoint x: 505, startPoint y: 454, endPoint x: 466, endPoint y: 485, distance: 49.3
click at [466, 485] on div "Triggers 1 trigger enabled EUR/USD Market Scanner Event Schedule Manage EUR/USD…" at bounding box center [721, 382] width 934 height 588
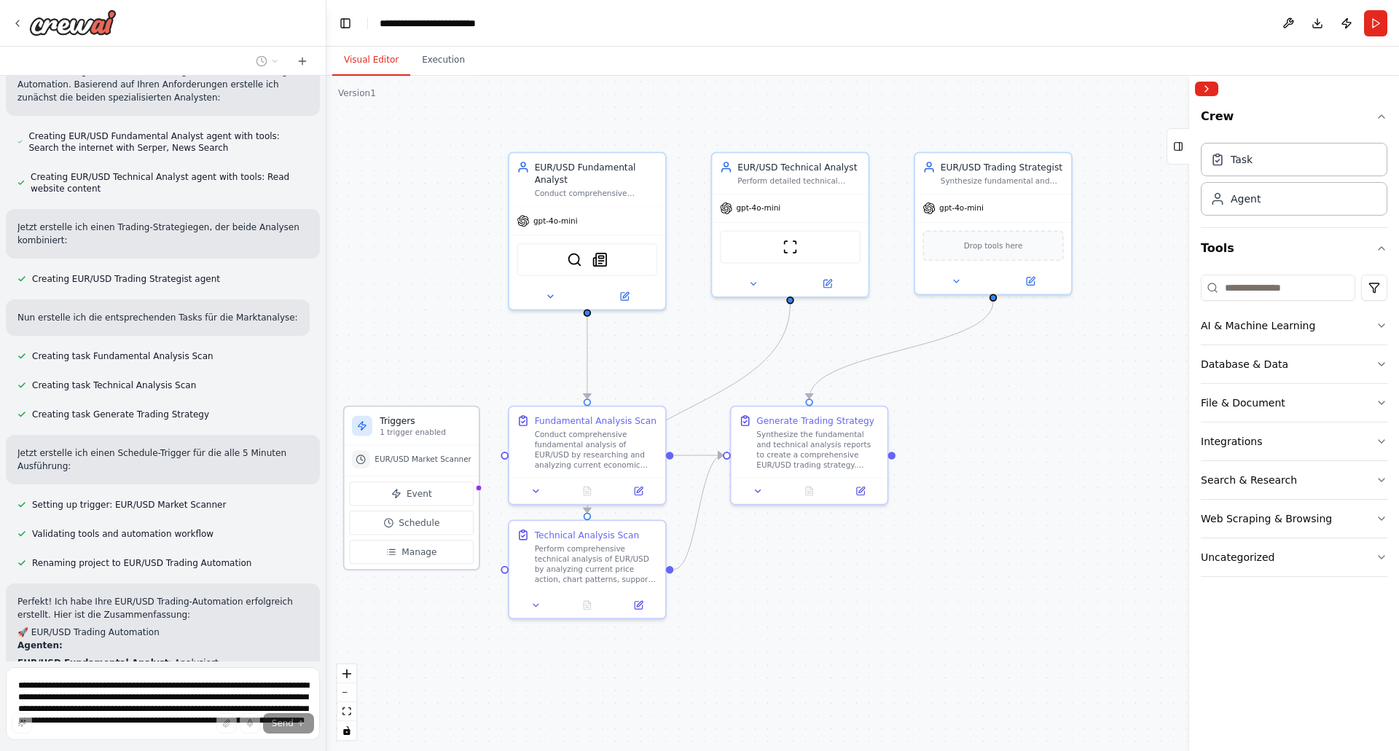
drag, startPoint x: 411, startPoint y: 461, endPoint x: 411, endPoint y: 469, distance: 8.0
click at [411, 465] on span "EUR/USD Market Scanner" at bounding box center [423, 460] width 97 height 10
drag, startPoint x: 470, startPoint y: 501, endPoint x: 506, endPoint y: 463, distance: 52.6
click at [506, 463] on div ".deletable-edge-delete-btn { width: 20px; height: 20px; border: 0px solid #ffff…" at bounding box center [863, 414] width 1073 height 676
click at [504, 455] on div at bounding box center [504, 452] width 7 height 7
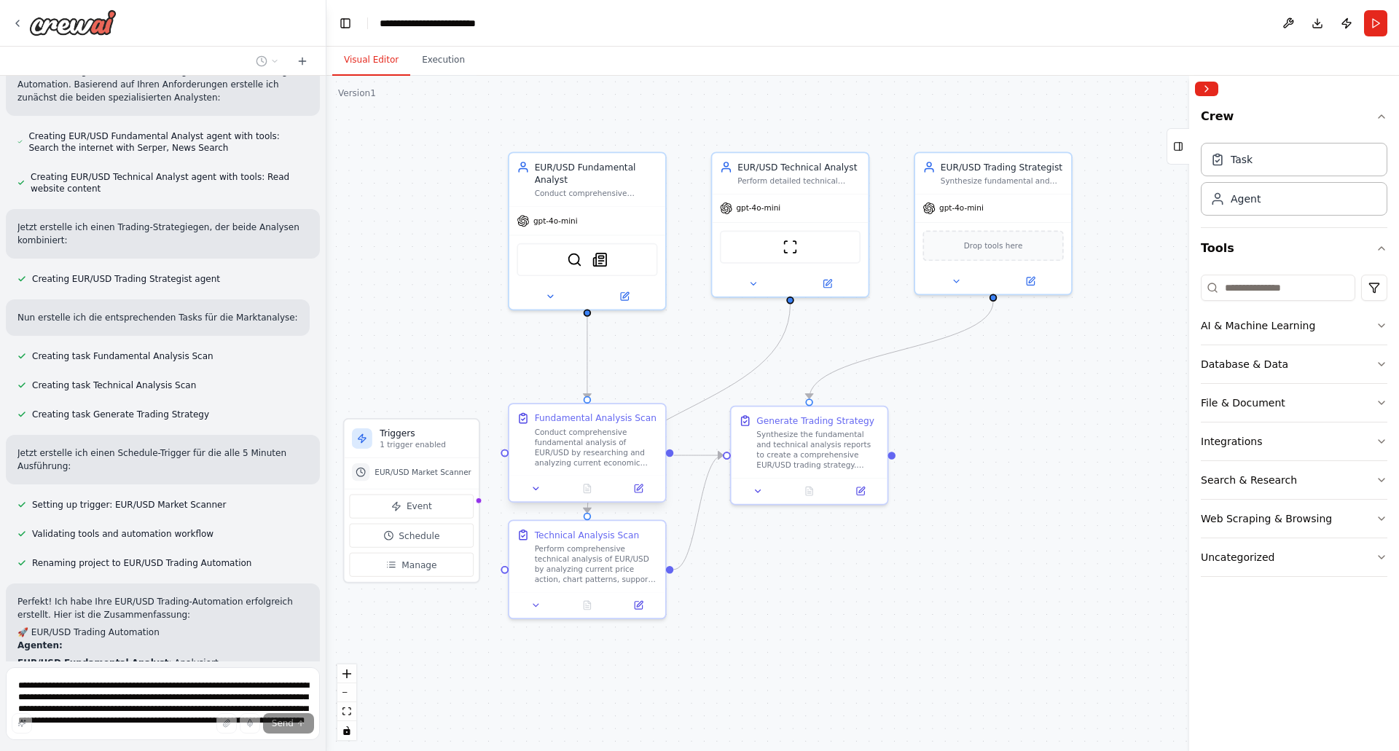
click at [504, 455] on div at bounding box center [504, 452] width 7 height 7
drag, startPoint x: 469, startPoint y: 502, endPoint x: 523, endPoint y: 451, distance: 74.2
click at [523, 451] on div "Triggers 1 trigger enabled EUR/USD Market Scanner Event Schedule Manage EUR/USD…" at bounding box center [721, 382] width 934 height 588
click at [635, 485] on icon at bounding box center [638, 489] width 10 height 10
click at [638, 486] on icon at bounding box center [638, 488] width 7 height 7
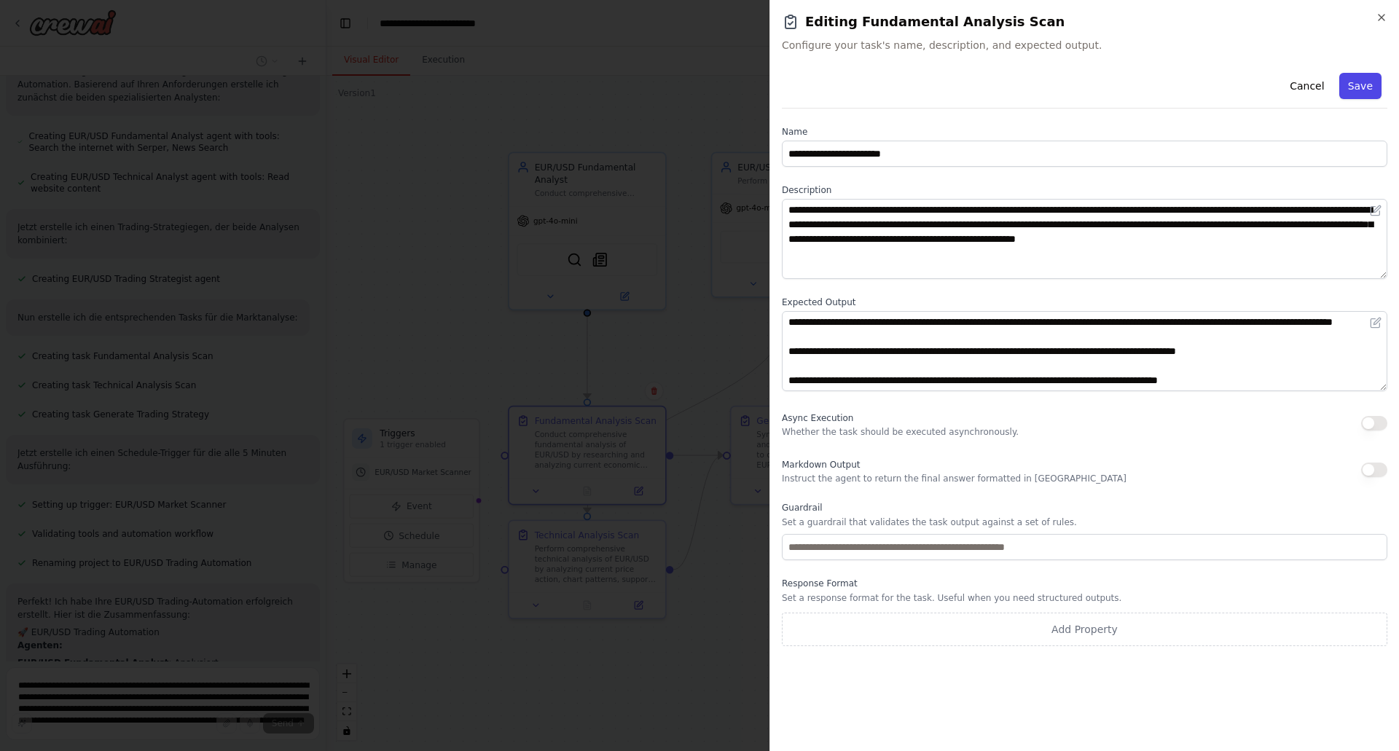
click at [1358, 87] on button "Save" at bounding box center [1361, 86] width 42 height 26
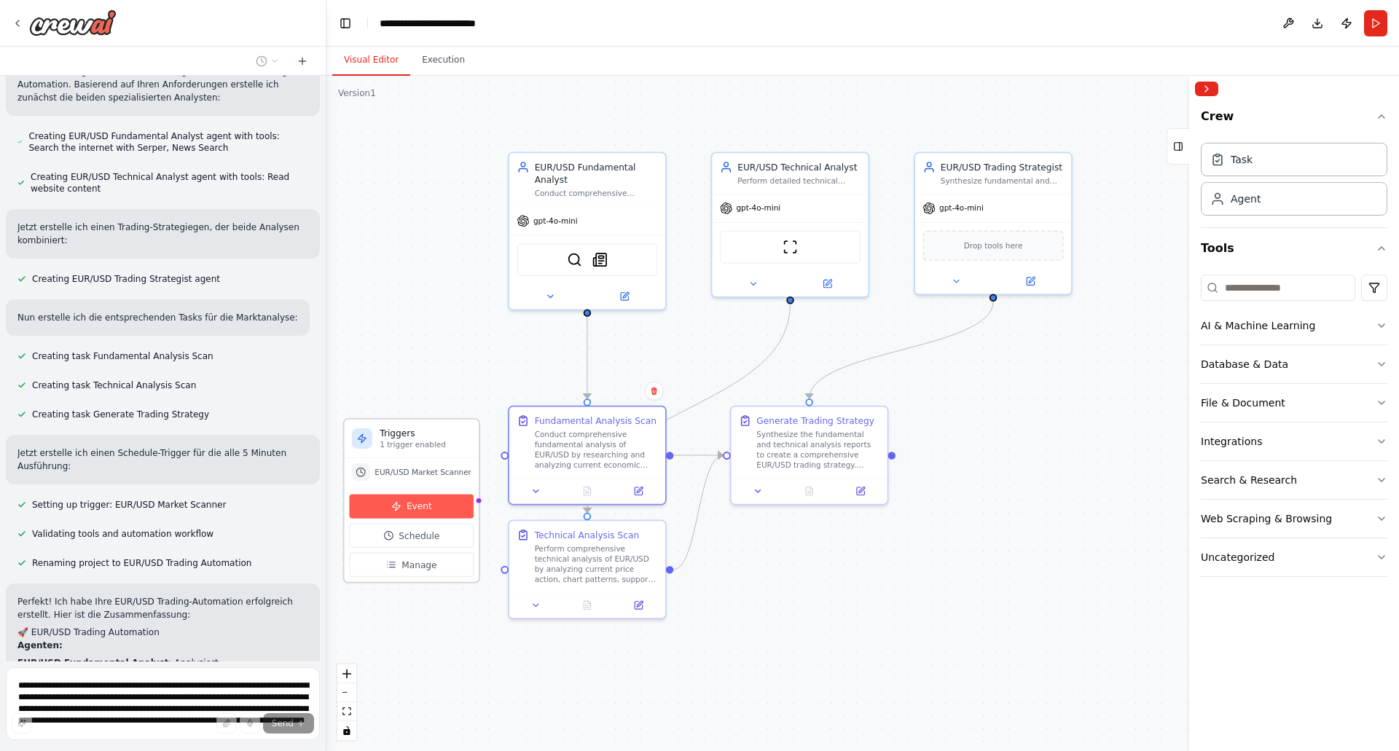
click at [409, 504] on span "Event" at bounding box center [420, 506] width 26 height 12
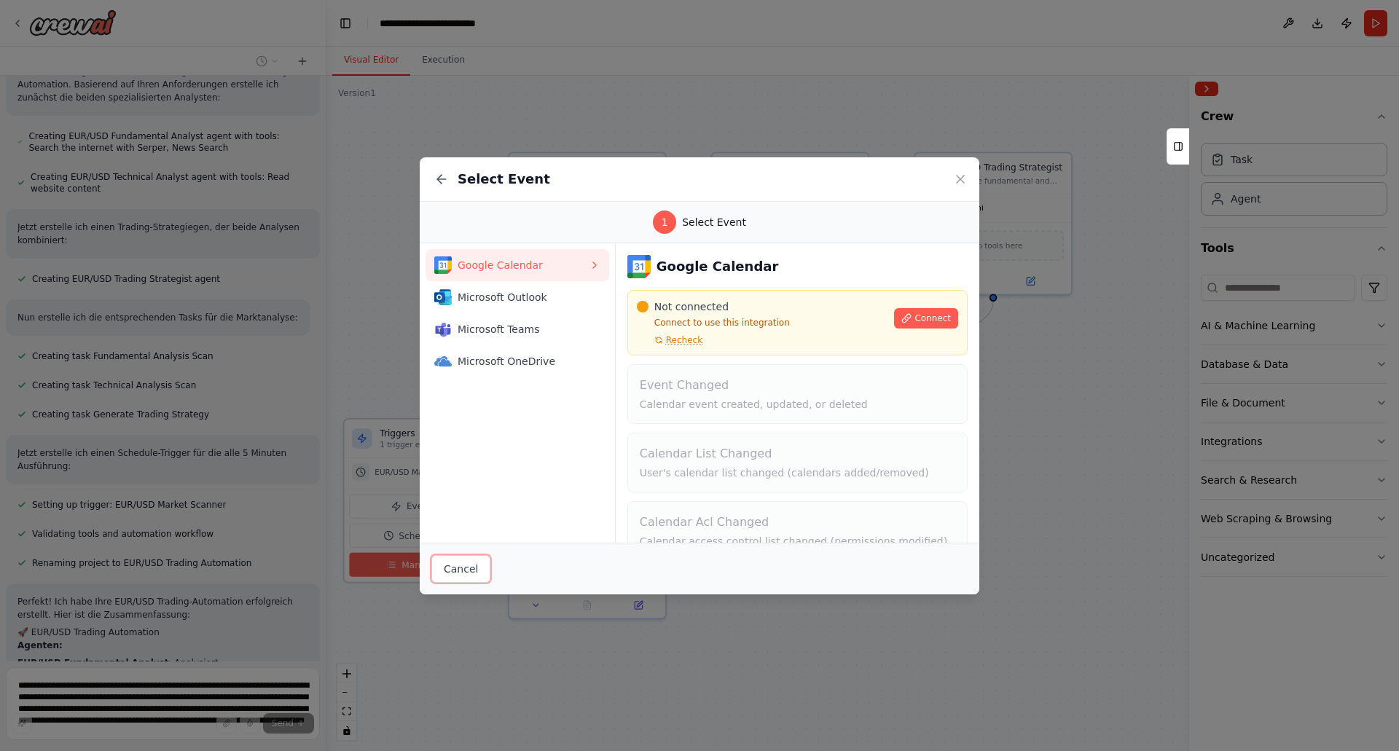
click at [462, 563] on button "Cancel" at bounding box center [460, 569] width 59 height 28
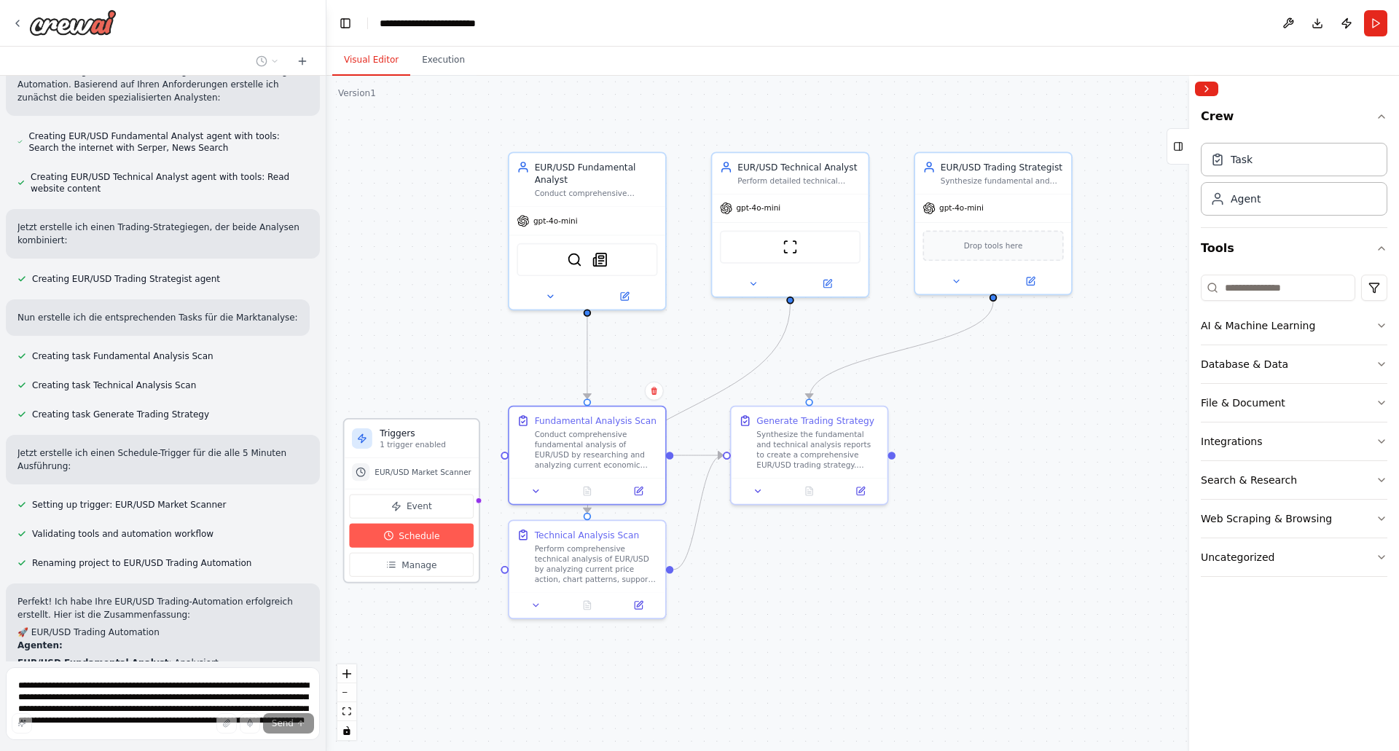
click at [413, 532] on span "Schedule" at bounding box center [419, 535] width 41 height 12
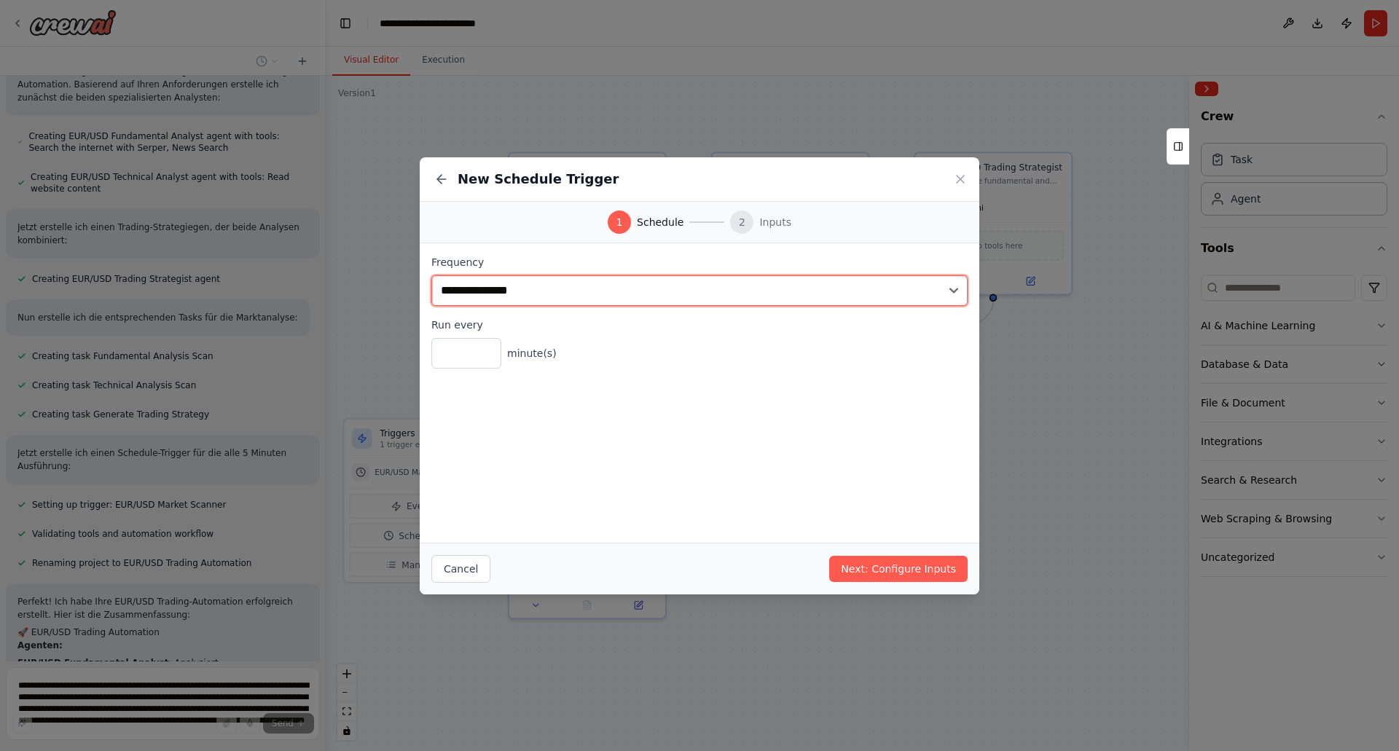
click at [525, 293] on select "**********" at bounding box center [699, 291] width 536 height 31
click at [431, 276] on select "**********" at bounding box center [699, 291] width 536 height 31
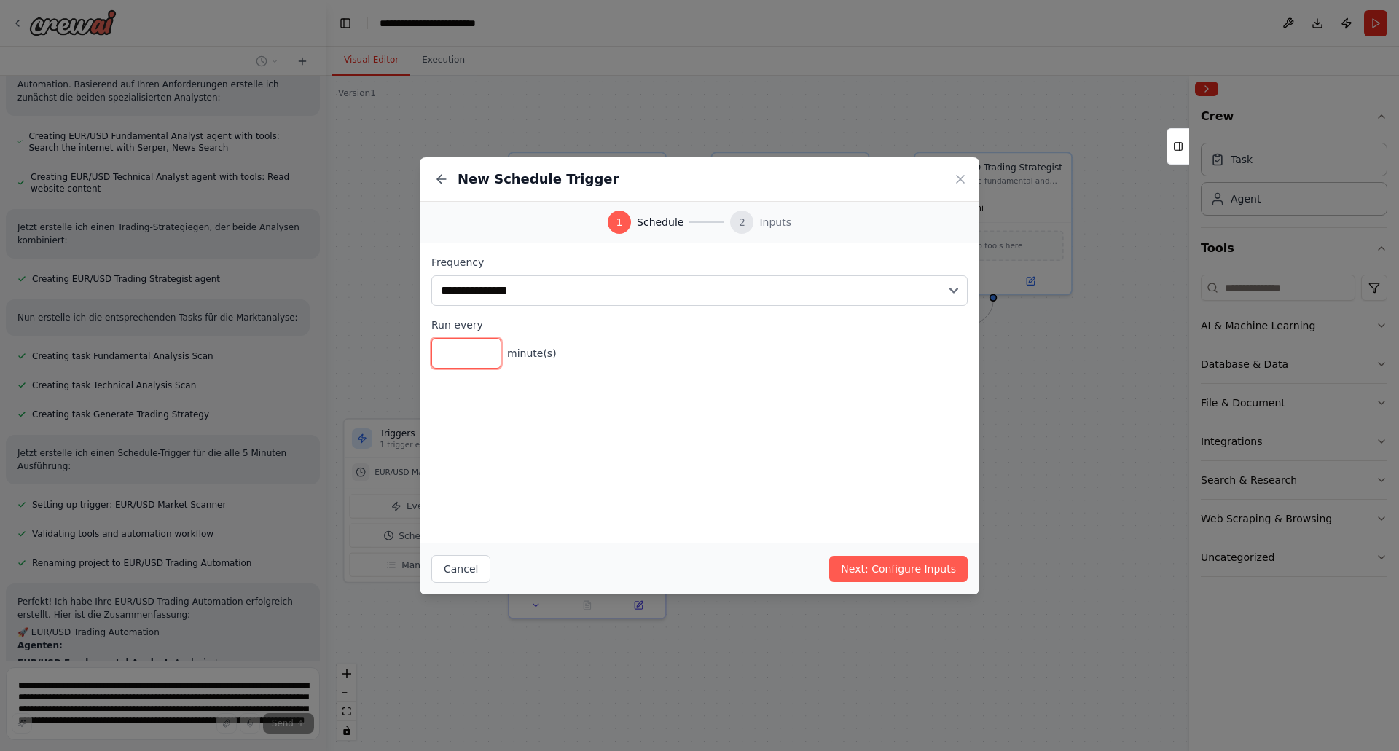
click at [485, 348] on input "*" at bounding box center [466, 353] width 70 height 31
type input "*"
click at [485, 348] on input "*" at bounding box center [466, 353] width 70 height 31
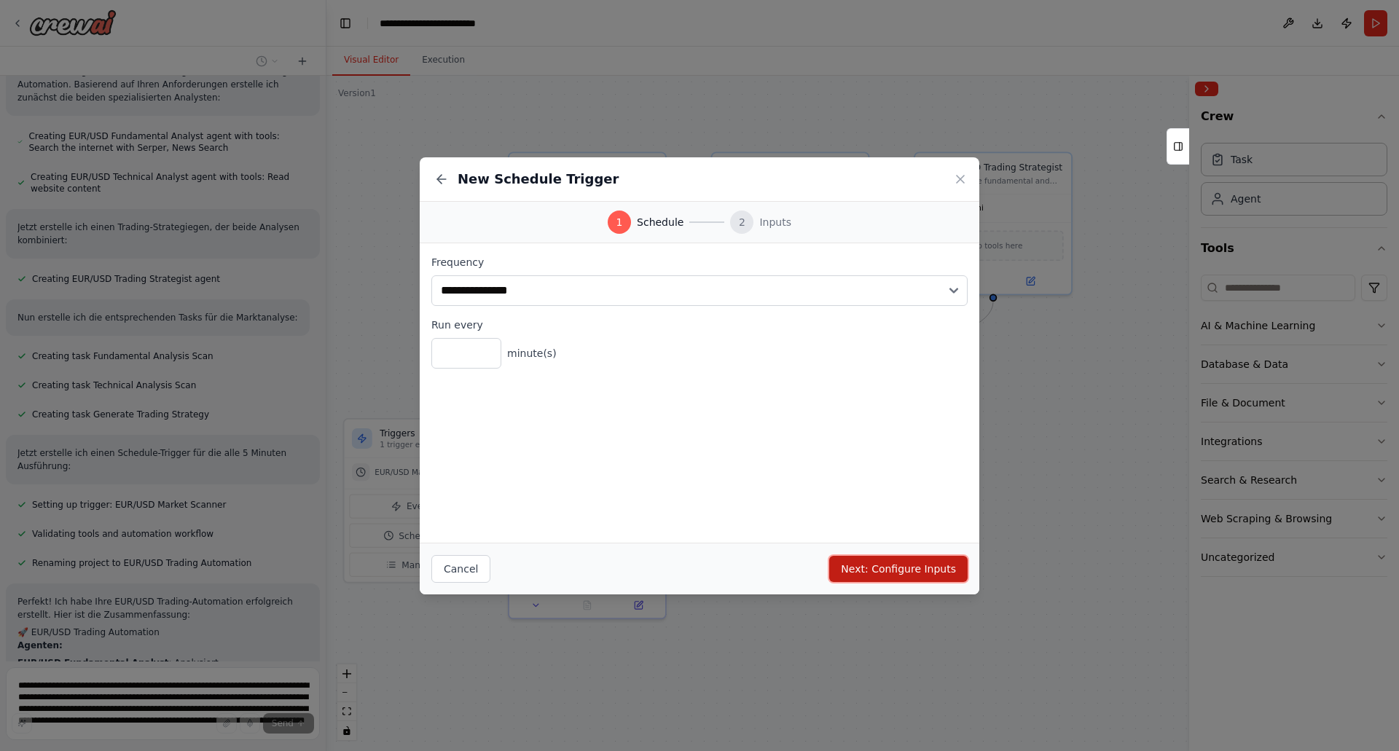
click at [915, 569] on button "Next: Configure Inputs" at bounding box center [898, 569] width 138 height 26
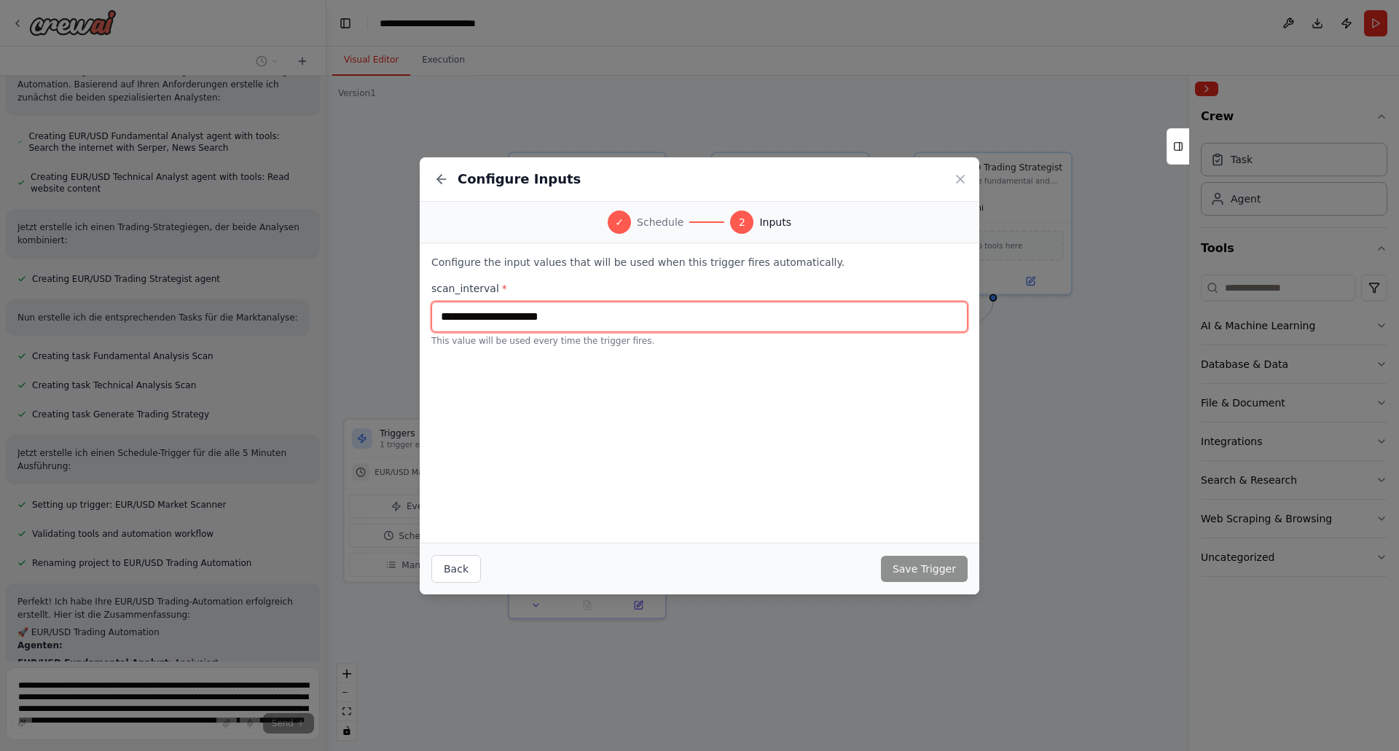
click at [520, 321] on input "text" at bounding box center [699, 317] width 536 height 31
type input "****"
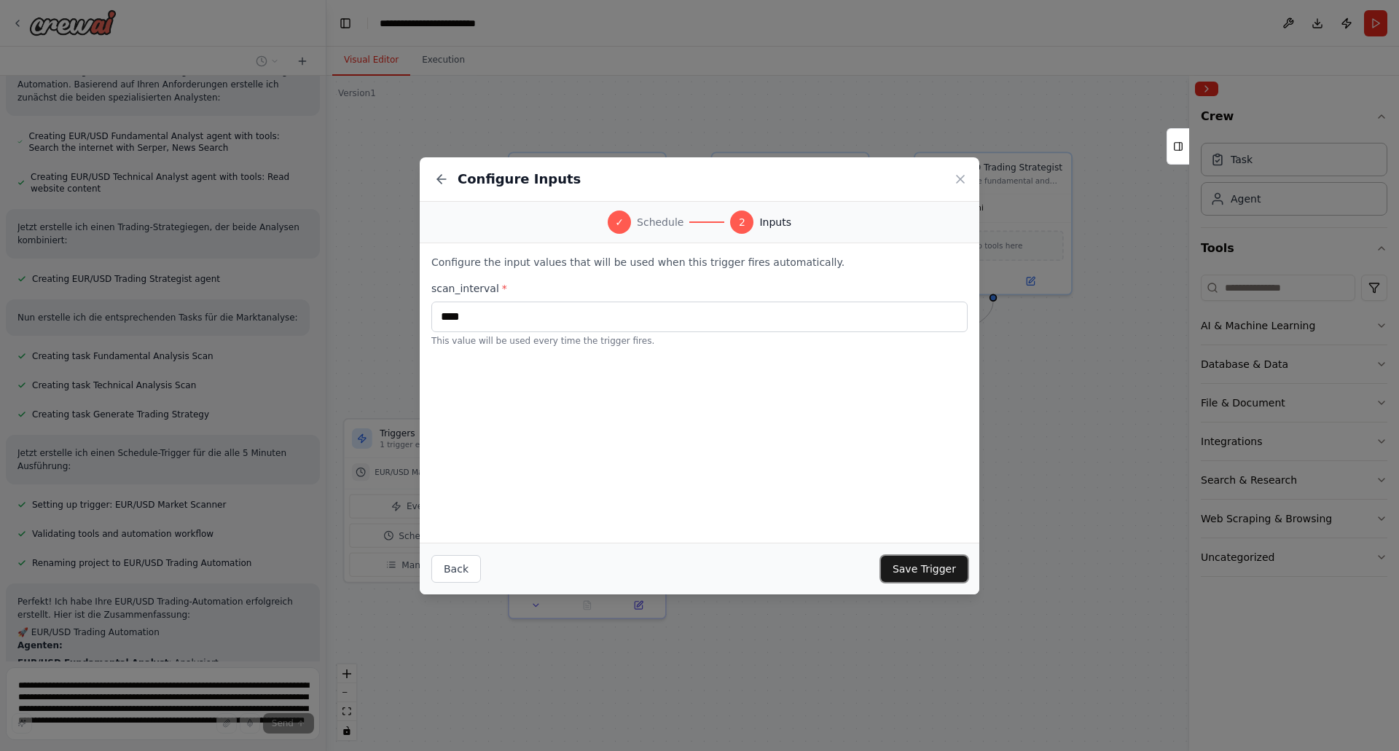
click at [901, 560] on button "Save Trigger" at bounding box center [924, 569] width 87 height 26
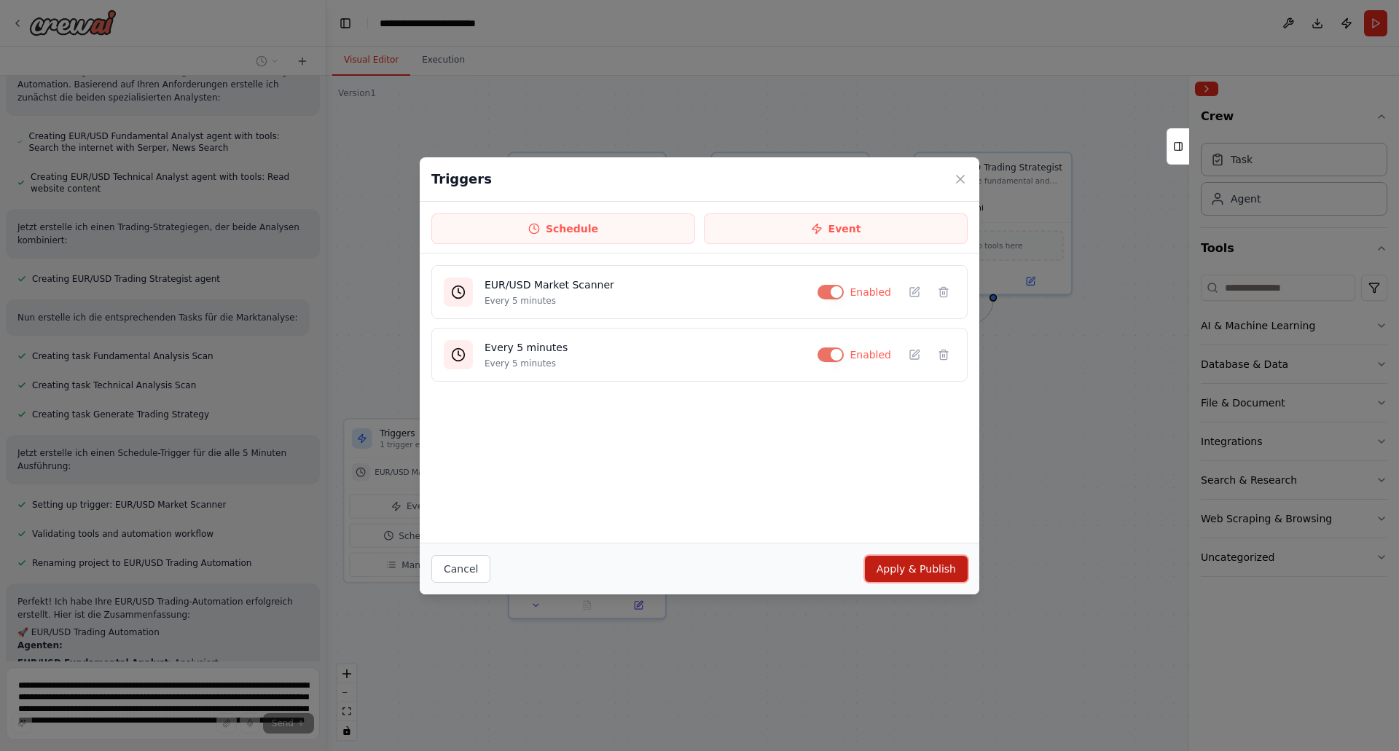
click at [907, 570] on button "Apply & Publish" at bounding box center [916, 569] width 103 height 26
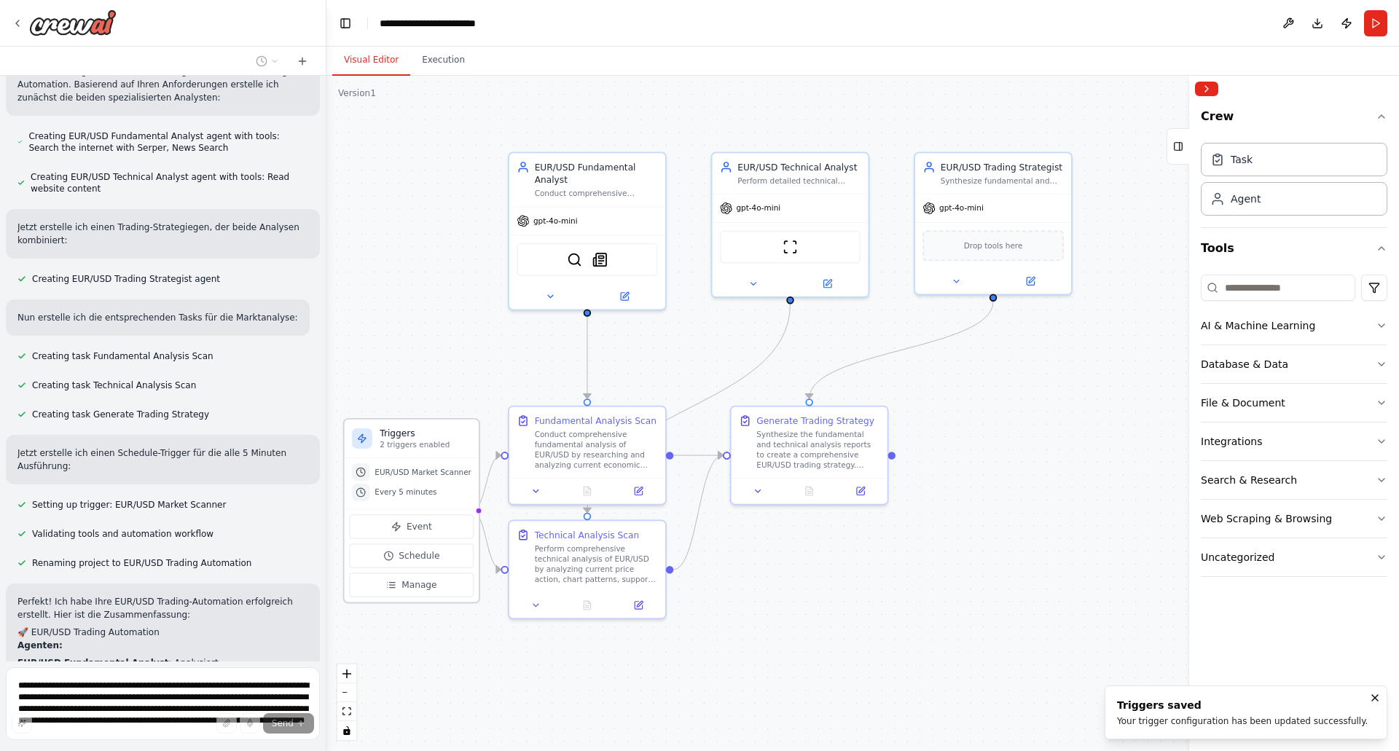
click at [432, 476] on span "EUR/USD Market Scanner" at bounding box center [423, 472] width 97 height 10
click at [360, 473] on circle at bounding box center [360, 472] width 9 height 9
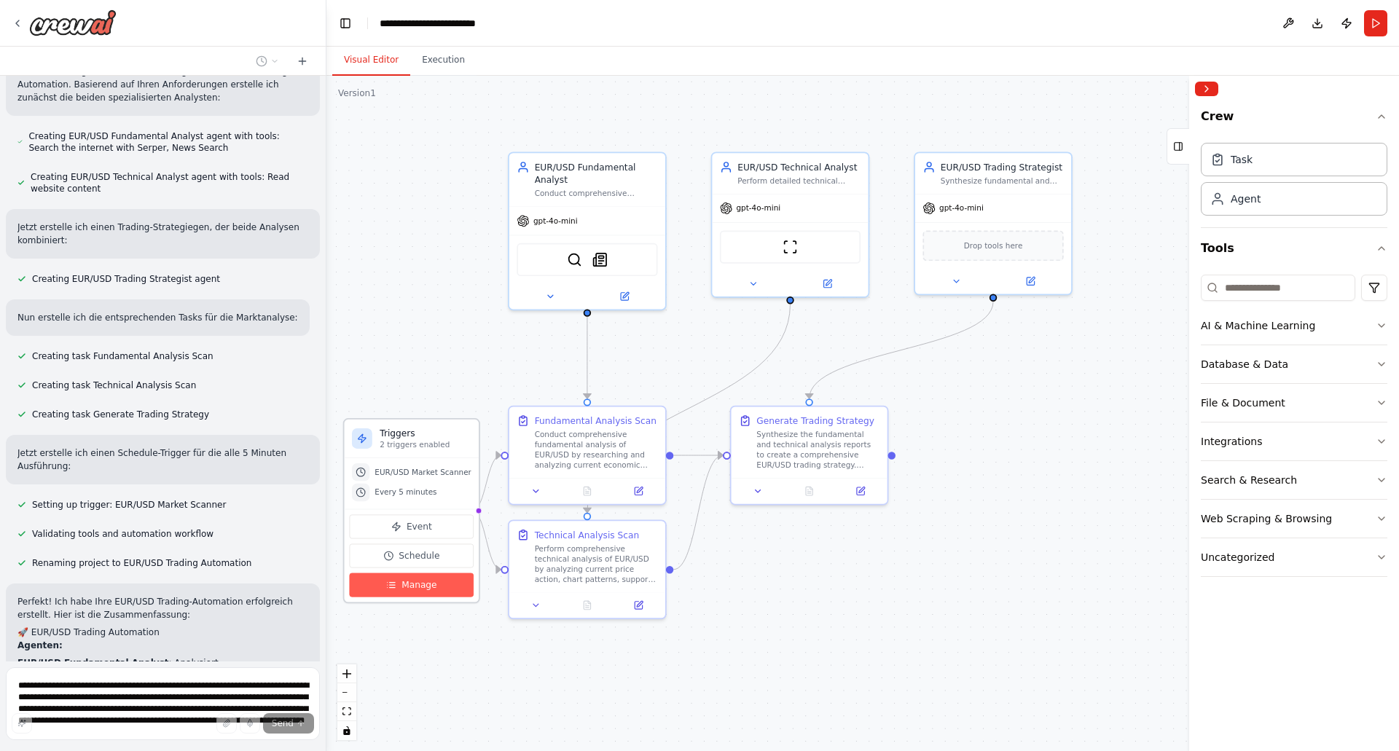
drag, startPoint x: 360, startPoint y: 474, endPoint x: 414, endPoint y: 583, distance: 121.9
click at [414, 583] on span "Manage" at bounding box center [419, 585] width 35 height 12
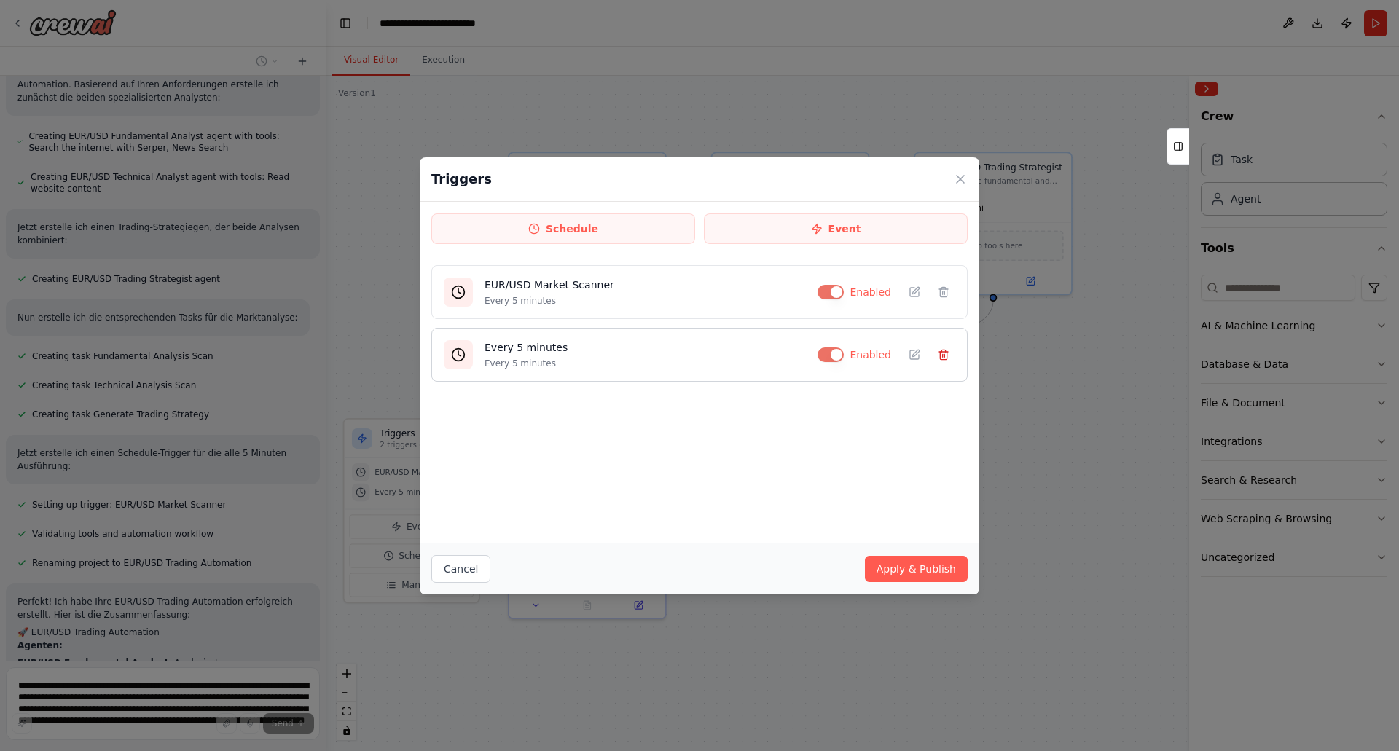
click at [947, 353] on icon at bounding box center [943, 356] width 7 height 8
click at [915, 286] on icon at bounding box center [915, 292] width 12 height 12
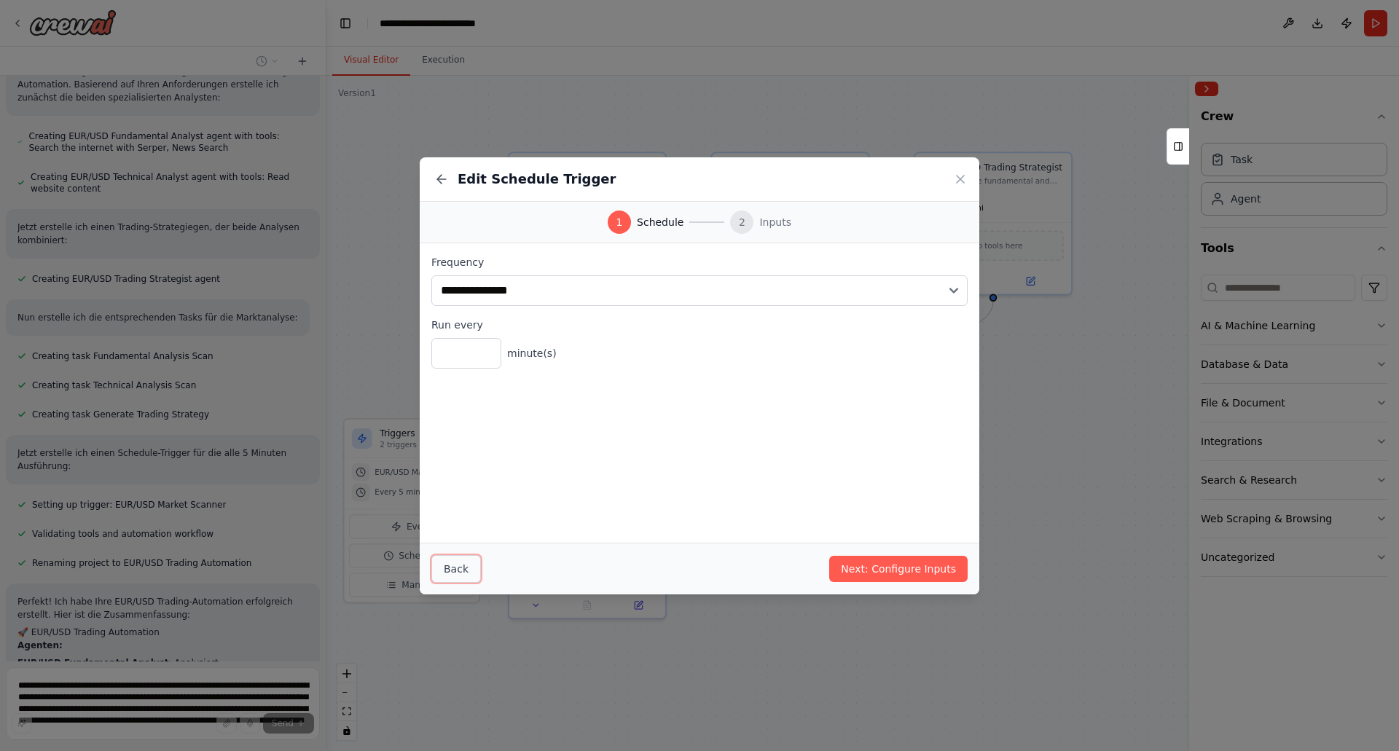
click at [453, 569] on button "Back" at bounding box center [456, 569] width 50 height 28
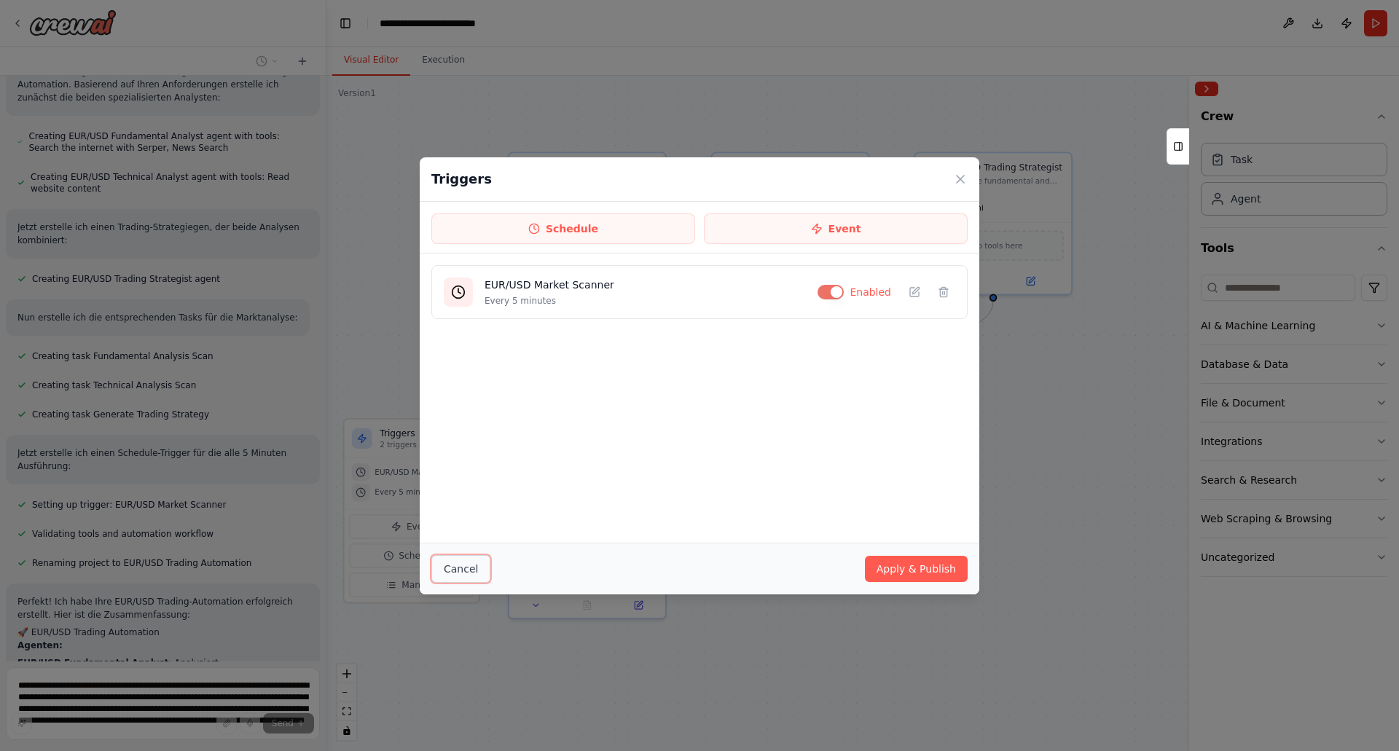
click at [456, 570] on button "Cancel" at bounding box center [460, 569] width 59 height 28
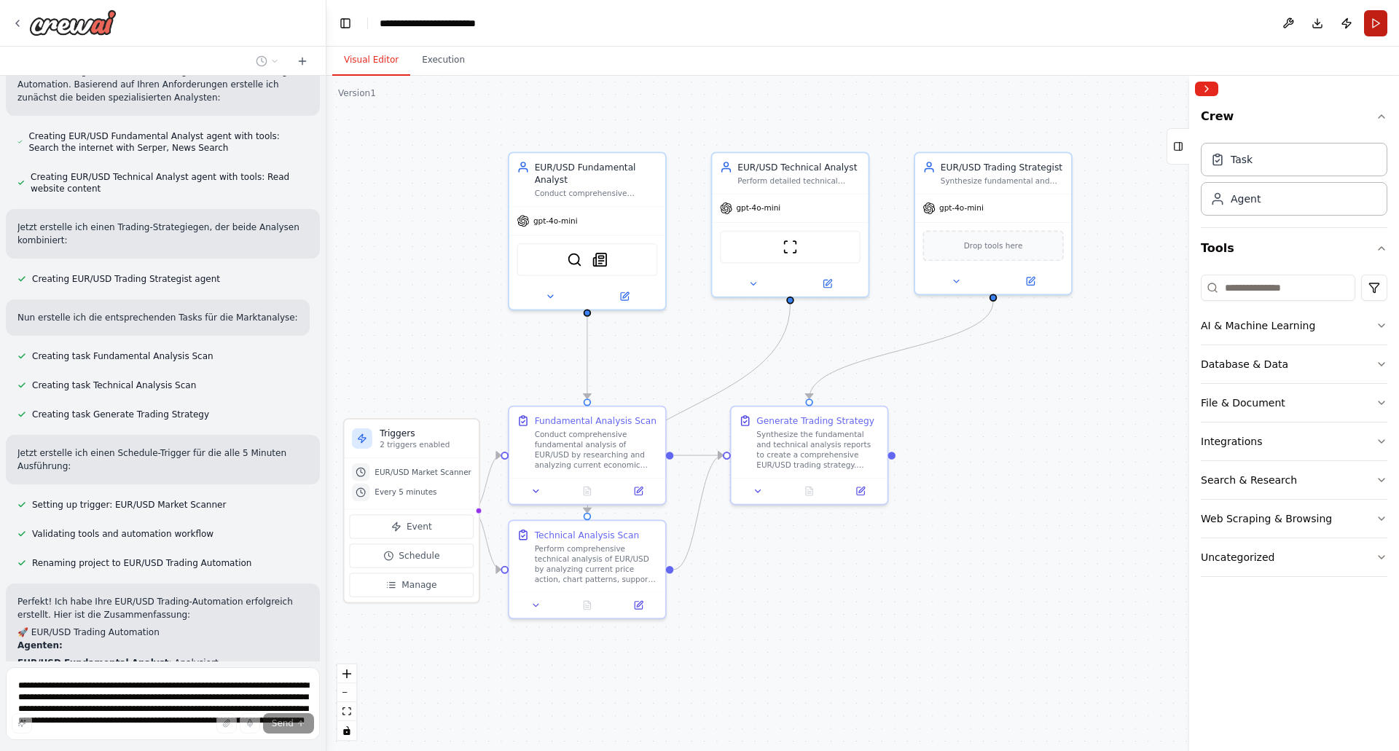
click at [1383, 21] on button "Run" at bounding box center [1375, 23] width 23 height 26
click at [1375, 19] on header "**********" at bounding box center [863, 23] width 1073 height 47
click at [482, 302] on div ".deletable-edge-delete-btn { width: 20px; height: 20px; border: 0px solid #ffff…" at bounding box center [863, 414] width 1073 height 676
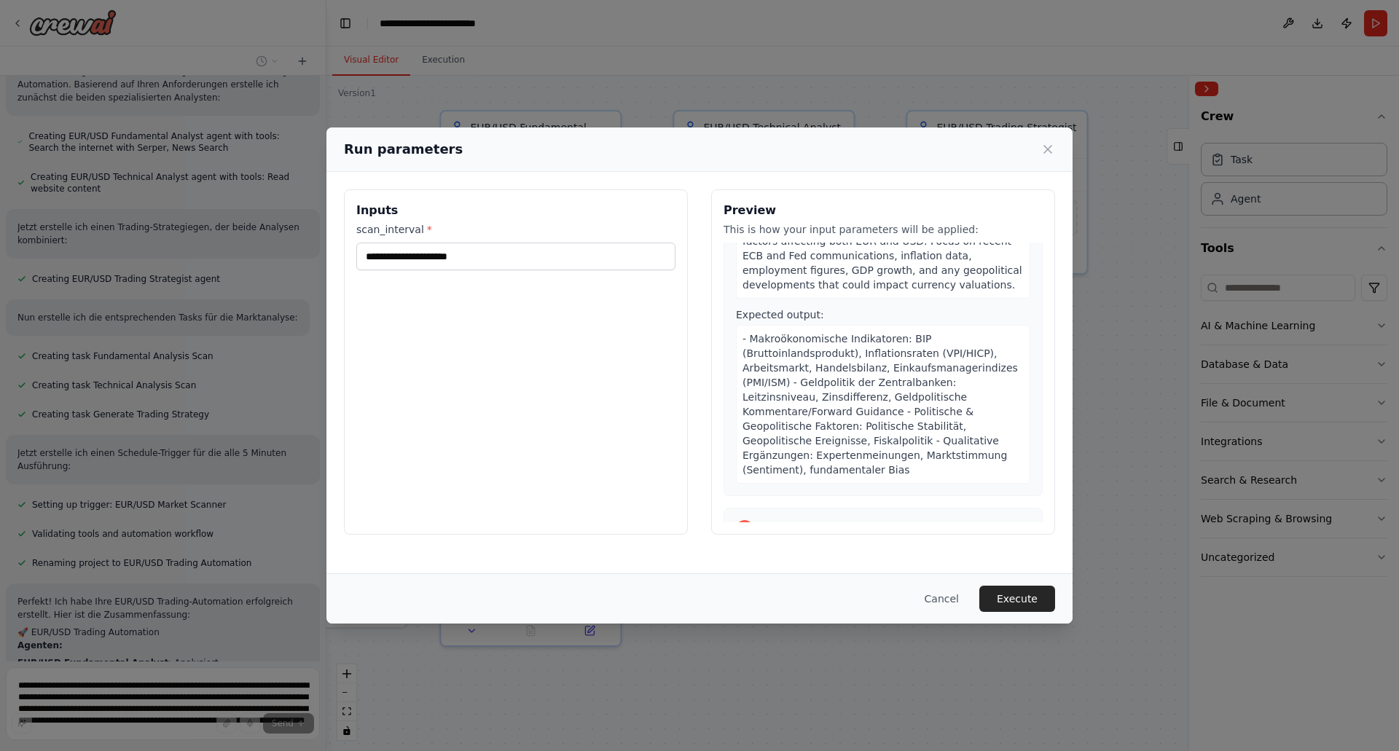
scroll to position [146, 0]
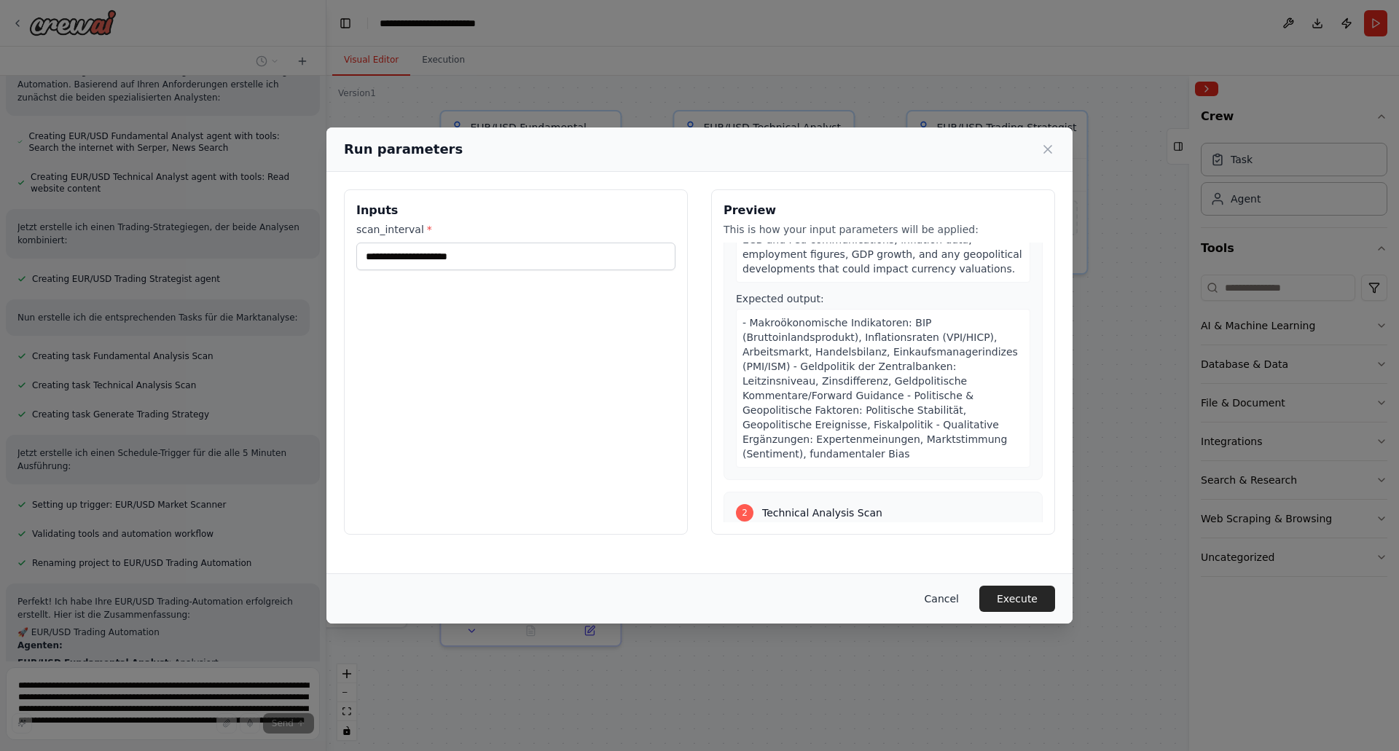
click at [952, 593] on button "Cancel" at bounding box center [942, 599] width 58 height 26
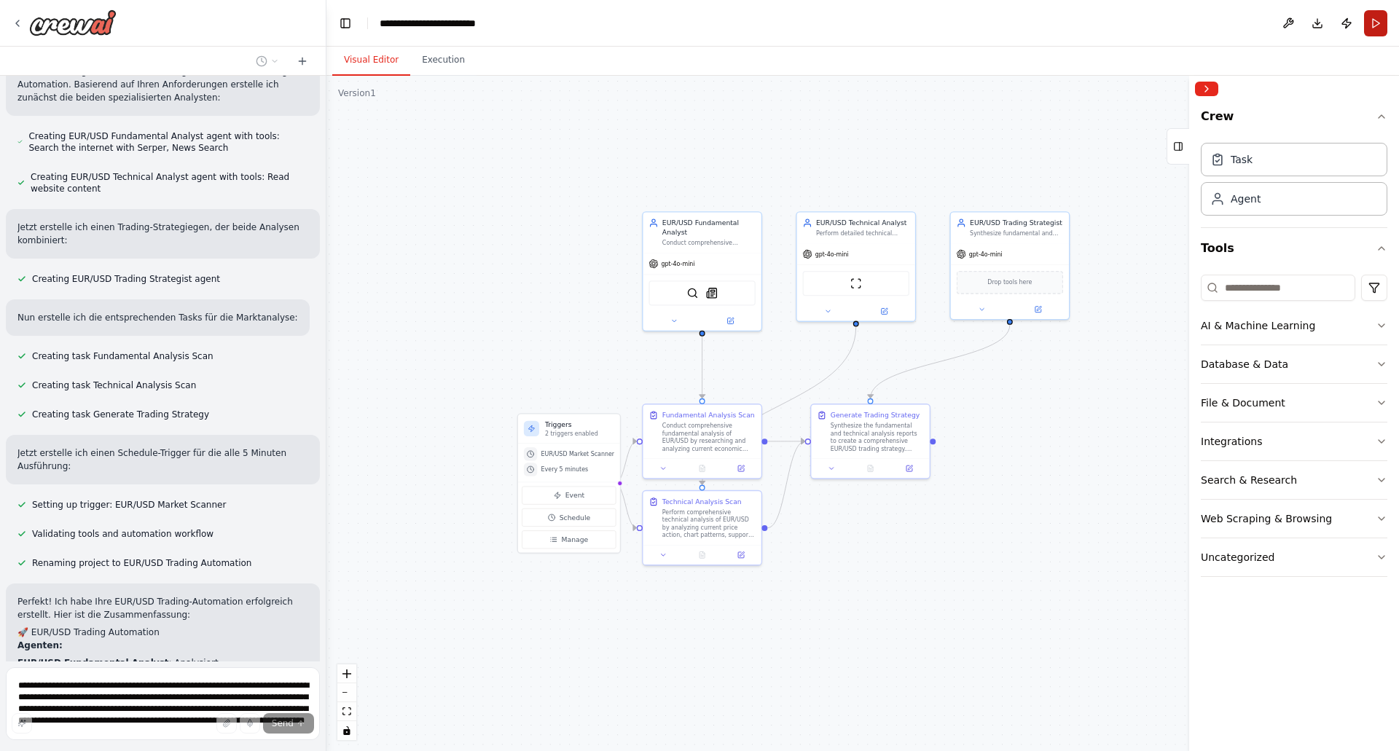
click at [1375, 22] on button "Run" at bounding box center [1375, 23] width 23 height 26
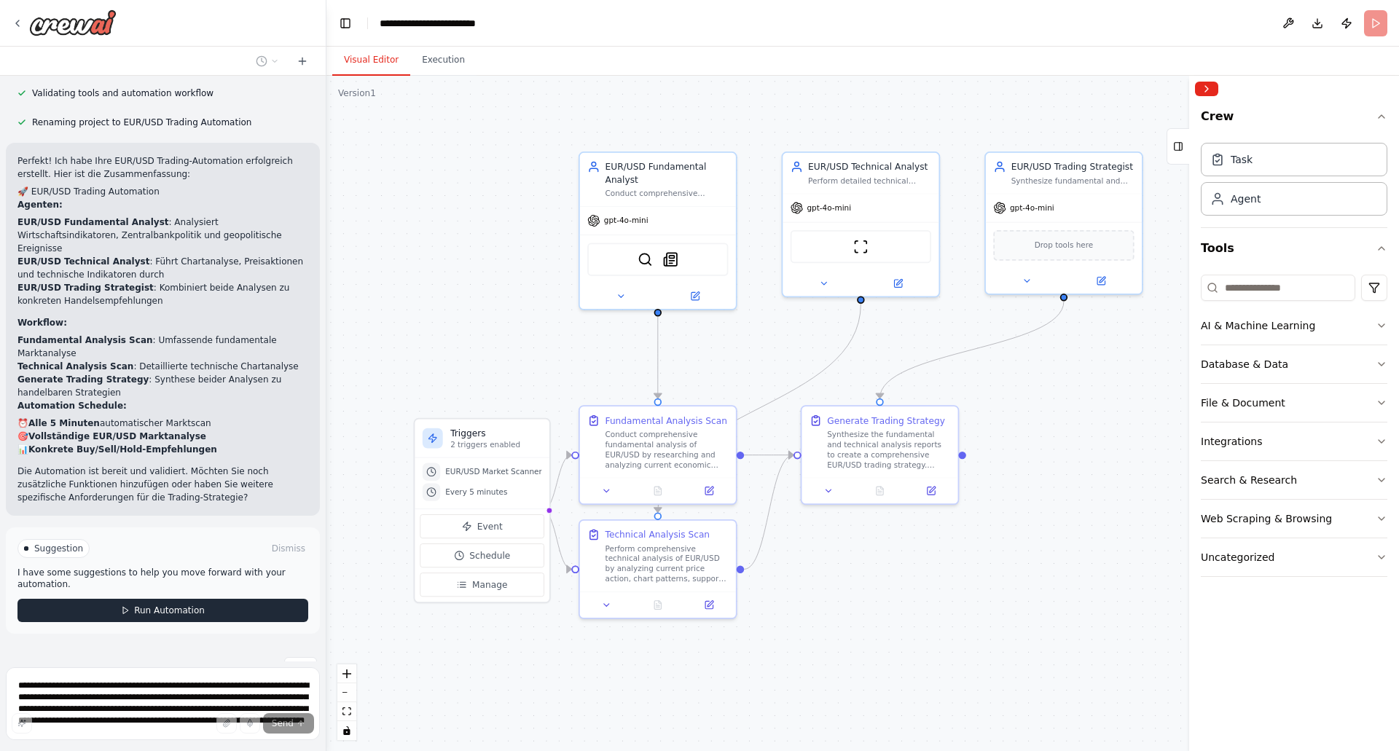
scroll to position [951, 0]
click at [157, 604] on span "Run Automation" at bounding box center [169, 610] width 71 height 12
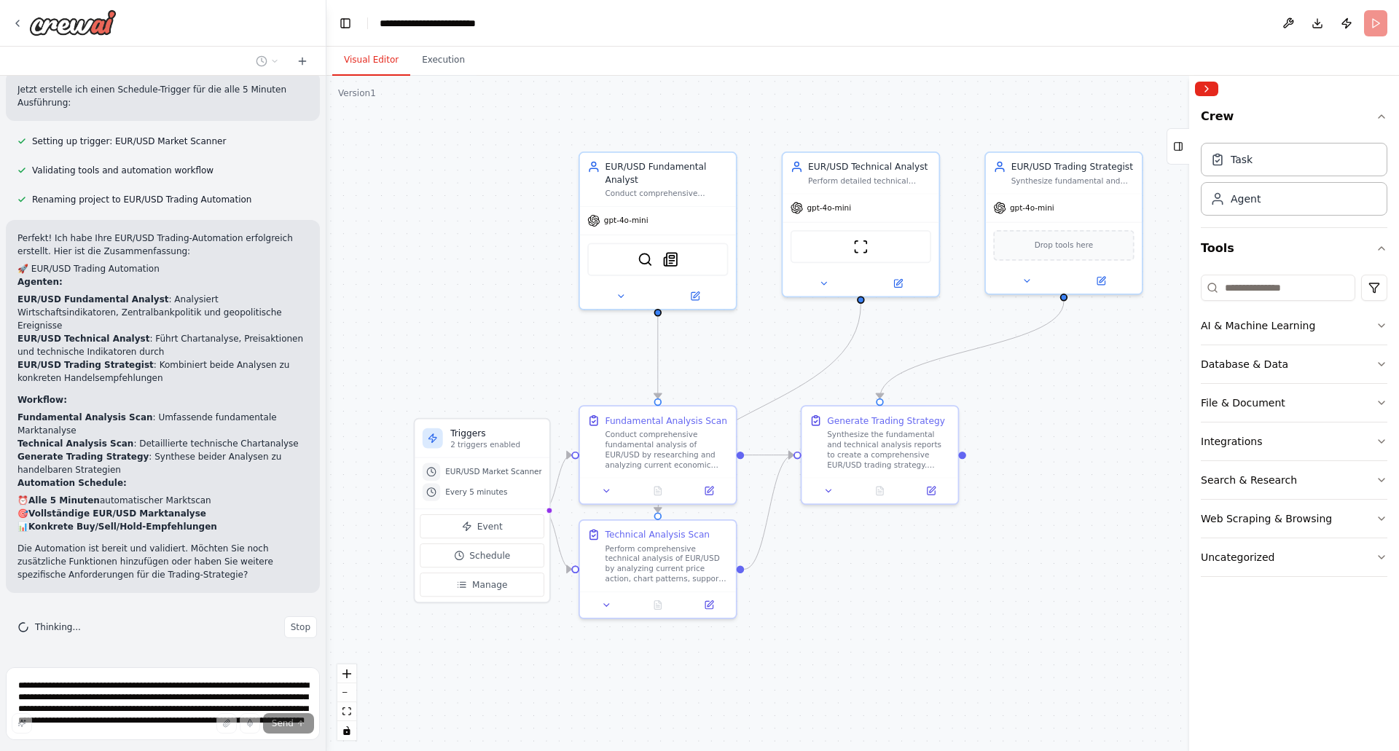
scroll to position [833, 0]
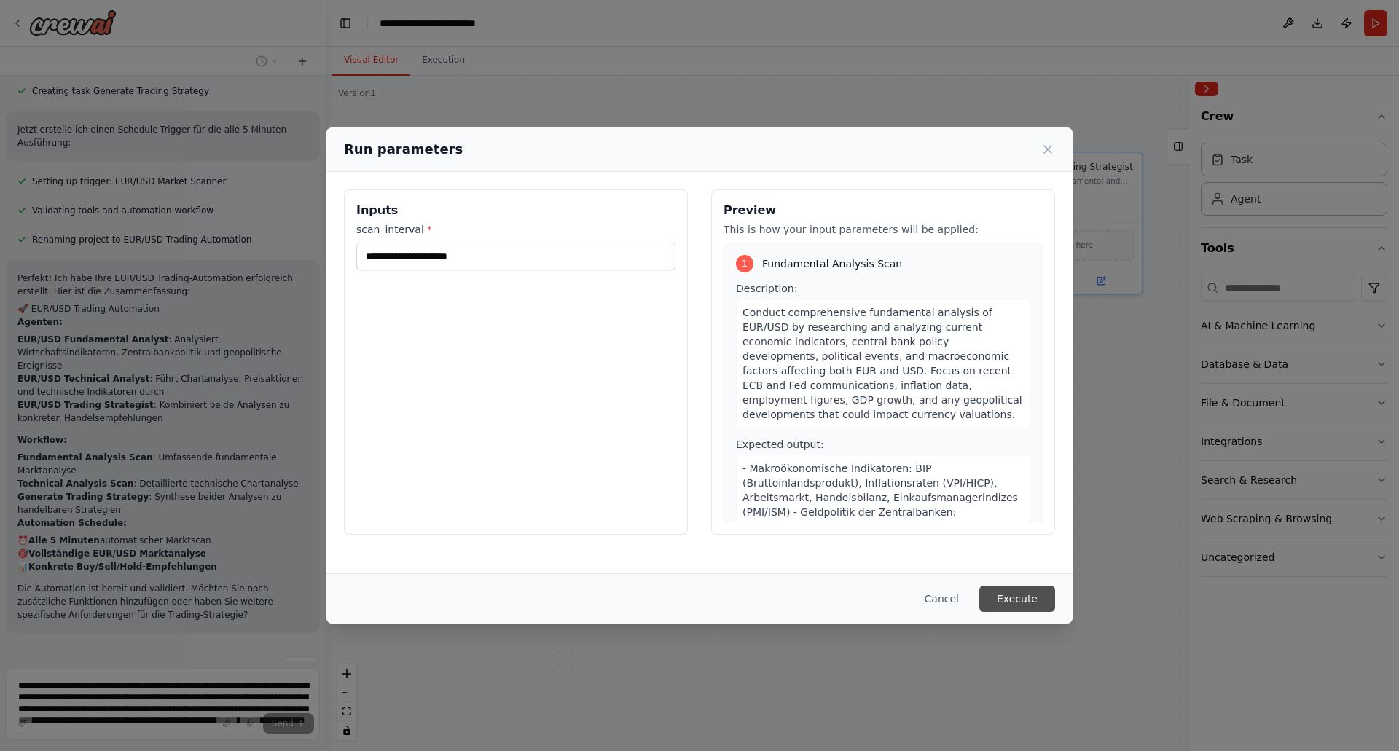
click at [1014, 598] on button "Execute" at bounding box center [1018, 599] width 76 height 26
click at [386, 259] on input "scan_interval *" at bounding box center [515, 257] width 319 height 28
type input "****"
click at [1018, 593] on button "Execute" at bounding box center [1018, 599] width 76 height 26
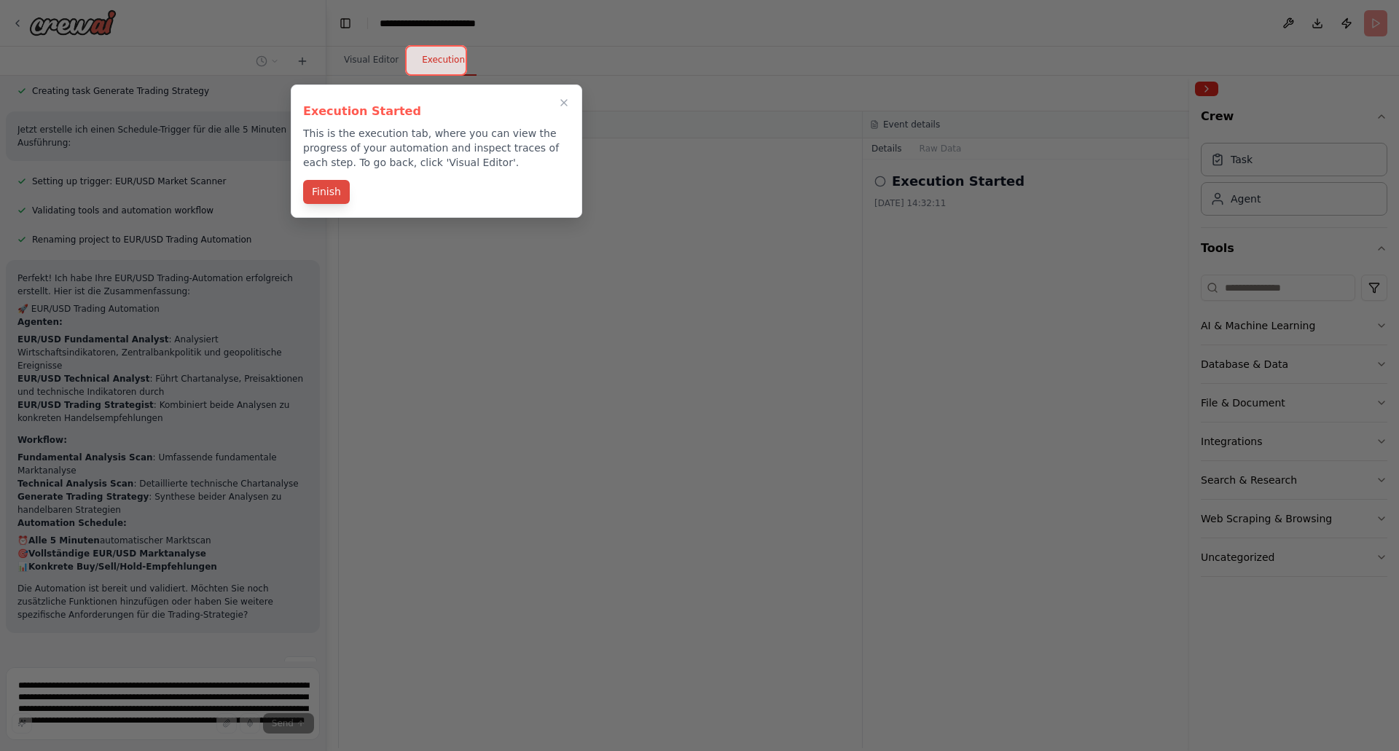
click at [328, 191] on button "Finish" at bounding box center [326, 192] width 47 height 24
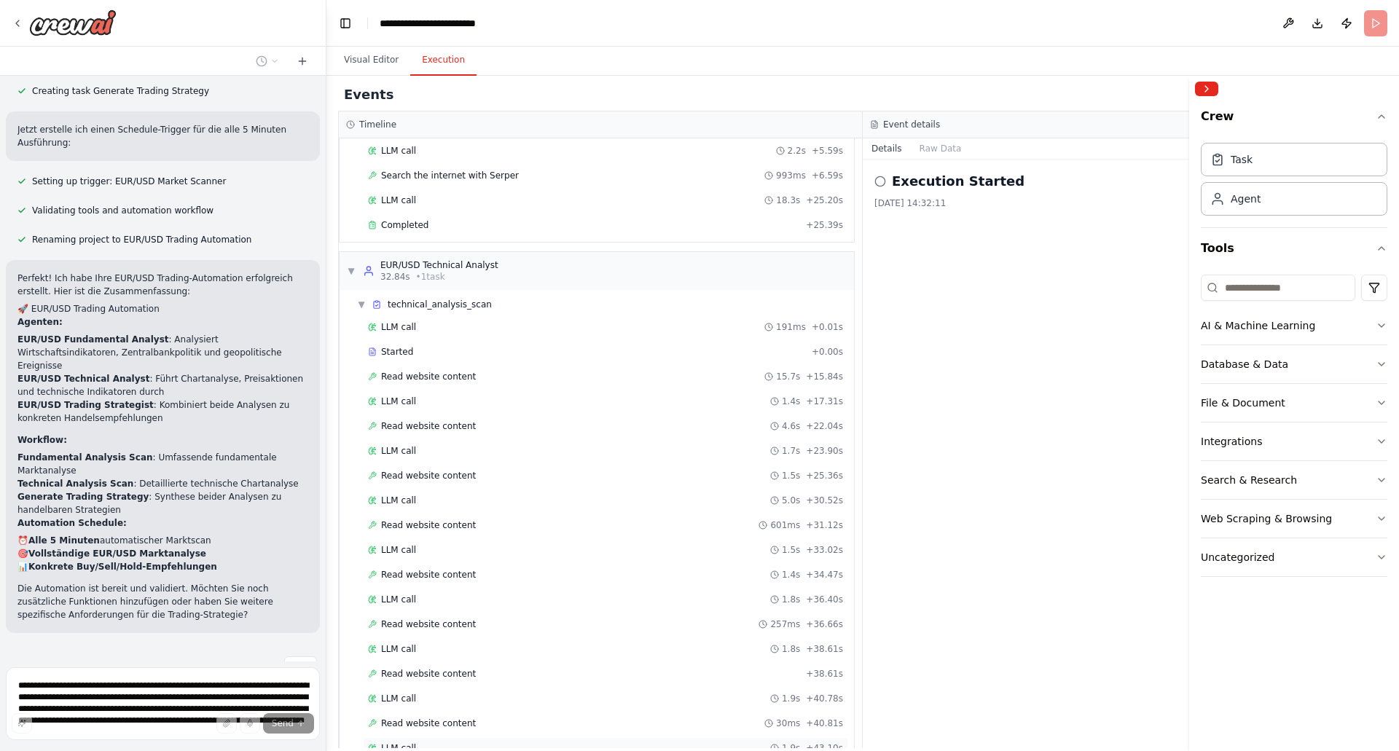
scroll to position [0, 0]
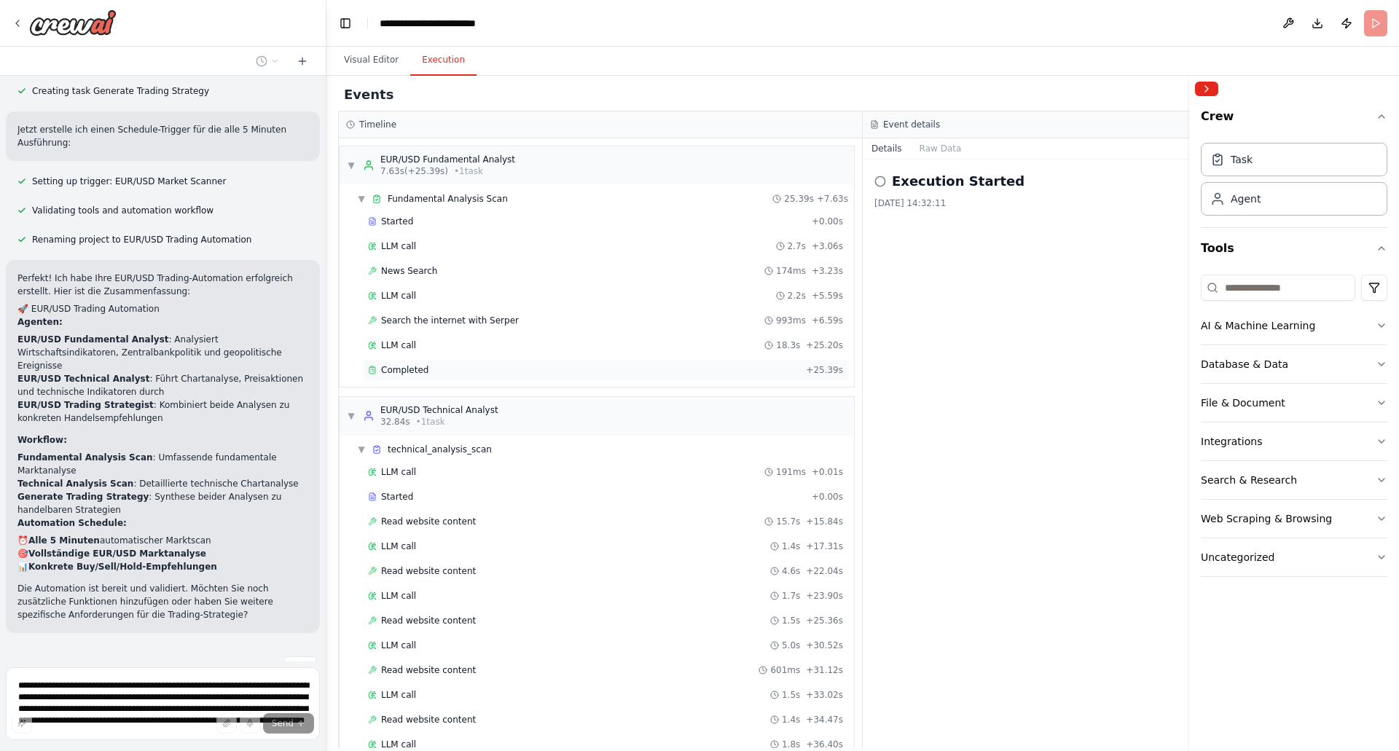
click at [402, 370] on span "Completed" at bounding box center [404, 370] width 47 height 12
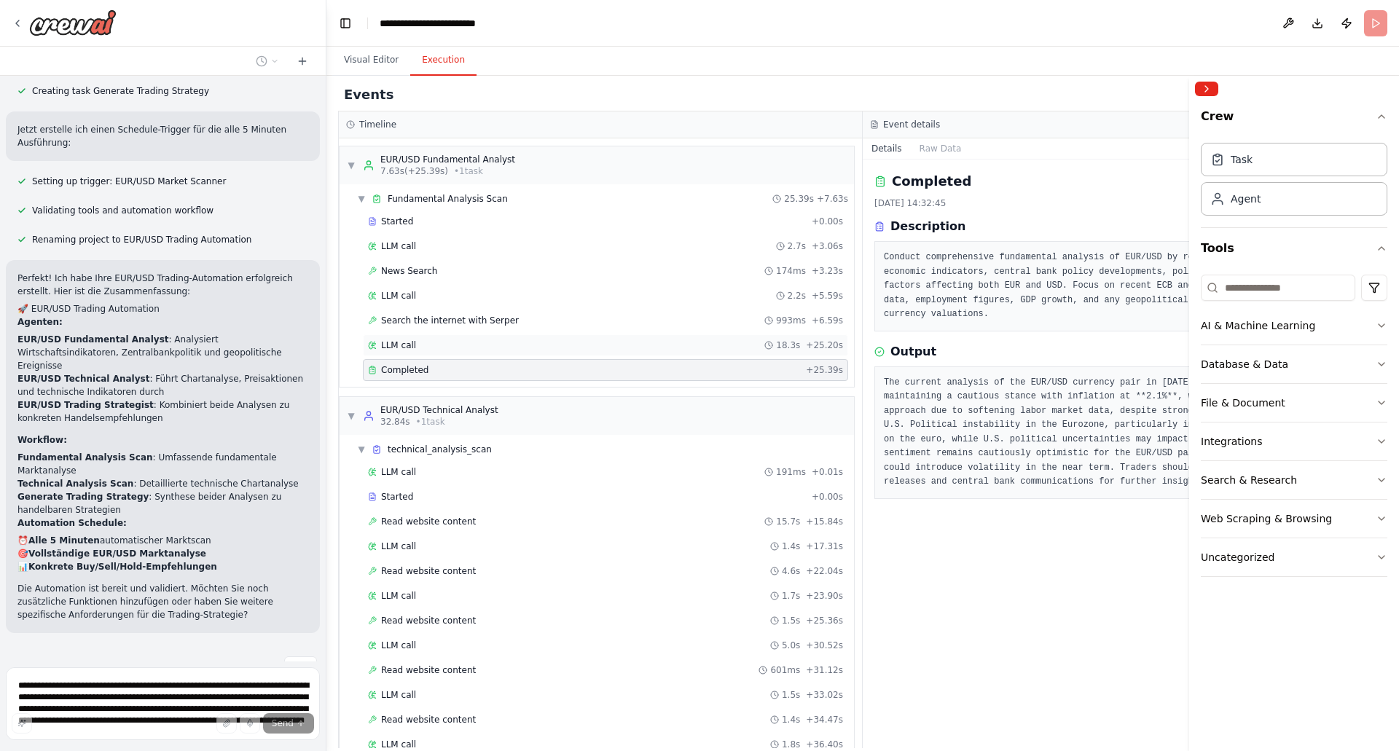
click at [405, 345] on span "LLM call" at bounding box center [398, 346] width 35 height 12
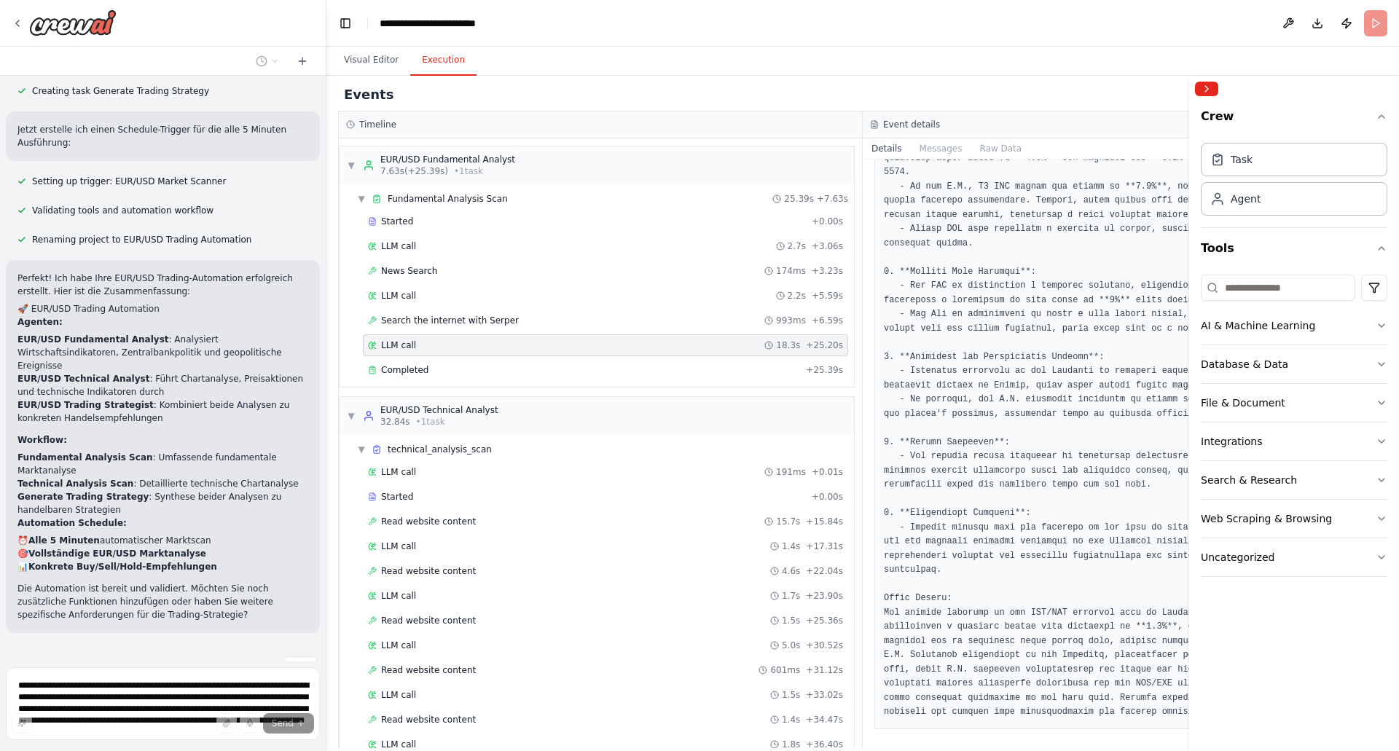
scroll to position [210, 0]
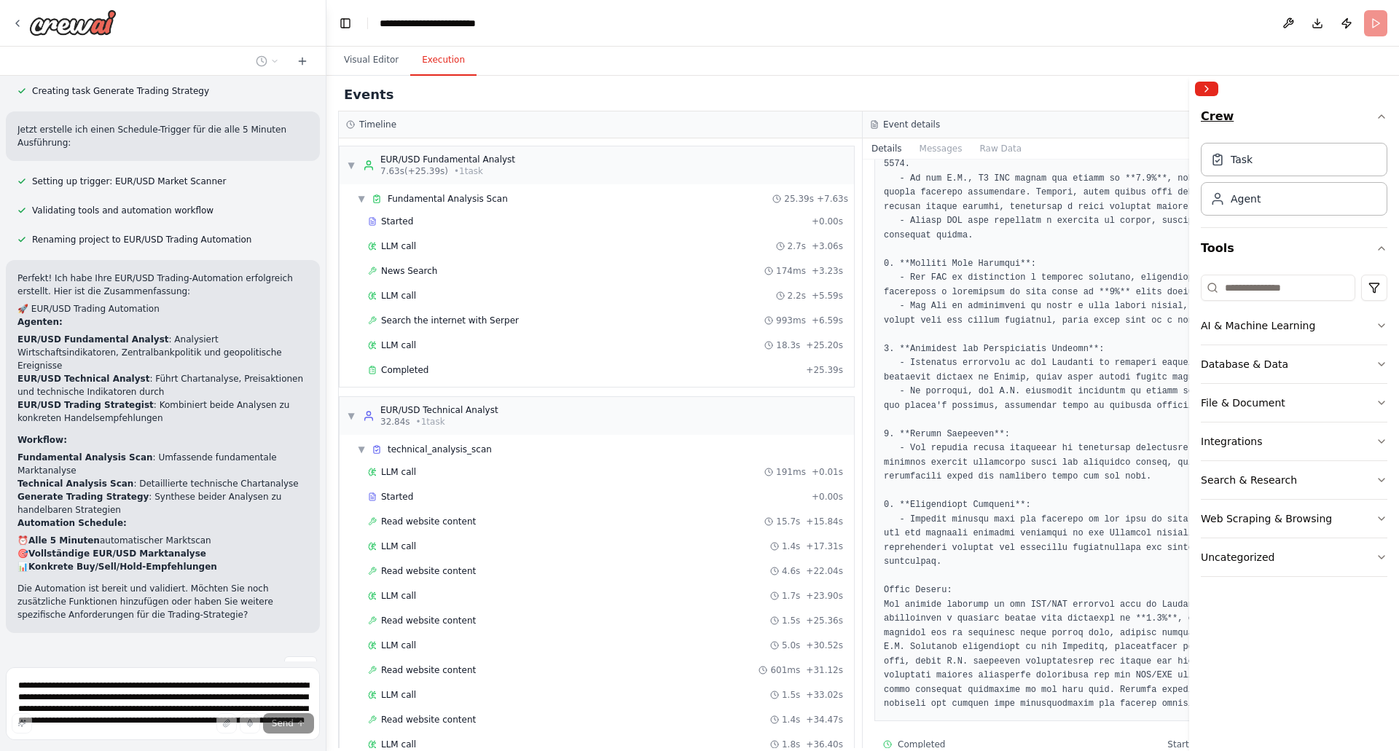
click at [1381, 115] on icon "button" at bounding box center [1382, 117] width 12 height 12
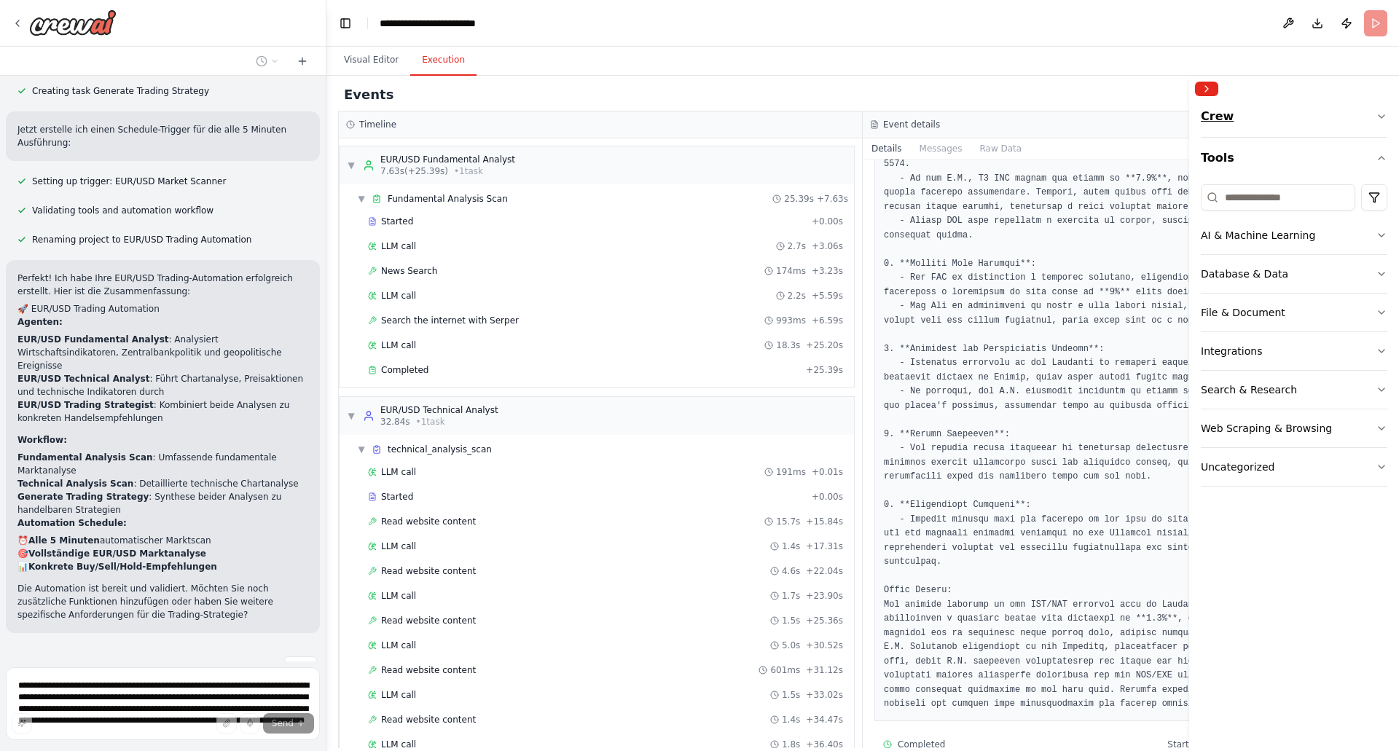
click at [1381, 115] on icon "button" at bounding box center [1382, 117] width 12 height 12
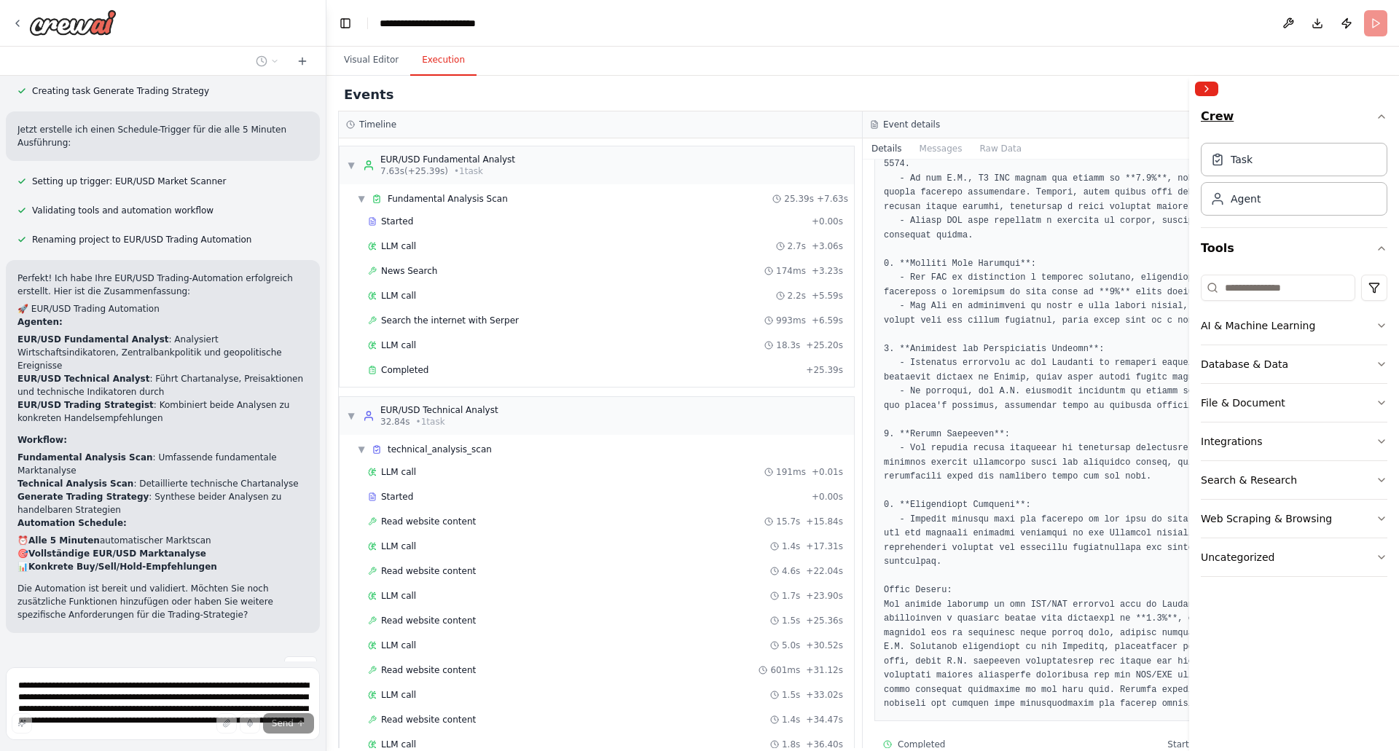
click at [1381, 115] on icon "button" at bounding box center [1382, 117] width 12 height 12
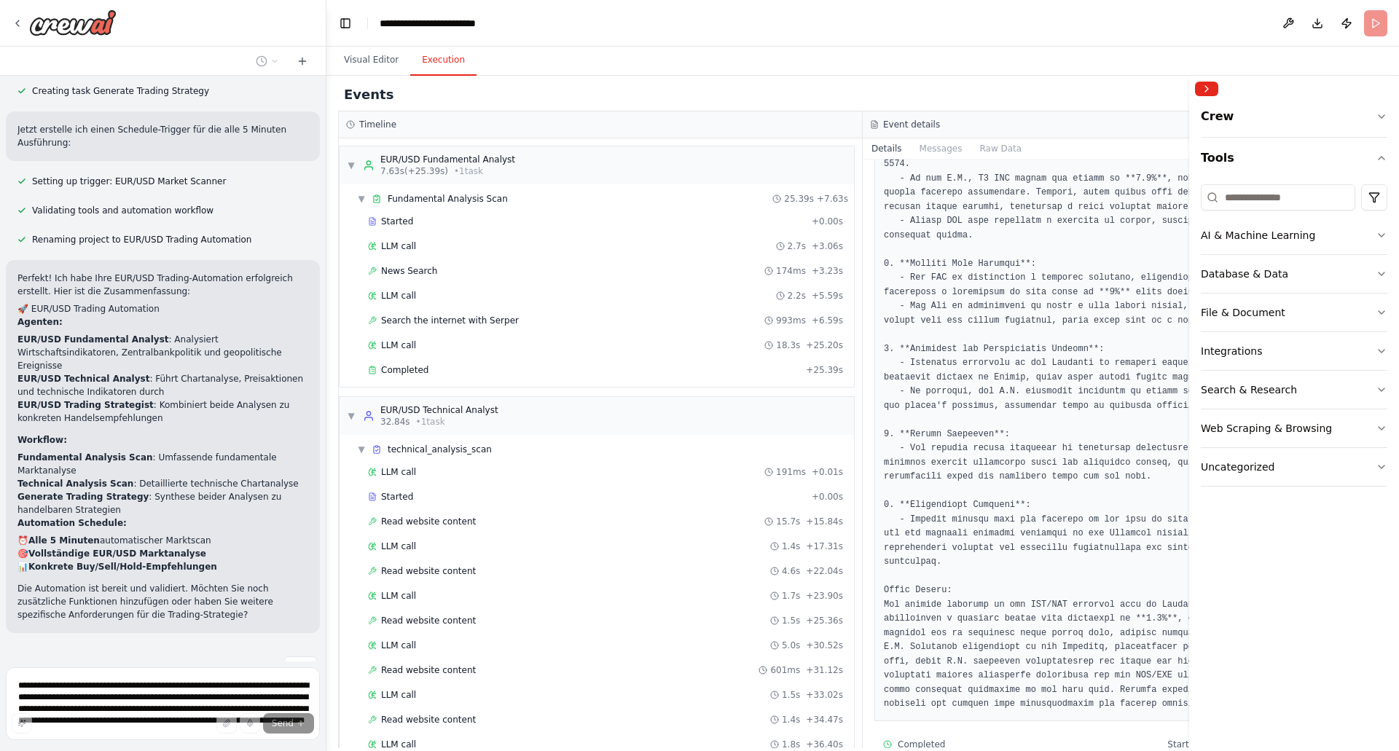
click at [973, 303] on pre at bounding box center [1125, 378] width 482 height 668
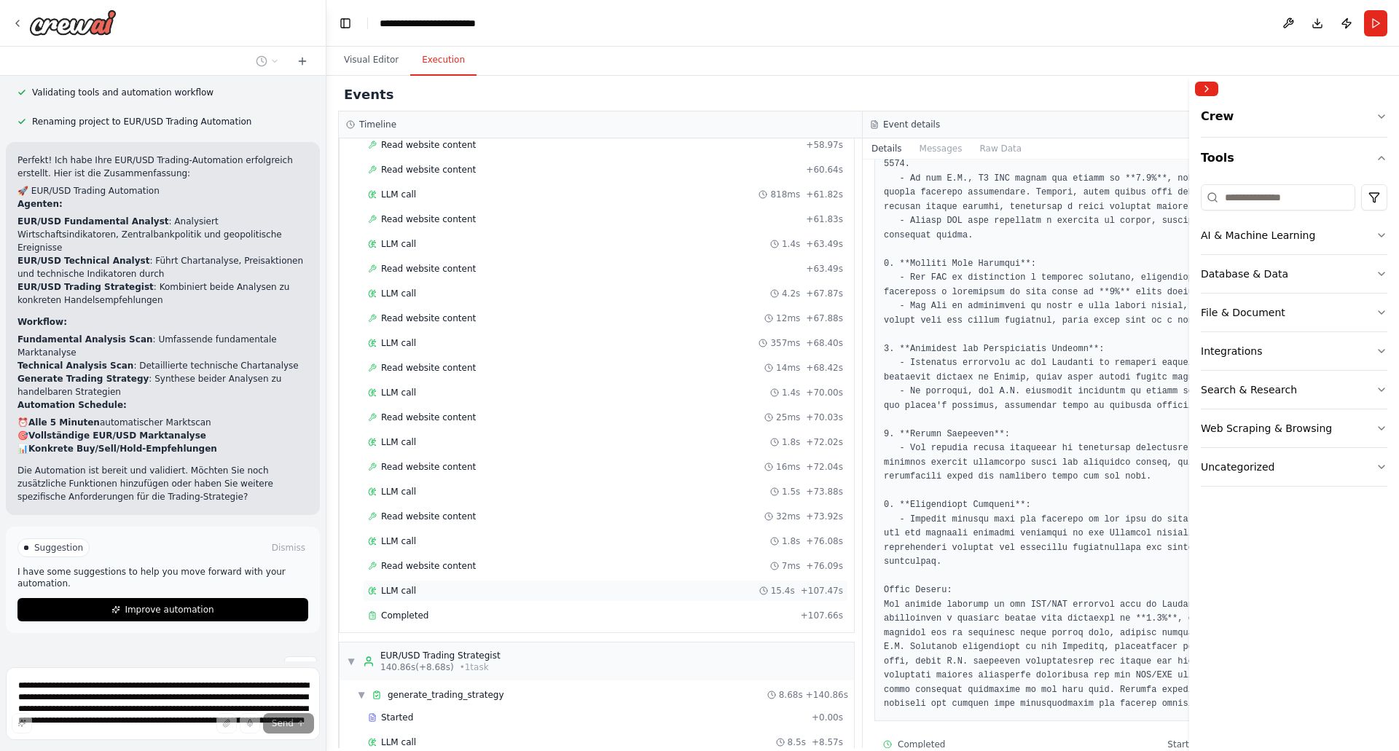
scroll to position [1197, 0]
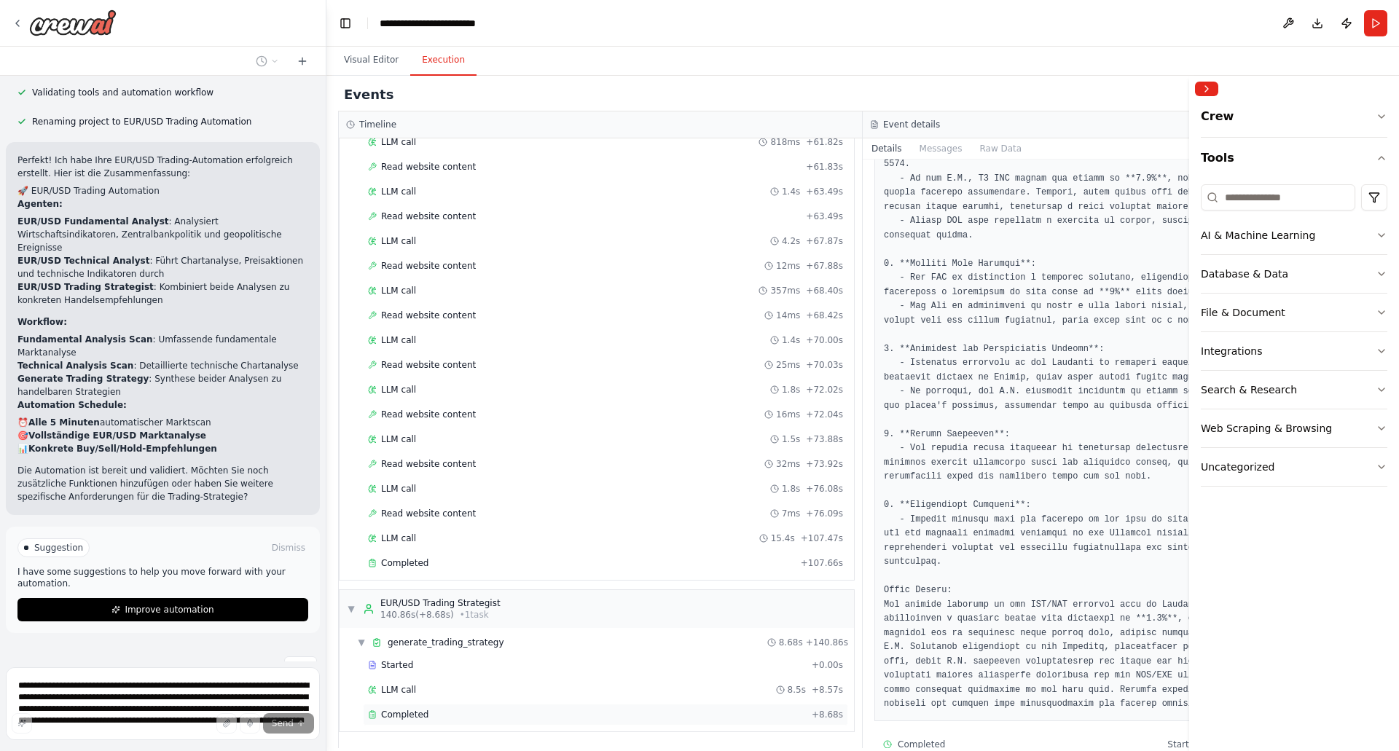
click at [407, 712] on span "Completed" at bounding box center [404, 715] width 47 height 12
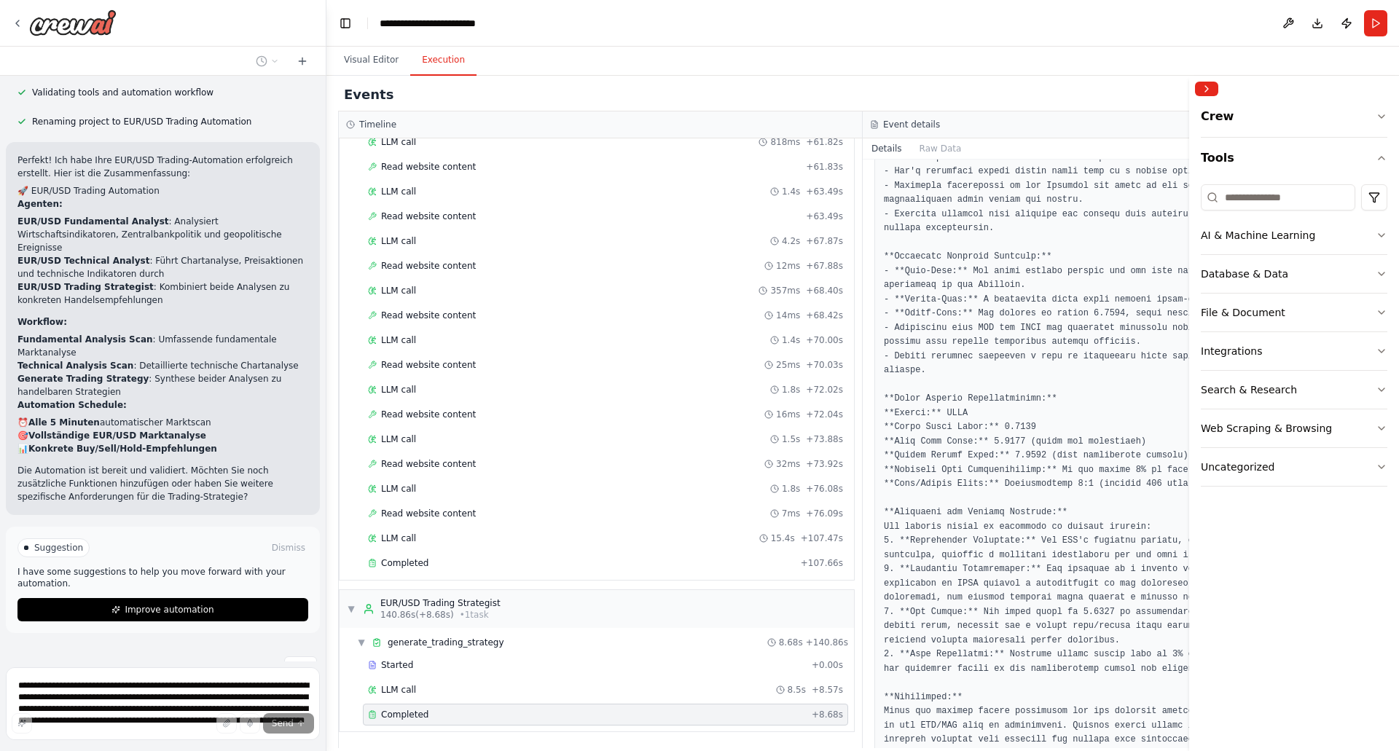
scroll to position [413, 0]
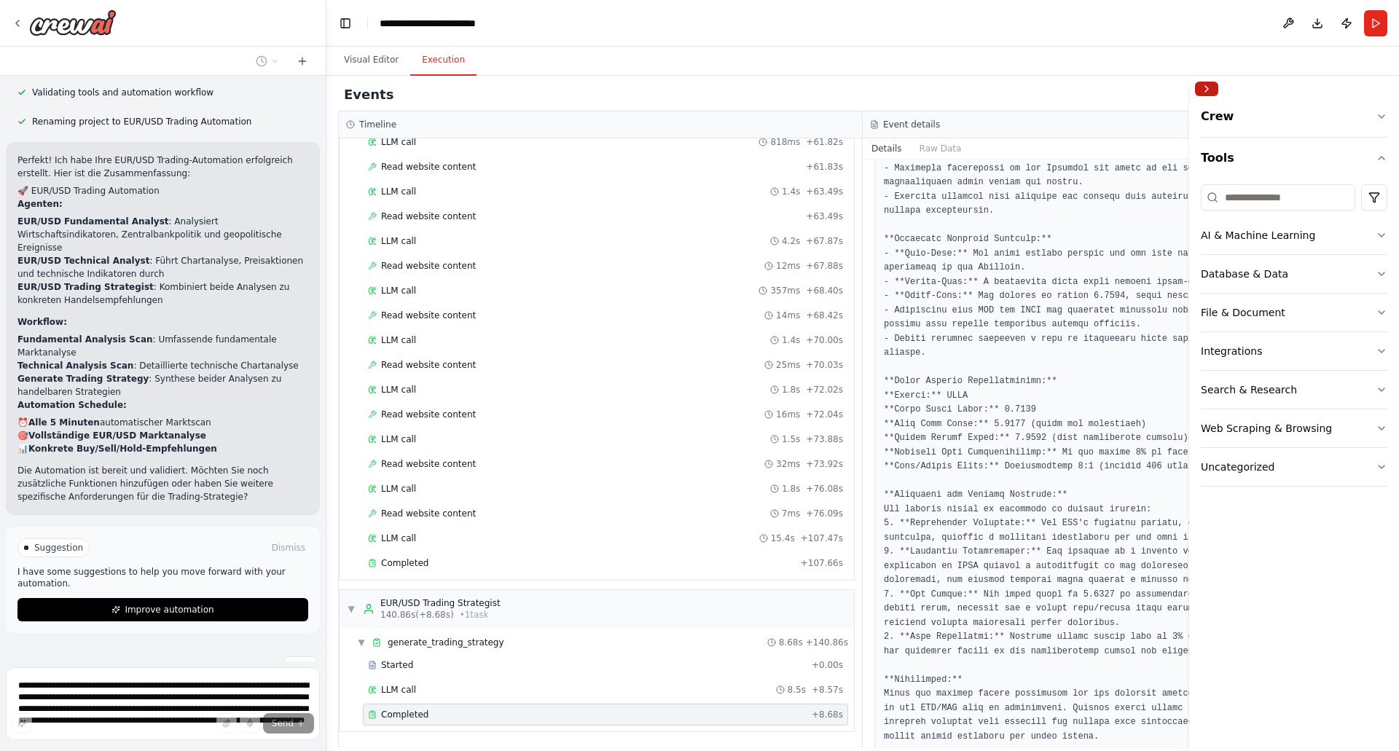
click at [1198, 84] on button "Collapse right sidebar" at bounding box center [1206, 89] width 23 height 15
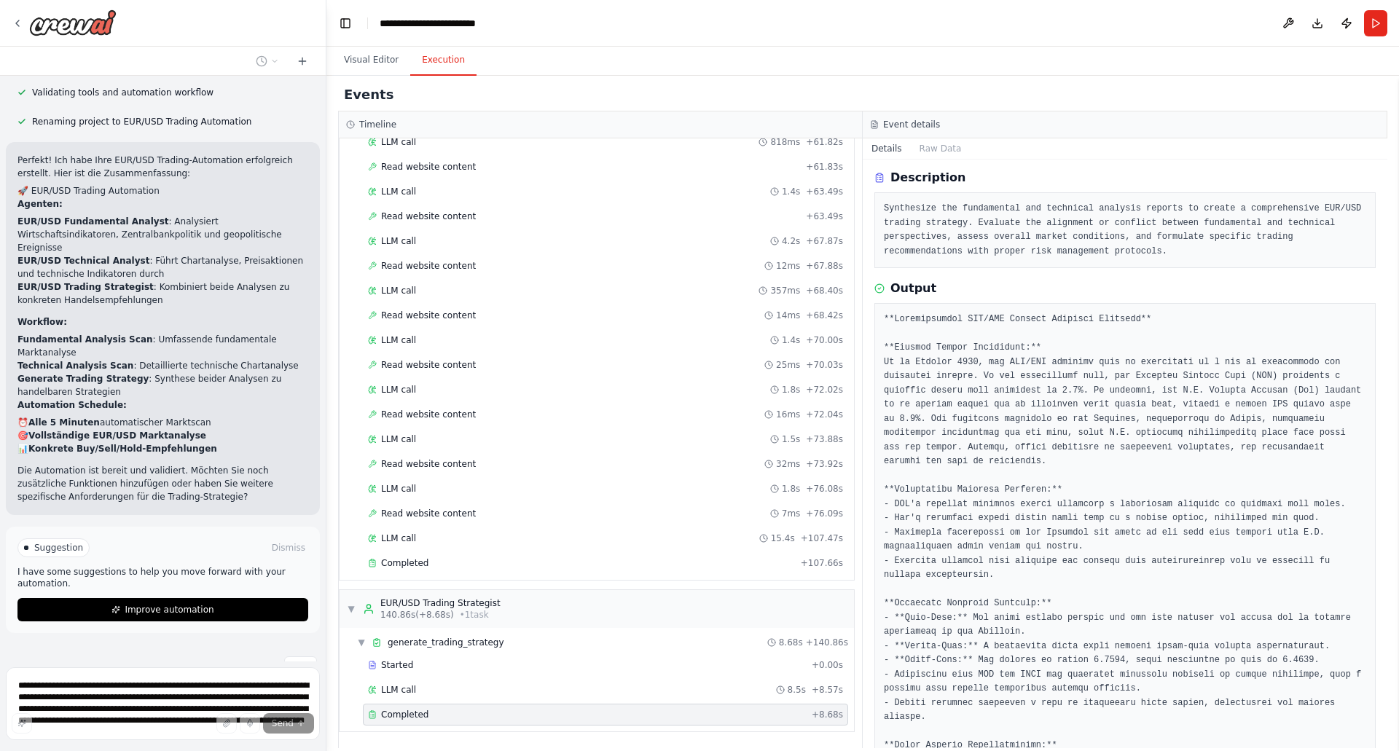
scroll to position [0, 0]
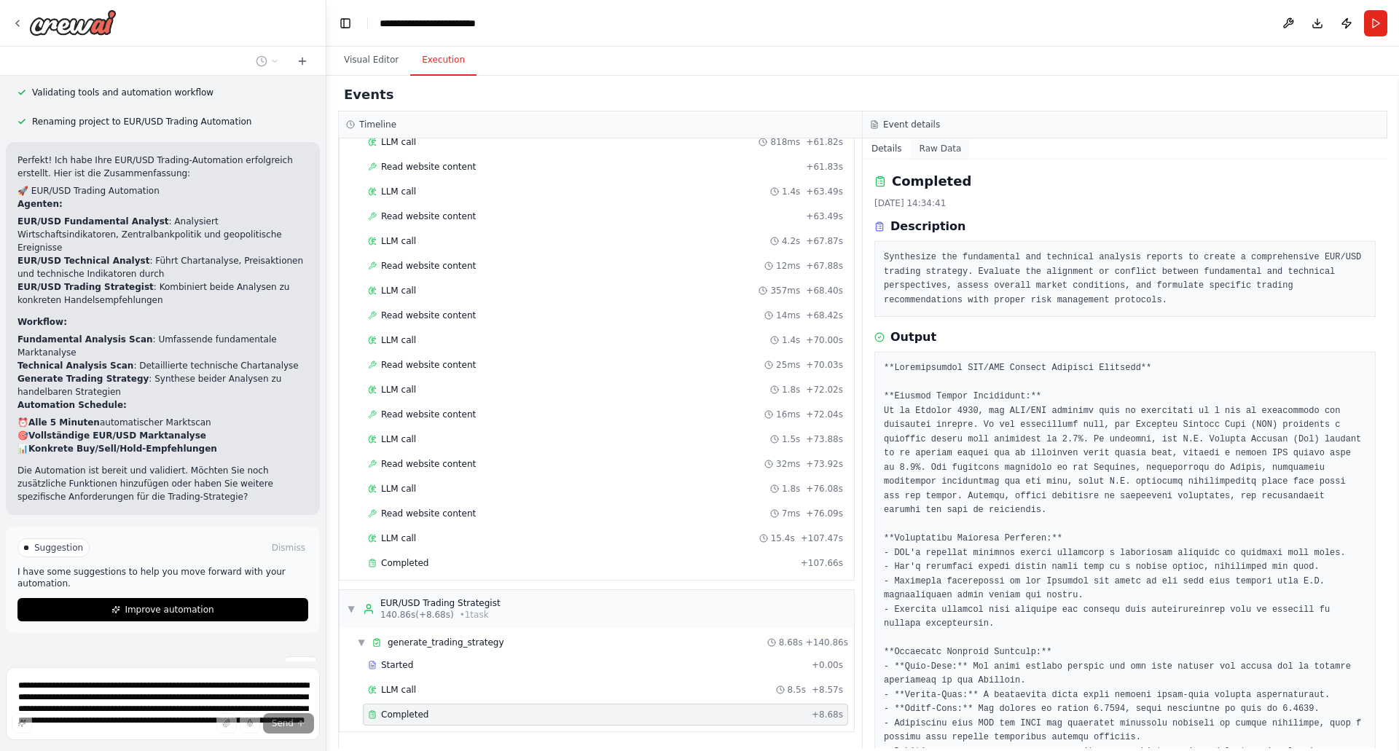
click at [931, 145] on button "Raw Data" at bounding box center [941, 148] width 60 height 20
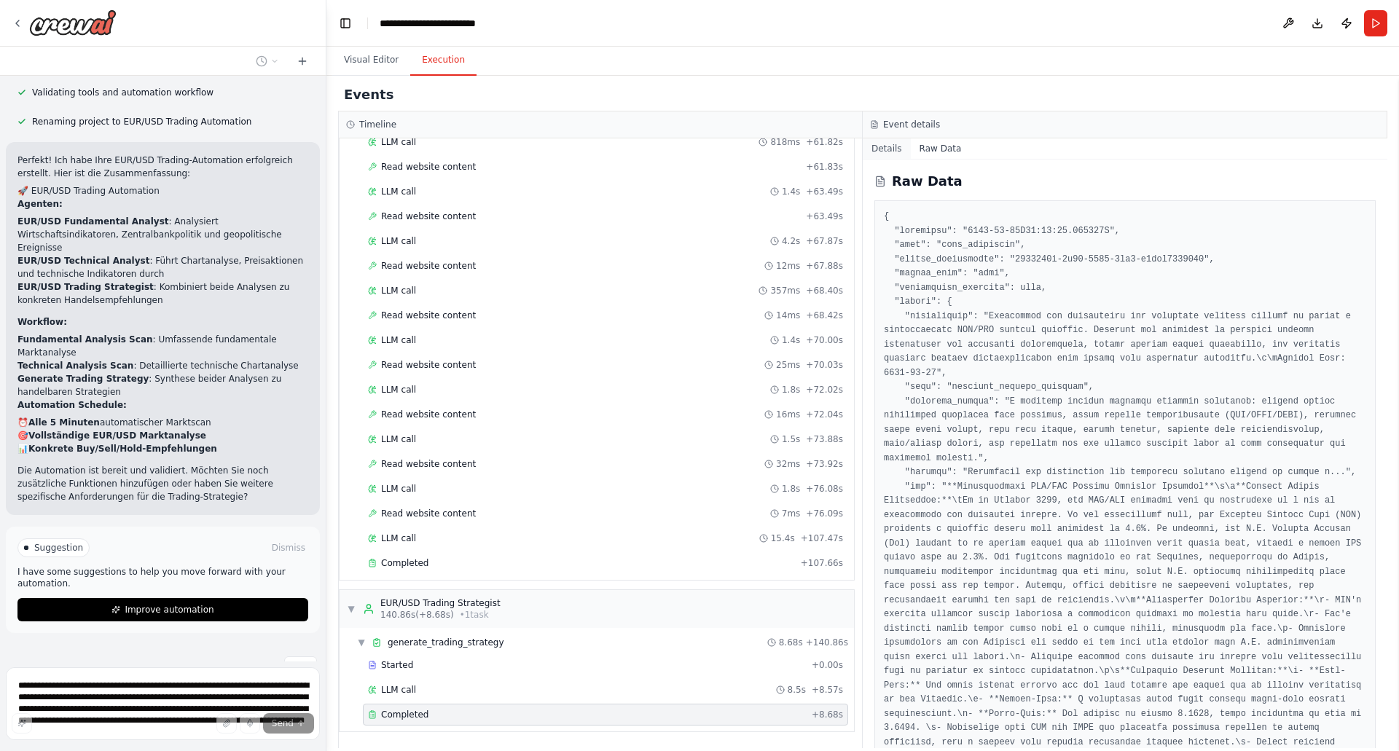
click at [889, 145] on button "Details" at bounding box center [887, 148] width 48 height 20
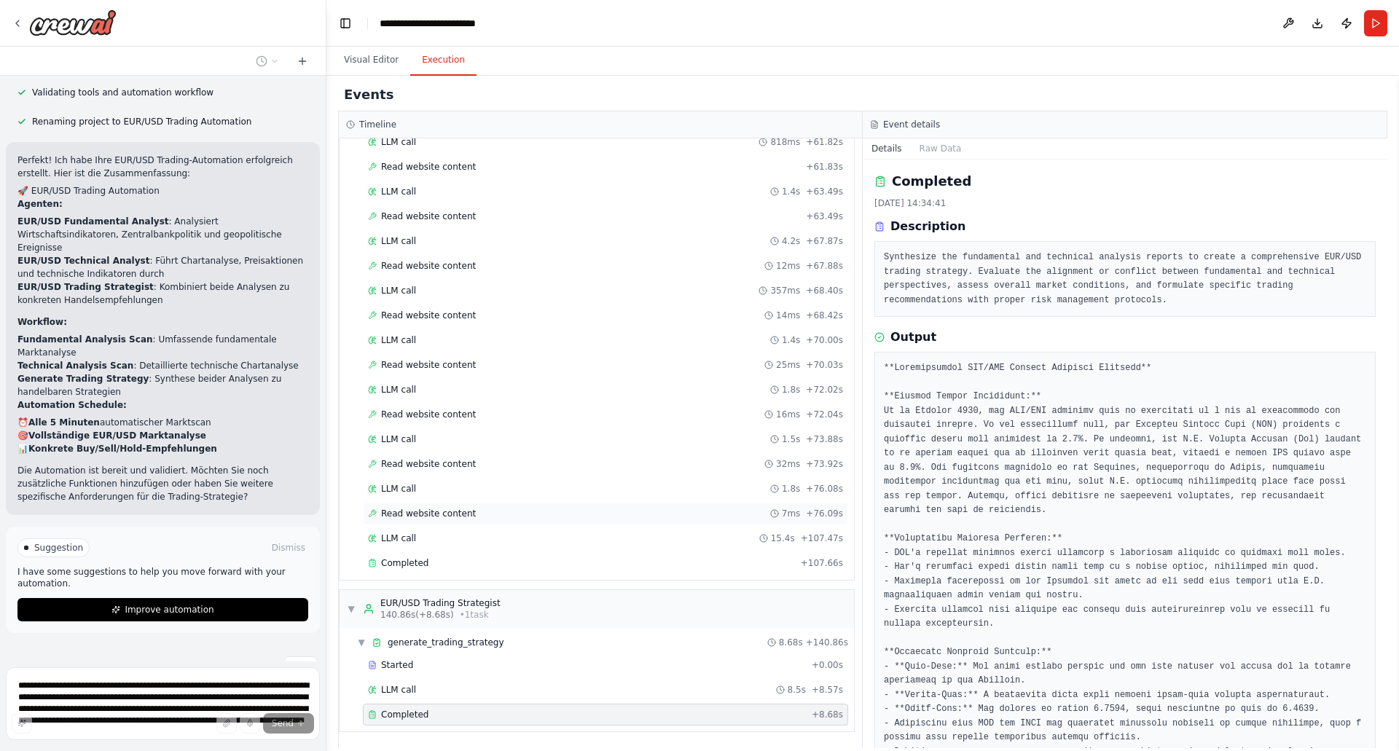
click at [405, 516] on span "Read website content" at bounding box center [428, 514] width 95 height 12
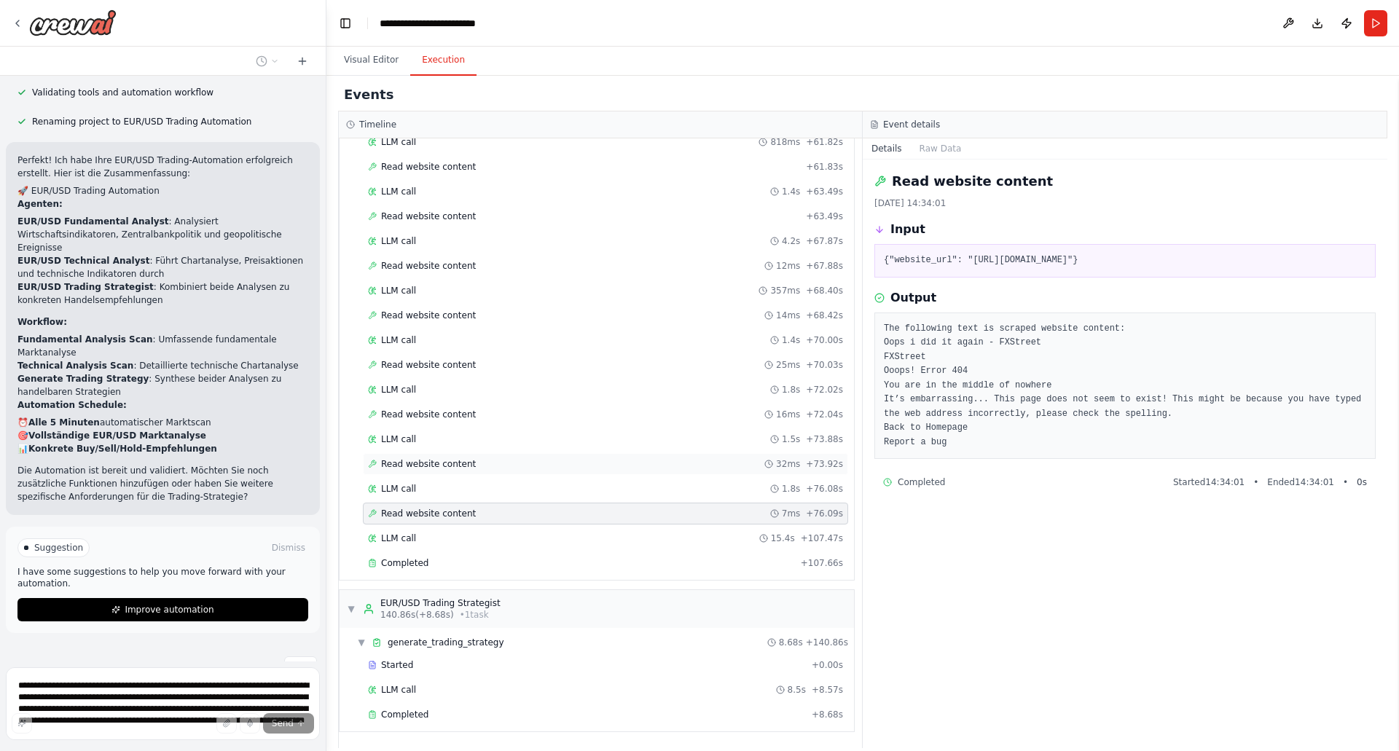
click at [409, 464] on span "Read website content" at bounding box center [428, 464] width 95 height 12
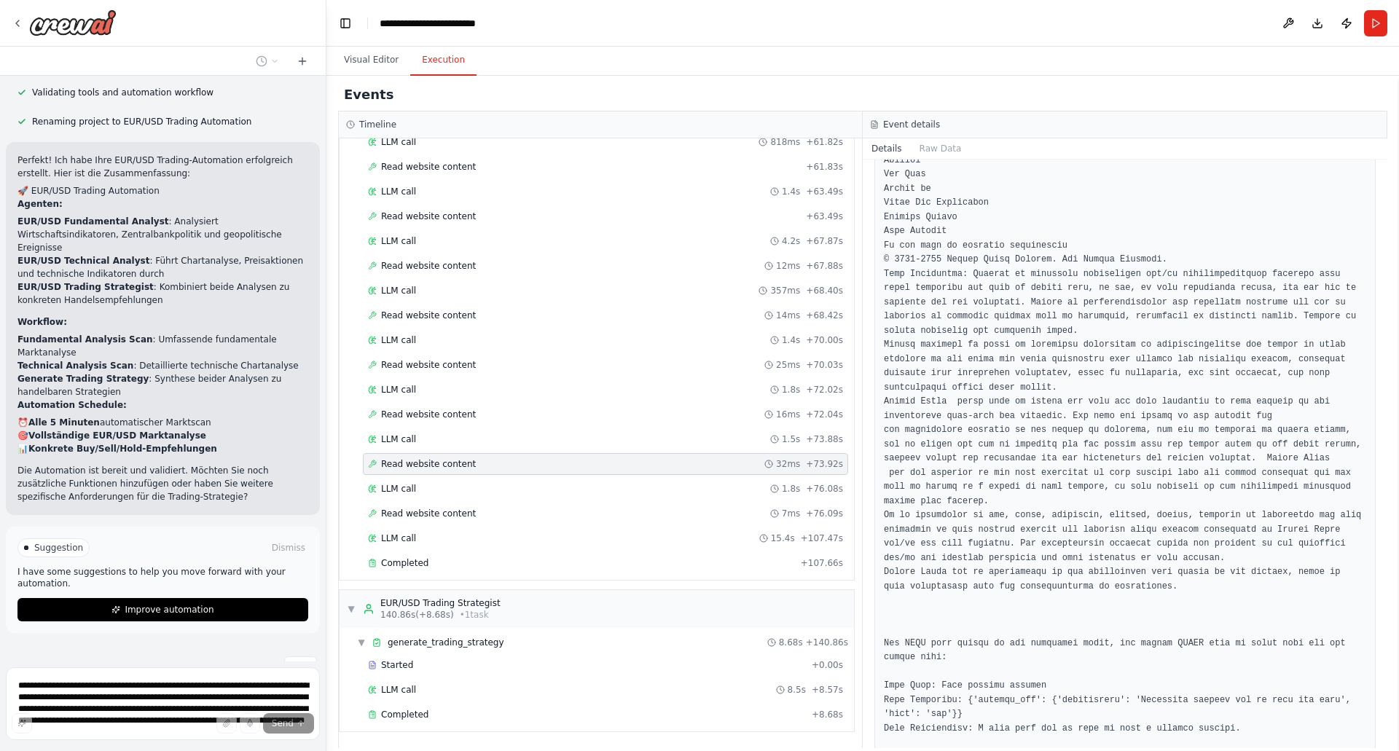
scroll to position [5295, 0]
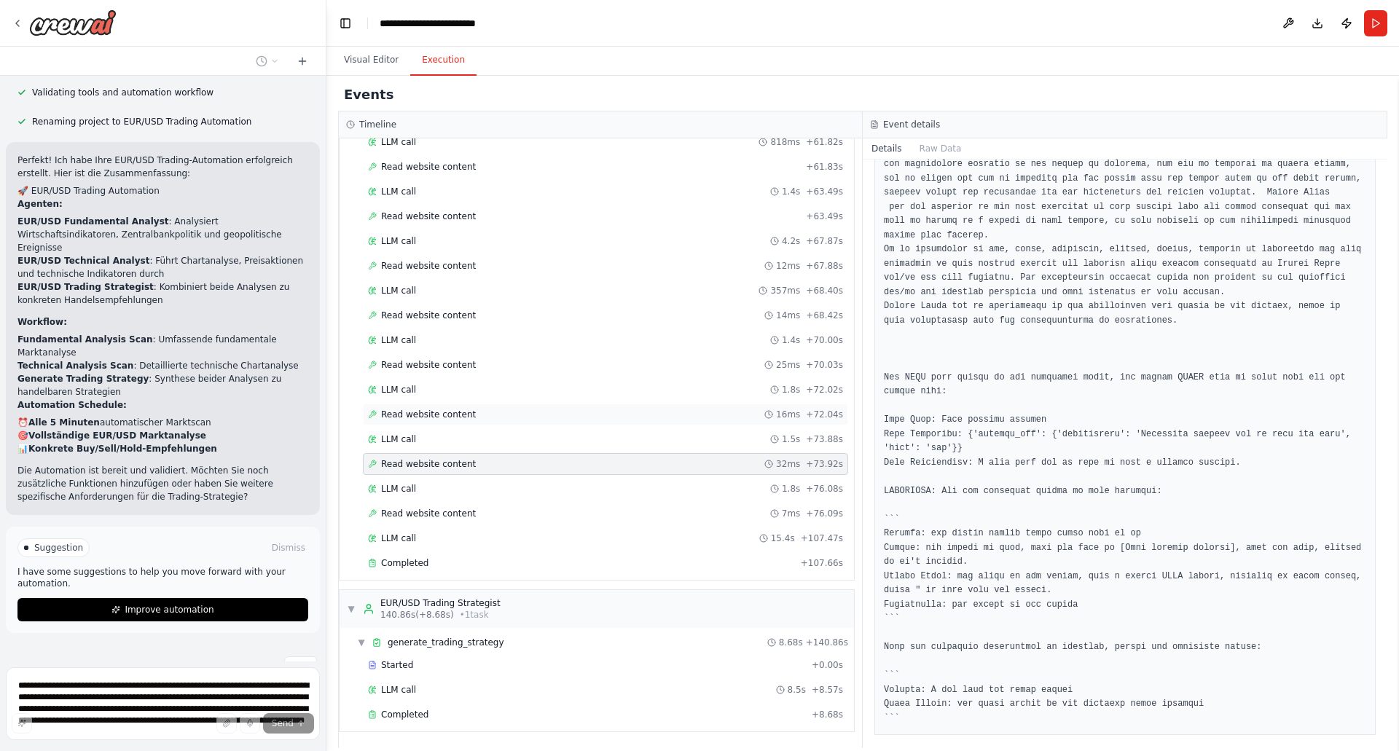
click at [413, 415] on span "Read website content" at bounding box center [428, 415] width 95 height 12
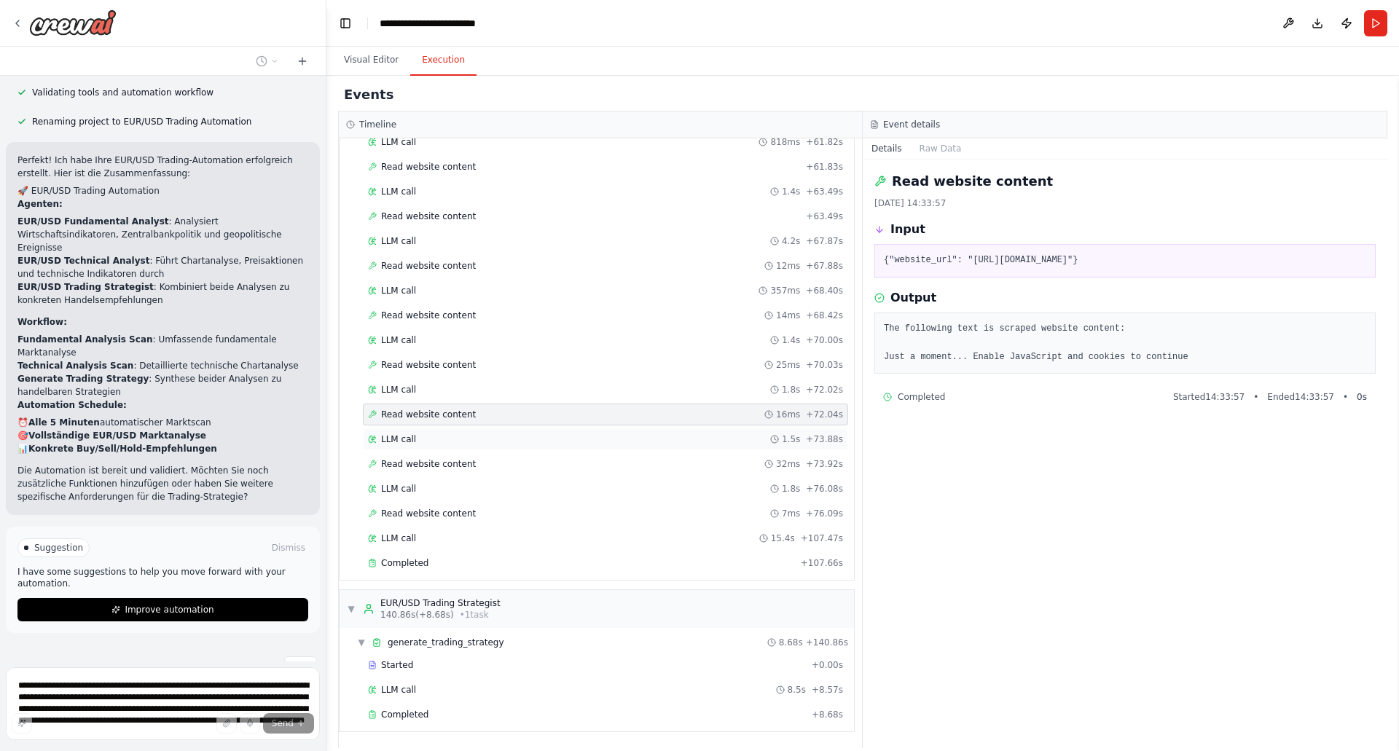
click at [392, 440] on span "LLM call" at bounding box center [398, 440] width 35 height 12
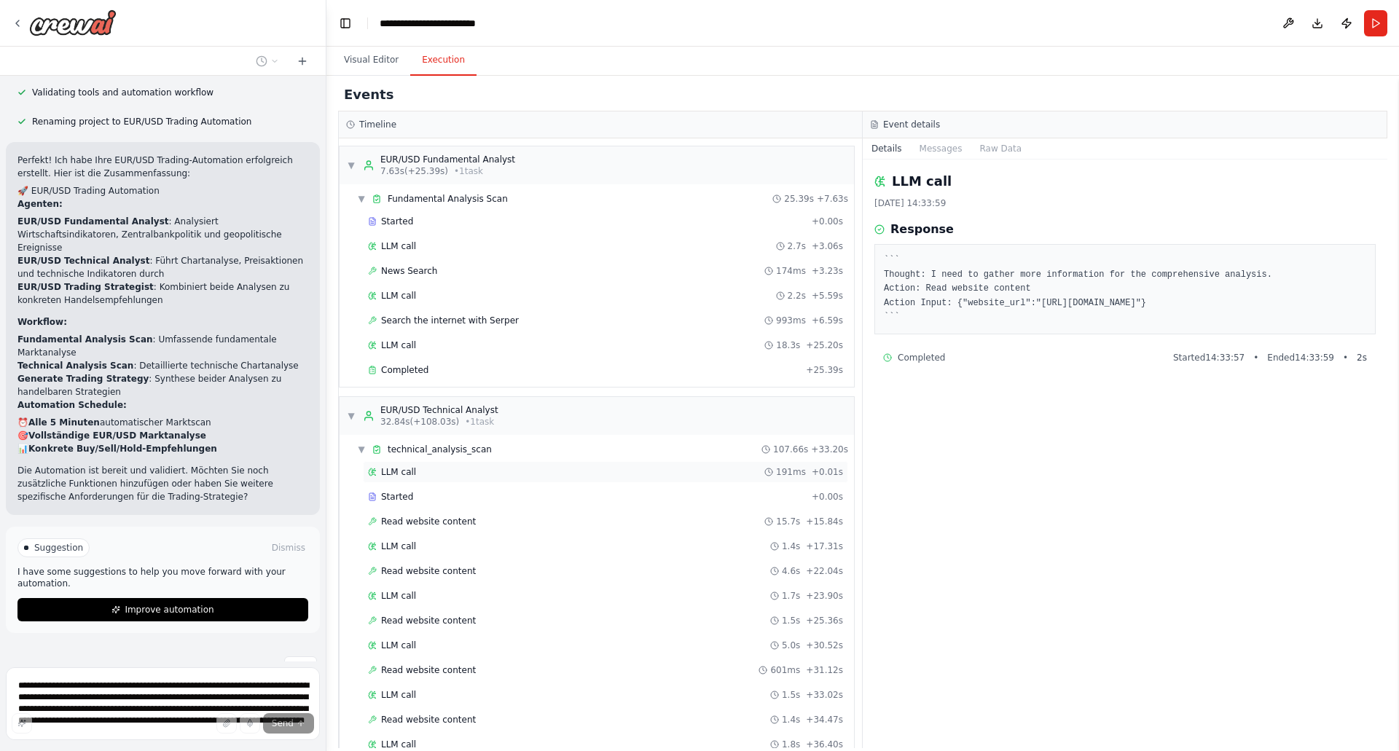
scroll to position [292, 0]
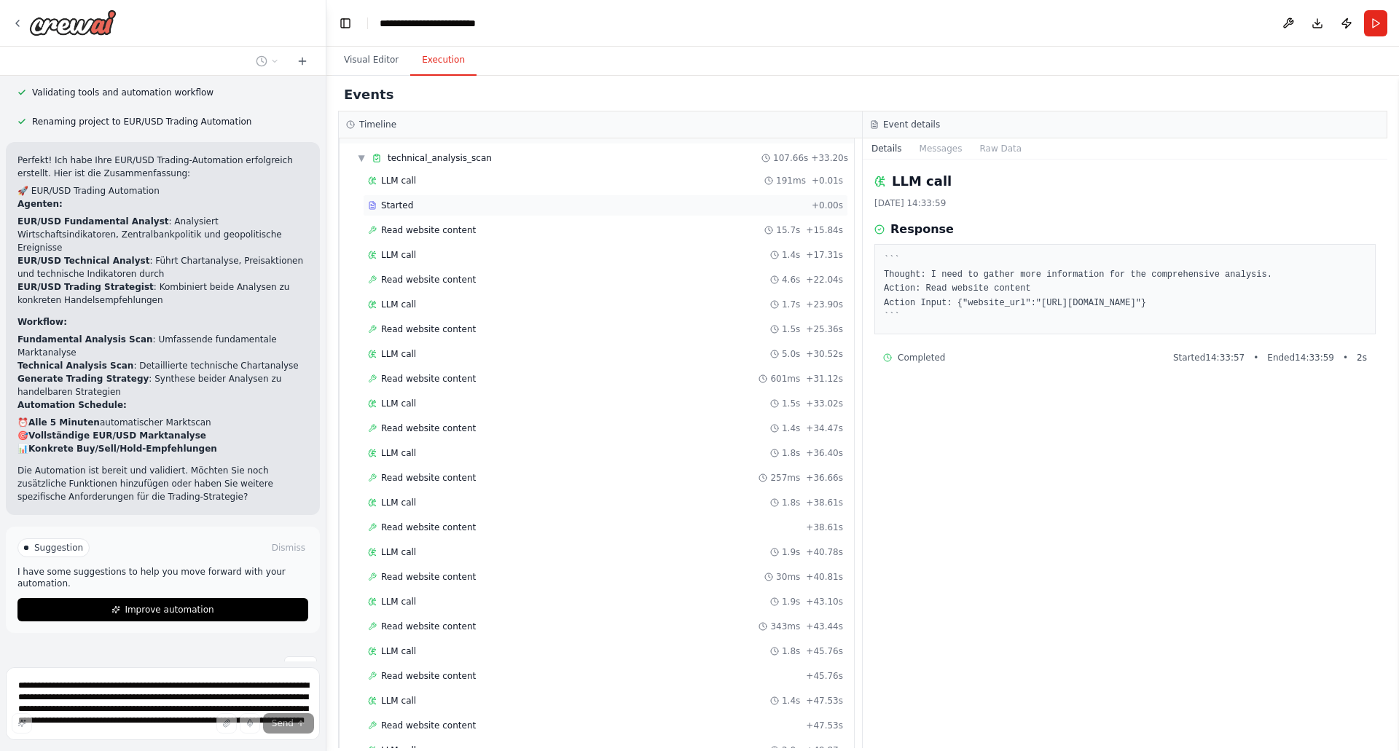
click at [400, 204] on span "Started" at bounding box center [397, 206] width 32 height 12
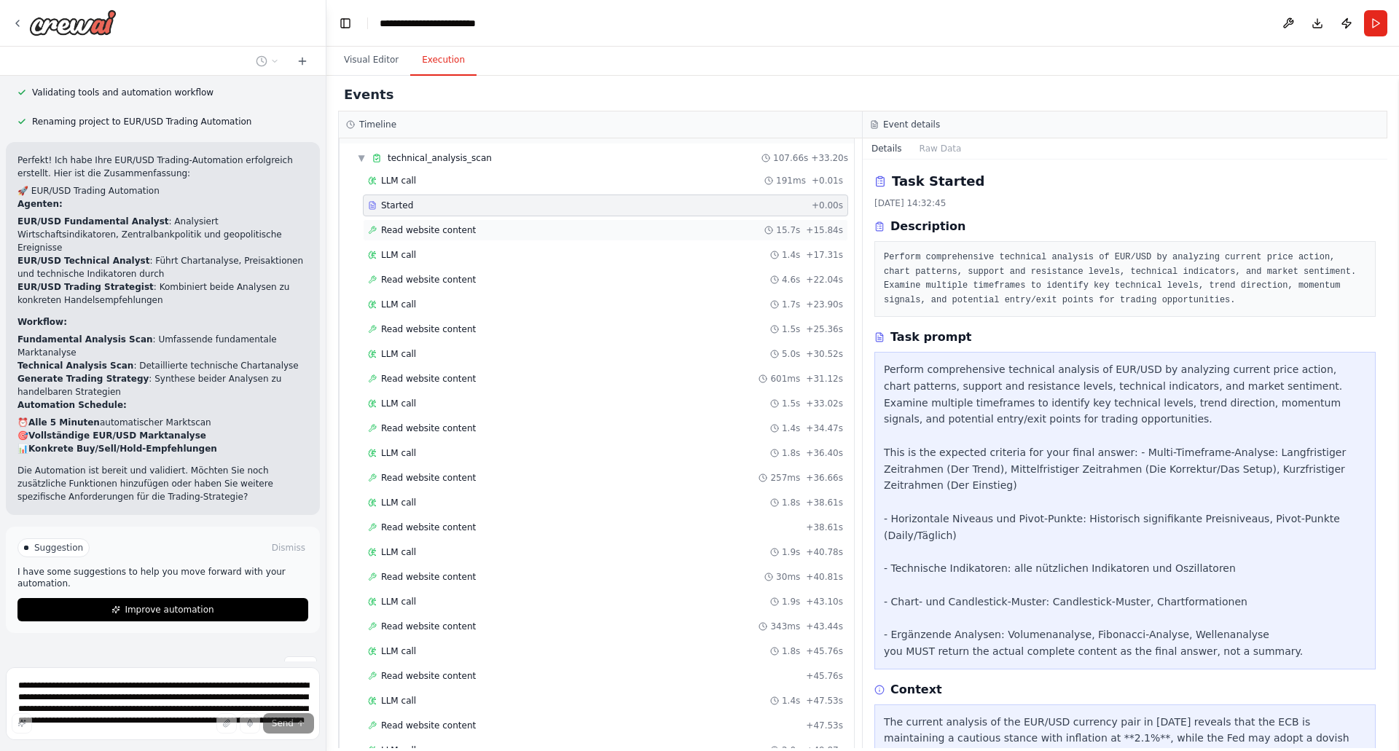
click at [395, 228] on span "Read website content" at bounding box center [428, 230] width 95 height 12
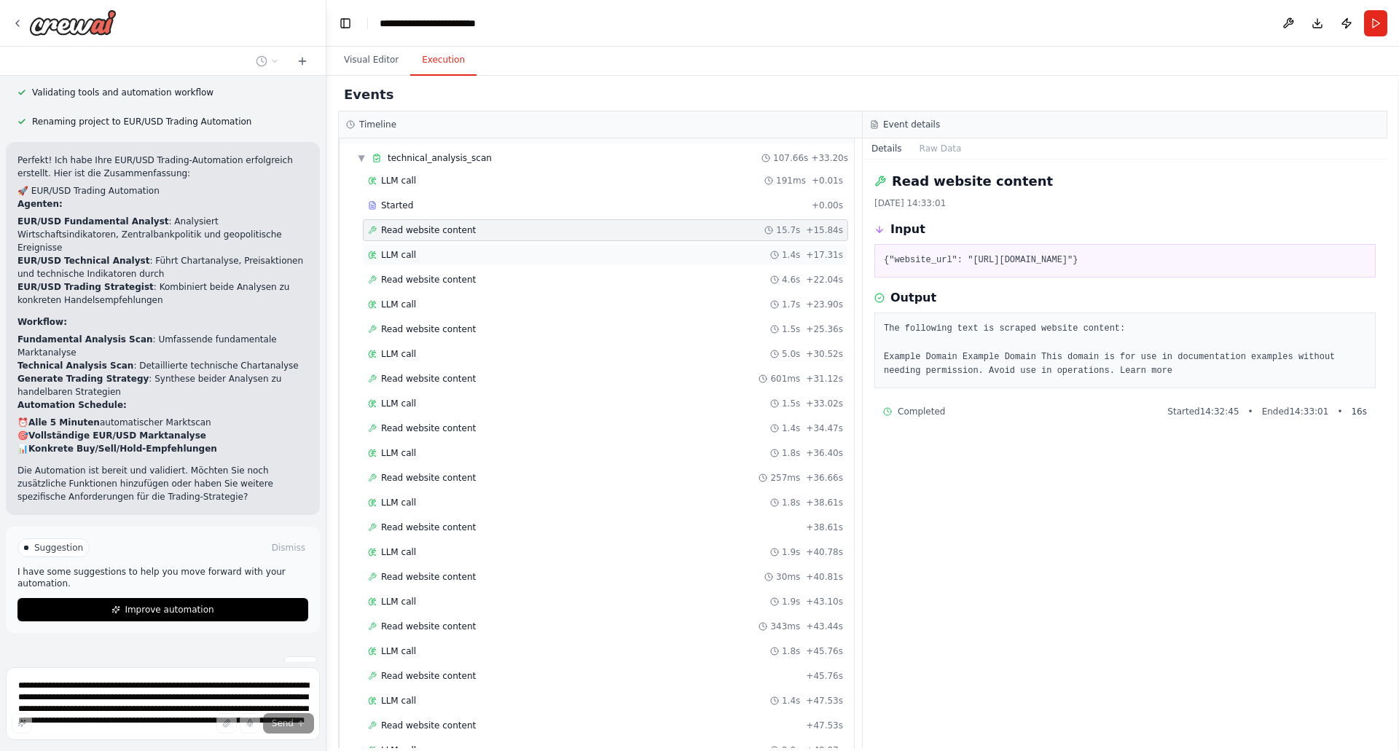
click at [391, 259] on span "LLM call" at bounding box center [398, 255] width 35 height 12
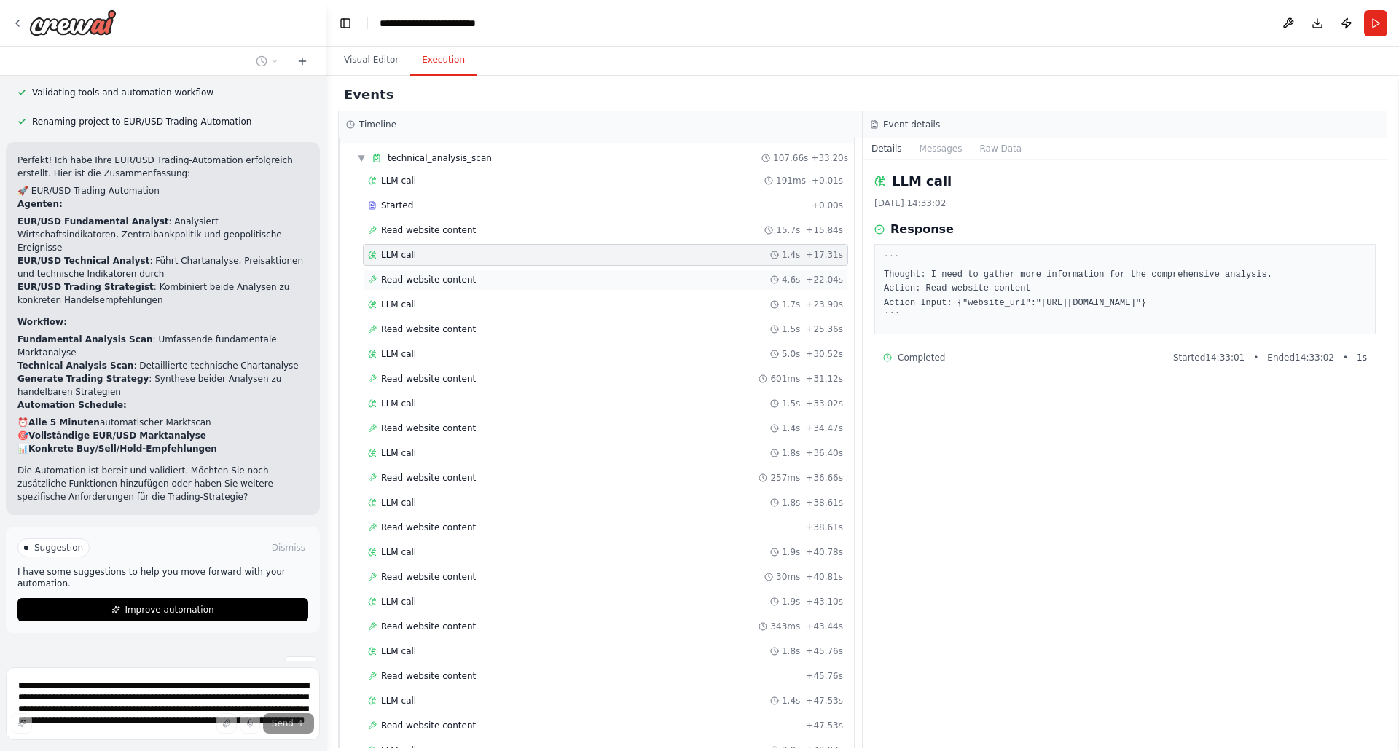
click at [398, 278] on span "Read website content" at bounding box center [428, 280] width 95 height 12
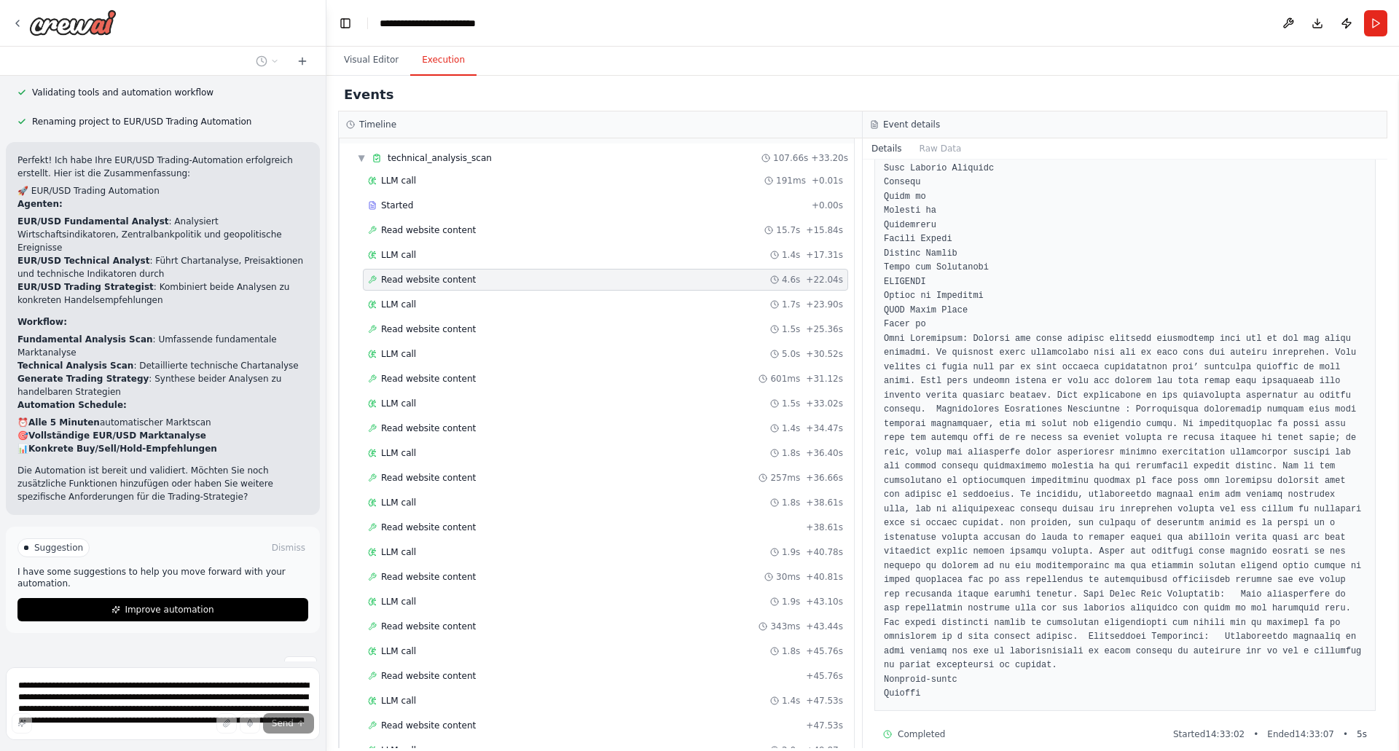
scroll to position [732, 0]
click at [396, 307] on span "LLM call" at bounding box center [398, 305] width 35 height 12
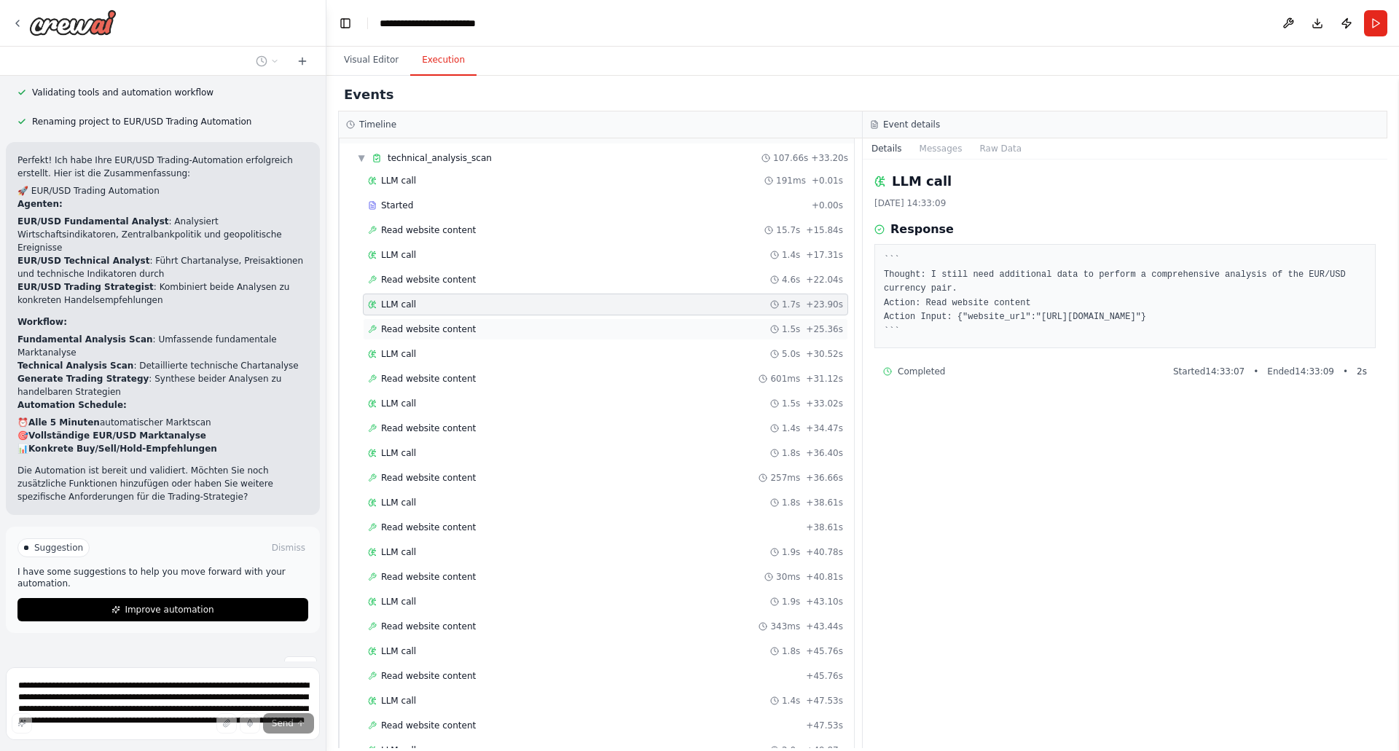
click at [406, 330] on span "Read website content" at bounding box center [428, 330] width 95 height 12
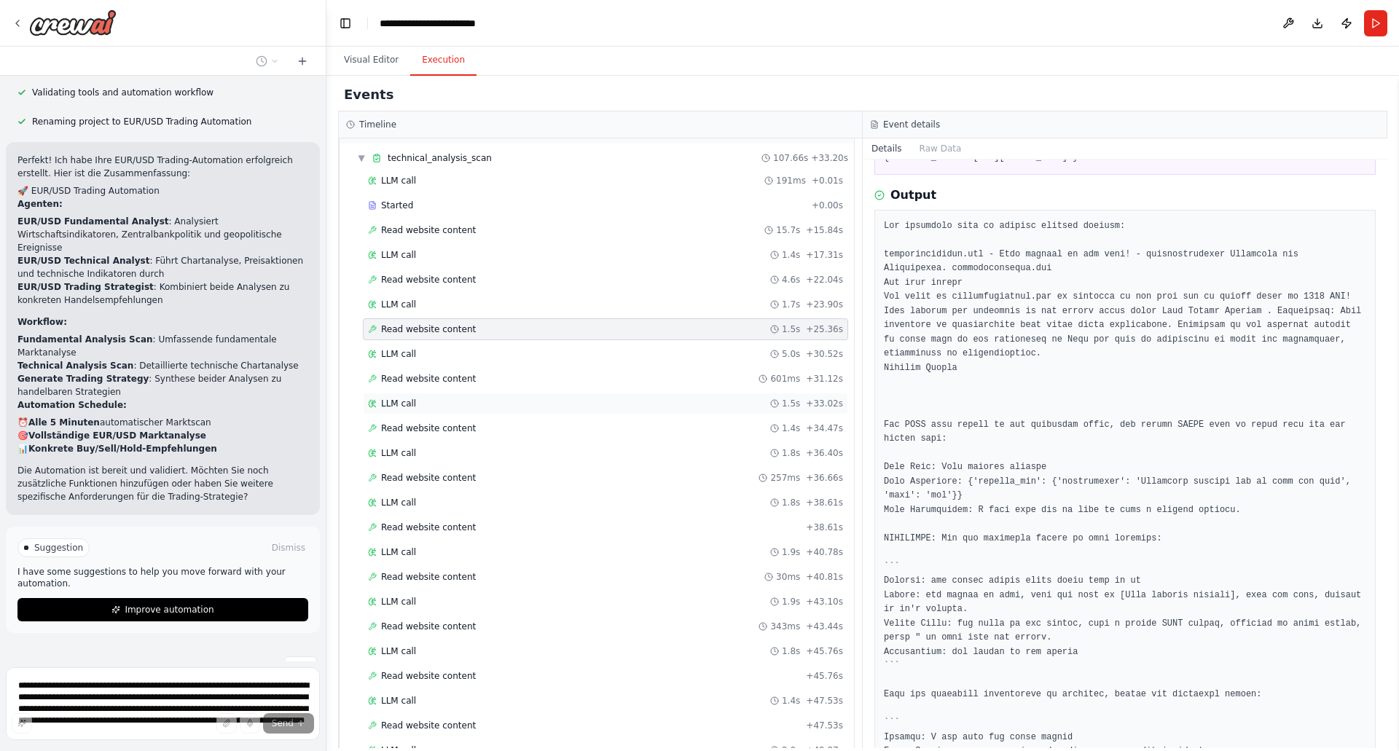
scroll to position [0, 0]
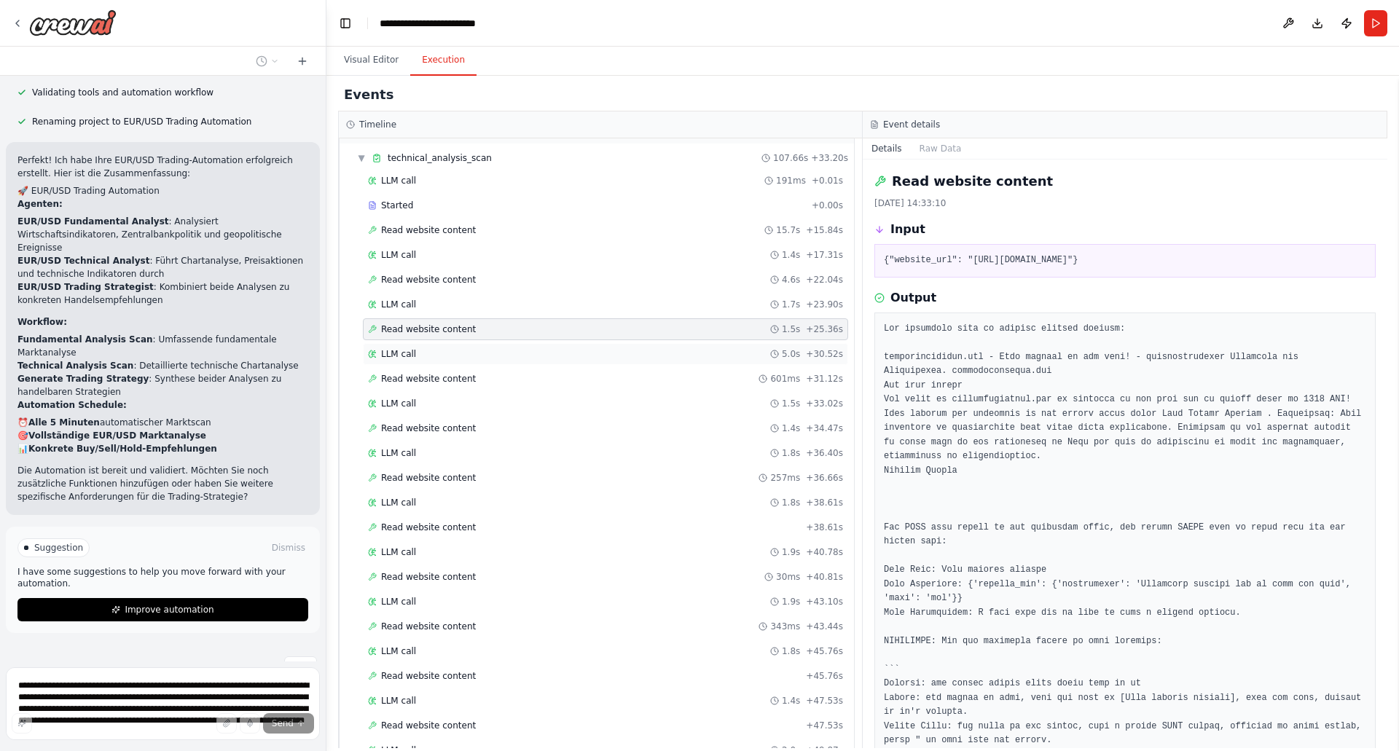
click at [449, 354] on div "LLM call 5.0s + 30.52s" at bounding box center [605, 354] width 475 height 12
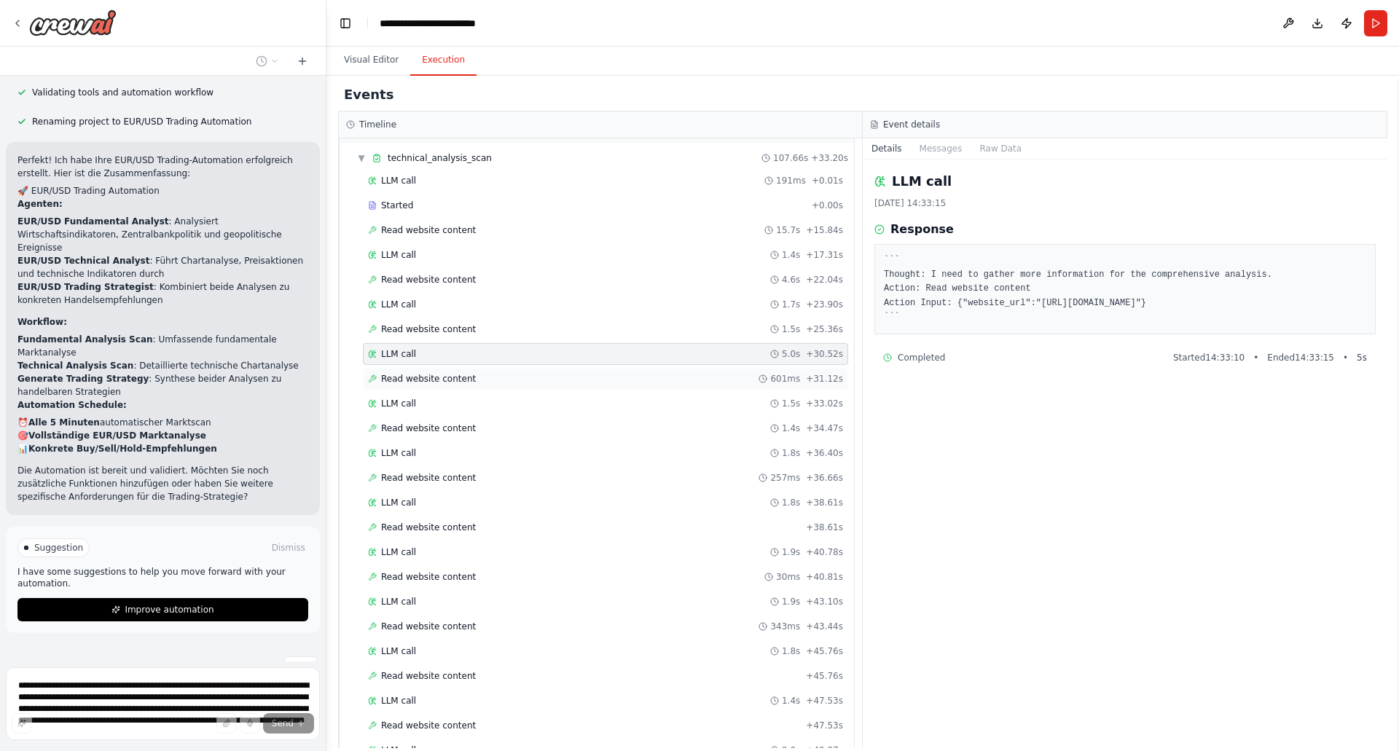
click at [458, 380] on span "Read website content" at bounding box center [428, 379] width 95 height 12
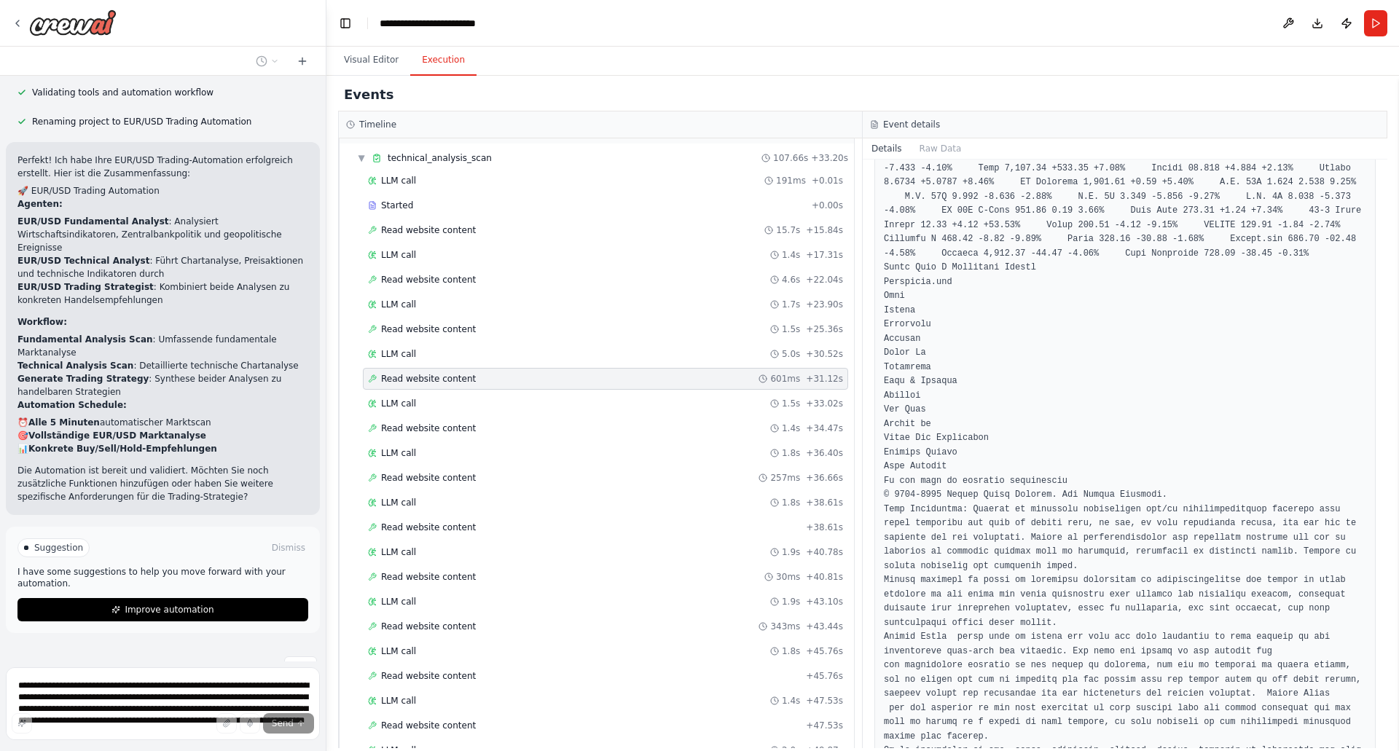
scroll to position [4897, 0]
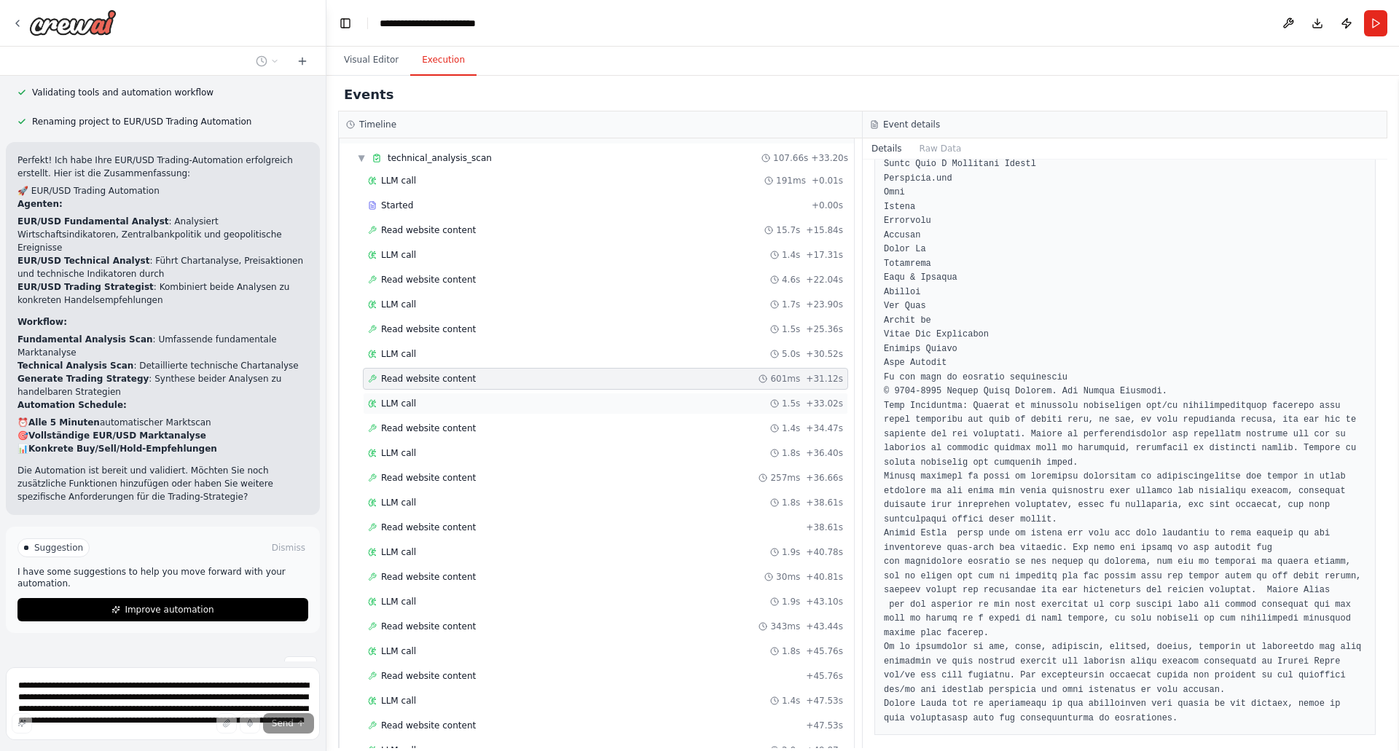
click at [391, 405] on span "LLM call" at bounding box center [398, 404] width 35 height 12
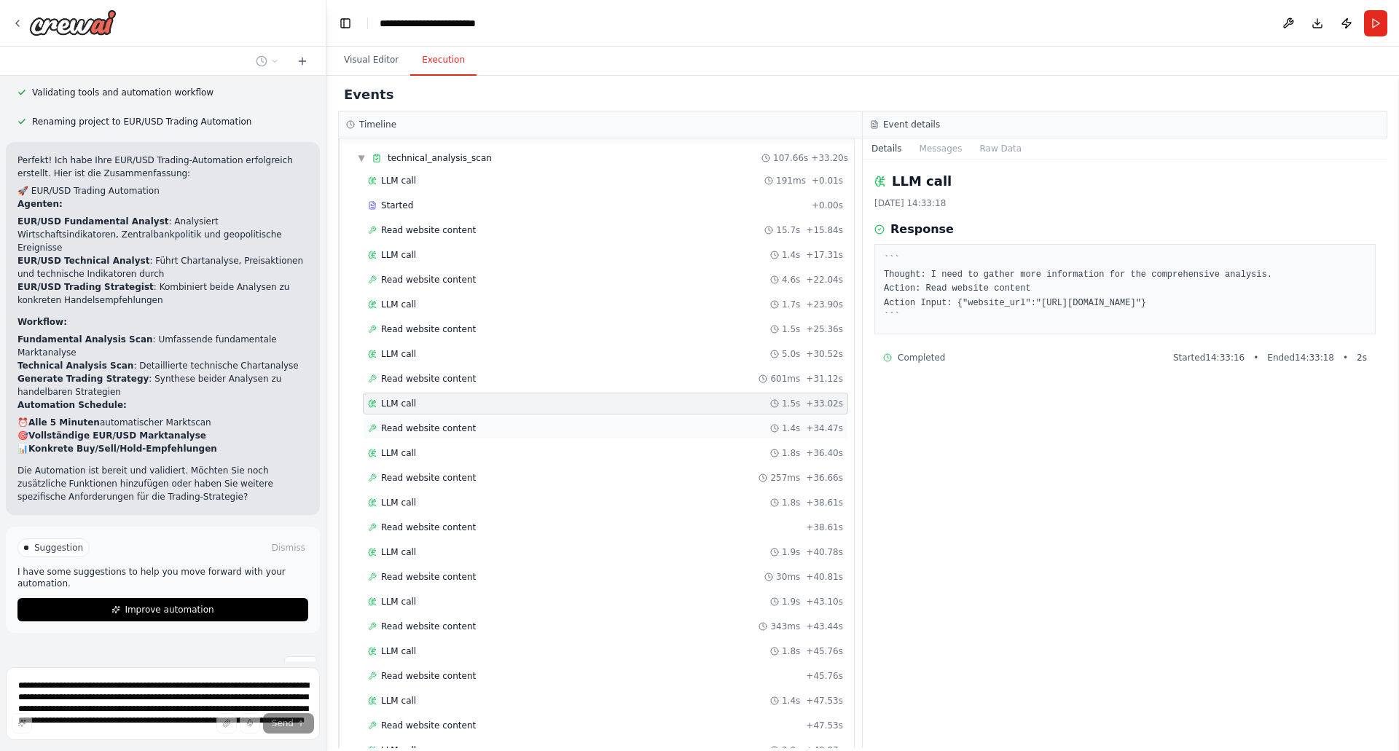
click at [399, 431] on span "Read website content" at bounding box center [428, 429] width 95 height 12
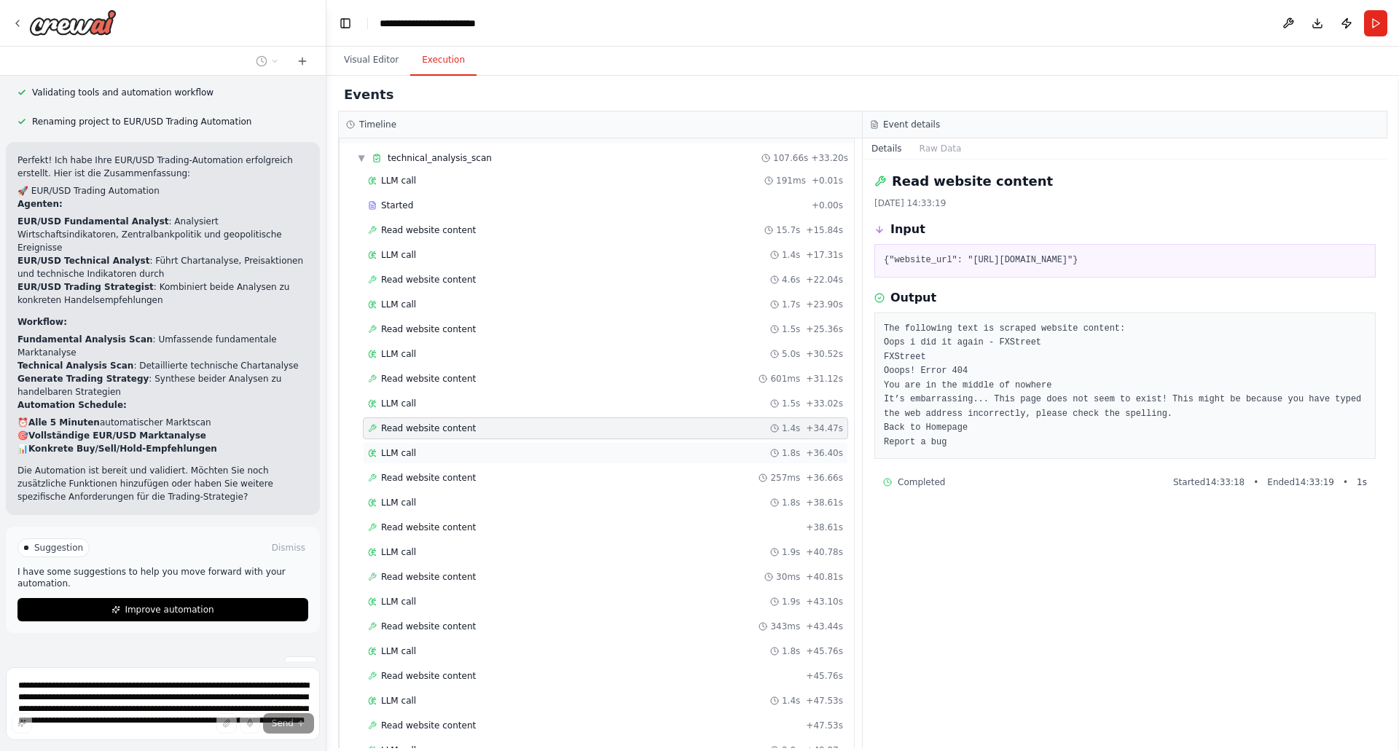
click at [401, 453] on span "LLM call" at bounding box center [398, 454] width 35 height 12
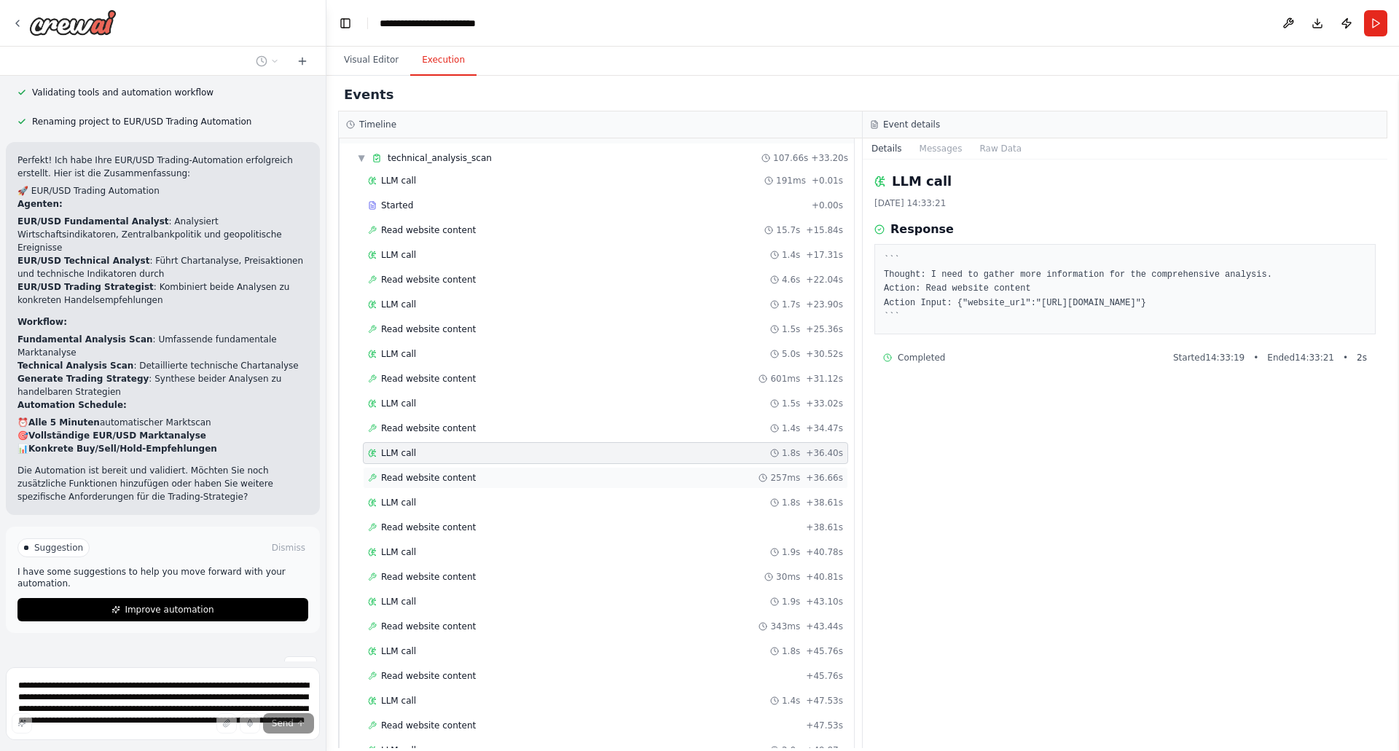
click at [409, 469] on div "Read website content 257ms + 36.66s" at bounding box center [605, 478] width 485 height 22
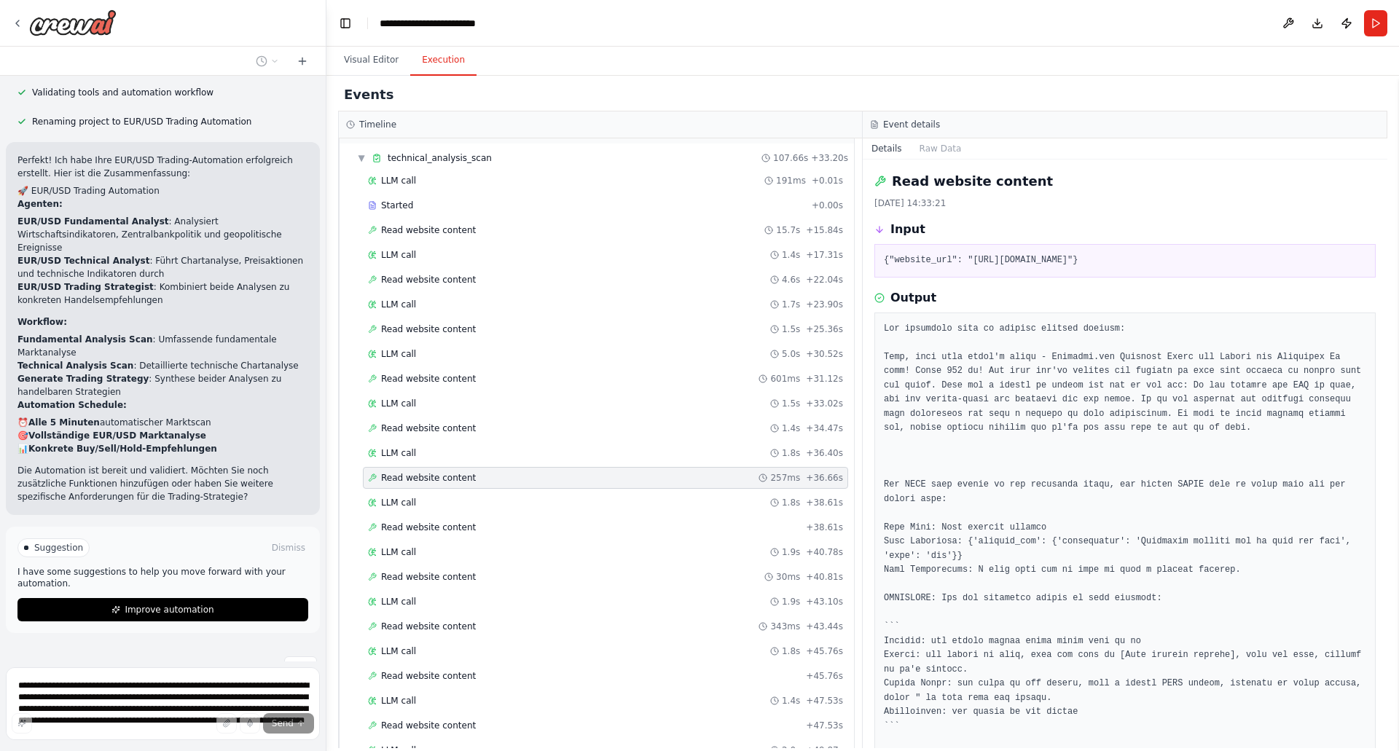
scroll to position [150, 0]
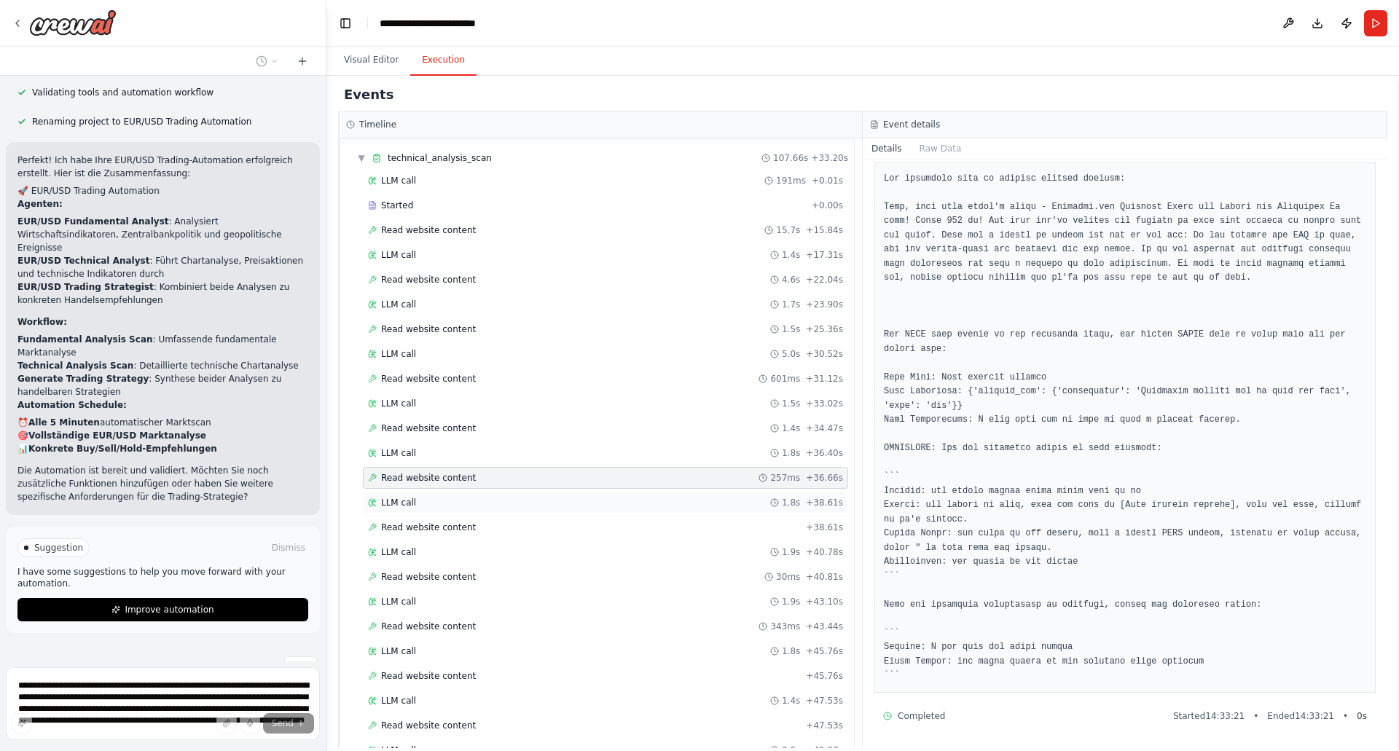
click at [405, 505] on span "LLM call" at bounding box center [398, 503] width 35 height 12
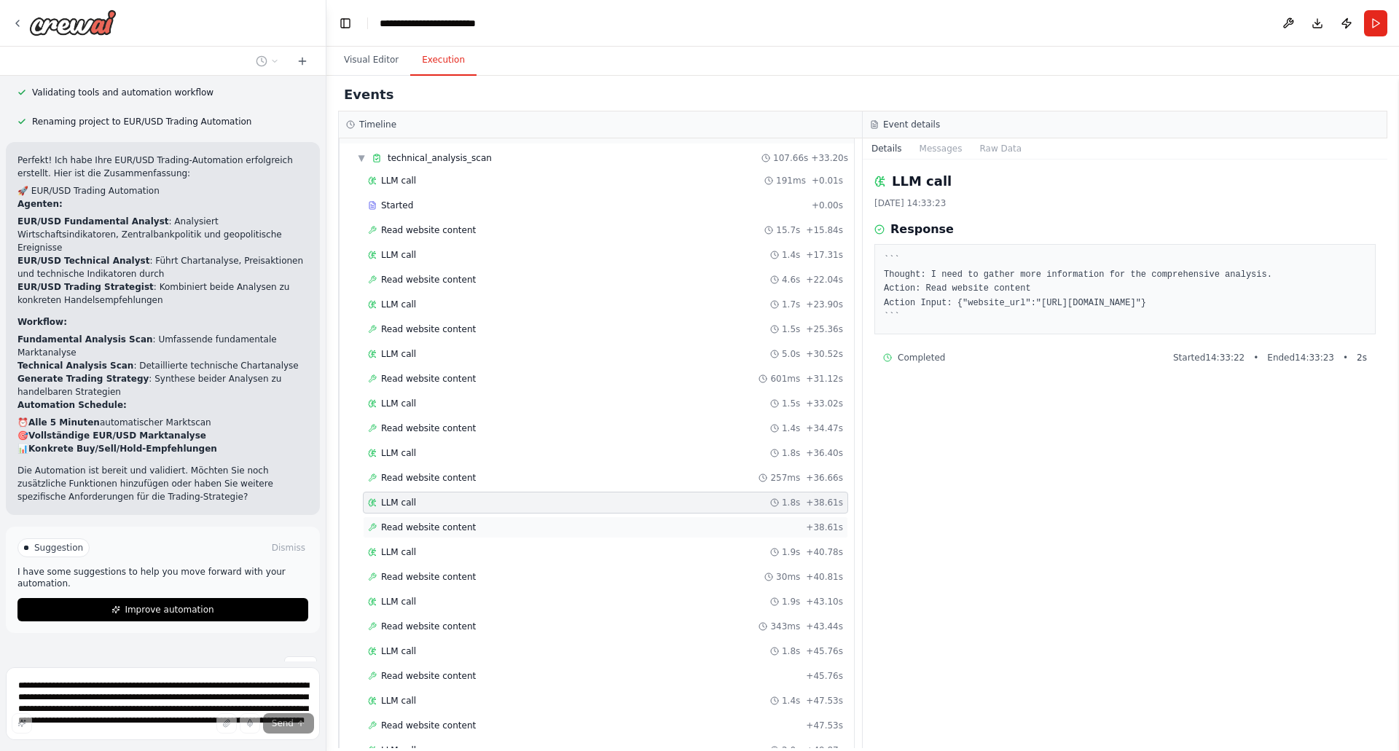
click at [410, 528] on span "Read website content" at bounding box center [428, 528] width 95 height 12
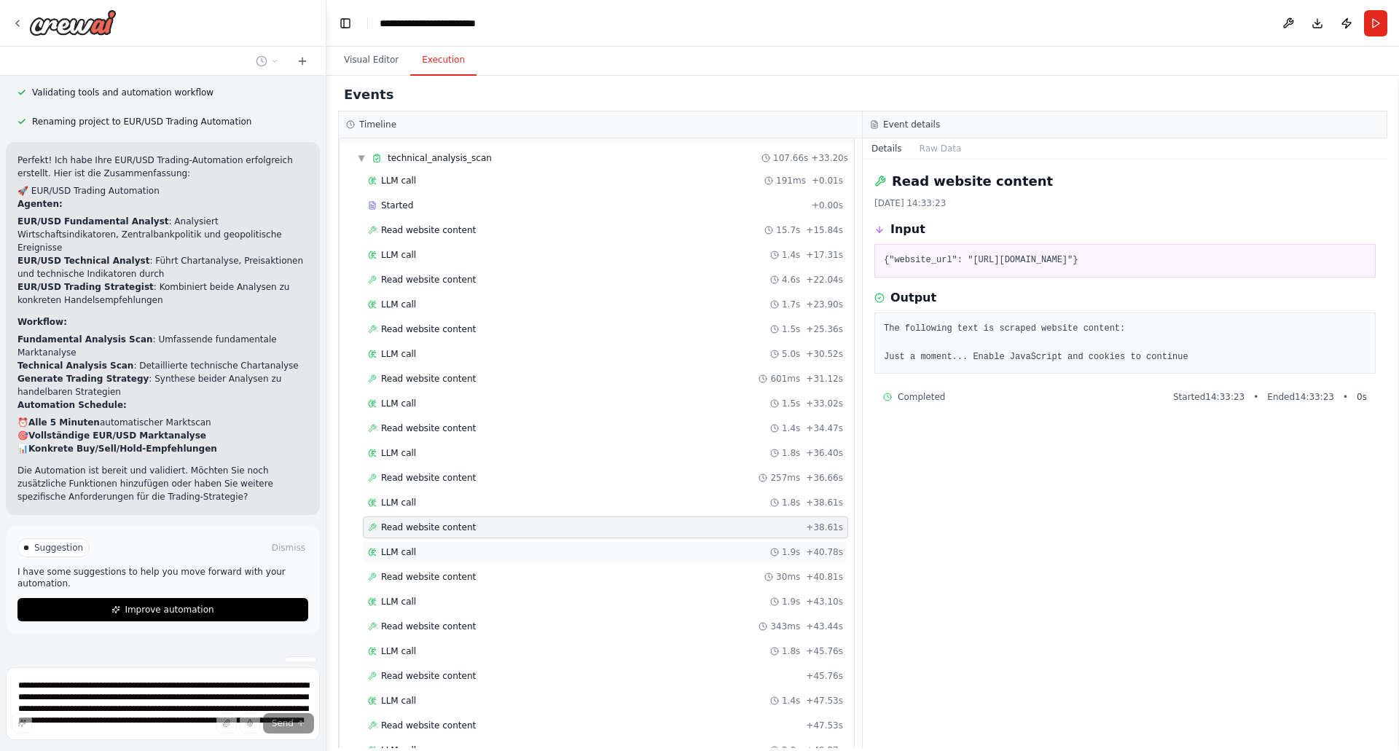
click at [412, 554] on span "LLM call" at bounding box center [398, 553] width 35 height 12
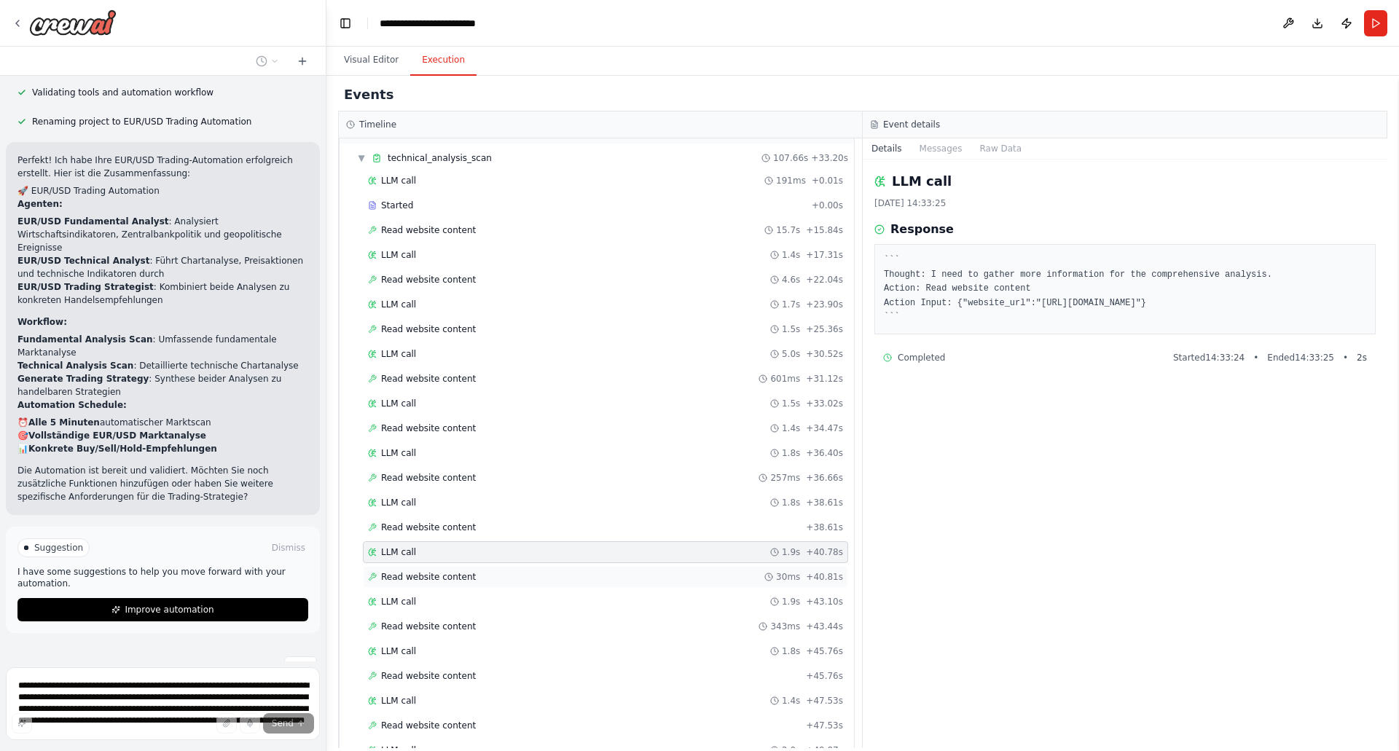
click at [419, 572] on span "Read website content" at bounding box center [428, 577] width 95 height 12
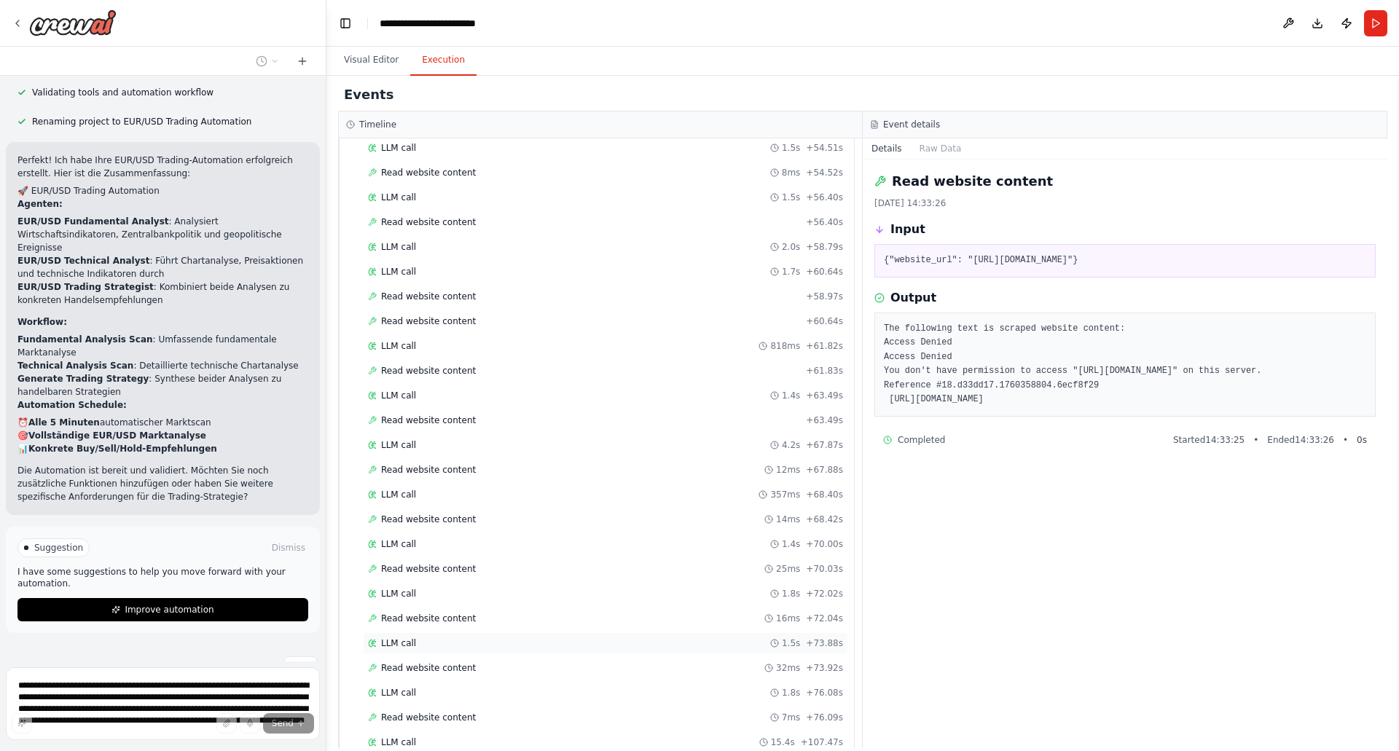
scroll to position [1093, 0]
click at [425, 466] on span "Read website content" at bounding box center [428, 470] width 95 height 12
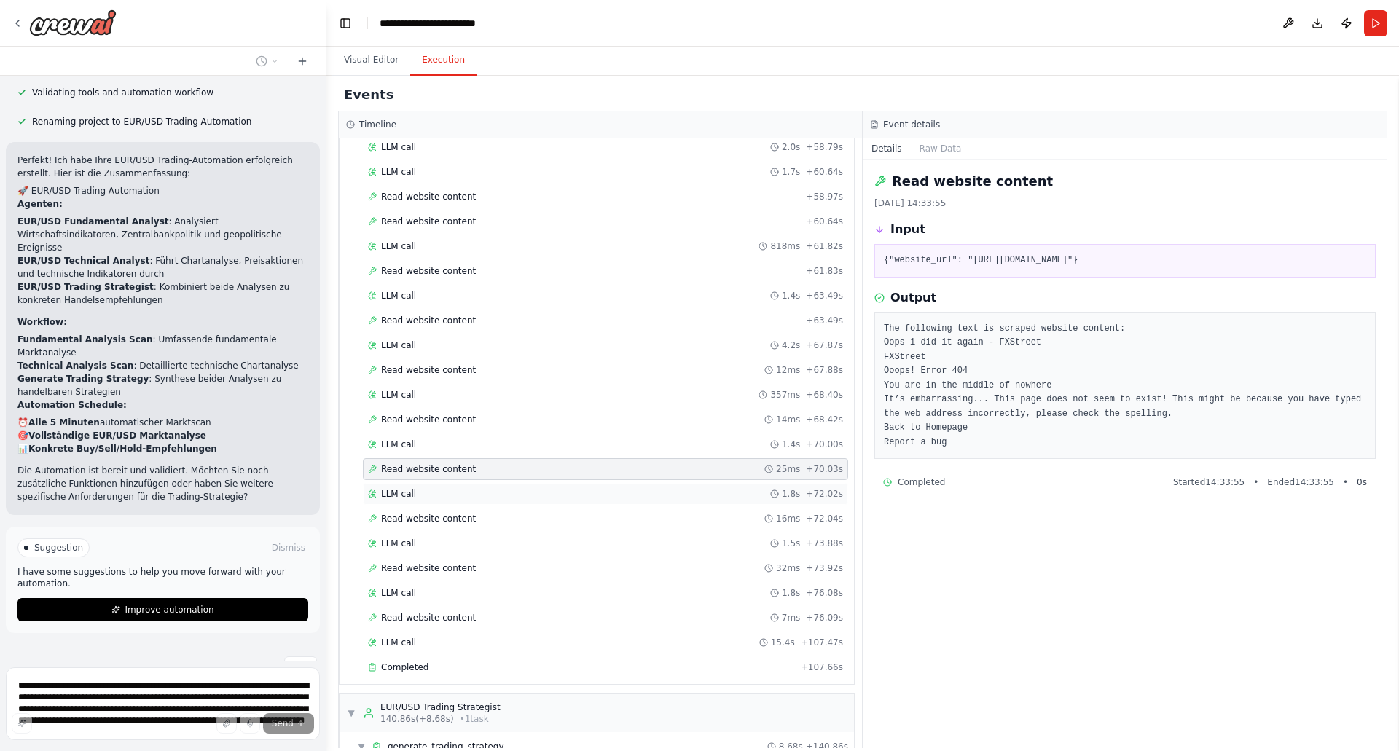
drag, startPoint x: 404, startPoint y: 491, endPoint x: 405, endPoint y: 499, distance: 7.3
click at [404, 492] on span "LLM call" at bounding box center [398, 494] width 35 height 12
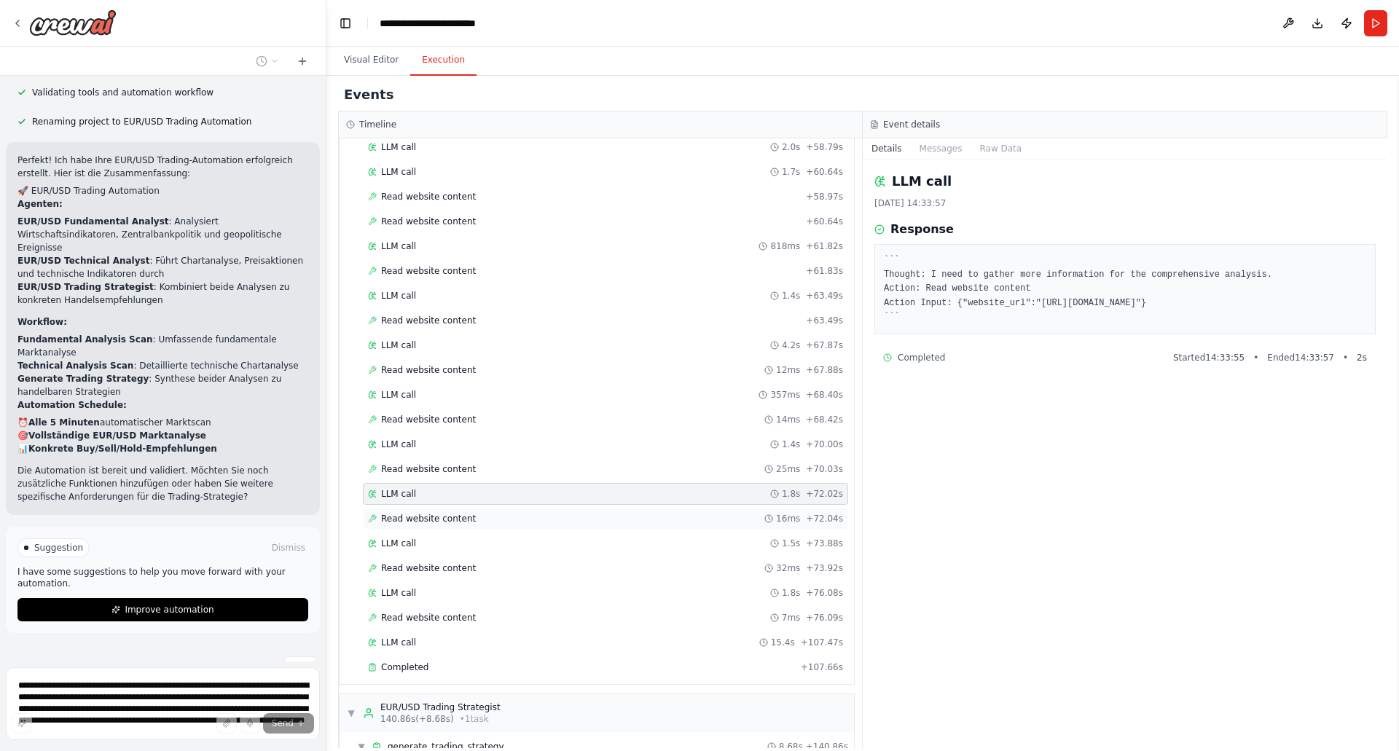
click at [412, 525] on div "Read website content 16ms + 72.04s" at bounding box center [605, 519] width 485 height 22
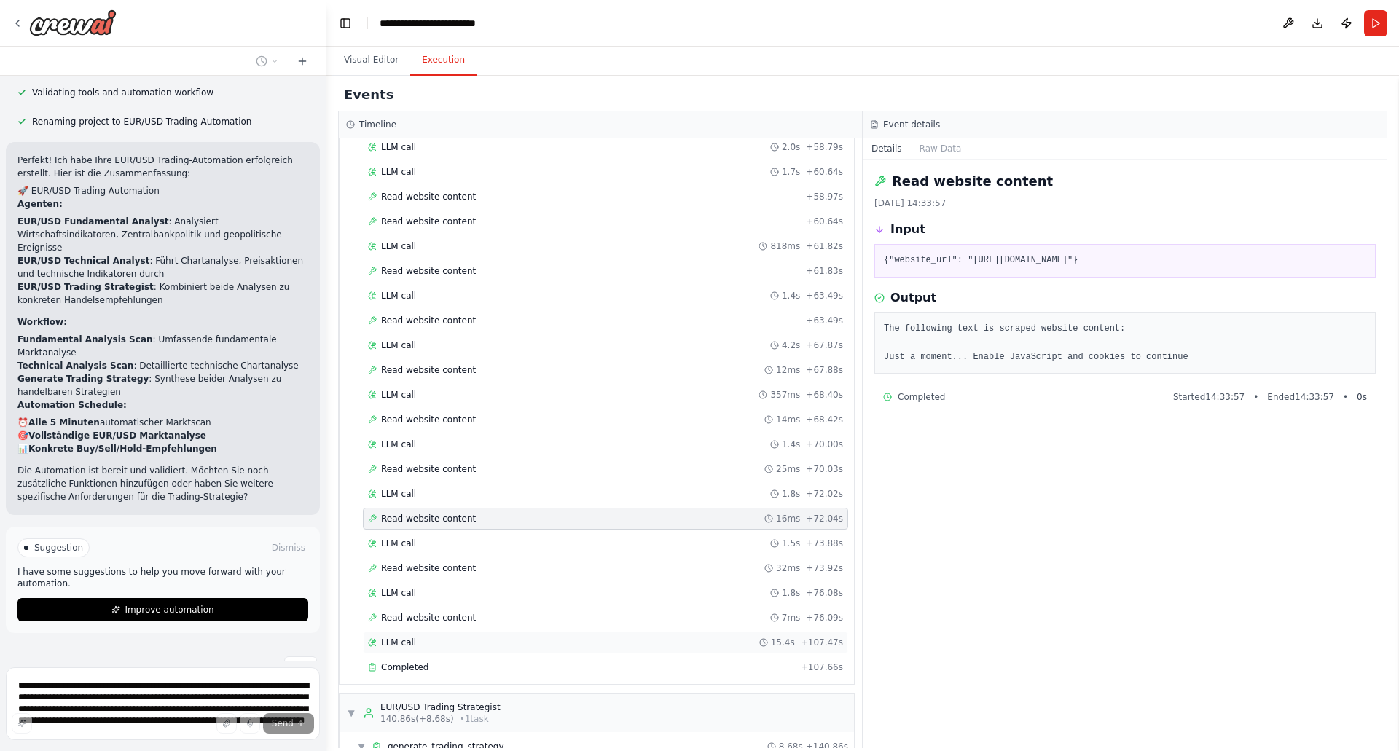
scroll to position [1197, 0]
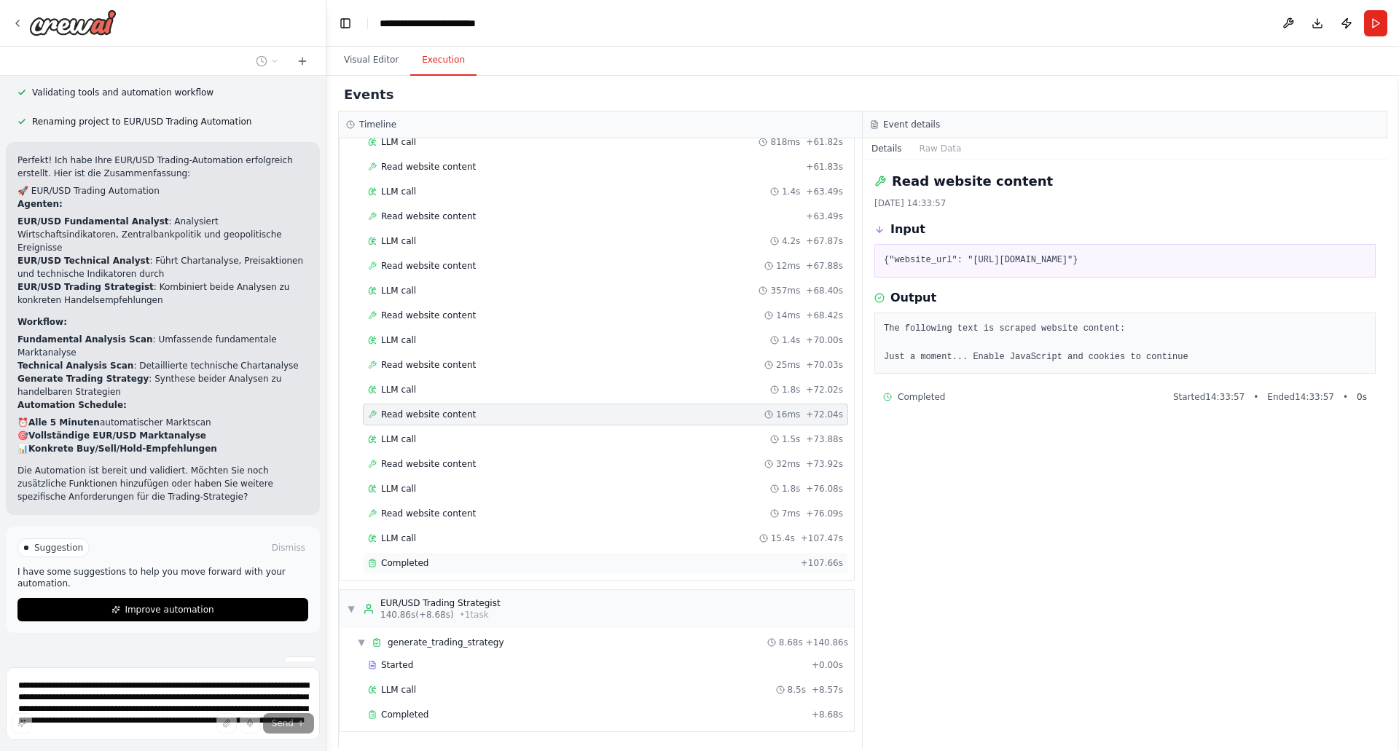
click at [405, 567] on span "Completed" at bounding box center [404, 564] width 47 height 12
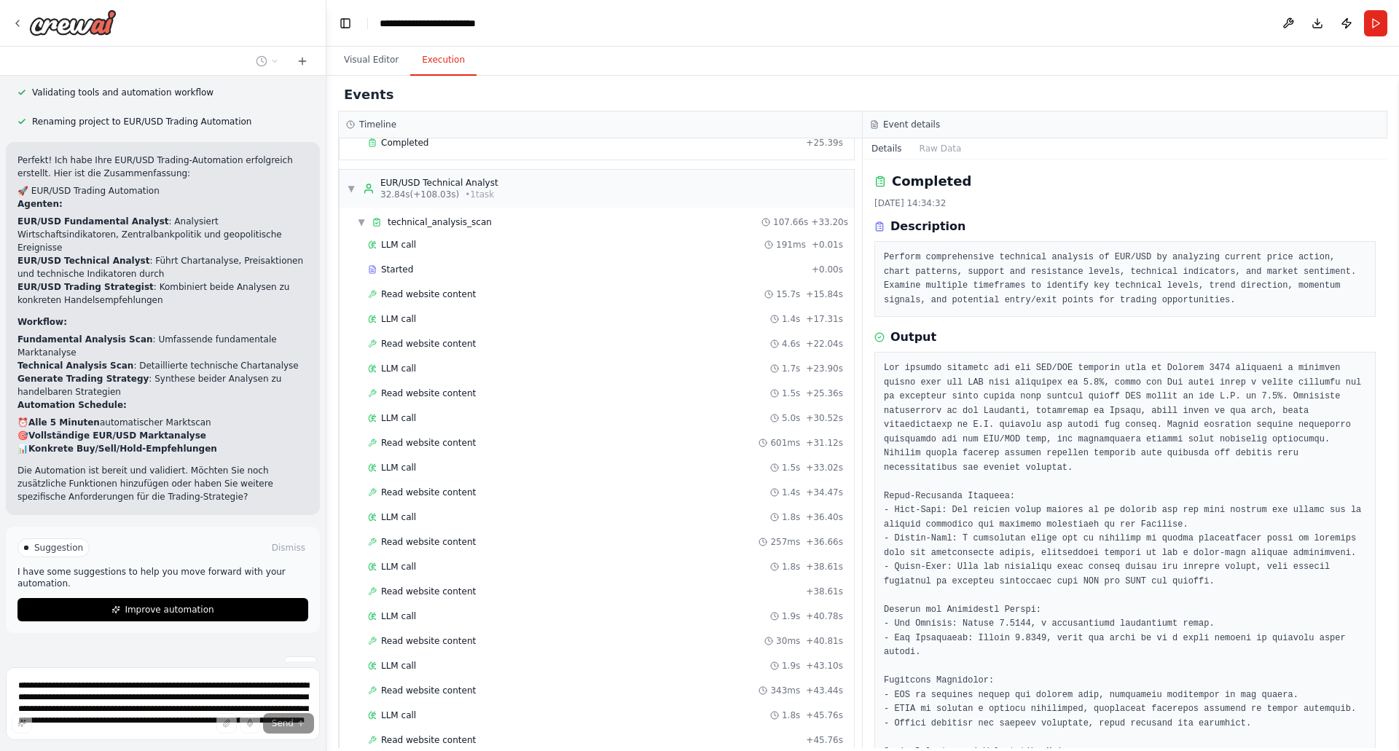
scroll to position [0, 0]
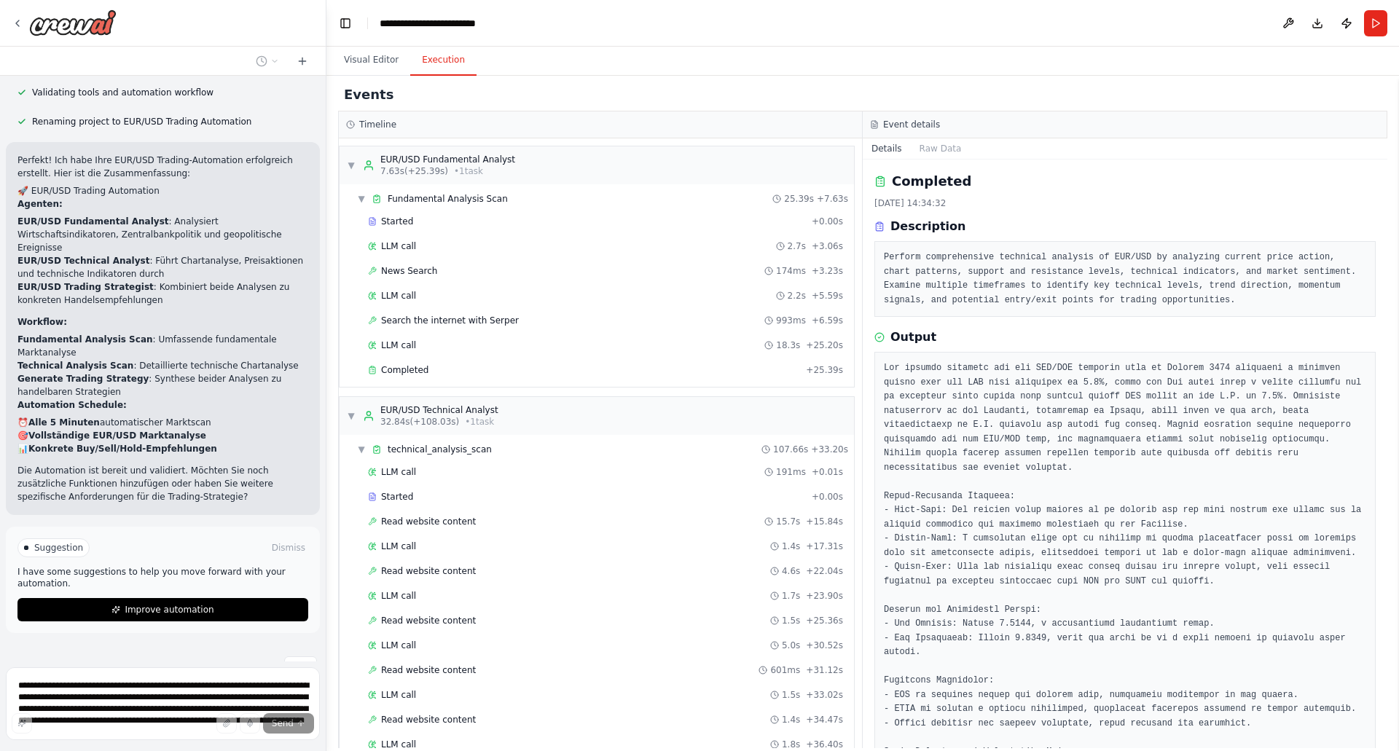
click at [50, 542] on span "Suggestion" at bounding box center [58, 548] width 49 height 12
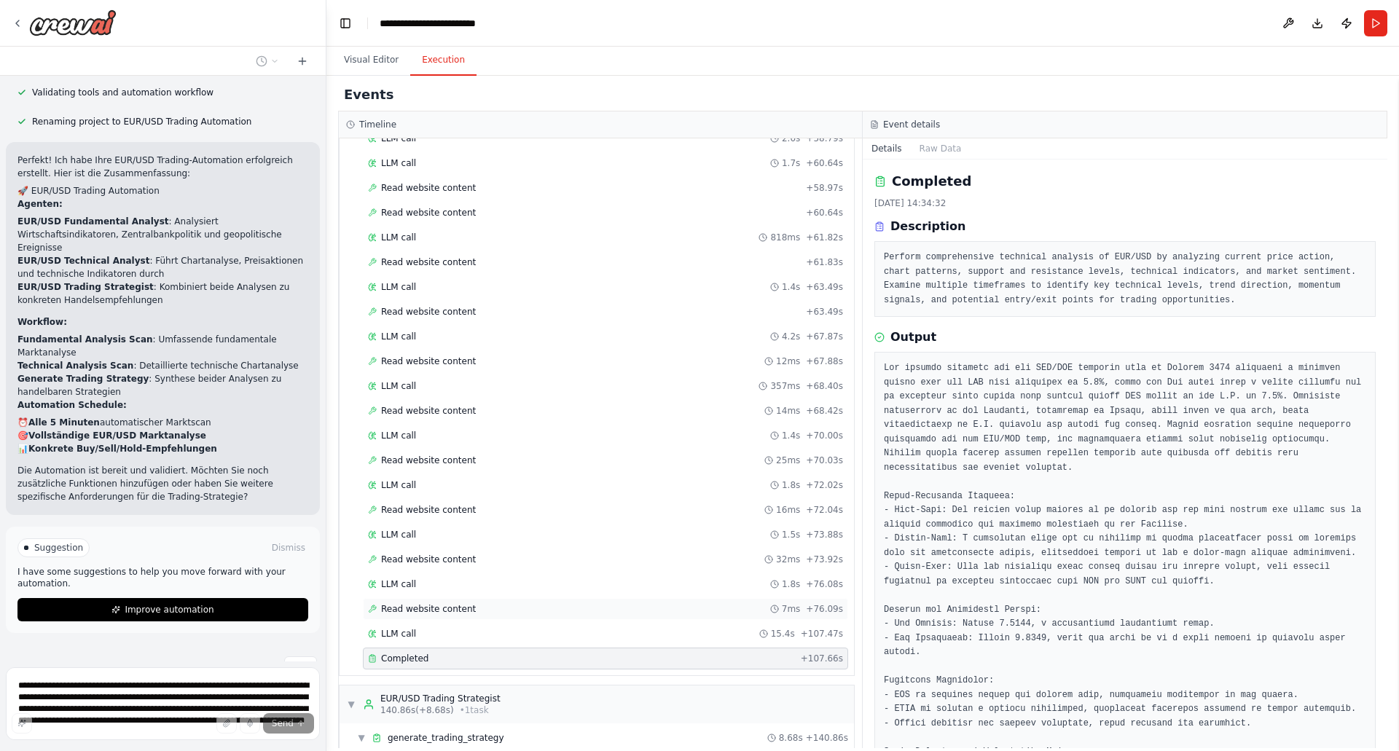
scroll to position [1197, 0]
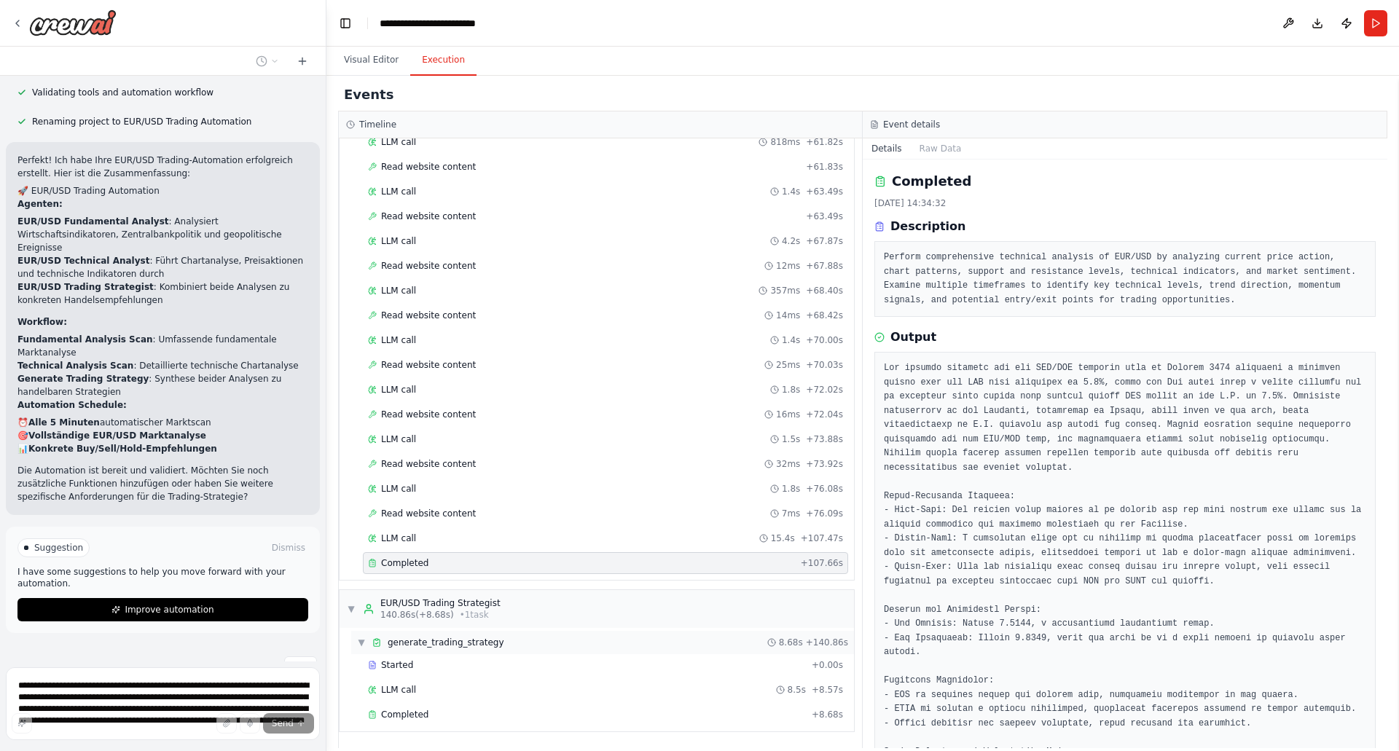
click at [406, 636] on div "▼ generate_trading_strategy 8.68s + 140.86s" at bounding box center [602, 642] width 503 height 23
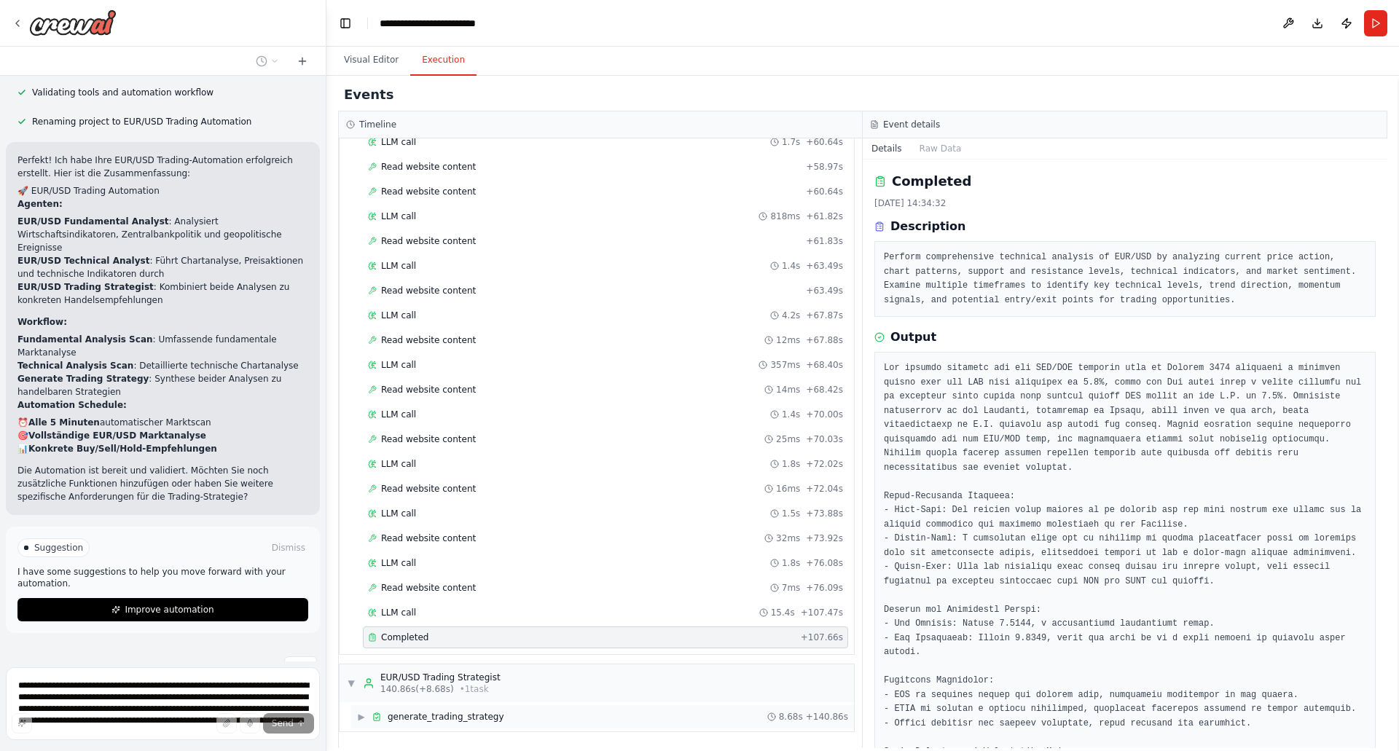
scroll to position [1123, 0]
click at [408, 715] on span "generate_trading_strategy" at bounding box center [446, 717] width 117 height 12
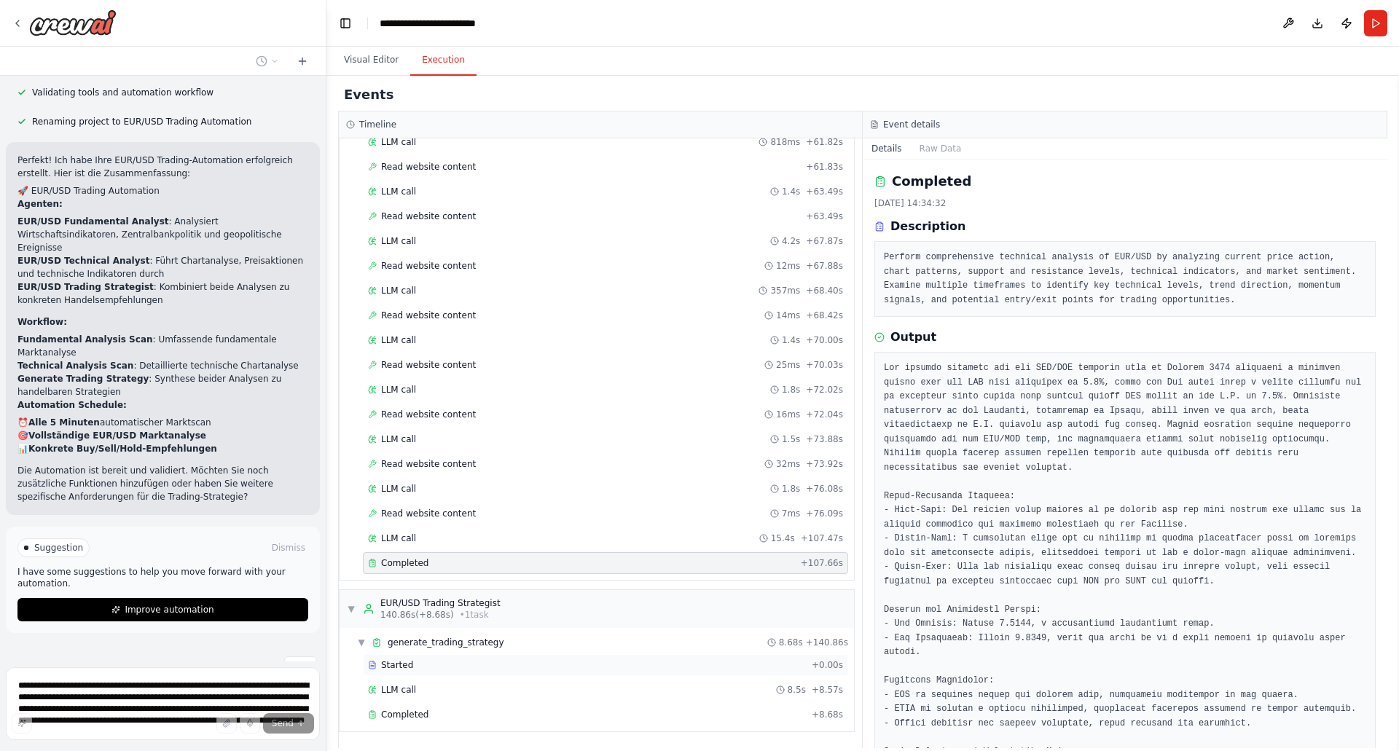
click at [387, 665] on span "Started" at bounding box center [397, 666] width 32 height 12
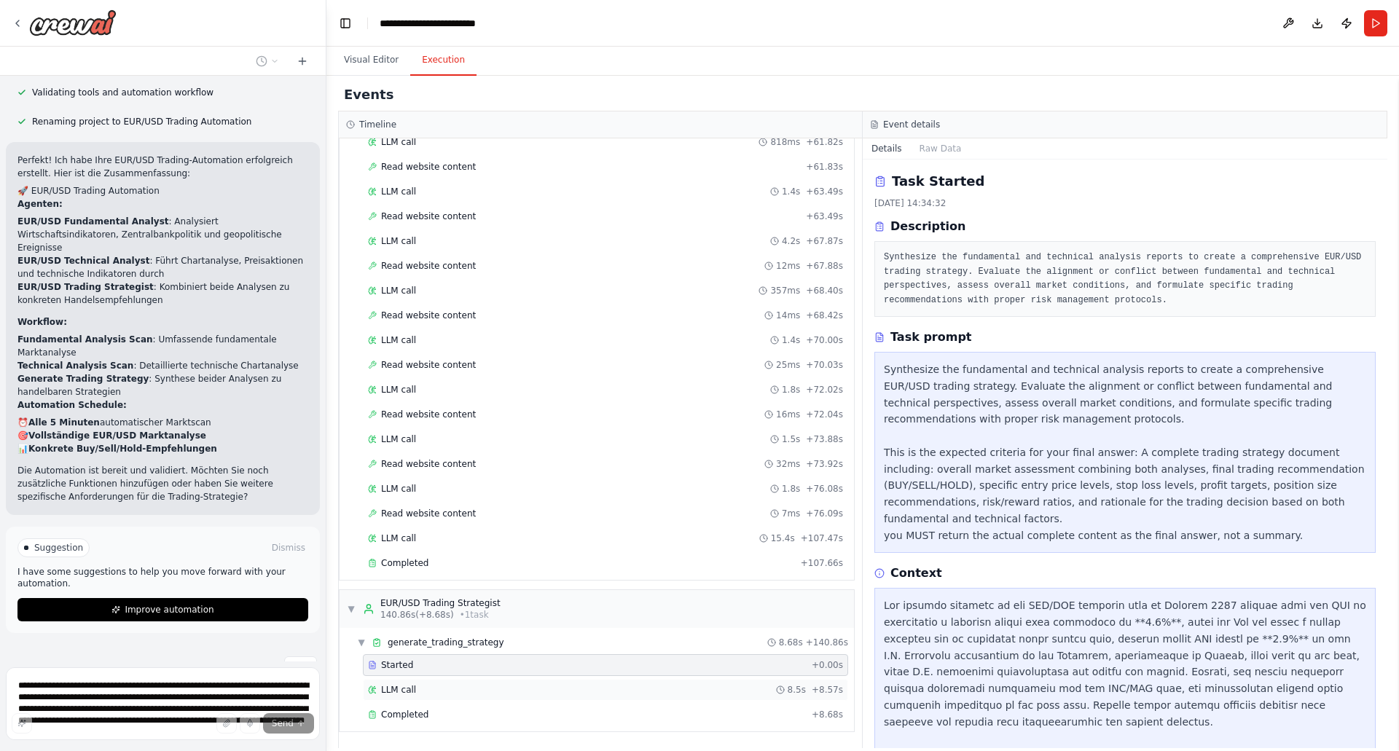
click at [397, 687] on span "LLM call" at bounding box center [398, 690] width 35 height 12
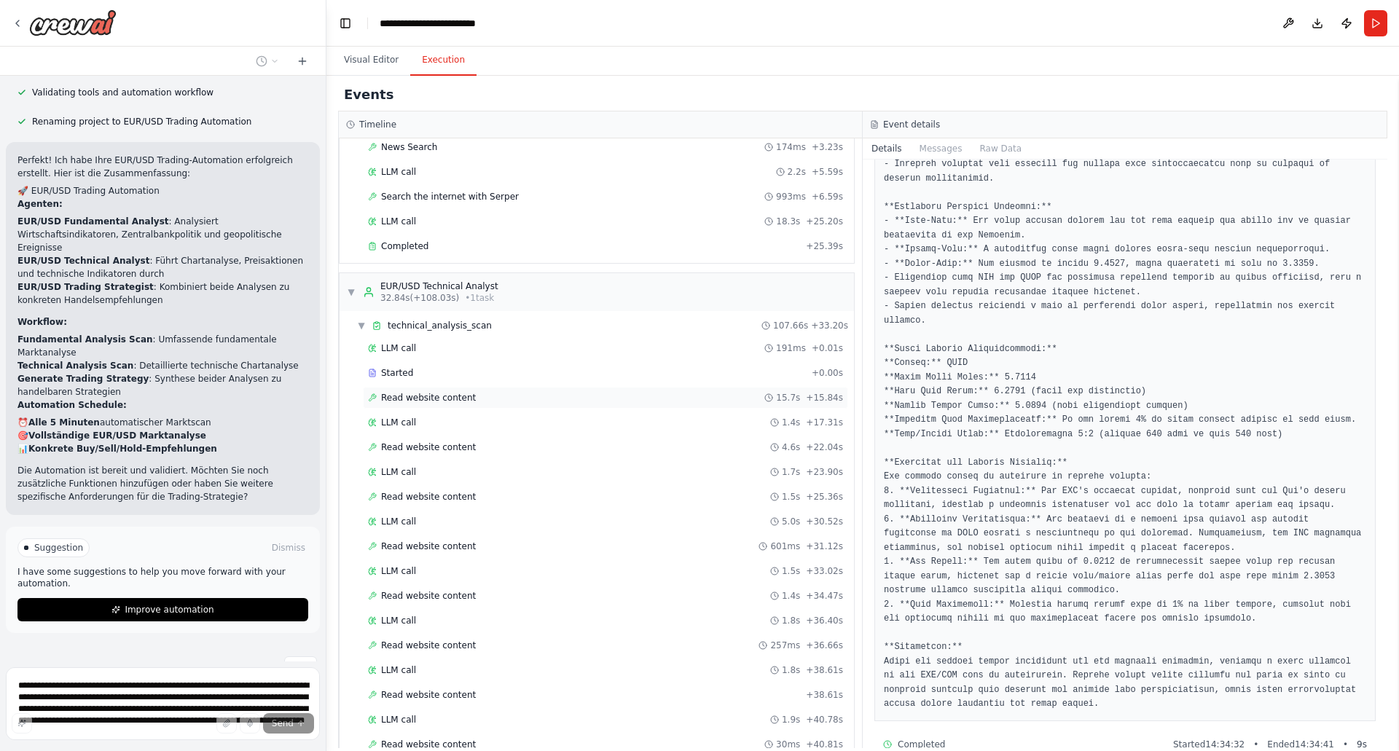
scroll to position [0, 0]
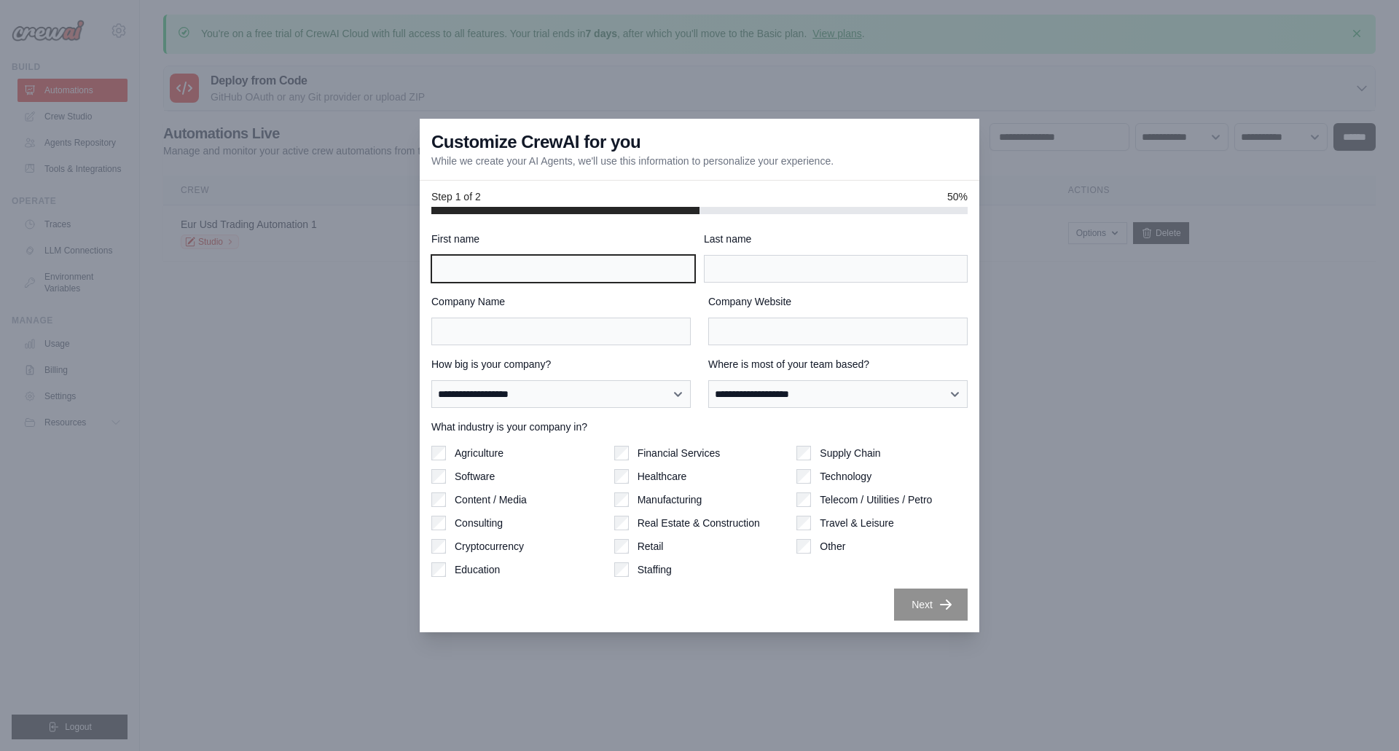
click at [469, 264] on input "First name" at bounding box center [563, 269] width 264 height 28
type input "******"
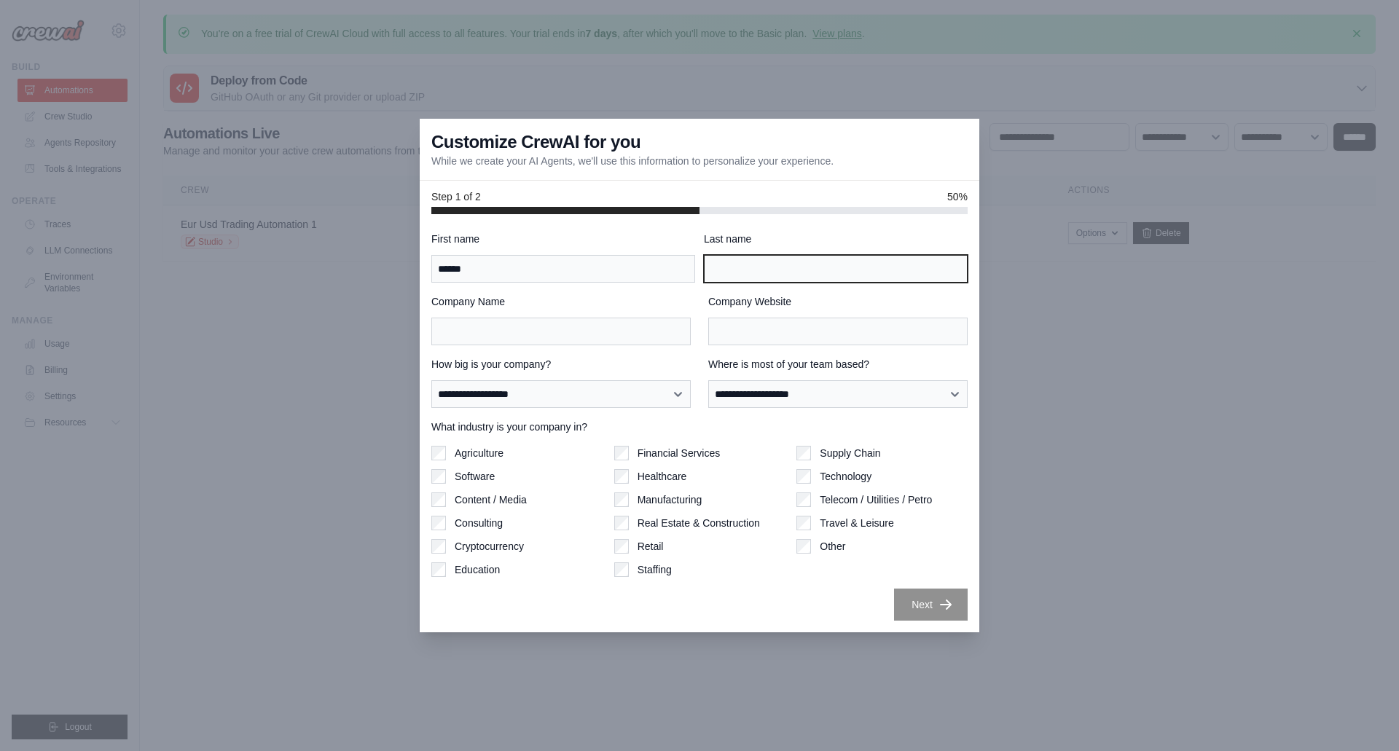
click at [754, 258] on input "Last name" at bounding box center [836, 269] width 264 height 28
type input "*****"
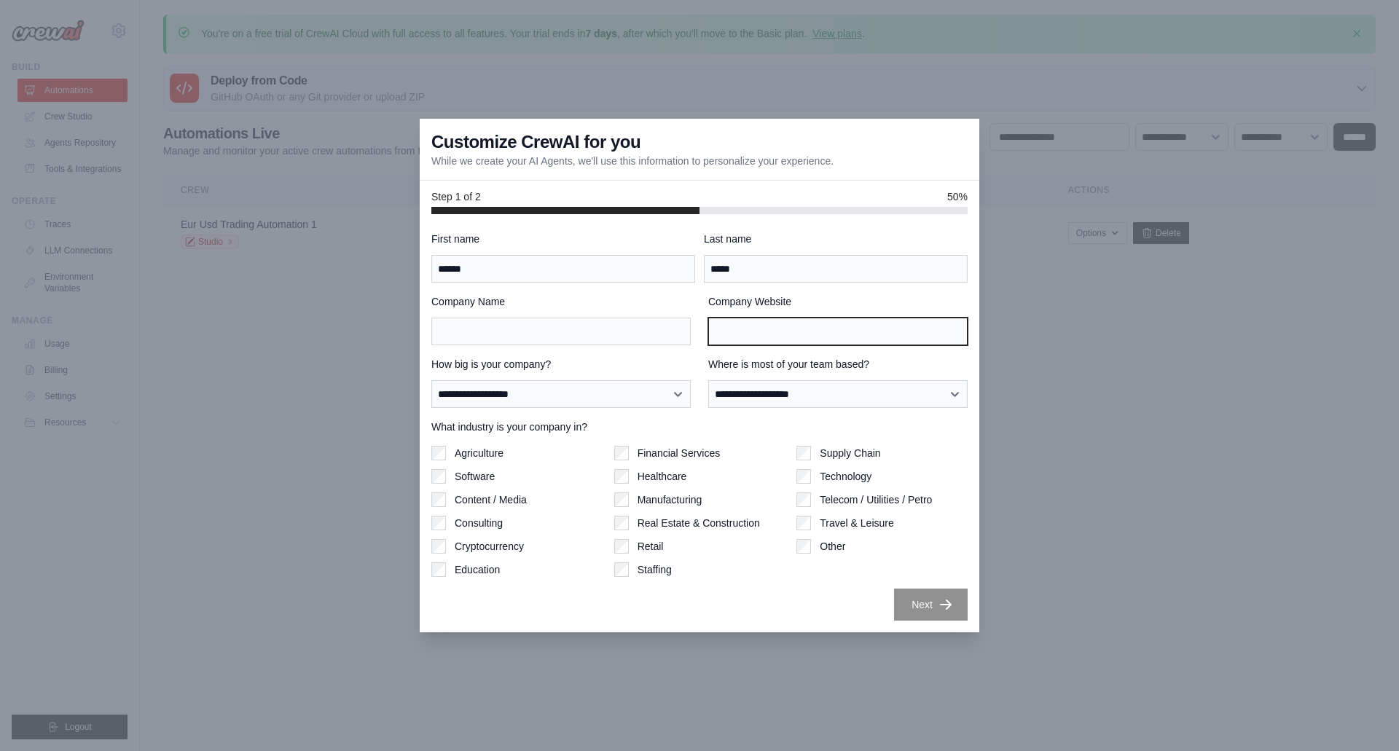
click at [731, 332] on input "Company Website" at bounding box center [837, 332] width 259 height 28
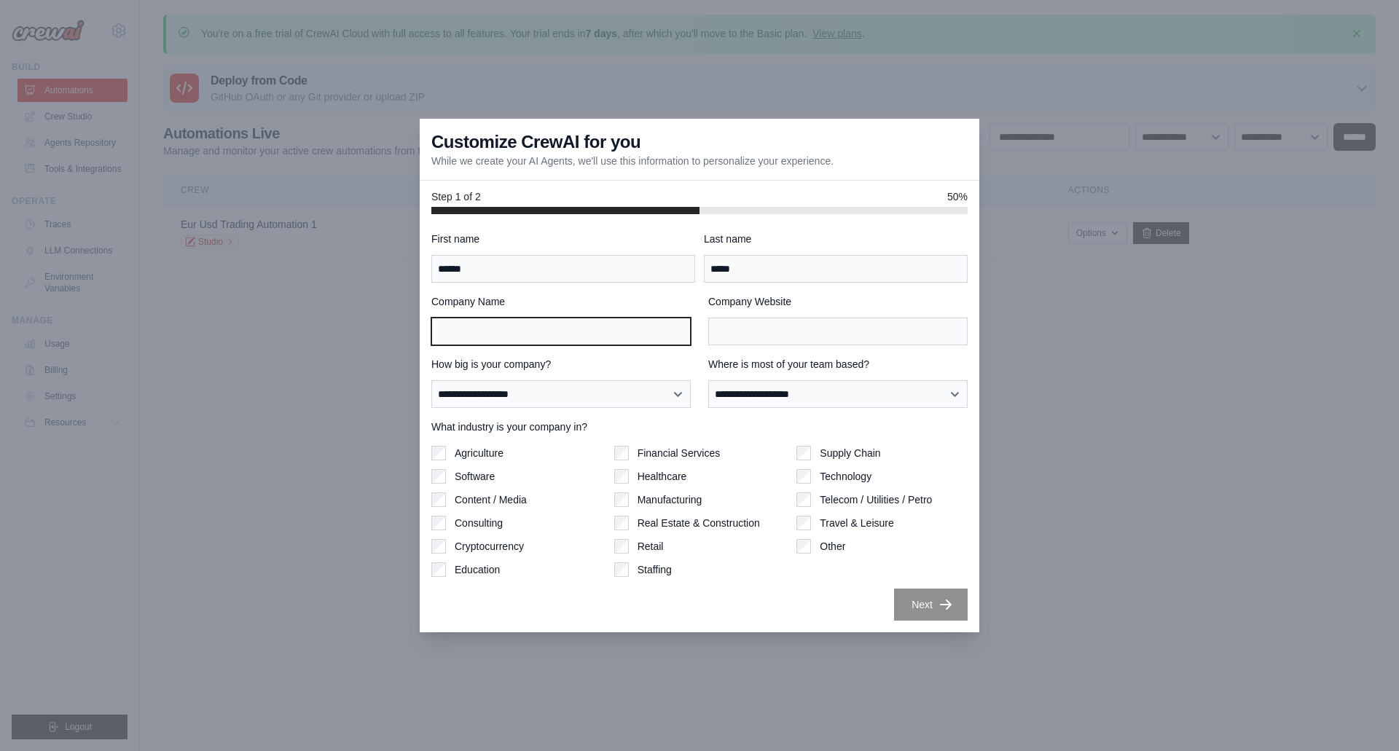
click at [462, 332] on input "Company Name" at bounding box center [560, 332] width 259 height 28
type input "*"
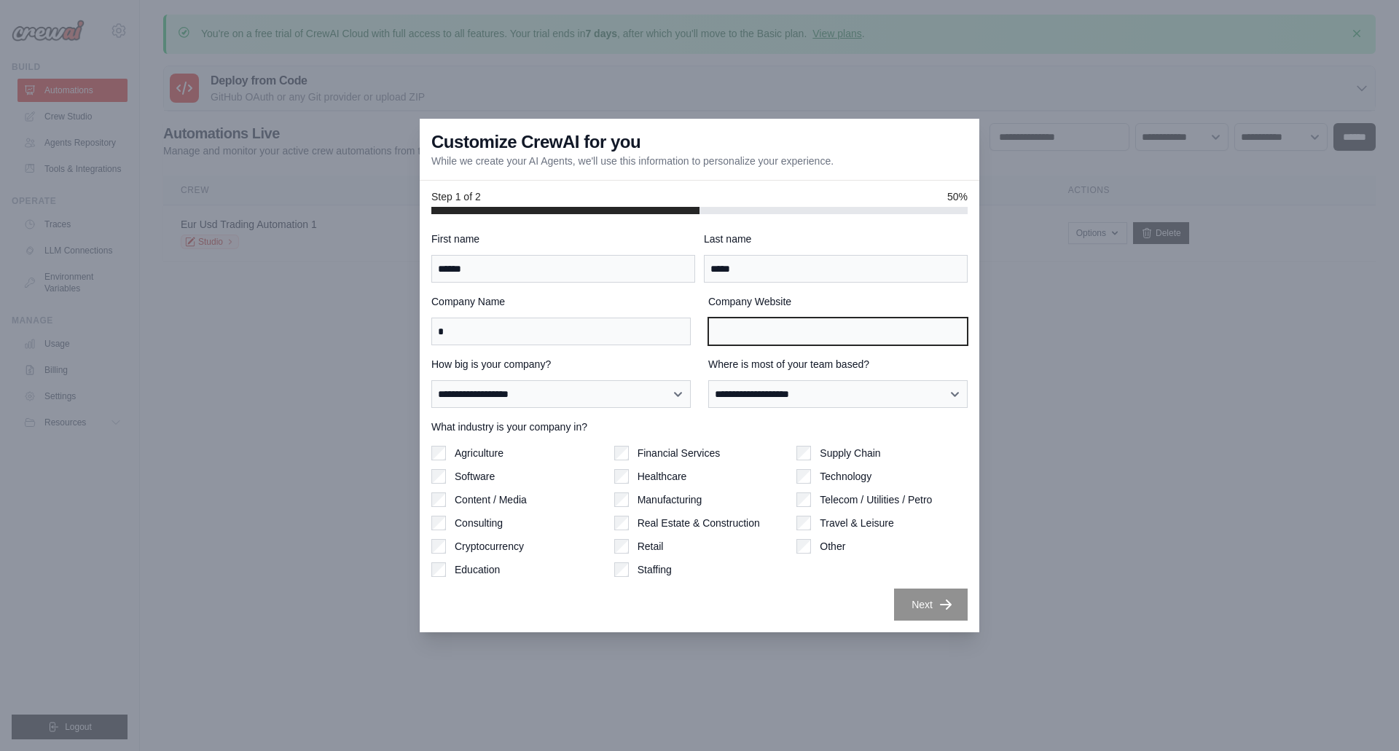
click at [746, 329] on input "Company Website" at bounding box center [837, 332] width 259 height 28
type input "*"
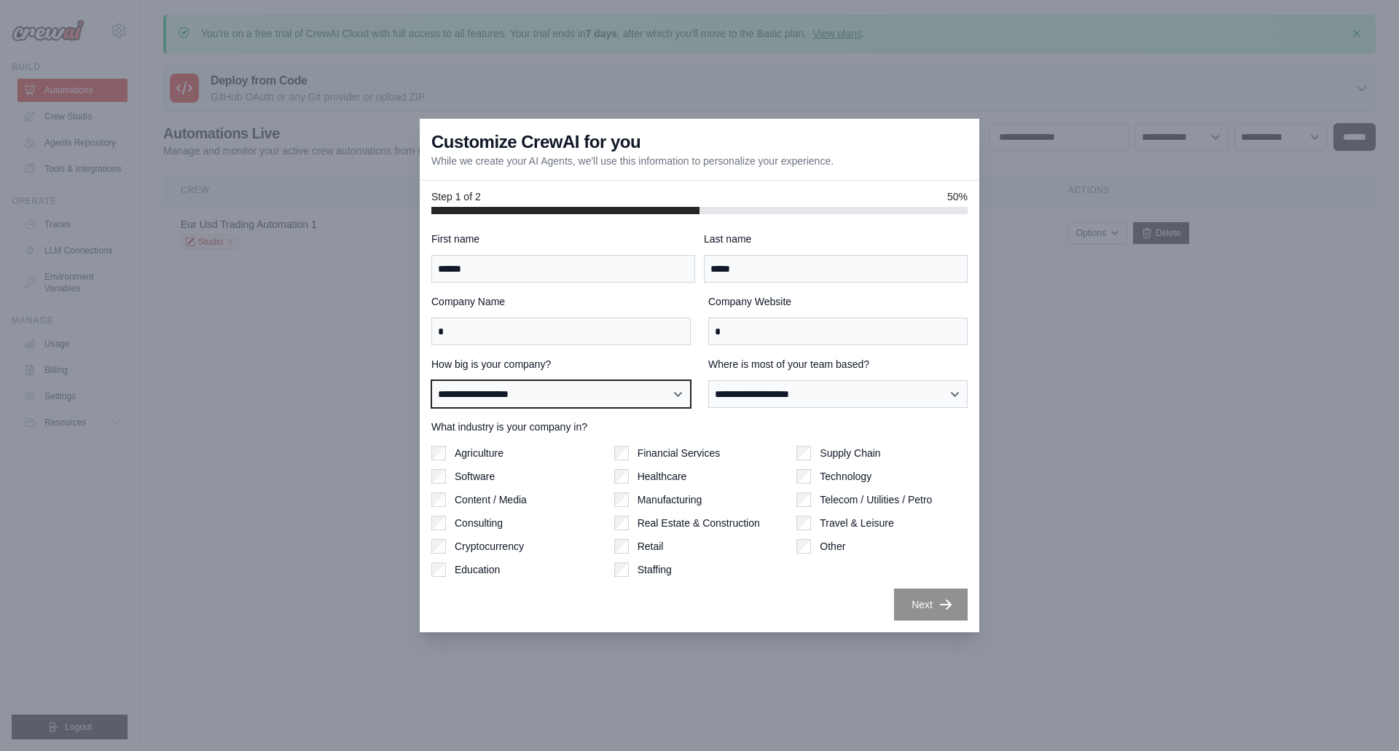
click at [508, 393] on select "**********" at bounding box center [560, 394] width 259 height 28
select select "**********"
click at [431, 380] on select "**********" at bounding box center [560, 394] width 259 height 28
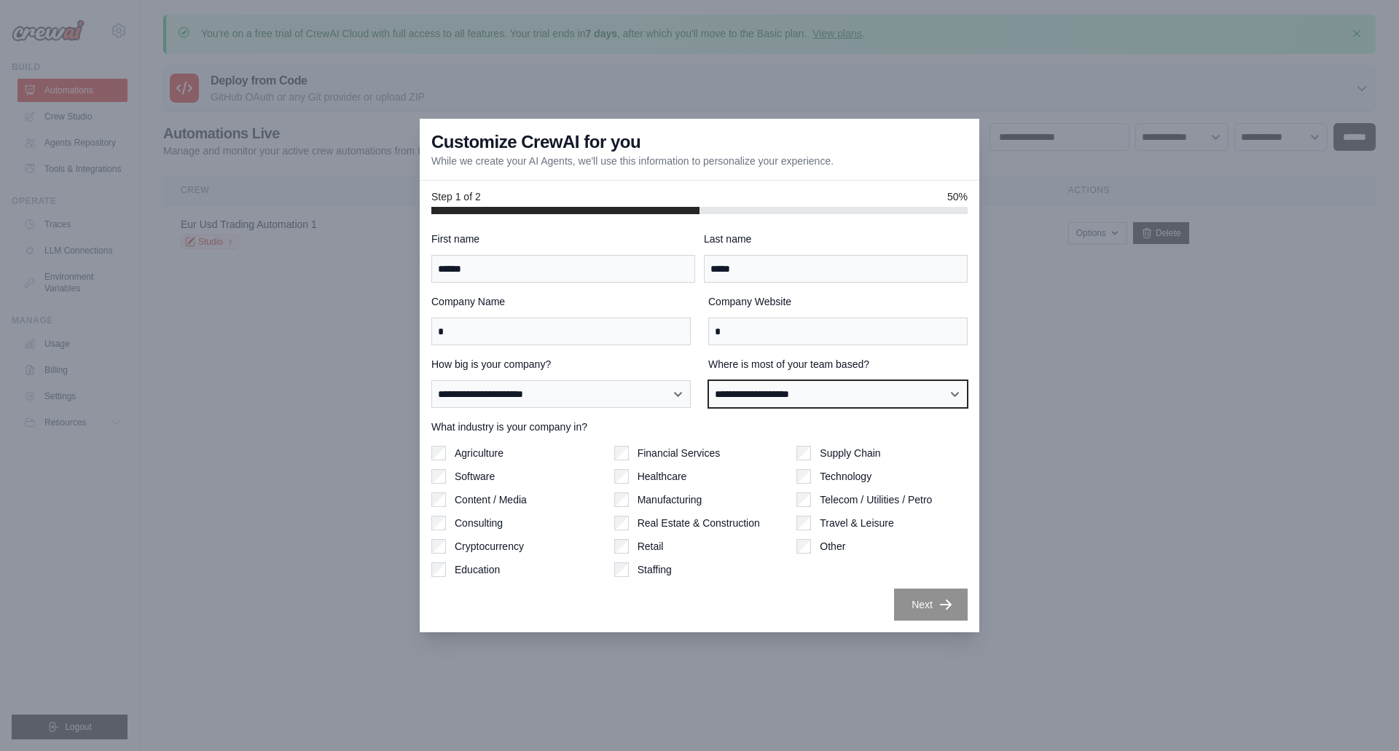
click at [778, 390] on select "**********" at bounding box center [837, 394] width 259 height 28
select select "******"
click at [708, 380] on select "**********" at bounding box center [837, 394] width 259 height 28
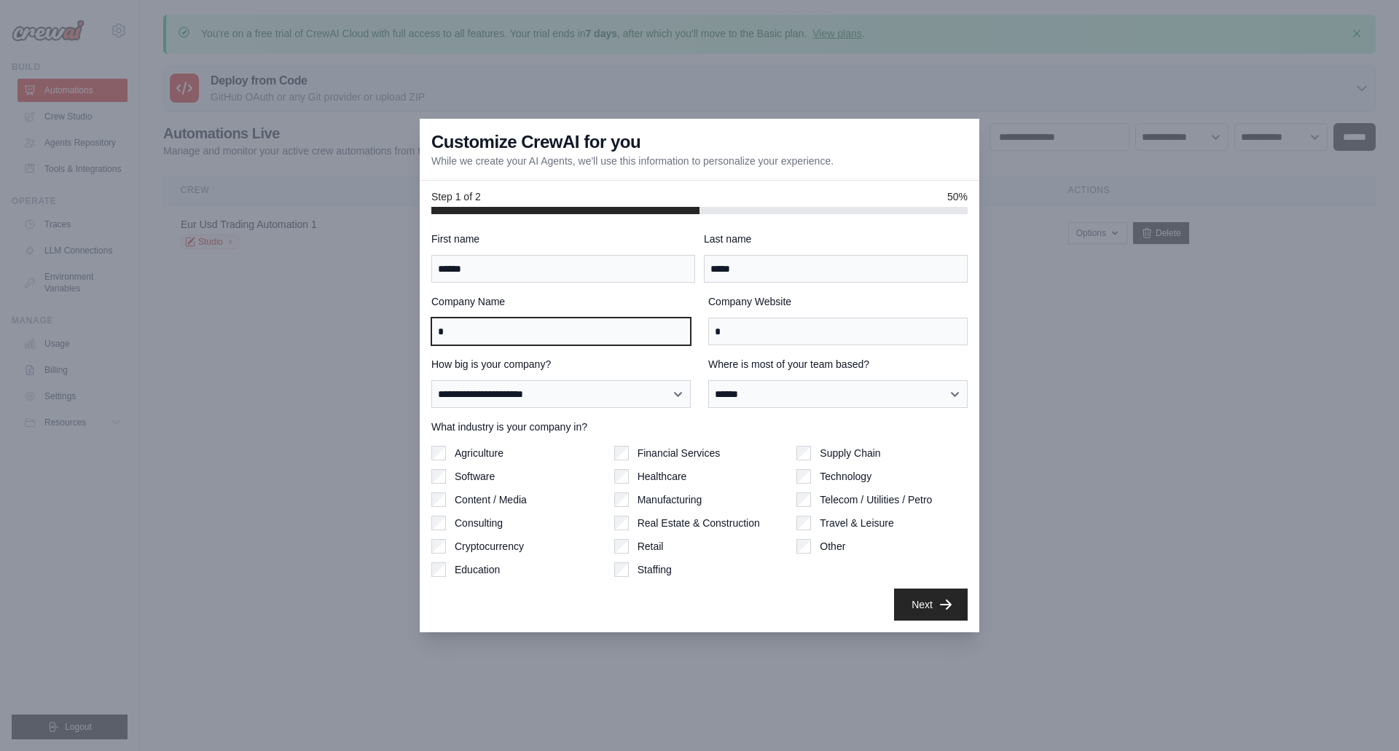
click at [628, 331] on input "*" at bounding box center [560, 332] width 259 height 28
drag, startPoint x: 632, startPoint y: 335, endPoint x: 378, endPoint y: 343, distance: 253.7
click at [378, 343] on div "**********" at bounding box center [699, 375] width 1399 height 751
type input "****"
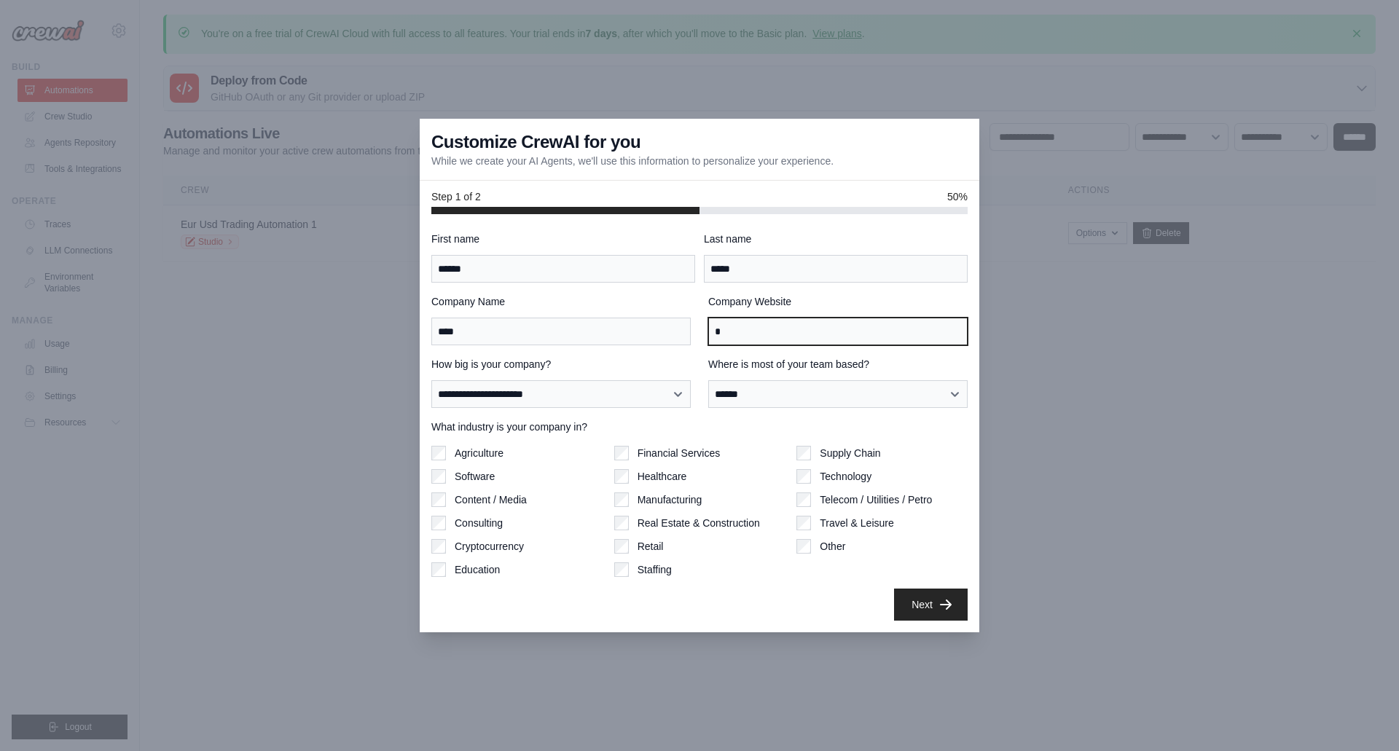
drag, startPoint x: 781, startPoint y: 331, endPoint x: 613, endPoint y: 319, distance: 168.8
click at [627, 333] on div "Company Name **** Company Website *" at bounding box center [699, 319] width 536 height 51
type input "****"
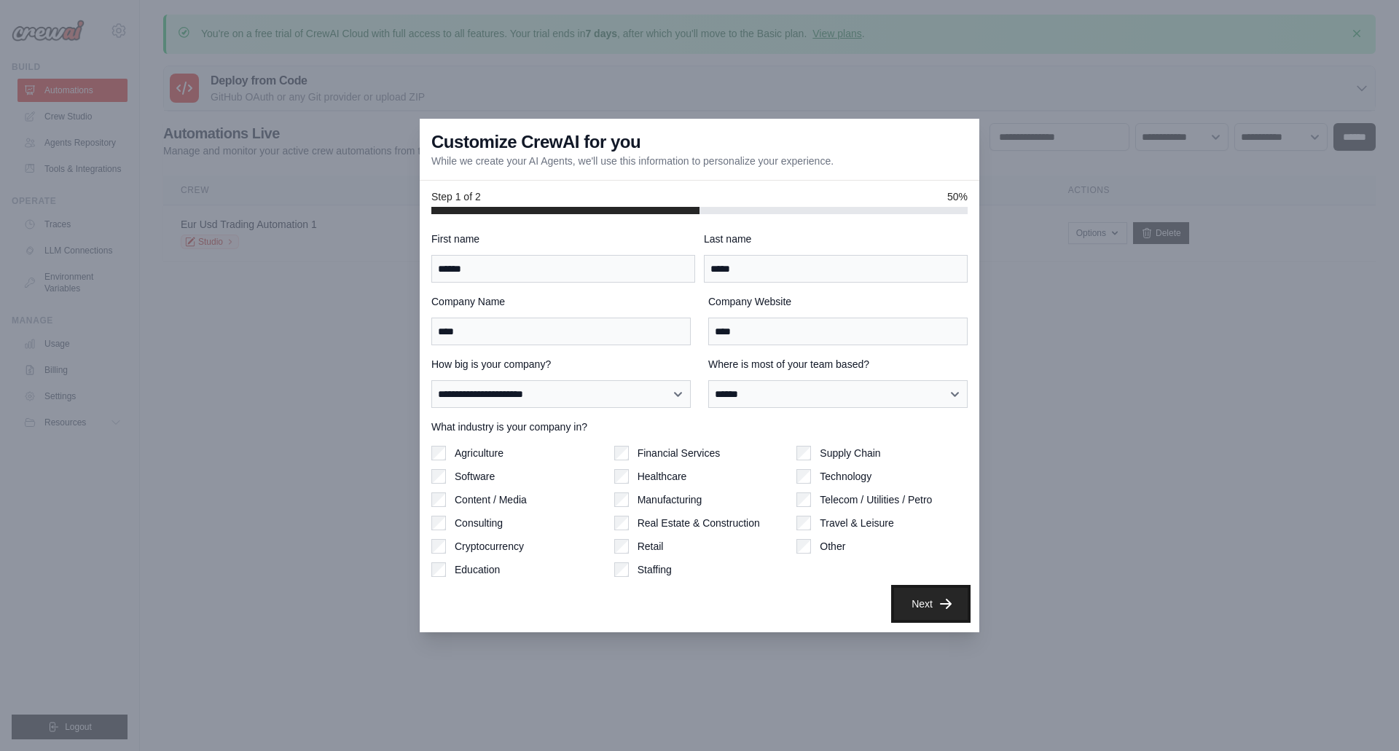
click at [941, 605] on icon "button" at bounding box center [946, 604] width 12 height 10
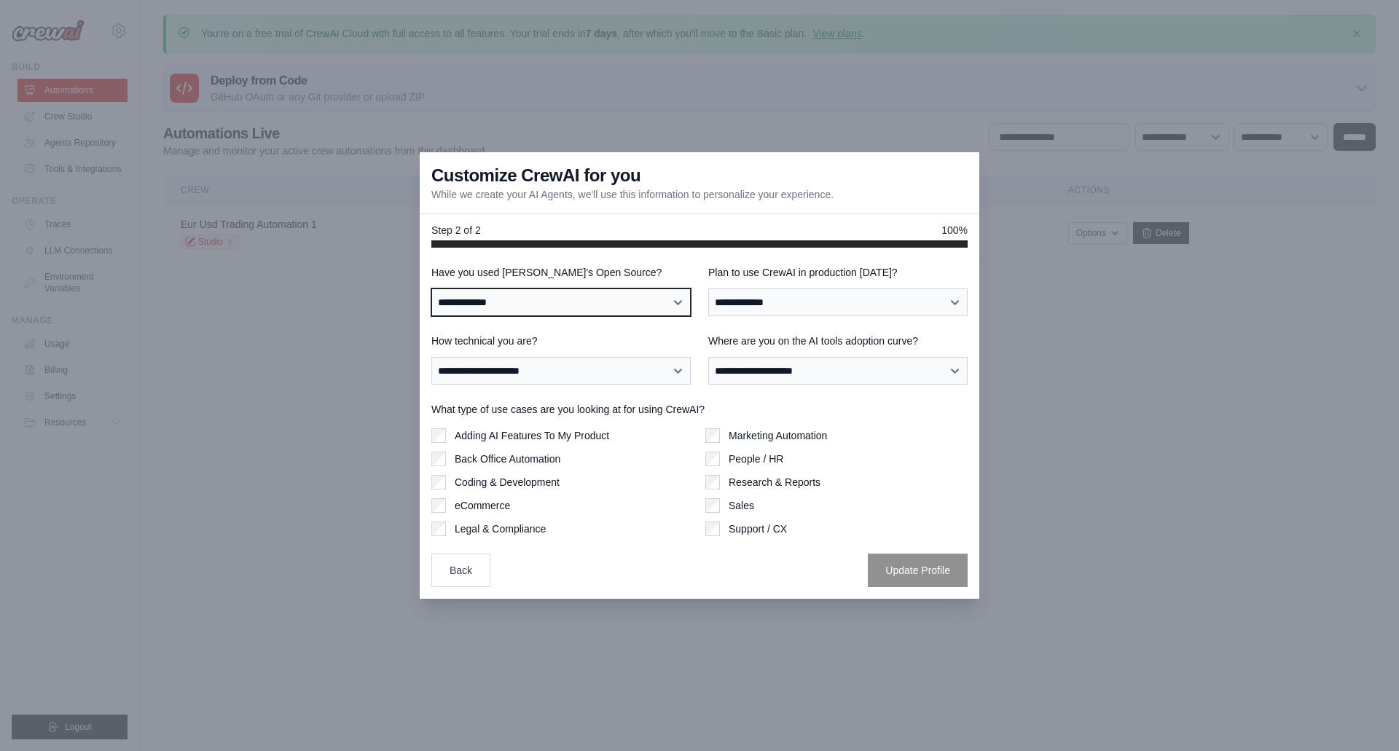
click at [673, 299] on select "**********" at bounding box center [560, 303] width 259 height 28
click at [672, 299] on select "**********" at bounding box center [560, 303] width 259 height 28
select select "**"
click at [431, 289] on select "**********" at bounding box center [560, 303] width 259 height 28
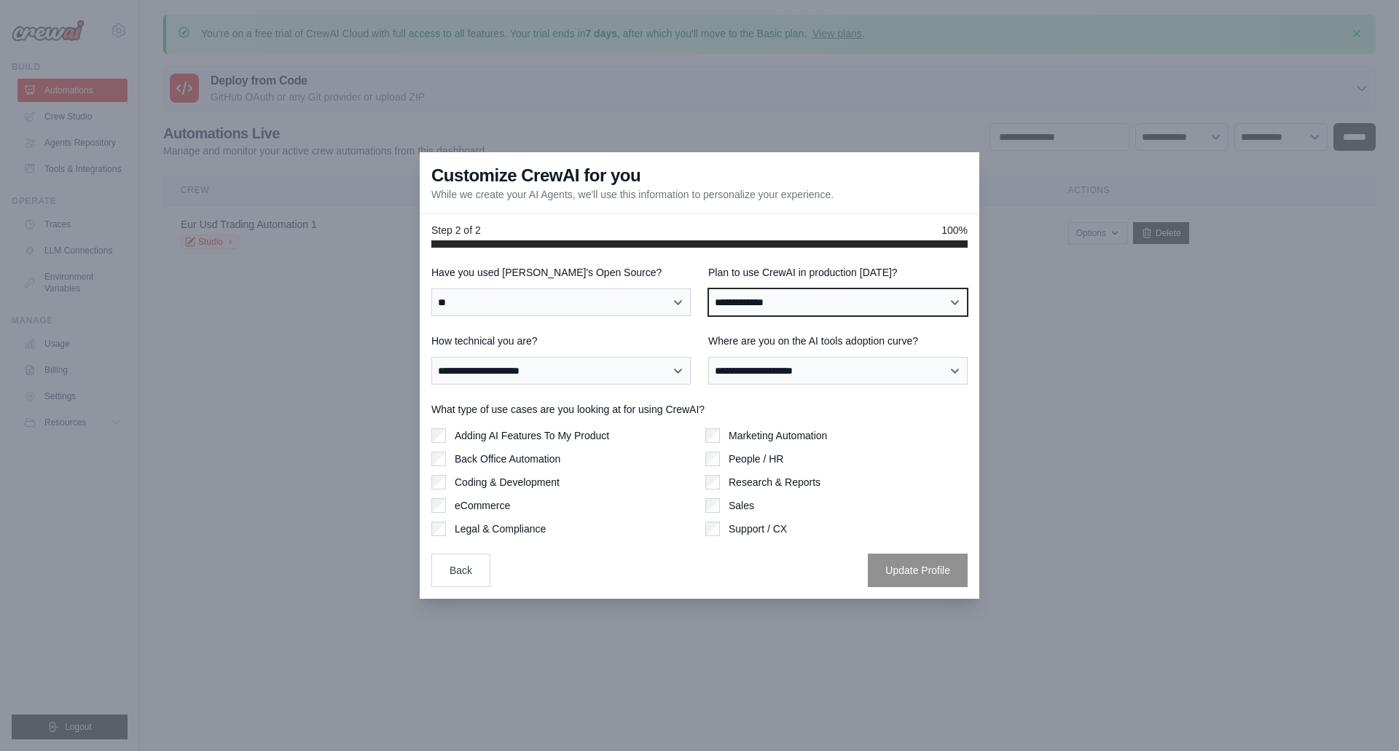
click at [794, 302] on select "**********" at bounding box center [837, 303] width 259 height 28
click at [708, 289] on select "**********" at bounding box center [837, 303] width 259 height 28
click at [775, 300] on select "**********" at bounding box center [837, 303] width 259 height 28
select select "*****"
click at [708, 289] on select "**********" at bounding box center [837, 303] width 259 height 28
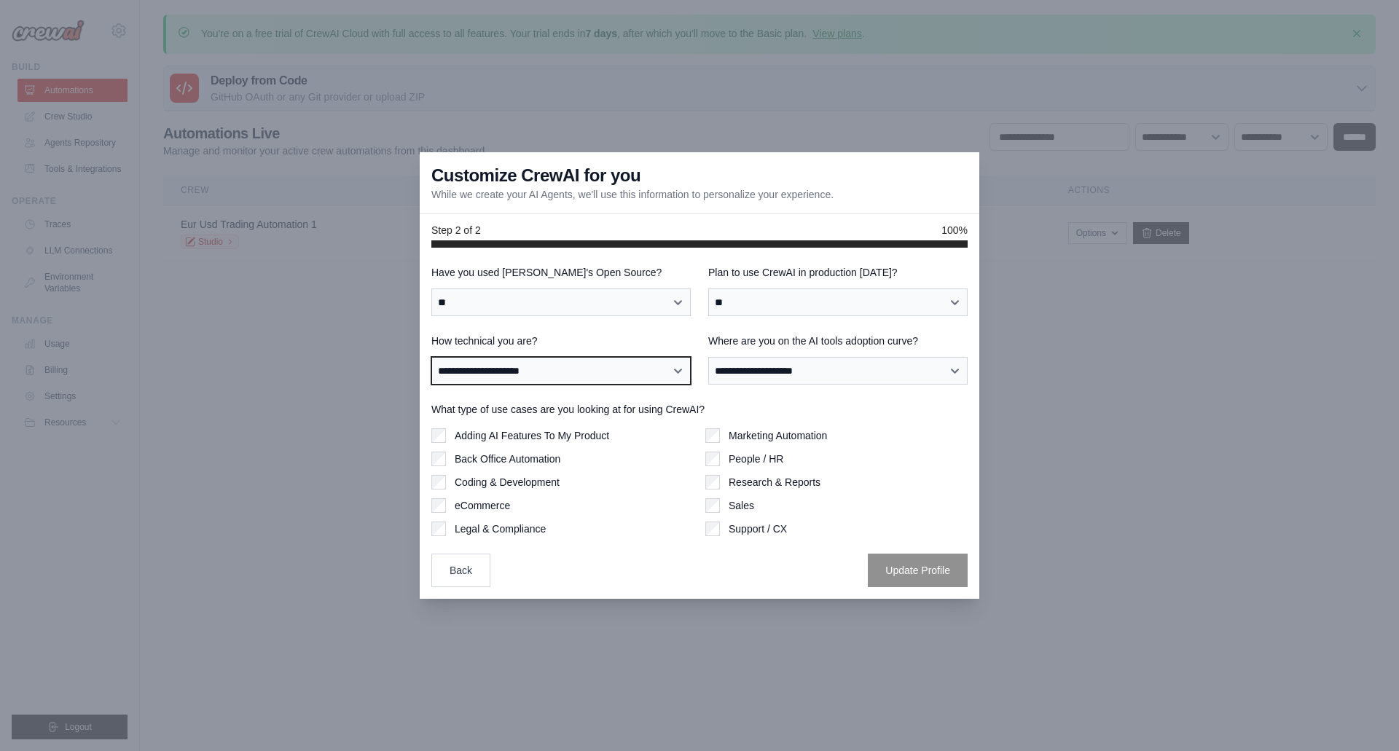
click at [574, 379] on select "**********" at bounding box center [560, 371] width 259 height 28
click at [431, 357] on select "**********" at bounding box center [560, 371] width 259 height 28
click at [552, 380] on select "**********" at bounding box center [560, 371] width 259 height 28
select select "**********"
click at [431, 357] on select "**********" at bounding box center [560, 371] width 259 height 28
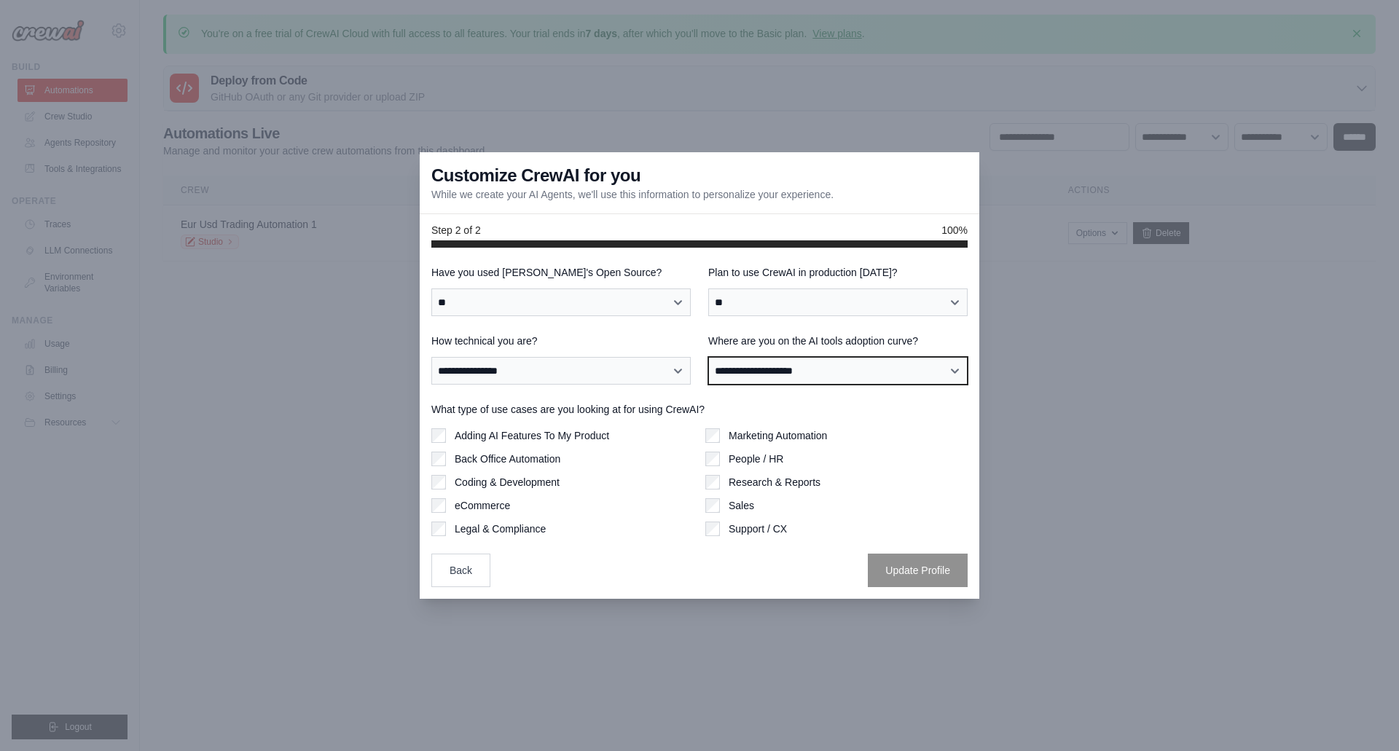
click at [730, 367] on select "**********" at bounding box center [837, 371] width 259 height 28
select select "**********"
click at [708, 357] on select "**********" at bounding box center [837, 371] width 259 height 28
click at [704, 482] on div "Adding AI Features To My Product Back Office Automation Coding & Development eC…" at bounding box center [699, 483] width 536 height 108
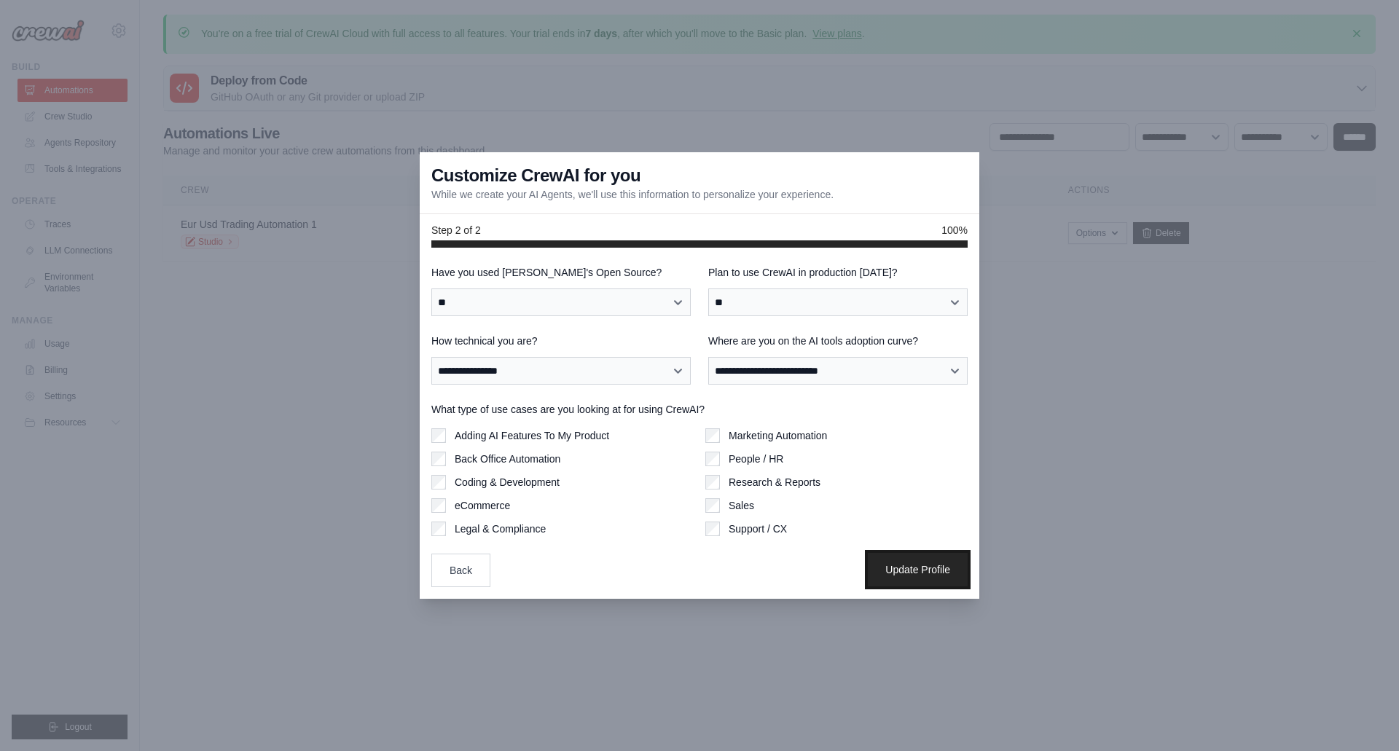
click at [927, 570] on button "Update Profile" at bounding box center [918, 570] width 100 height 34
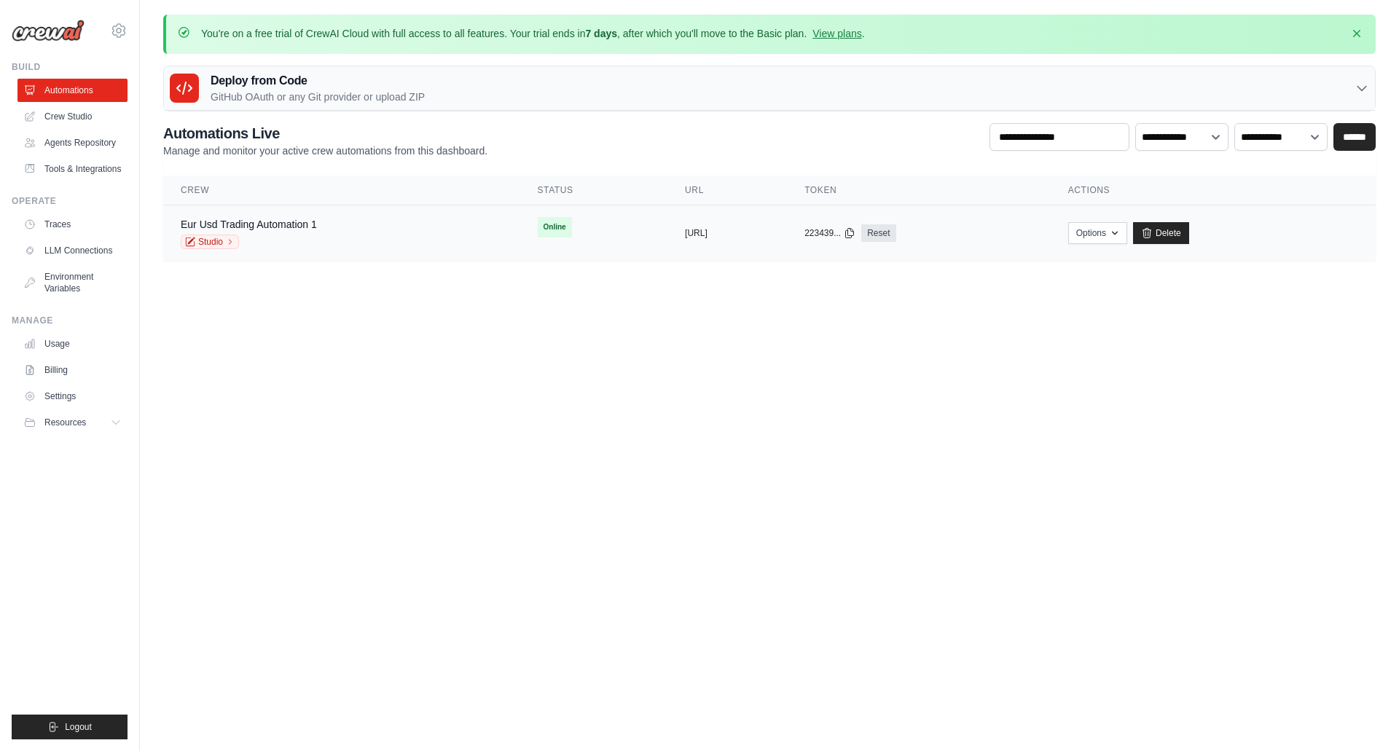
click at [211, 234] on div "Eur Usd Trading Automation 1 Studio" at bounding box center [249, 233] width 136 height 32
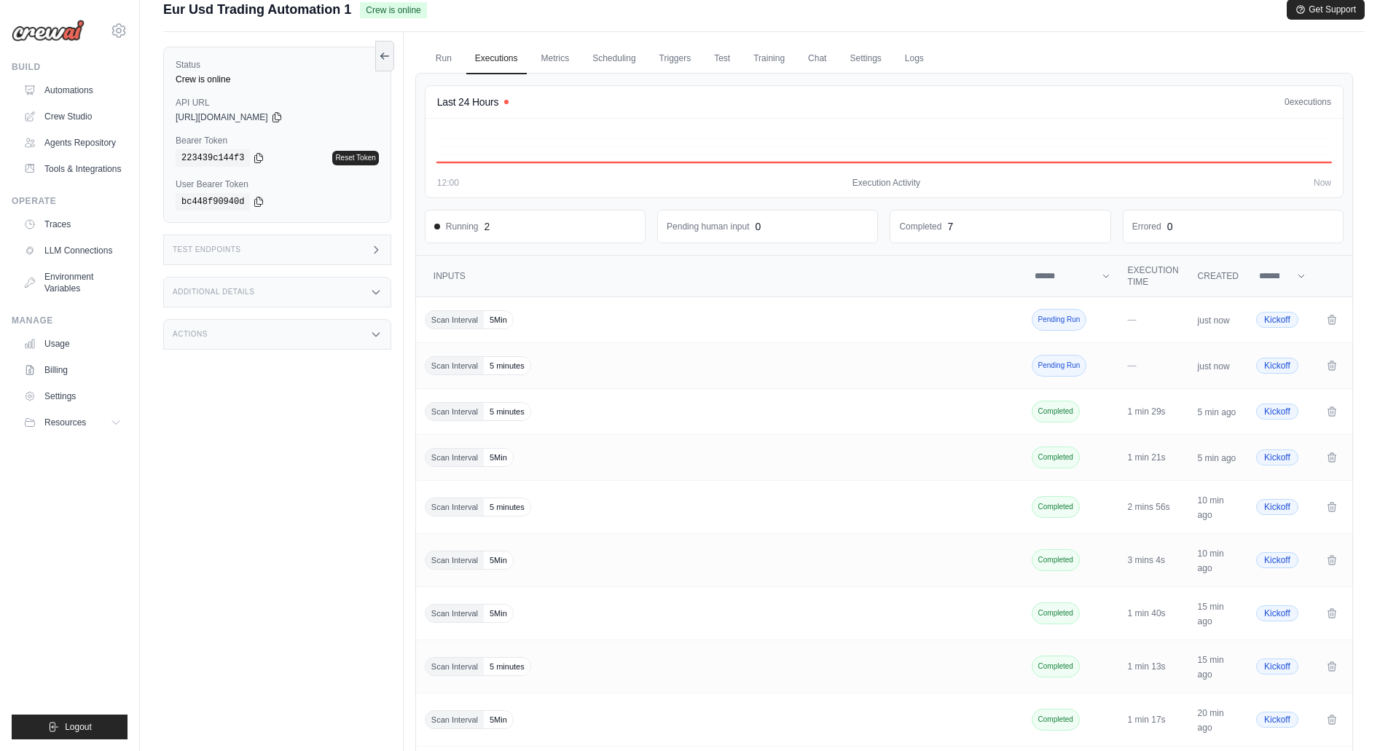
scroll to position [133, 0]
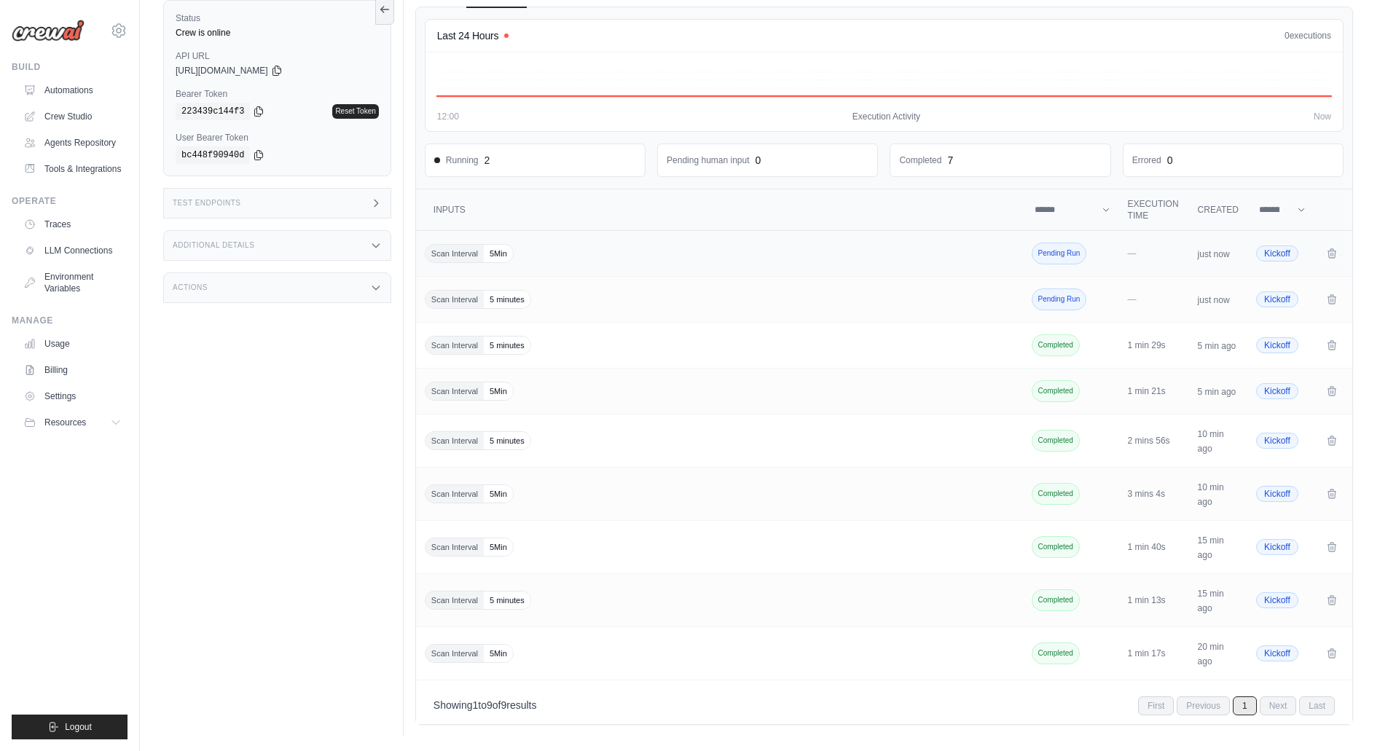
click at [1281, 254] on span "Kickoff" at bounding box center [1278, 254] width 42 height 16
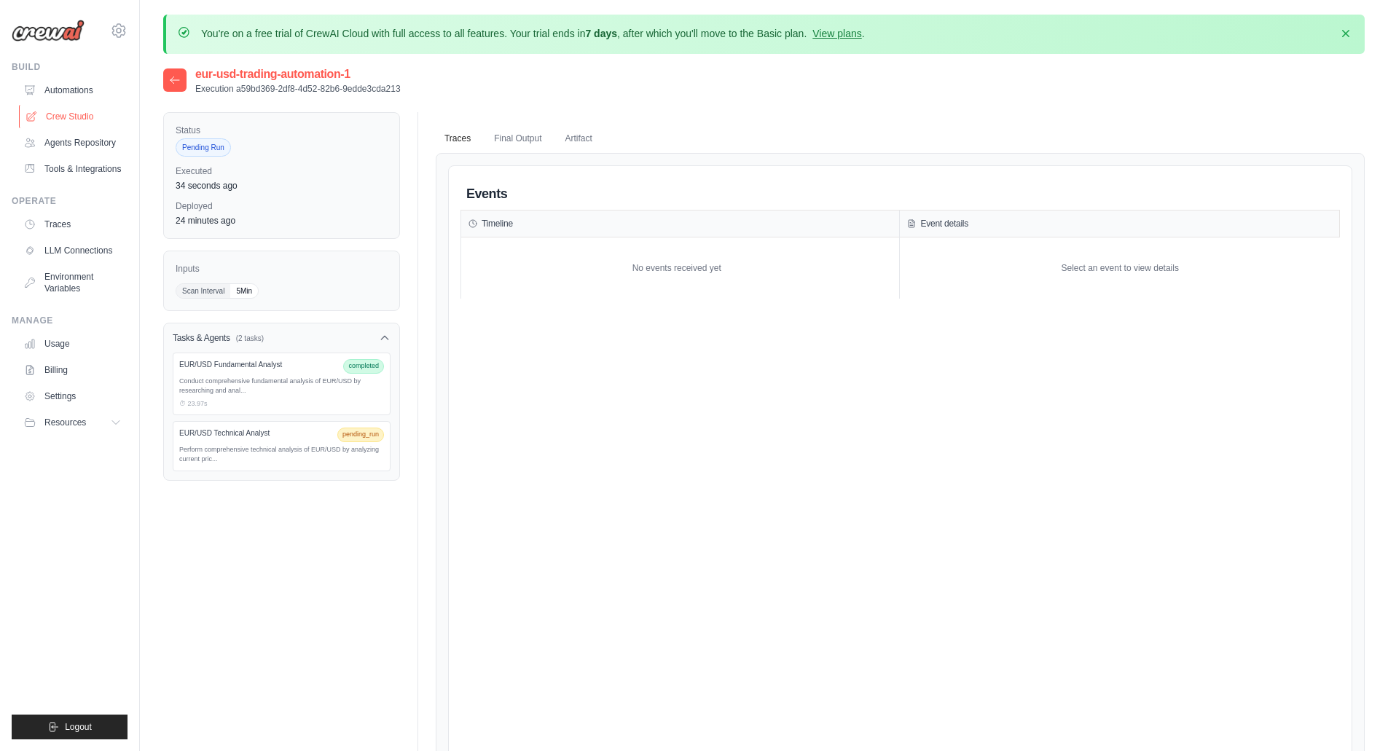
click at [69, 116] on link "Crew Studio" at bounding box center [74, 116] width 110 height 23
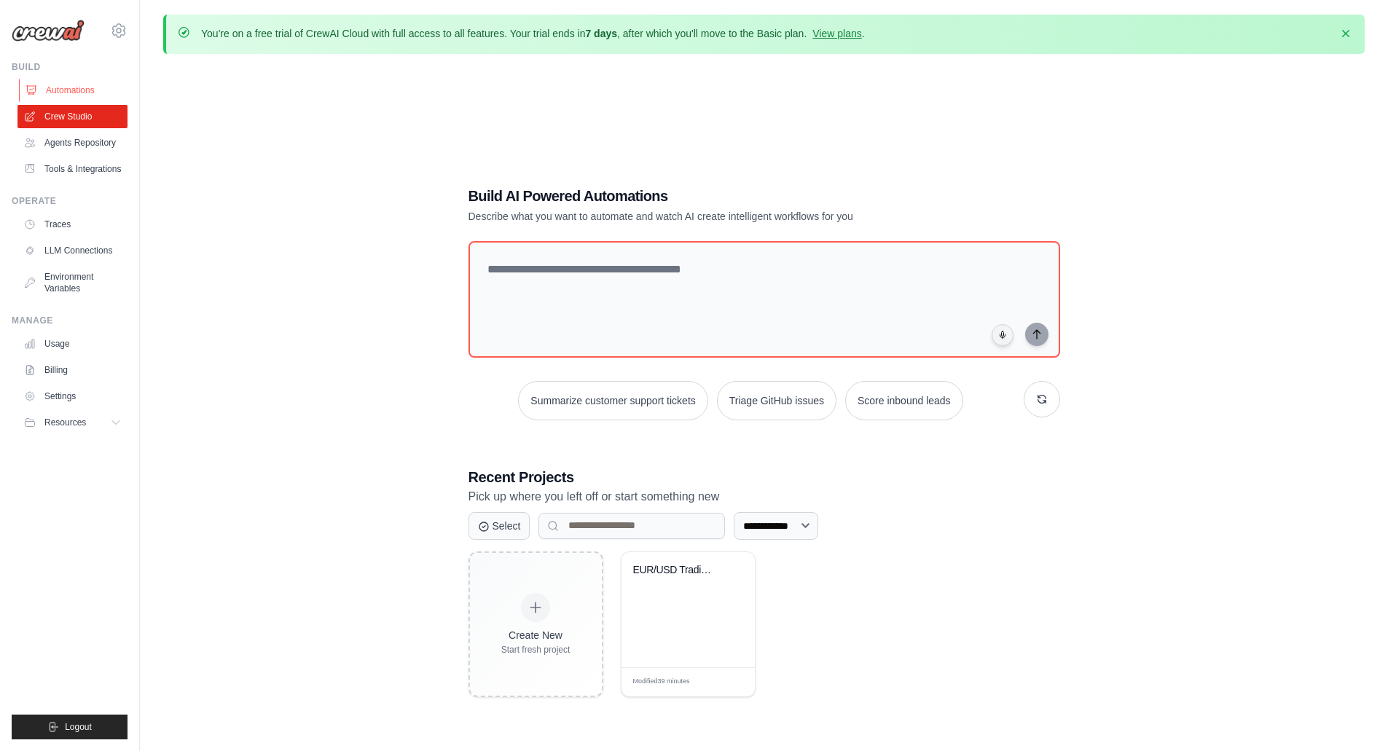
click at [74, 88] on link "Automations" at bounding box center [74, 90] width 110 height 23
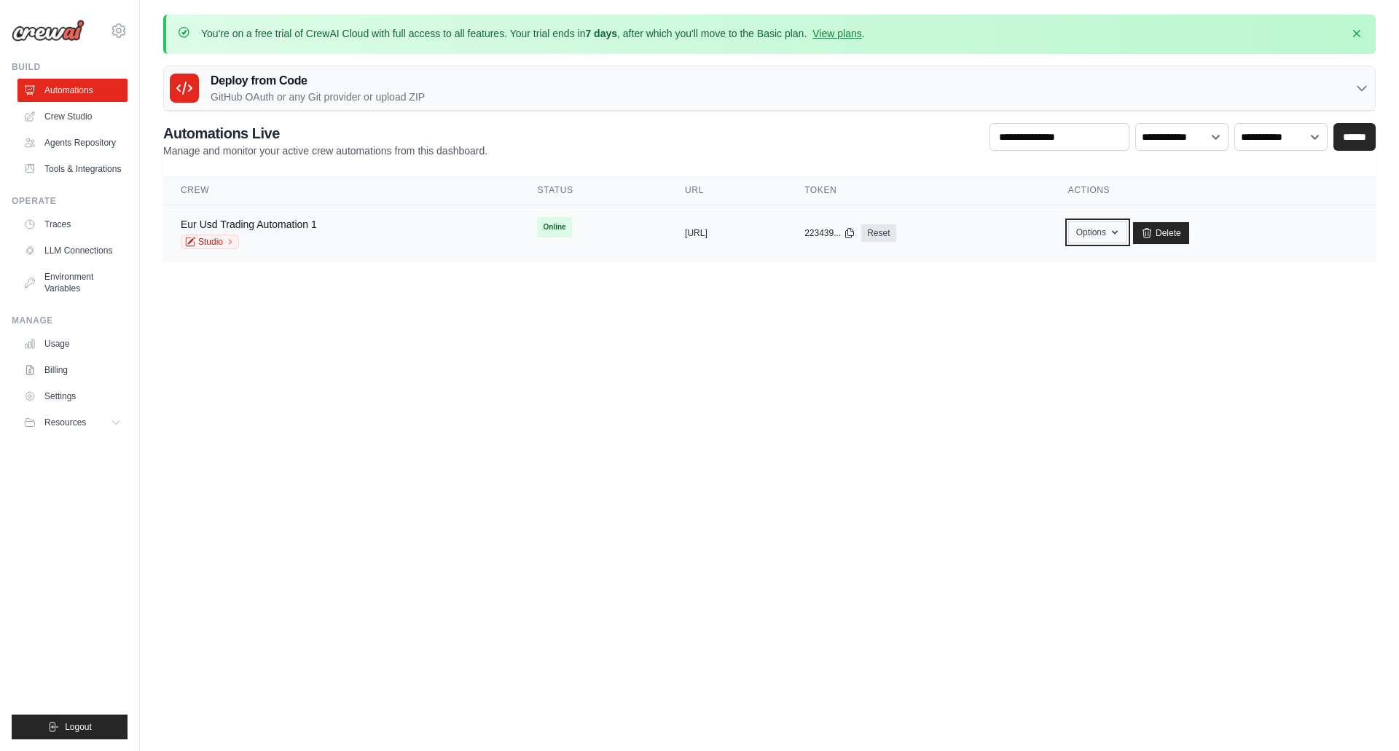
click at [1121, 232] on icon "button" at bounding box center [1115, 233] width 12 height 12
click at [215, 238] on link "Studio" at bounding box center [210, 242] width 58 height 15
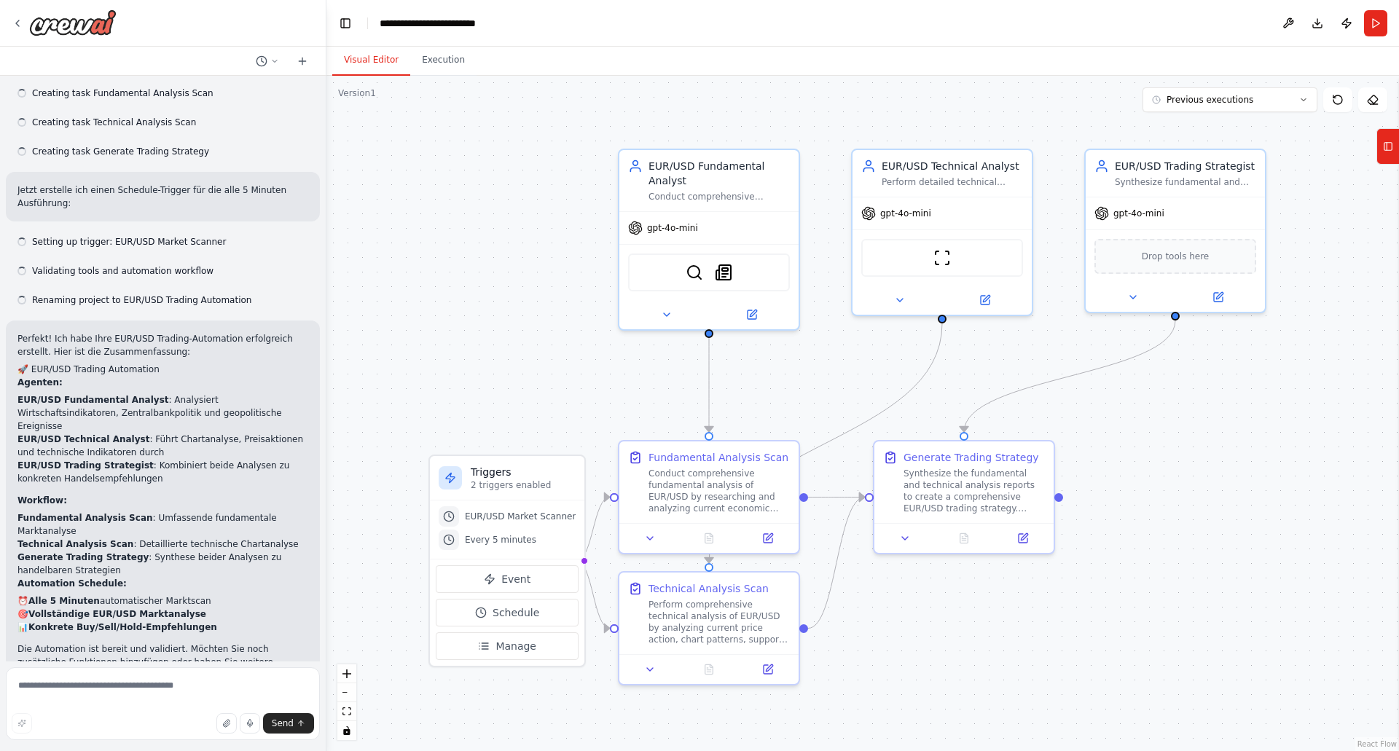
scroll to position [776, 0]
click at [504, 520] on span "EUR/USD Market Scanner" at bounding box center [520, 517] width 111 height 12
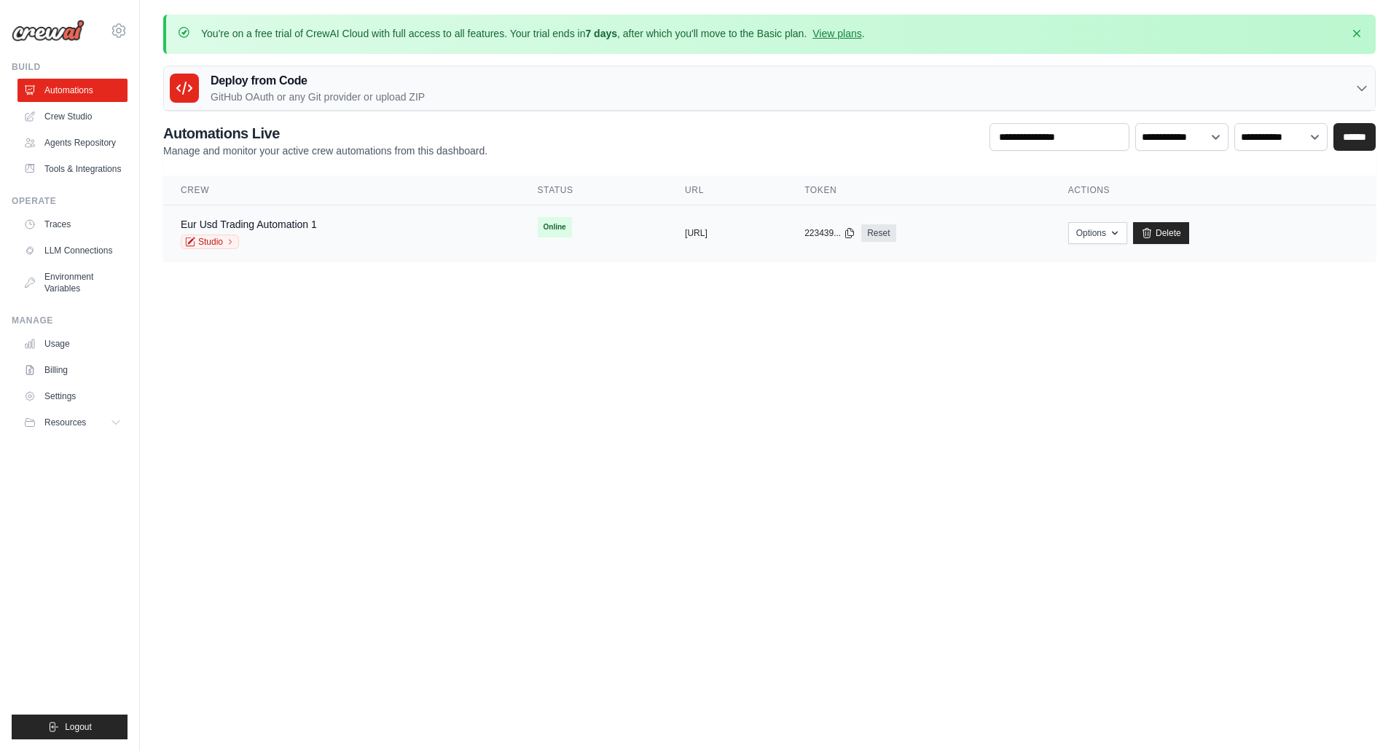
click at [538, 222] on span "Online" at bounding box center [555, 227] width 34 height 20
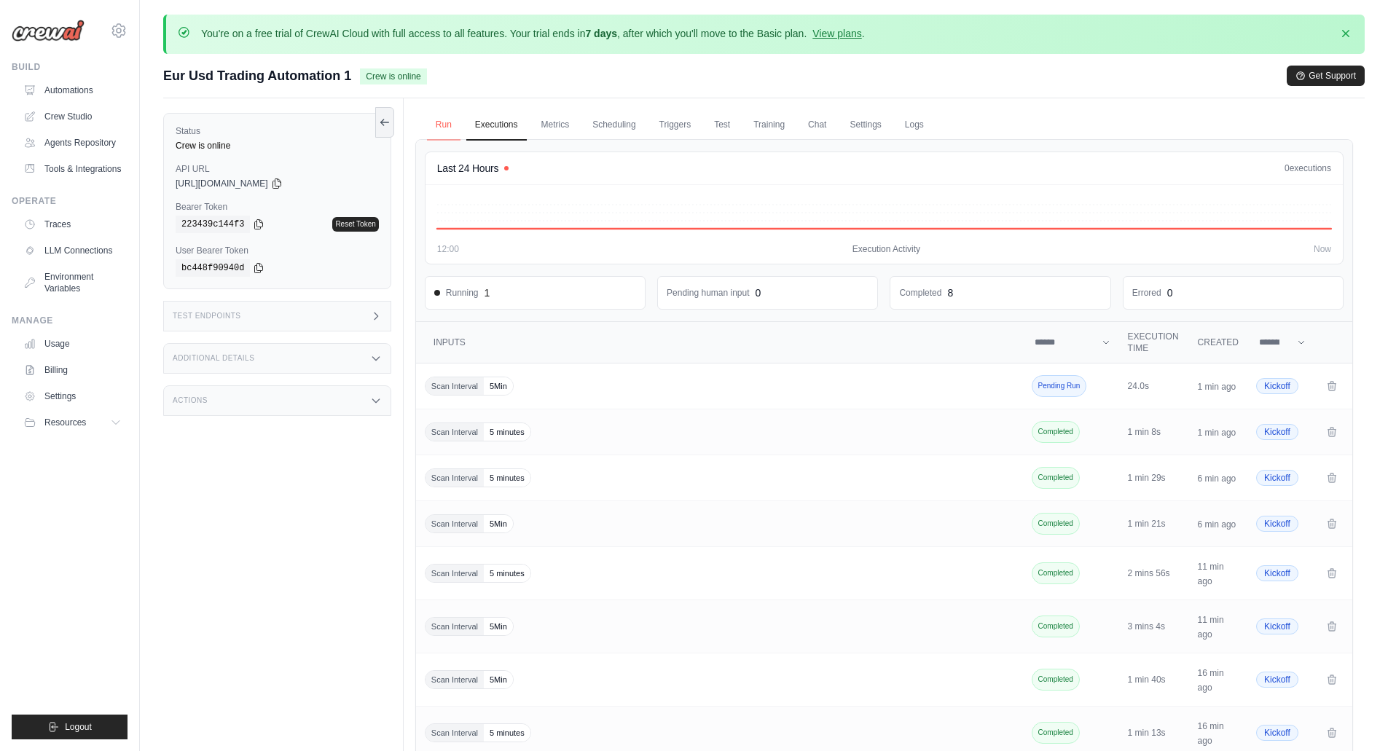
click at [445, 127] on link "Run" at bounding box center [444, 125] width 34 height 31
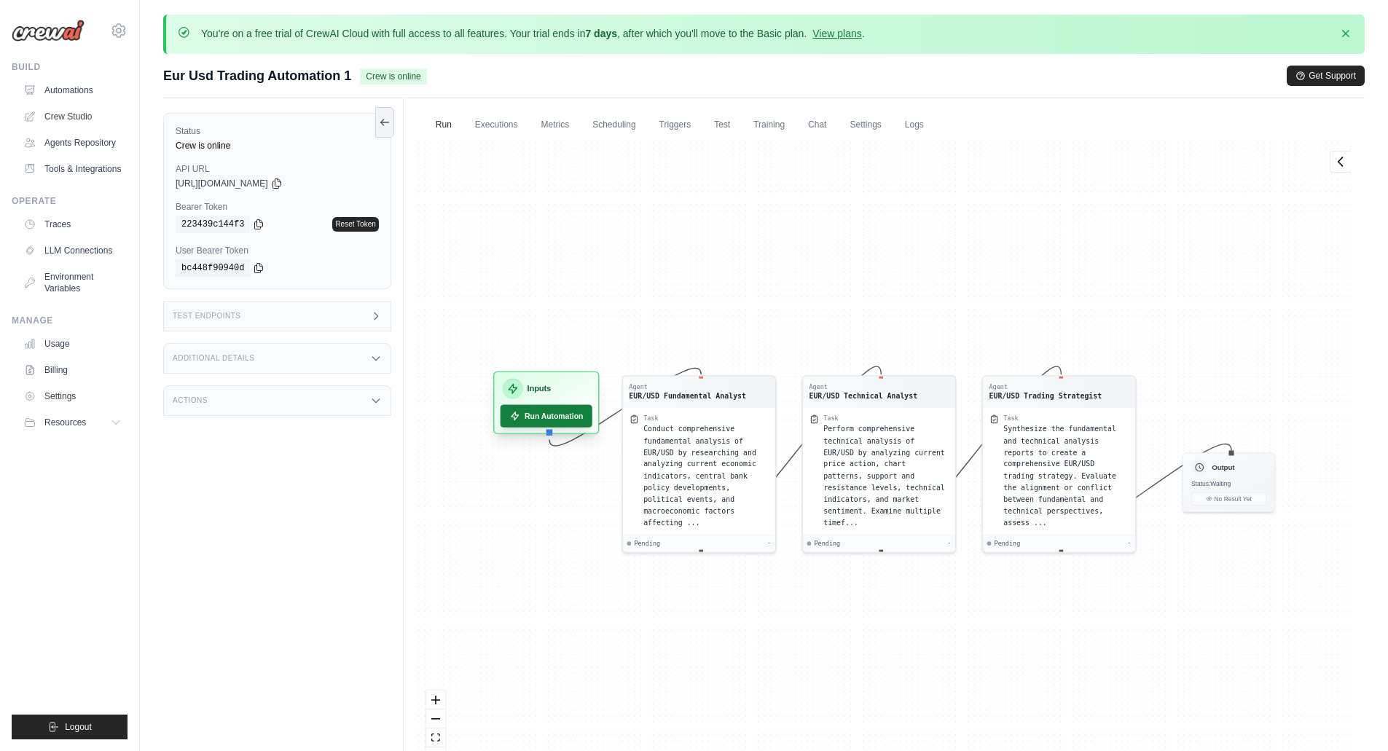
click at [547, 416] on button "Run Automation" at bounding box center [546, 416] width 92 height 23
click at [556, 416] on button "Run Automation" at bounding box center [546, 416] width 92 height 23
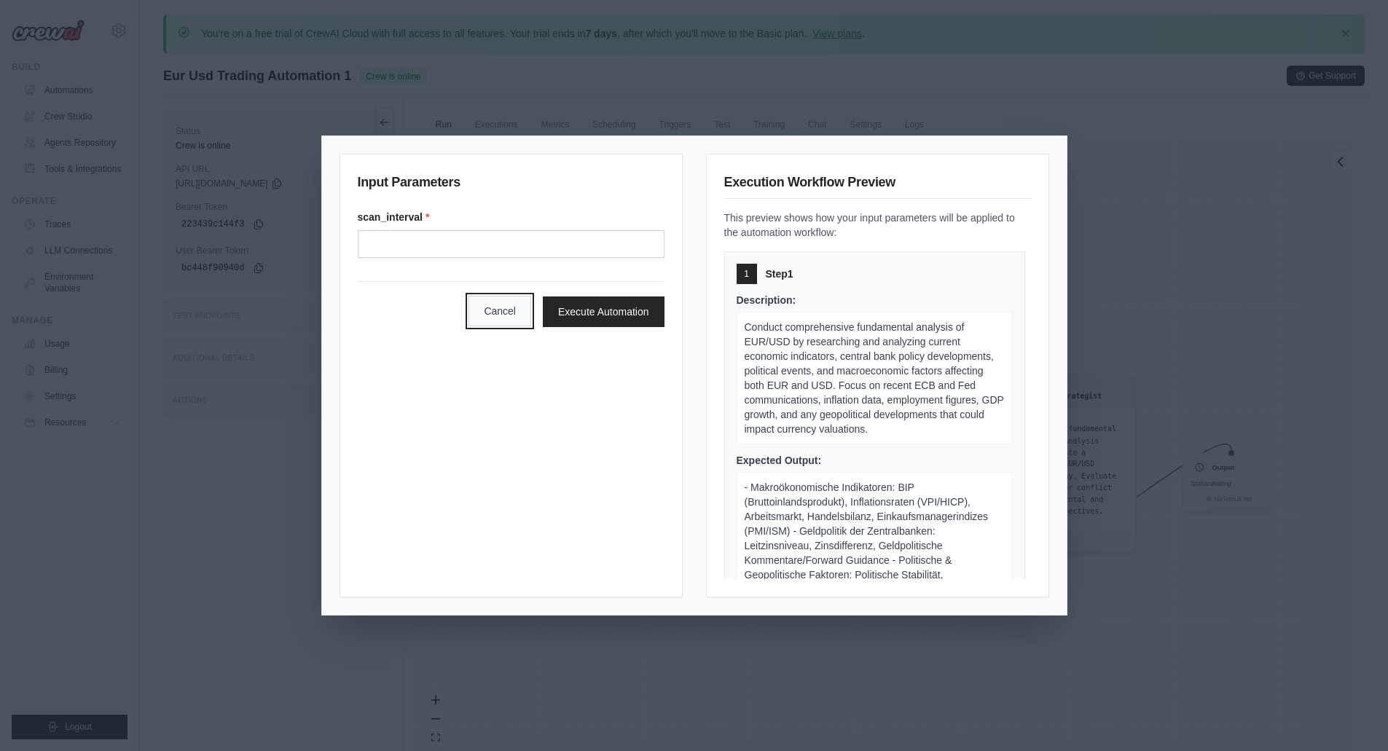
click at [500, 316] on button "Cancel" at bounding box center [500, 311] width 63 height 31
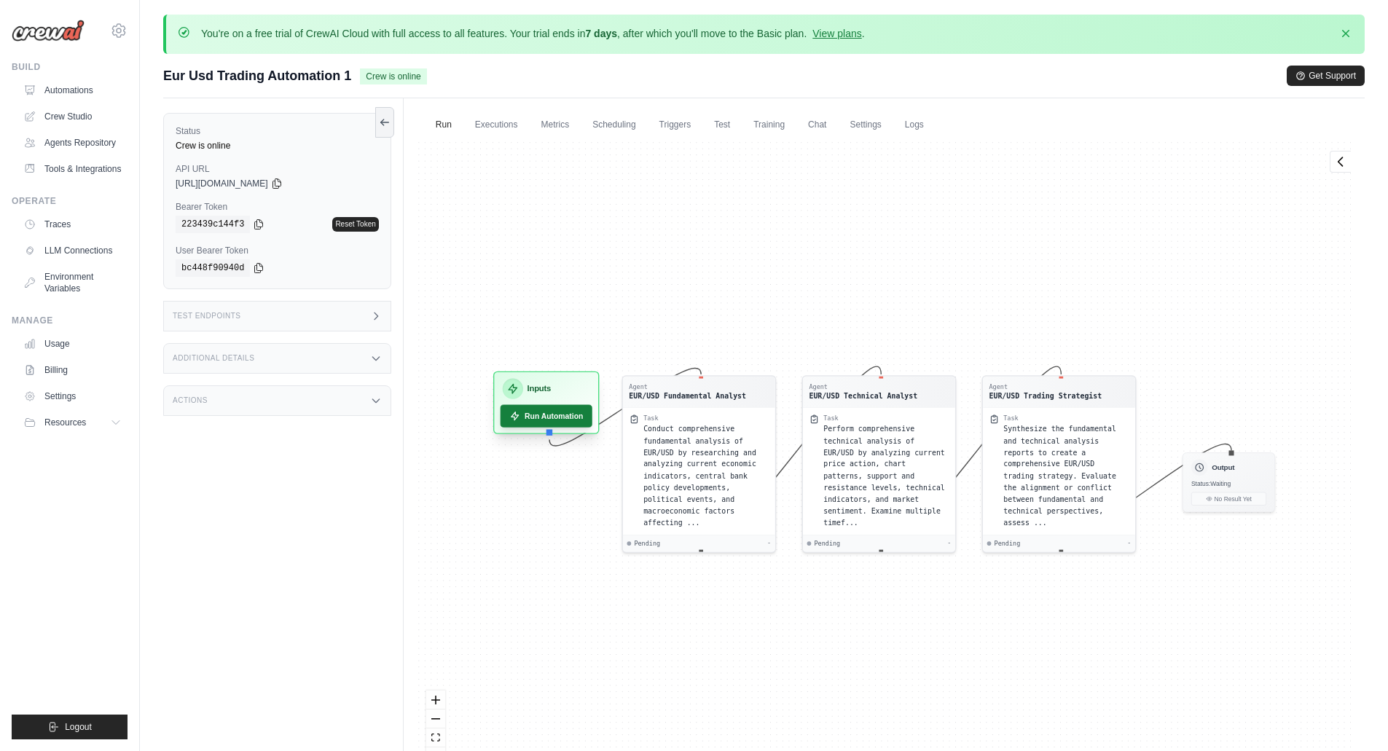
click at [552, 422] on button "Run Automation" at bounding box center [546, 416] width 92 height 23
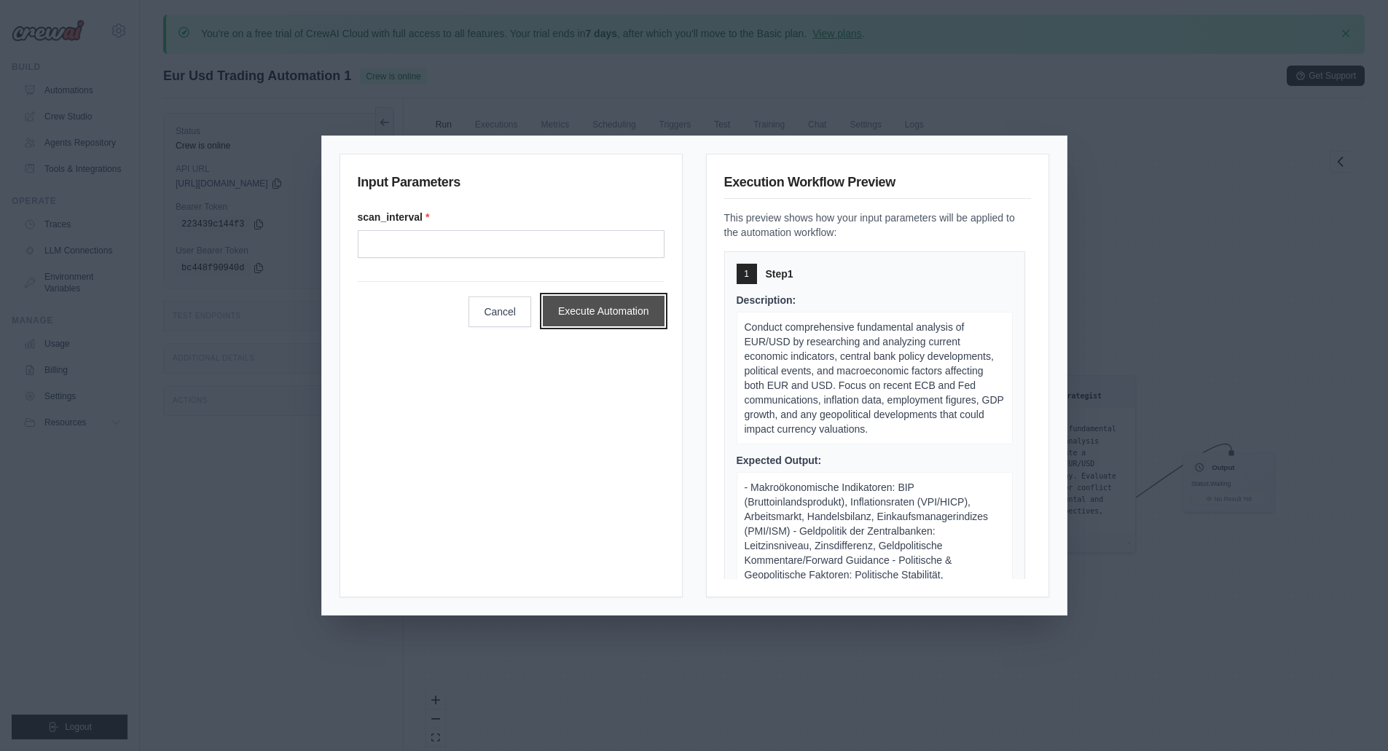
click at [619, 306] on button "Execute Automation" at bounding box center [604, 311] width 122 height 31
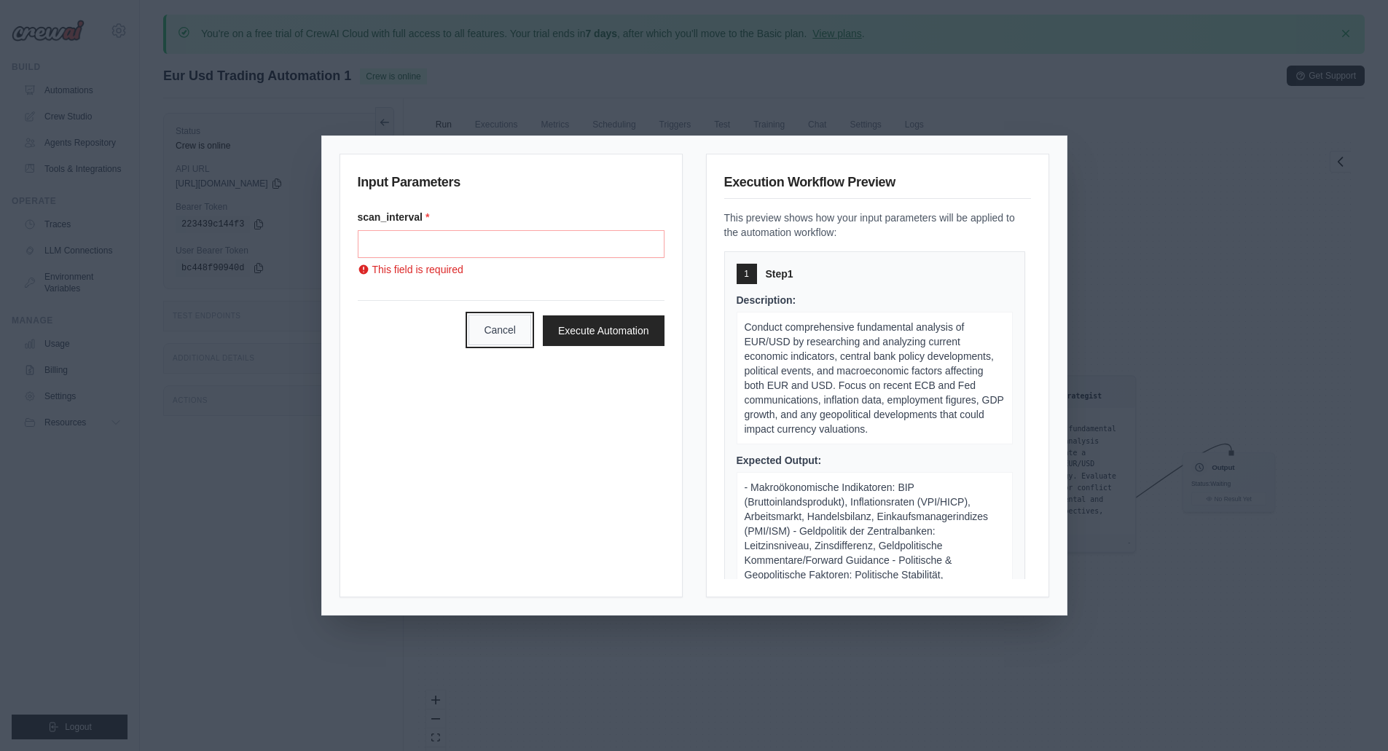
click at [483, 332] on button "Cancel" at bounding box center [500, 330] width 63 height 31
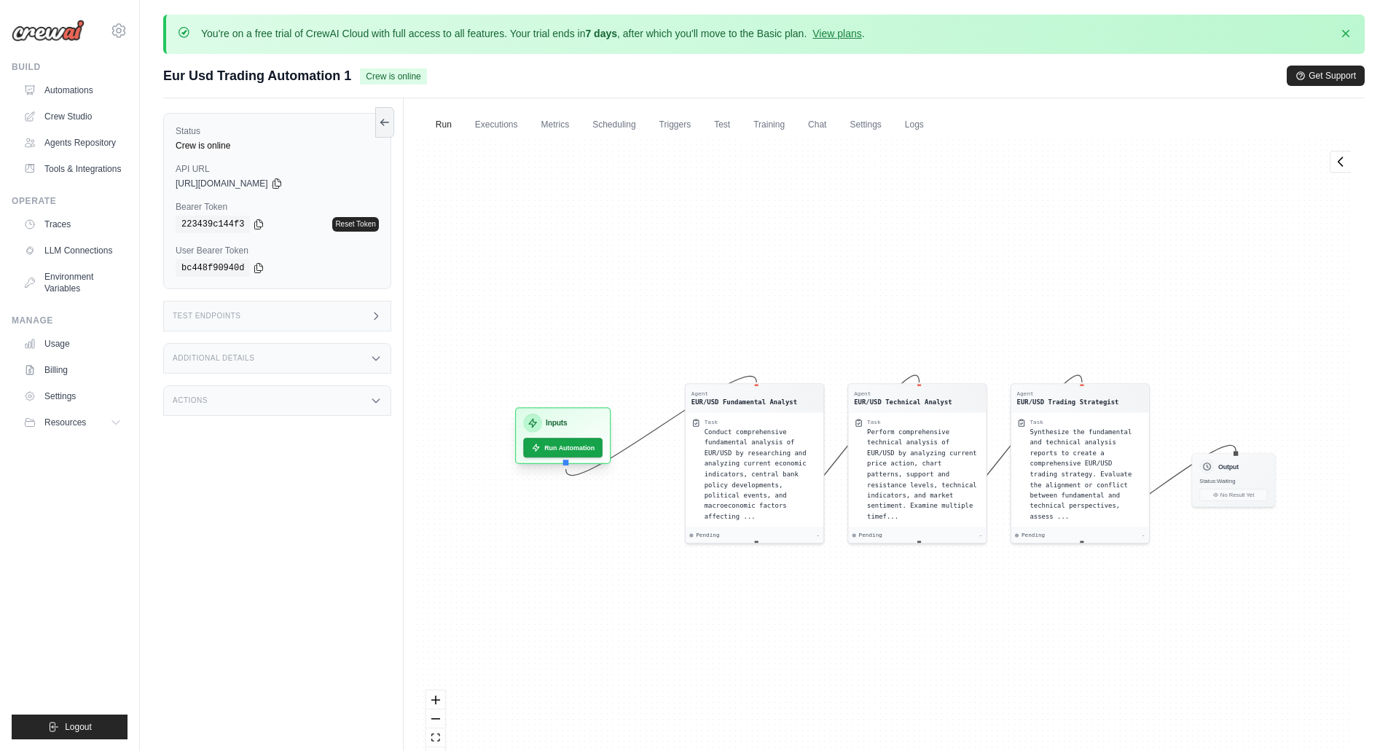
drag, startPoint x: 560, startPoint y: 378, endPoint x: 580, endPoint y: 413, distance: 40.8
click at [580, 413] on div "Inputs Run Automation" at bounding box center [563, 435] width 96 height 57
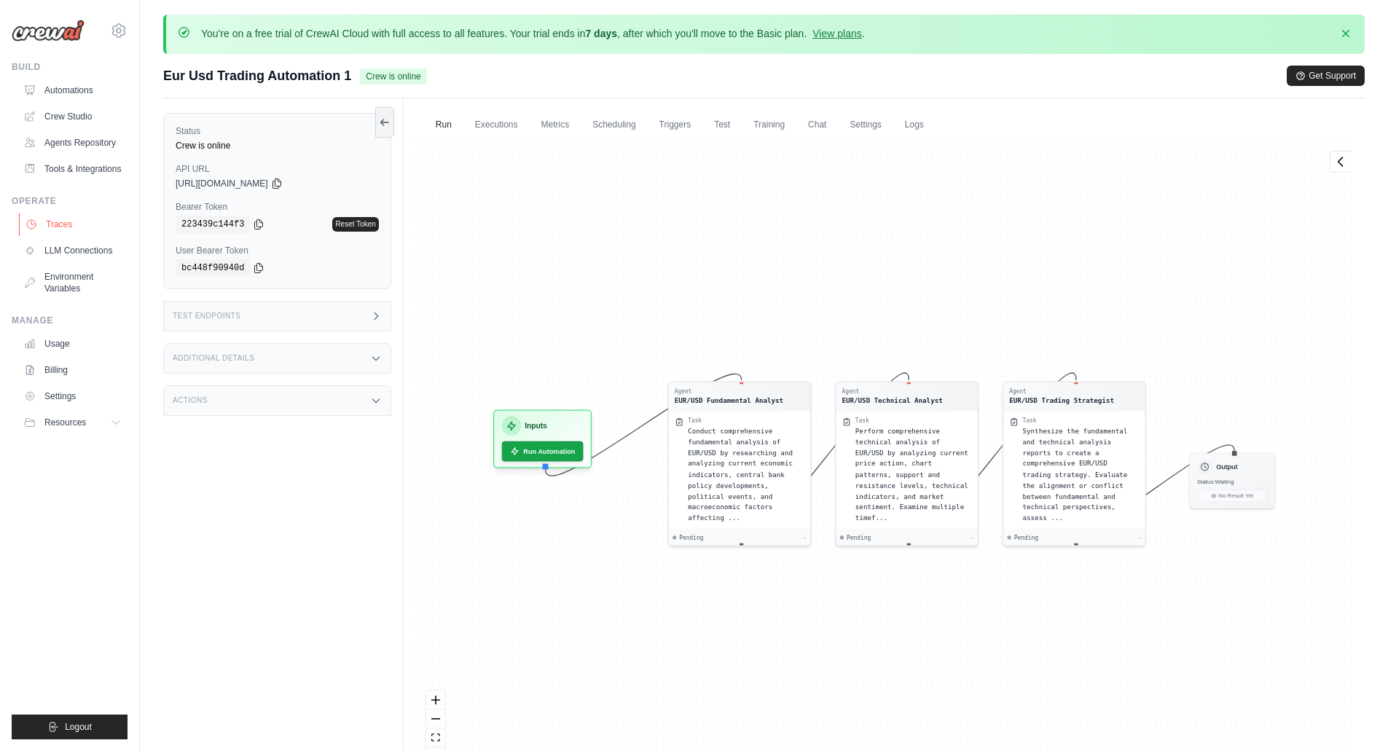
click at [63, 220] on link "Traces" at bounding box center [74, 224] width 110 height 23
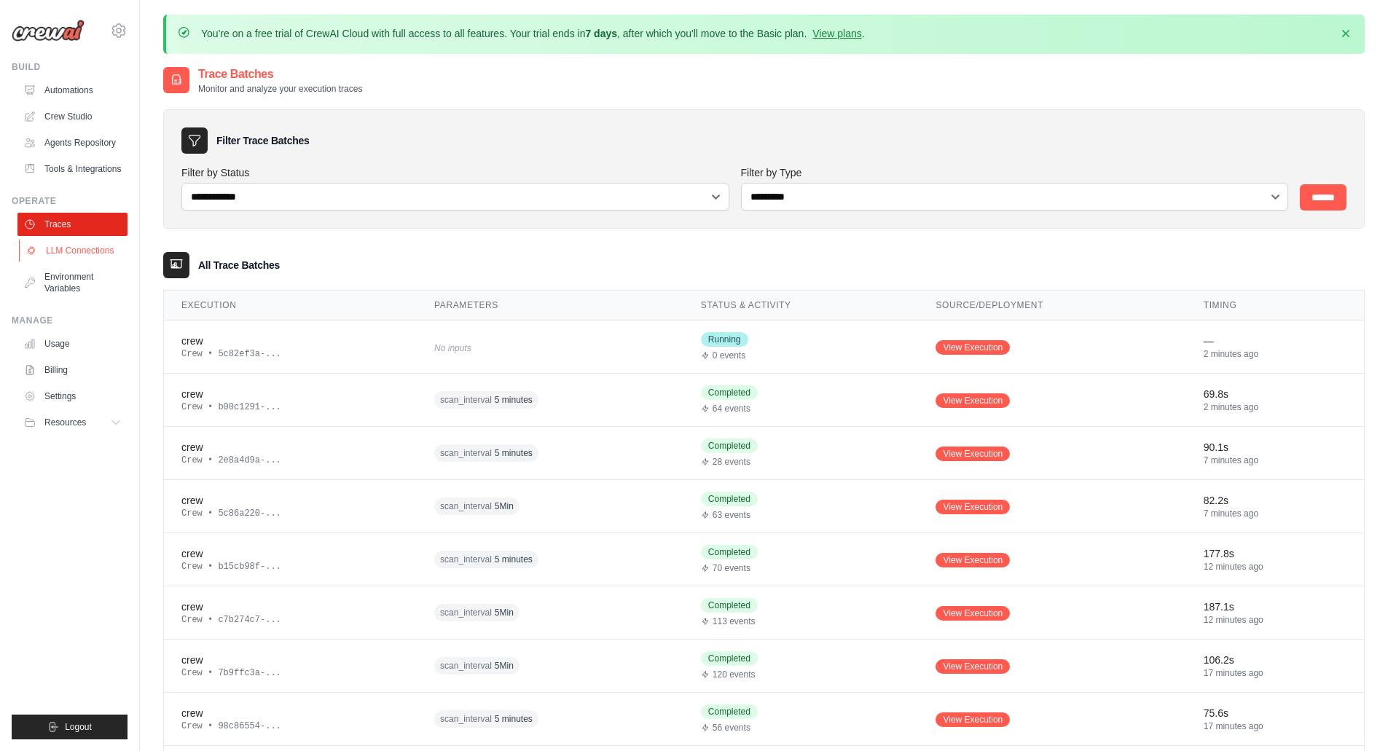
click at [74, 249] on link "LLM Connections" at bounding box center [74, 250] width 110 height 23
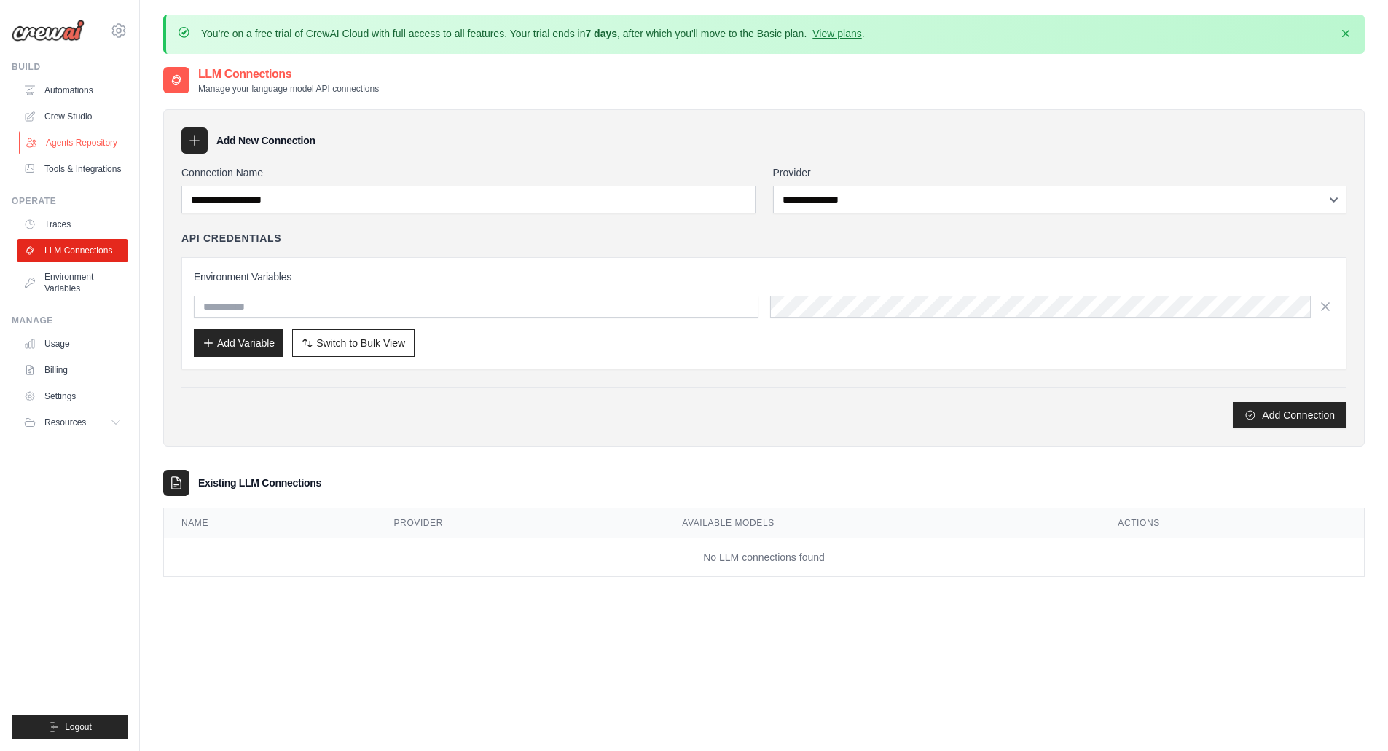
click at [92, 138] on link "Agents Repository" at bounding box center [74, 142] width 110 height 23
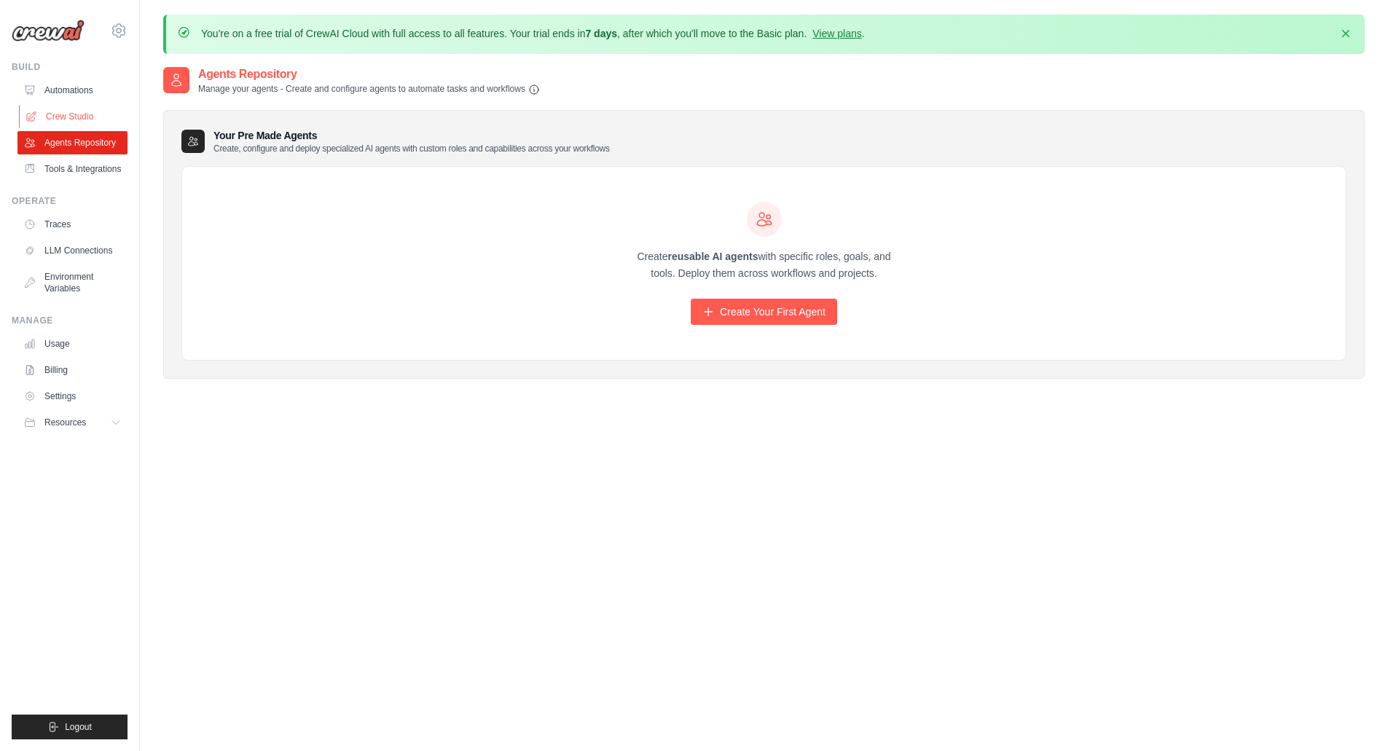
click at [69, 114] on link "Crew Studio" at bounding box center [74, 116] width 110 height 23
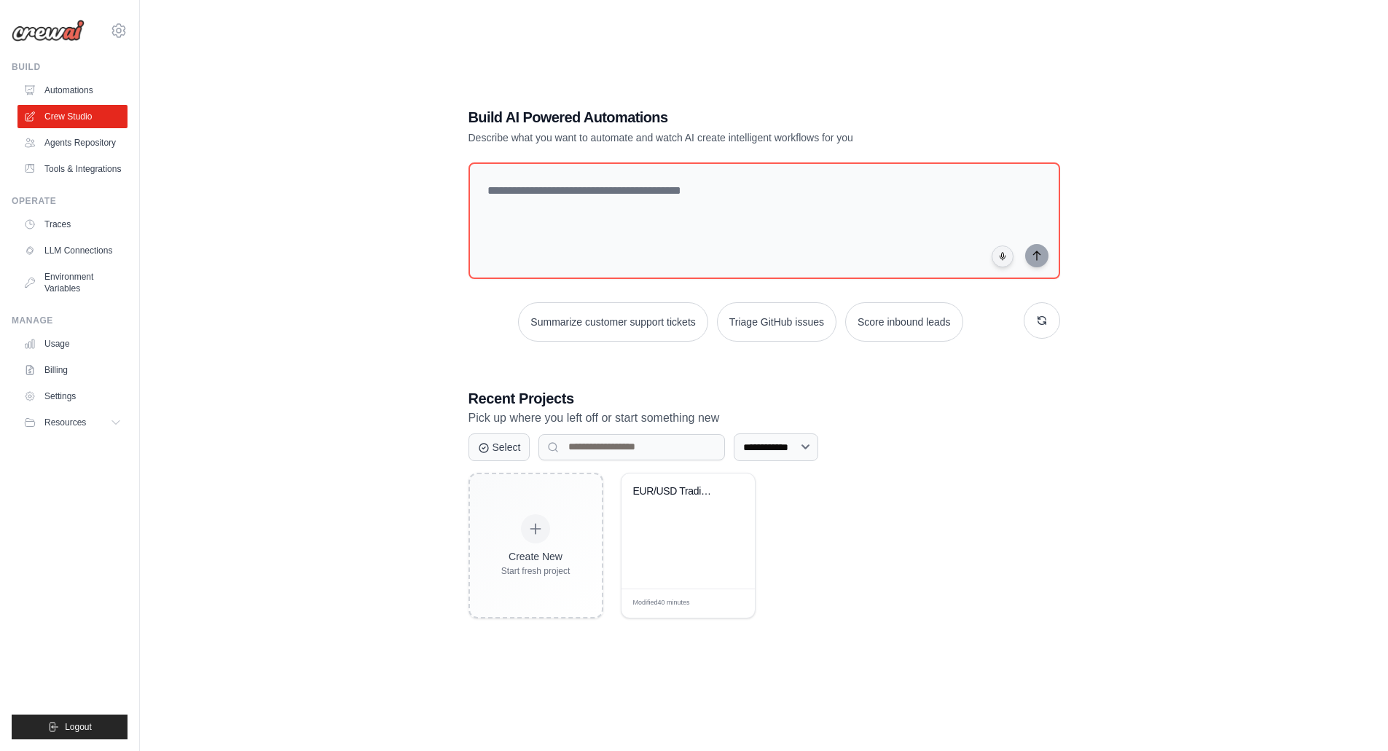
scroll to position [80, 0]
click at [670, 514] on div "EUR/USD Trading Automation" at bounding box center [688, 501] width 110 height 34
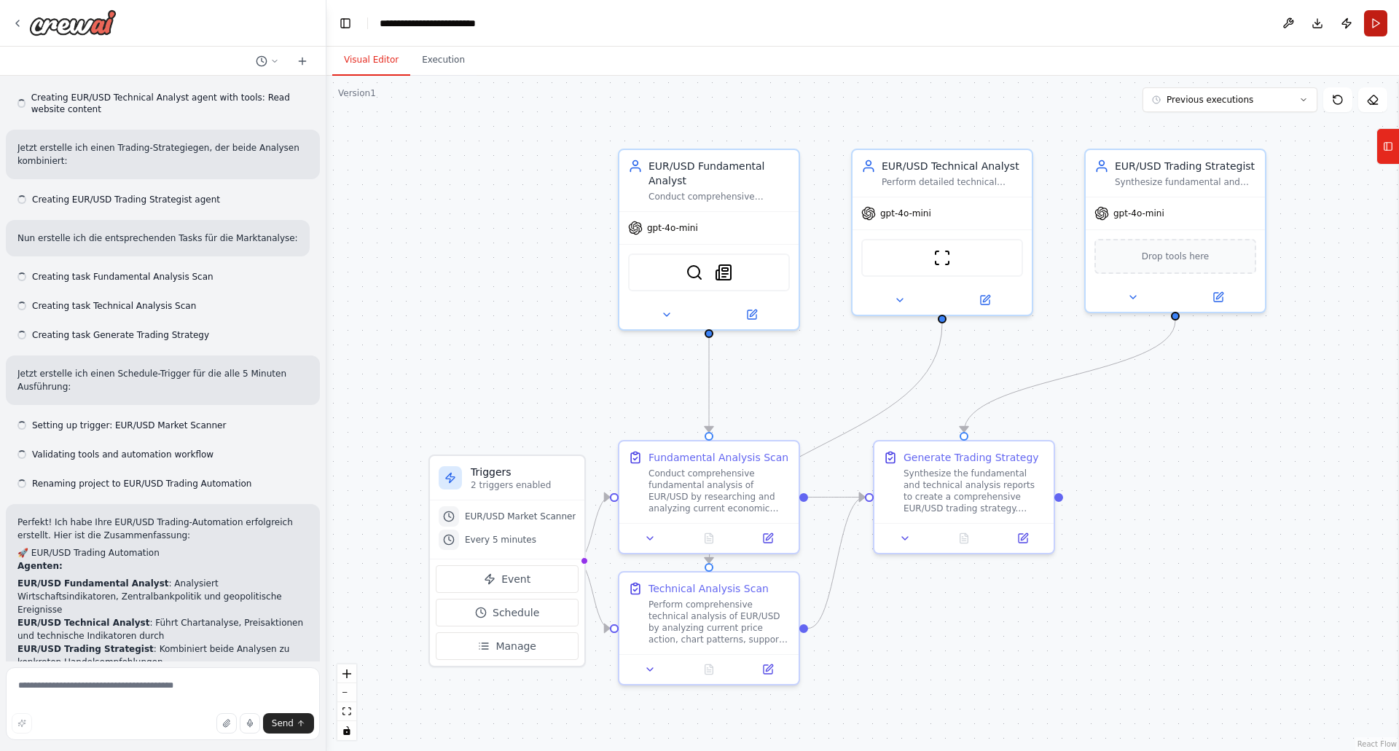
click at [1373, 28] on button "Run" at bounding box center [1375, 23] width 23 height 26
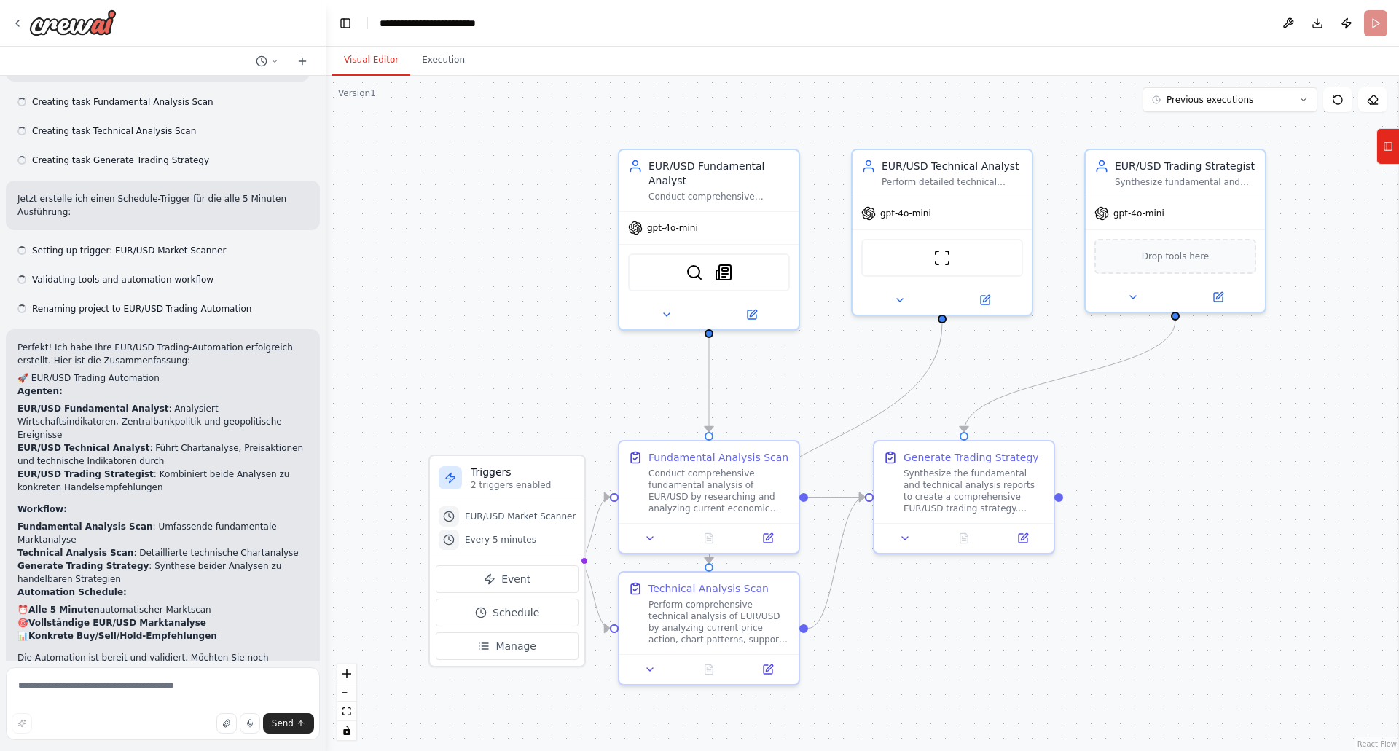
scroll to position [776, 0]
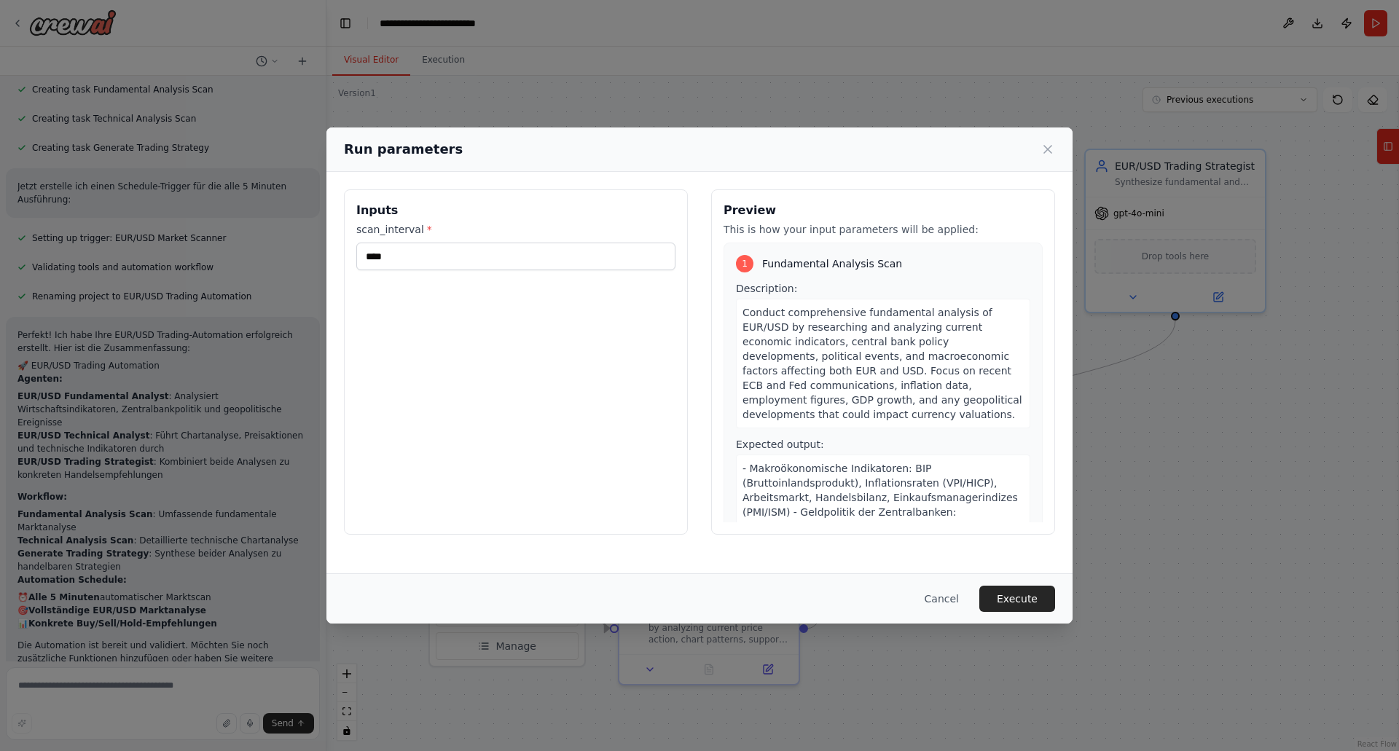
click at [942, 590] on button "Cancel" at bounding box center [942, 599] width 58 height 26
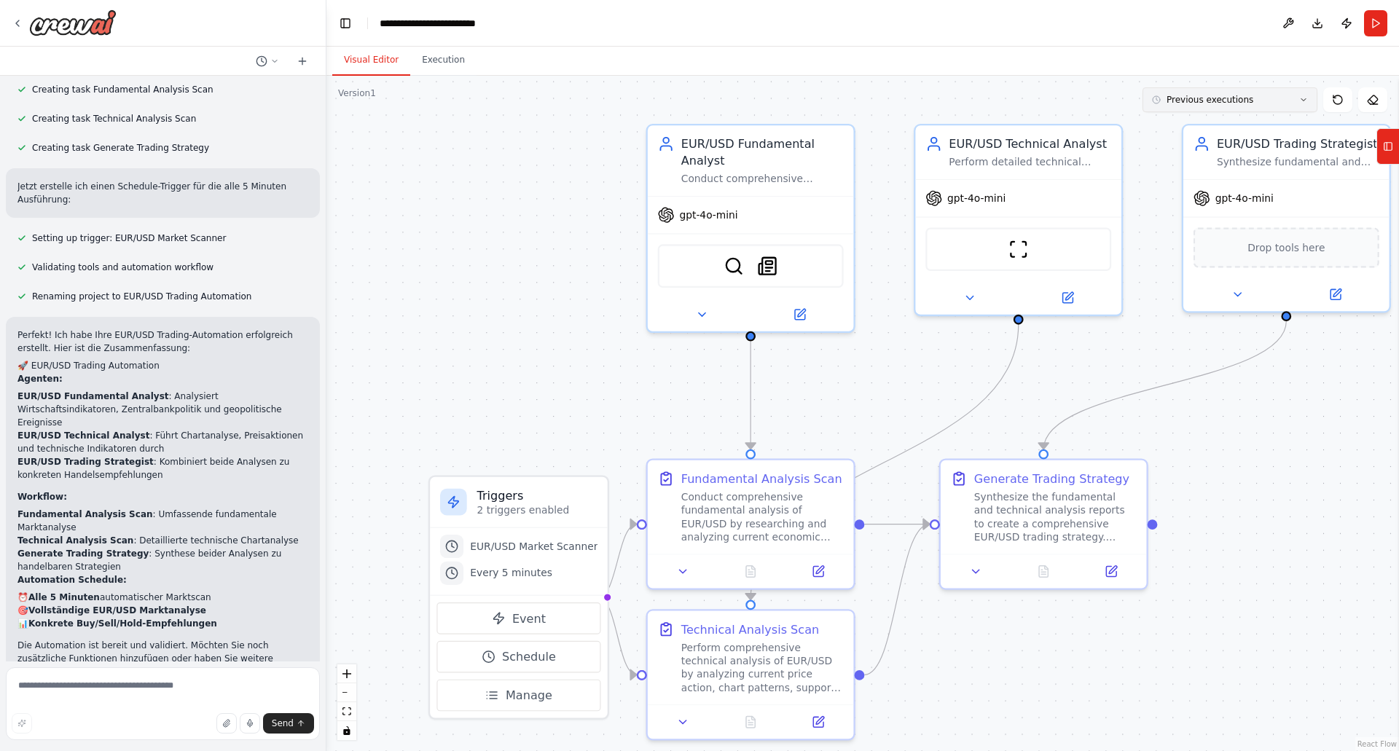
click at [1294, 101] on button "Previous executions" at bounding box center [1230, 99] width 175 height 25
click at [1190, 126] on div "25m ago" at bounding box center [1239, 127] width 146 height 12
click at [444, 66] on button "Execution" at bounding box center [443, 60] width 66 height 31
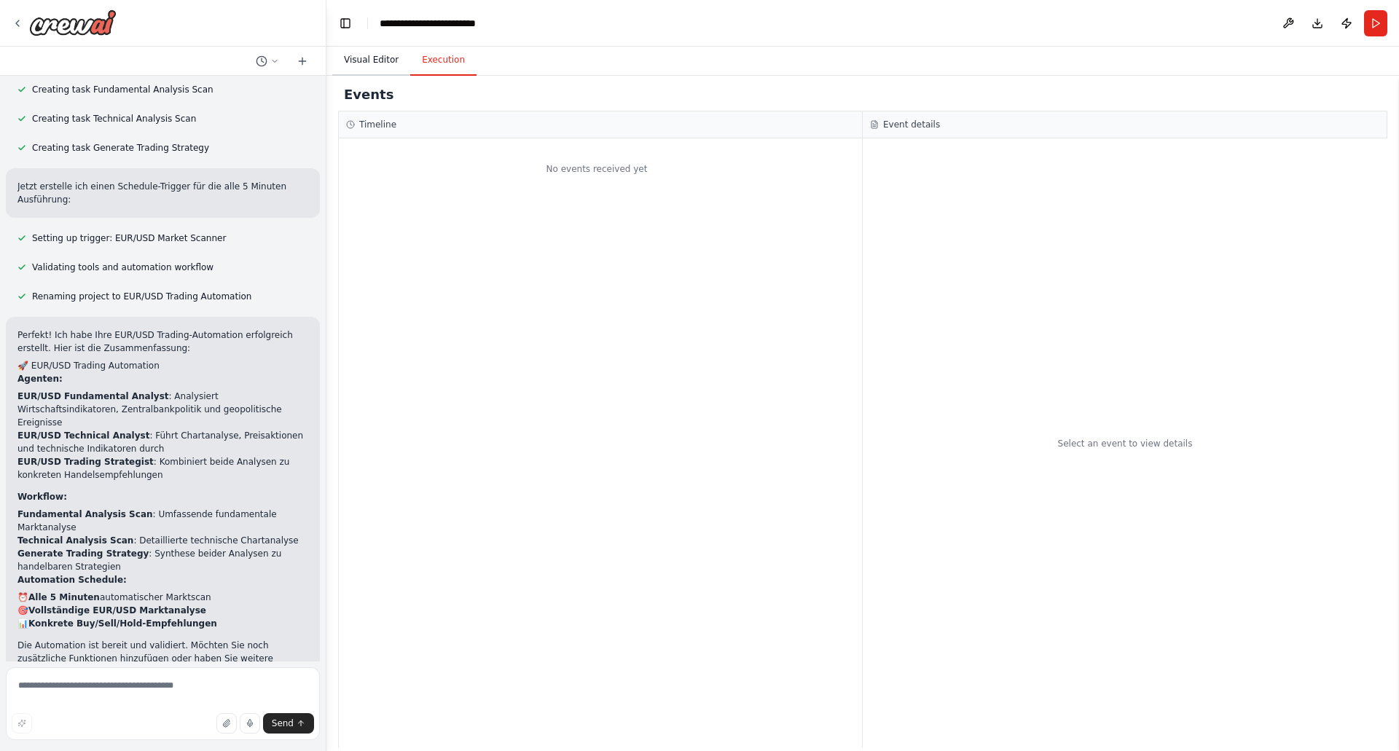
click at [368, 62] on button "Visual Editor" at bounding box center [371, 60] width 78 height 31
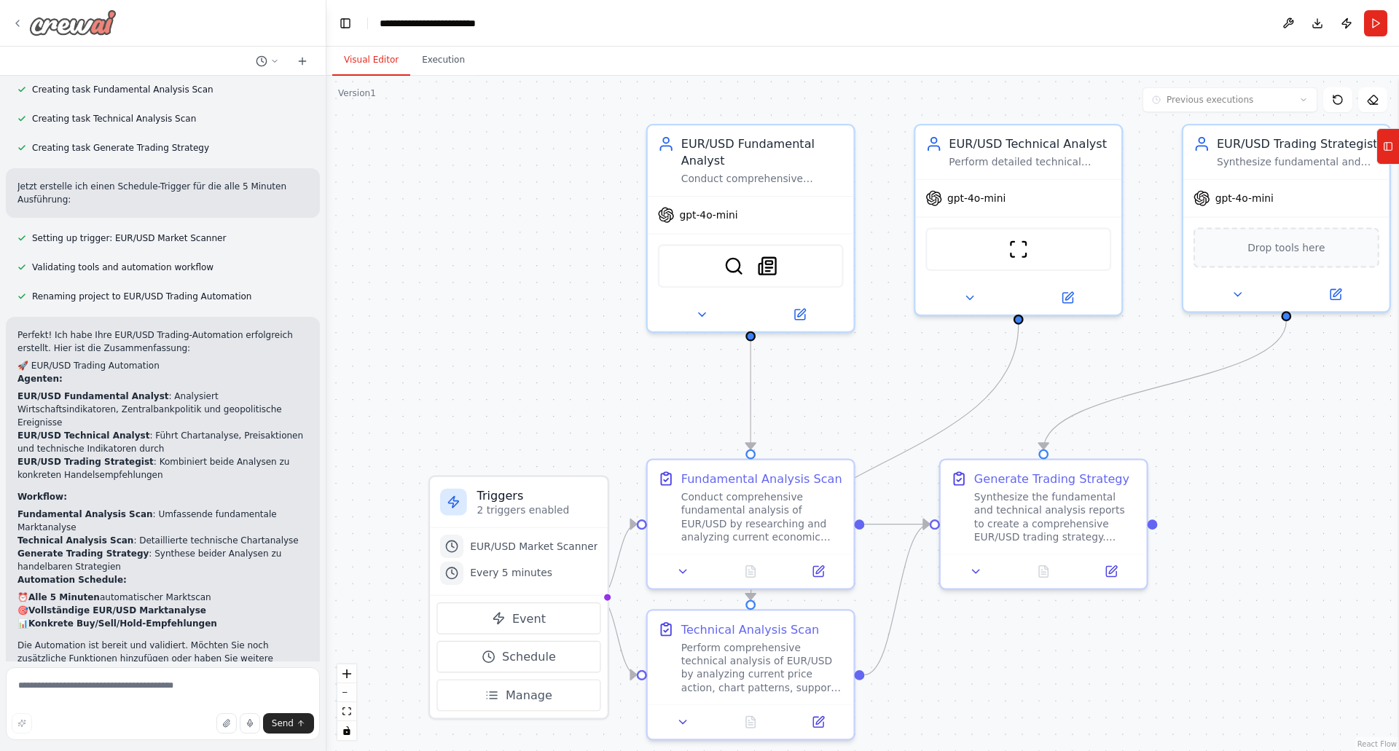
click at [21, 17] on icon at bounding box center [18, 23] width 12 height 12
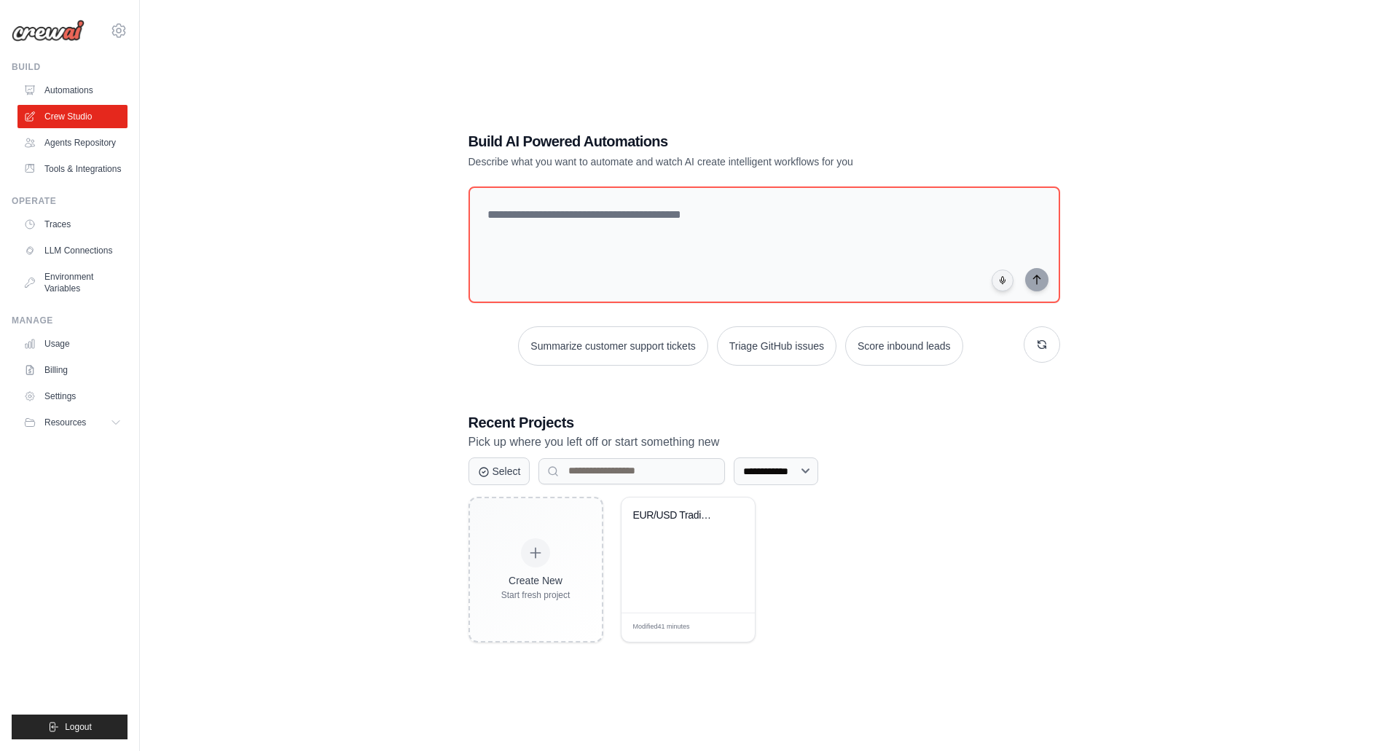
scroll to position [80, 0]
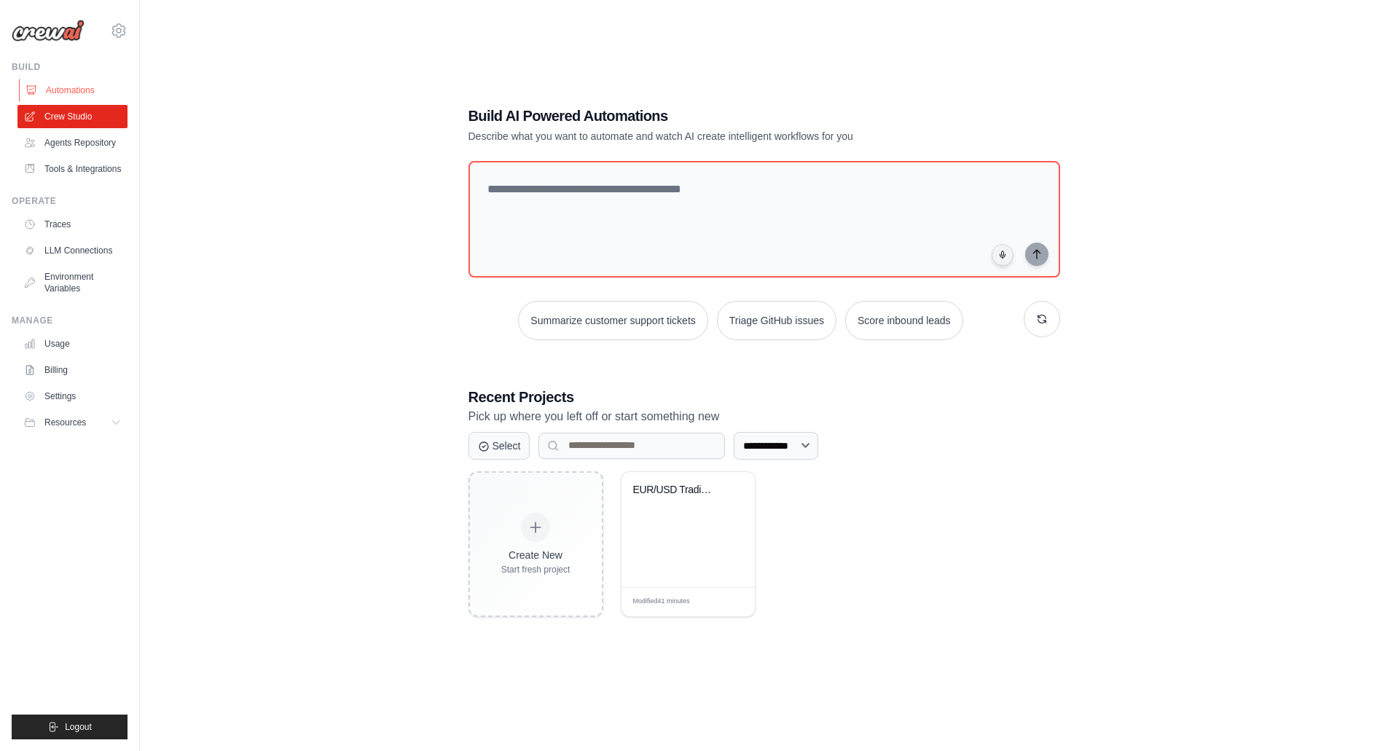
click at [71, 88] on link "Automations" at bounding box center [74, 90] width 110 height 23
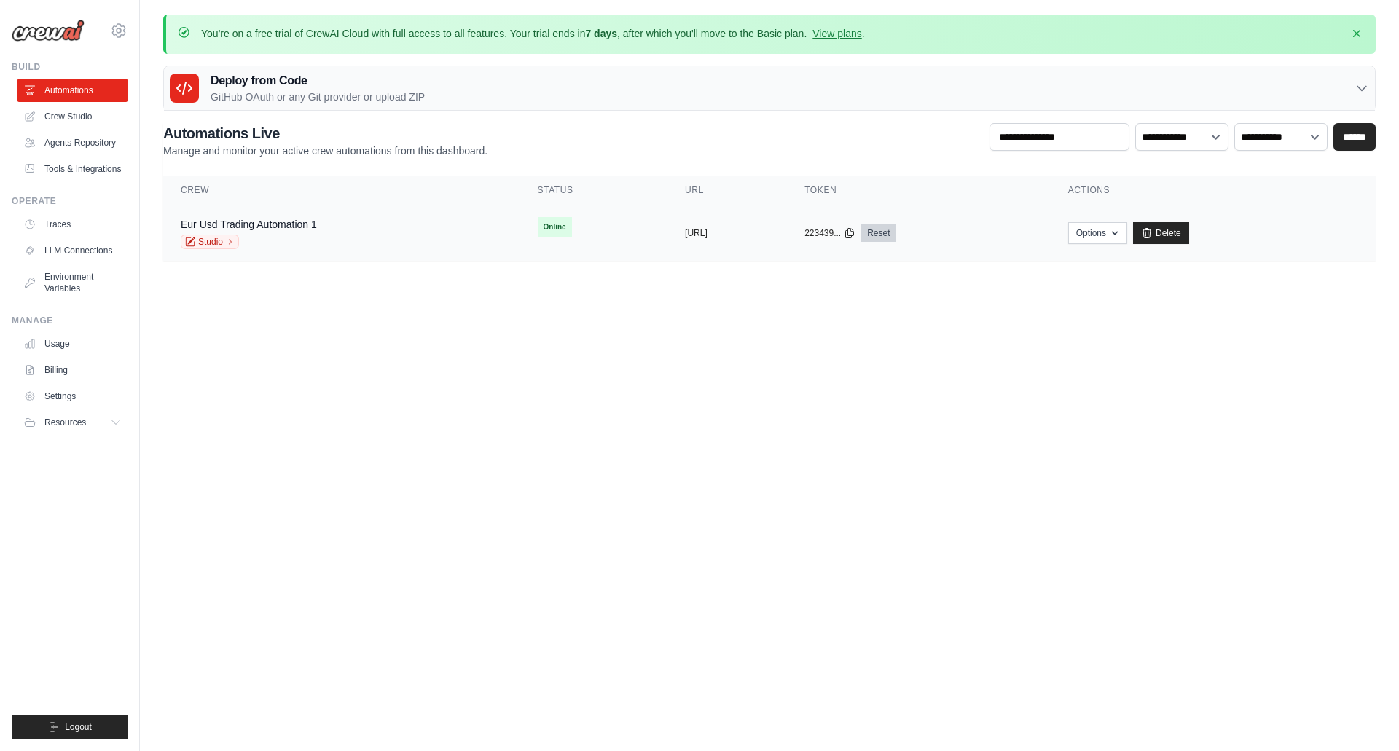
click at [896, 235] on link "Reset" at bounding box center [878, 232] width 34 height 17
click at [1121, 236] on icon "button" at bounding box center [1115, 233] width 12 height 12
click at [1121, 235] on icon "button" at bounding box center [1115, 233] width 12 height 12
click at [1143, 297] on body "markusleute84@gmail.com Settings Build Automations" at bounding box center [699, 375] width 1399 height 751
click at [233, 241] on icon at bounding box center [230, 242] width 9 height 9
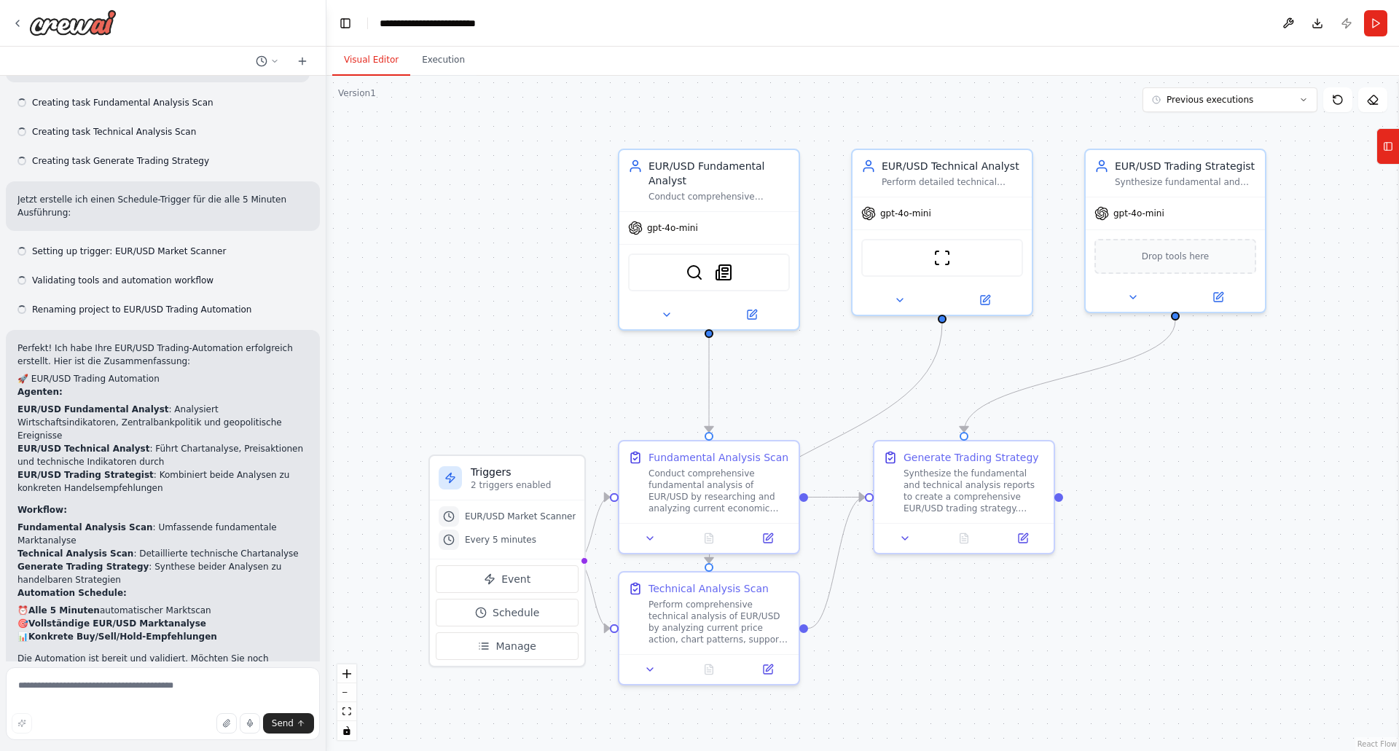
scroll to position [776, 0]
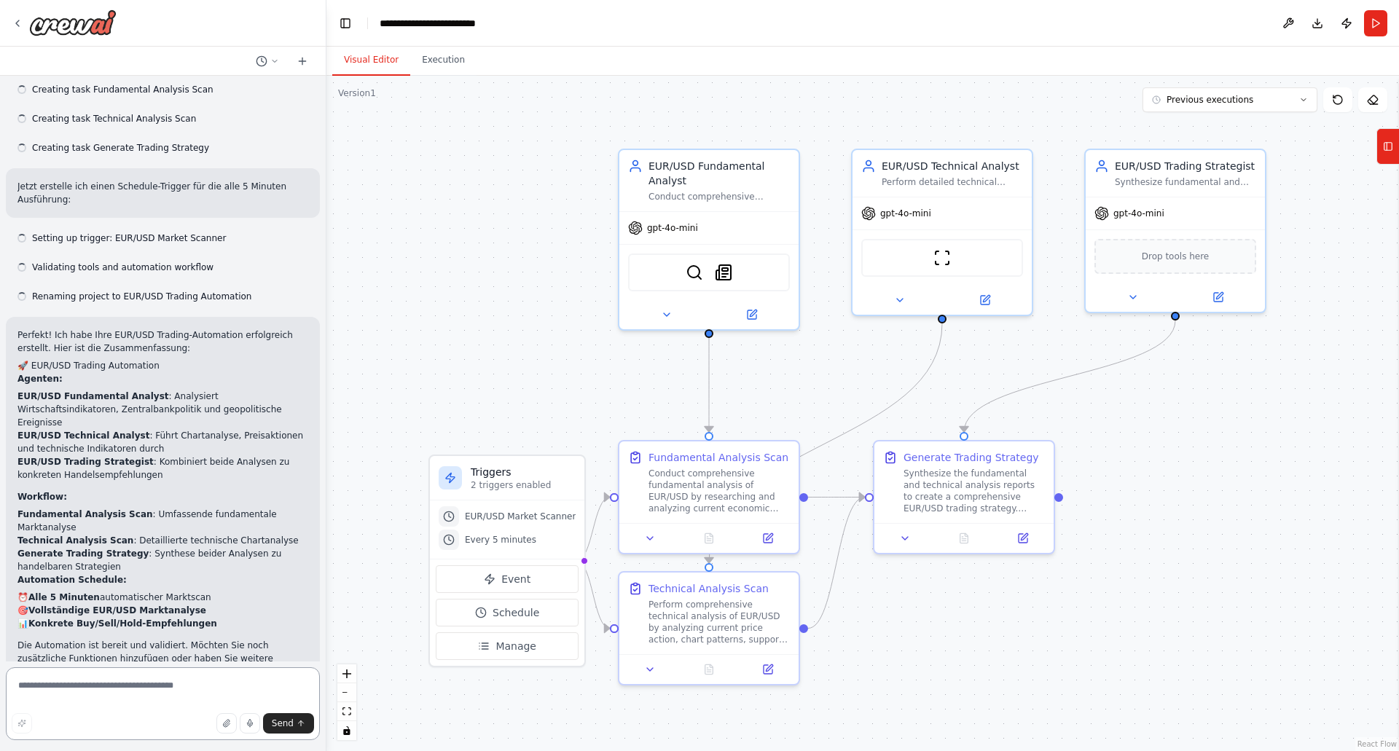
click at [93, 689] on textarea at bounding box center [163, 704] width 314 height 73
type textarea "*******"
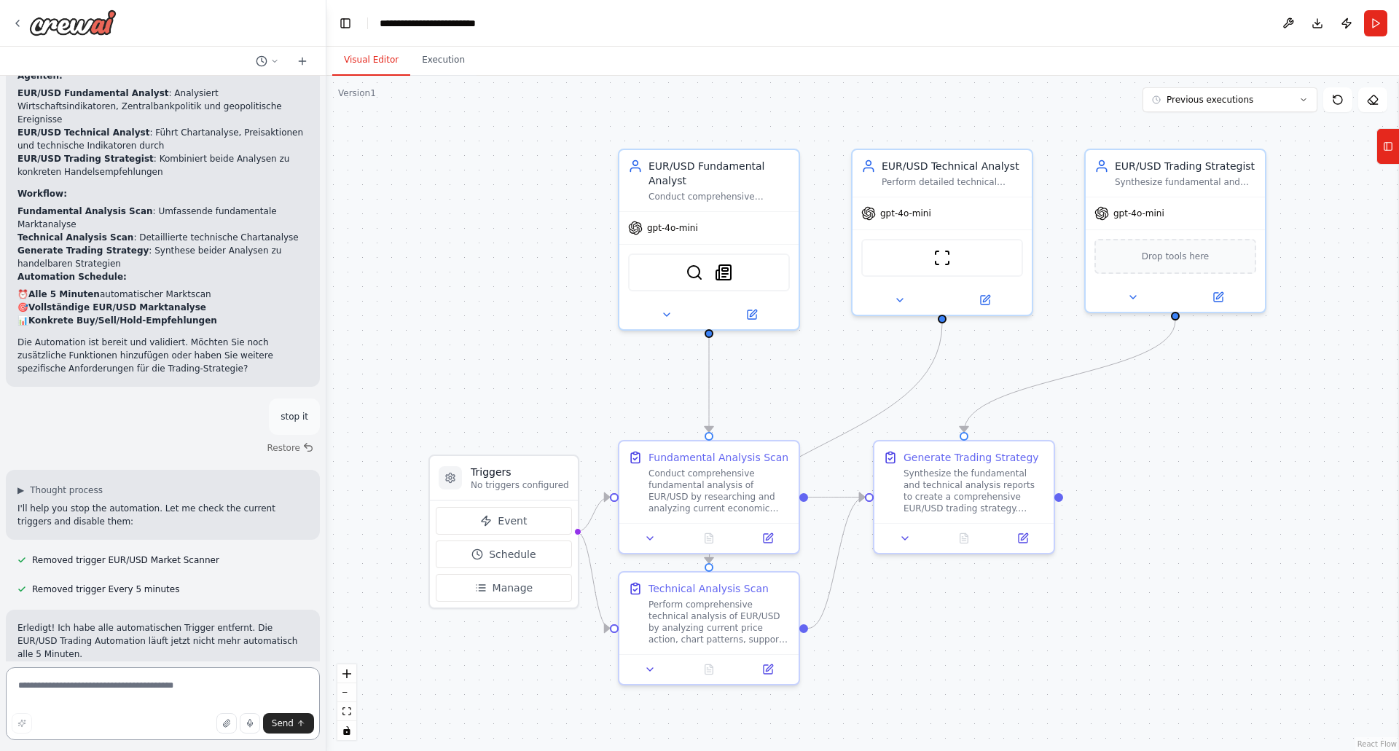
scroll to position [1093, 0]
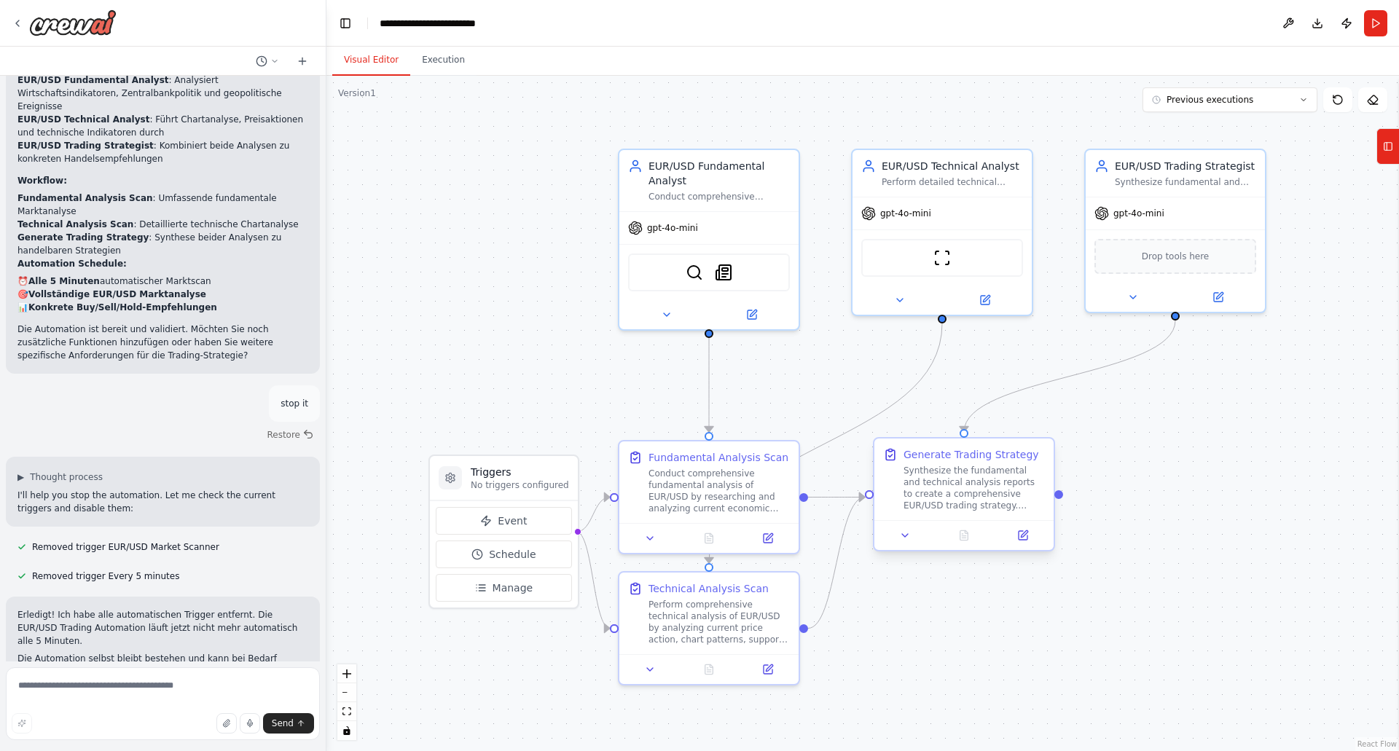
click at [964, 493] on div "Synthesize the fundamental and technical analysis reports to create a comprehen…" at bounding box center [974, 488] width 141 height 47
click at [908, 534] on icon at bounding box center [905, 536] width 12 height 12
click at [915, 532] on icon at bounding box center [913, 536] width 12 height 12
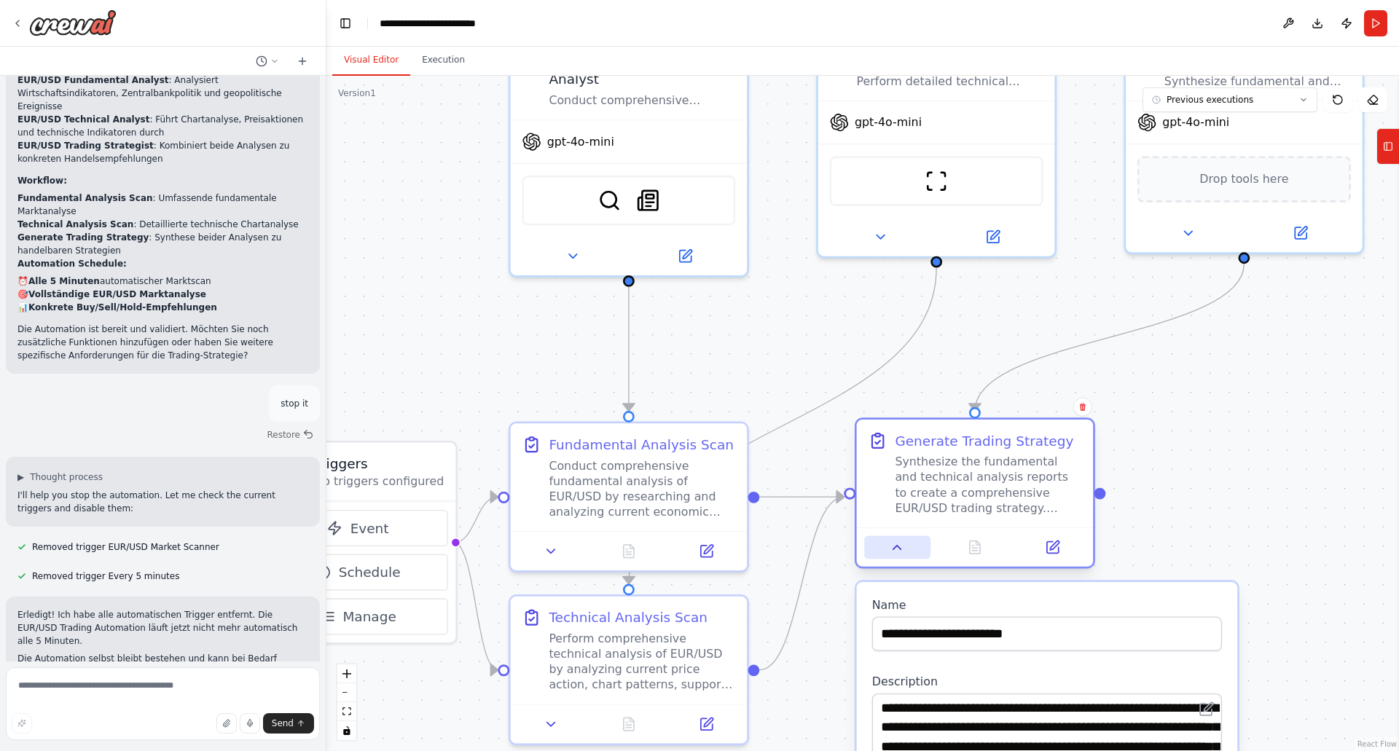
click at [895, 544] on icon at bounding box center [897, 547] width 15 height 15
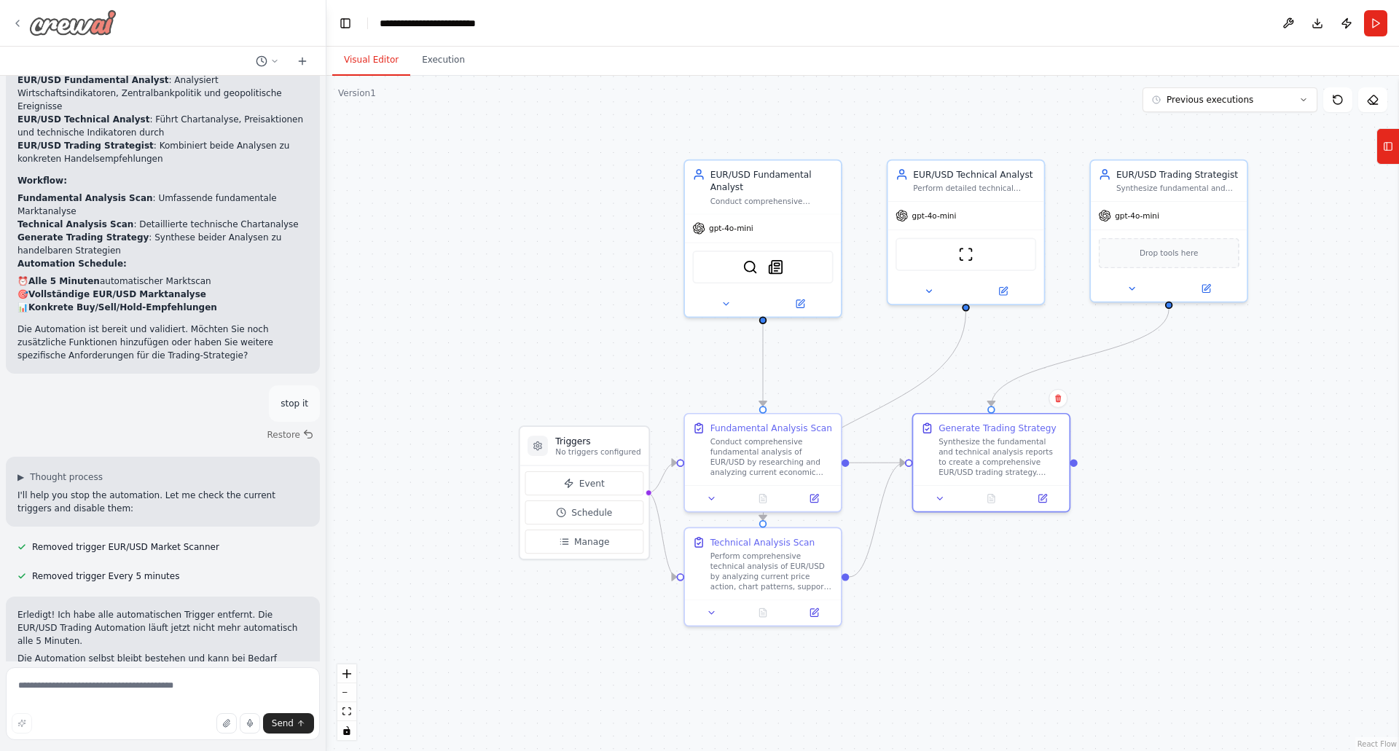
click at [15, 20] on icon at bounding box center [18, 23] width 12 height 12
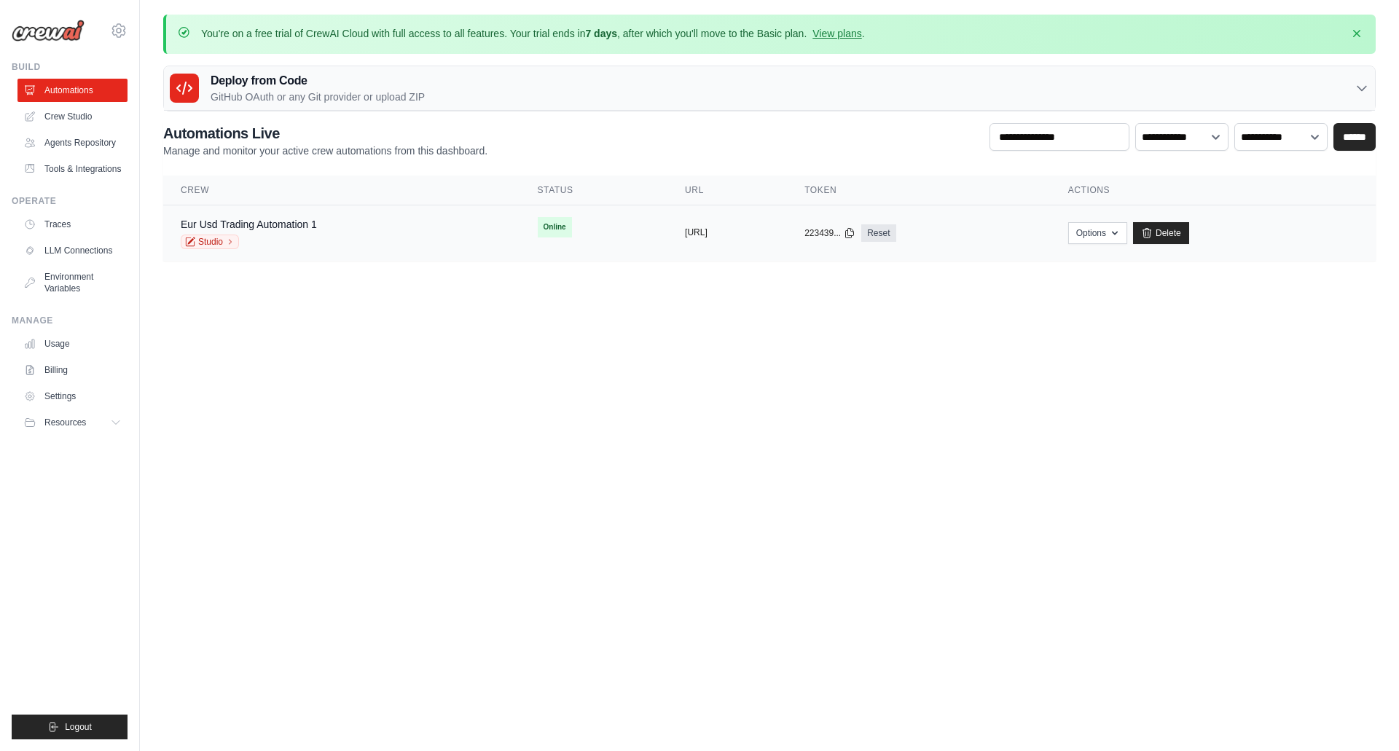
click at [685, 233] on button "[URL]" at bounding box center [696, 233] width 23 height 12
click at [1128, 228] on button "Options" at bounding box center [1097, 233] width 59 height 22
click at [75, 113] on link "Crew Studio" at bounding box center [74, 116] width 110 height 23
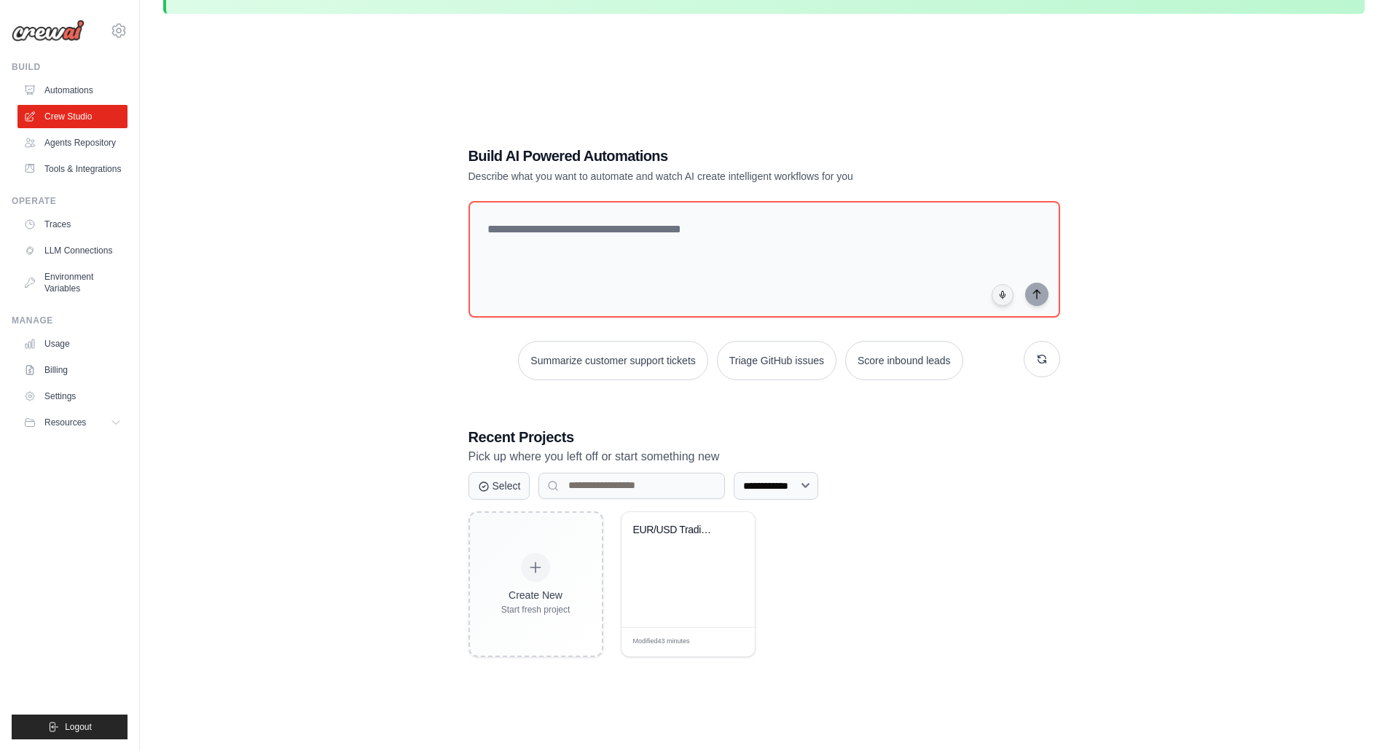
scroll to position [80, 0]
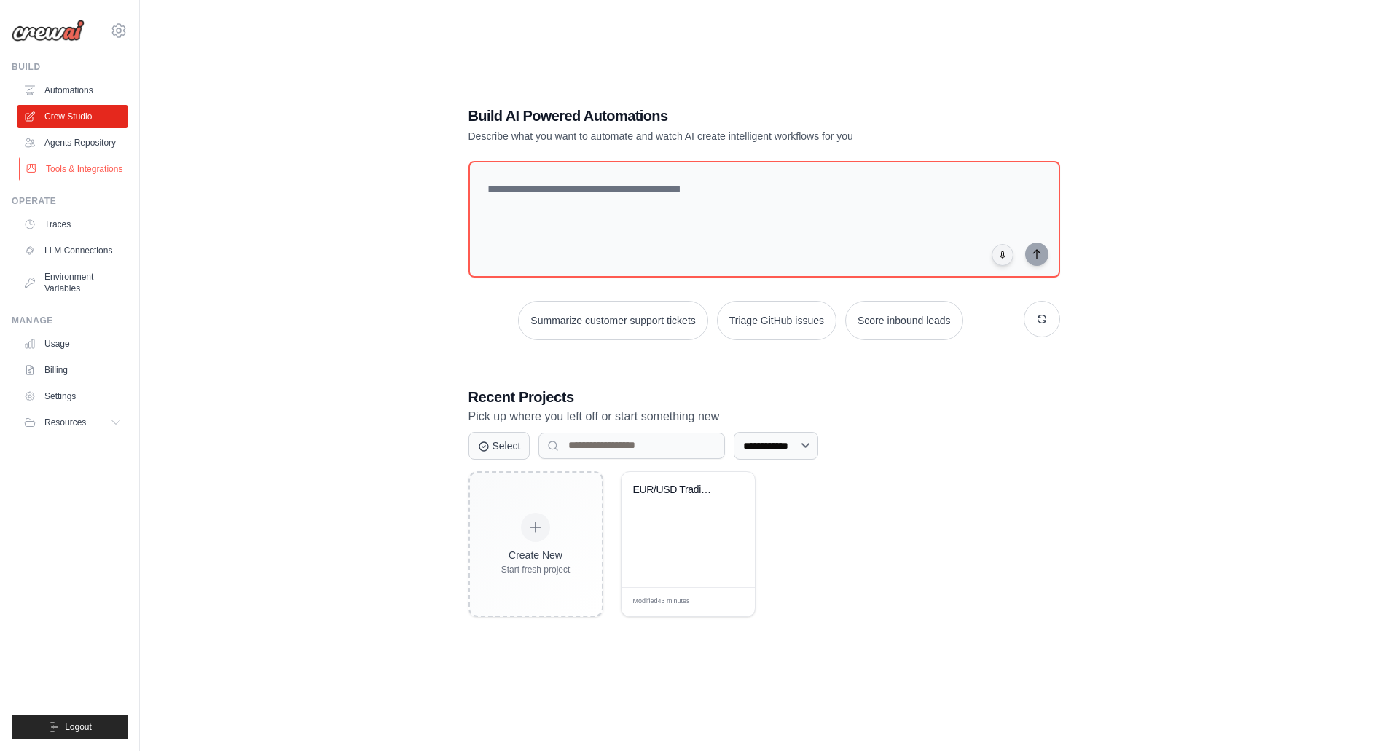
click at [83, 163] on link "Tools & Integrations" at bounding box center [74, 168] width 110 height 23
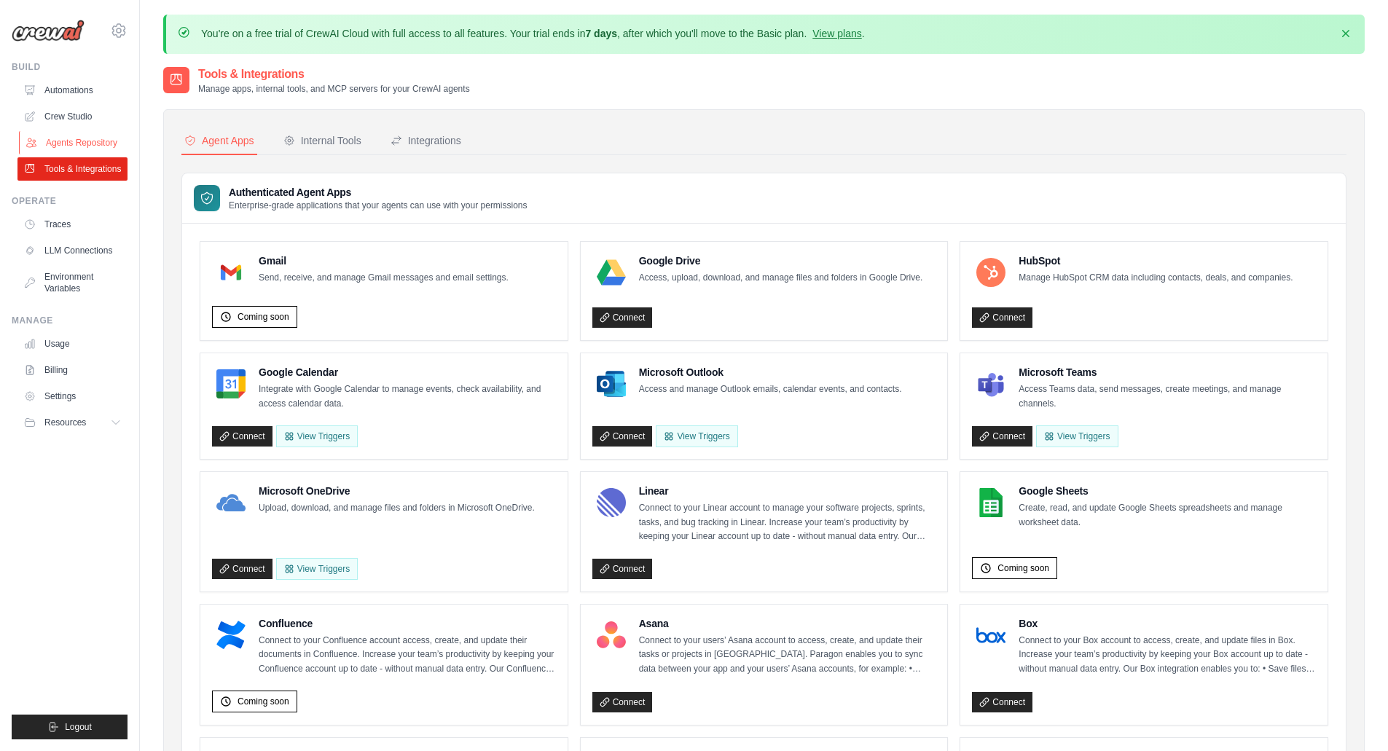
click at [81, 138] on link "Agents Repository" at bounding box center [74, 142] width 110 height 23
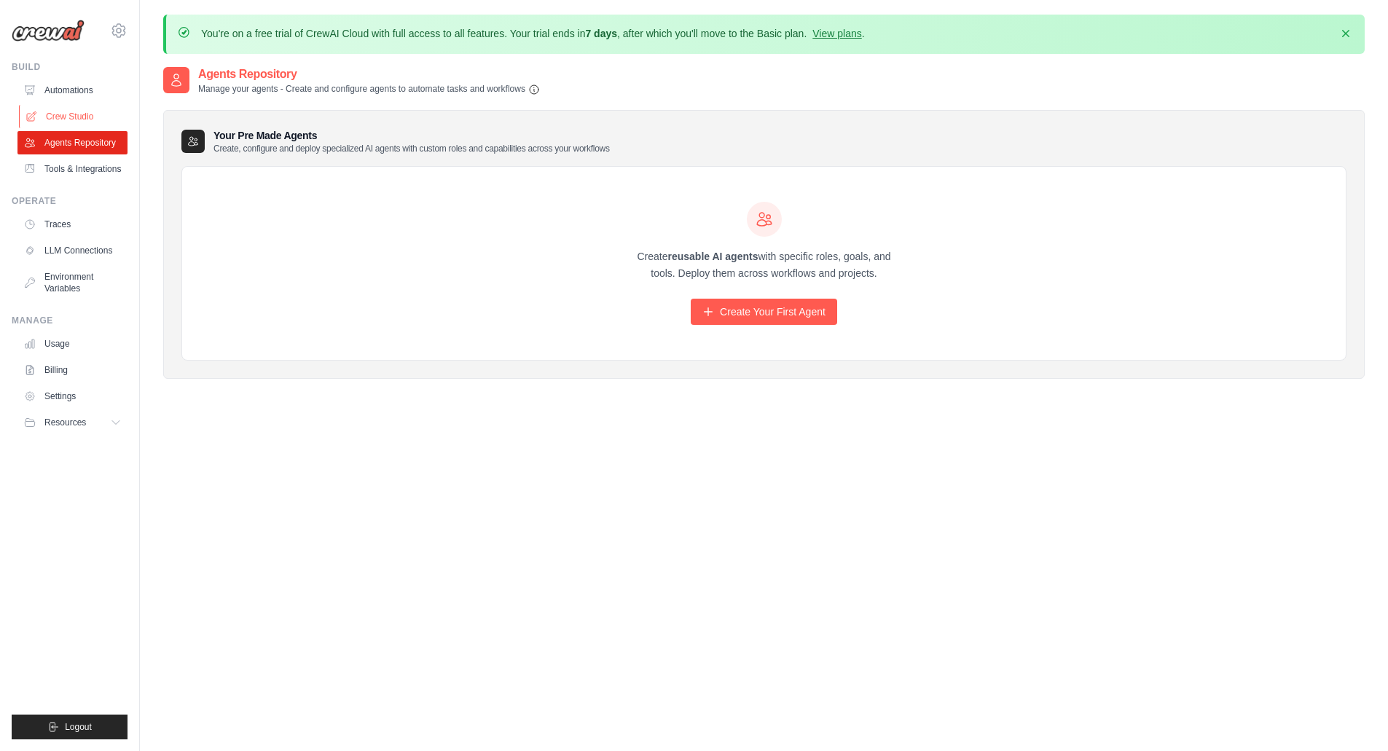
click at [72, 115] on link "Crew Studio" at bounding box center [74, 116] width 110 height 23
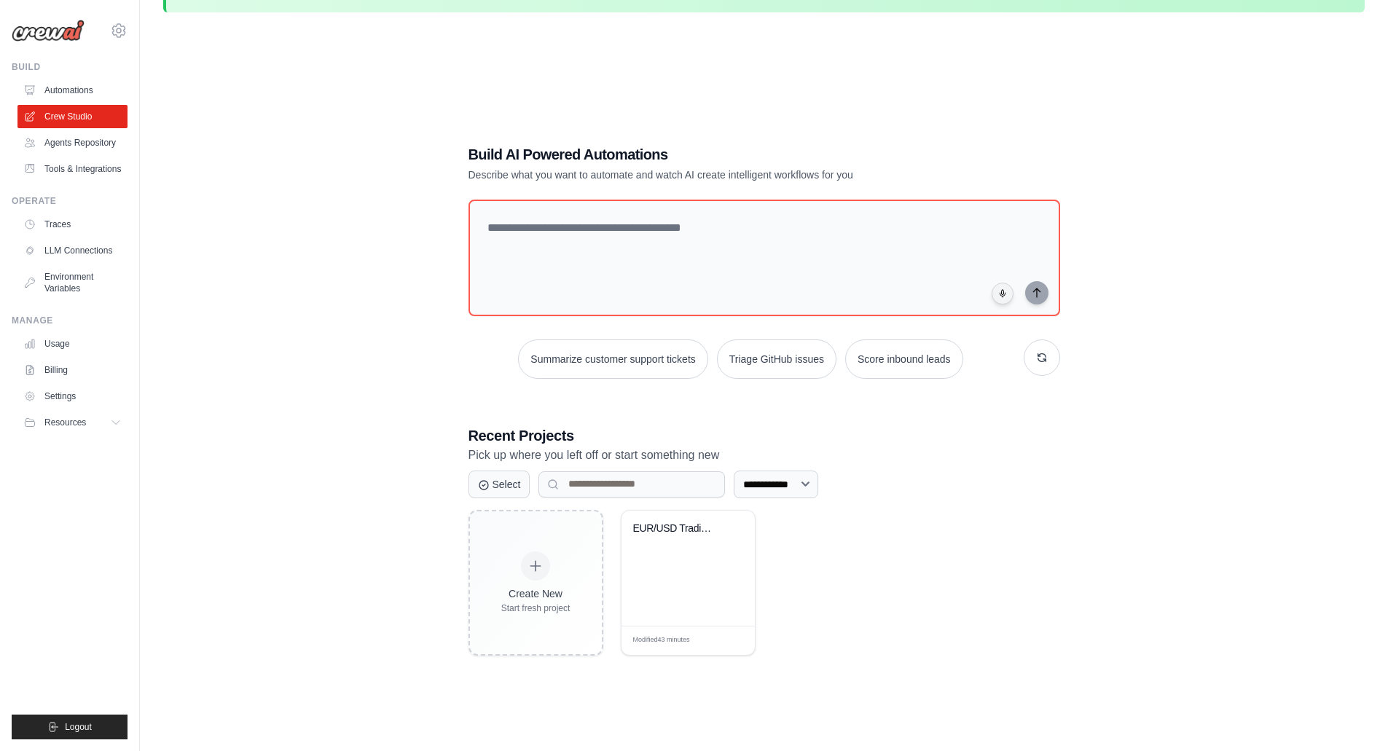
scroll to position [80, 0]
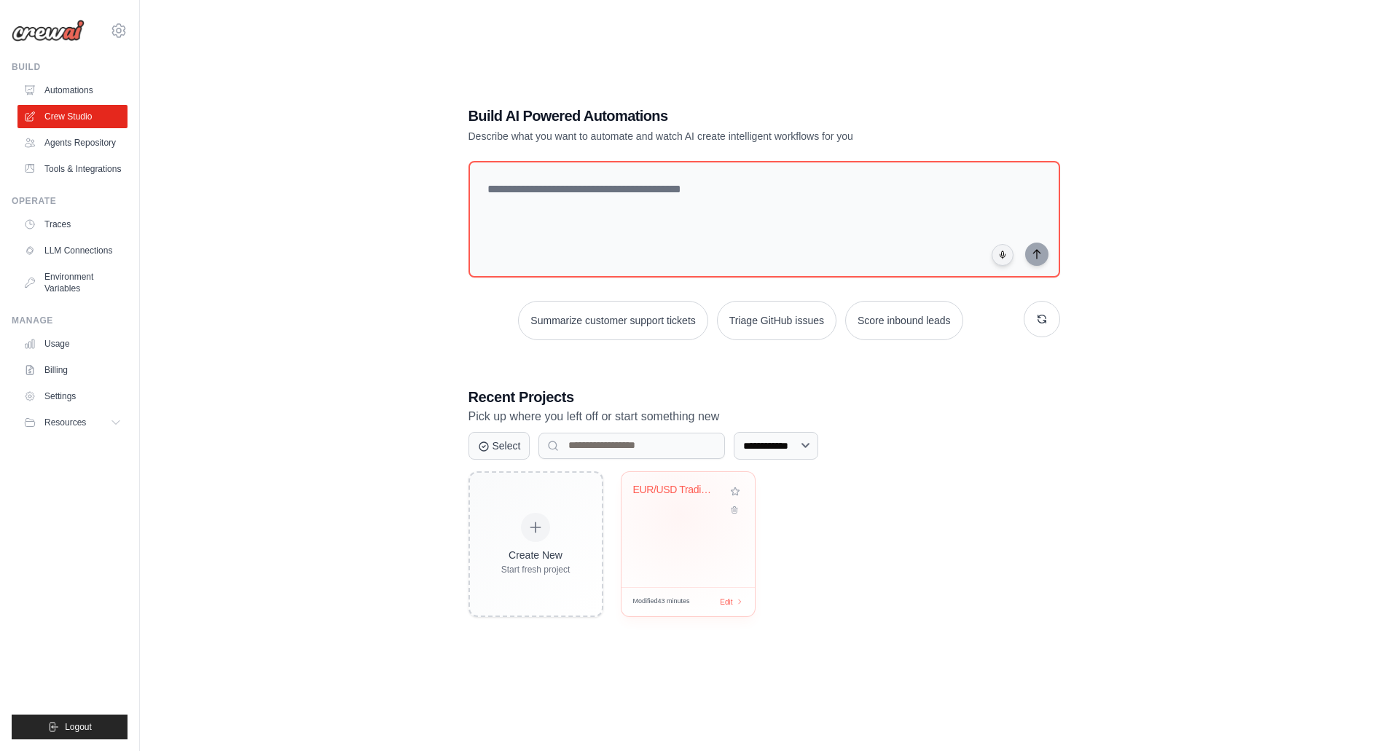
click at [681, 516] on div "EUR/USD Trading Automation" at bounding box center [688, 529] width 133 height 115
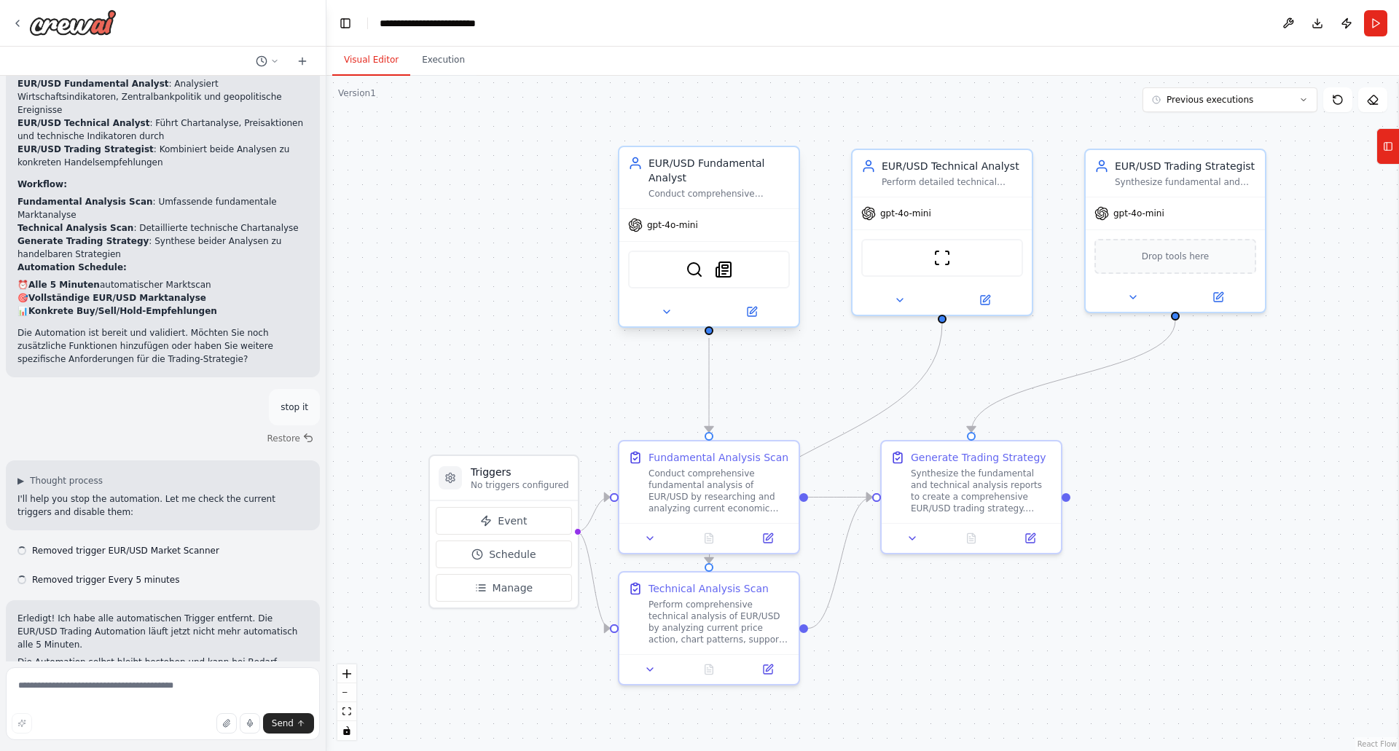
scroll to position [1093, 0]
click at [730, 172] on div "EUR/USD Fundamental Analyst" at bounding box center [719, 170] width 141 height 29
click at [668, 313] on icon at bounding box center [667, 312] width 12 height 12
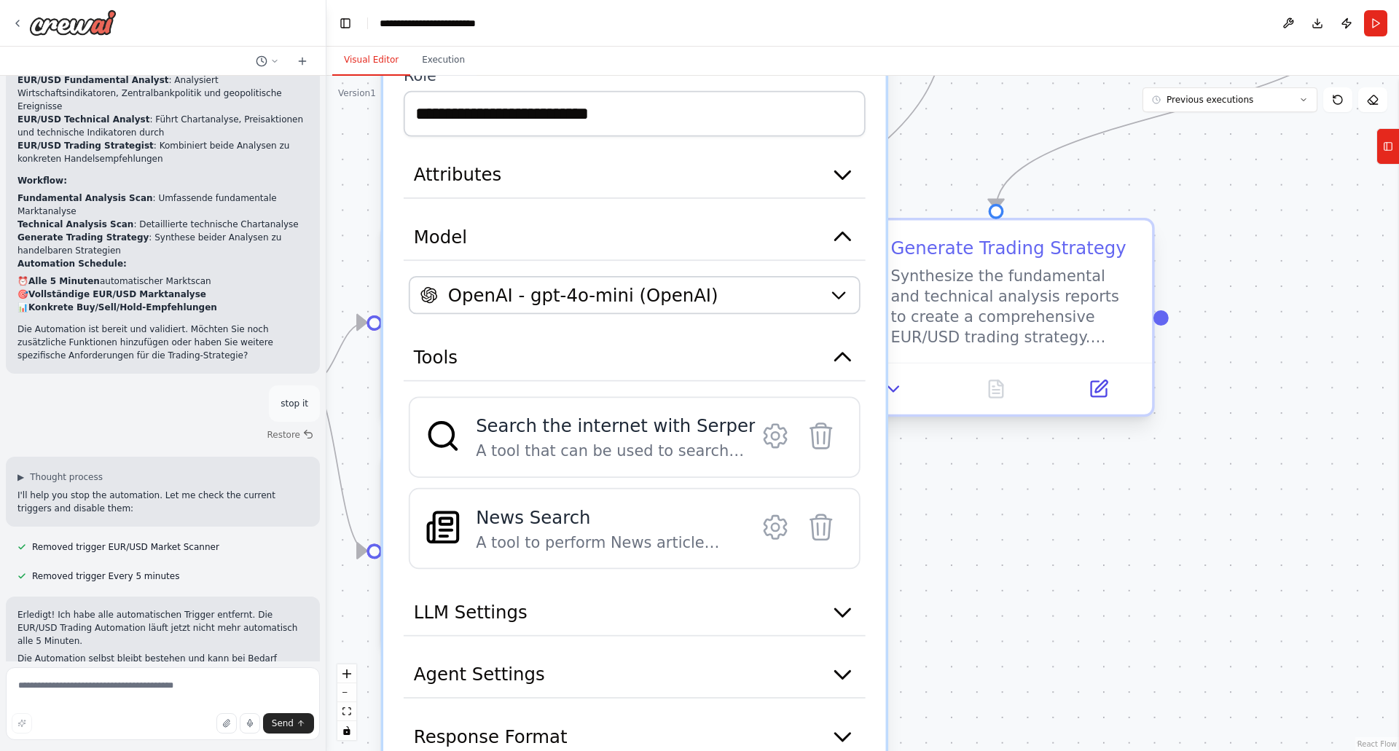
drag, startPoint x: 1208, startPoint y: 500, endPoint x: 1144, endPoint y: 367, distance: 147.7
click at [1255, 348] on div ".deletable-edge-delete-btn { width: 20px; height: 20px; border: 0px solid #ffff…" at bounding box center [863, 414] width 1073 height 676
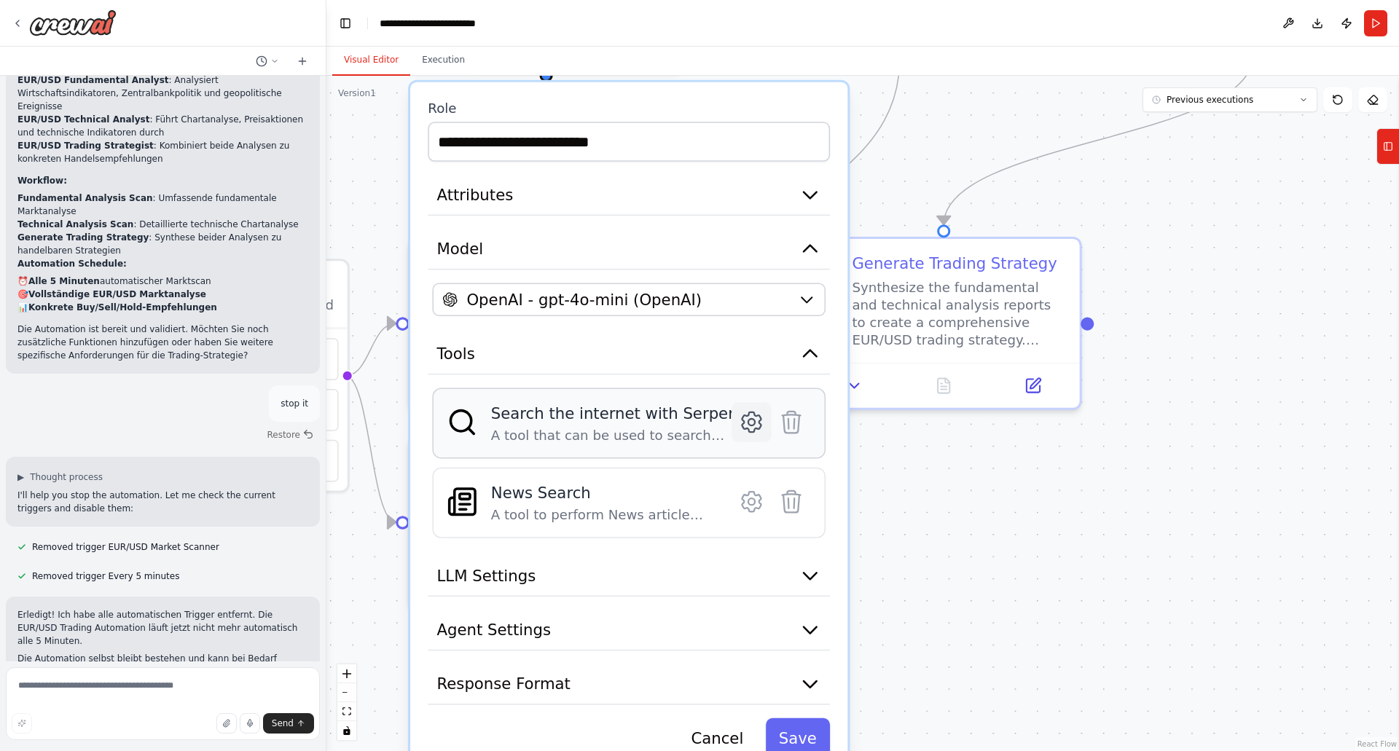
click at [756, 418] on icon at bounding box center [751, 423] width 19 height 20
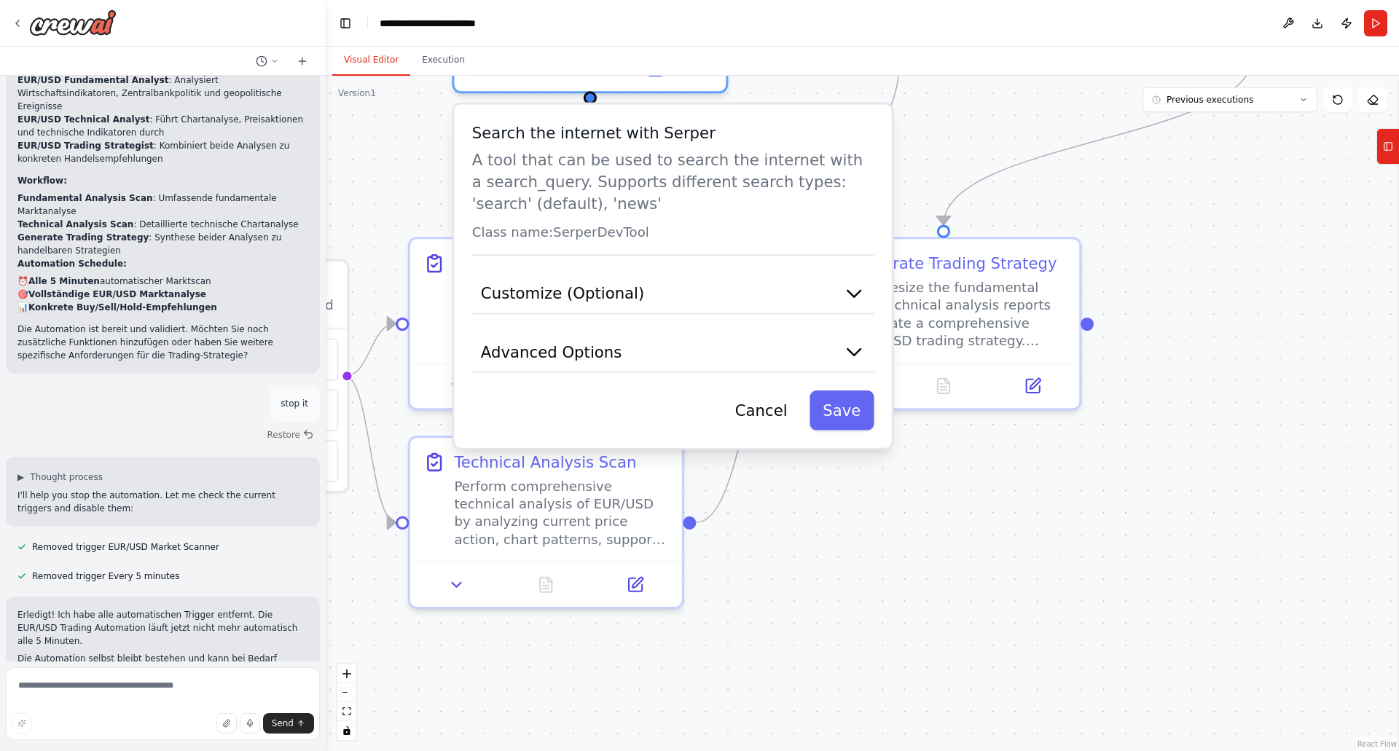
drag, startPoint x: 666, startPoint y: 182, endPoint x: 710, endPoint y: 211, distance: 52.2
click at [710, 211] on p "A tool that can be used to search the internet with a search_query. Supports di…" at bounding box center [673, 182] width 402 height 66
click at [861, 291] on icon "button" at bounding box center [854, 294] width 13 height 7
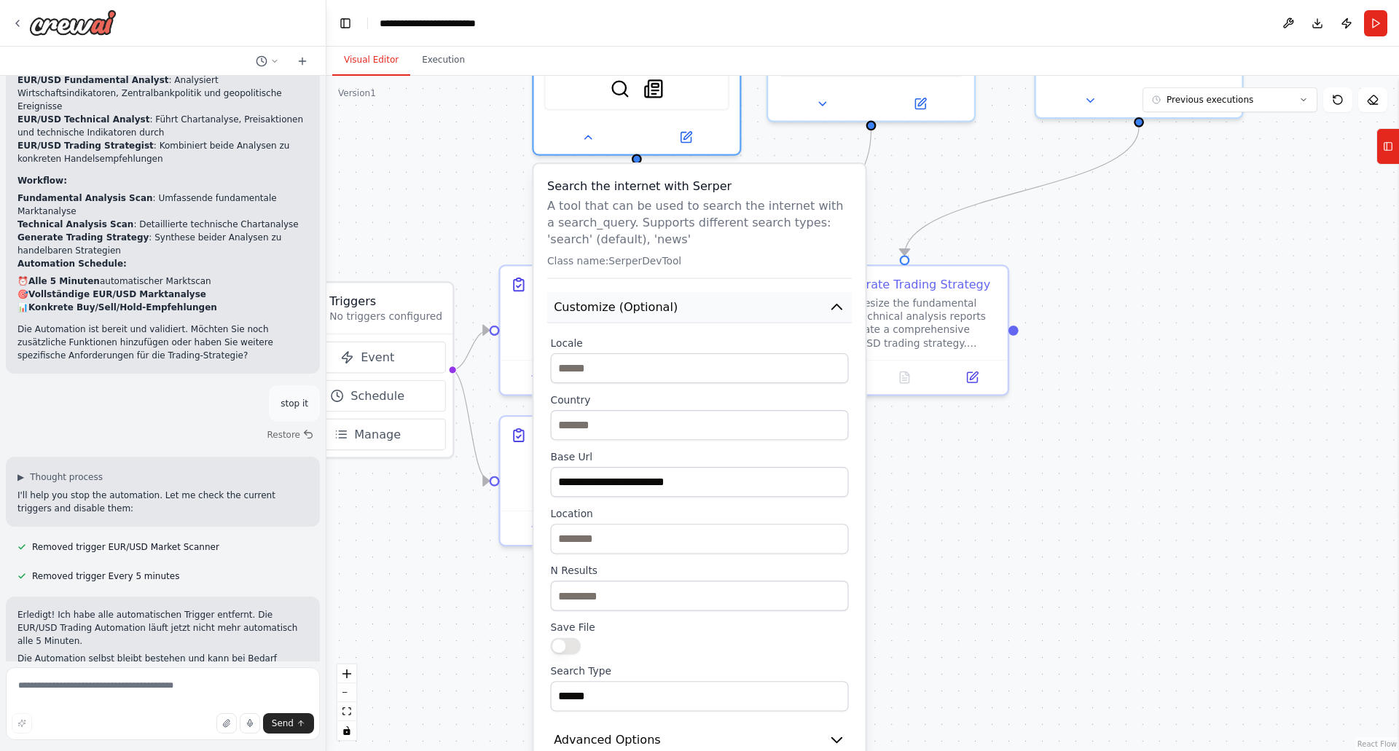
click at [840, 302] on icon "button" at bounding box center [837, 307] width 17 height 17
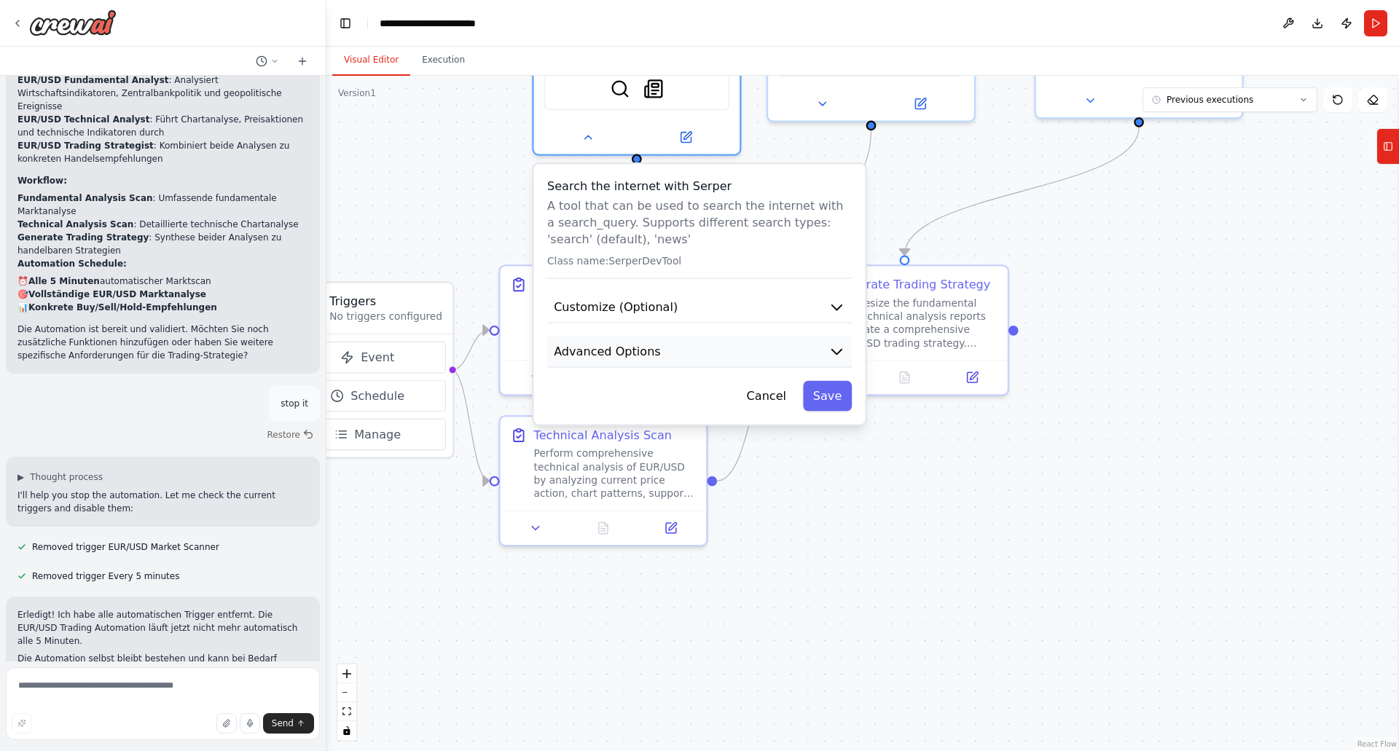
click at [837, 349] on icon "button" at bounding box center [837, 351] width 17 height 17
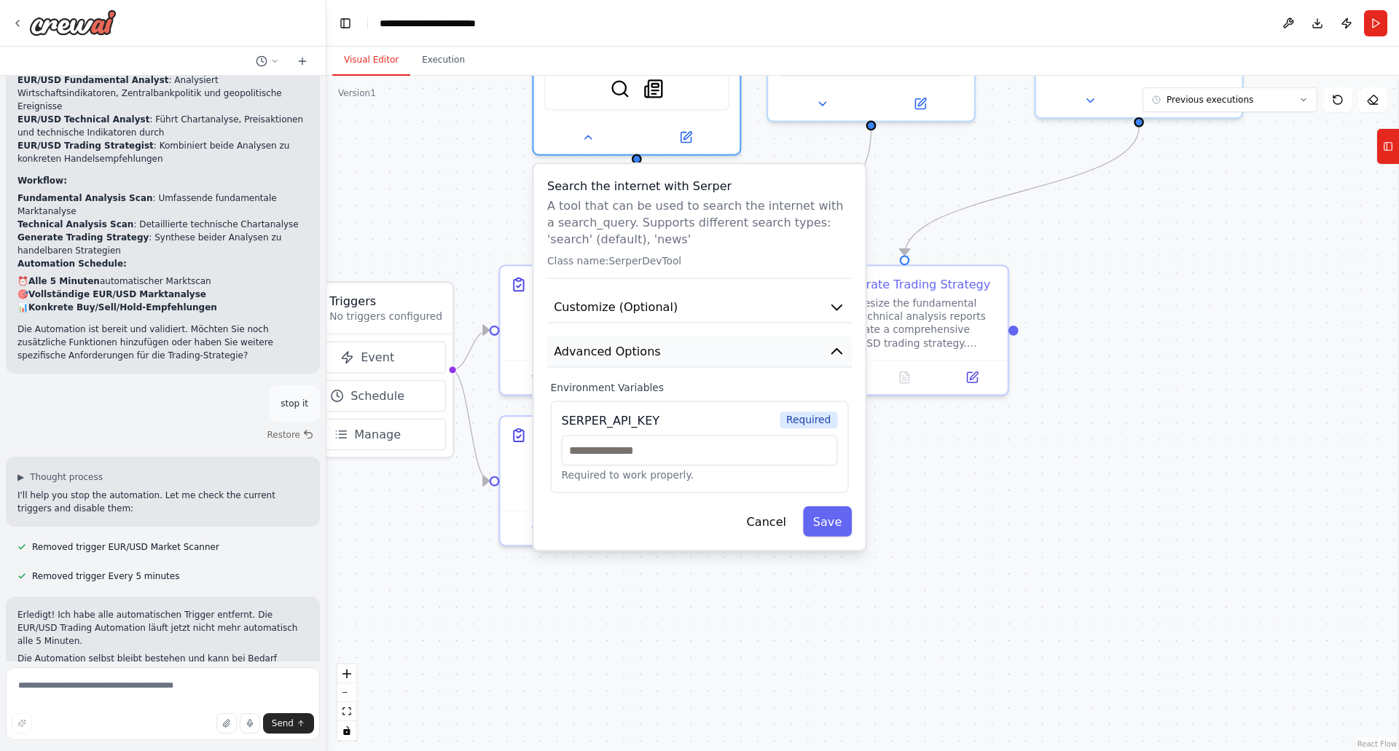
click at [837, 349] on icon "button" at bounding box center [836, 351] width 9 height 5
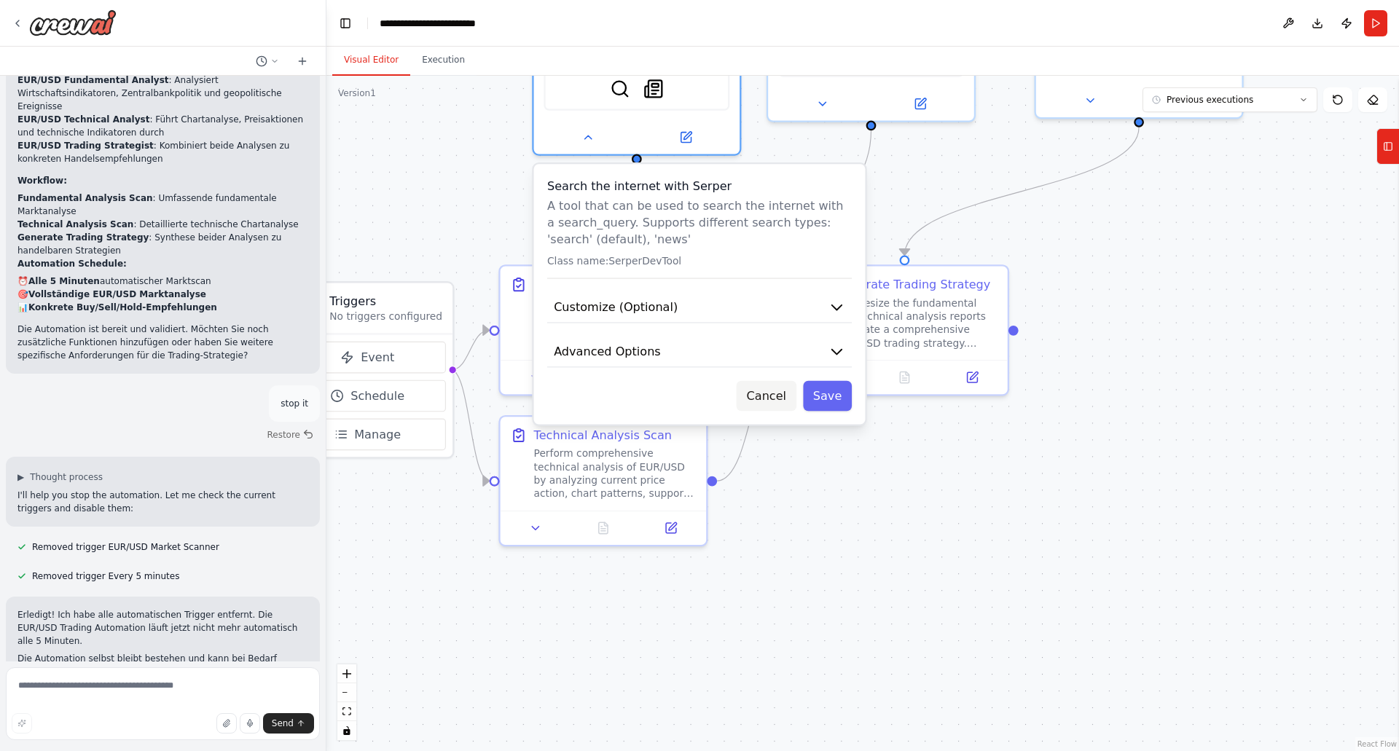
click at [780, 403] on button "Cancel" at bounding box center [767, 396] width 60 height 30
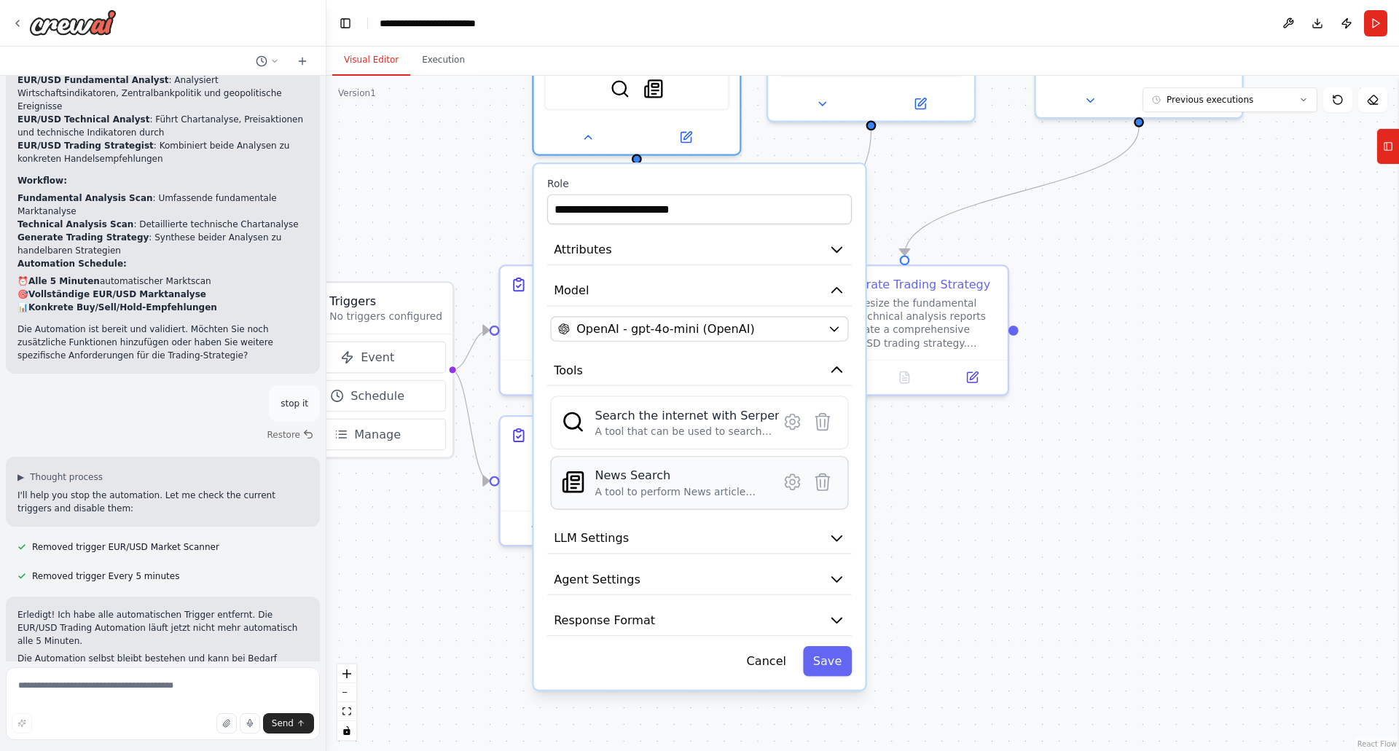
click at [672, 480] on div "News Search" at bounding box center [681, 475] width 173 height 17
click at [792, 479] on icon at bounding box center [793, 481] width 15 height 15
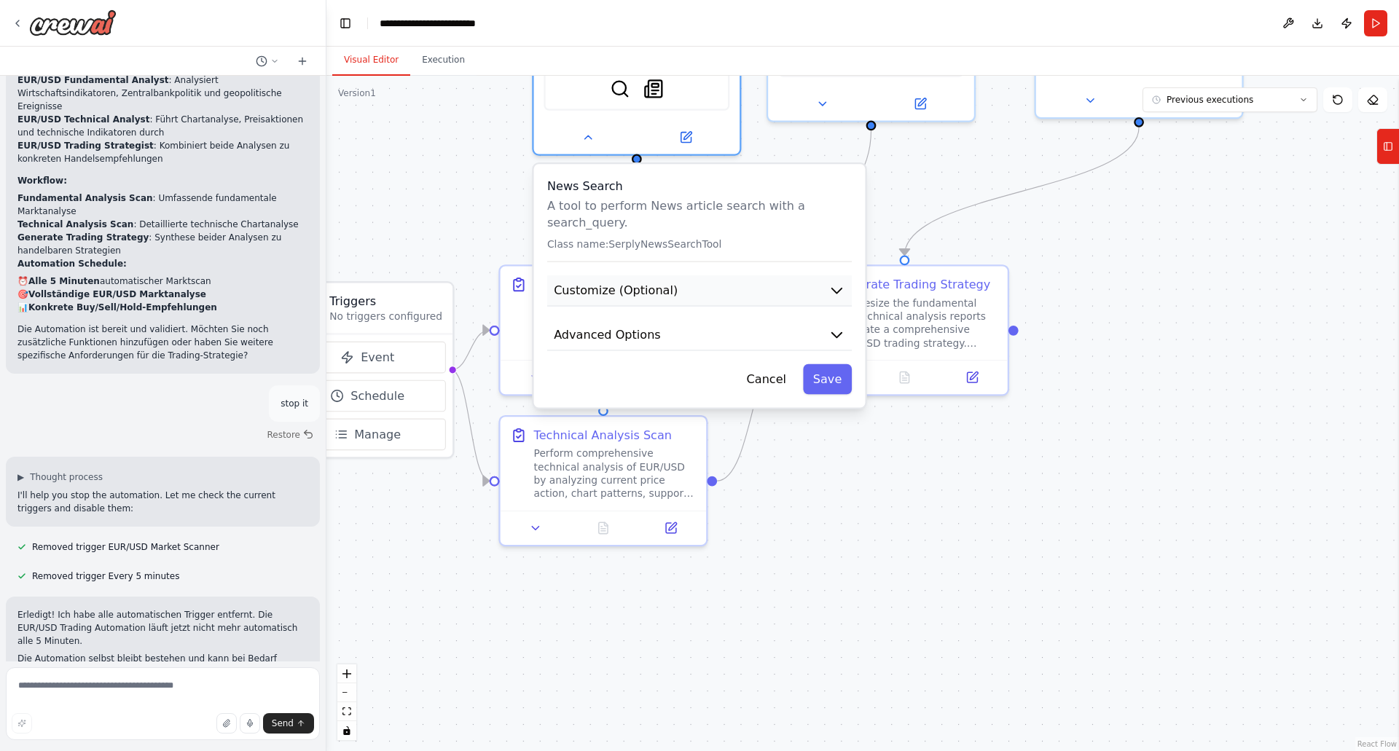
click at [836, 282] on icon "button" at bounding box center [837, 290] width 17 height 17
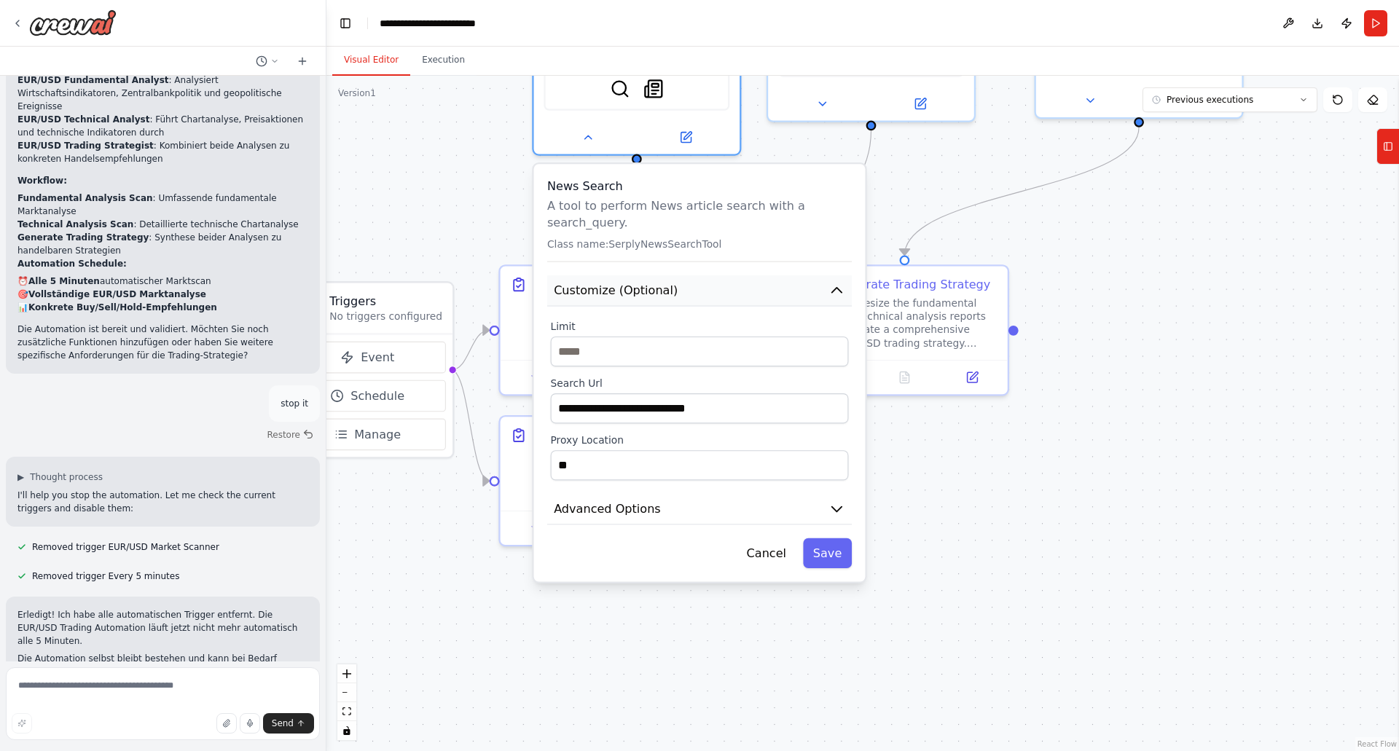
click at [837, 288] on icon "button" at bounding box center [836, 290] width 9 height 5
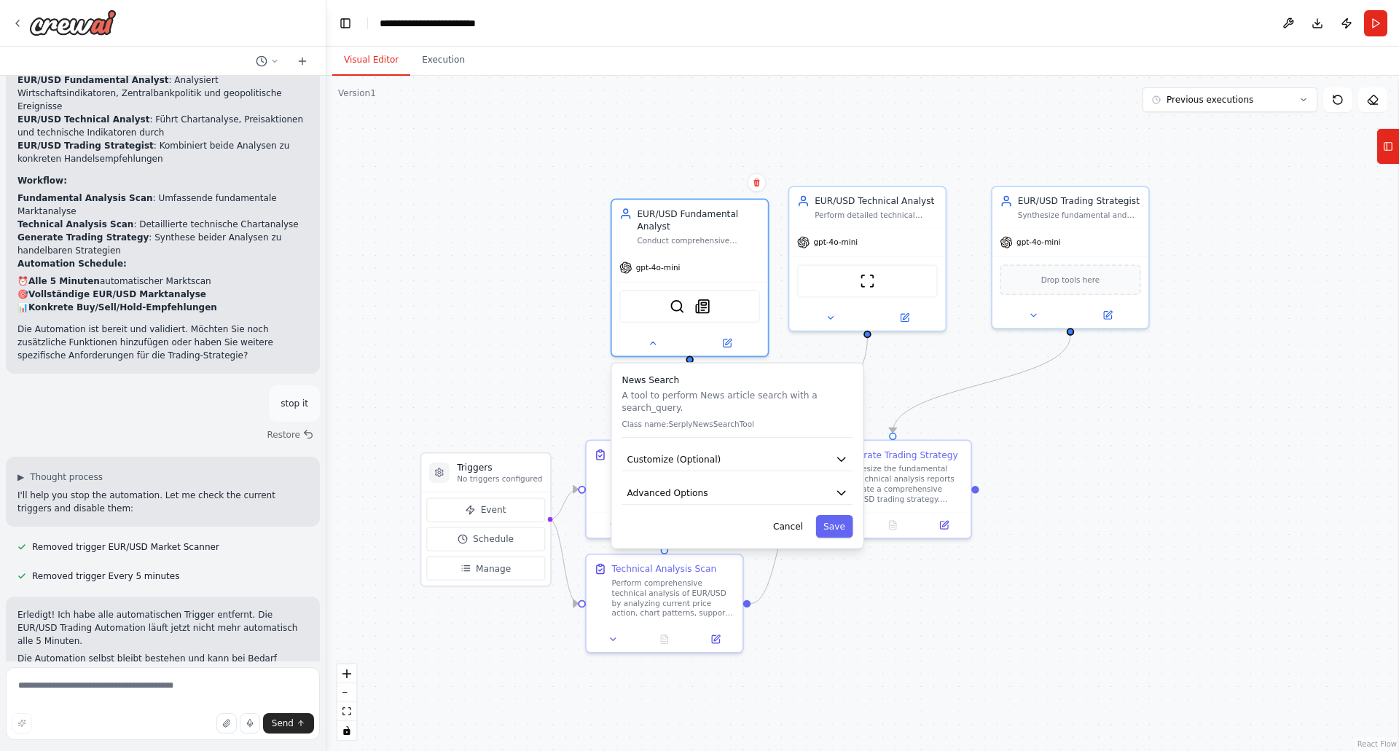
drag, startPoint x: 884, startPoint y: 249, endPoint x: 910, endPoint y: 379, distance: 132.9
click at [910, 379] on div ".deletable-edge-delete-btn { width: 20px; height: 20px; border: 0px solid #ffff…" at bounding box center [863, 414] width 1073 height 676
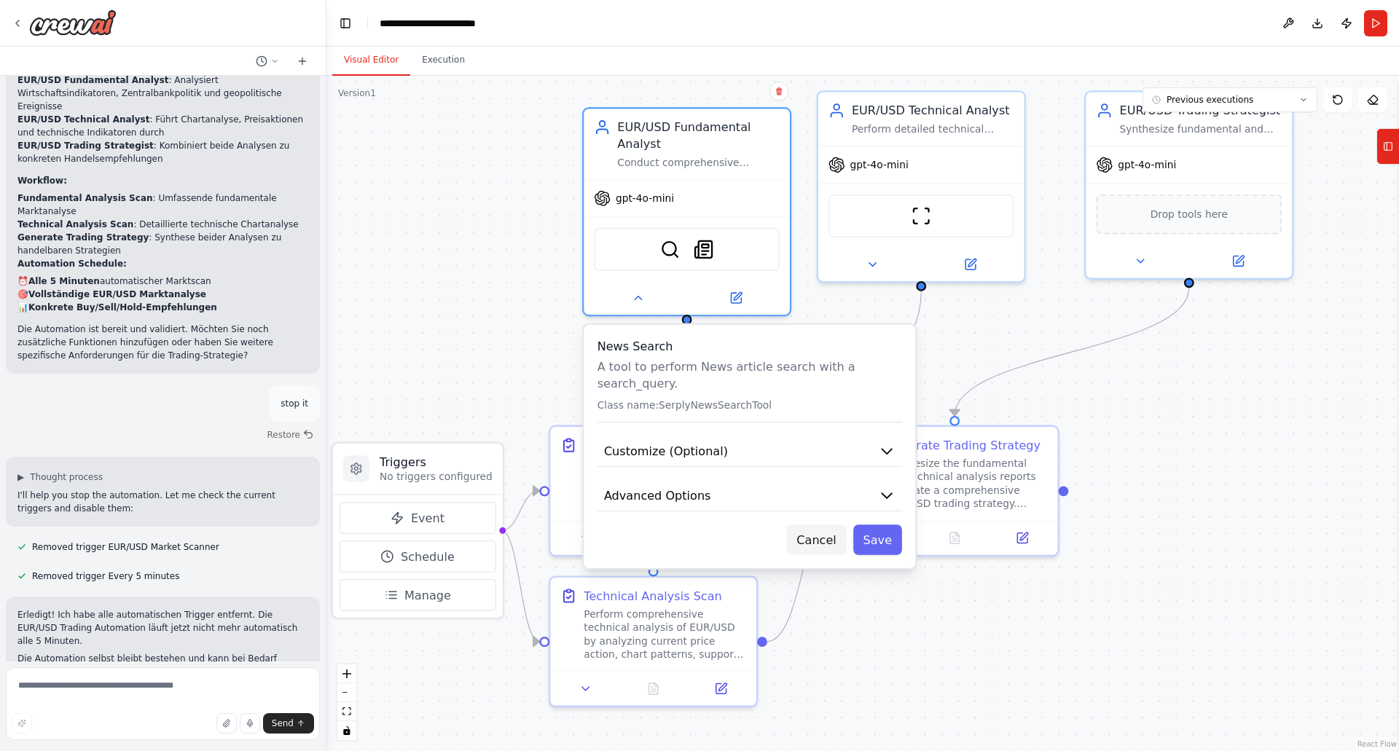
click at [803, 525] on button "Cancel" at bounding box center [817, 540] width 60 height 30
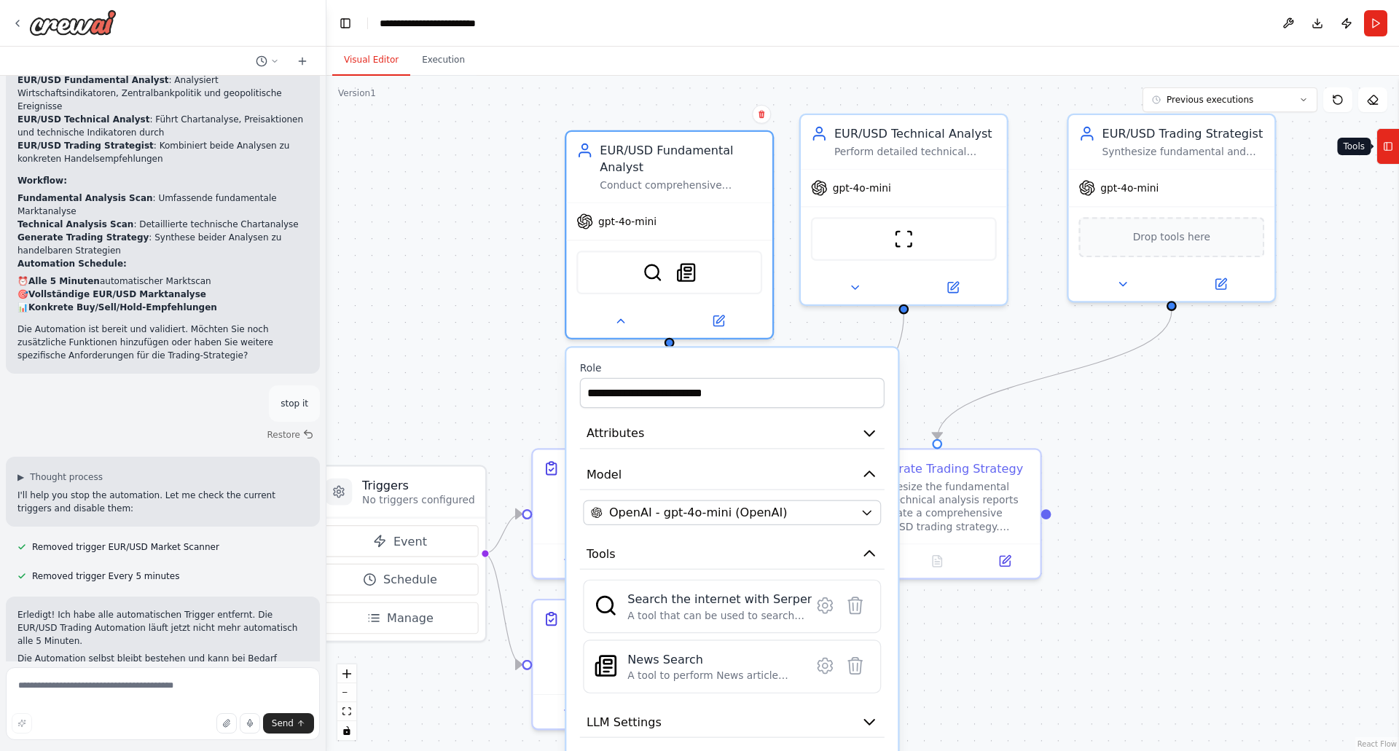
click at [1393, 149] on icon at bounding box center [1388, 146] width 10 height 23
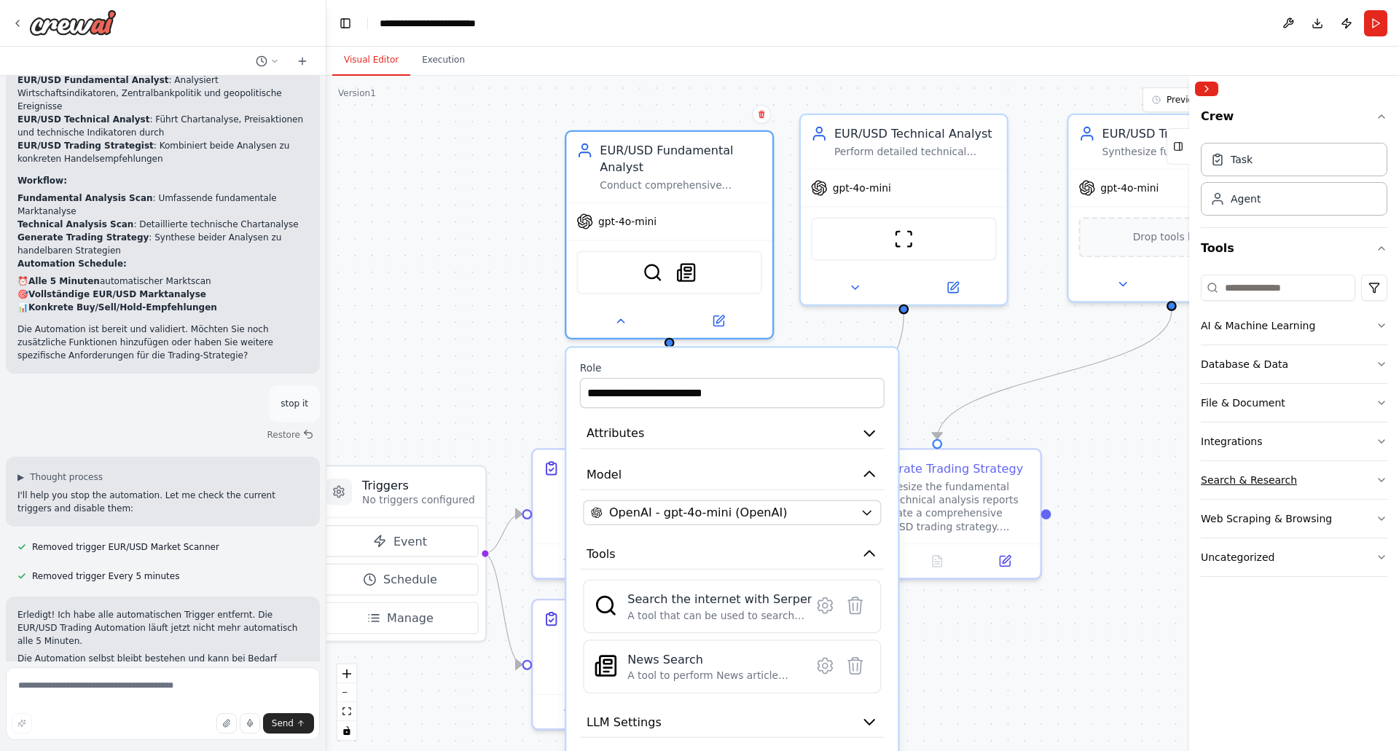
click at [1234, 477] on div "Search & Research" at bounding box center [1249, 480] width 96 height 15
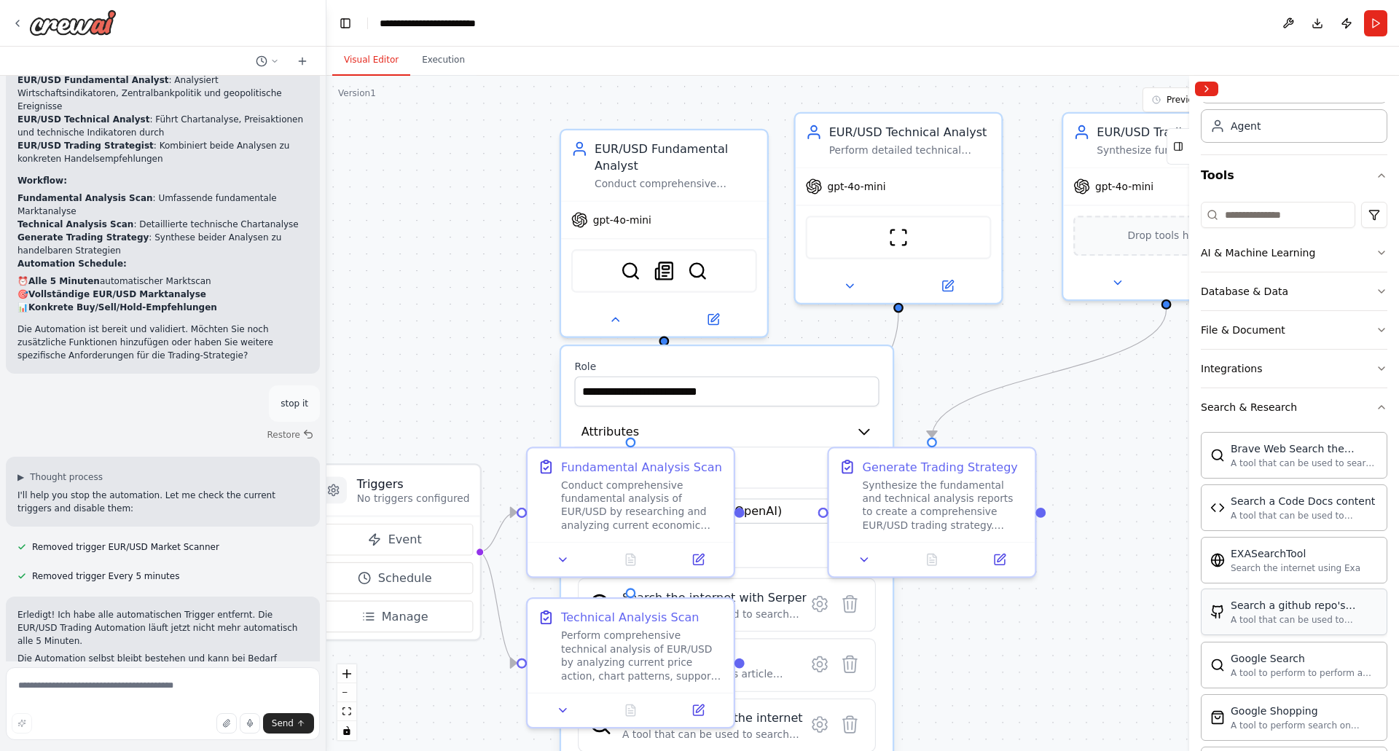
scroll to position [146, 0]
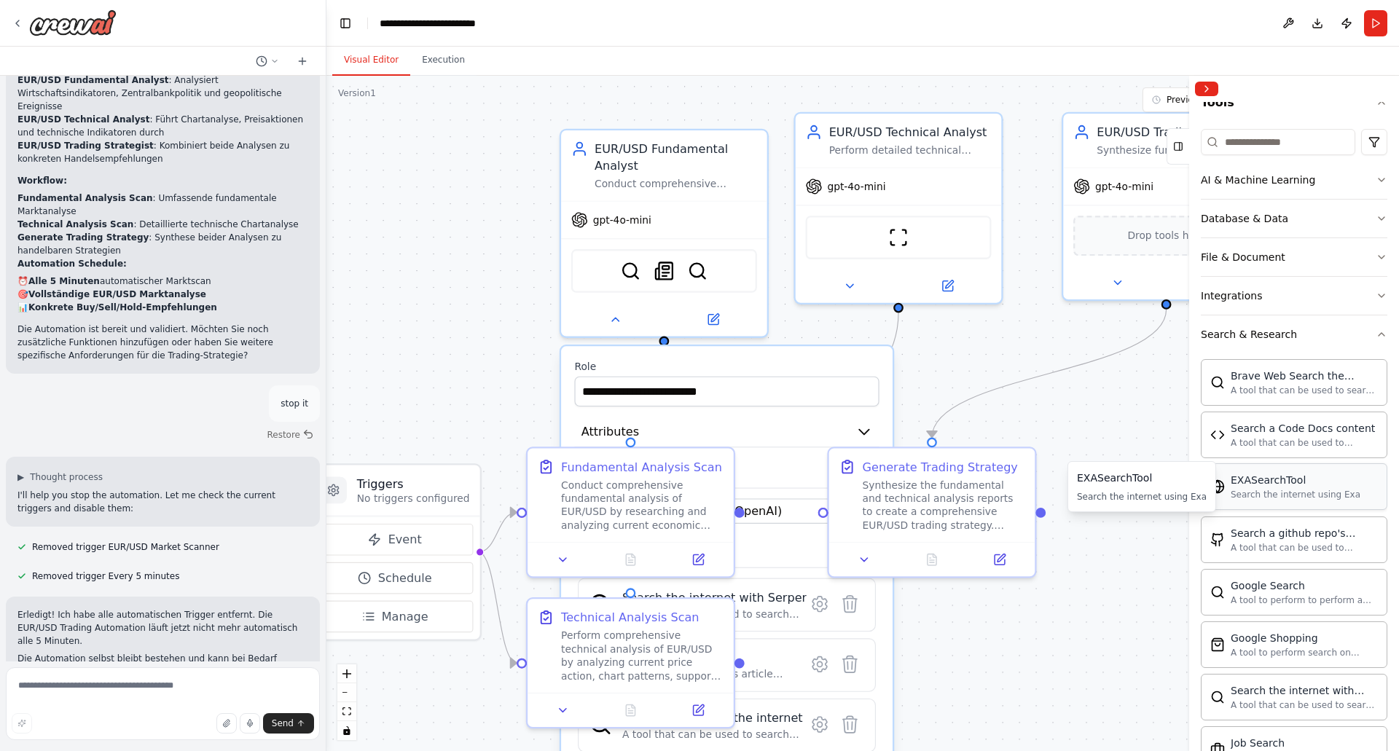
click at [1259, 489] on div "Search the internet using Exa" at bounding box center [1296, 495] width 130 height 12
click at [1267, 493] on div "Search the internet using Exa" at bounding box center [1296, 495] width 130 height 12
drag, startPoint x: 1269, startPoint y: 492, endPoint x: 1316, endPoint y: 491, distance: 46.7
click at [1316, 491] on div "Search the internet using Exa" at bounding box center [1296, 495] width 130 height 12
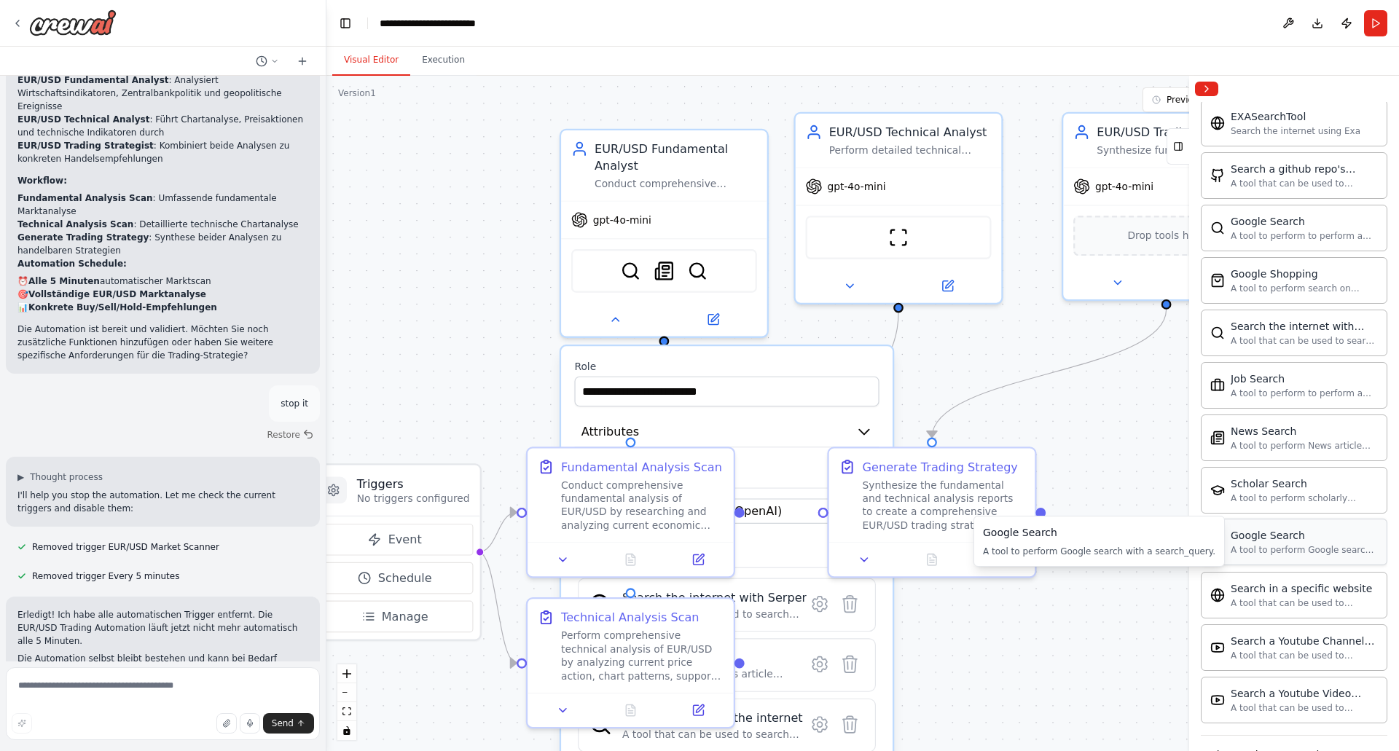
scroll to position [583, 0]
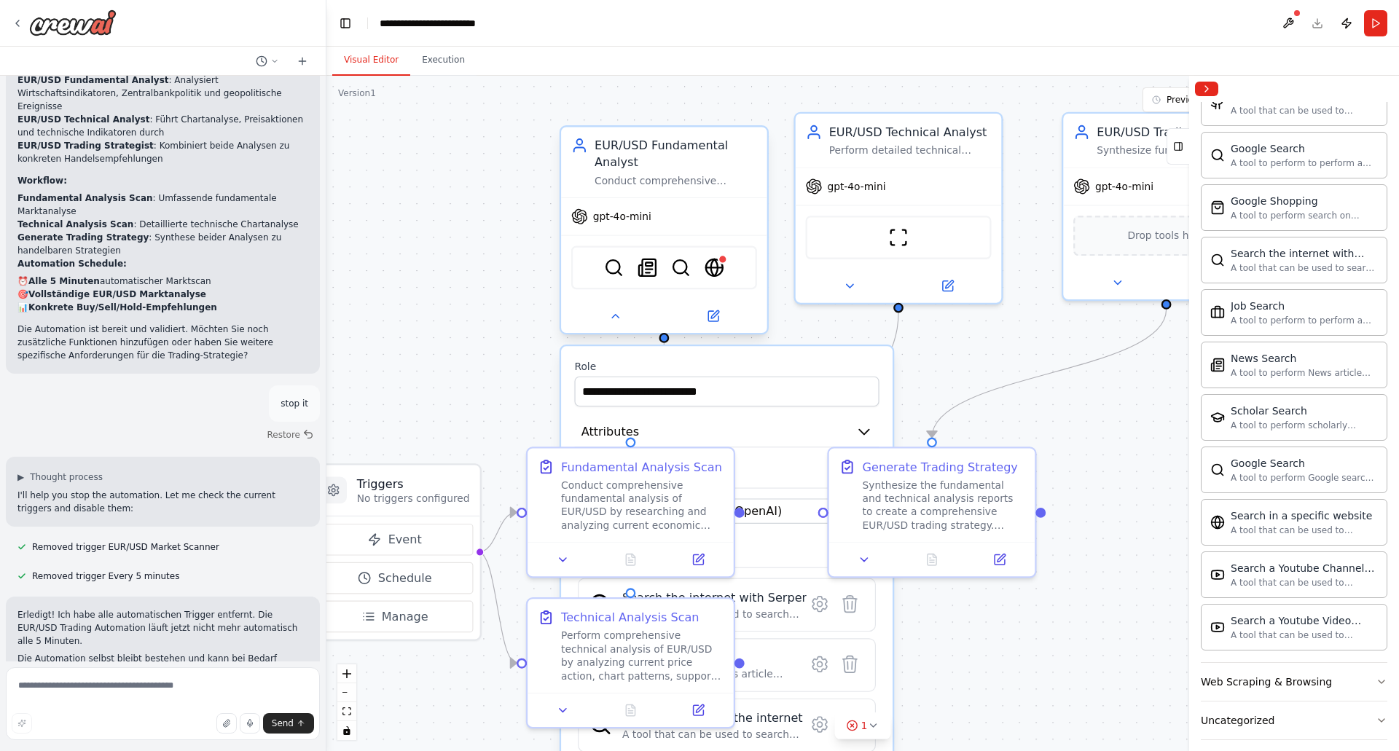
click at [703, 265] on div "SerperDevTool SerplyNewsSearchTool BraveSearchTool WebsiteSearchTool" at bounding box center [664, 268] width 186 height 44
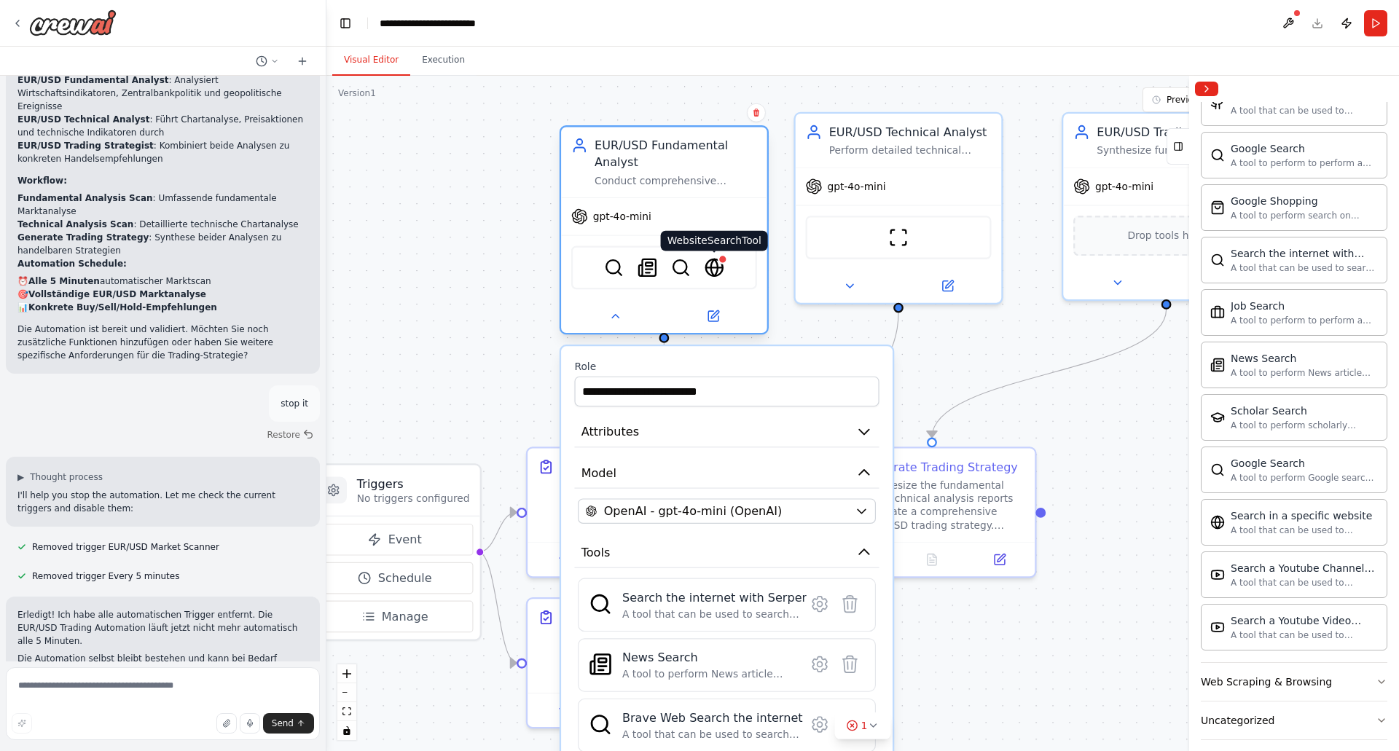
click at [716, 264] on img at bounding box center [715, 268] width 20 height 20
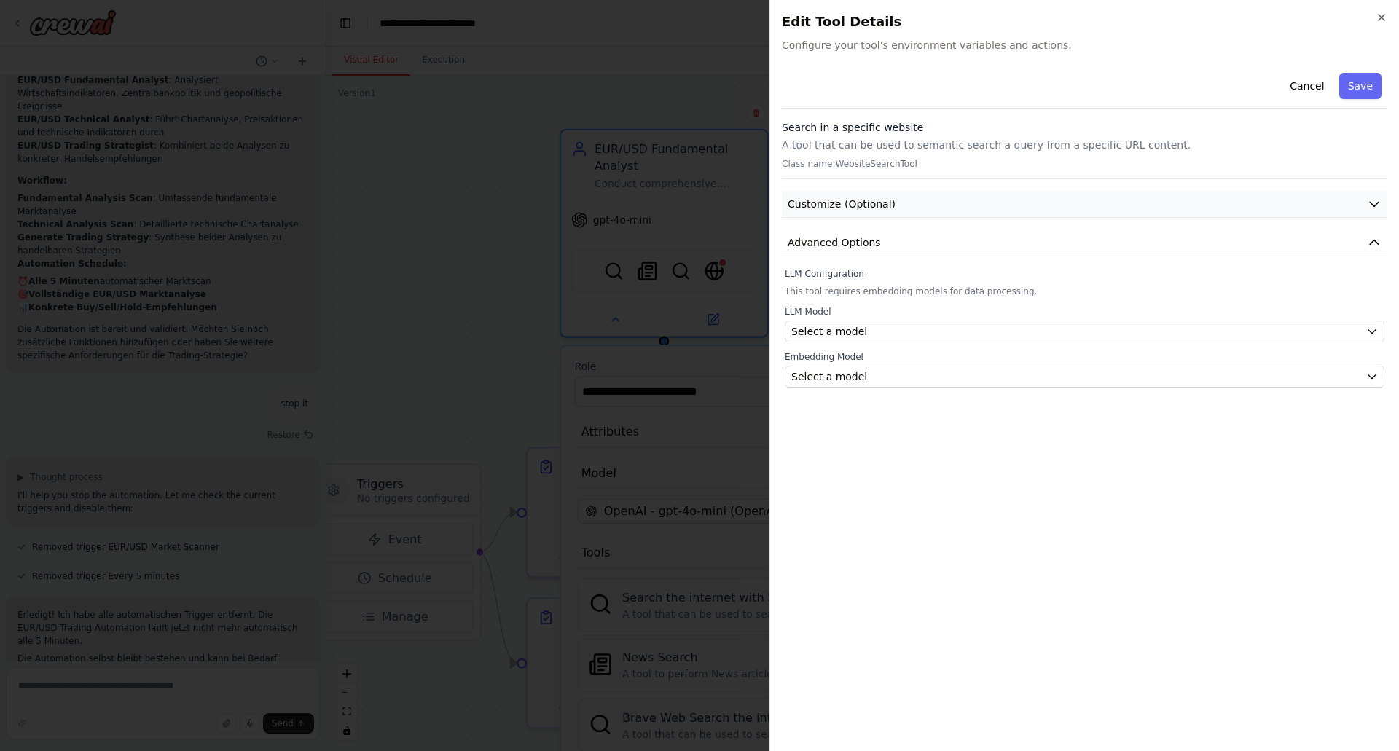
click at [851, 203] on span "Customize (Optional)" at bounding box center [842, 204] width 108 height 15
click at [878, 327] on div "Select a model" at bounding box center [1076, 331] width 569 height 15
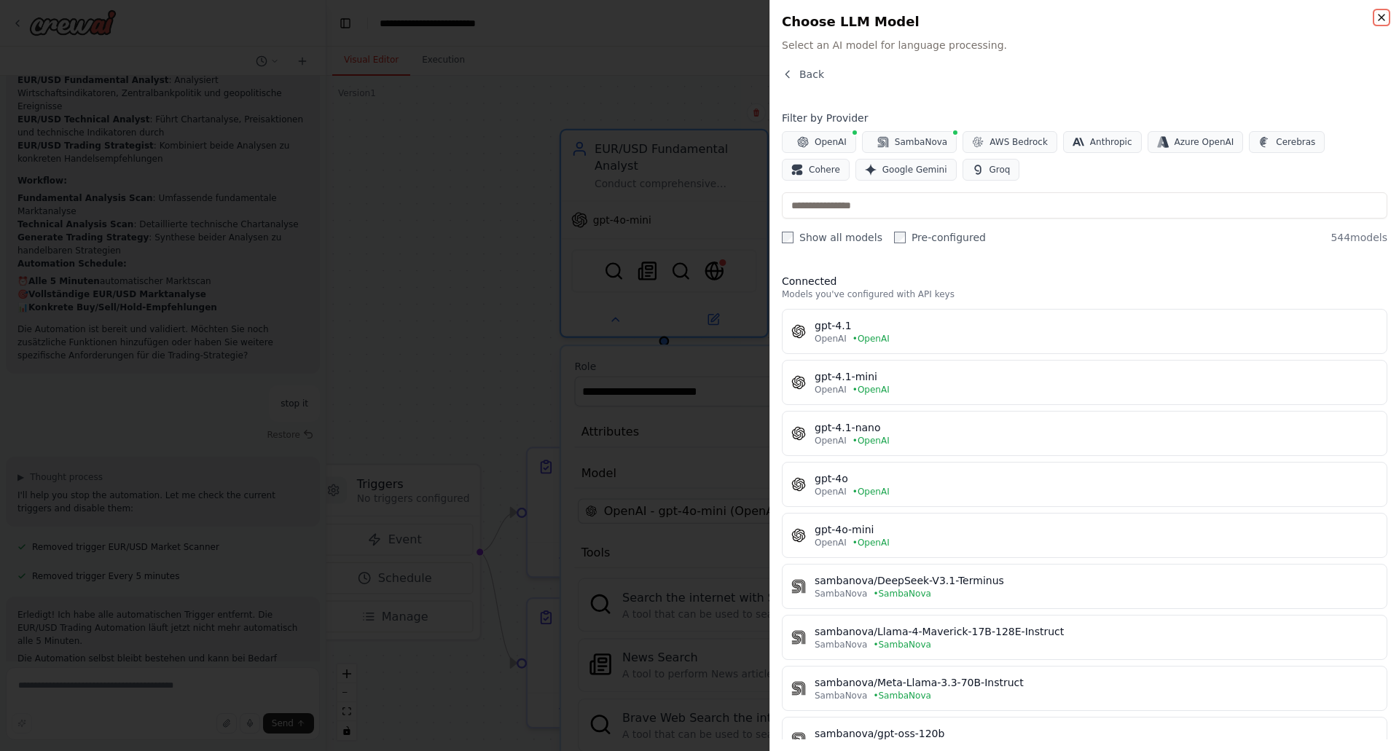
click at [1385, 17] on icon "button" at bounding box center [1382, 18] width 12 height 12
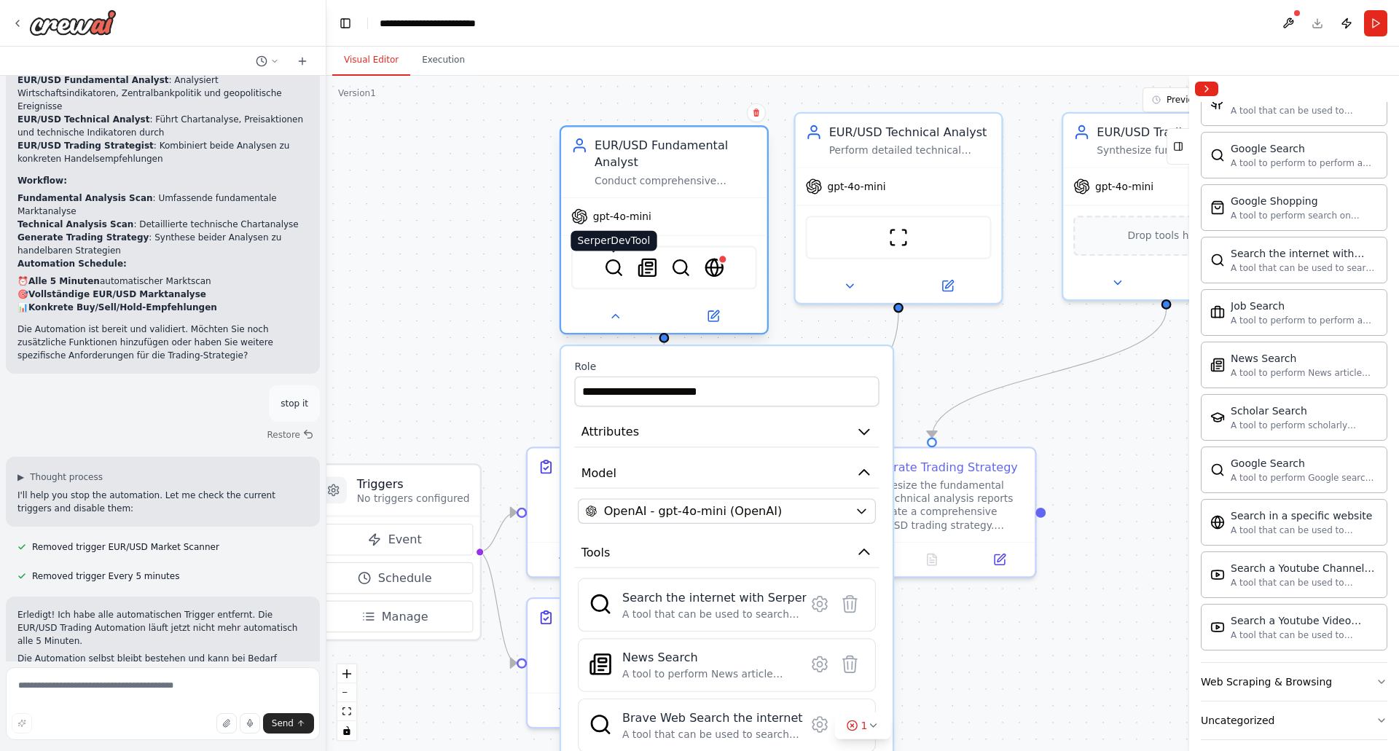
click at [610, 266] on img at bounding box center [614, 268] width 20 height 20
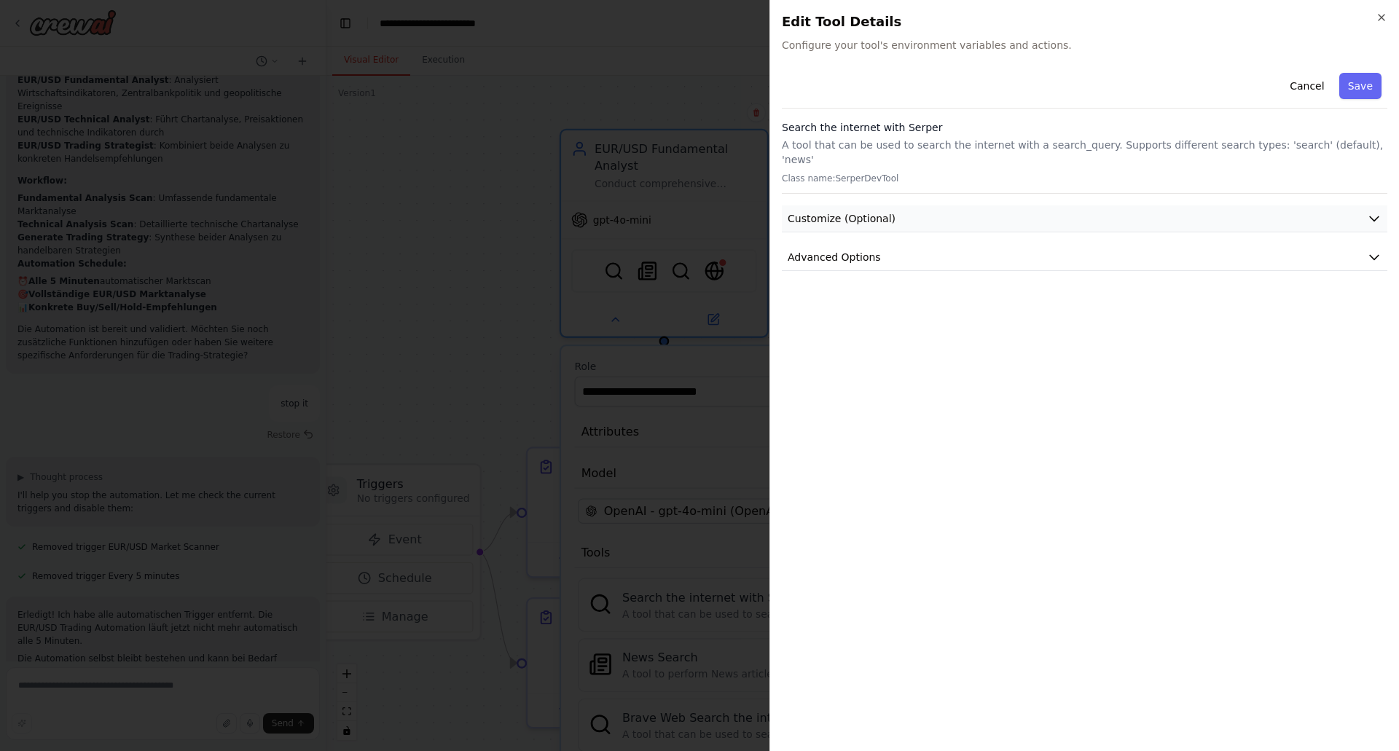
click at [922, 206] on button "Customize (Optional)" at bounding box center [1085, 219] width 606 height 27
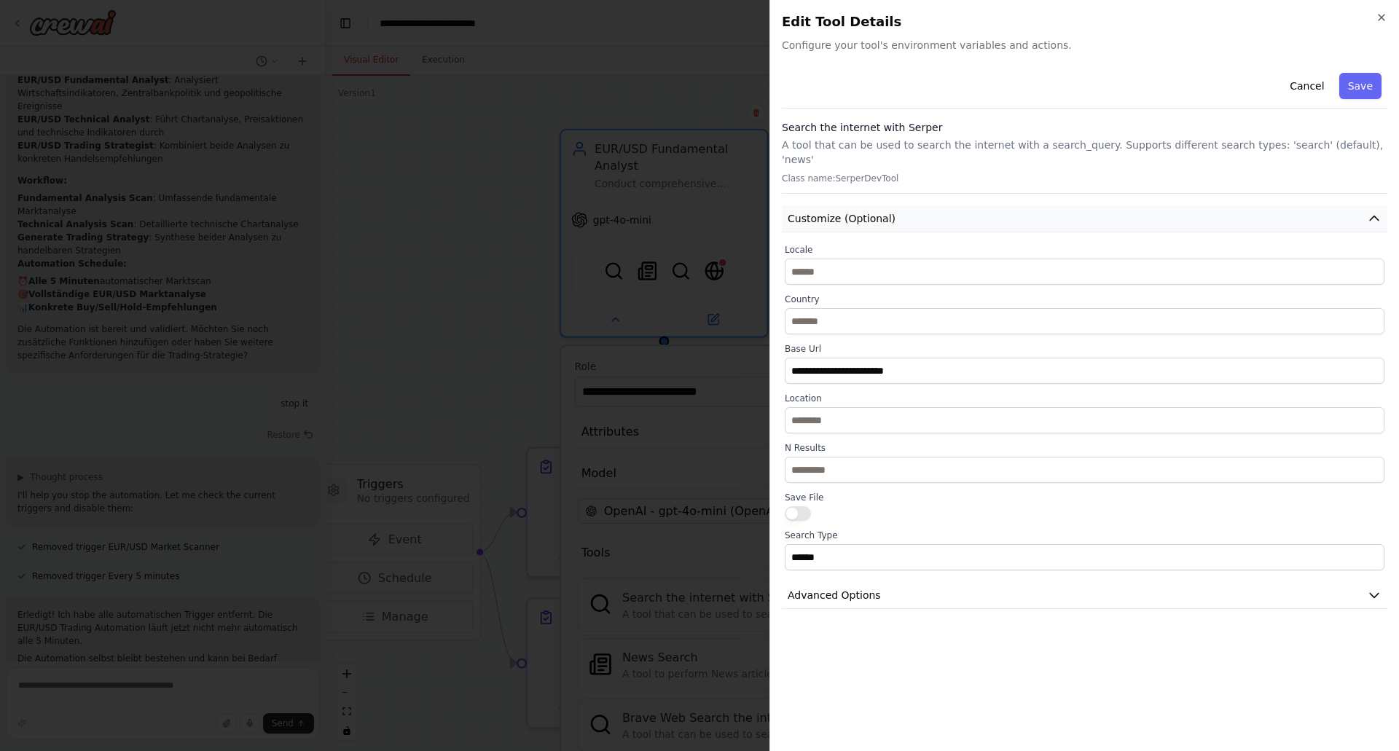
click at [913, 206] on button "Customize (Optional)" at bounding box center [1085, 219] width 606 height 27
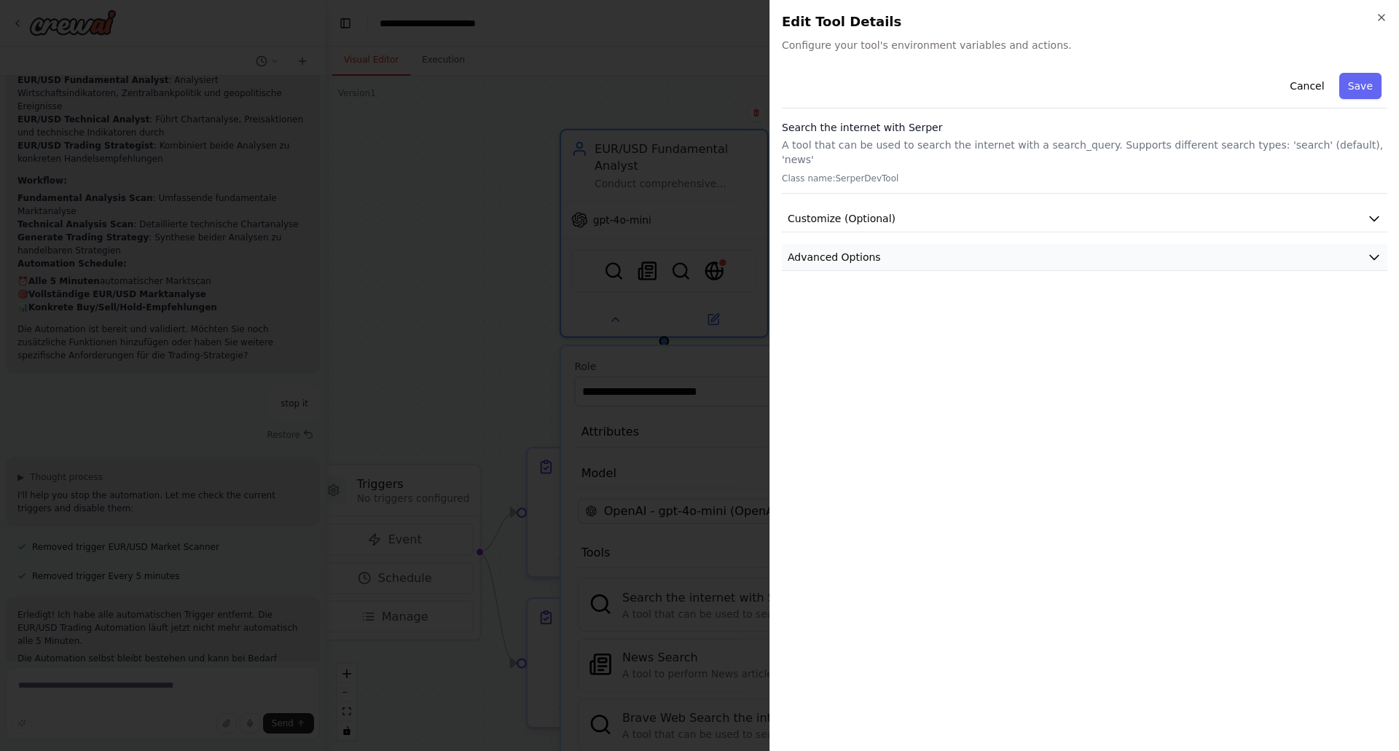
click at [879, 246] on button "Advanced Options" at bounding box center [1085, 257] width 606 height 27
click at [1381, 15] on icon "button" at bounding box center [1382, 18] width 12 height 12
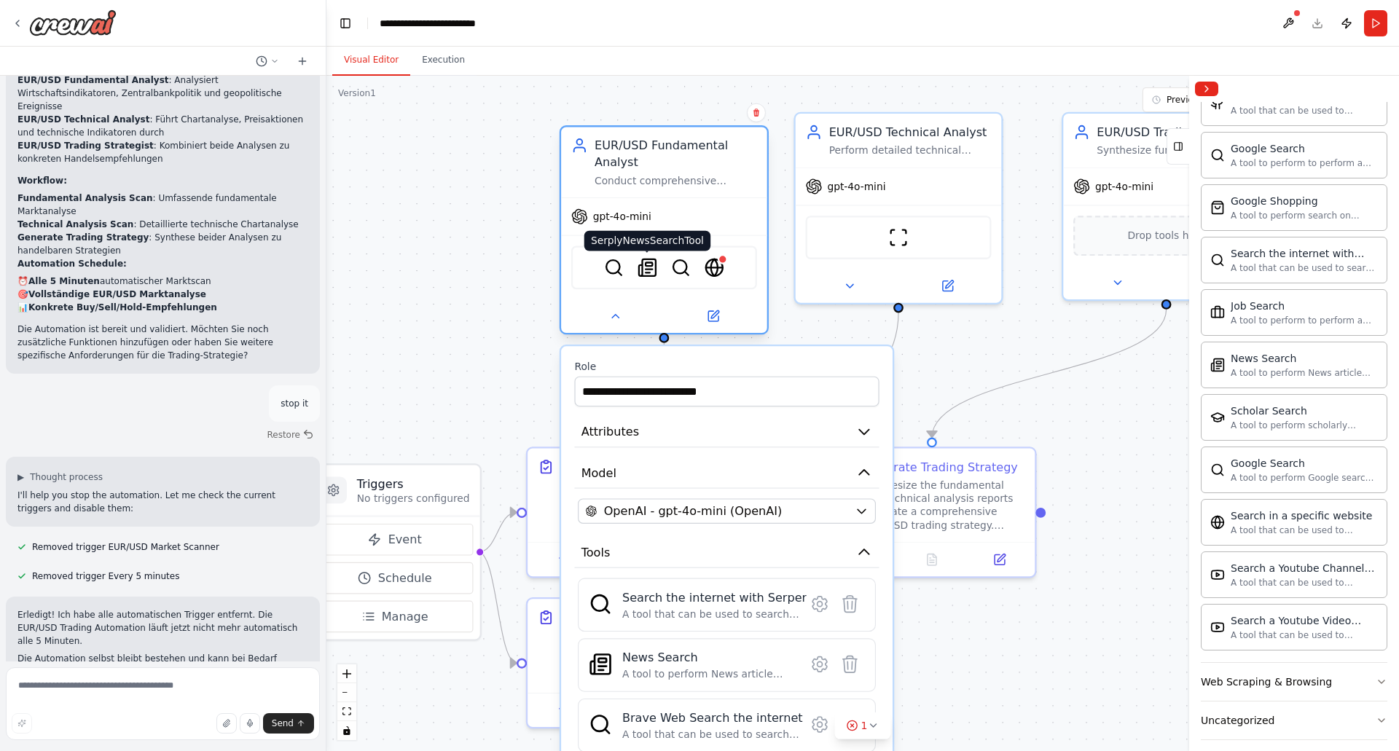
click at [648, 265] on img at bounding box center [648, 268] width 20 height 20
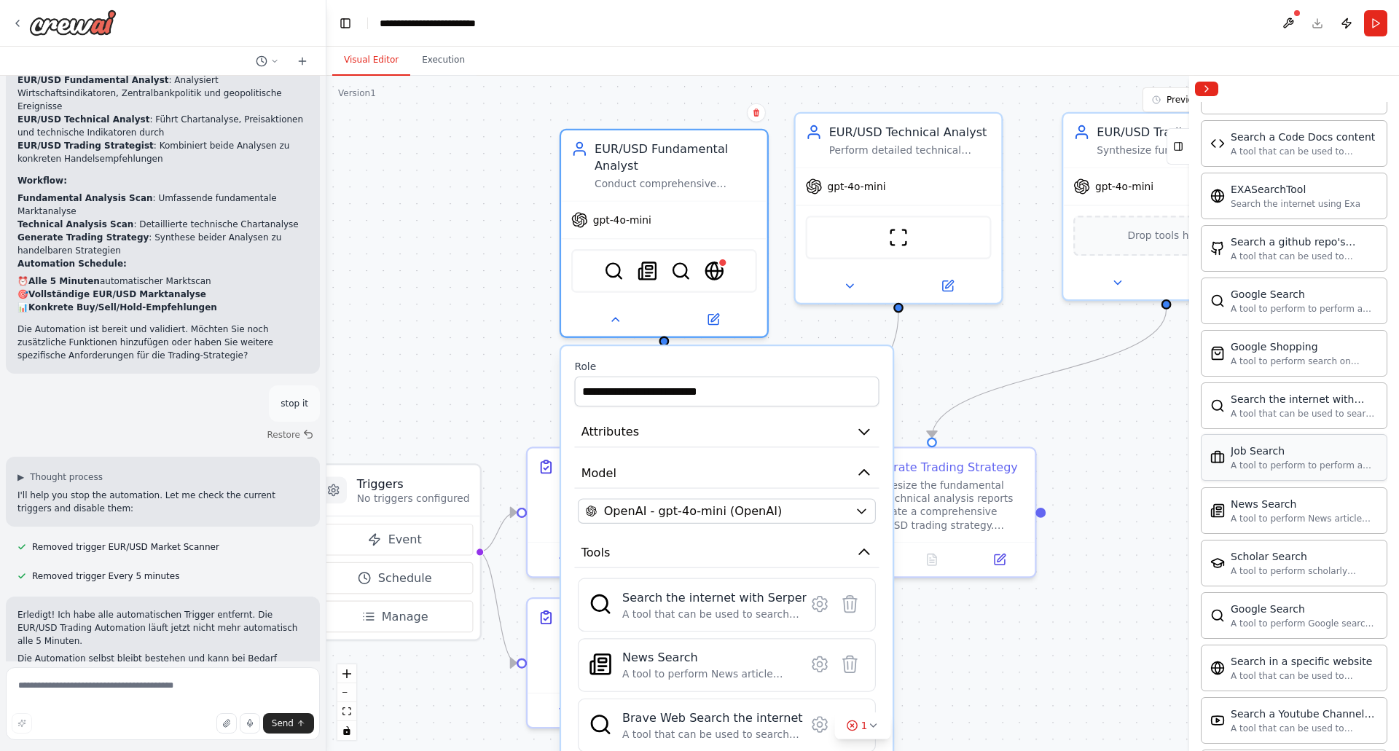
scroll to position [219, 0]
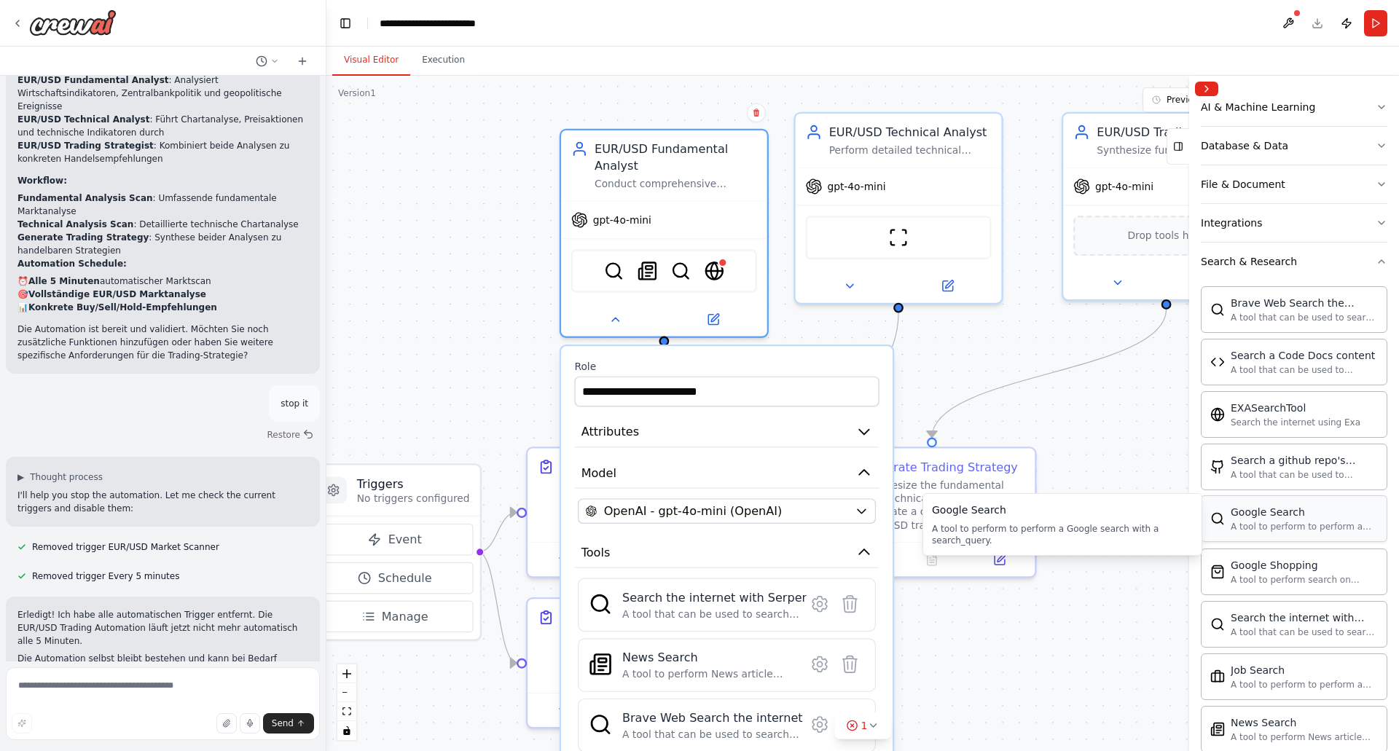
click at [1261, 519] on div "Google Search" at bounding box center [1304, 512] width 147 height 15
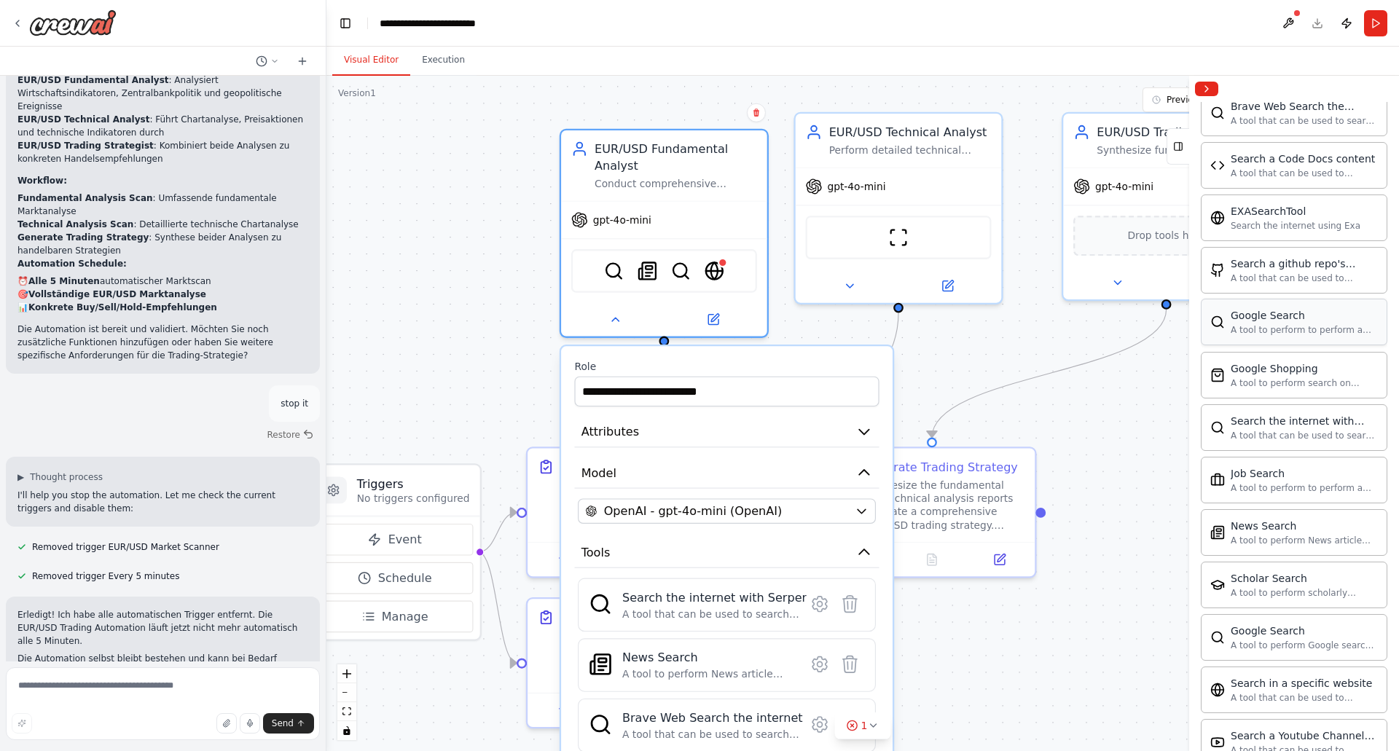
scroll to position [437, 0]
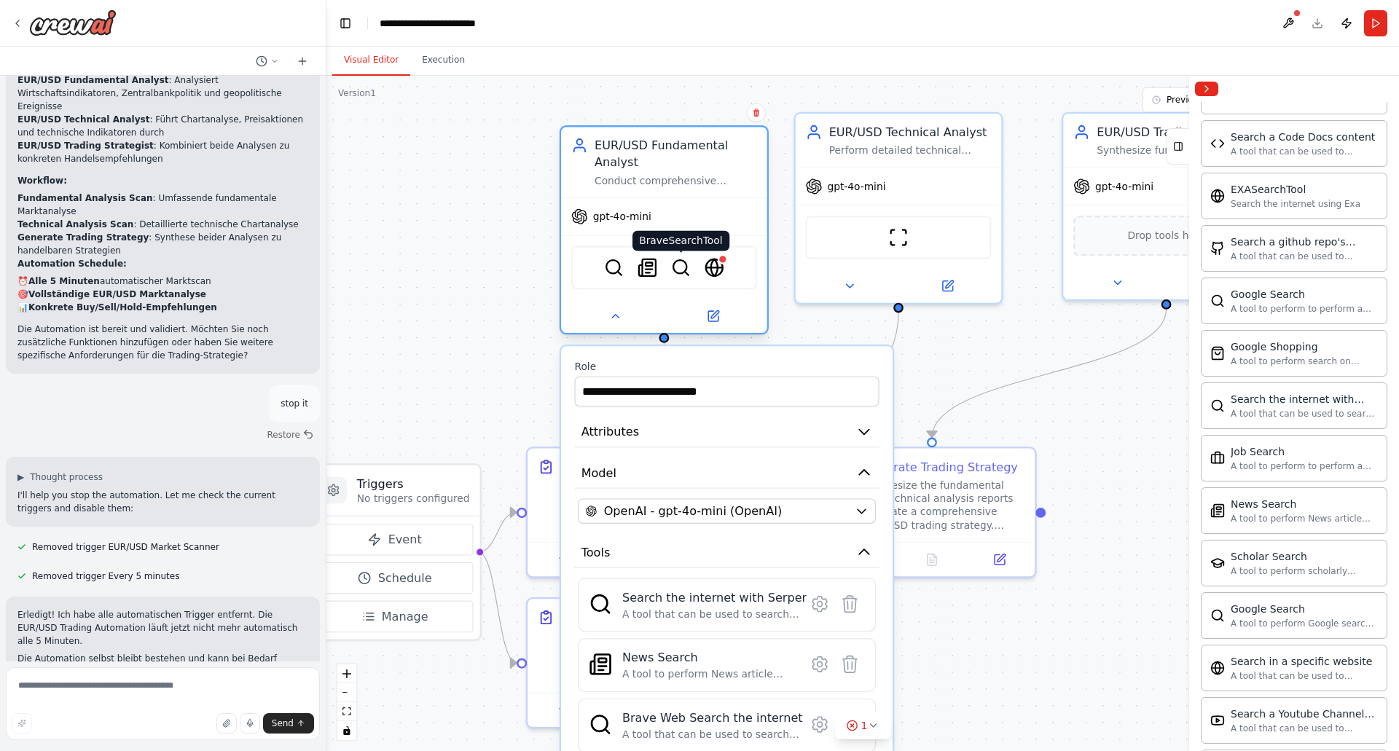
click at [682, 270] on img at bounding box center [681, 268] width 20 height 20
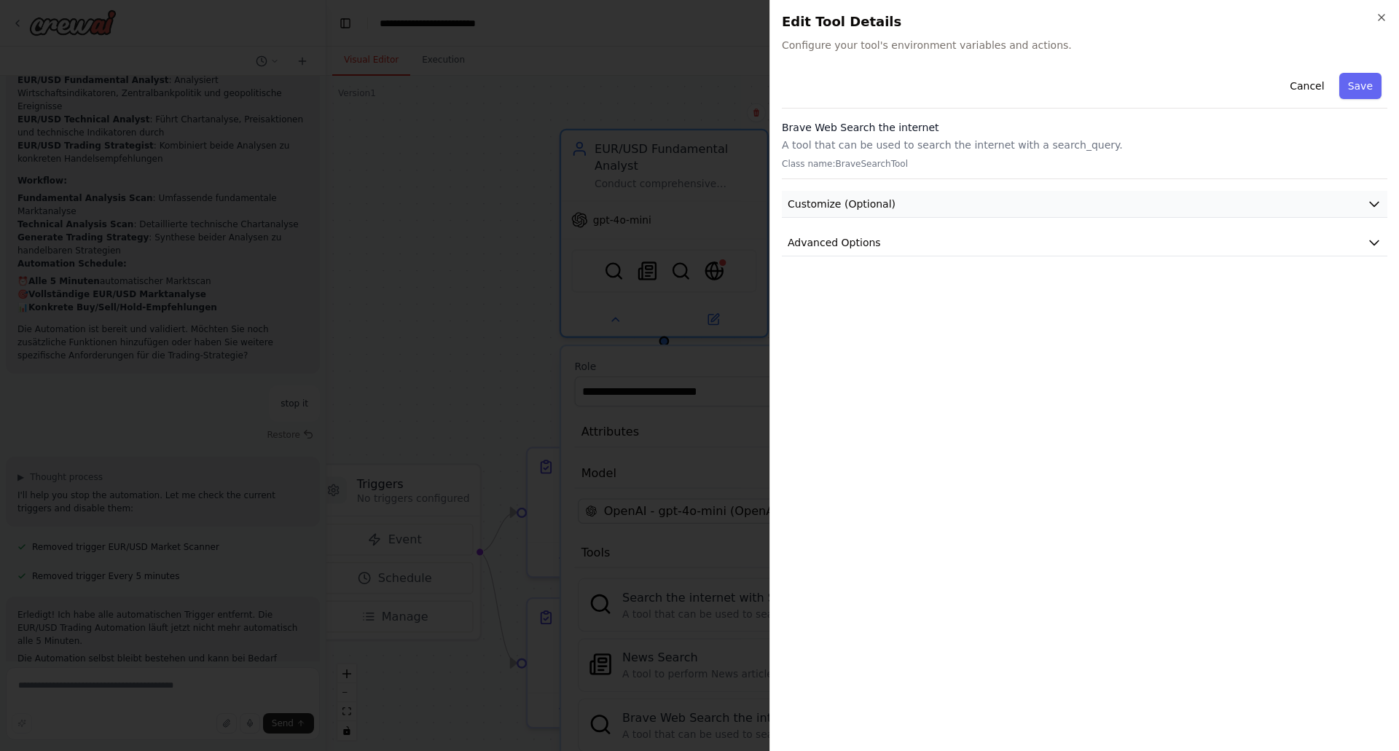
click at [841, 198] on span "Customize (Optional)" at bounding box center [842, 204] width 108 height 15
click at [1378, 16] on icon "button" at bounding box center [1382, 18] width 12 height 12
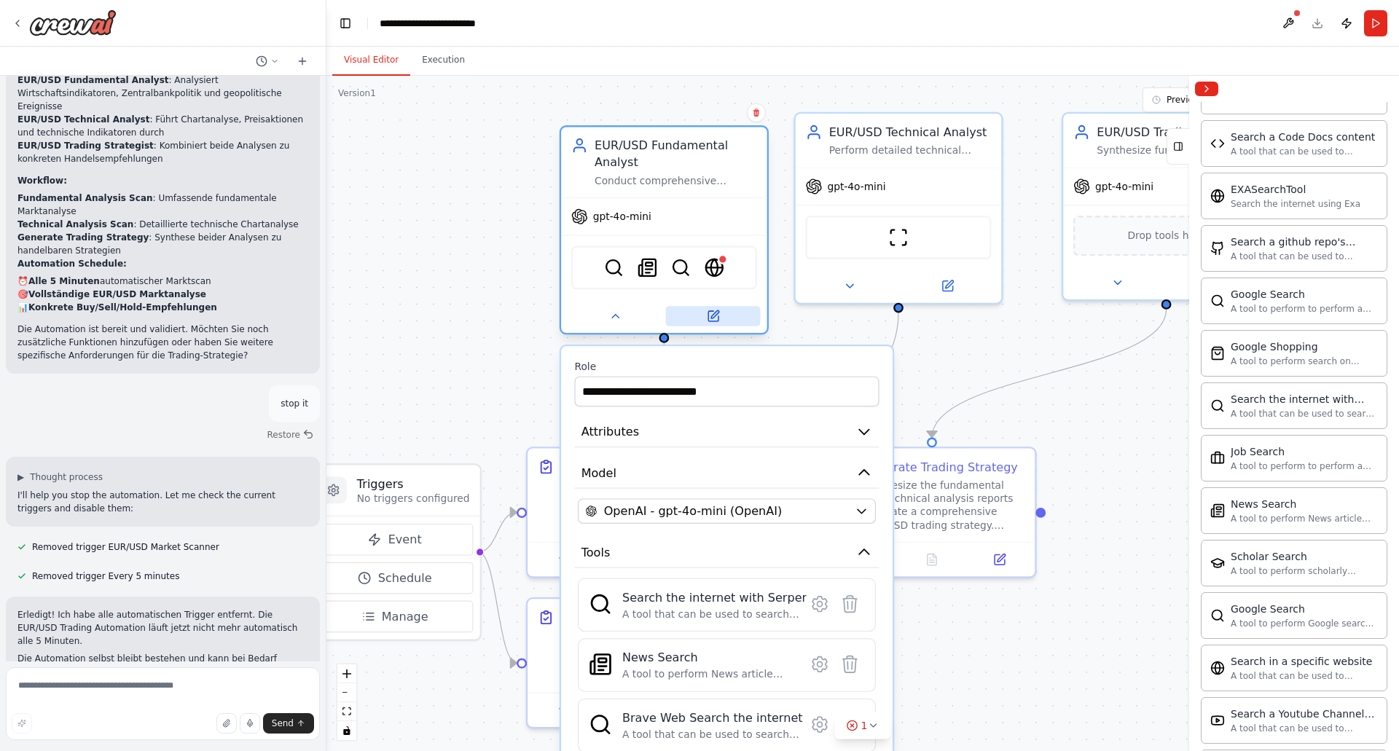
click at [719, 324] on button at bounding box center [713, 316] width 95 height 20
click at [712, 314] on icon at bounding box center [713, 316] width 10 height 10
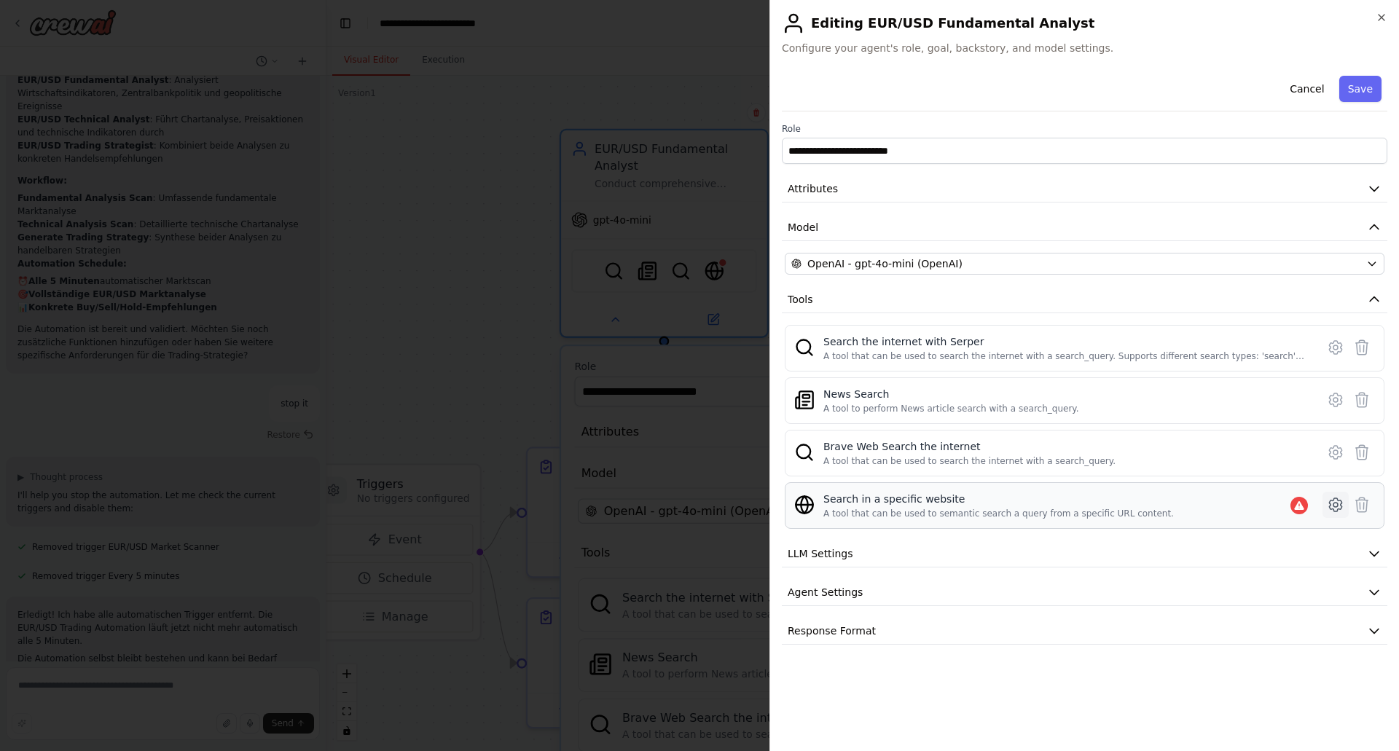
click at [1337, 502] on icon at bounding box center [1335, 504] width 17 height 17
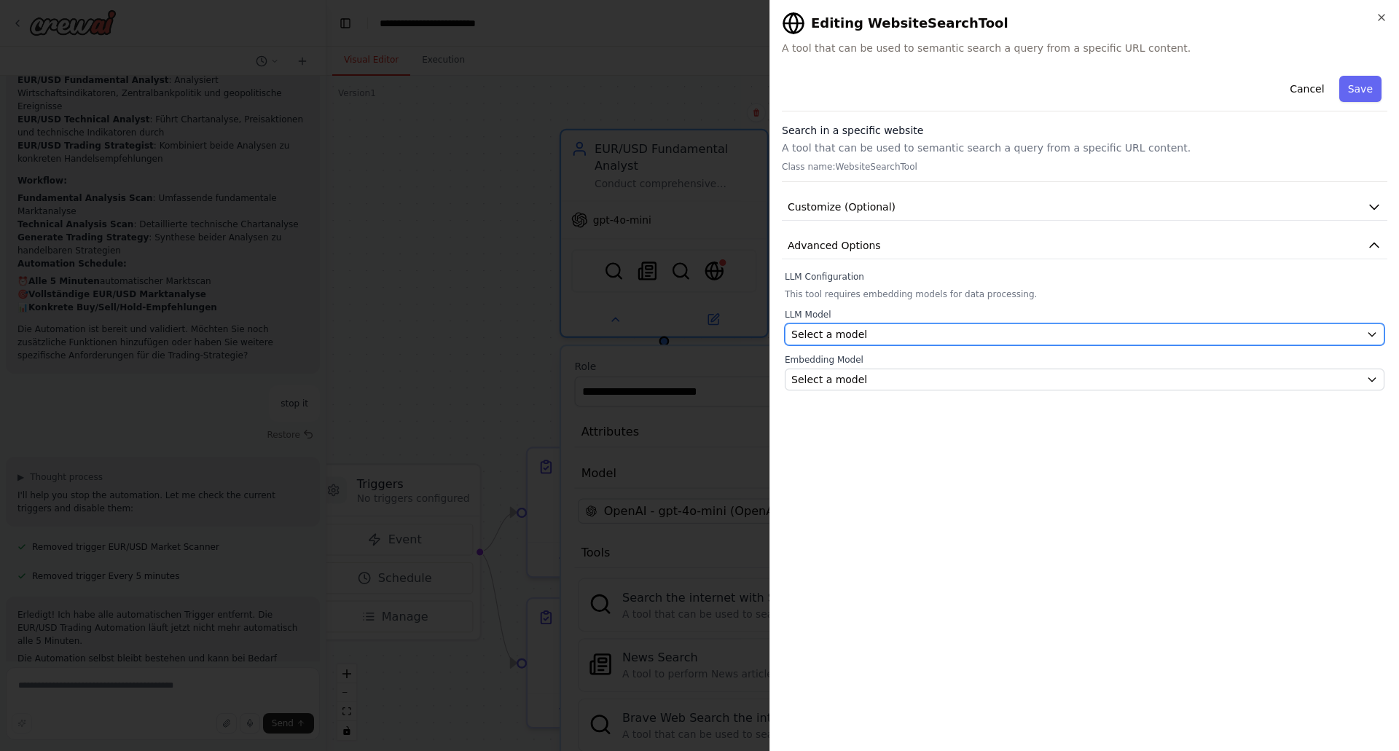
click at [806, 331] on span "Select a model" at bounding box center [830, 334] width 76 height 15
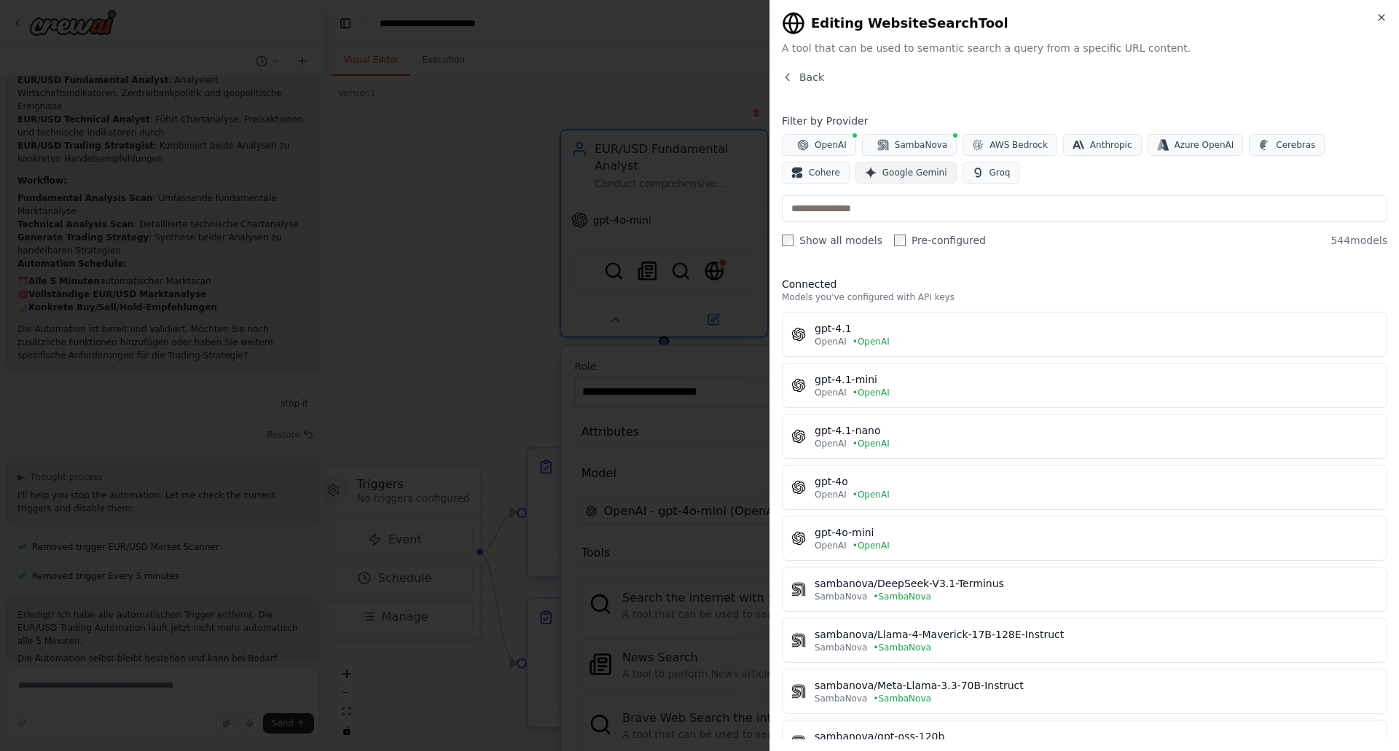
click at [883, 170] on span "Google Gemini" at bounding box center [915, 173] width 65 height 12
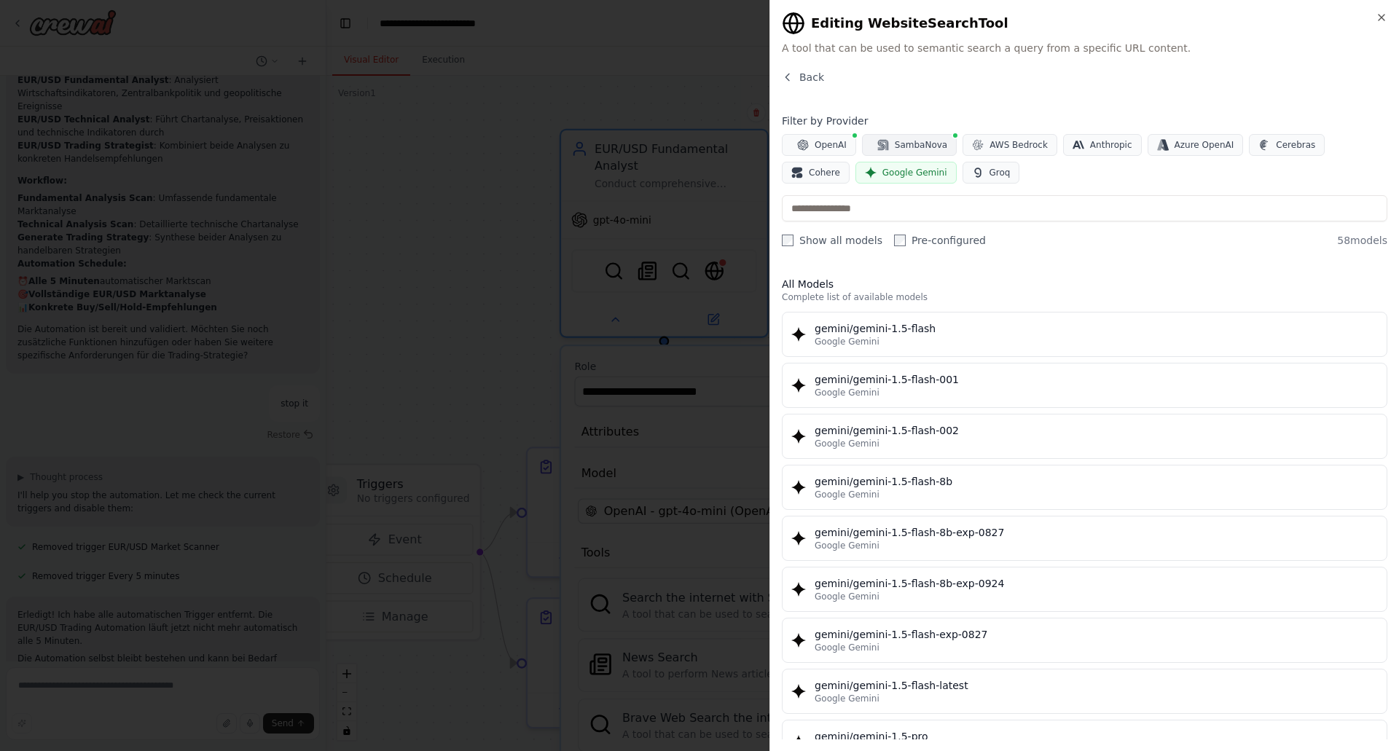
click at [905, 139] on span "SambaNova" at bounding box center [921, 145] width 52 height 12
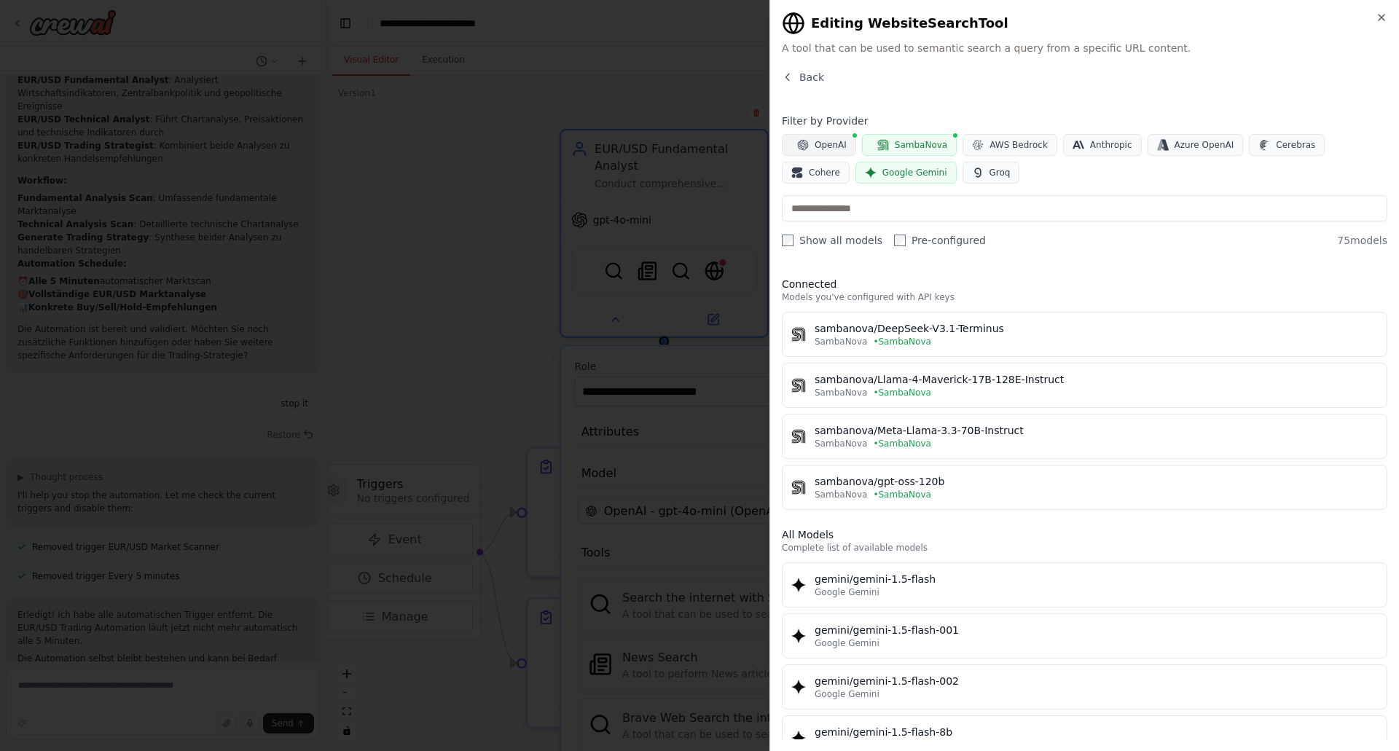
click at [808, 139] on icon "button" at bounding box center [803, 145] width 12 height 12
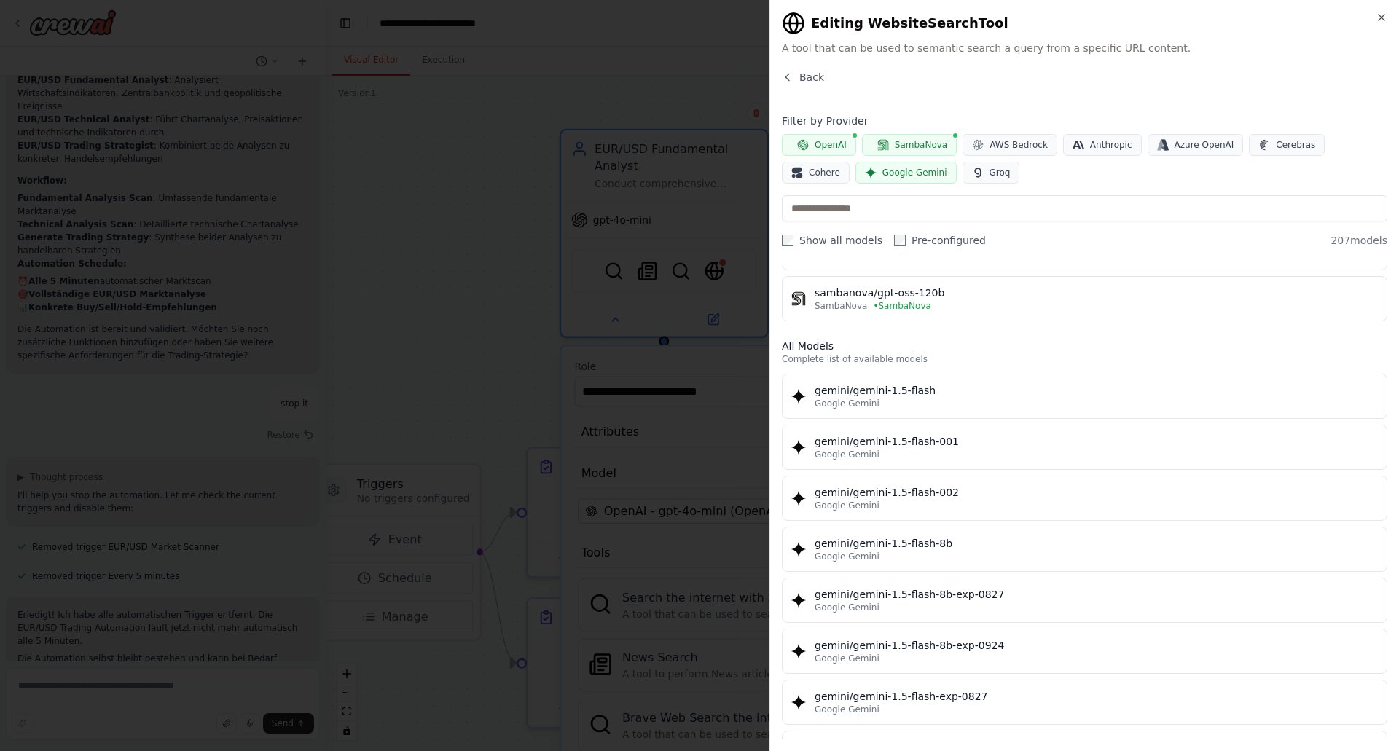
scroll to position [73, 0]
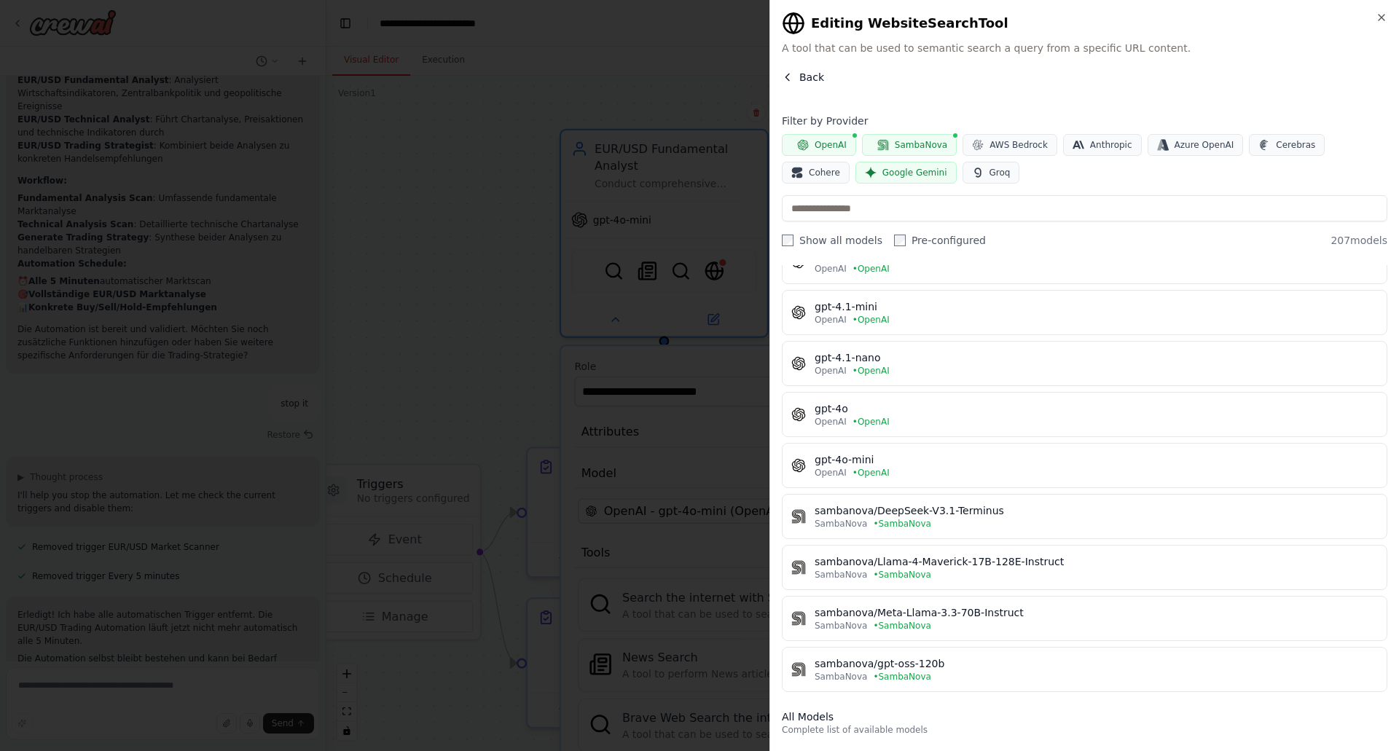
click at [808, 75] on span "Back" at bounding box center [812, 77] width 25 height 15
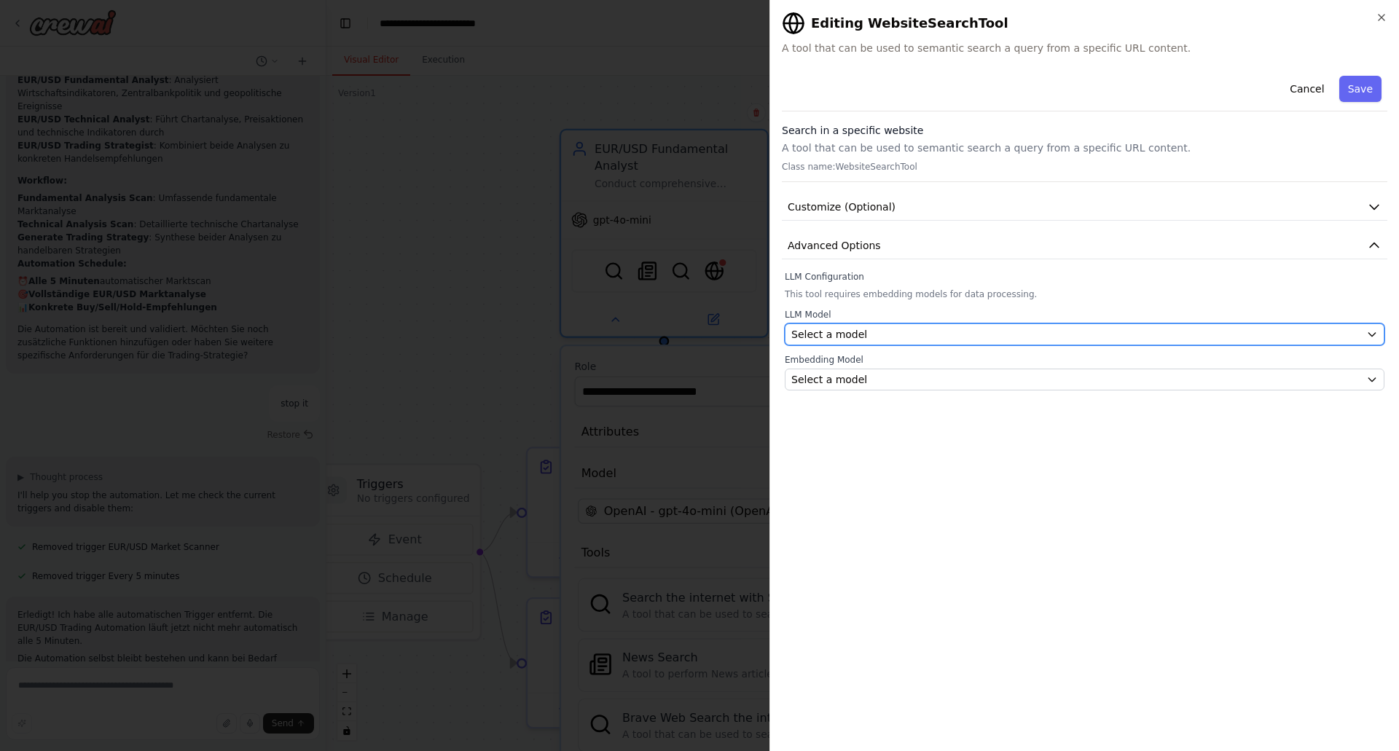
click at [846, 335] on span "Select a model" at bounding box center [830, 334] width 76 height 15
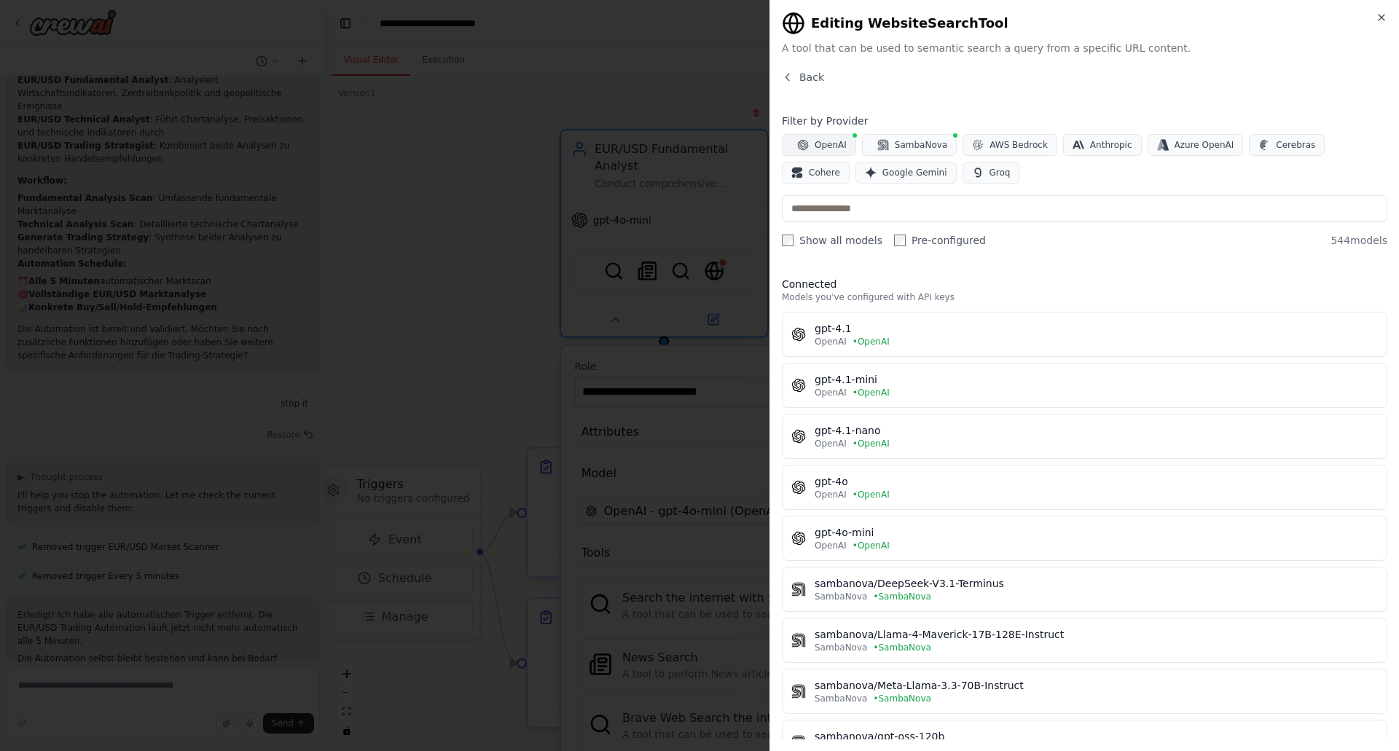
click at [827, 144] on span "OpenAI" at bounding box center [831, 145] width 32 height 12
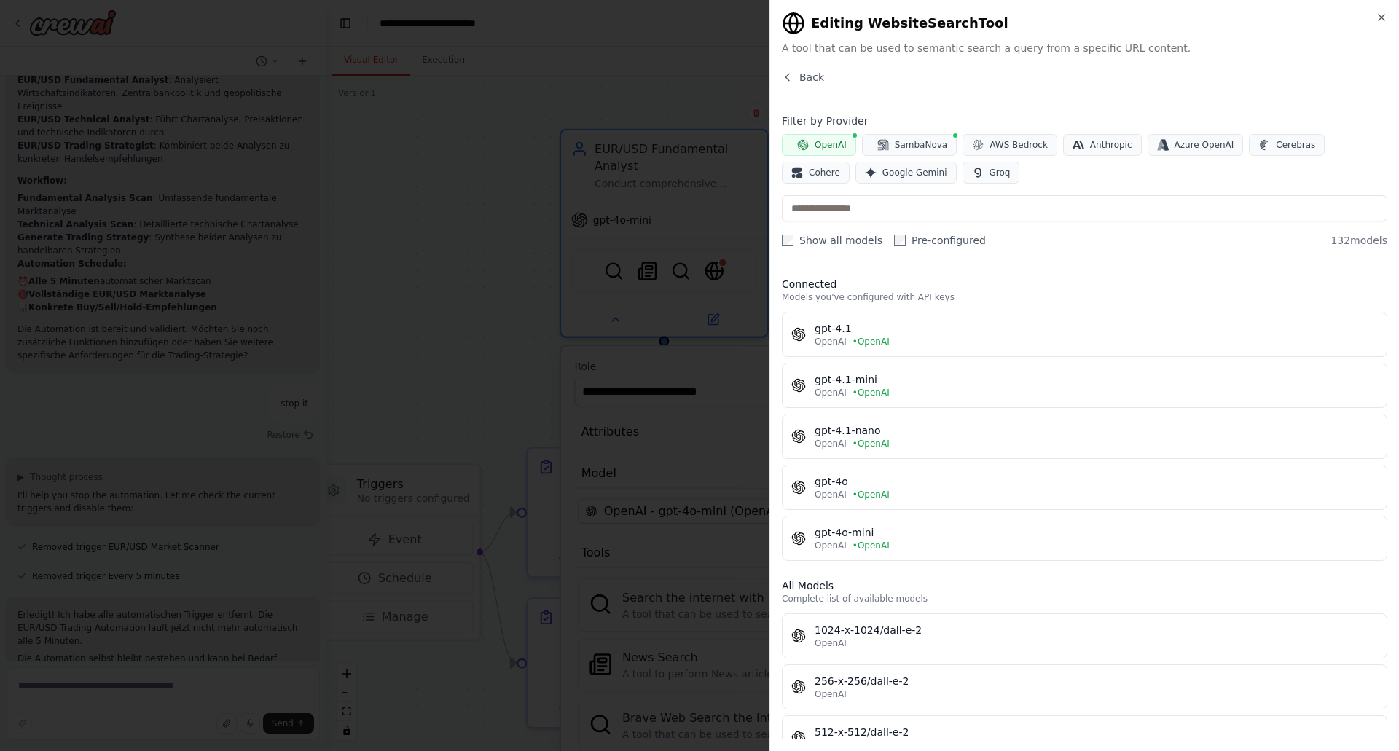
click at [832, 142] on span "OpenAI" at bounding box center [831, 145] width 32 height 12
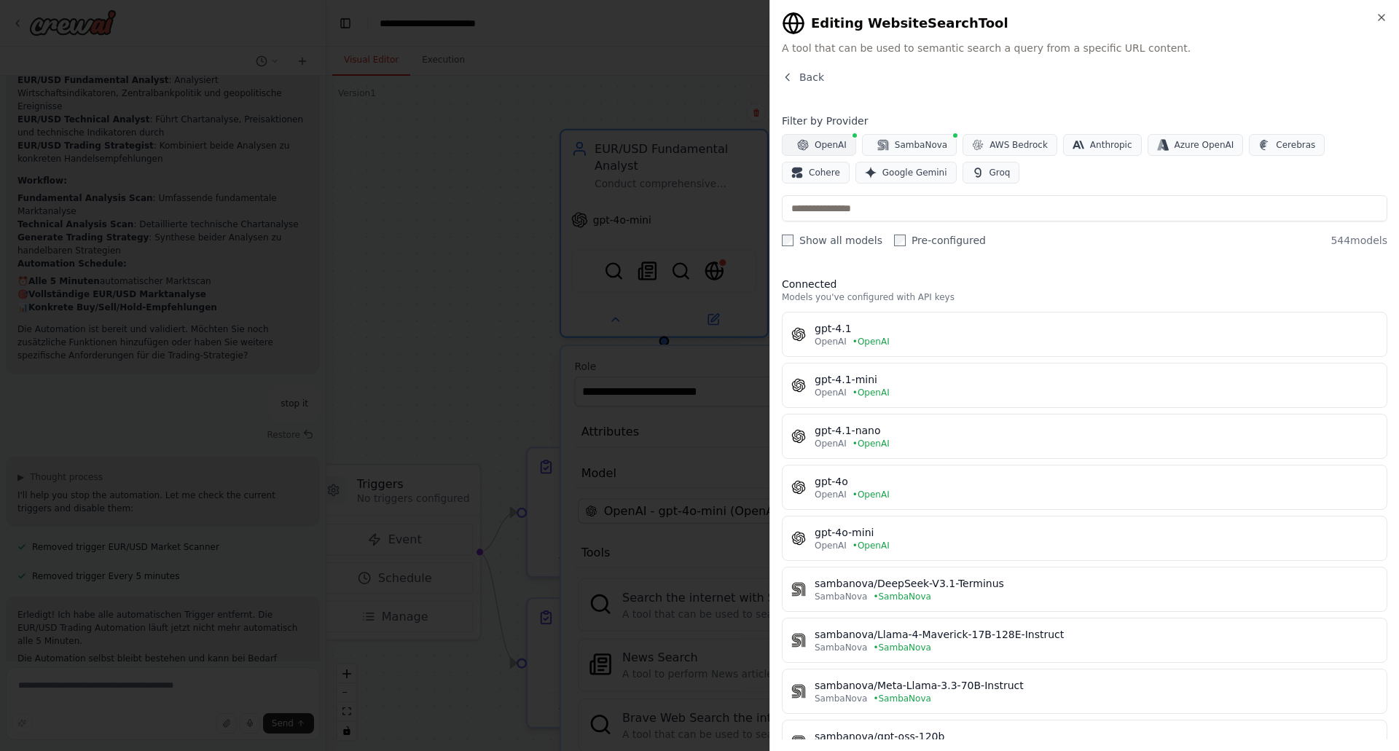
click at [832, 142] on span "OpenAI" at bounding box center [831, 145] width 32 height 12
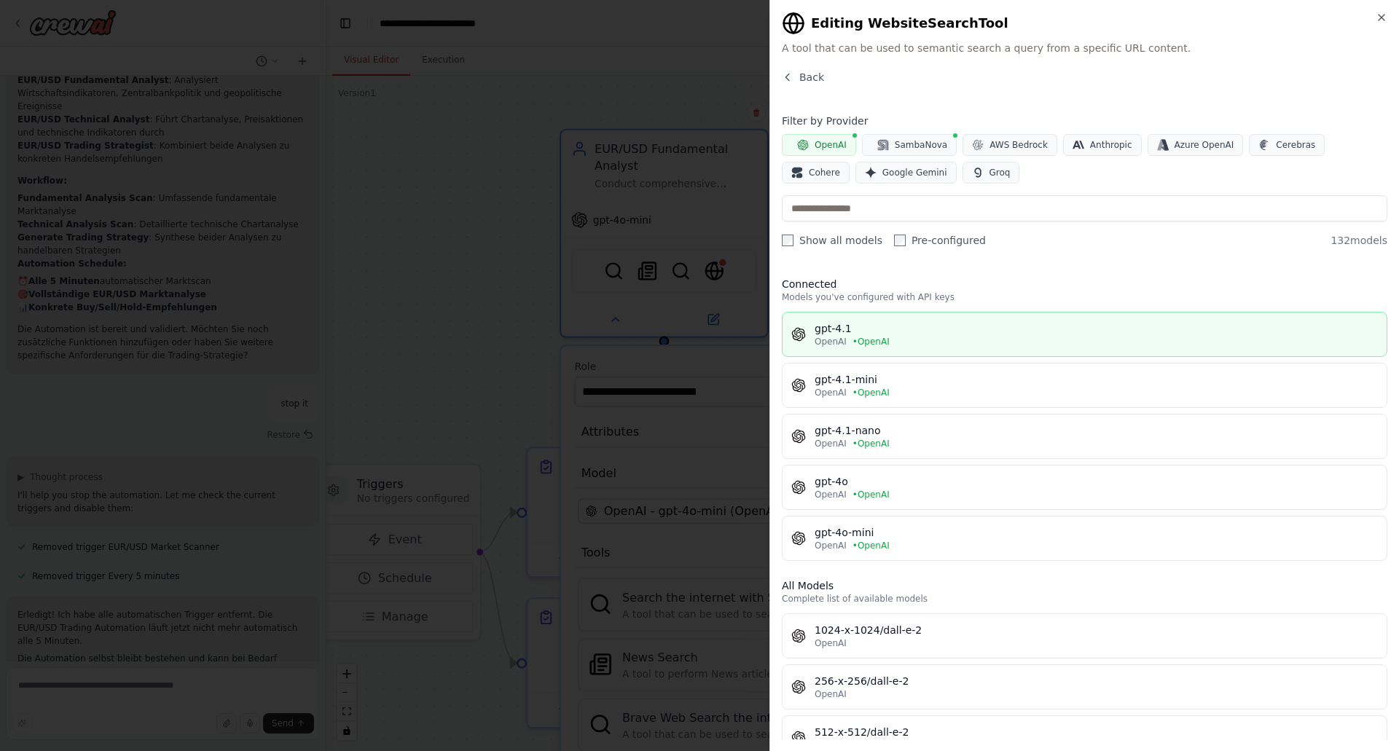
click at [850, 329] on div "gpt-4.1" at bounding box center [1096, 328] width 563 height 15
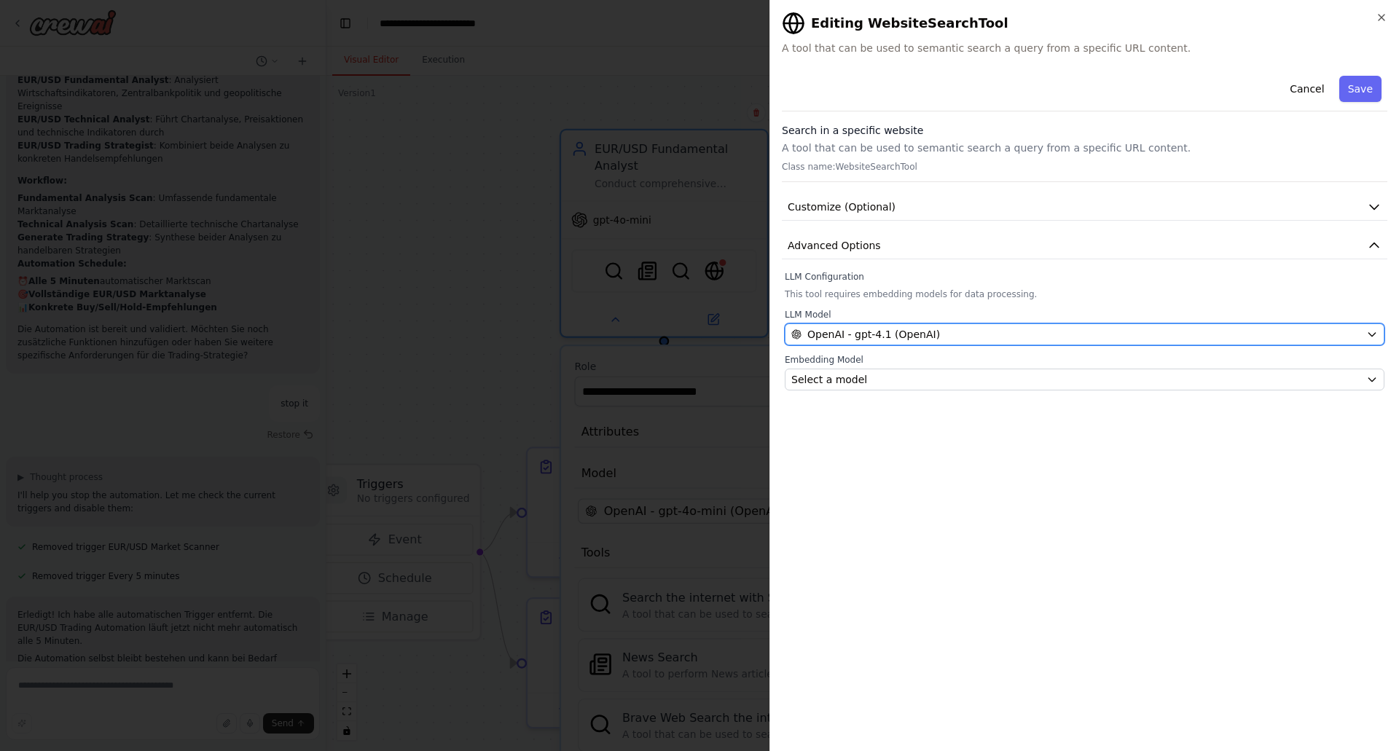
click at [850, 329] on span "OpenAI - gpt-4.1 (OpenAI)" at bounding box center [874, 334] width 133 height 15
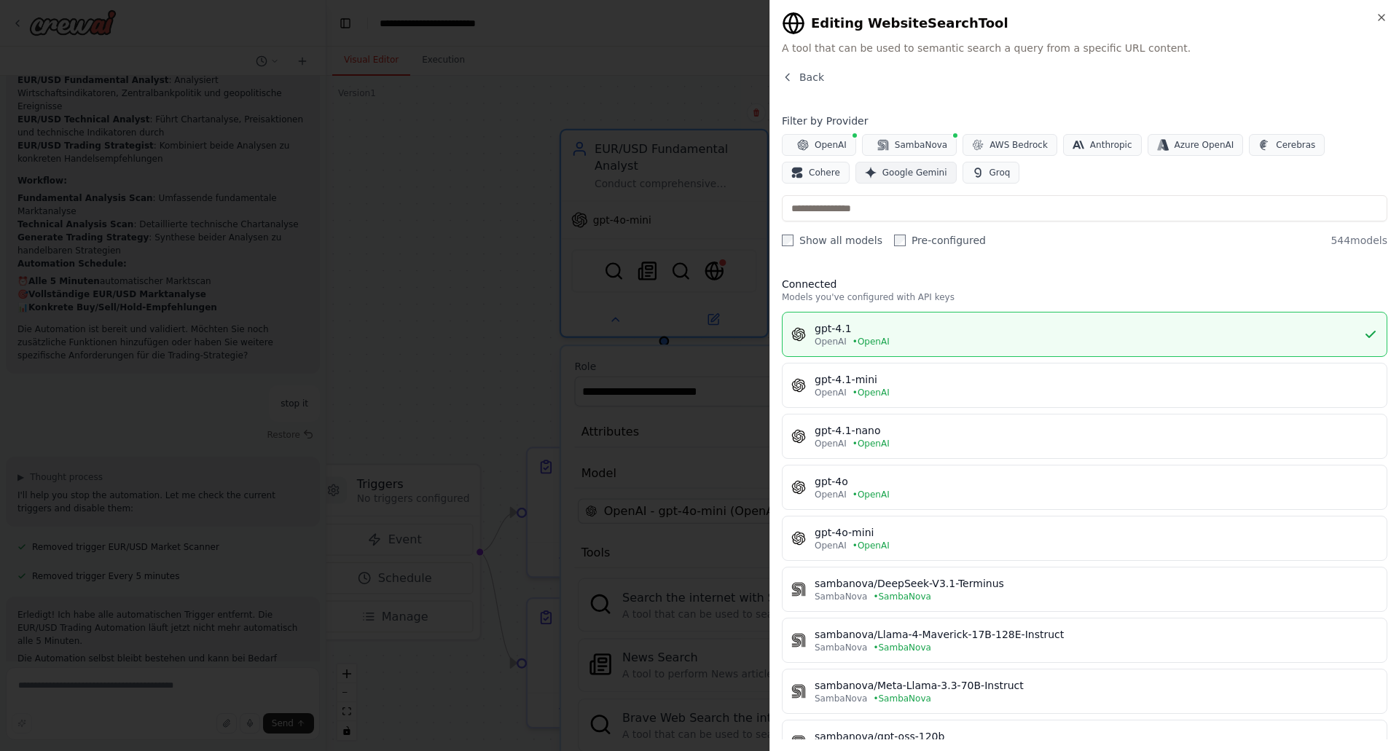
click at [883, 171] on span "Google Gemini" at bounding box center [915, 173] width 65 height 12
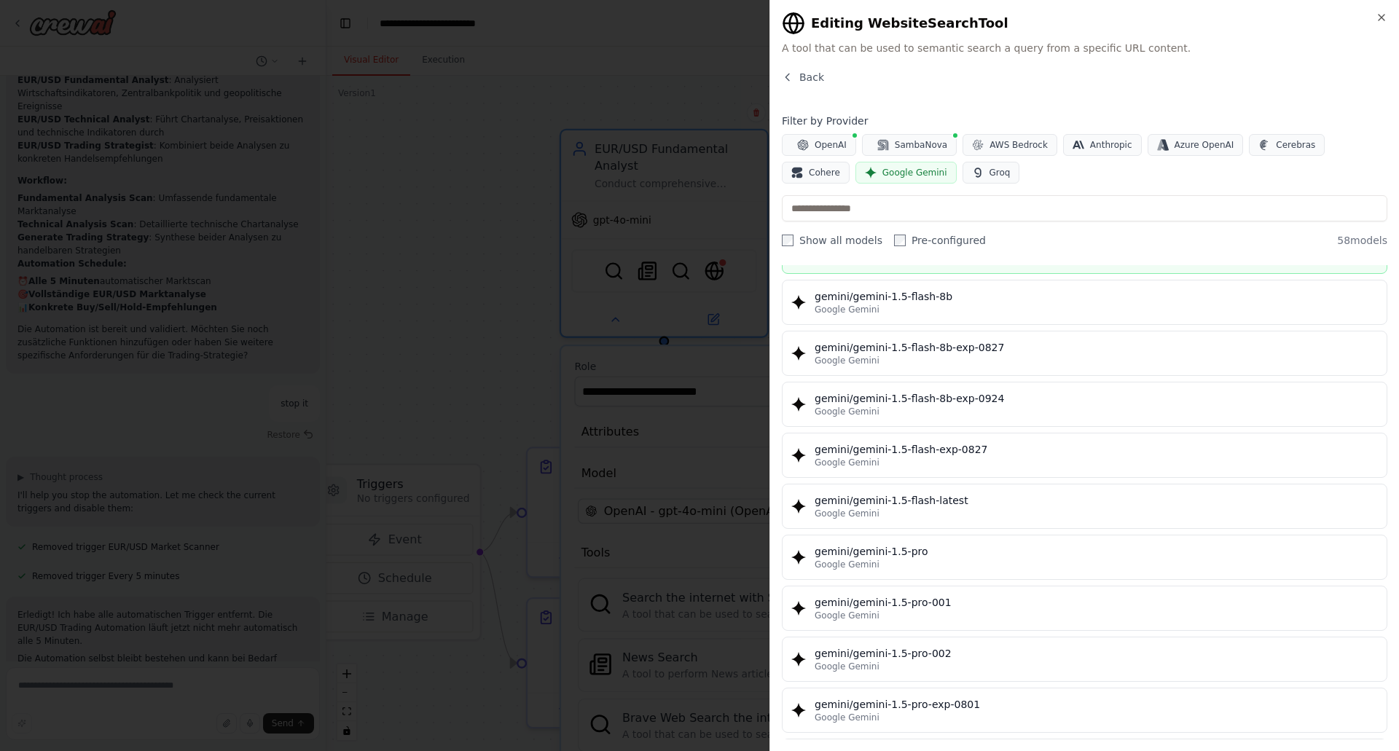
scroll to position [0, 0]
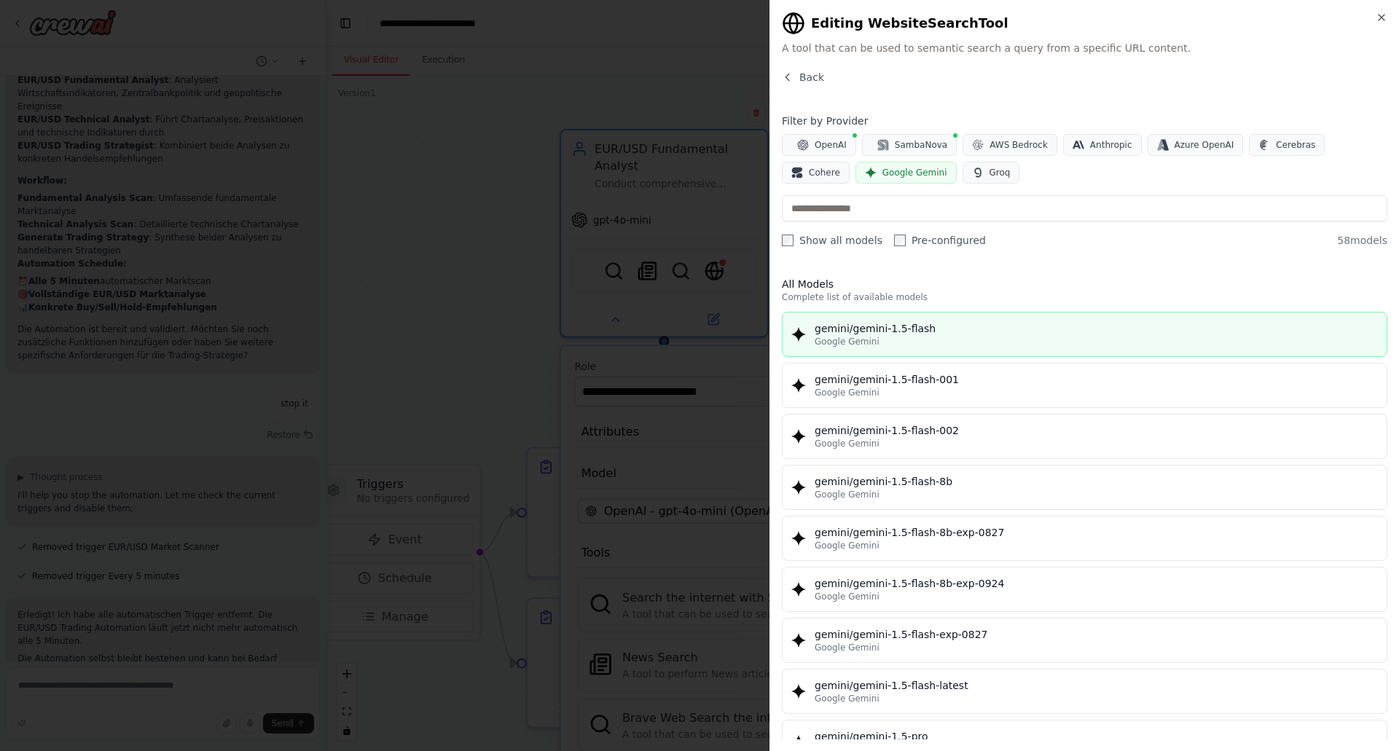
click at [931, 327] on div "gemini/gemini-1.5-flash" at bounding box center [1096, 328] width 563 height 15
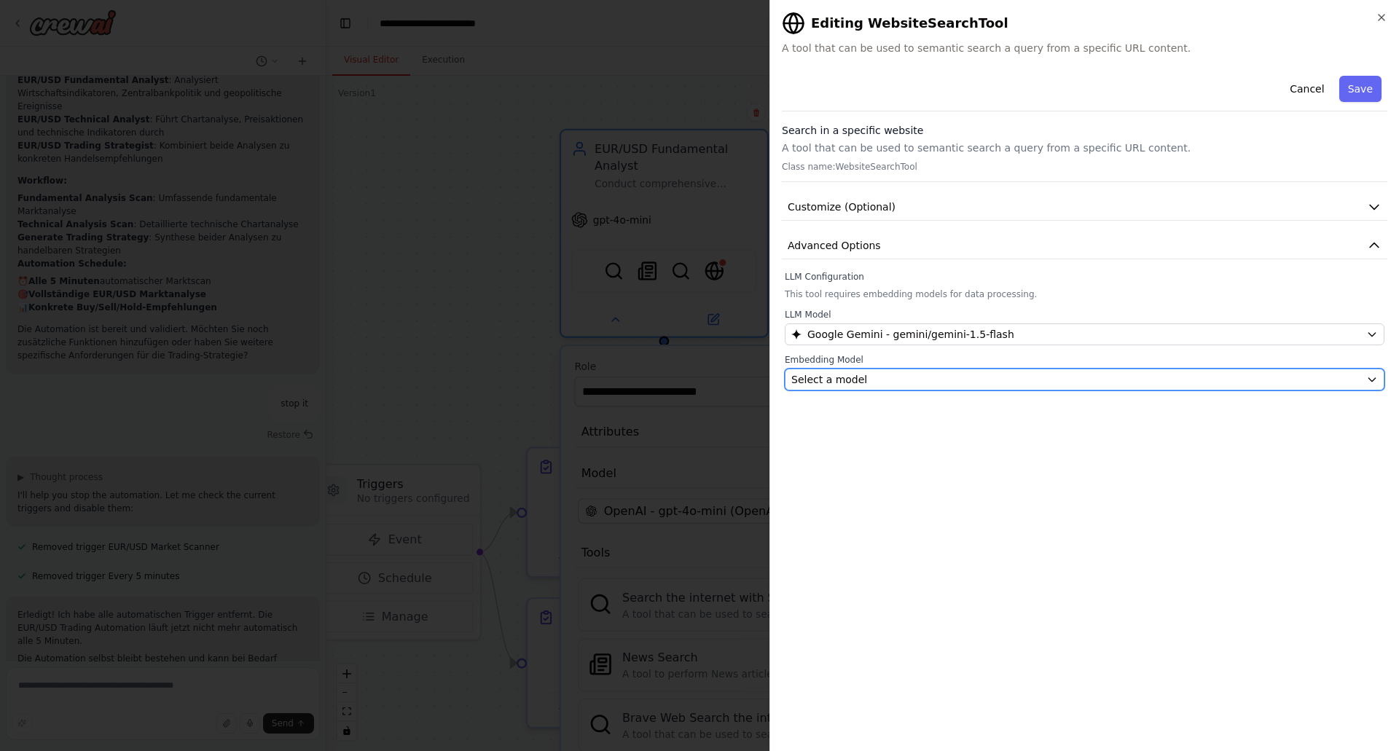
click at [890, 375] on div "Select a model" at bounding box center [1076, 379] width 569 height 15
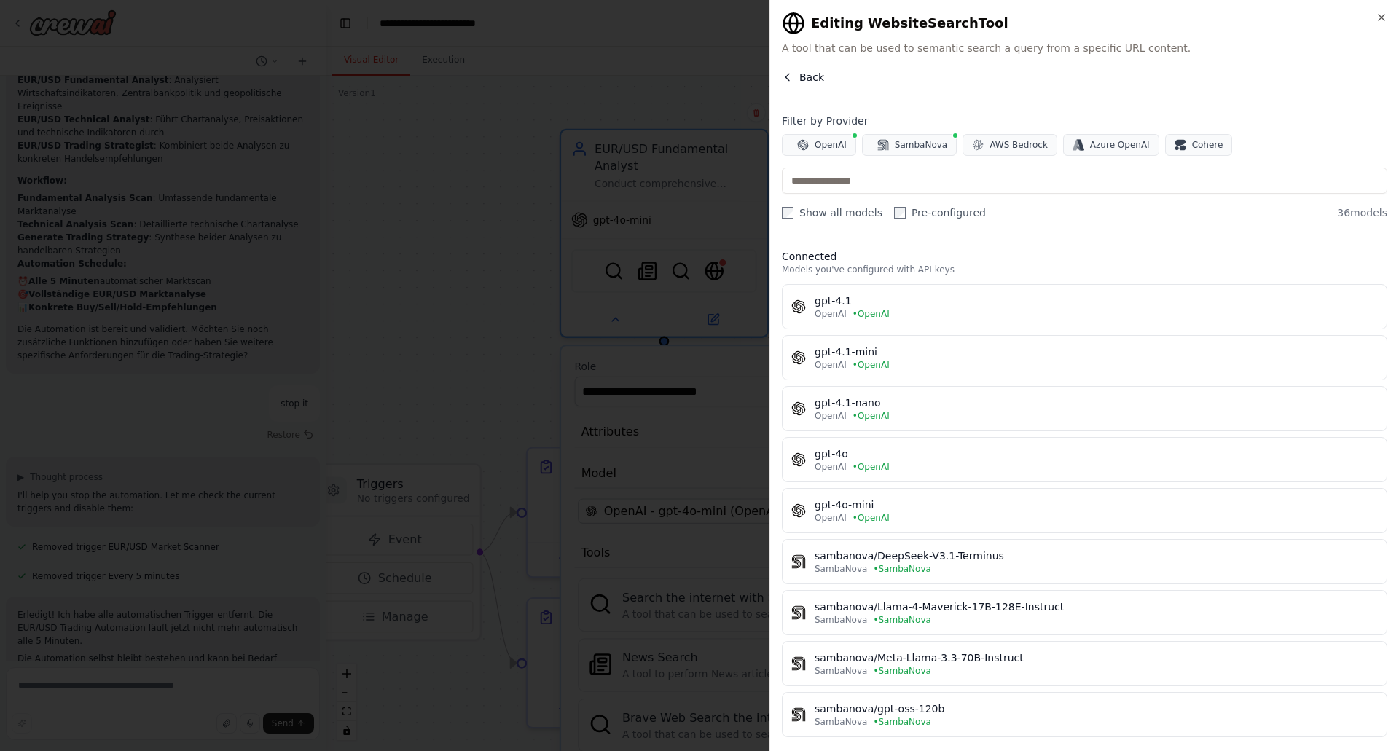
click at [796, 81] on button "Back" at bounding box center [803, 77] width 42 height 15
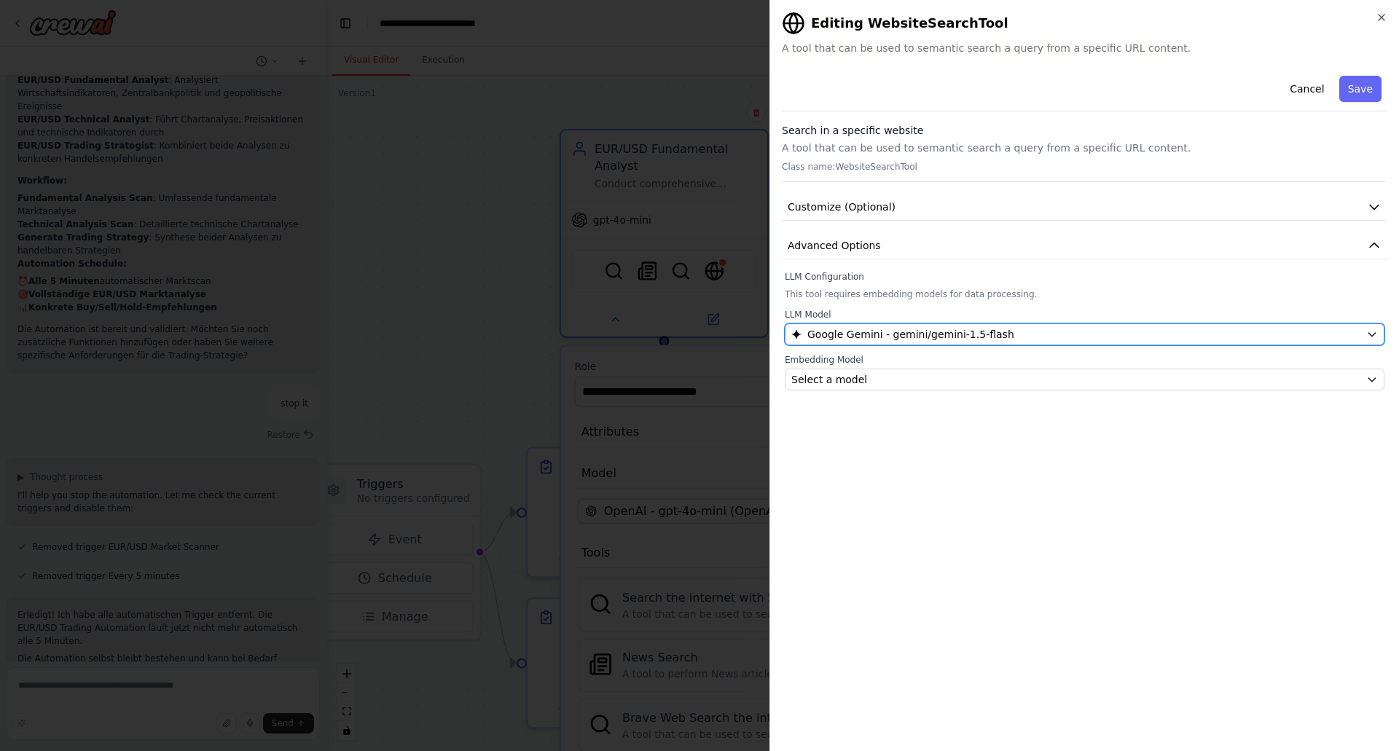
click at [826, 332] on span "Google Gemini - gemini/gemini-1.5-flash" at bounding box center [911, 334] width 207 height 15
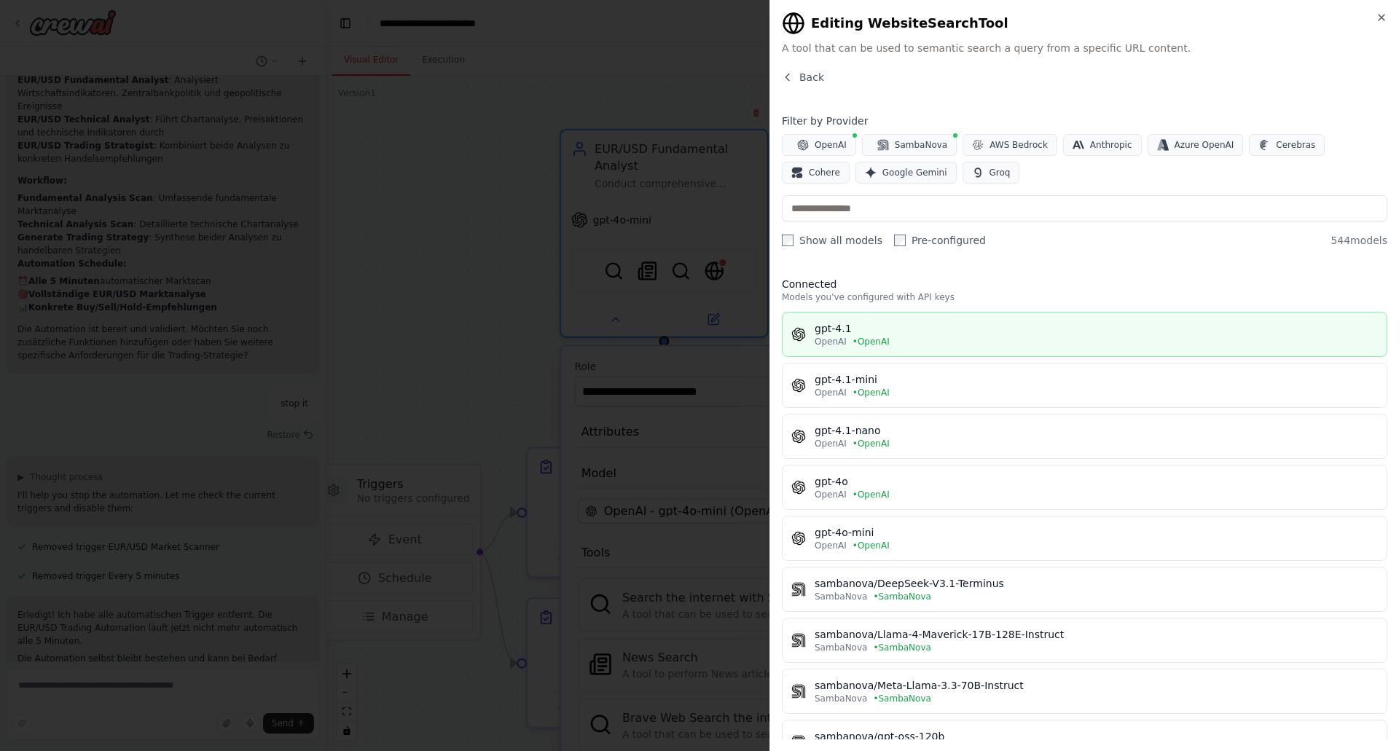
click at [829, 327] on div "gpt-4.1" at bounding box center [1096, 328] width 563 height 15
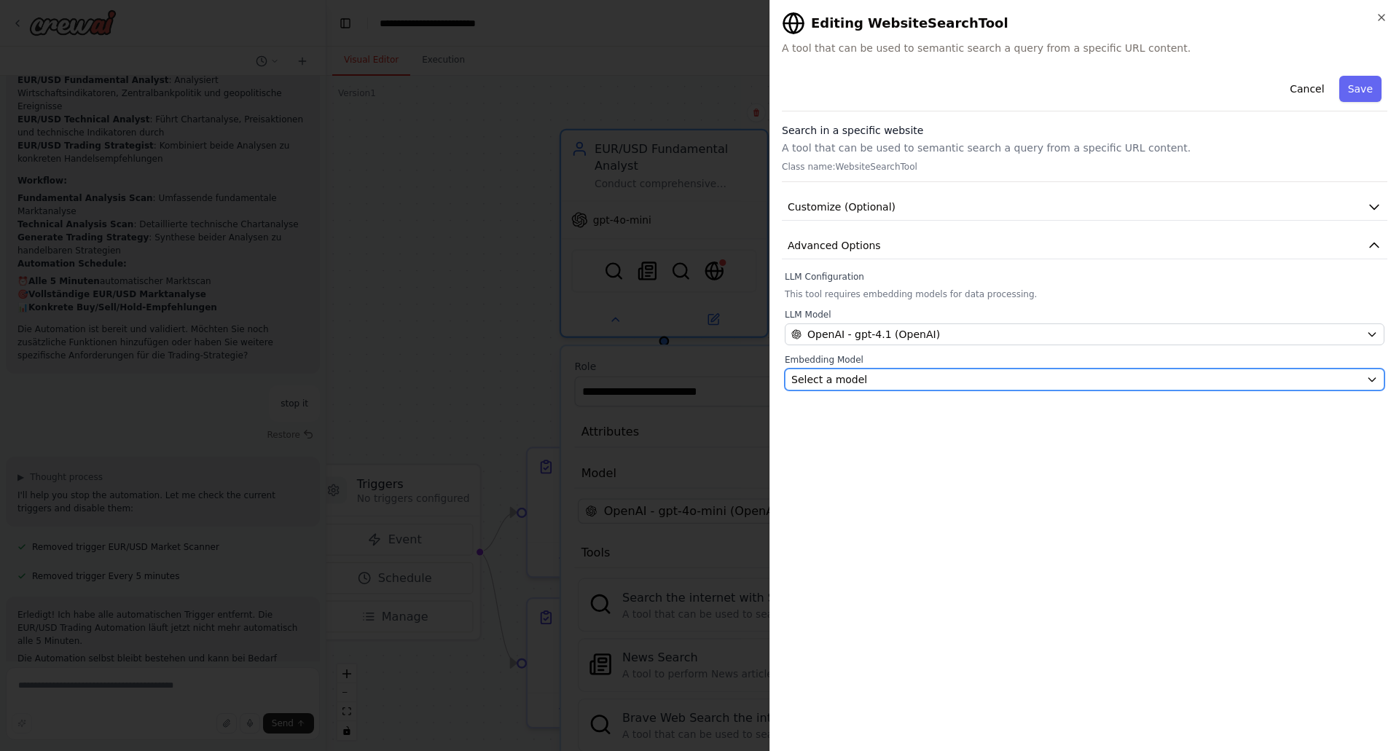
click at [832, 378] on span "Select a model" at bounding box center [830, 379] width 76 height 15
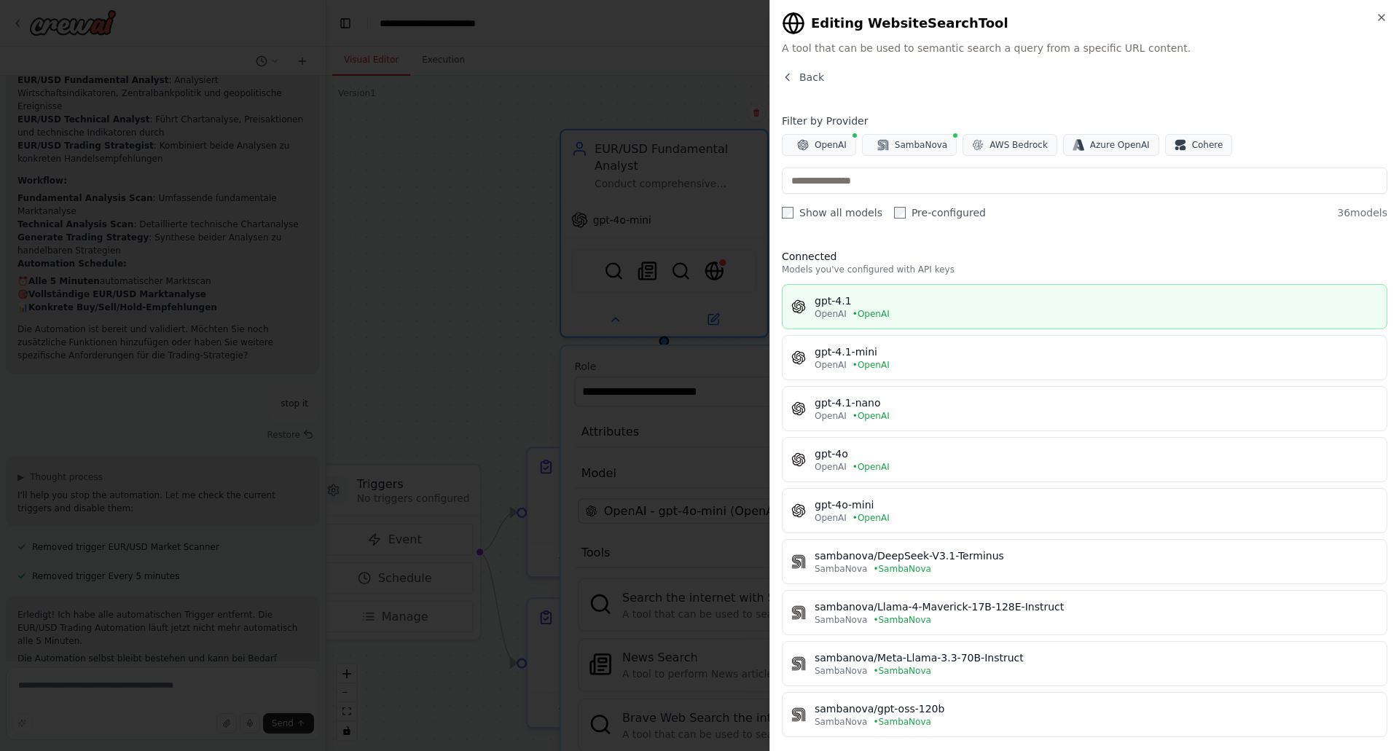
click at [840, 305] on div "gpt-4.1" at bounding box center [1096, 301] width 563 height 15
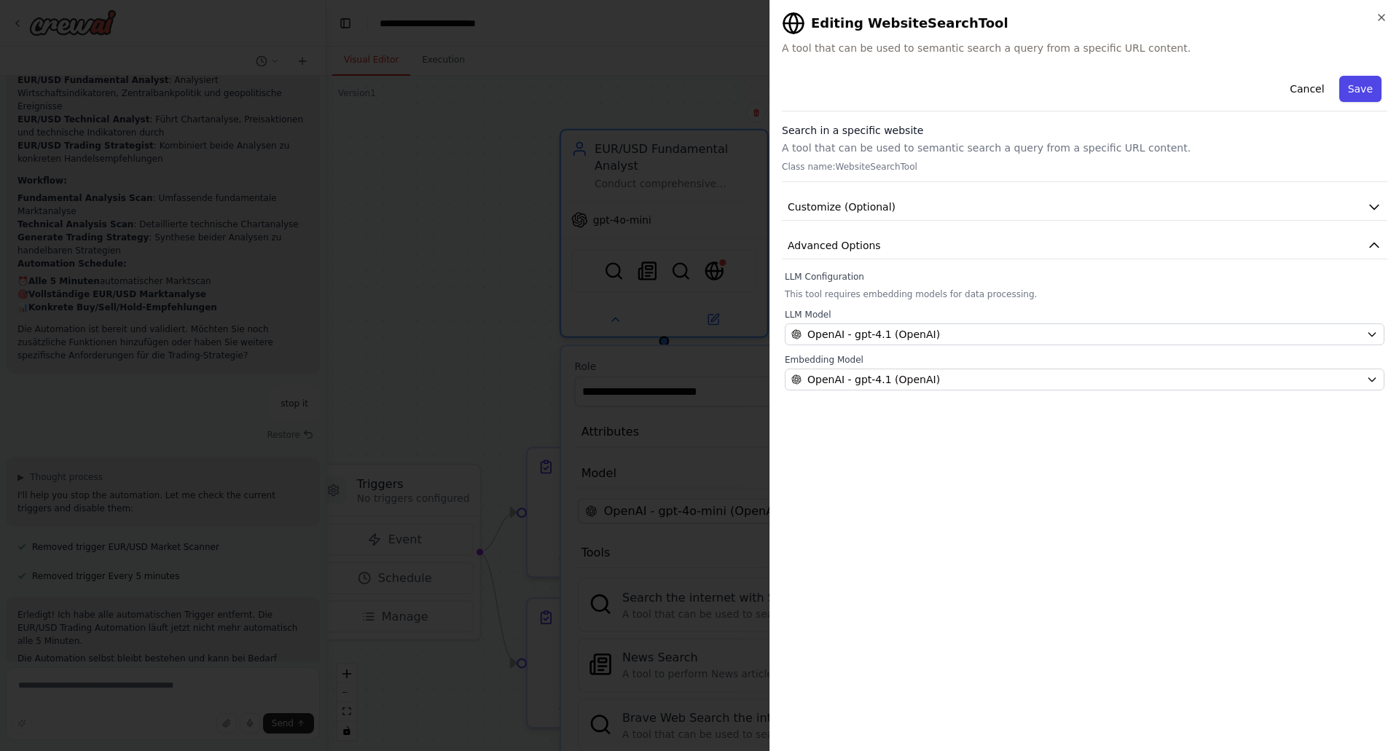
click at [1364, 89] on button "Save" at bounding box center [1361, 89] width 42 height 26
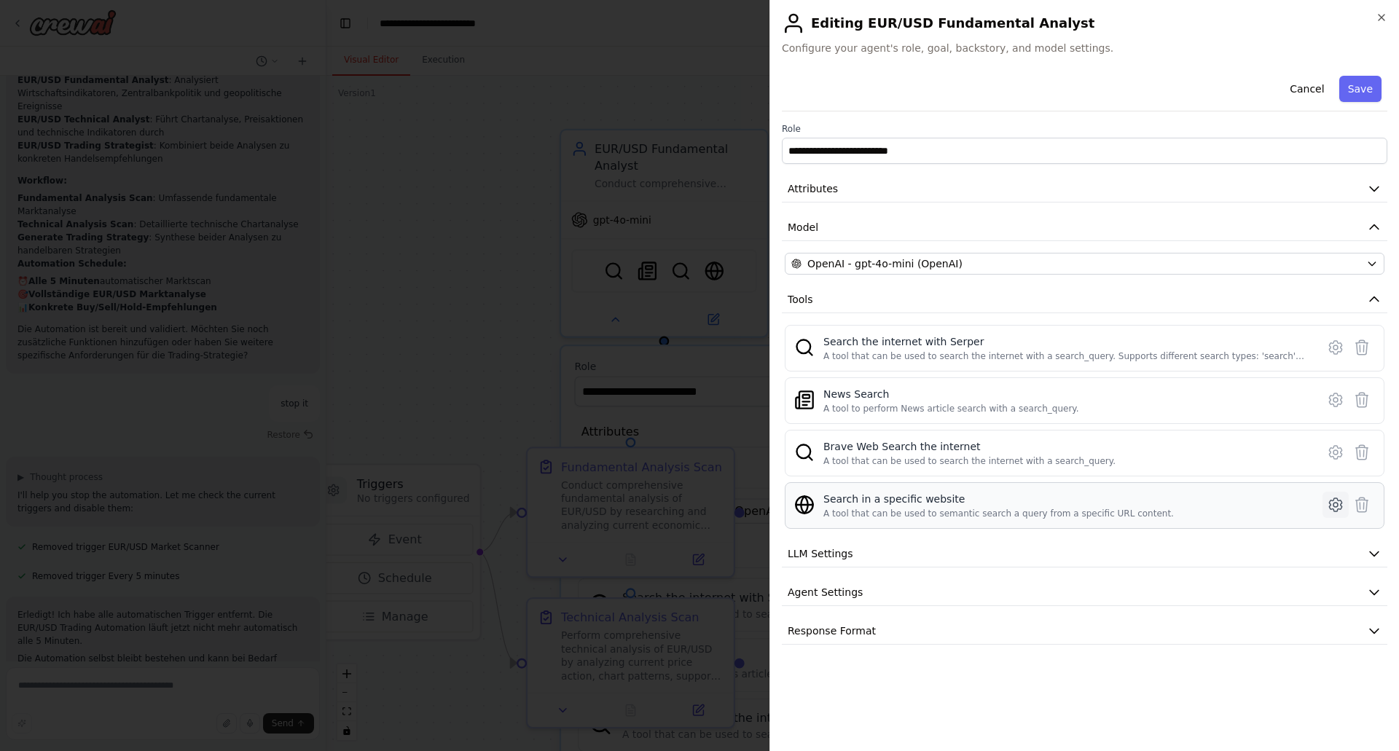
click at [1336, 500] on icon at bounding box center [1335, 504] width 17 height 17
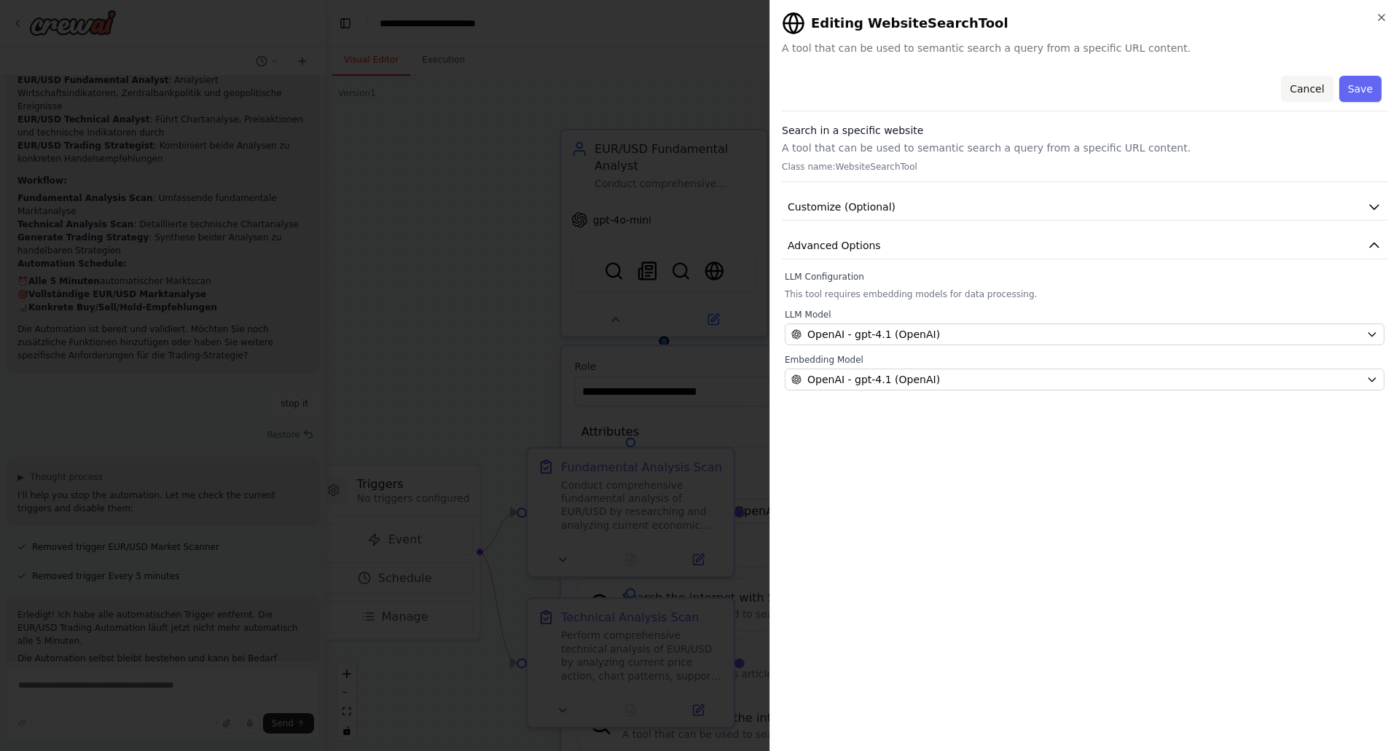
click at [1317, 85] on button "Cancel" at bounding box center [1307, 89] width 52 height 26
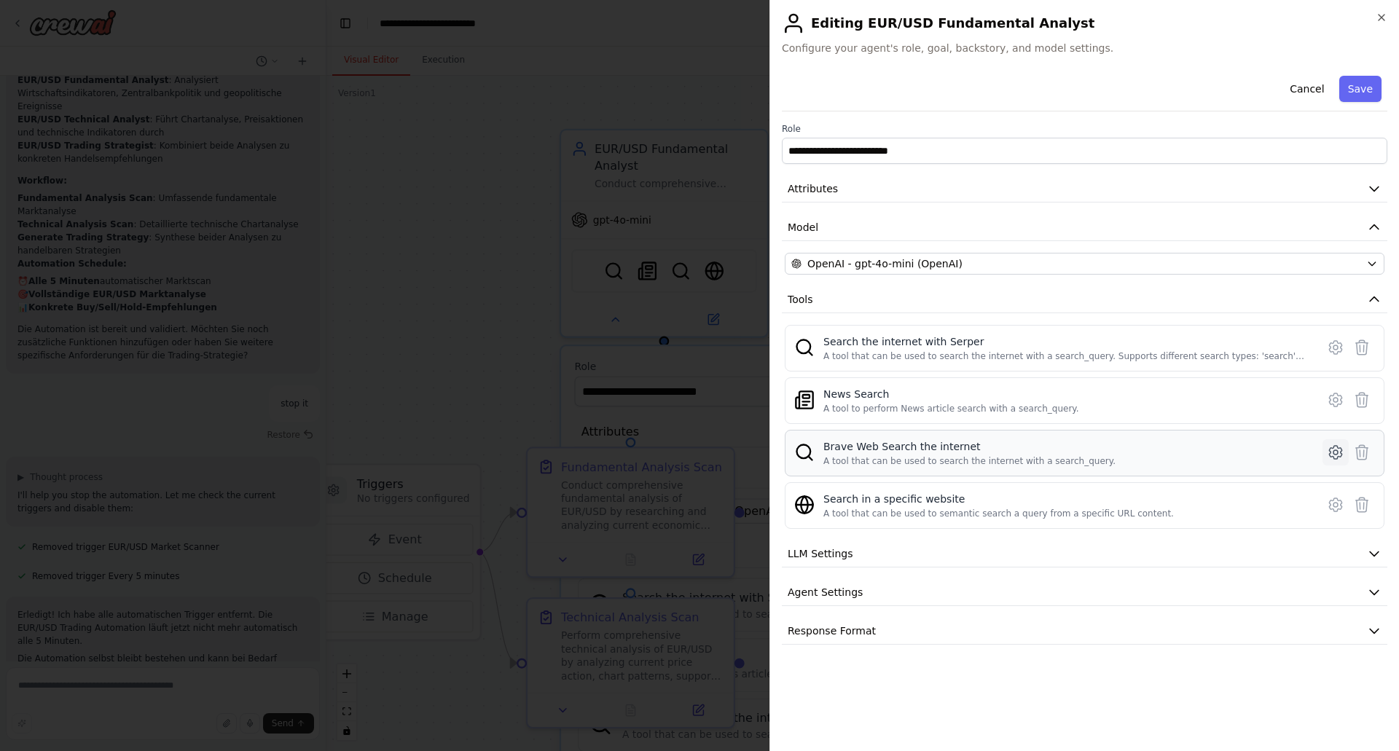
click at [1339, 452] on icon at bounding box center [1335, 452] width 17 height 17
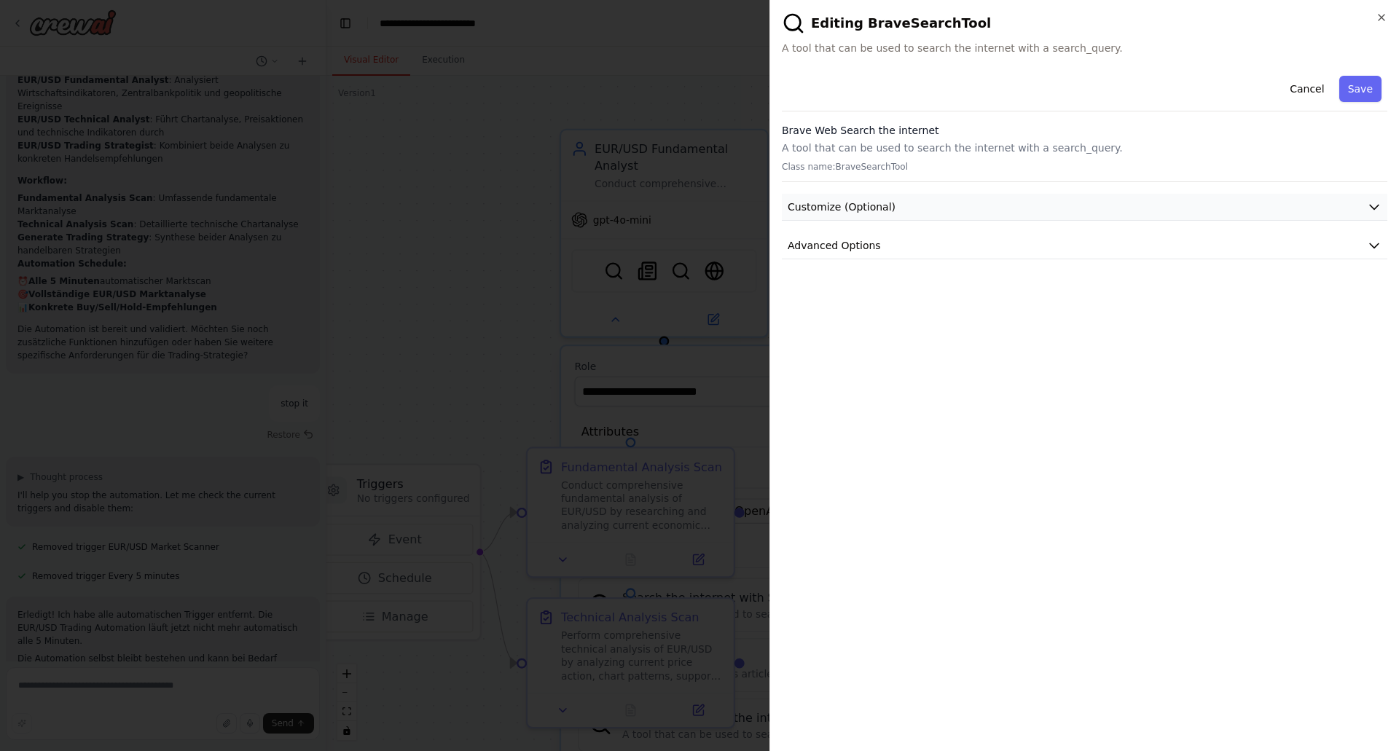
click at [946, 204] on button "Customize (Optional)" at bounding box center [1085, 207] width 606 height 27
click at [891, 245] on button "Advanced Options" at bounding box center [1085, 246] width 606 height 27
click at [1305, 85] on button "Cancel" at bounding box center [1307, 89] width 52 height 26
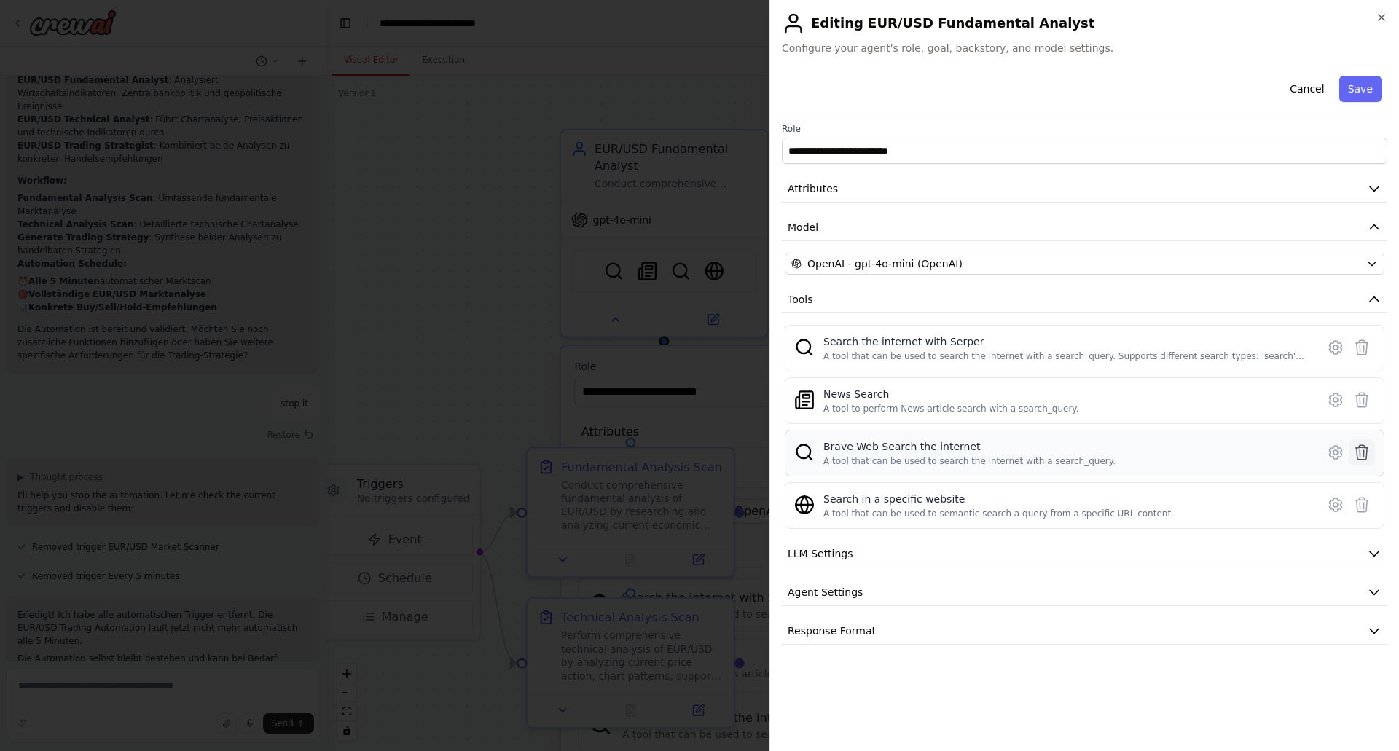
click at [1363, 451] on icon at bounding box center [1361, 452] width 17 height 17
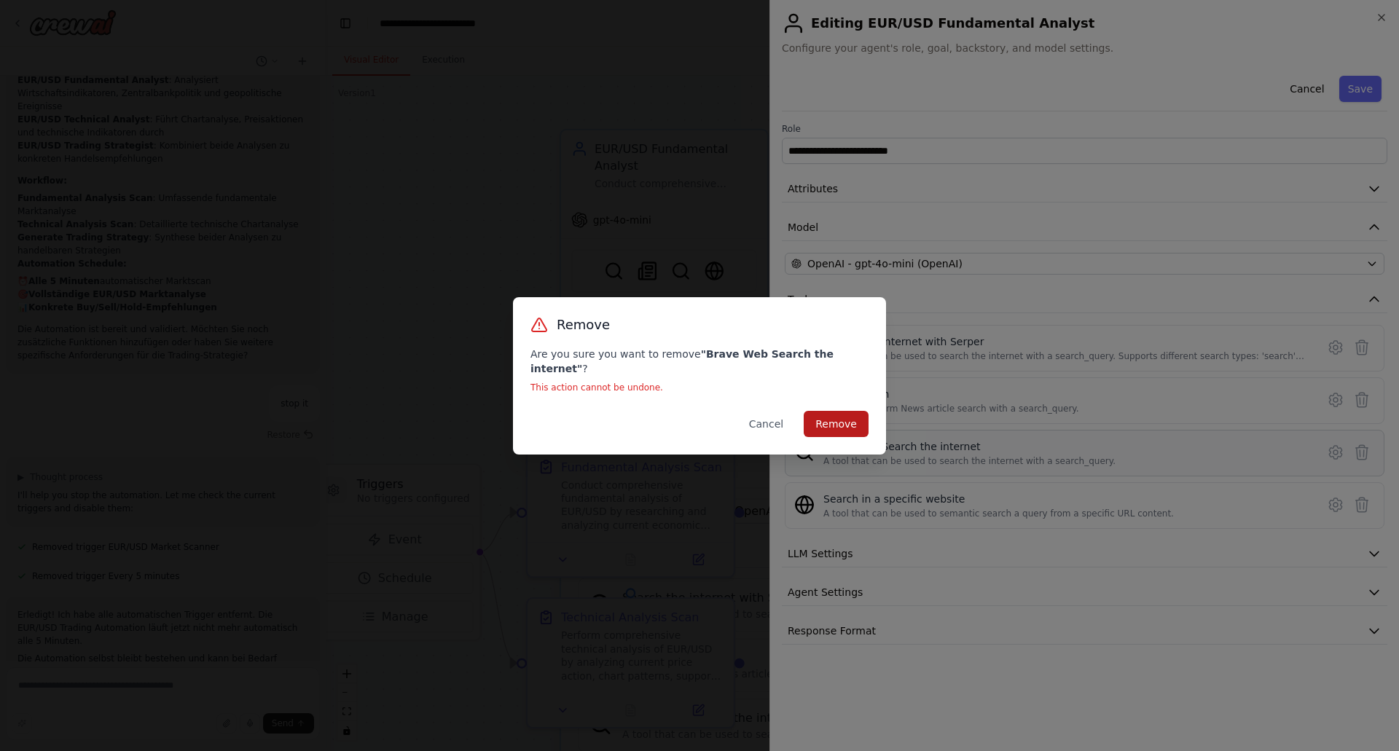
click at [851, 418] on button "Remove" at bounding box center [836, 424] width 65 height 26
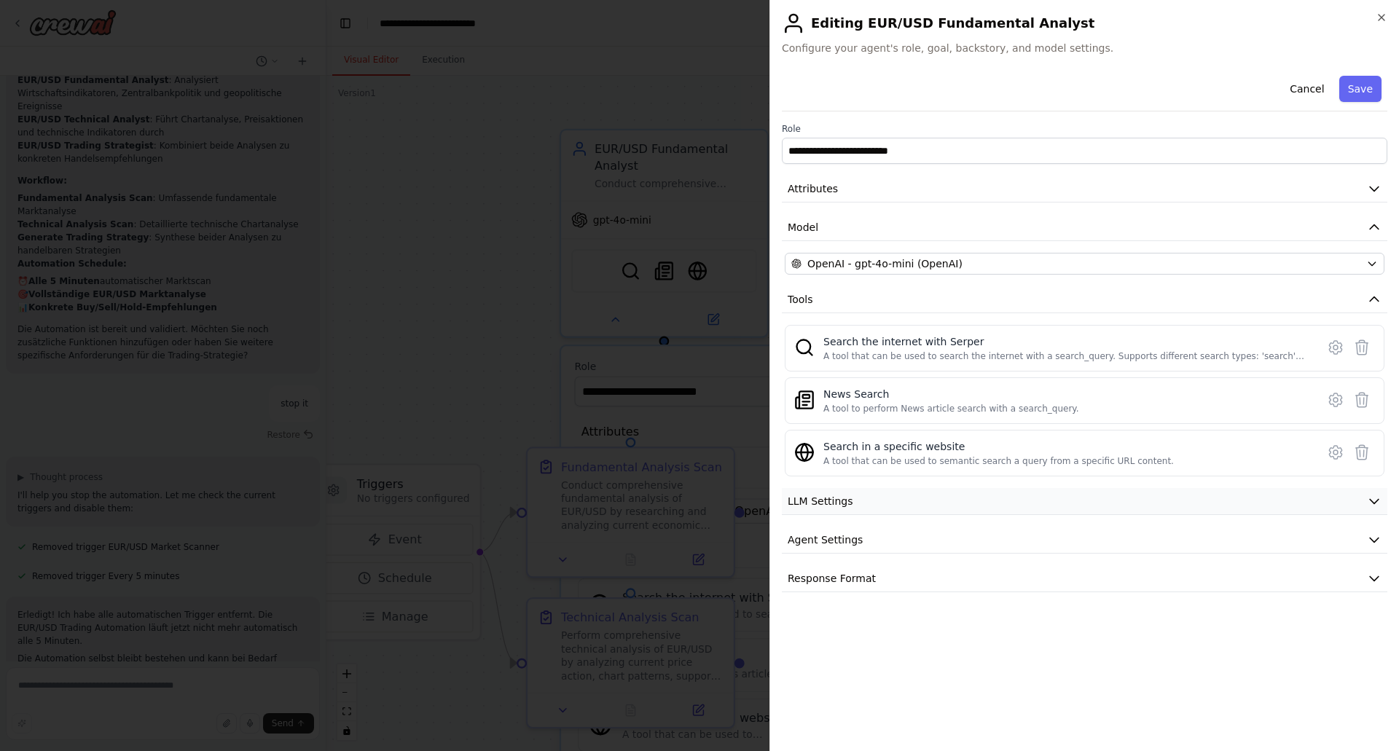
click at [1377, 503] on icon "button" at bounding box center [1374, 501] width 15 height 15
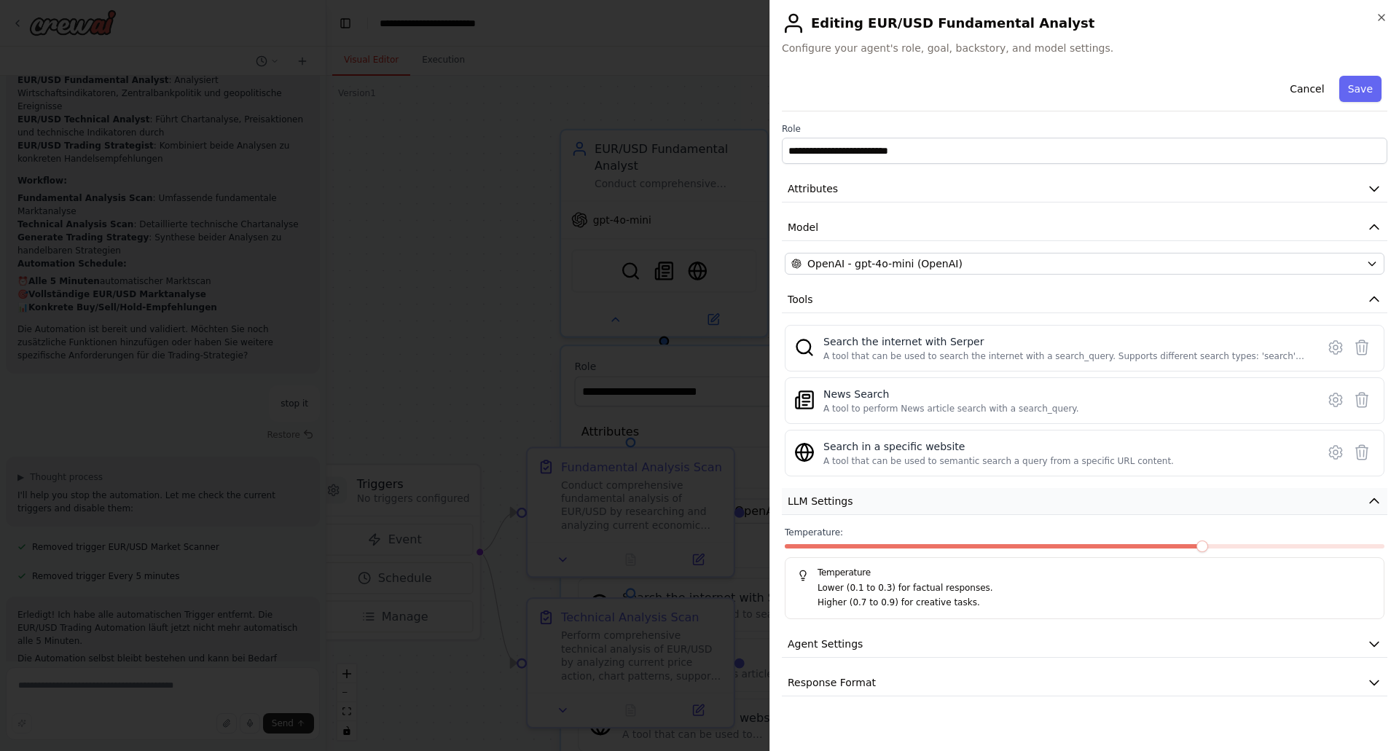
click at [1377, 503] on icon "button" at bounding box center [1374, 501] width 15 height 15
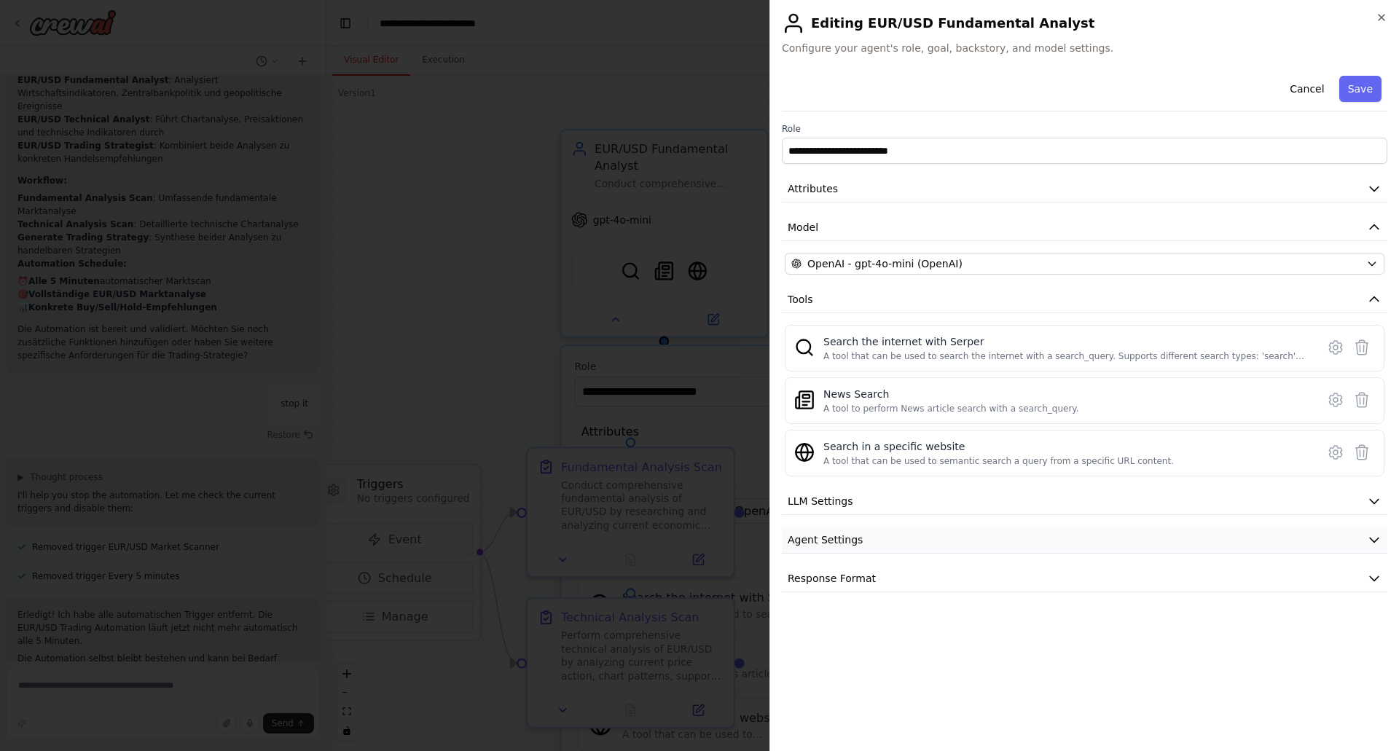
click at [1373, 542] on icon "button" at bounding box center [1374, 541] width 9 height 4
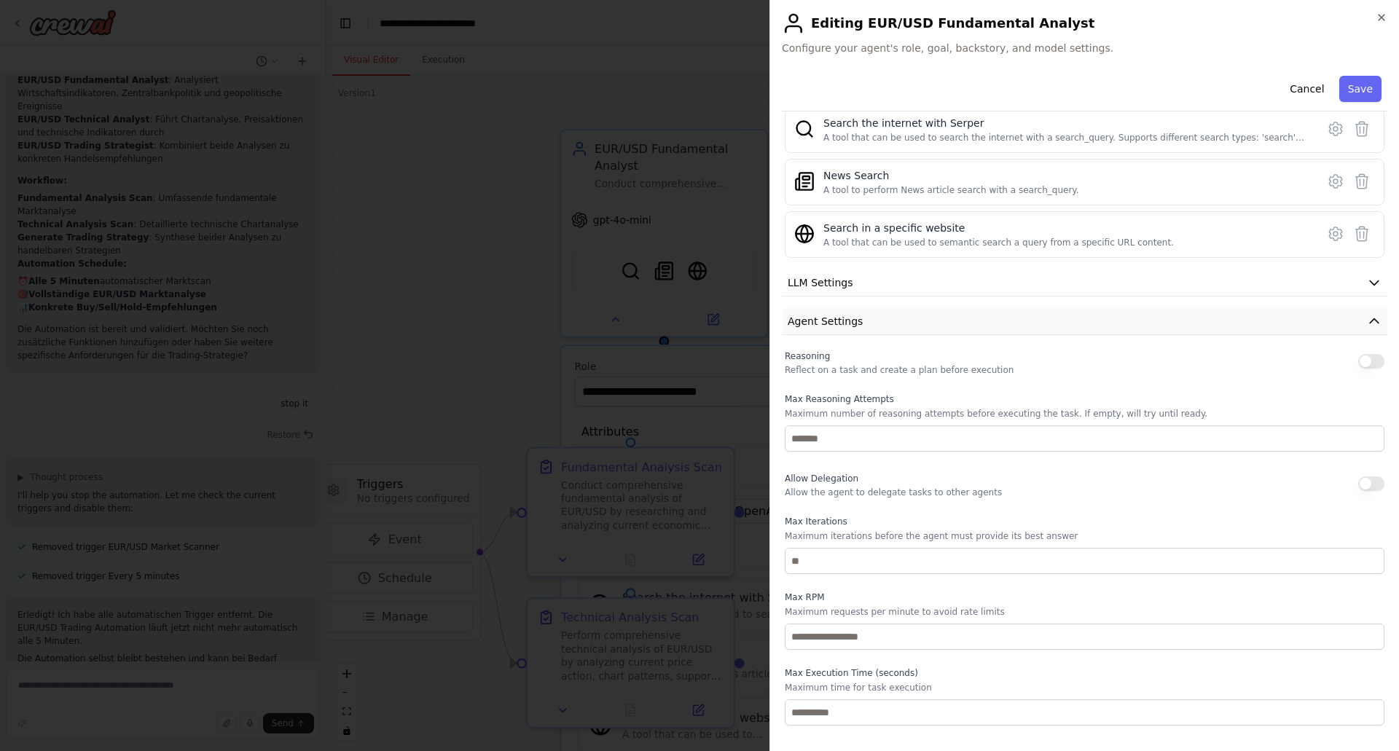
scroll to position [255, 0]
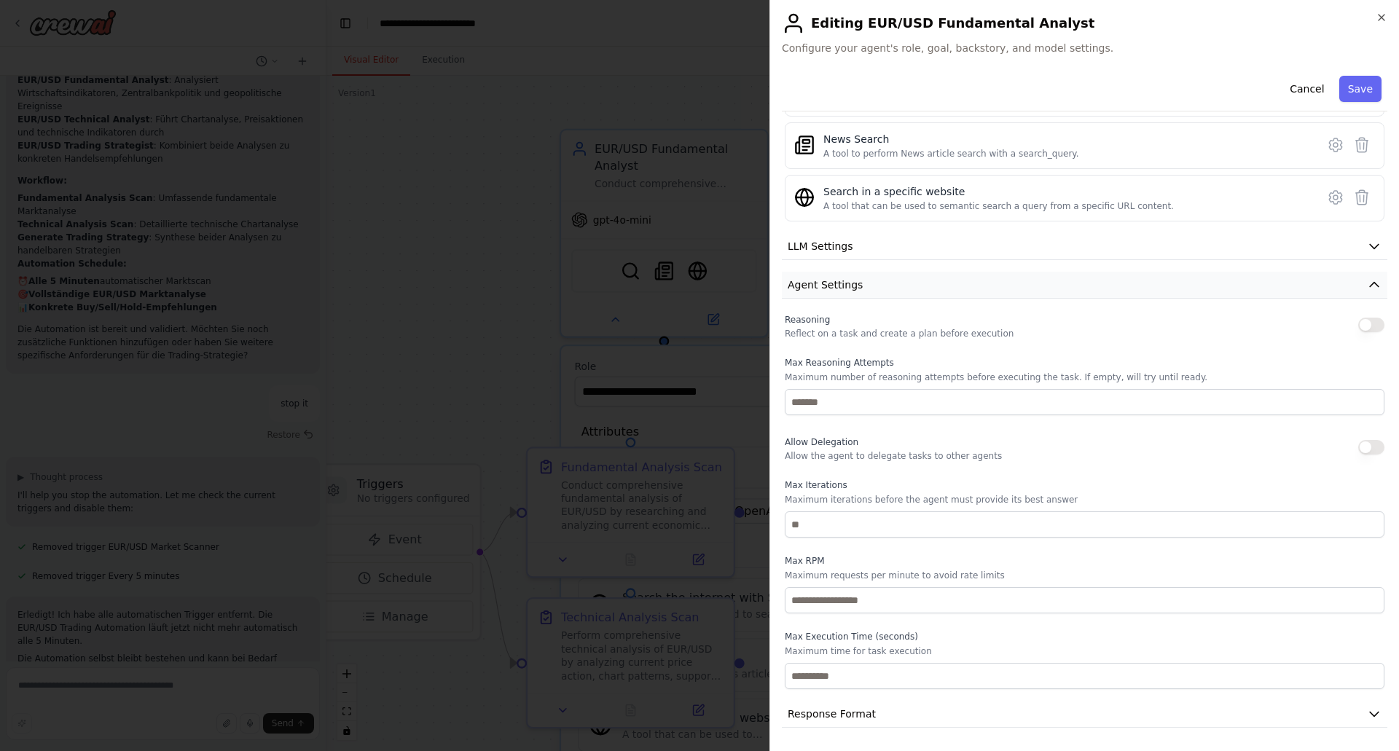
click at [1367, 287] on icon "button" at bounding box center [1374, 285] width 15 height 15
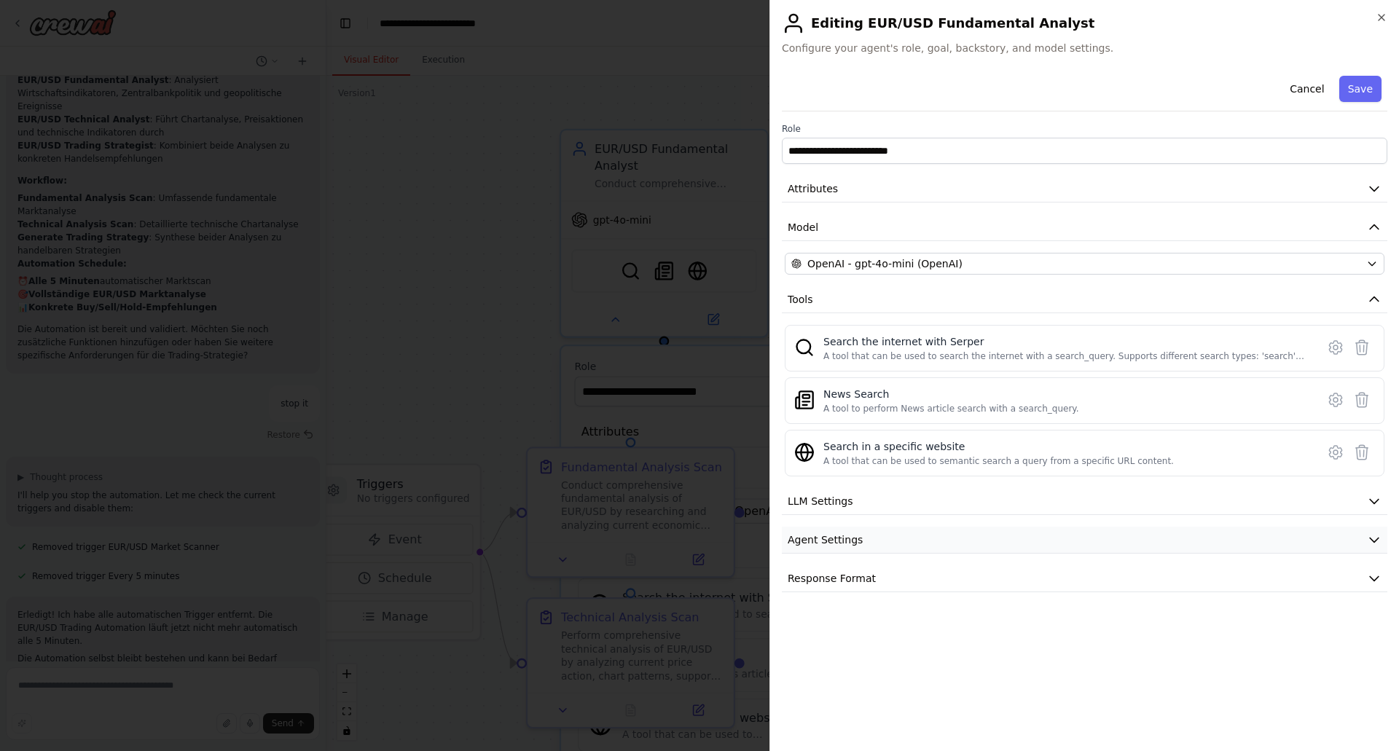
scroll to position [0, 0]
click at [1373, 579] on icon "button" at bounding box center [1374, 578] width 15 height 15
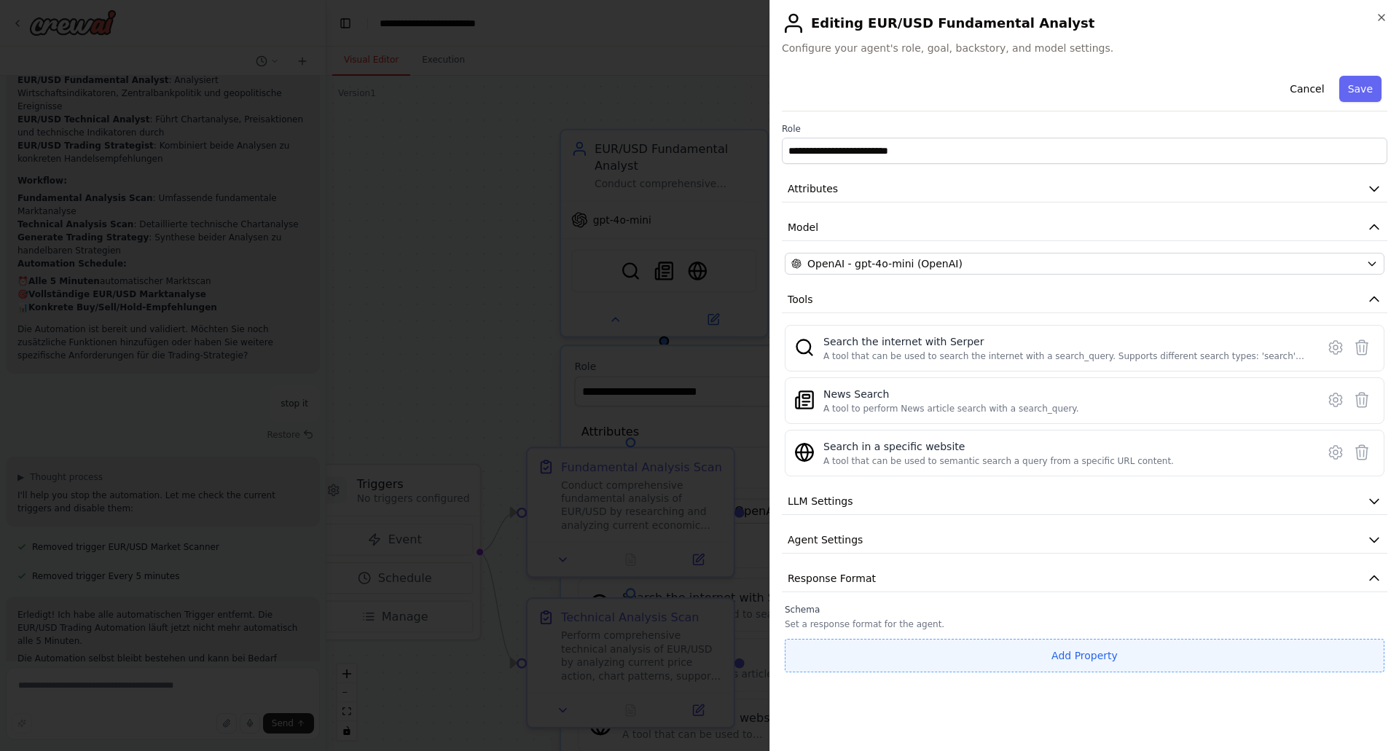
click at [1075, 649] on button "Add Property" at bounding box center [1085, 656] width 600 height 34
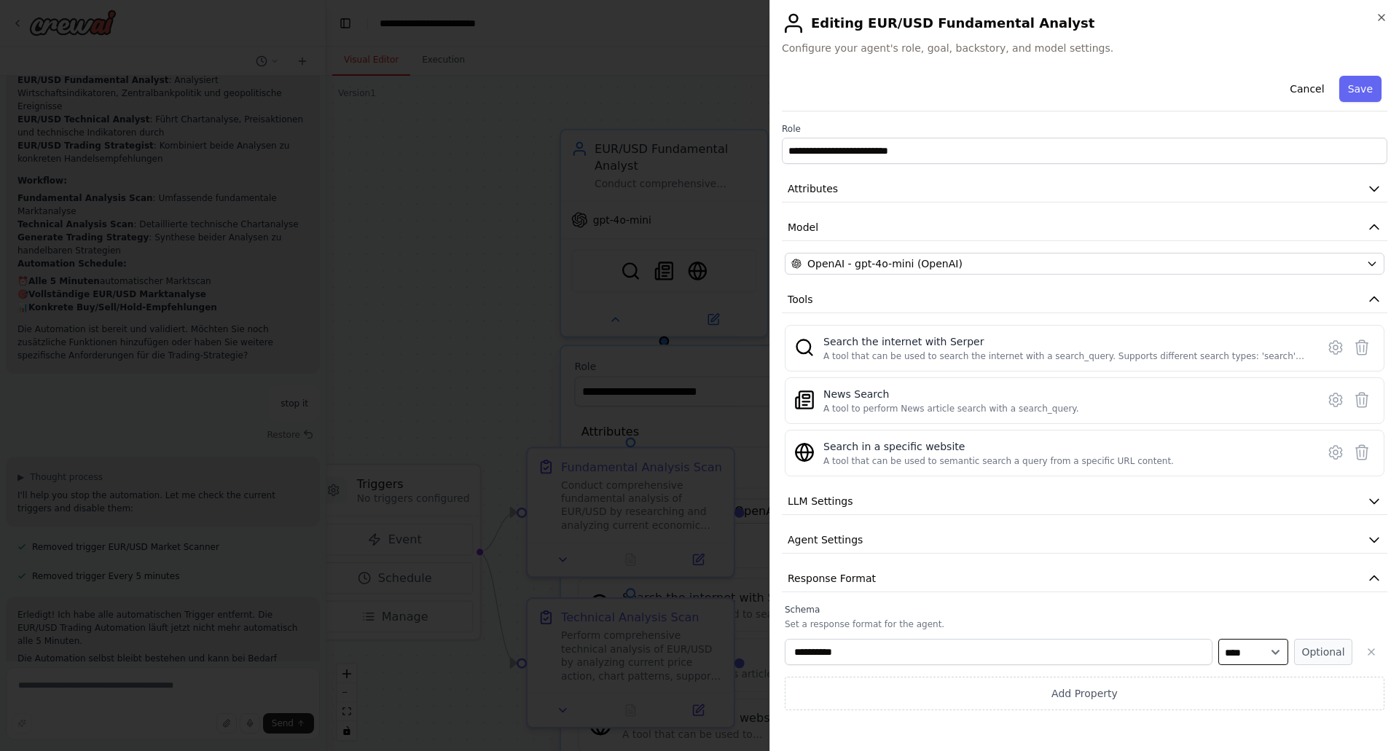
click at [1267, 650] on select "**** ******* ******* **** ******" at bounding box center [1254, 652] width 70 height 26
click at [1270, 650] on select "**** ******* ******* **** ******" at bounding box center [1254, 652] width 70 height 26
click at [1372, 650] on icon "button" at bounding box center [1372, 652] width 12 height 12
click at [1373, 575] on icon "button" at bounding box center [1374, 578] width 15 height 15
click at [1372, 186] on icon "button" at bounding box center [1374, 188] width 15 height 15
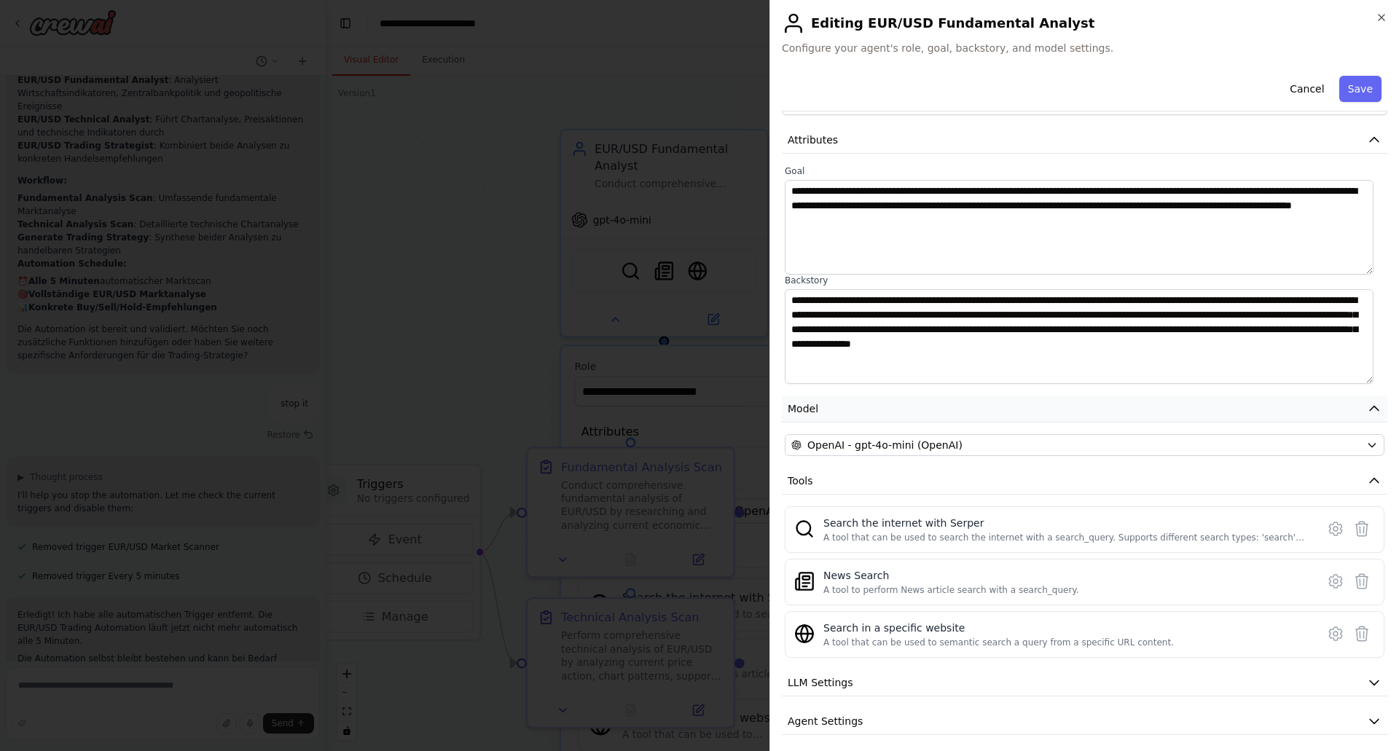
scroll to position [95, 0]
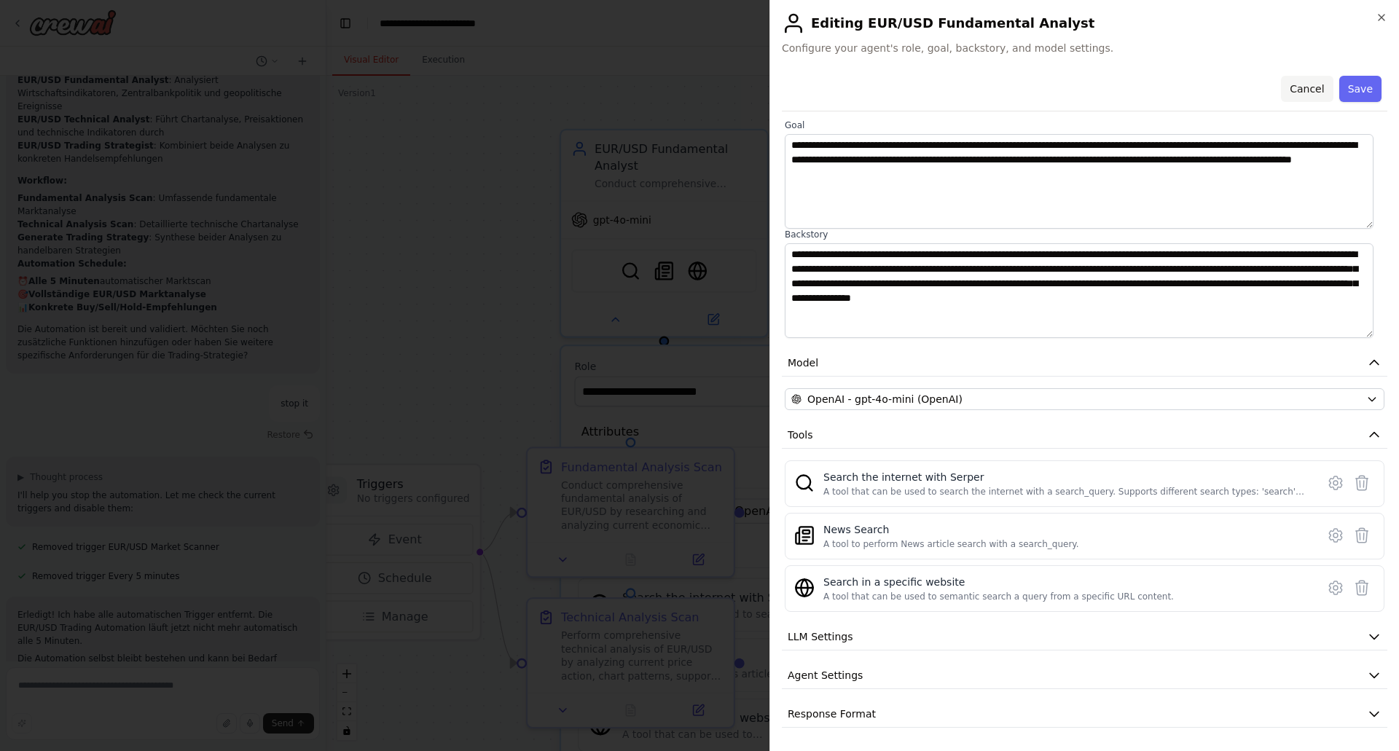
click at [1305, 88] on button "Cancel" at bounding box center [1307, 89] width 52 height 26
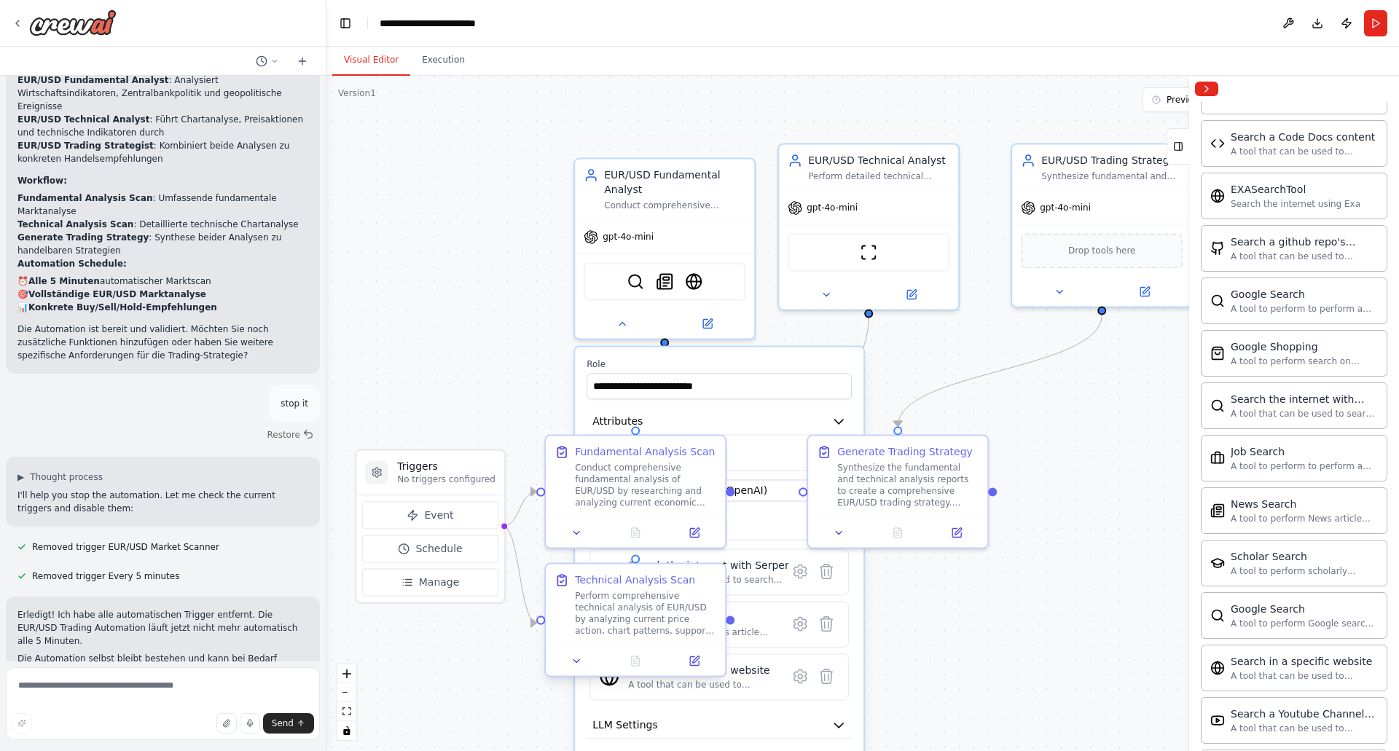
click at [617, 618] on div "Perform comprehensive technical analysis of EUR/USD by analyzing current price …" at bounding box center [645, 613] width 141 height 47
click at [575, 530] on icon at bounding box center [577, 529] width 6 height 3
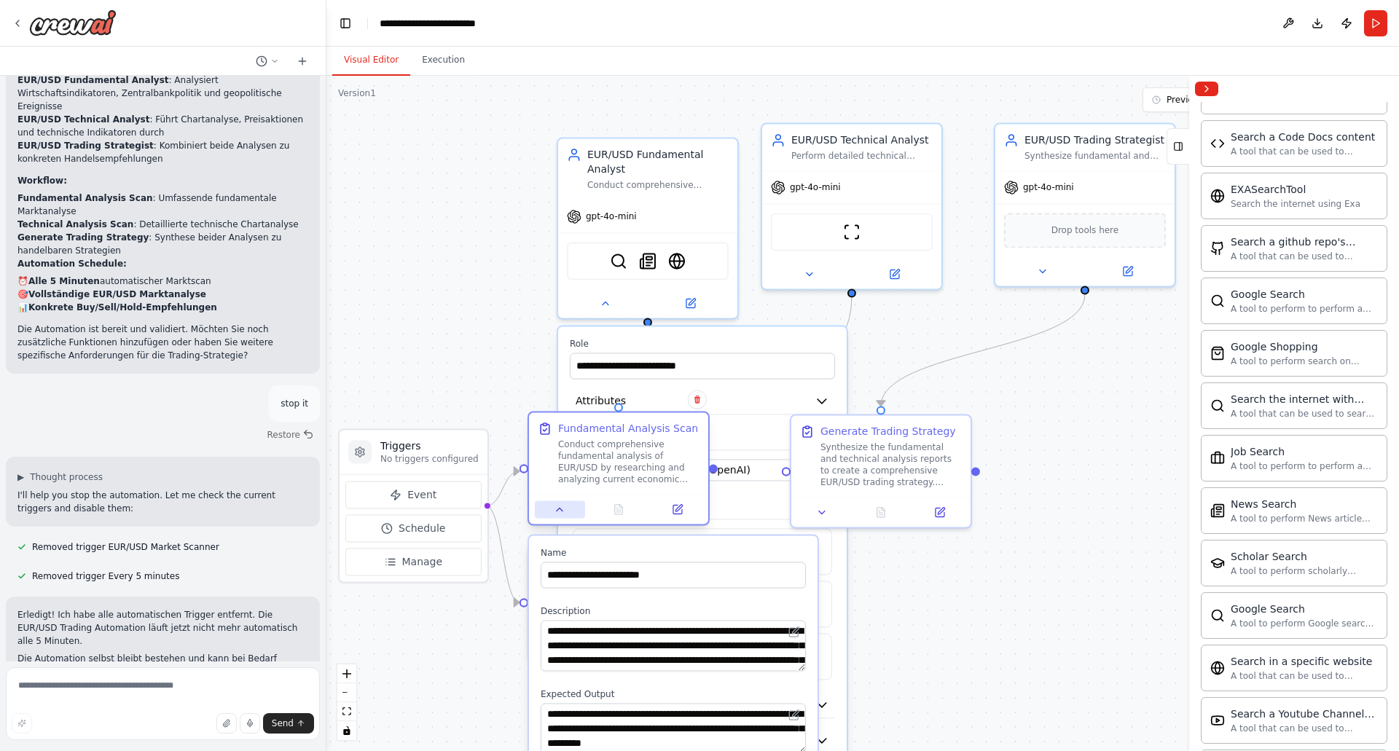
click at [559, 512] on icon at bounding box center [560, 510] width 12 height 12
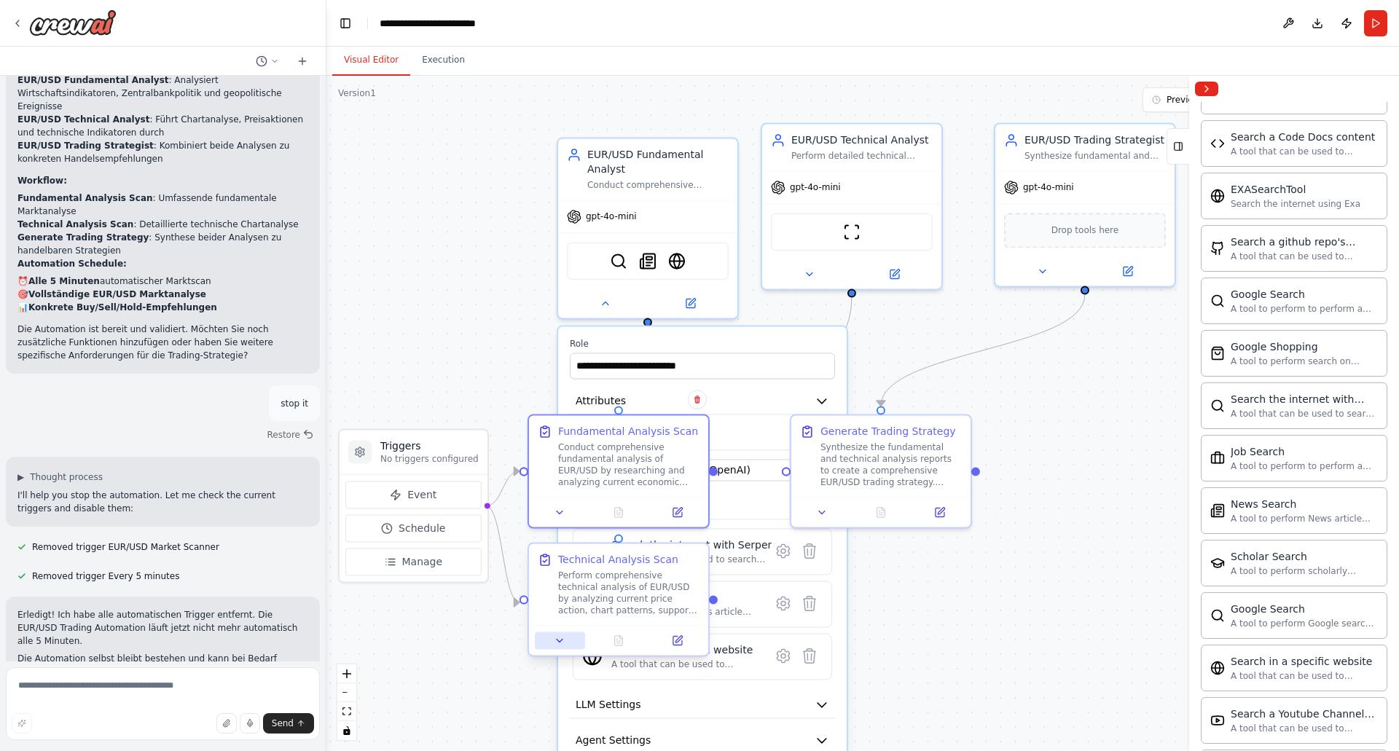
click at [558, 640] on icon at bounding box center [560, 640] width 6 height 3
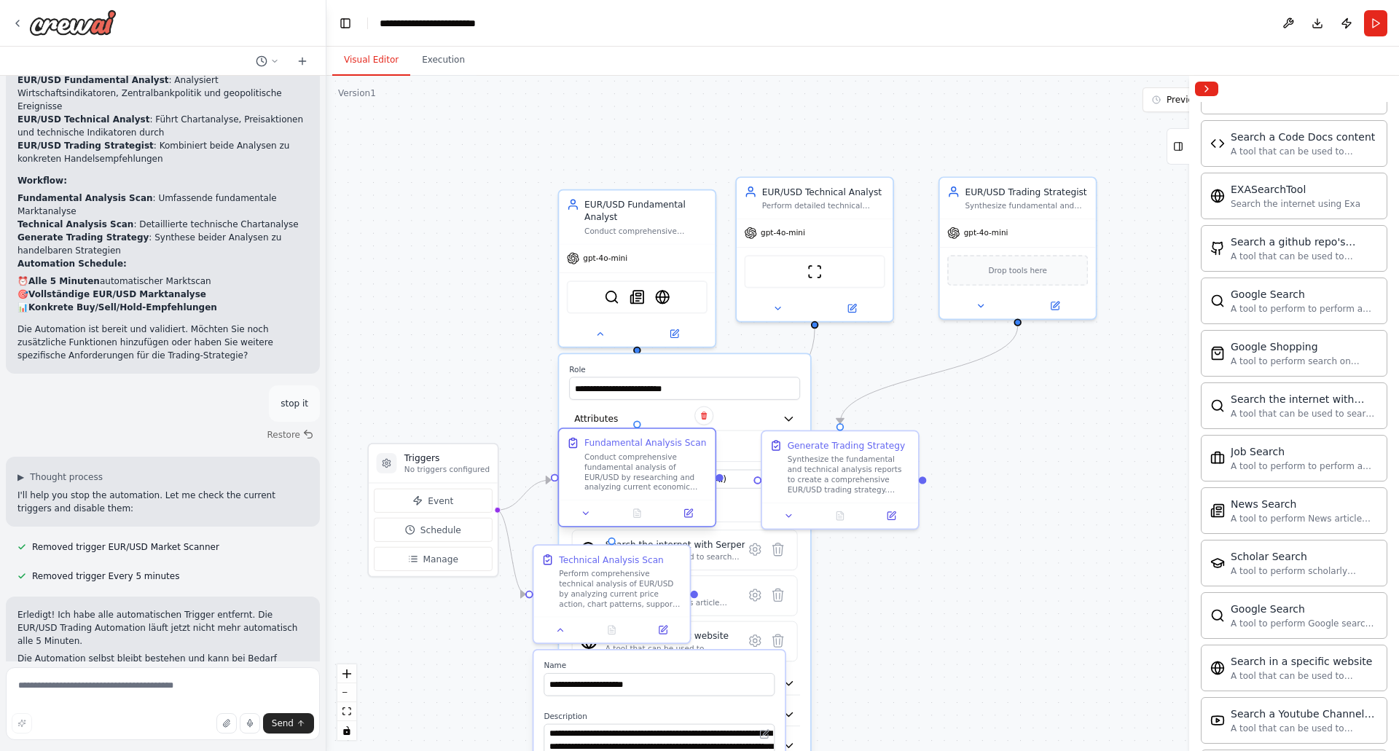
drag, startPoint x: 649, startPoint y: 459, endPoint x: 641, endPoint y: 467, distance: 10.8
click at [641, 467] on div "Conduct comprehensive fundamental analysis of EUR/USD by researching and analyz…" at bounding box center [646, 472] width 123 height 41
click at [962, 599] on div ".deletable-edge-delete-btn { width: 20px; height: 20px; border: 0px solid #ffff…" at bounding box center [863, 414] width 1073 height 676
click at [585, 510] on icon at bounding box center [586, 514] width 10 height 10
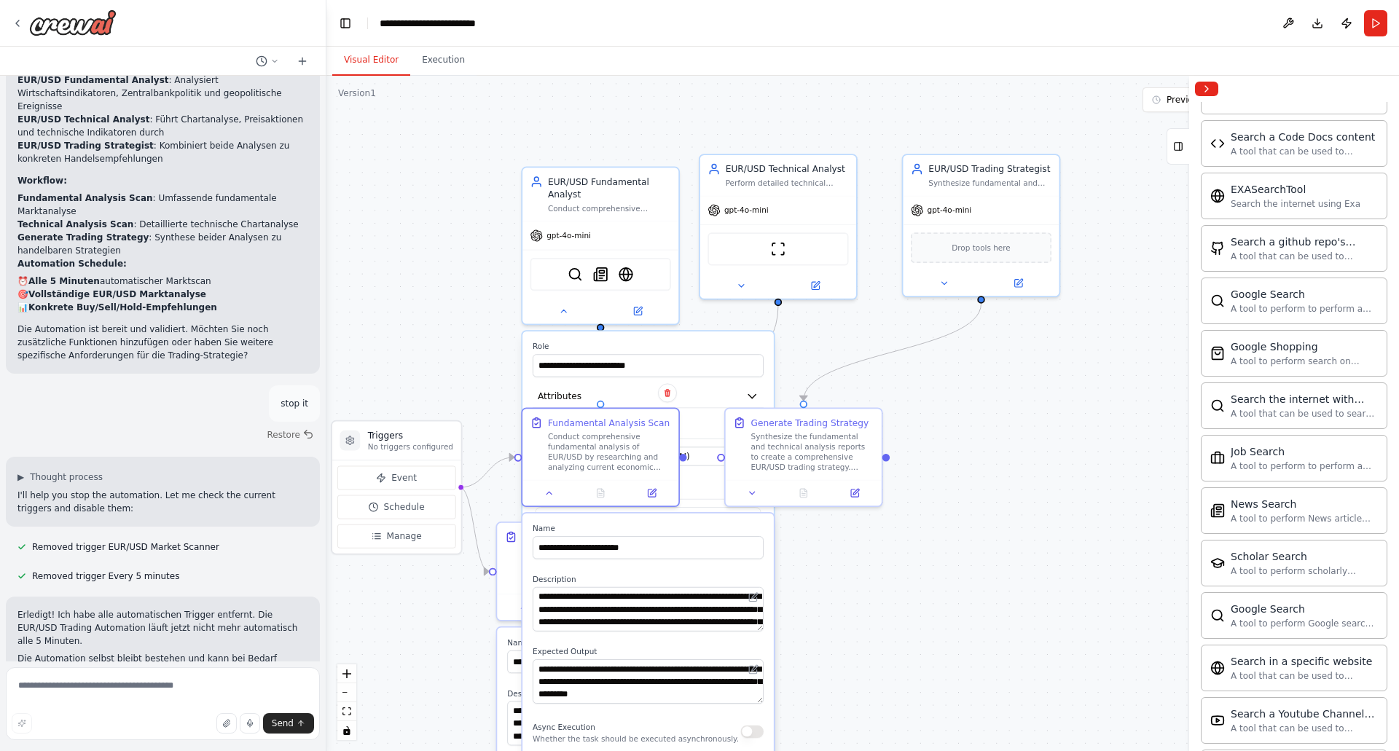
click at [946, 539] on div ".deletable-edge-delete-btn { width: 20px; height: 20px; border: 0px solid #ffff…" at bounding box center [863, 414] width 1073 height 676
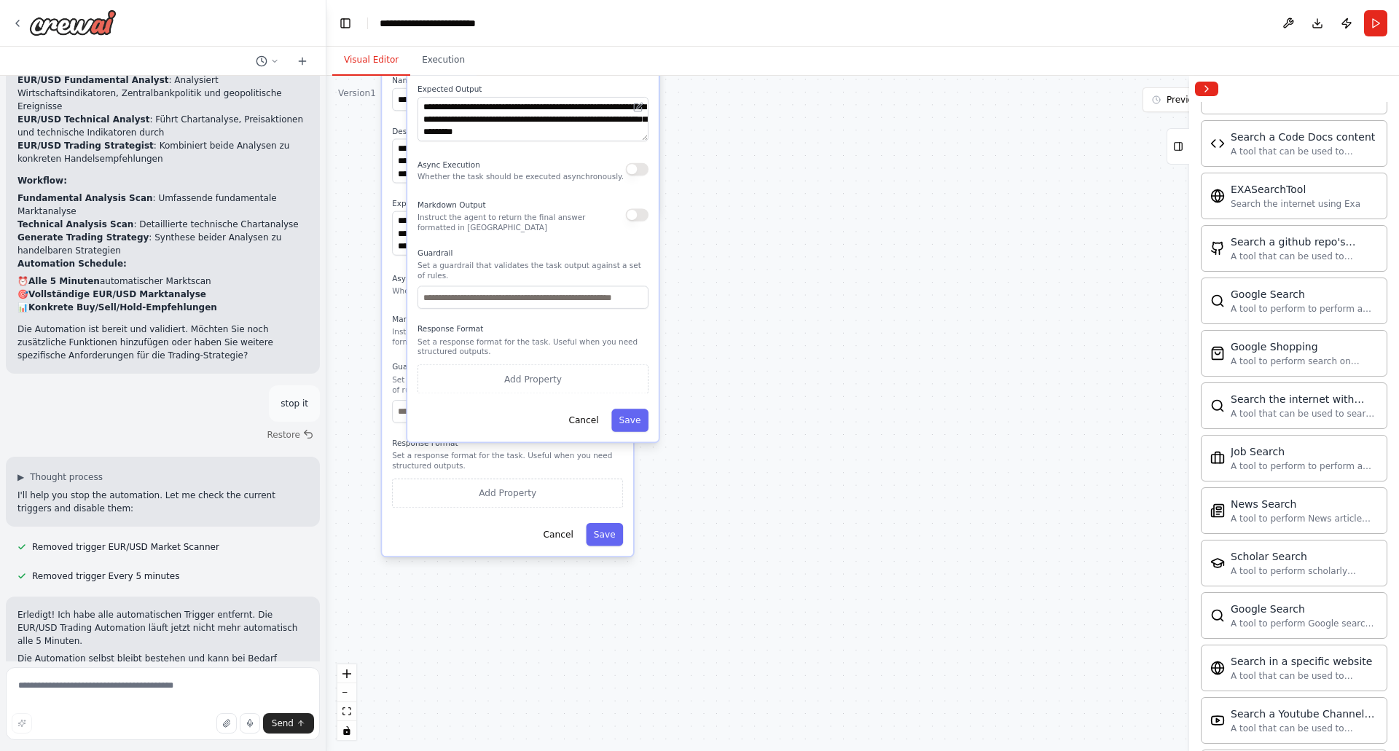
drag, startPoint x: 987, startPoint y: 458, endPoint x: 952, endPoint y: 340, distance: 123.8
click at [873, 3] on main "**********" at bounding box center [863, 375] width 1073 height 751
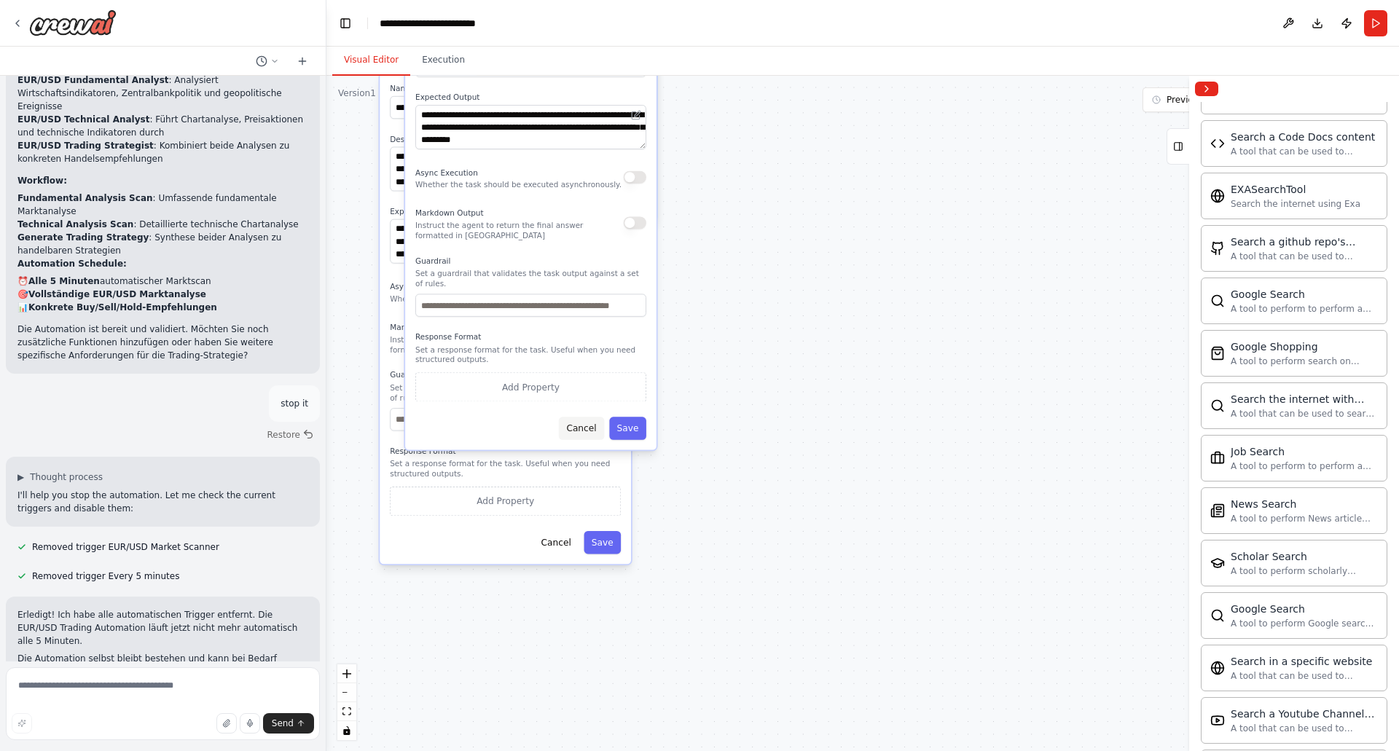
click at [587, 421] on button "Cancel" at bounding box center [581, 428] width 45 height 23
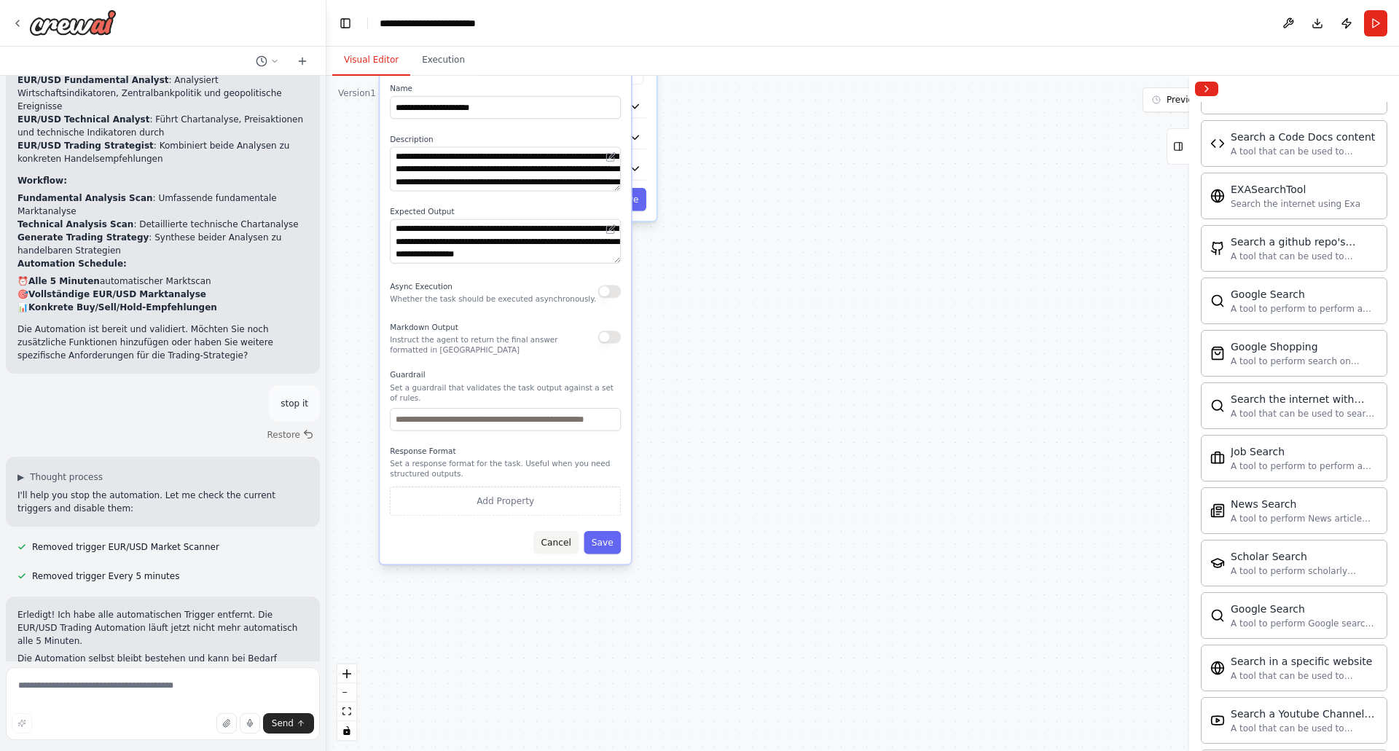
click at [566, 537] on button "Cancel" at bounding box center [556, 542] width 45 height 23
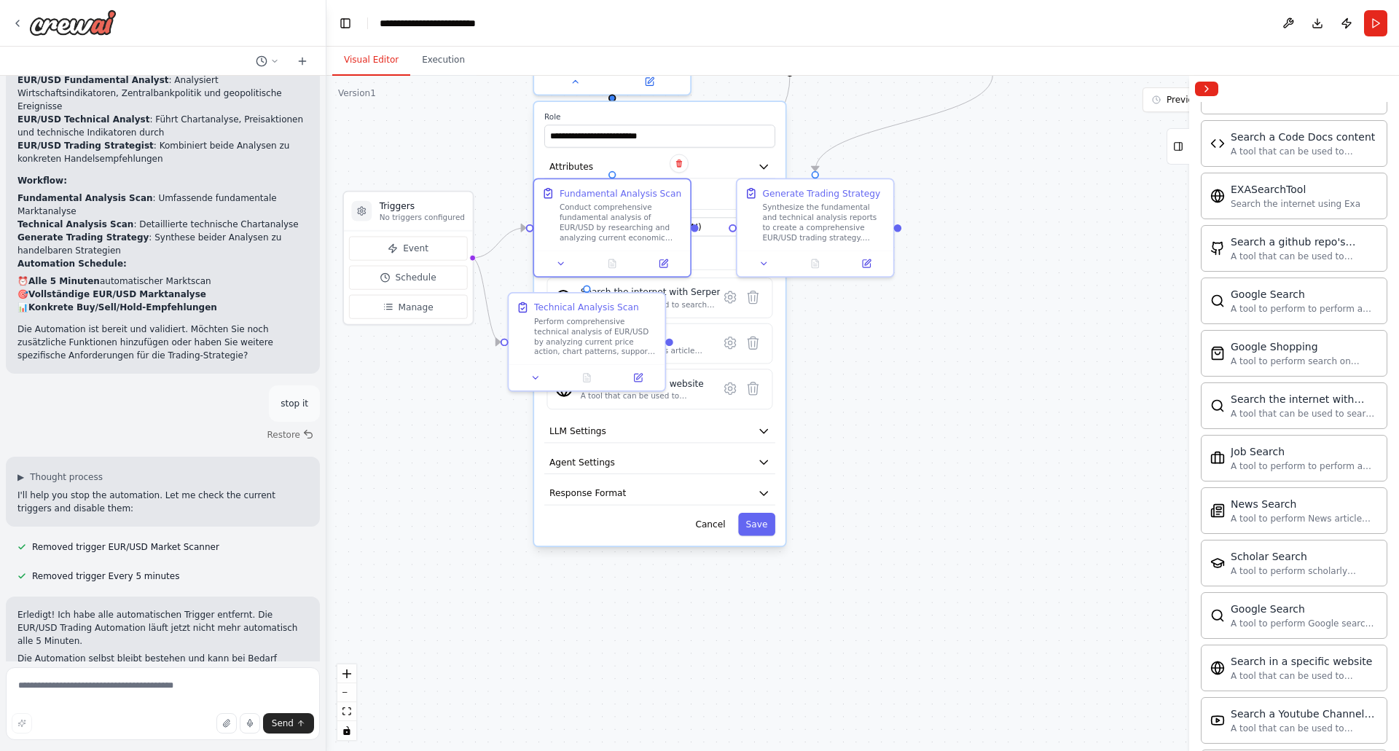
drag, startPoint x: 446, startPoint y: 293, endPoint x: 569, endPoint y: 615, distance: 344.6
click at [569, 615] on div ".deletable-edge-delete-btn { width: 20px; height: 20px; border: 0px solid #ffff…" at bounding box center [863, 414] width 1073 height 676
click at [712, 522] on button "Cancel" at bounding box center [705, 526] width 45 height 23
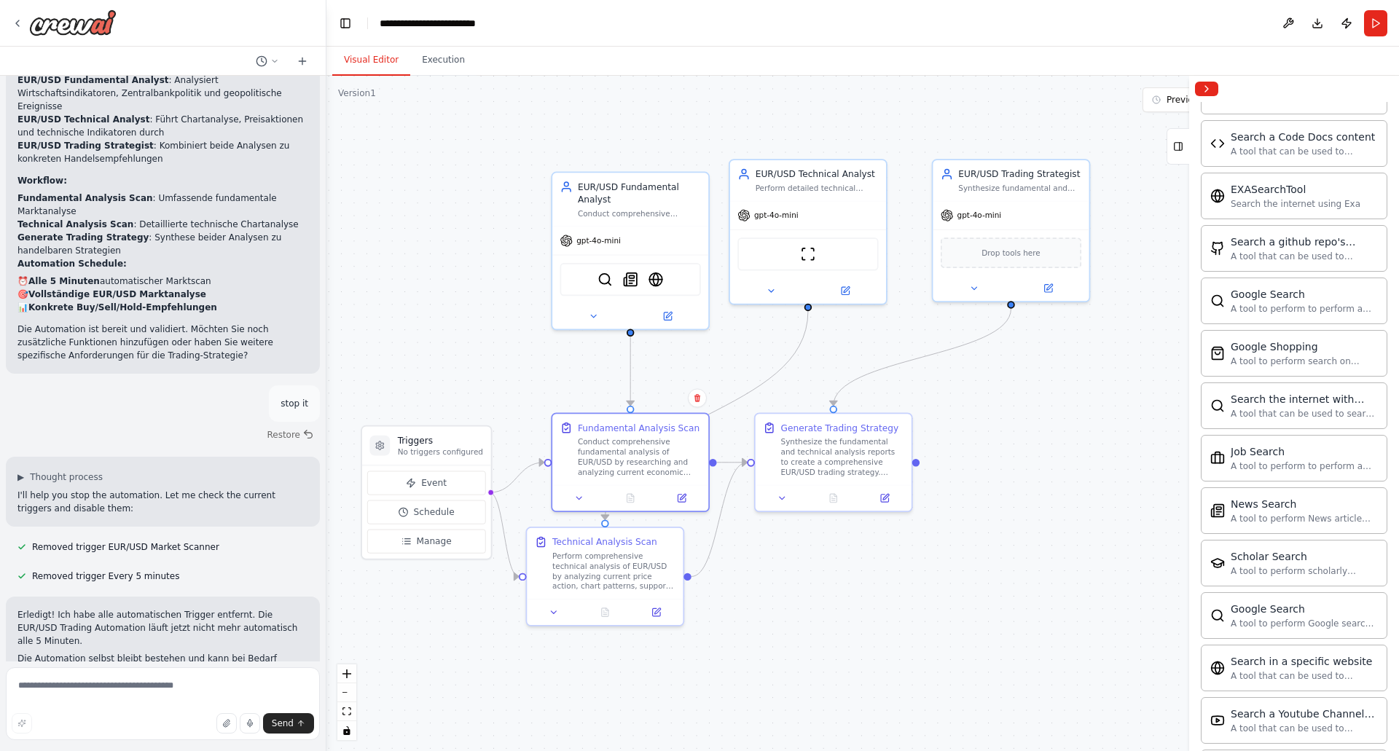
drag, startPoint x: 755, startPoint y: 399, endPoint x: 780, endPoint y: 636, distance: 238.9
click at [780, 636] on div ".deletable-edge-delete-btn { width: 20px; height: 20px; border: 0px solid #ffff…" at bounding box center [863, 414] width 1073 height 676
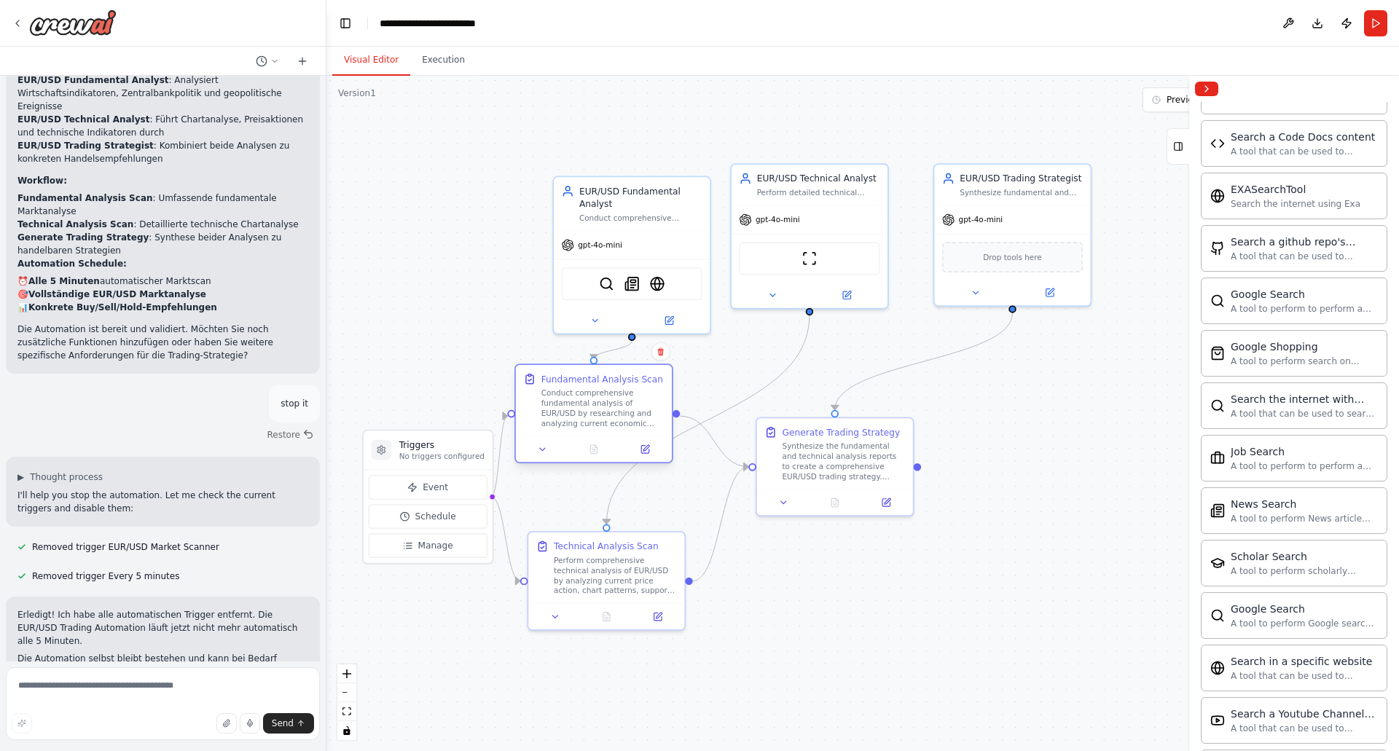
drag, startPoint x: 644, startPoint y: 460, endPoint x: 602, endPoint y: 413, distance: 63.0
click at [602, 413] on div "Conduct comprehensive fundamental analysis of EUR/USD by researching and analyz…" at bounding box center [603, 408] width 123 height 41
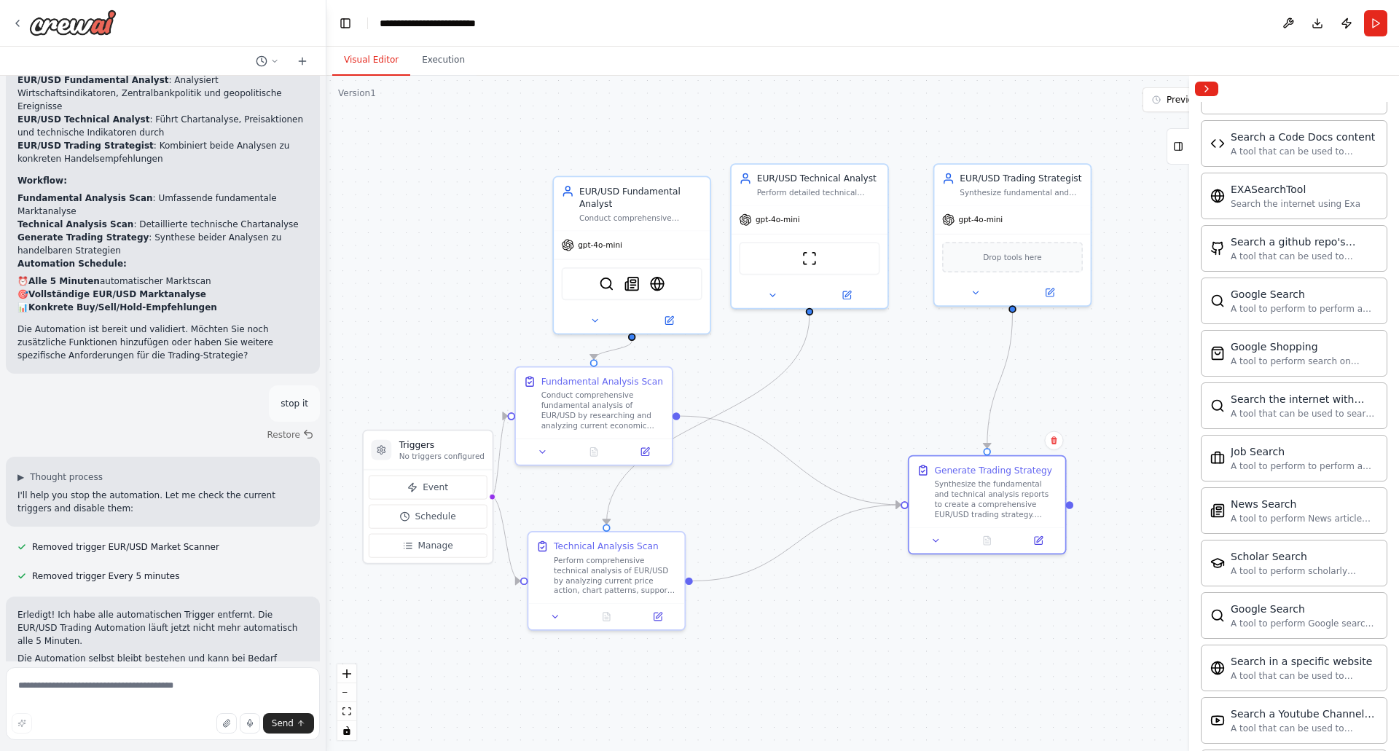
drag, startPoint x: 829, startPoint y: 470, endPoint x: 750, endPoint y: 571, distance: 128.7
click at [982, 507] on div "Synthesize the fundamental and technical analysis reports to create a comprehen…" at bounding box center [995, 500] width 123 height 41
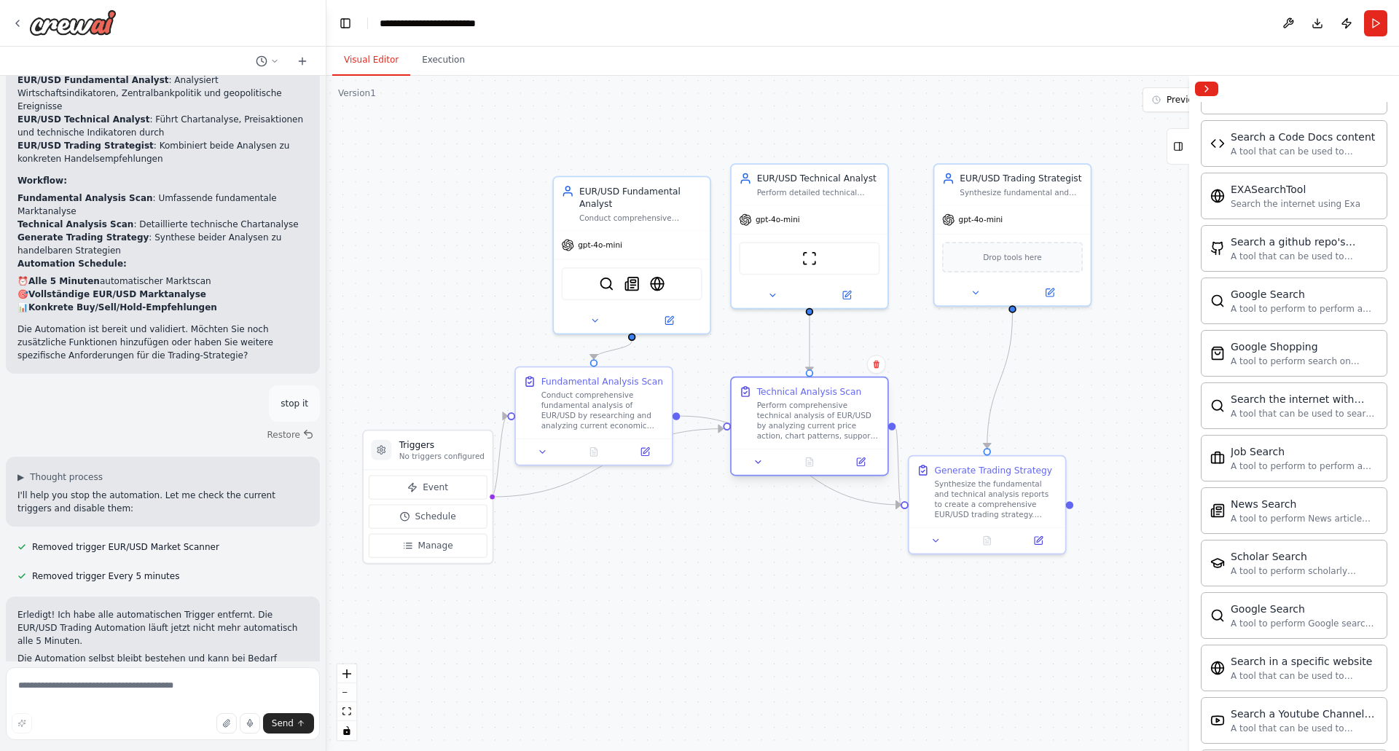
drag, startPoint x: 601, startPoint y: 574, endPoint x: 800, endPoint y: 418, distance: 253.3
click at [800, 418] on div "Perform comprehensive technical analysis of EUR/USD by analyzing current price …" at bounding box center [818, 421] width 123 height 41
drag, startPoint x: 431, startPoint y: 450, endPoint x: 459, endPoint y: 593, distance: 145.5
click at [459, 593] on div "Triggers No triggers configured" at bounding box center [467, 590] width 85 height 23
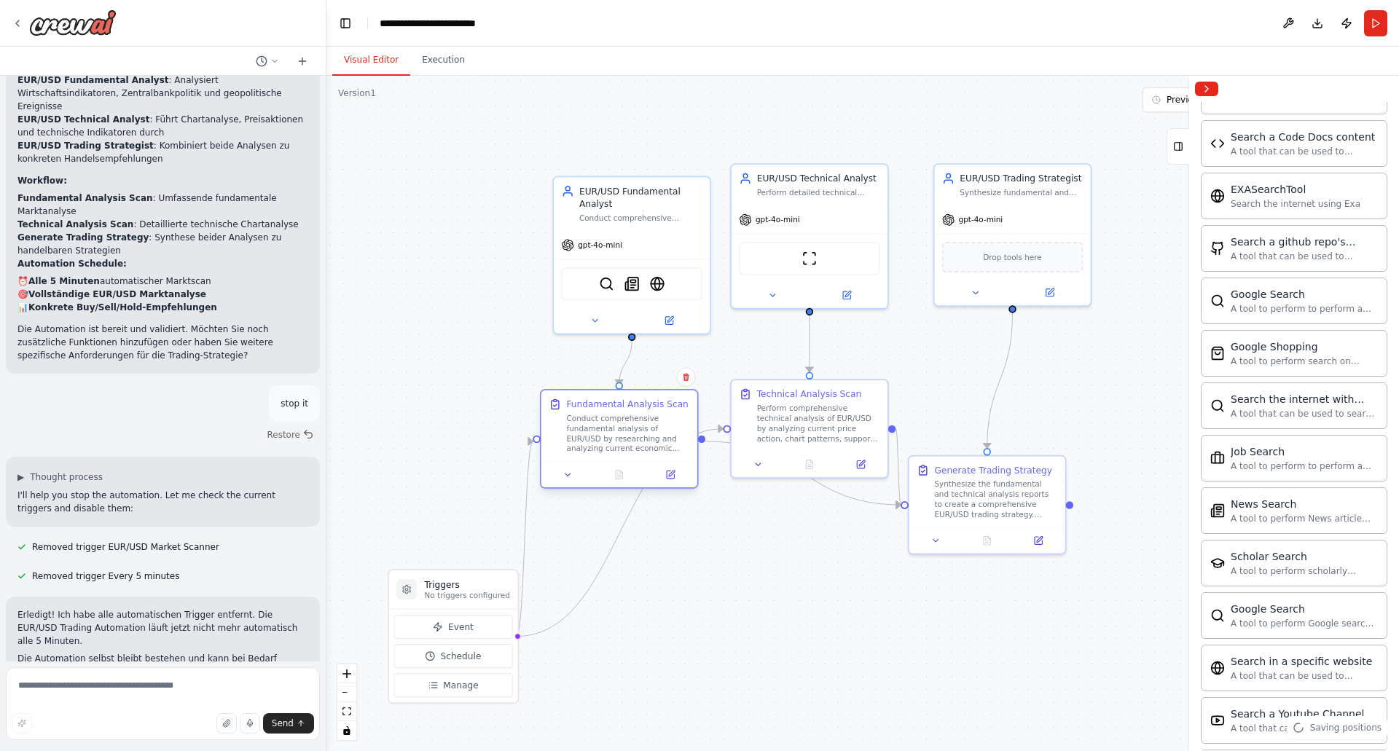
drag, startPoint x: 620, startPoint y: 389, endPoint x: 648, endPoint y: 413, distance: 36.8
click at [648, 413] on div "Fundamental Analysis Scan Conduct comprehensive fundamental analysis of EUR/USD…" at bounding box center [628, 426] width 123 height 56
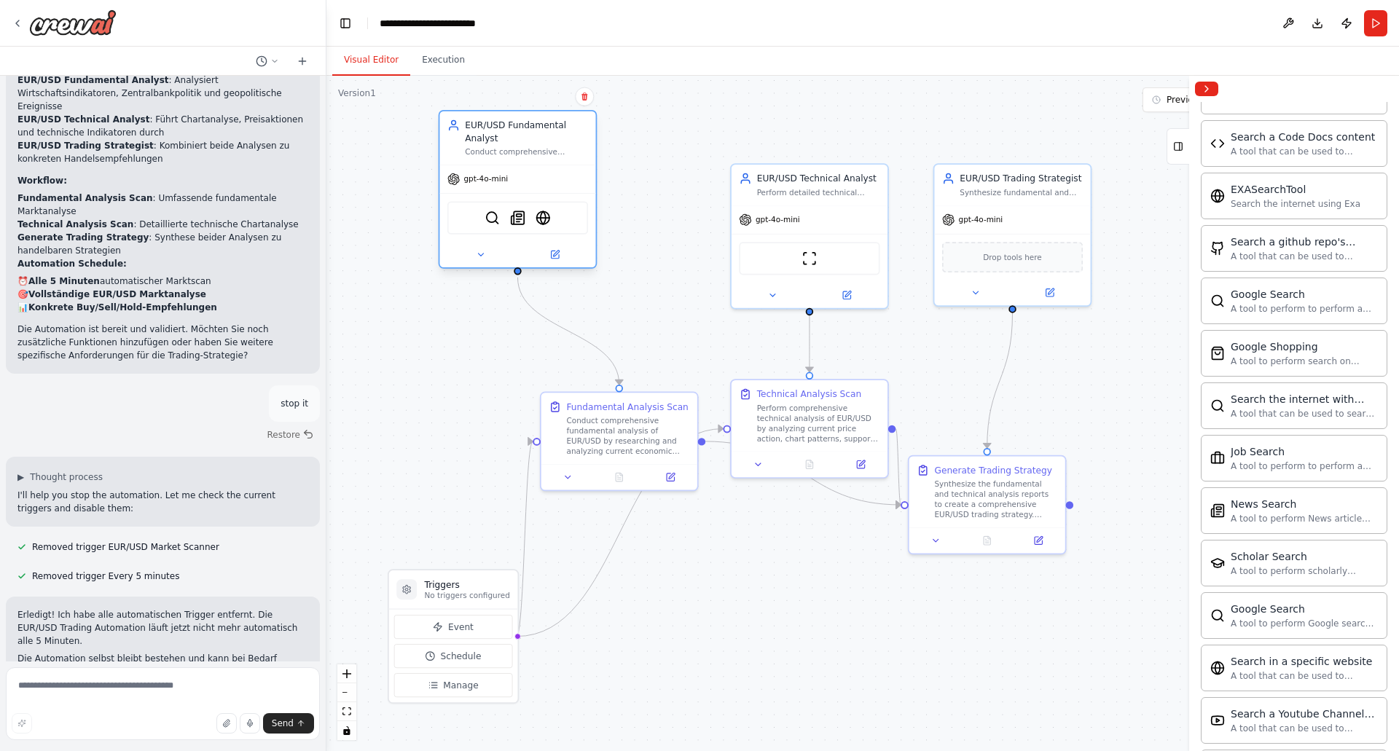
drag, startPoint x: 636, startPoint y: 206, endPoint x: 532, endPoint y: 155, distance: 115.4
click at [532, 155] on div "Conduct comprehensive fundamental analysis of EUR/USD currency pair by analyzin…" at bounding box center [526, 152] width 123 height 10
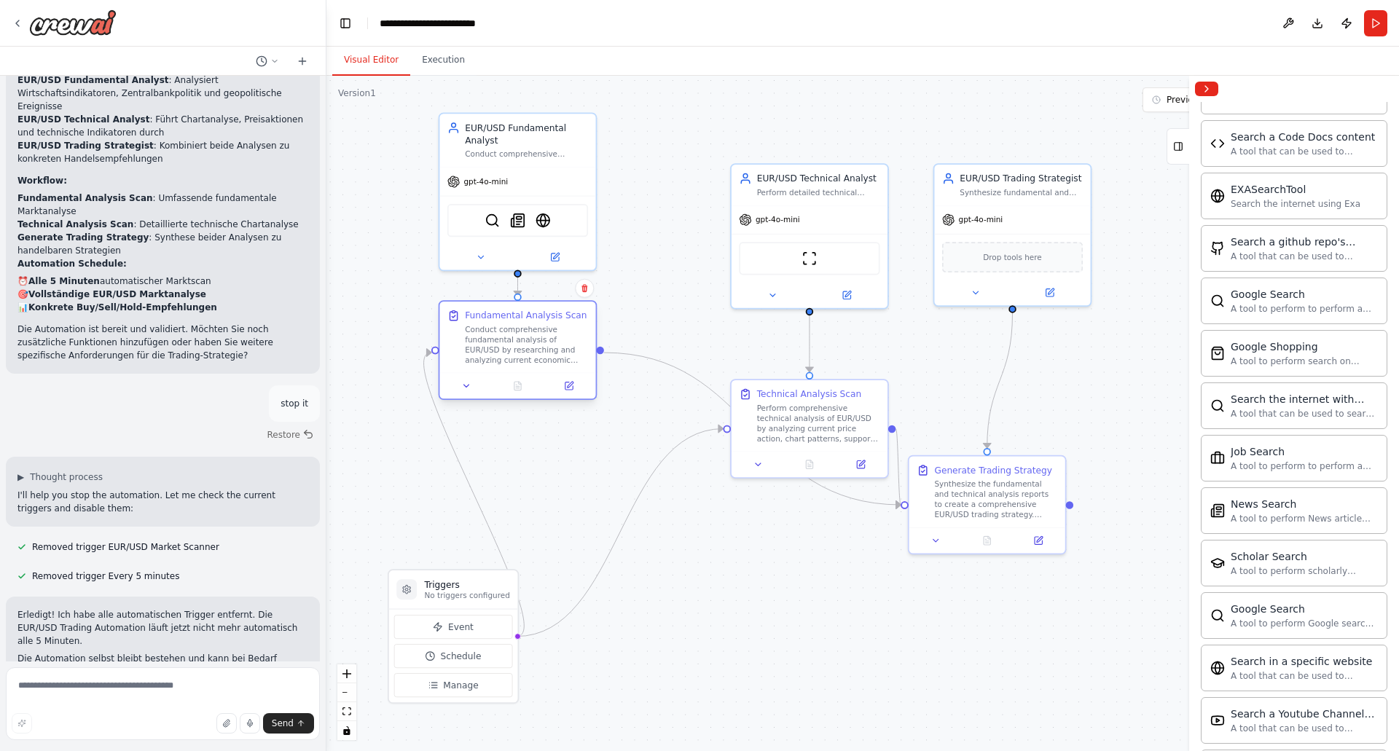
drag, startPoint x: 590, startPoint y: 397, endPoint x: 515, endPoint y: 342, distance: 93.3
click at [515, 342] on div "Conduct comprehensive fundamental analysis of EUR/USD by researching and analyz…" at bounding box center [526, 344] width 123 height 41
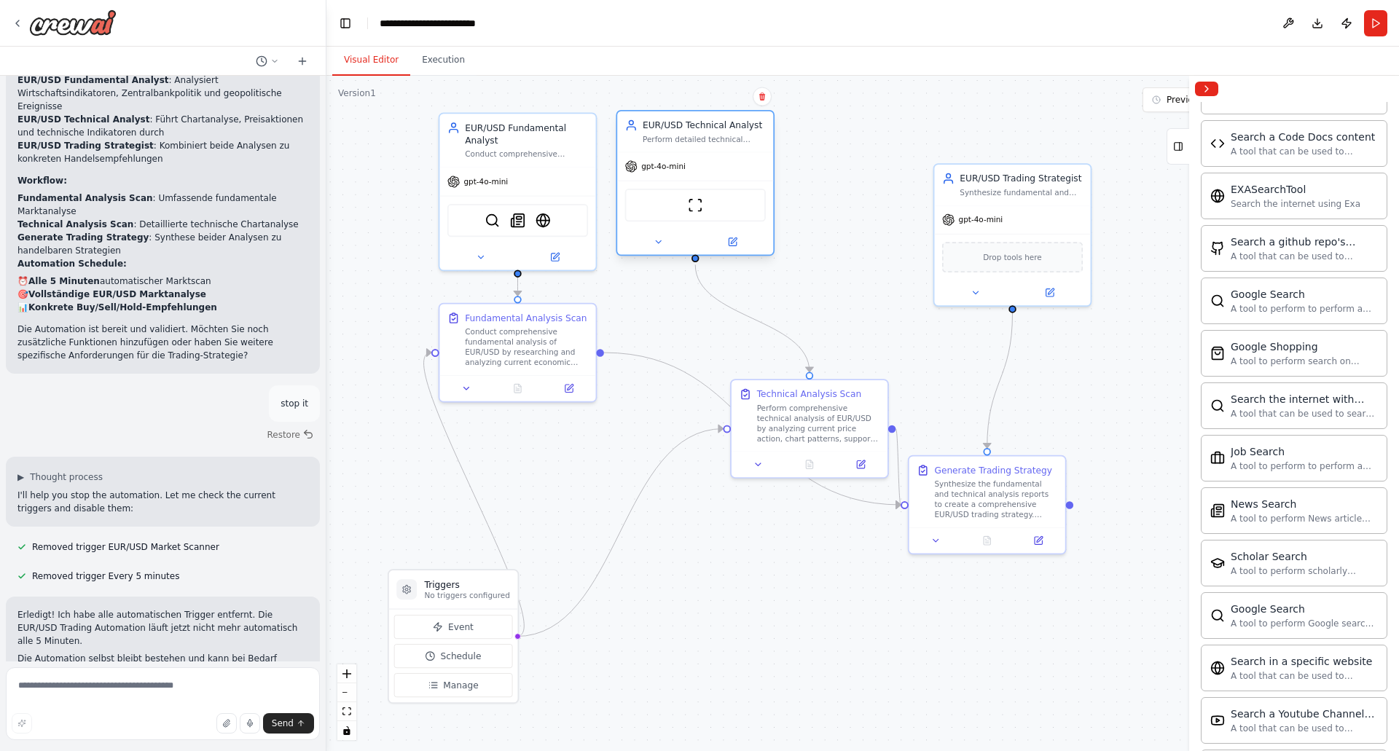
drag, startPoint x: 838, startPoint y: 203, endPoint x: 724, endPoint y: 153, distance: 124.3
click at [724, 153] on div "gpt-4o-mini" at bounding box center [695, 166] width 156 height 28
click at [719, 160] on div "gpt-4o-mini" at bounding box center [695, 166] width 156 height 28
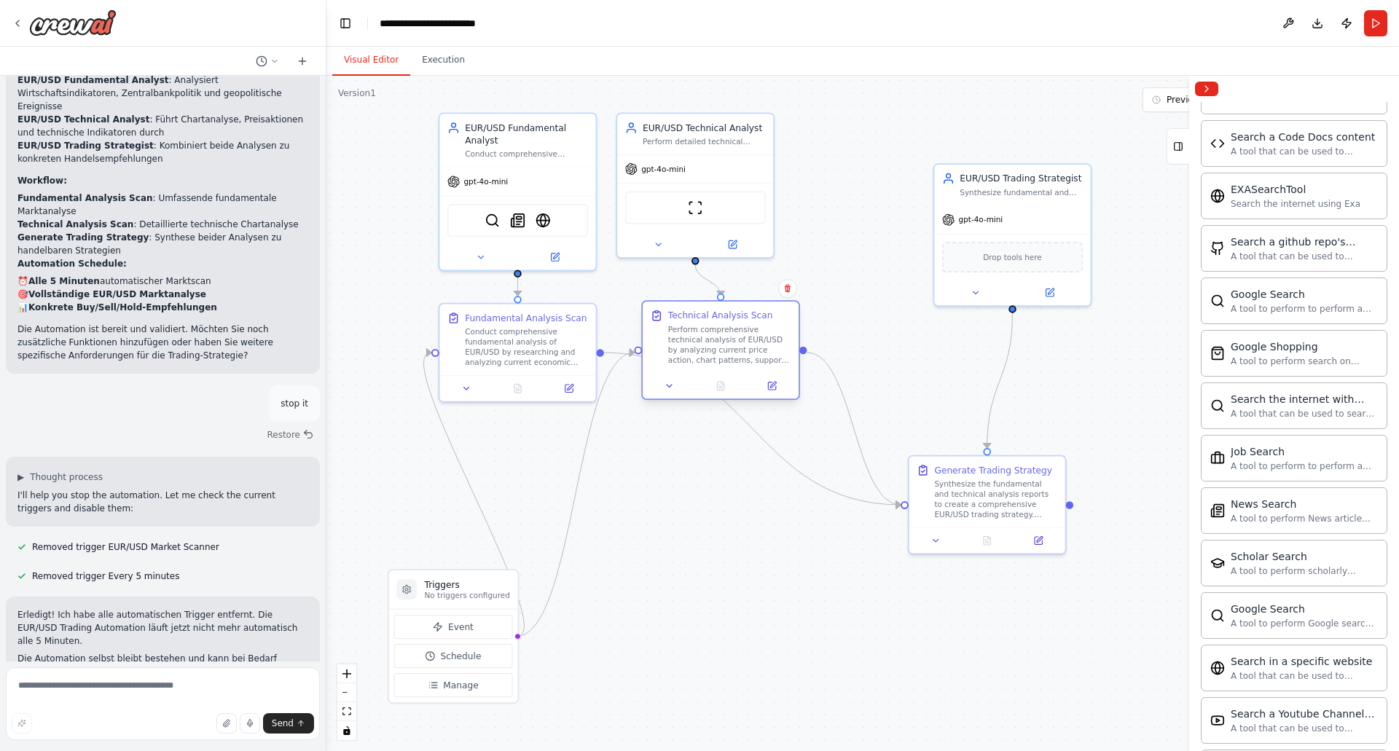
drag, startPoint x: 792, startPoint y: 431, endPoint x: 705, endPoint y: 356, distance: 115.3
click at [705, 356] on div "Perform comprehensive technical analysis of EUR/USD by analyzing current price …" at bounding box center [729, 344] width 123 height 41
drag, startPoint x: 722, startPoint y: 163, endPoint x: 754, endPoint y: 168, distance: 32.5
click at [754, 168] on div "gpt-4o-mini" at bounding box center [721, 166] width 156 height 28
click at [719, 351] on div "Perform comprehensive technical analysis of EUR/USD by analyzing current price …" at bounding box center [729, 344] width 123 height 41
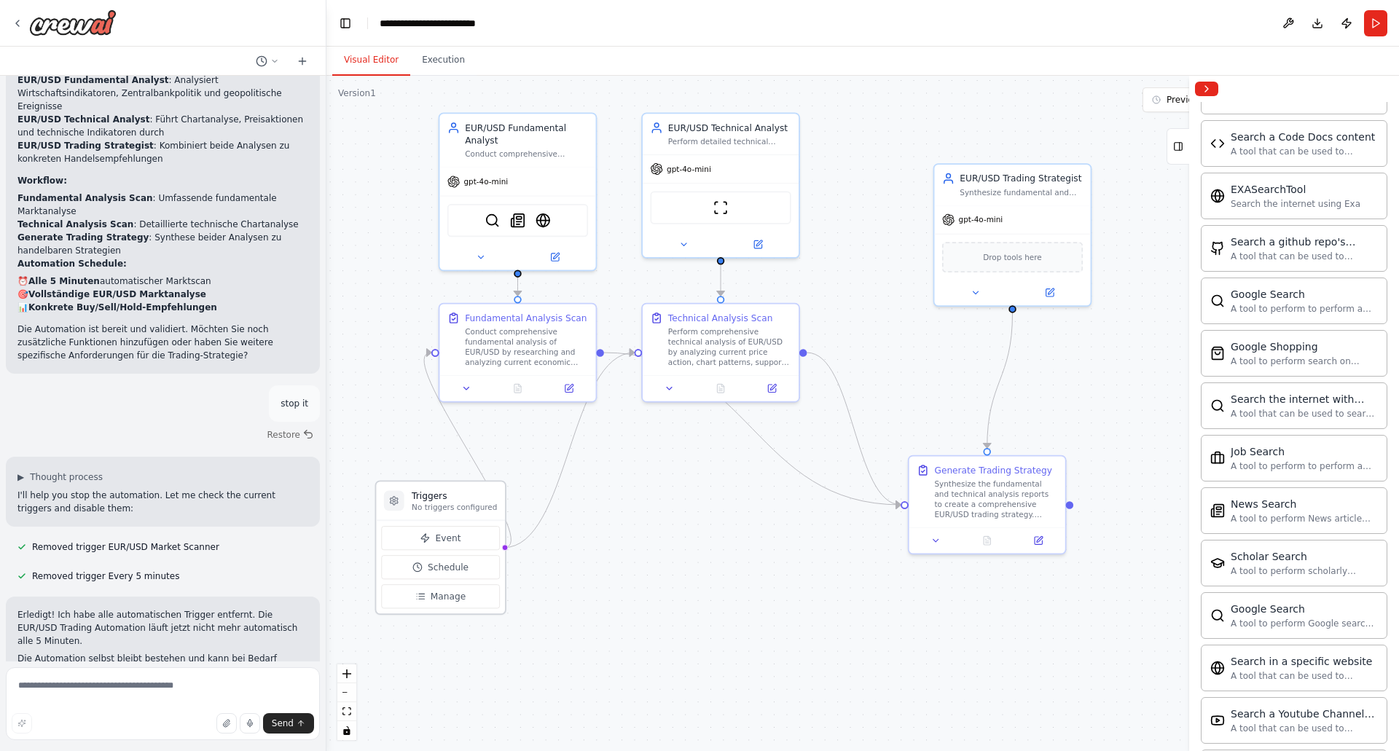
drag, startPoint x: 484, startPoint y: 585, endPoint x: 466, endPoint y: 504, distance: 82.8
click at [466, 504] on div "Triggers No triggers configured" at bounding box center [454, 501] width 85 height 23
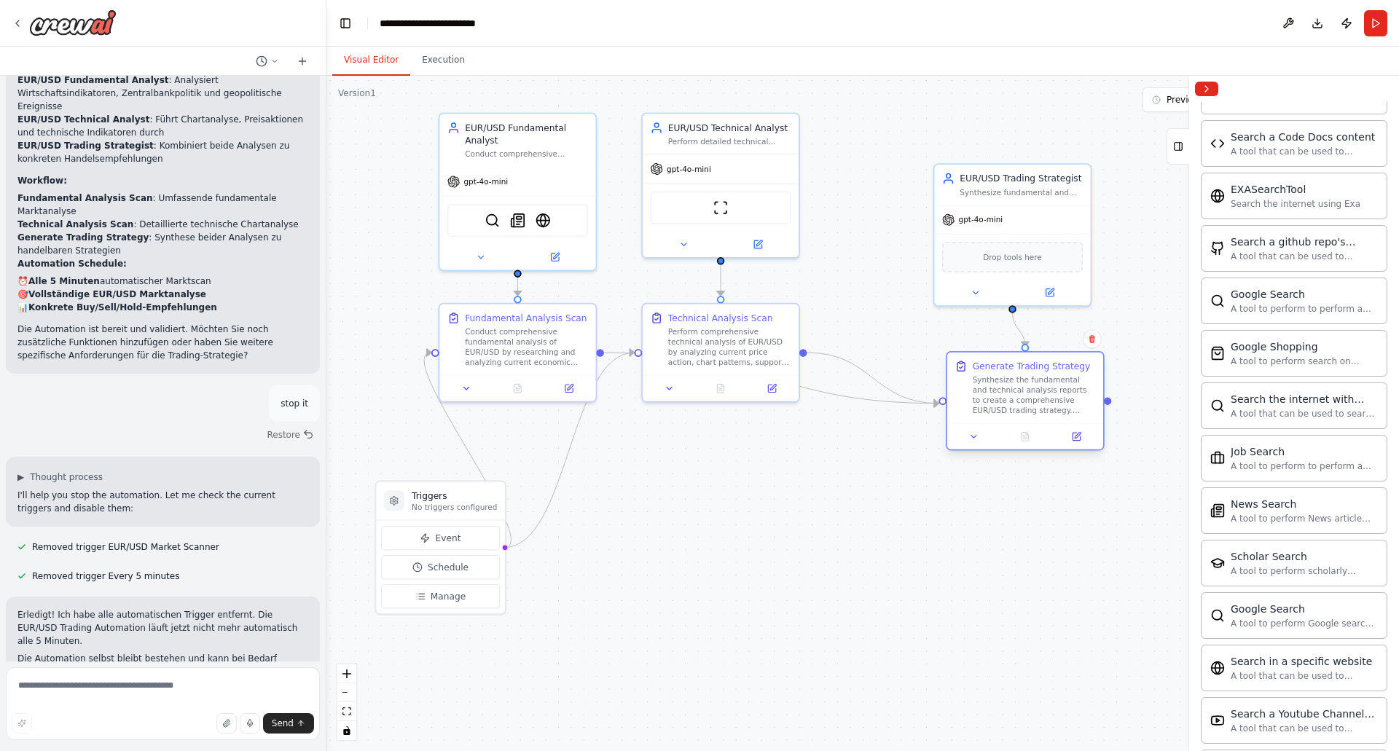
drag, startPoint x: 972, startPoint y: 500, endPoint x: 1017, endPoint y: 410, distance: 100.4
click at [1017, 410] on div "Synthesize the fundamental and technical analysis reports to create a comprehen…" at bounding box center [1034, 395] width 123 height 41
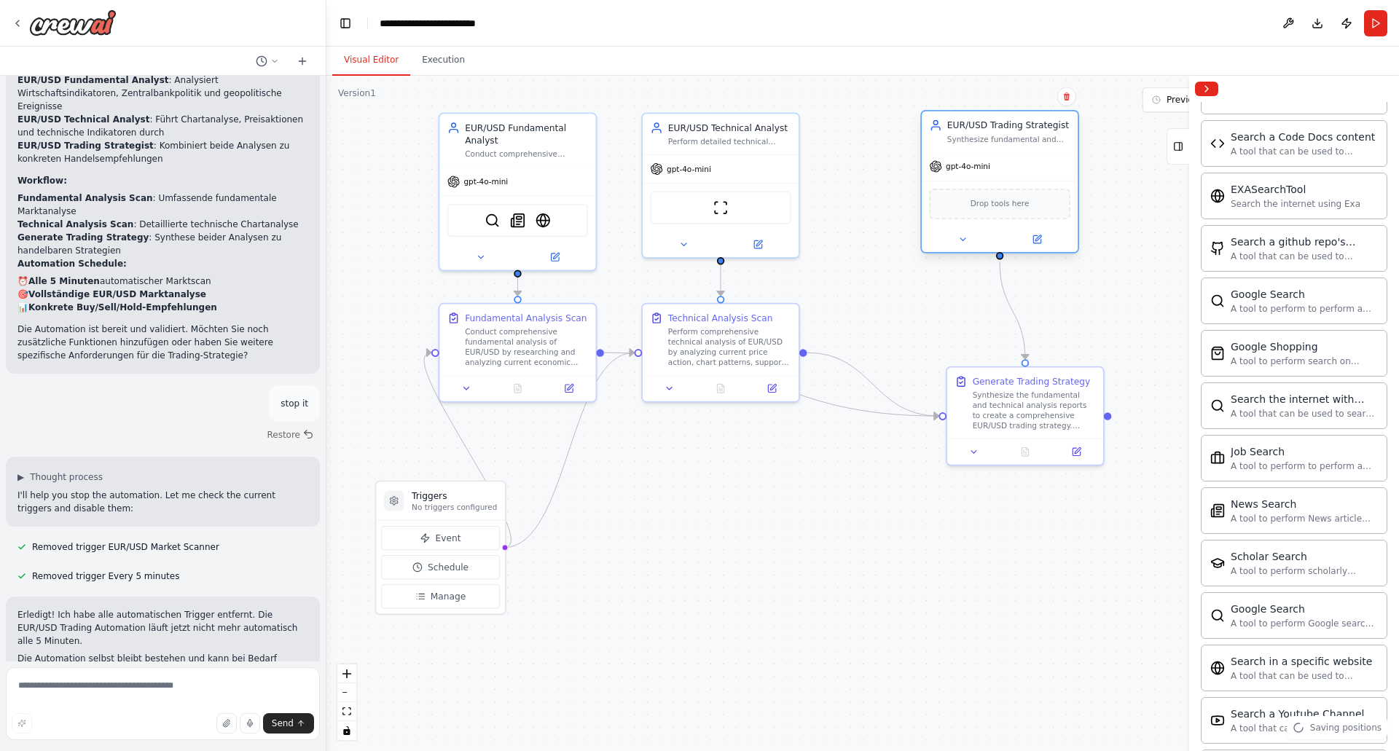
drag, startPoint x: 1030, startPoint y: 190, endPoint x: 1018, endPoint y: 136, distance: 54.5
click at [1018, 136] on div "Synthesize fundamental and technical analysis insights to create optimal EUR/US…" at bounding box center [1009, 139] width 123 height 10
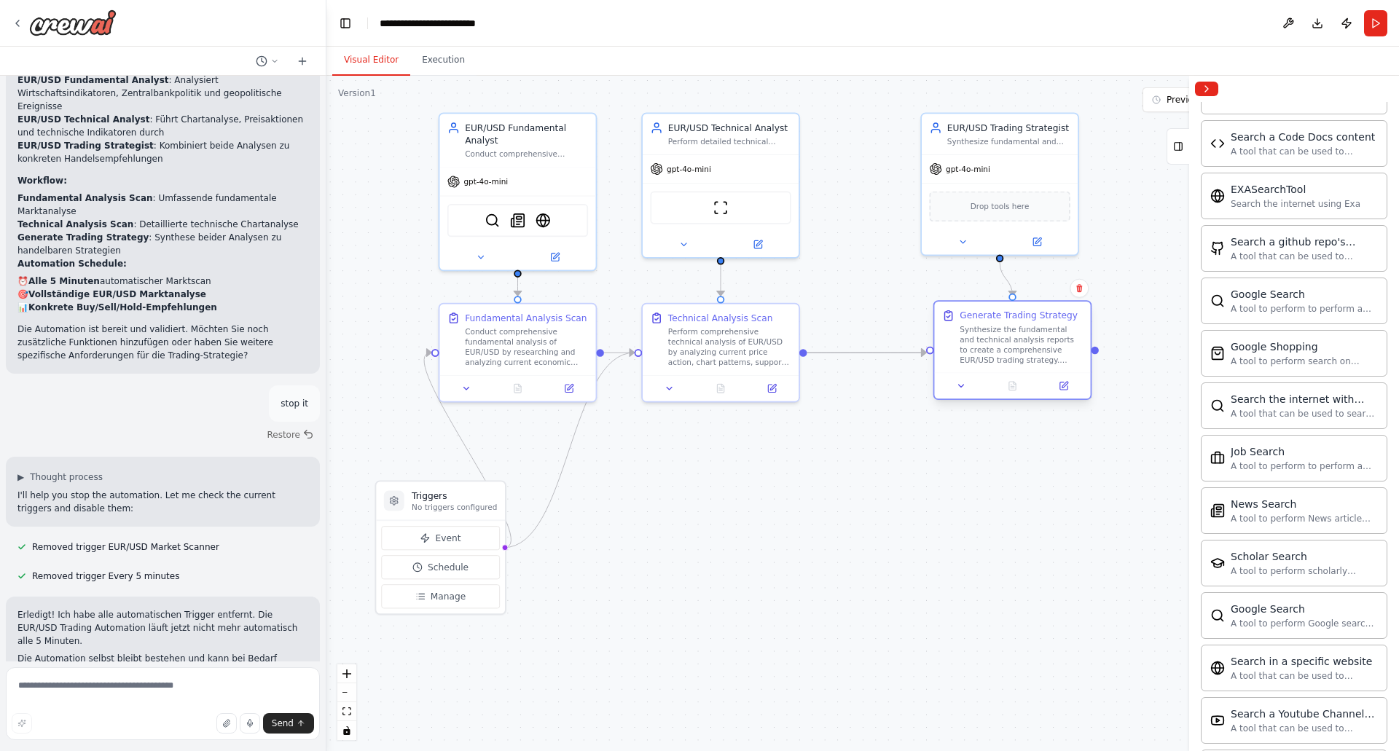
drag, startPoint x: 1025, startPoint y: 393, endPoint x: 1007, endPoint y: 335, distance: 60.4
click at [1007, 335] on div "Synthesize the fundamental and technical analysis reports to create a comprehen…" at bounding box center [1021, 344] width 123 height 41
drag, startPoint x: 468, startPoint y: 499, endPoint x: 402, endPoint y: 298, distance: 211.6
click at [402, 298] on h3 "Triggers" at bounding box center [390, 292] width 85 height 12
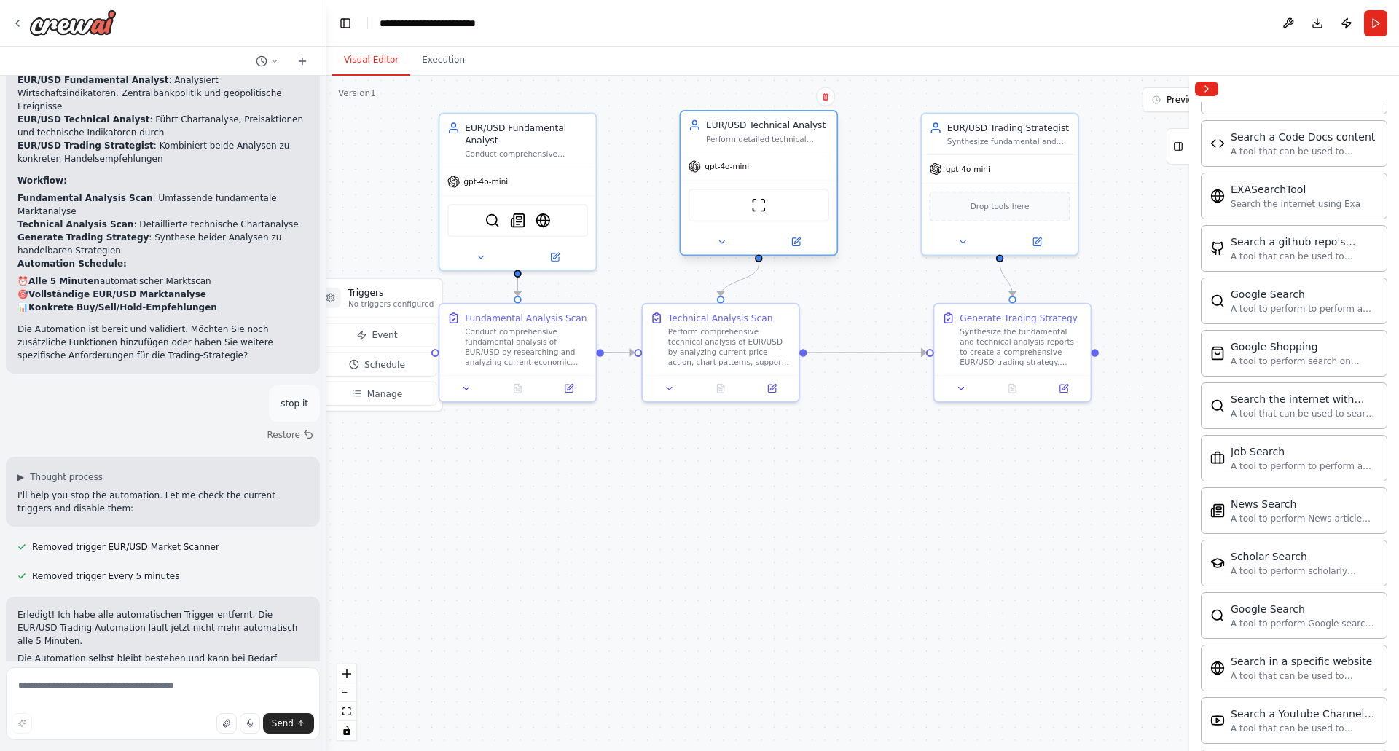
drag, startPoint x: 728, startPoint y: 147, endPoint x: 765, endPoint y: 149, distance: 37.2
click at [765, 149] on div "EUR/USD Technical Analyst Perform detailed technical analysis of EUR/USD curren…" at bounding box center [759, 132] width 156 height 41
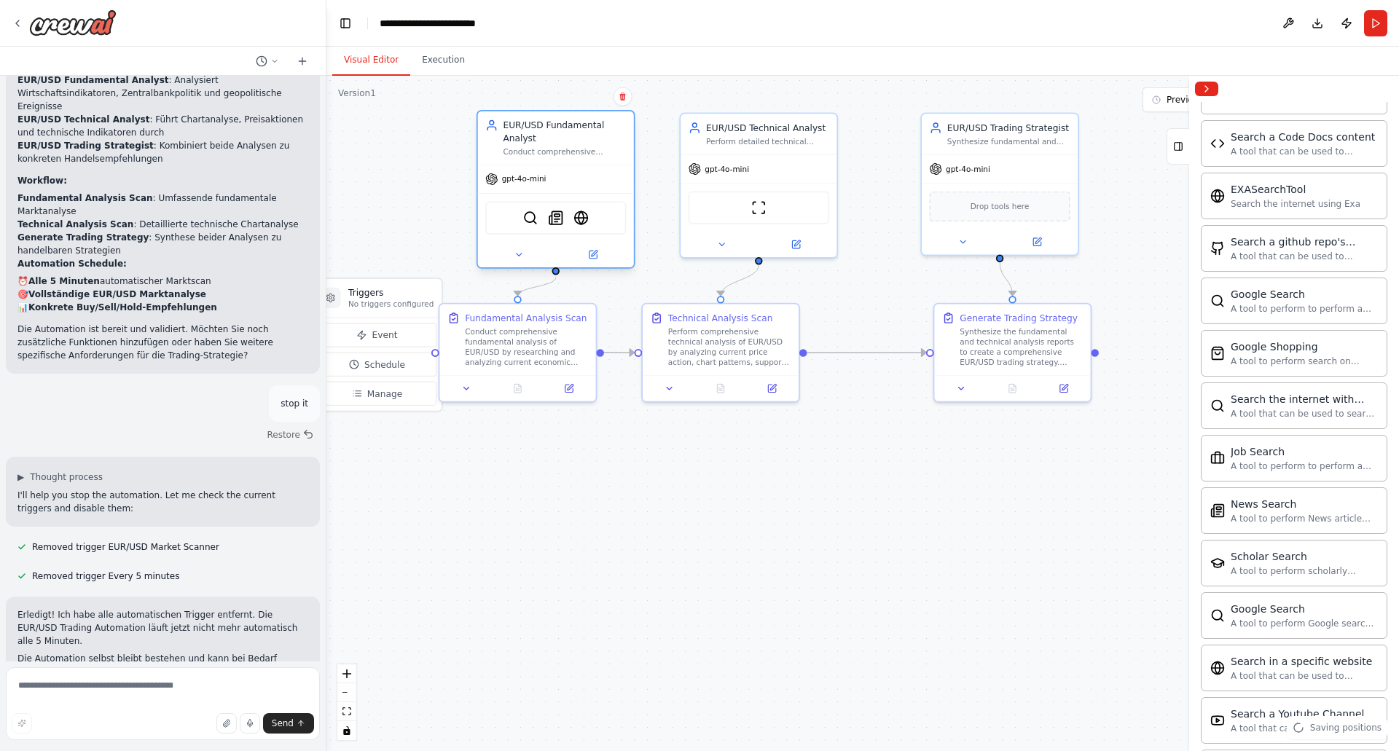
drag, startPoint x: 563, startPoint y: 156, endPoint x: 596, endPoint y: 156, distance: 32.8
click at [596, 156] on div "Conduct comprehensive fundamental analysis of EUR/USD currency pair by analyzin…" at bounding box center [564, 152] width 123 height 10
drag, startPoint x: 697, startPoint y: 323, endPoint x: 725, endPoint y: 326, distance: 28.6
click at [731, 327] on div "Technical Analysis Scan Perform comprehensive technical analysis of EUR/USD by …" at bounding box center [767, 337] width 123 height 56
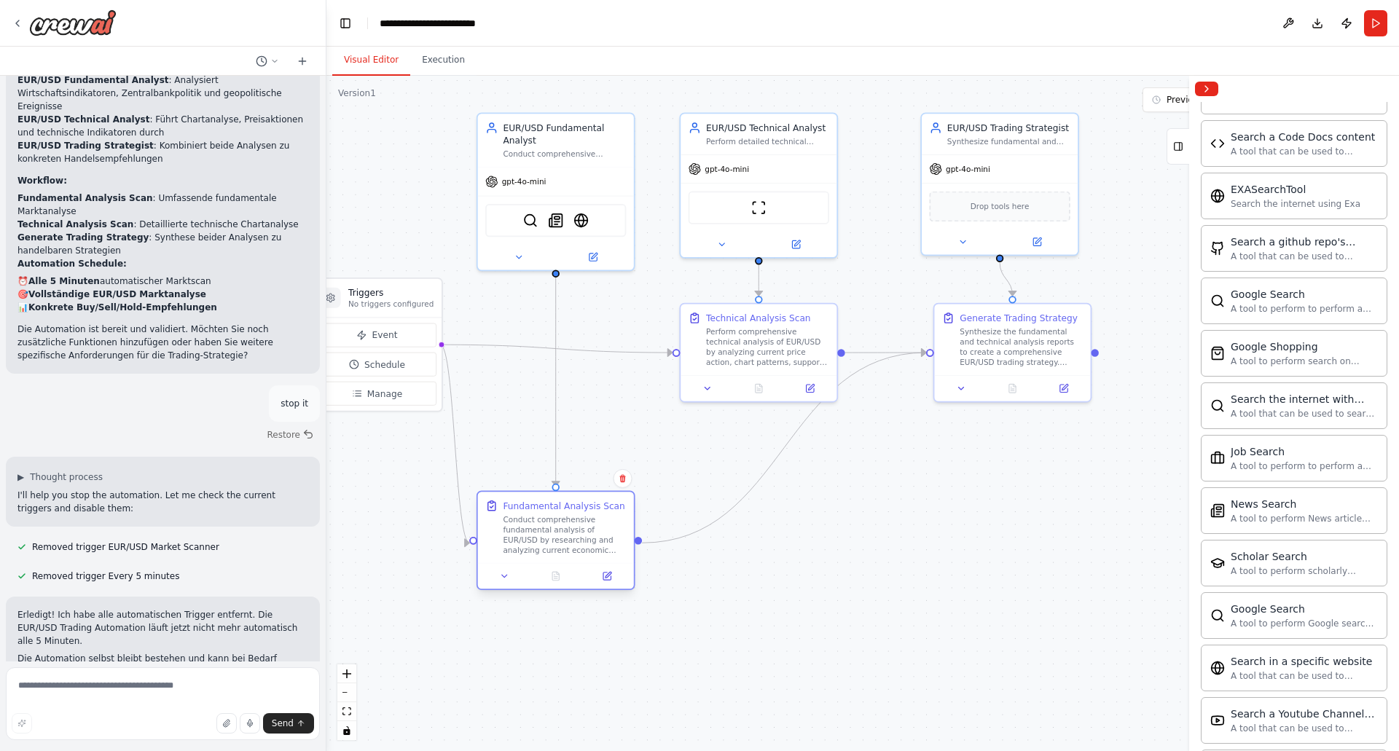
drag, startPoint x: 539, startPoint y: 338, endPoint x: 589, endPoint y: 496, distance: 165.3
click at [575, 525] on div "Conduct comprehensive fundamental analysis of EUR/USD by researching and analyz…" at bounding box center [564, 535] width 123 height 41
drag, startPoint x: 767, startPoint y: 362, endPoint x: 777, endPoint y: 364, distance: 10.4
click at [777, 364] on div "Perform comprehensive technical analysis of EUR/USD by analyzing current price …" at bounding box center [767, 344] width 123 height 41
drag, startPoint x: 568, startPoint y: 561, endPoint x: 573, endPoint y: 375, distance: 185.9
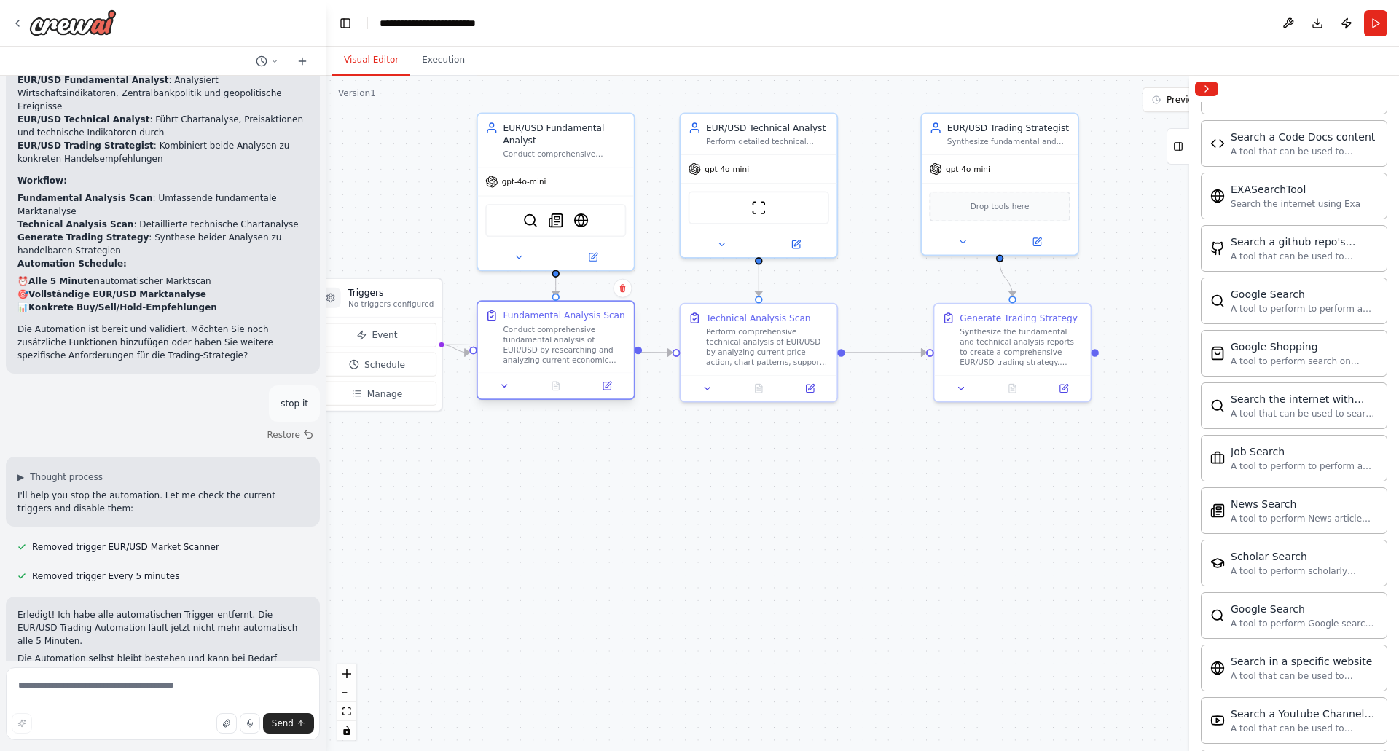
click at [573, 375] on div "Fundamental Analysis Scan Conduct comprehensive fundamental analysis of EUR/USD…" at bounding box center [556, 350] width 159 height 100
drag, startPoint x: 415, startPoint y: 288, endPoint x: 436, endPoint y: 292, distance: 20.7
click at [436, 292] on h3 "Triggers" at bounding box center [403, 292] width 85 height 12
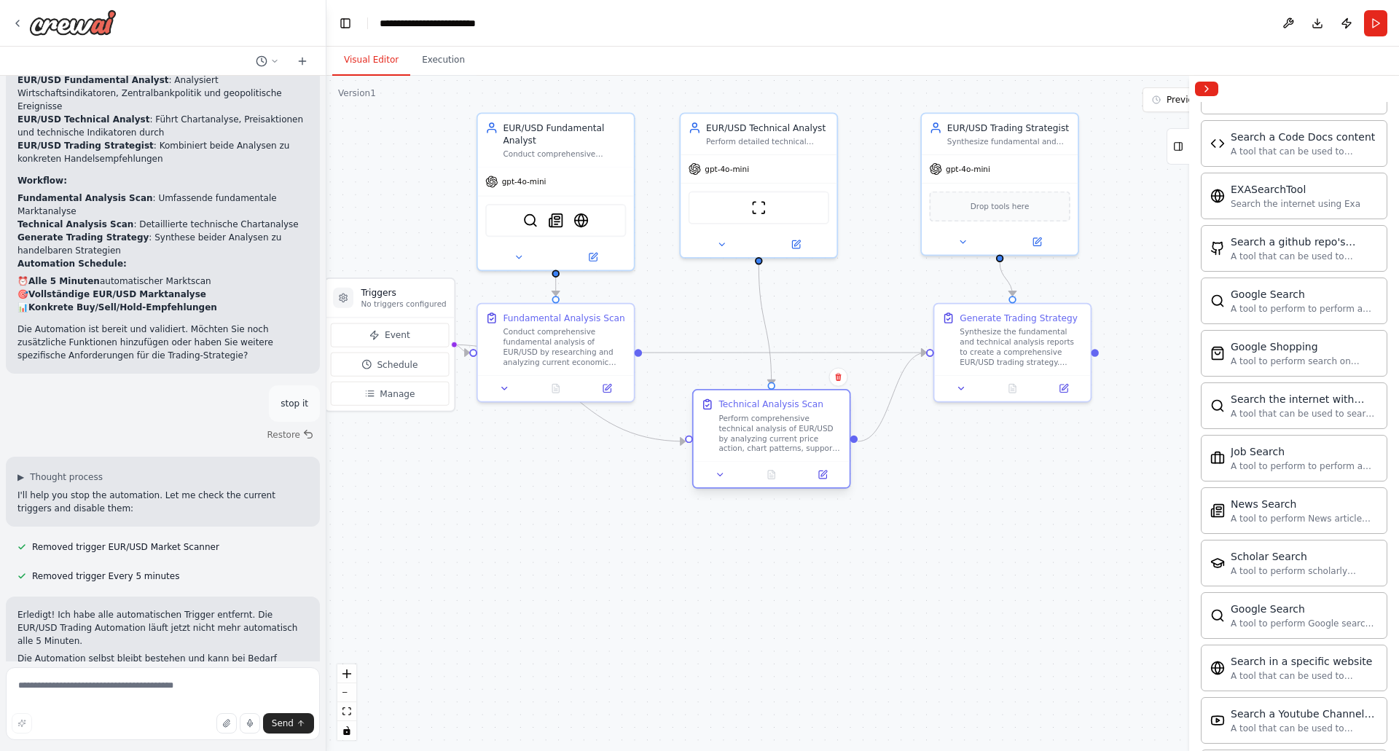
drag, startPoint x: 810, startPoint y: 324, endPoint x: 817, endPoint y: 431, distance: 107.4
click at [817, 431] on div "Perform comprehensive technical analysis of EUR/USD by analyzing current price …" at bounding box center [780, 433] width 123 height 41
click at [603, 328] on div "Conduct comprehensive fundamental analysis of EUR/USD by researching and analyz…" at bounding box center [564, 344] width 123 height 41
drag, startPoint x: 808, startPoint y: 431, endPoint x: 796, endPoint y: 343, distance: 89.7
click at [796, 343] on div "Perform comprehensive technical analysis of EUR/USD by analyzing current price …" at bounding box center [767, 344] width 123 height 41
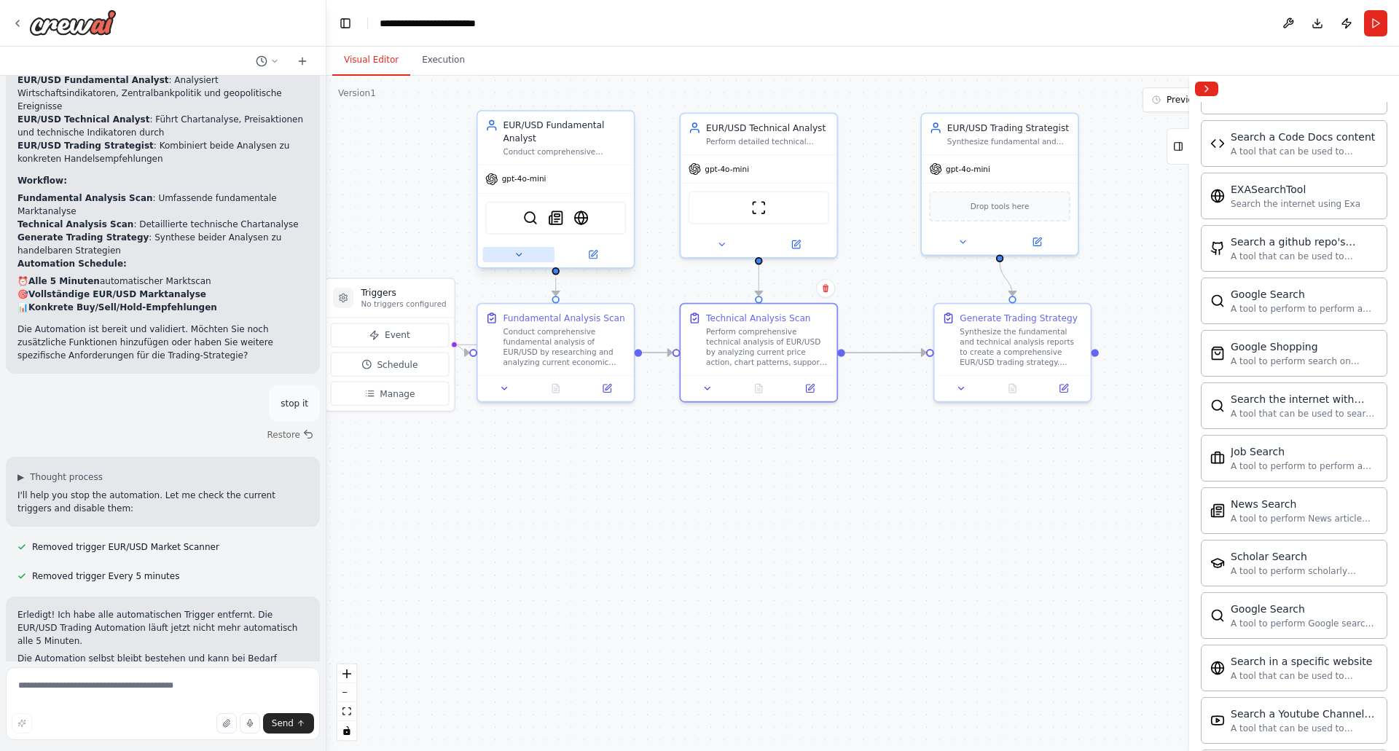
click at [515, 260] on button at bounding box center [518, 254] width 71 height 15
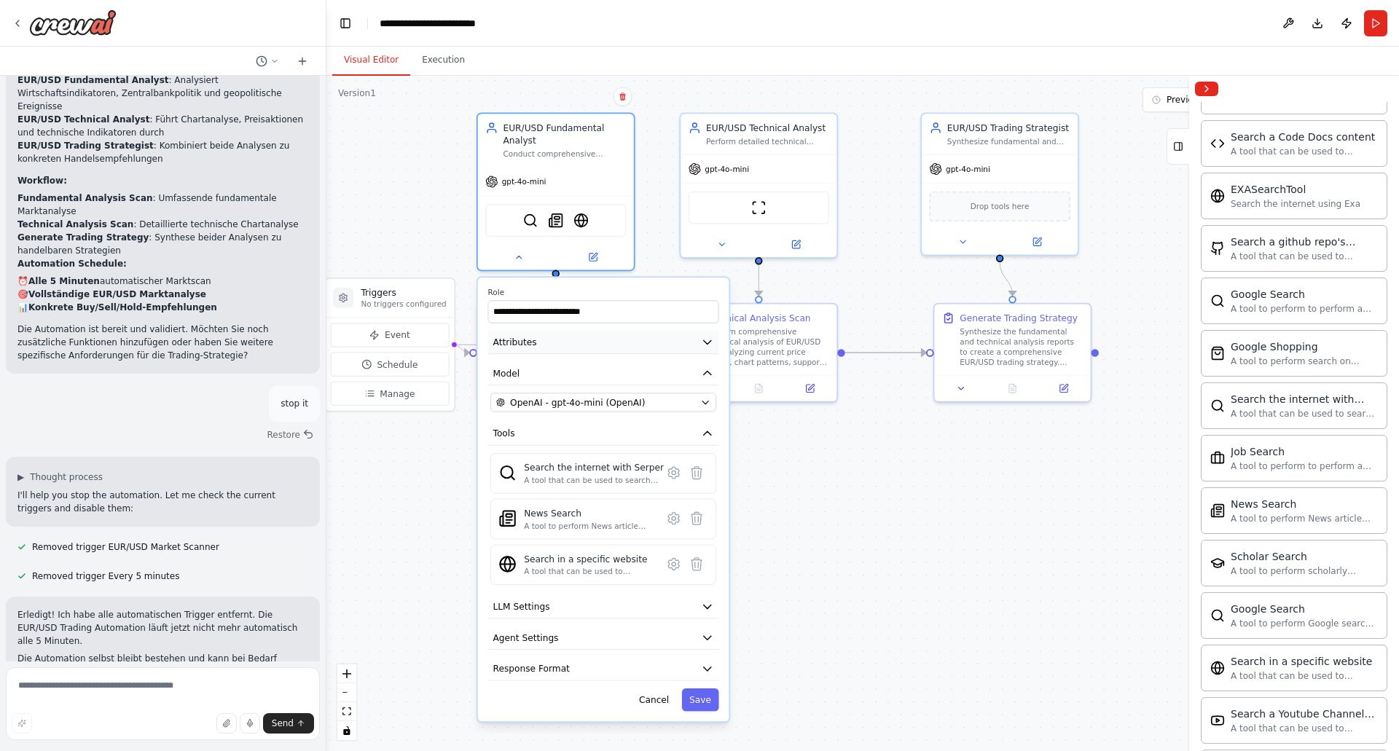
click at [700, 347] on button "Attributes" at bounding box center [603, 342] width 231 height 23
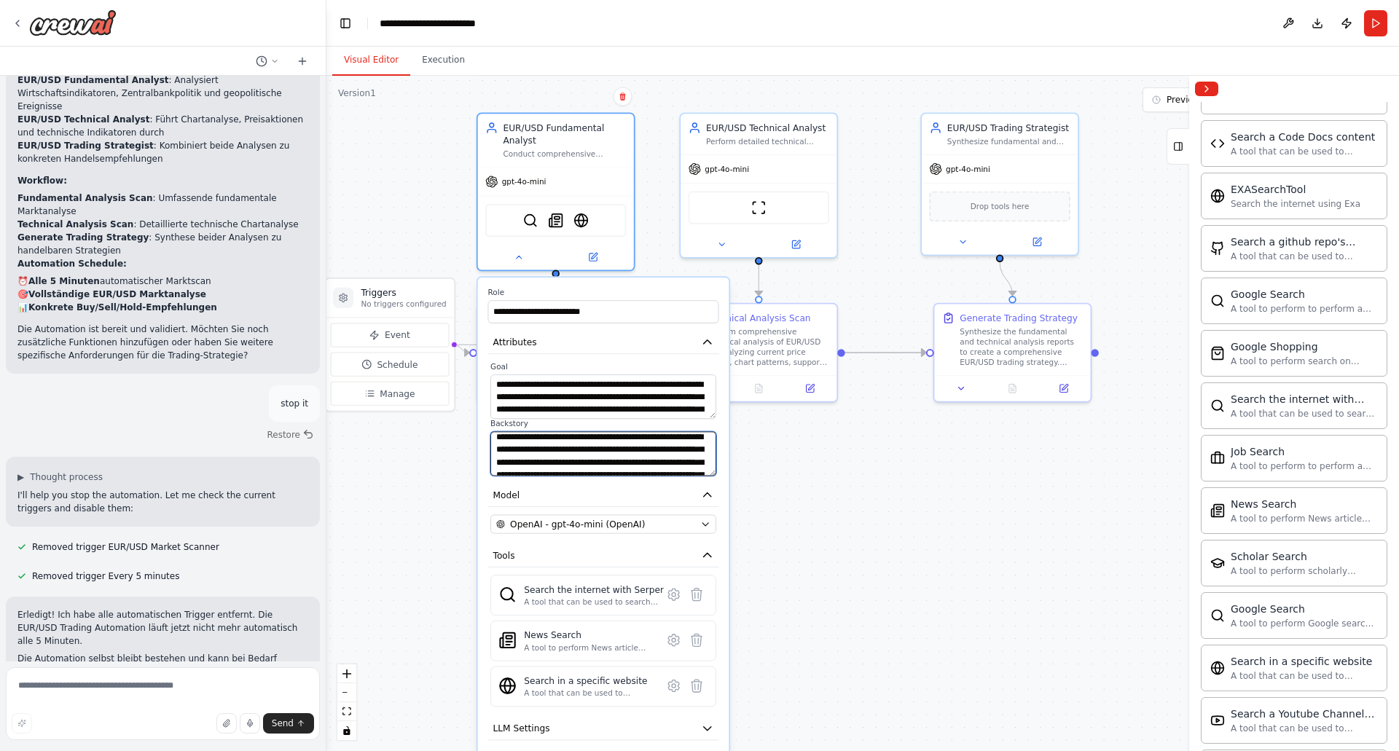
scroll to position [0, 0]
click at [848, 591] on div ".deletable-edge-delete-btn { width: 20px; height: 20px; border: 0px solid #ffff…" at bounding box center [863, 414] width 1073 height 676
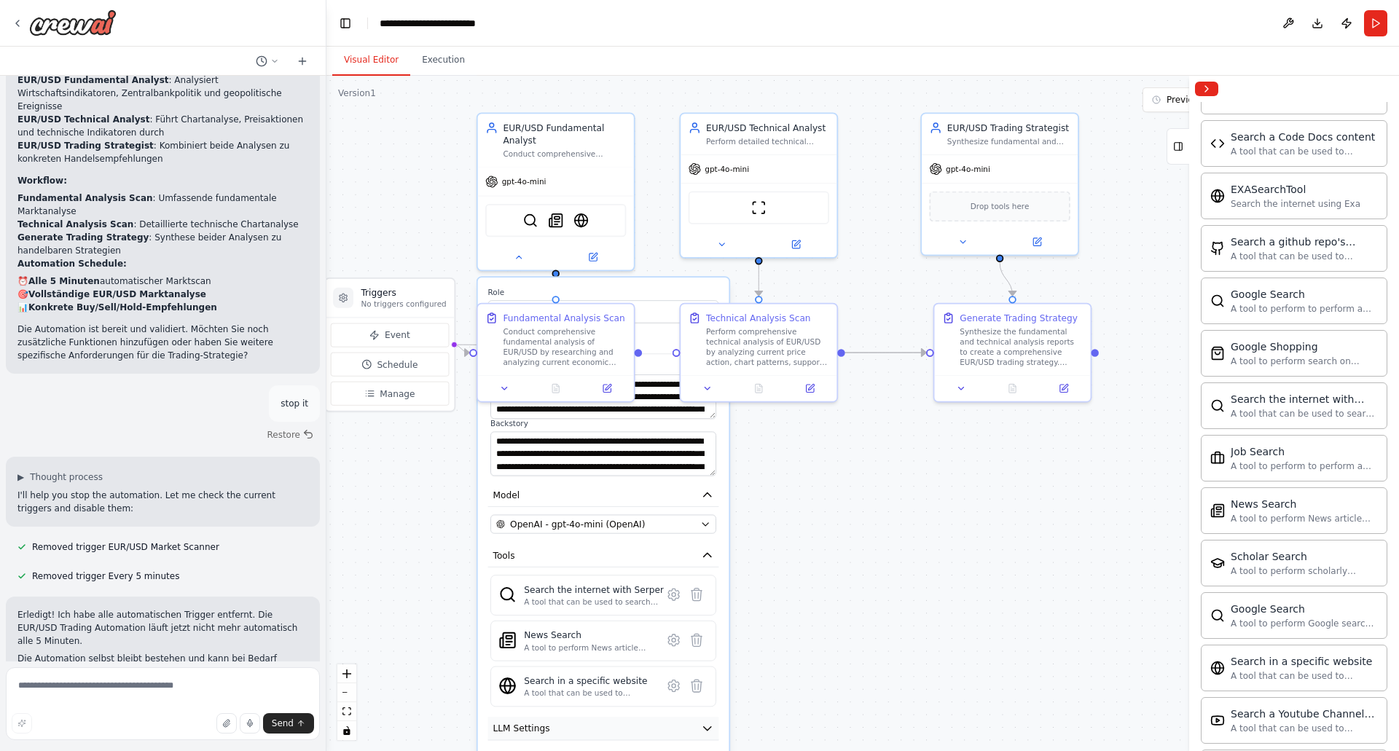
click at [706, 731] on icon "button" at bounding box center [707, 728] width 12 height 12
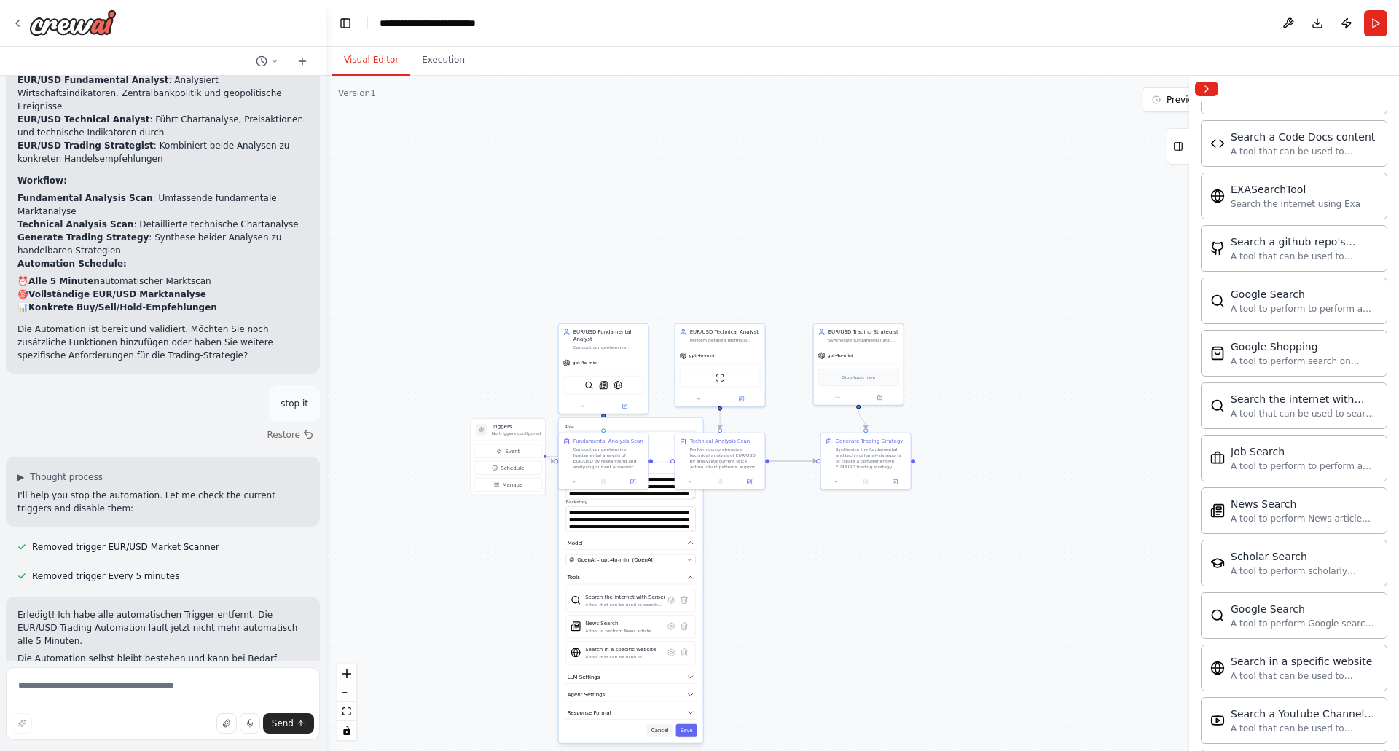
click at [663, 732] on button "Cancel" at bounding box center [660, 730] width 26 height 13
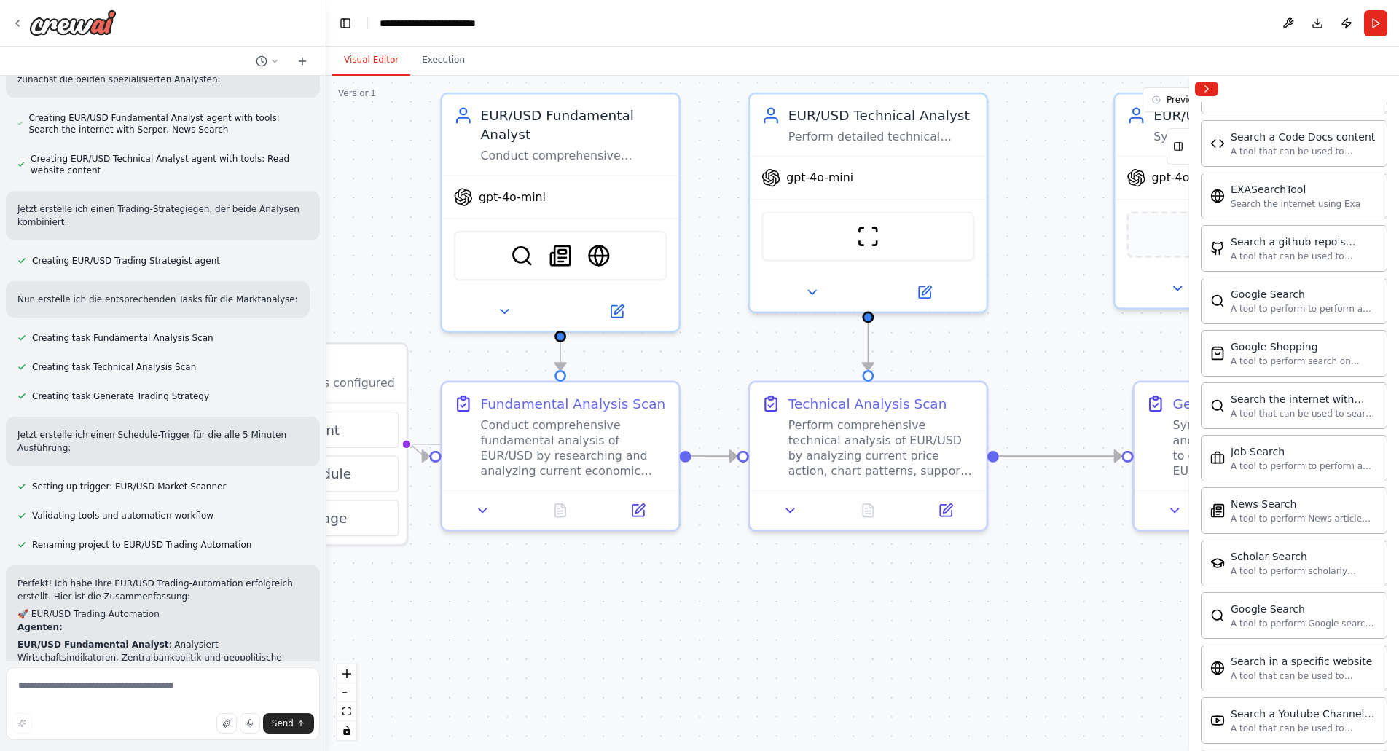
scroll to position [655, 0]
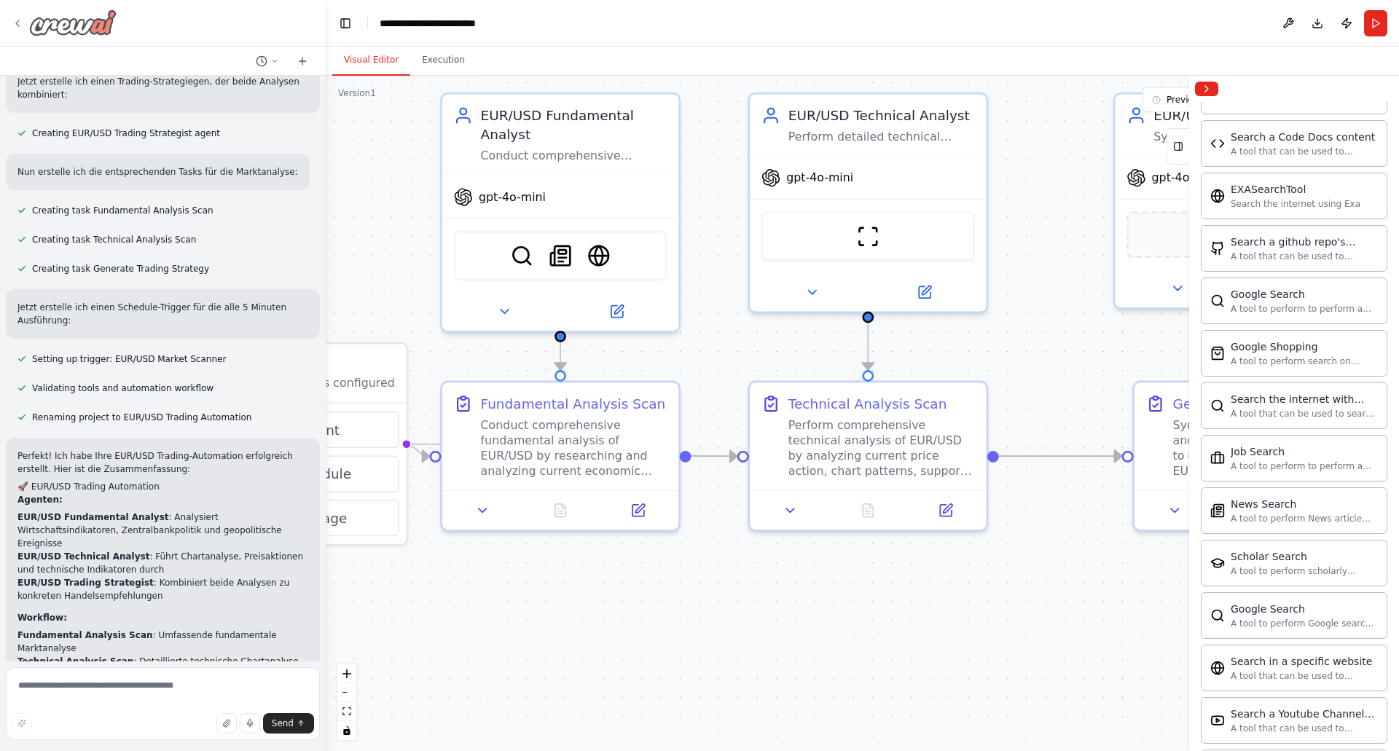
click at [17, 20] on icon at bounding box center [18, 23] width 12 height 12
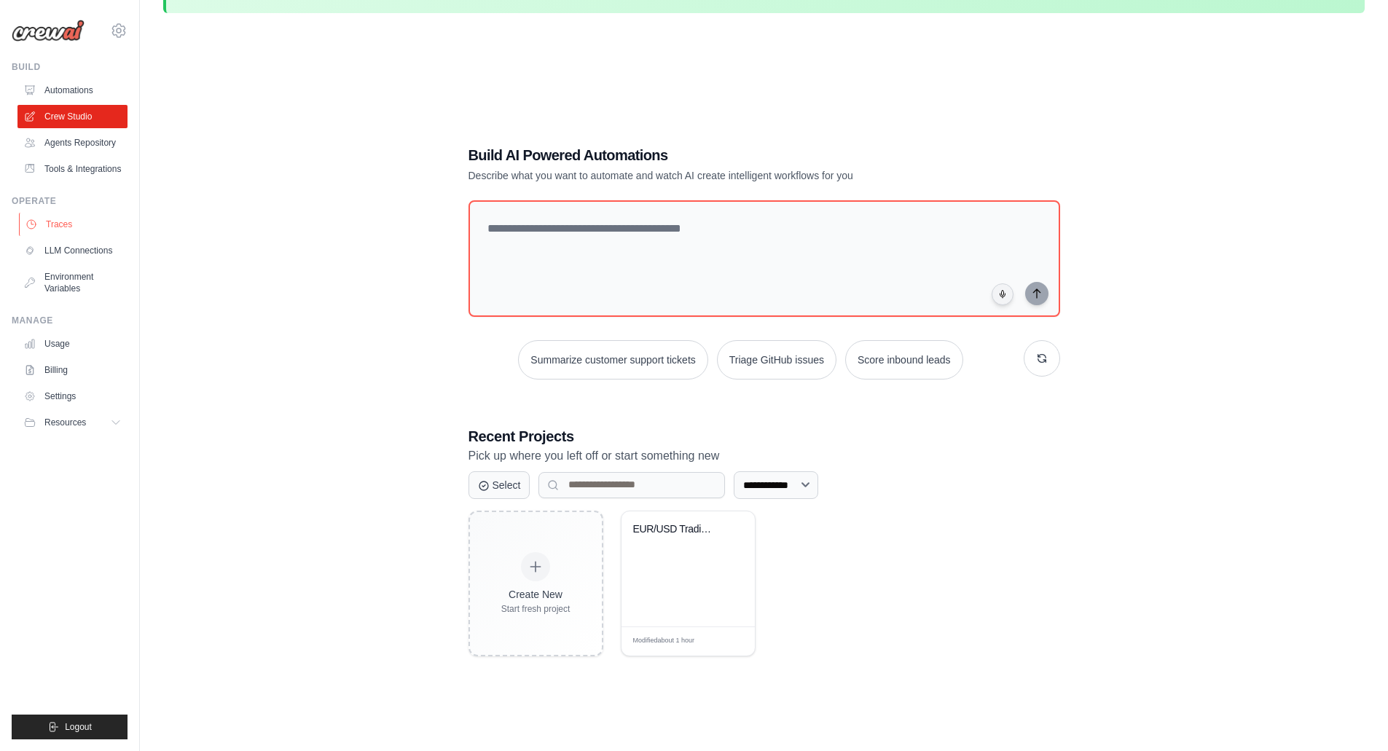
click at [58, 222] on link "Traces" at bounding box center [74, 224] width 110 height 23
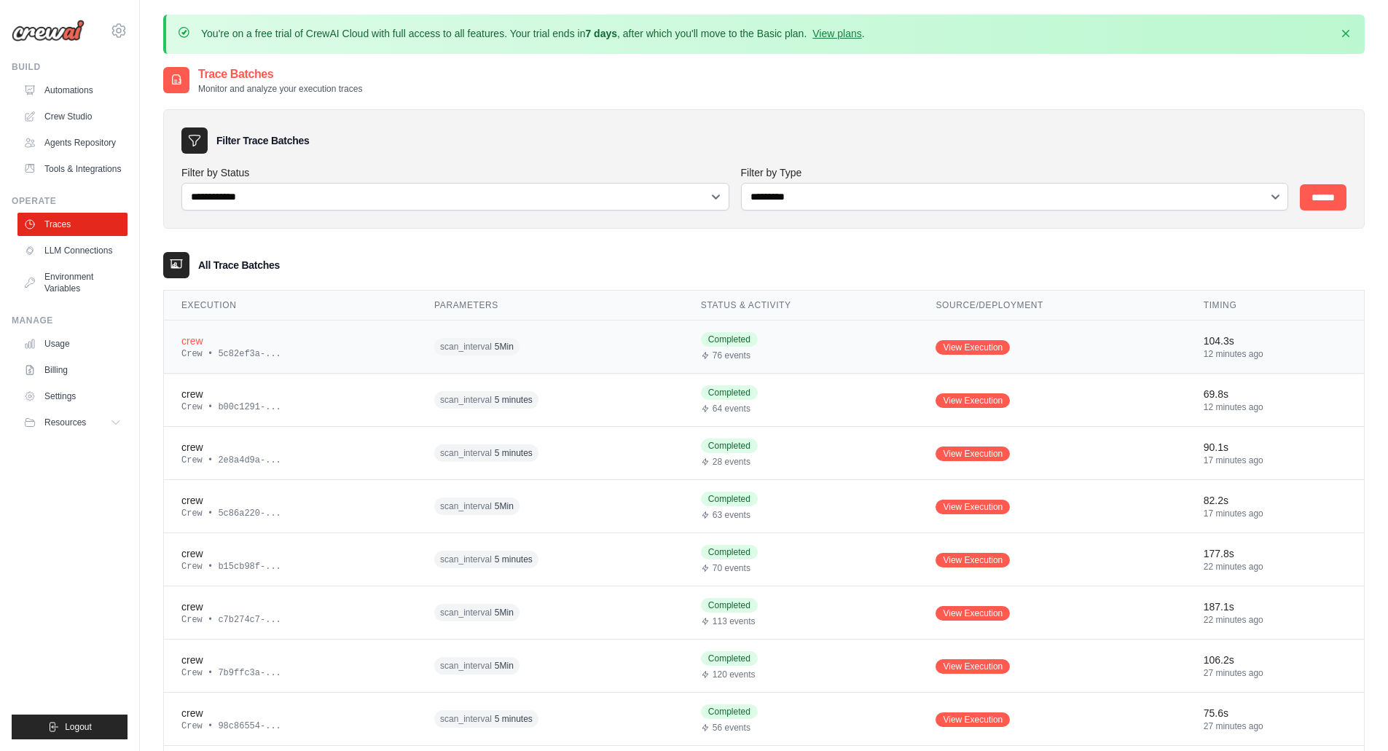
scroll to position [73, 0]
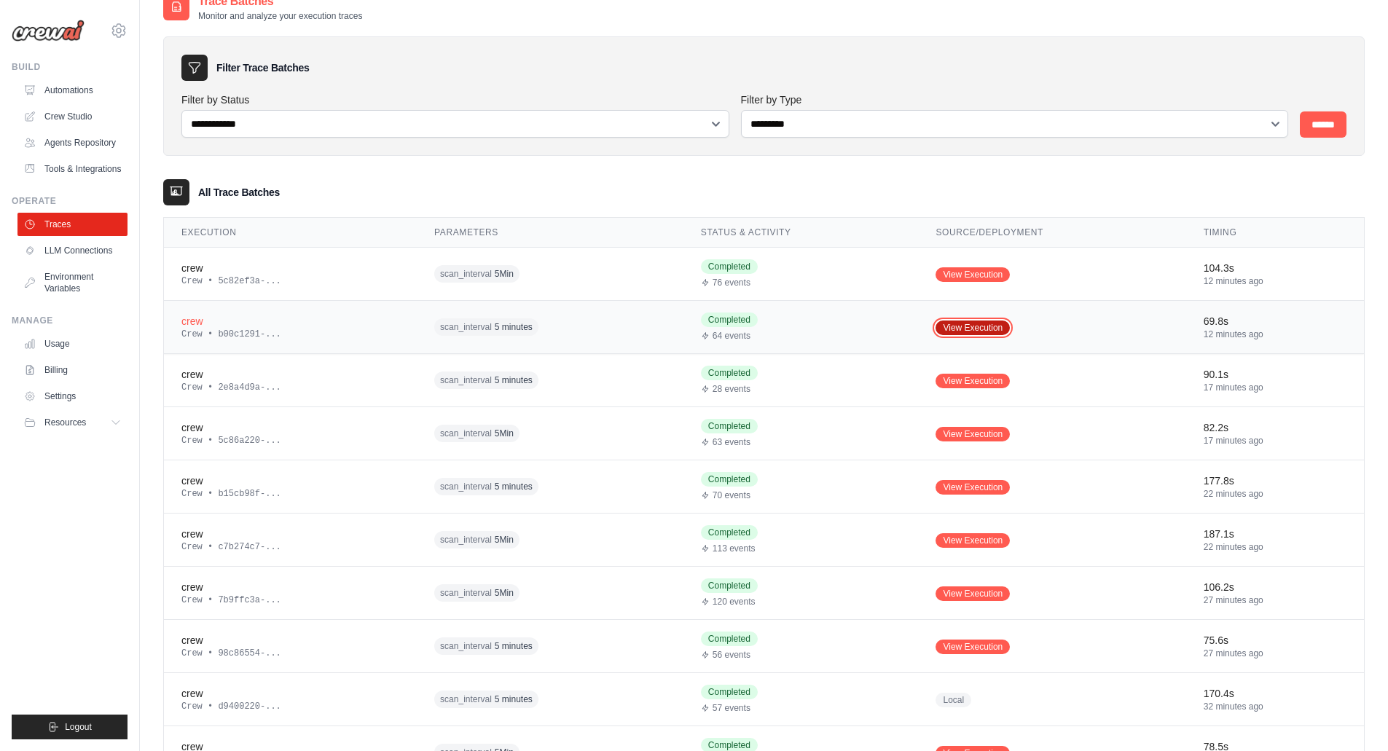
click at [975, 329] on link "View Execution" at bounding box center [973, 328] width 74 height 15
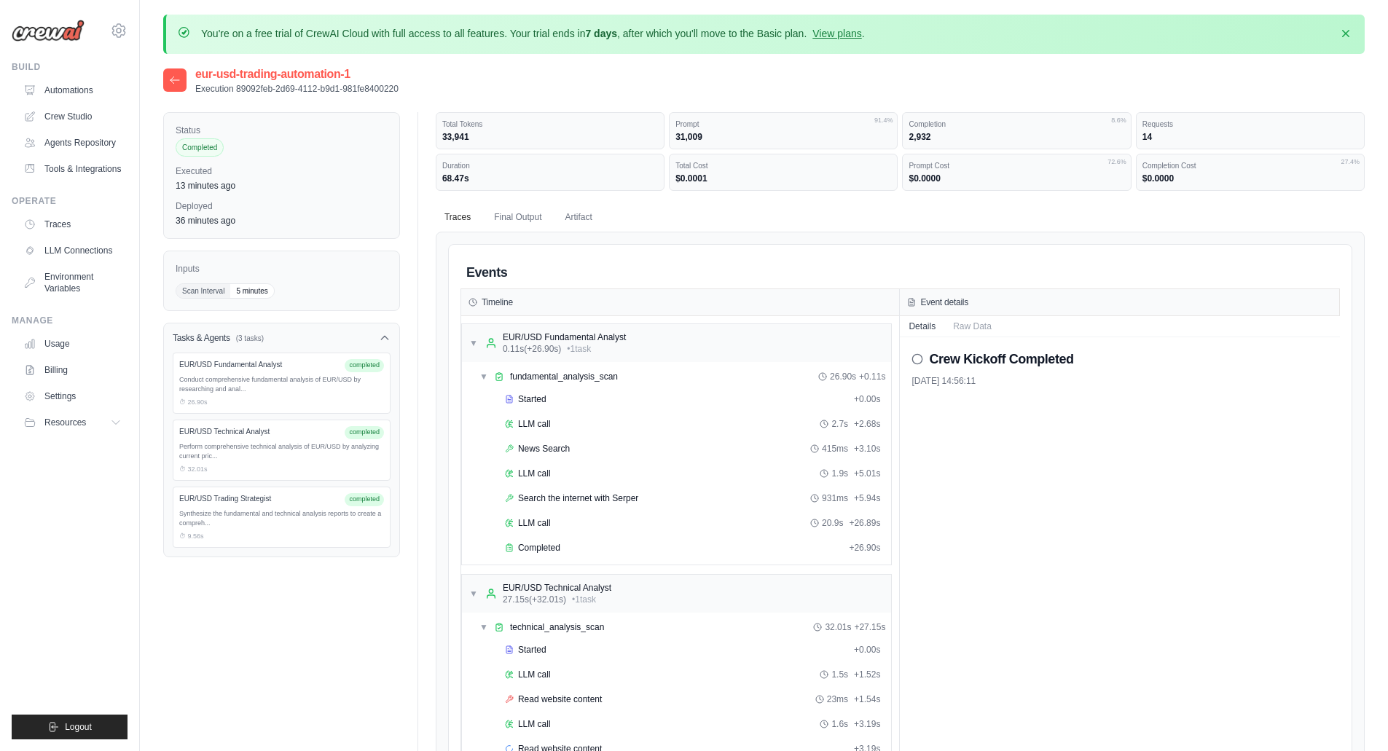
click at [171, 77] on icon at bounding box center [175, 80] width 12 height 12
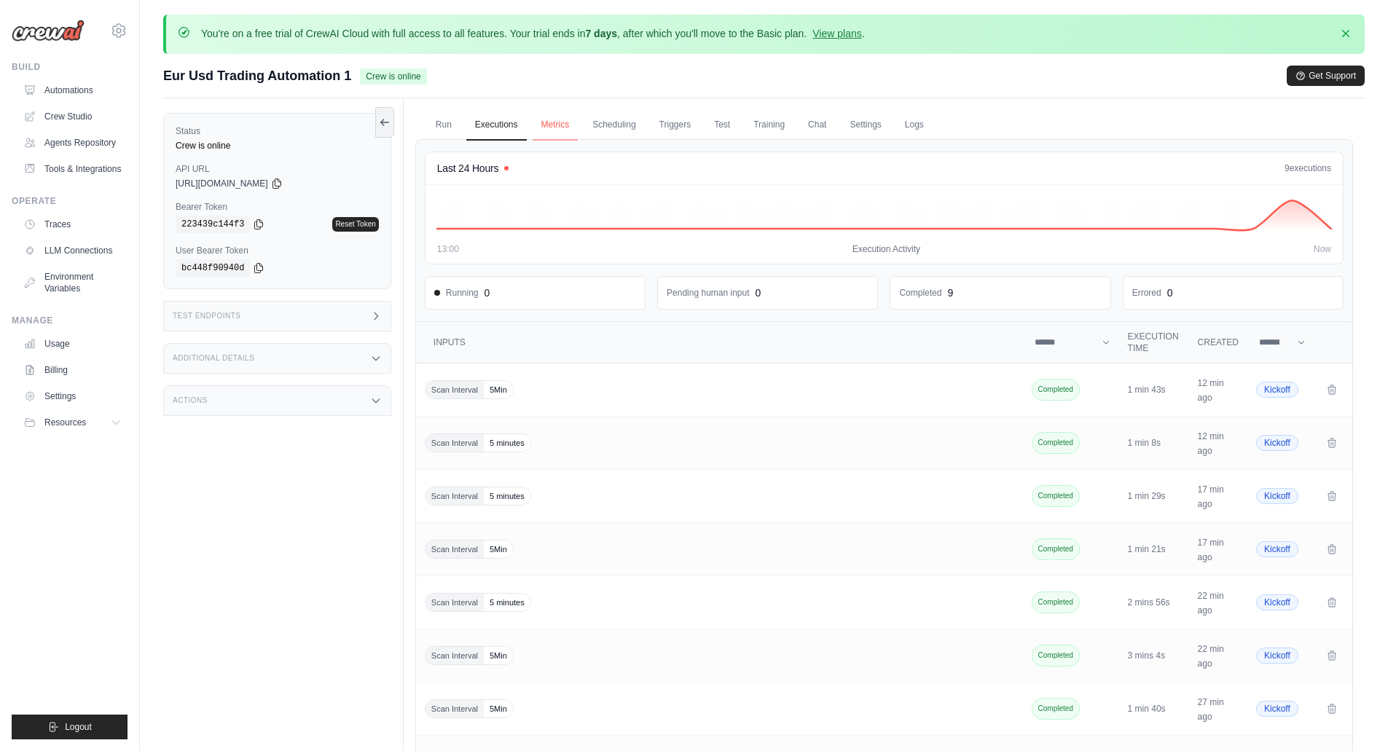
click at [557, 120] on link "Metrics" at bounding box center [556, 125] width 46 height 31
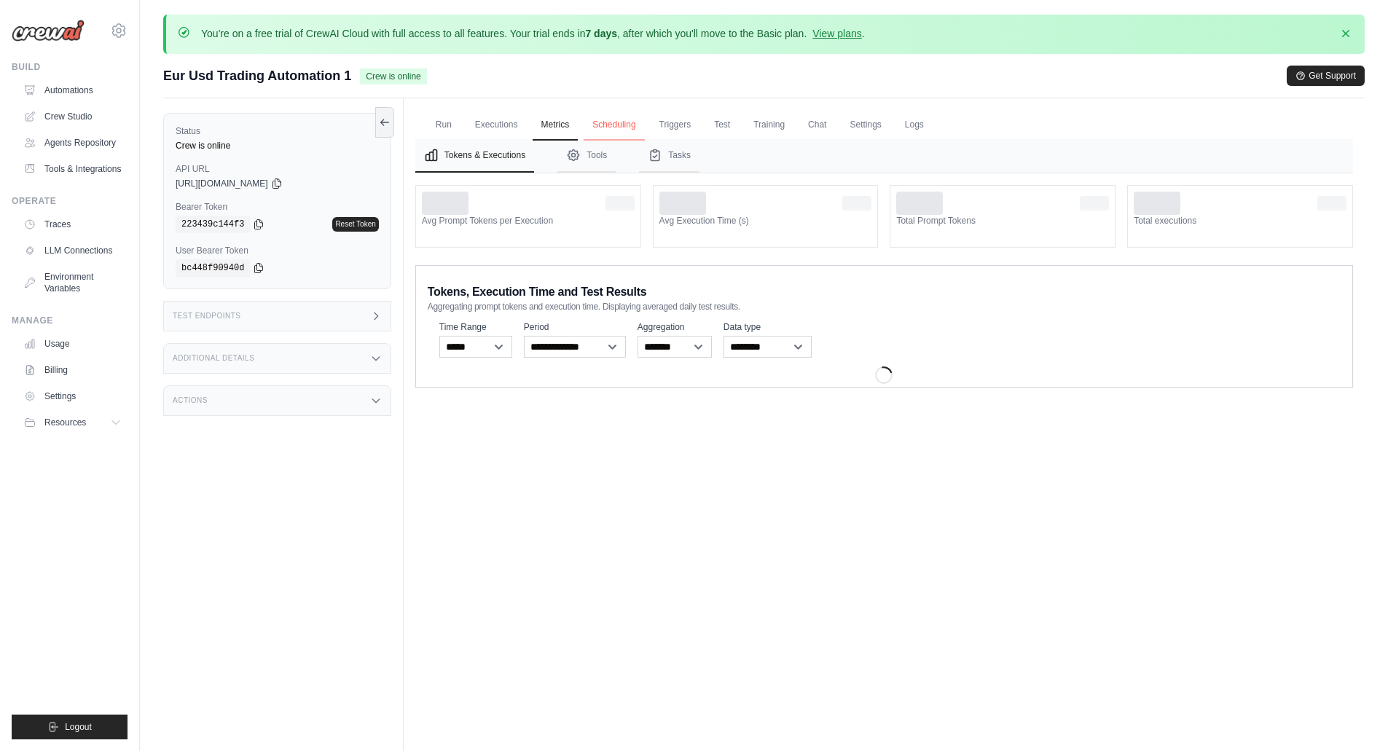
click at [616, 123] on link "Scheduling" at bounding box center [614, 125] width 60 height 31
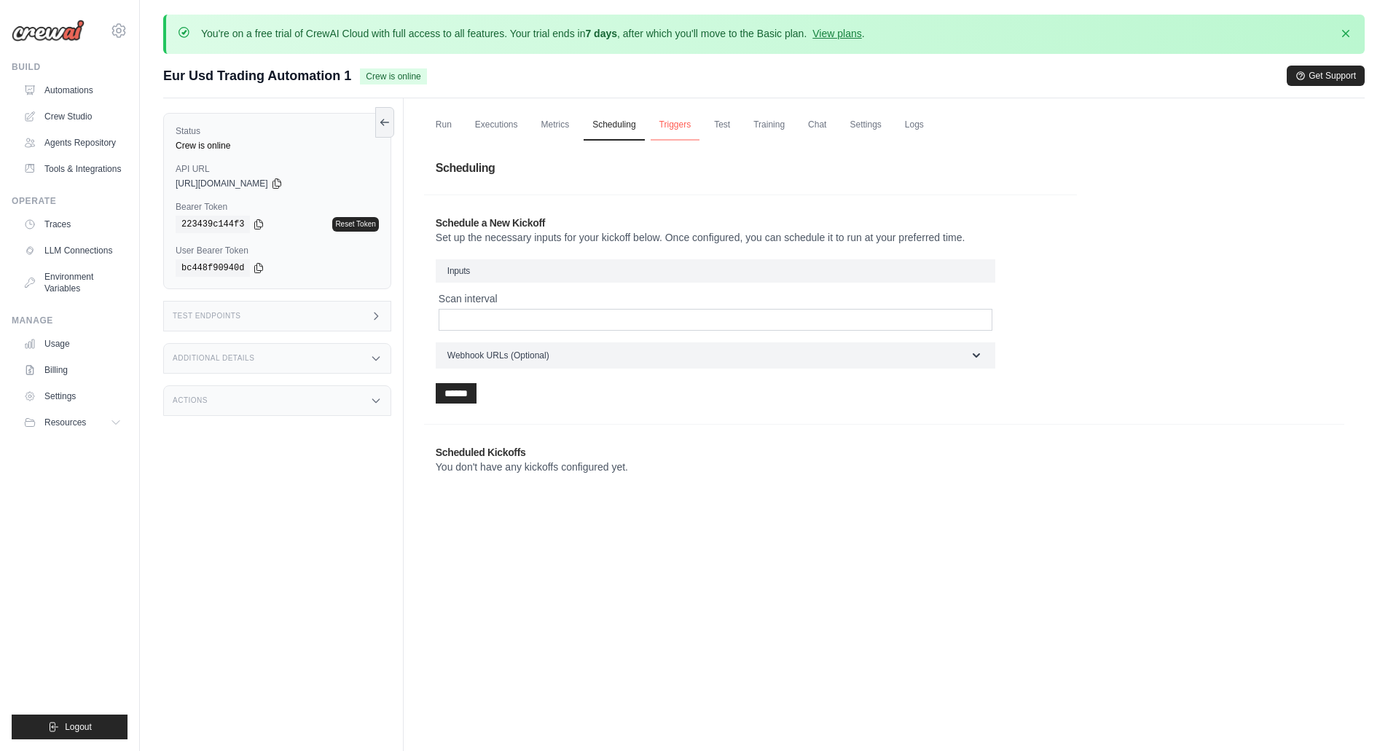
click at [678, 123] on link "Triggers" at bounding box center [676, 125] width 50 height 31
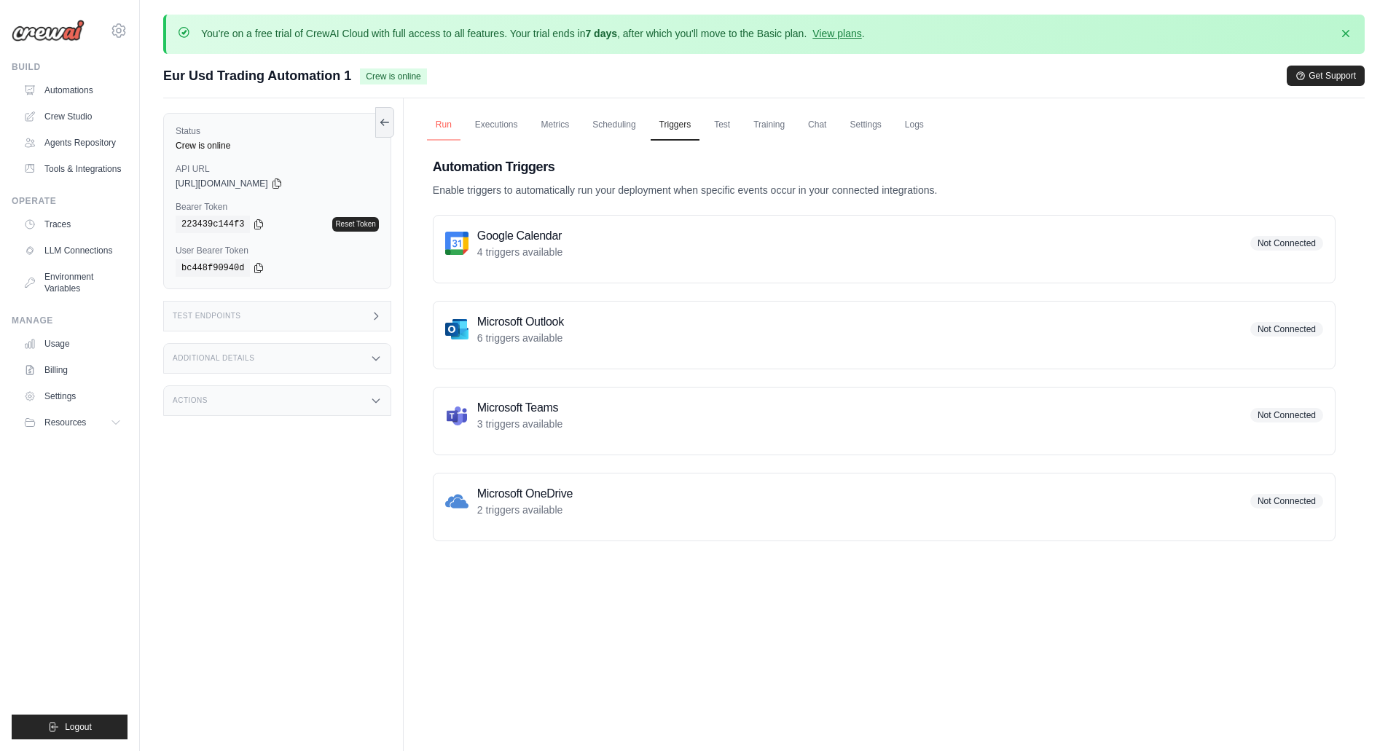
click at [441, 122] on link "Run" at bounding box center [444, 125] width 34 height 31
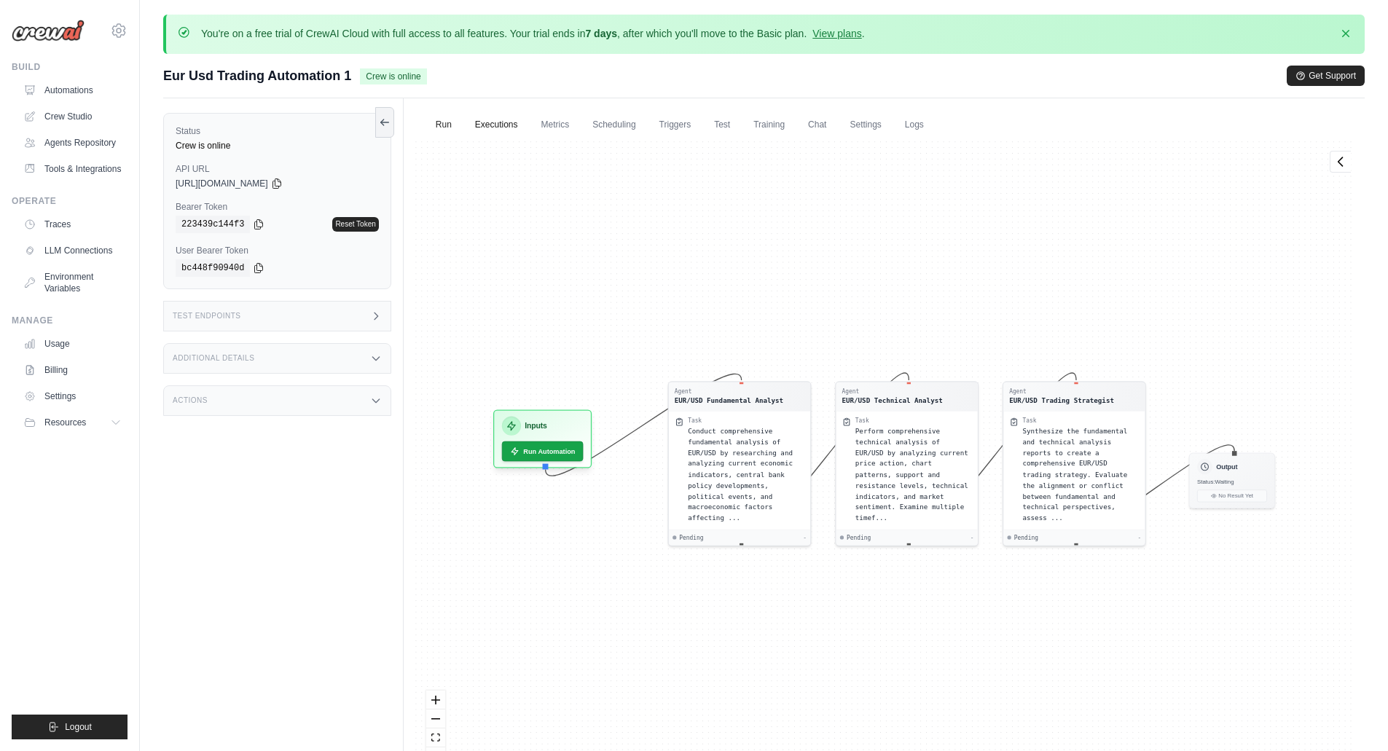
click at [492, 119] on link "Executions" at bounding box center [496, 125] width 60 height 31
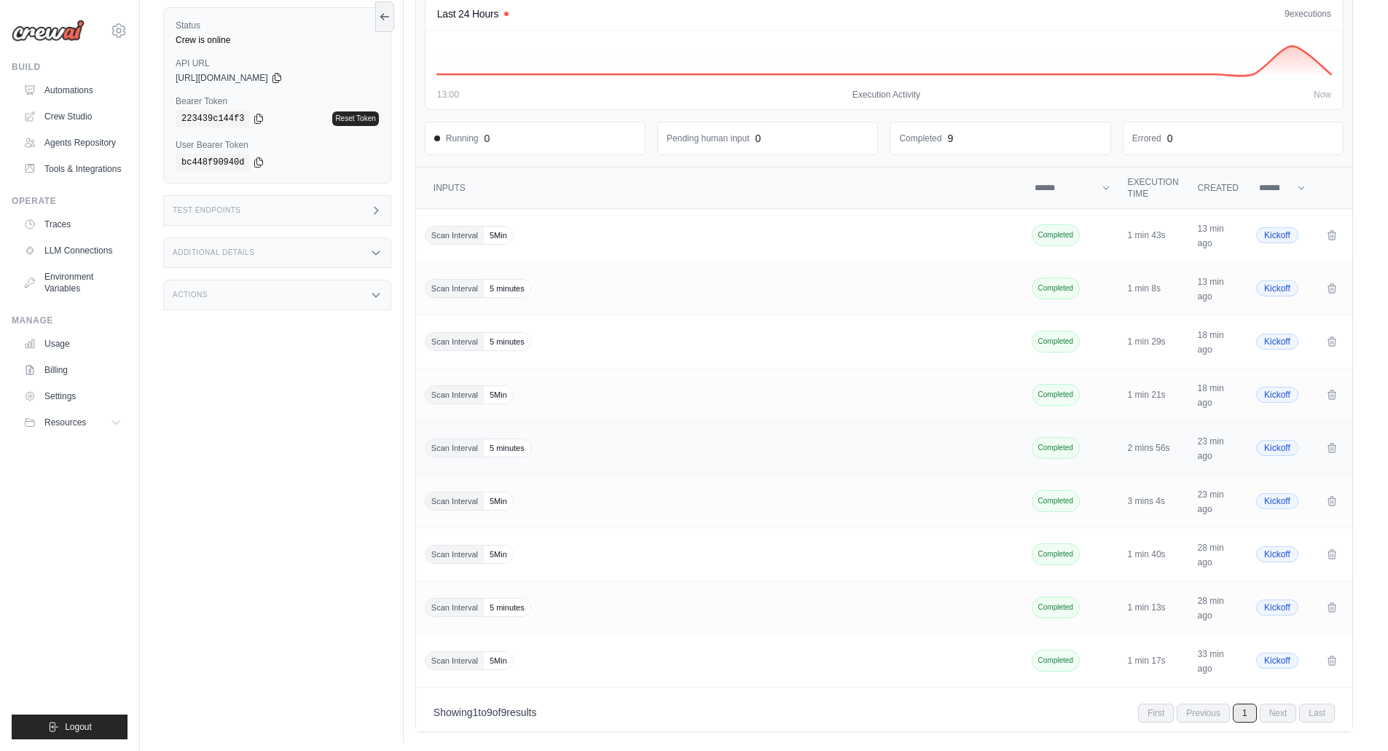
scroll to position [162, 0]
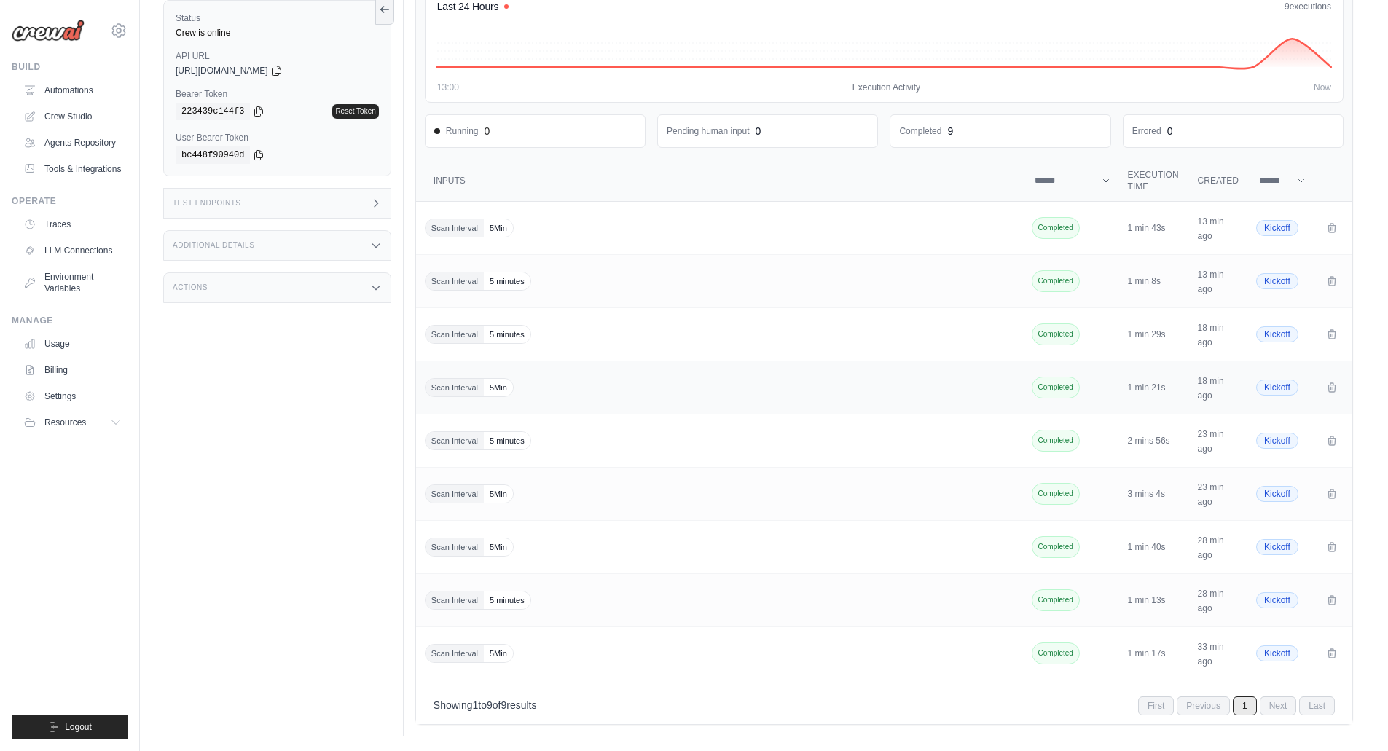
click at [1062, 387] on span "Completed" at bounding box center [1056, 388] width 48 height 22
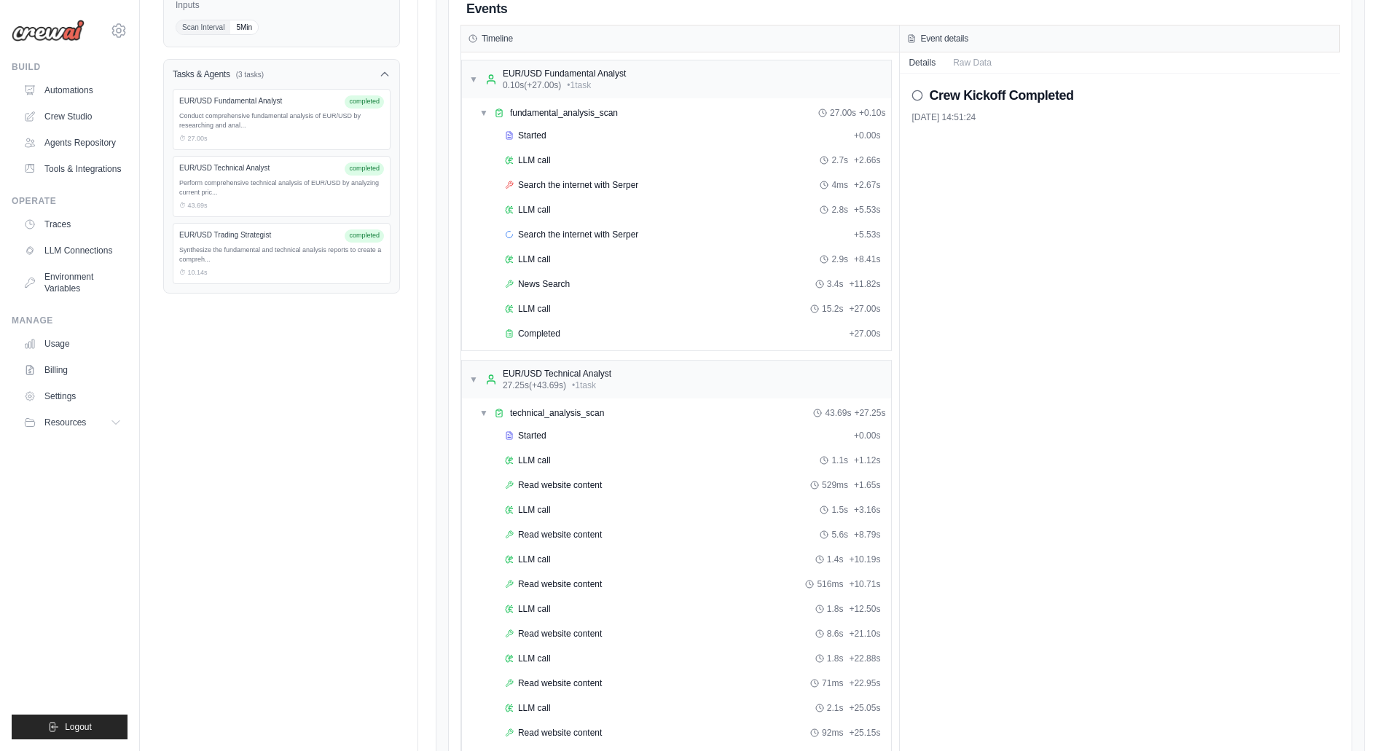
scroll to position [292, 0]
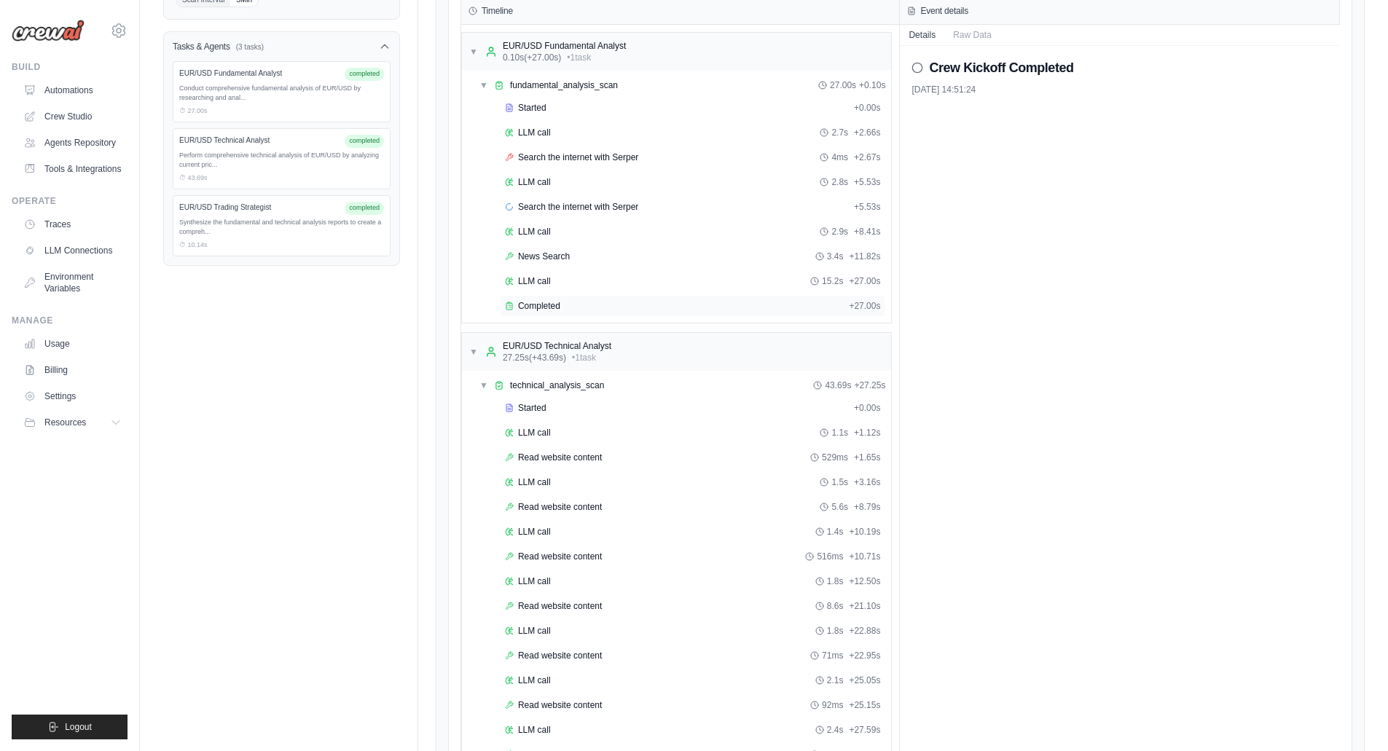
click at [534, 309] on span "Completed" at bounding box center [539, 306] width 42 height 12
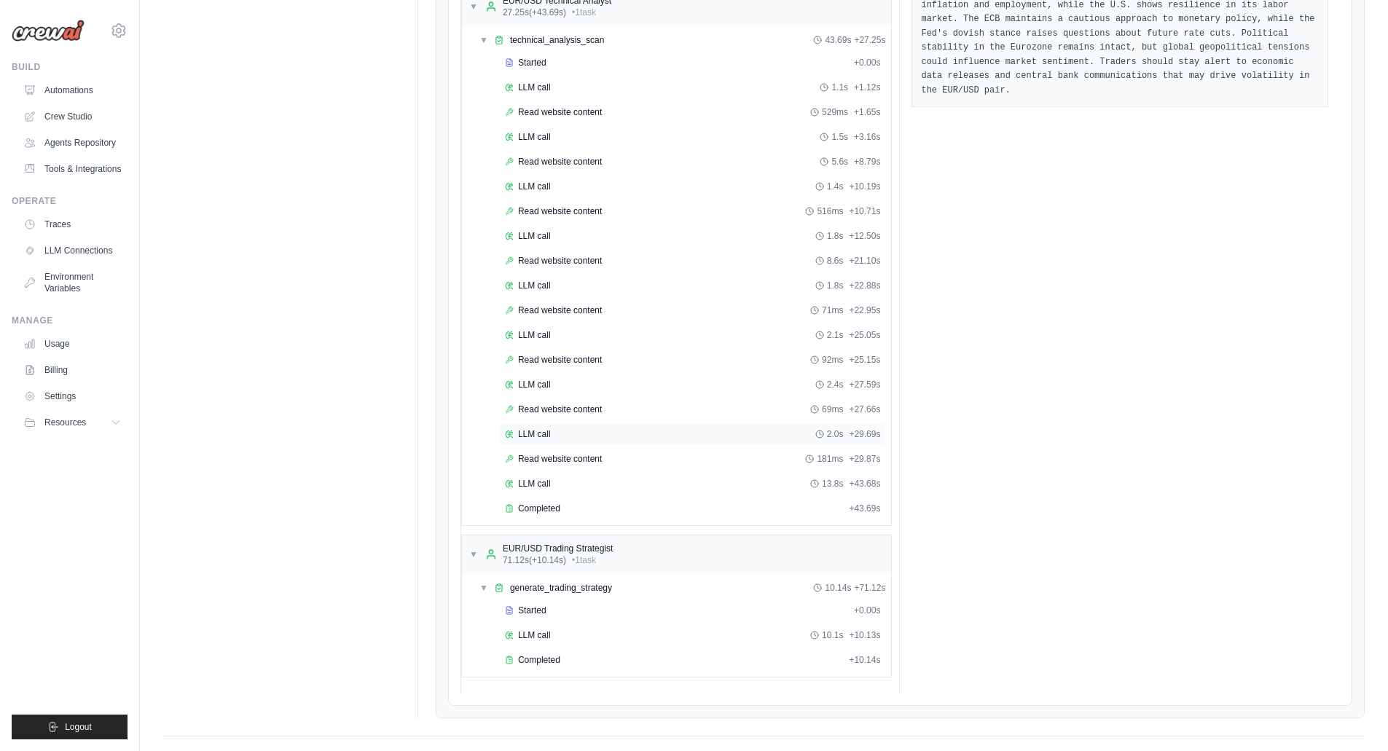
scroll to position [656, 0]
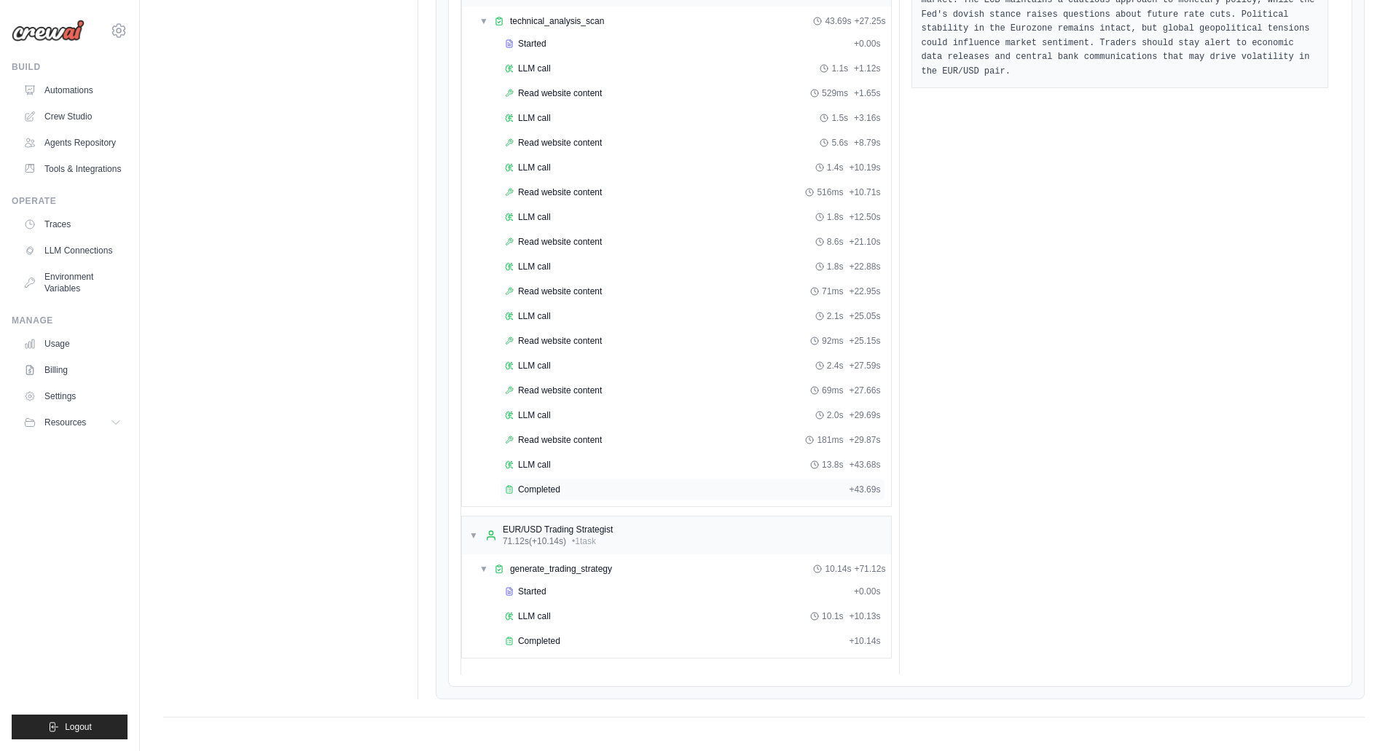
click at [546, 488] on span "Completed" at bounding box center [539, 490] width 42 height 12
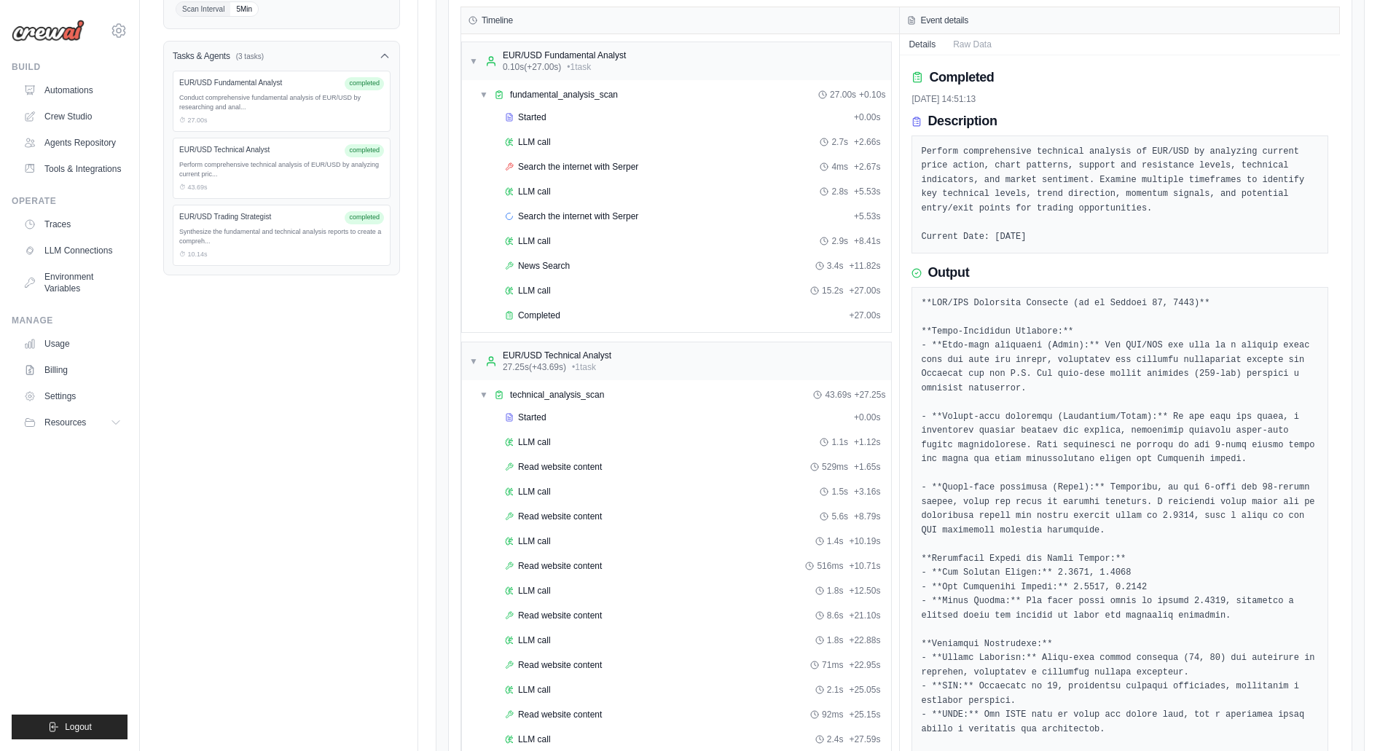
scroll to position [0, 0]
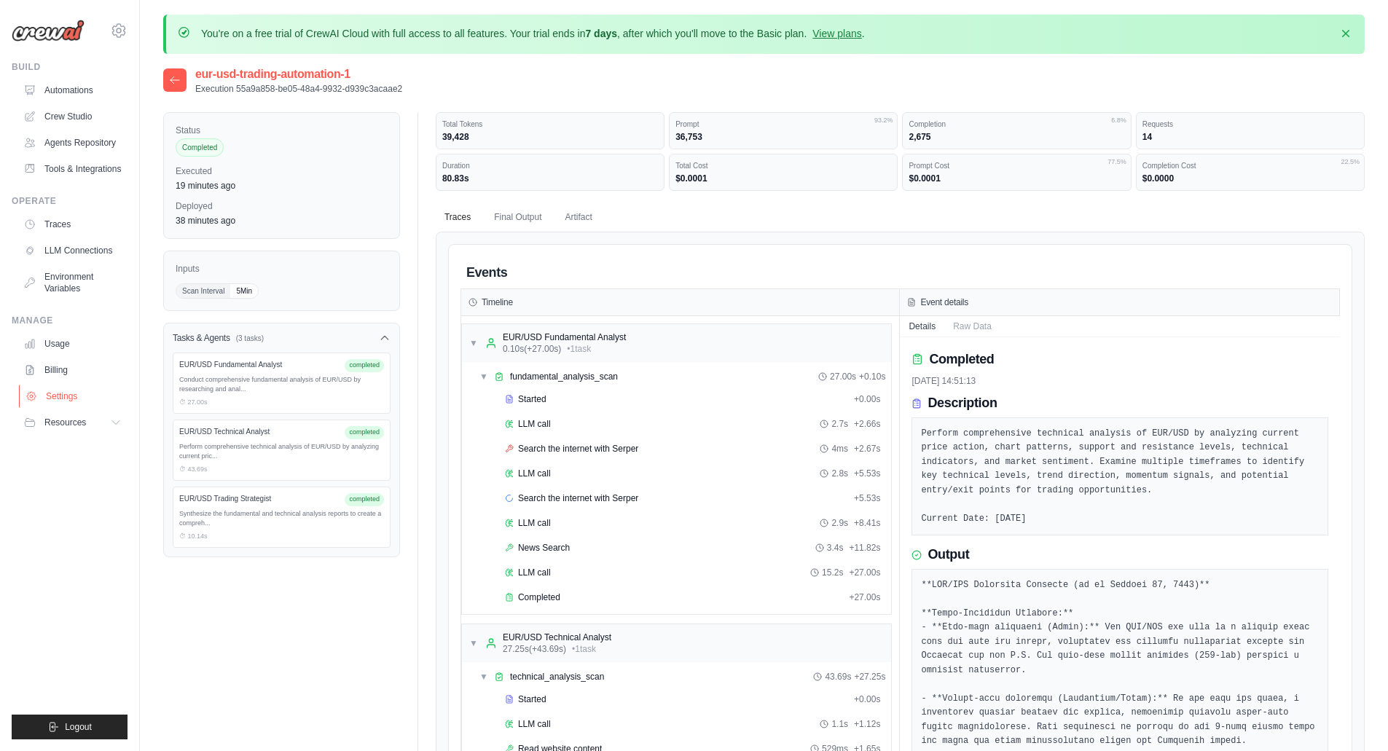
click at [61, 394] on link "Settings" at bounding box center [74, 396] width 110 height 23
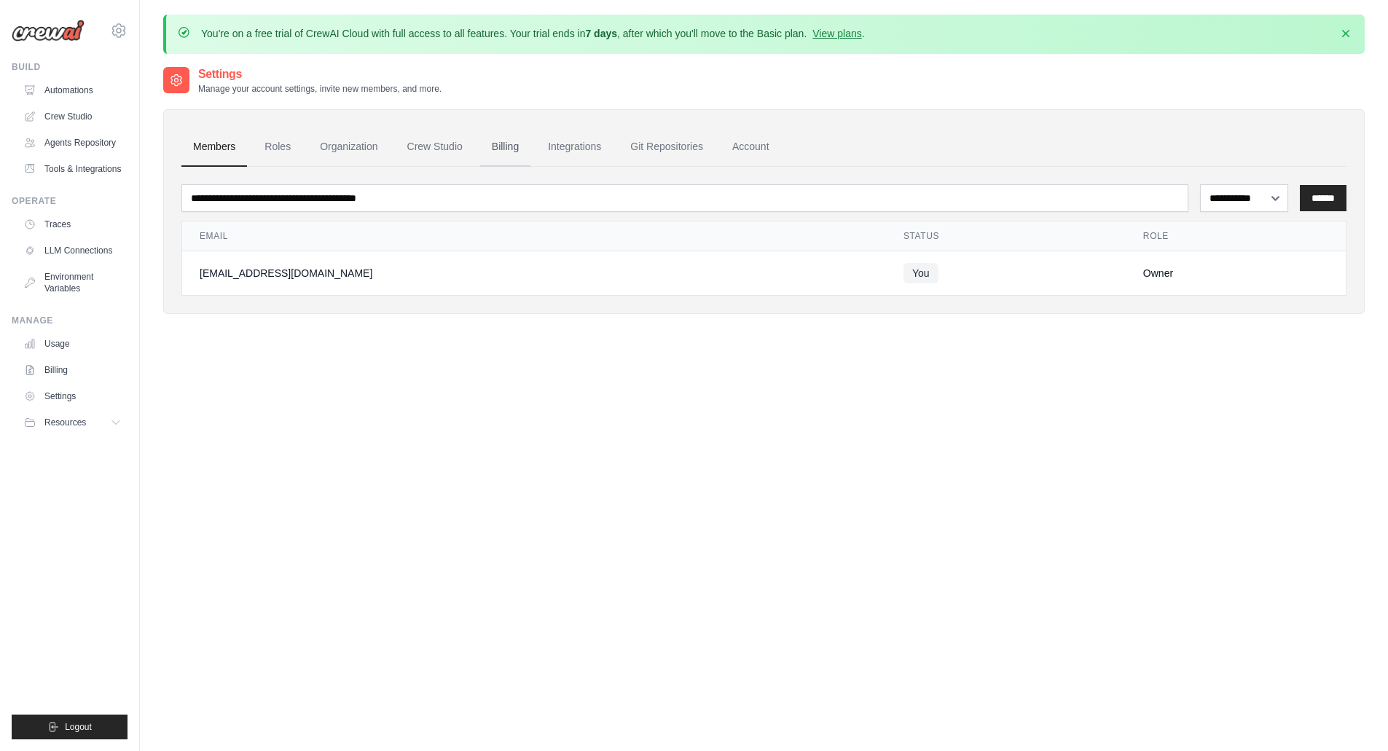
click at [502, 146] on link "Billing" at bounding box center [505, 147] width 50 height 39
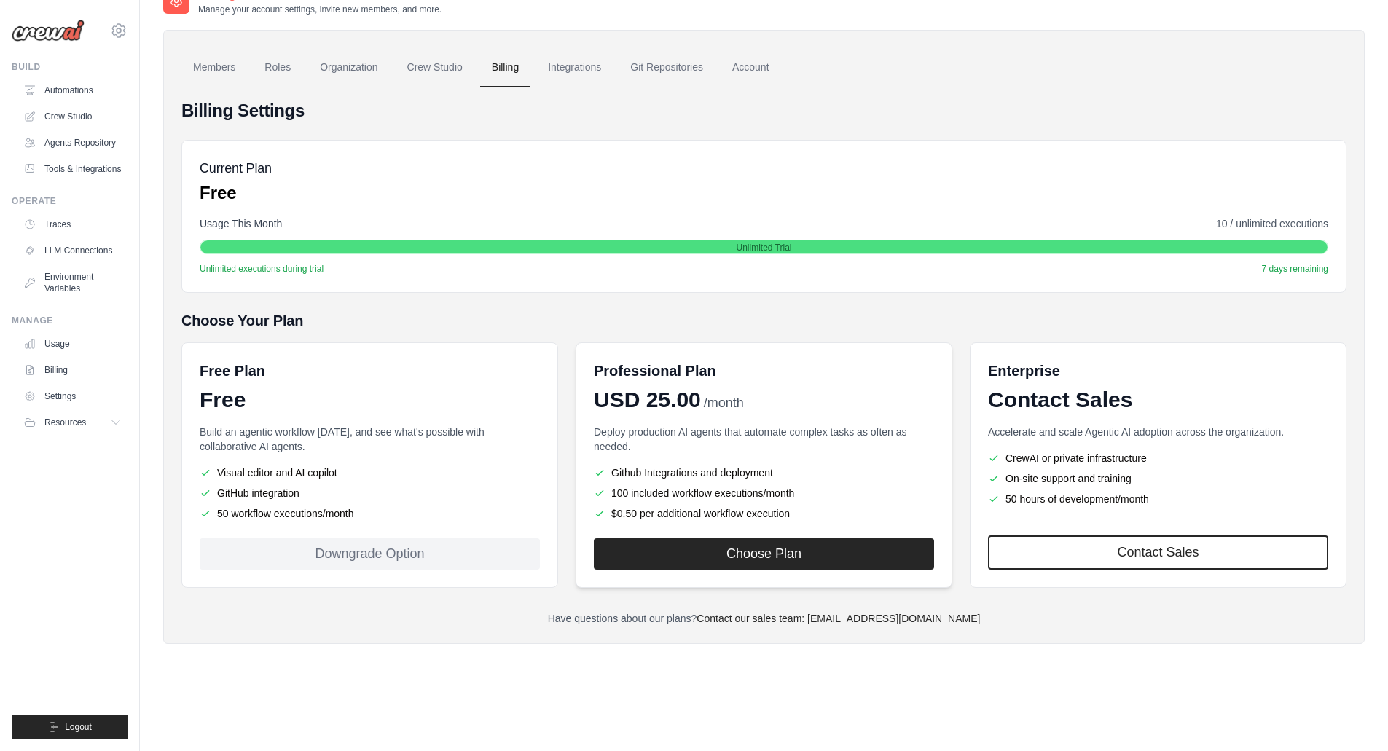
scroll to position [80, 0]
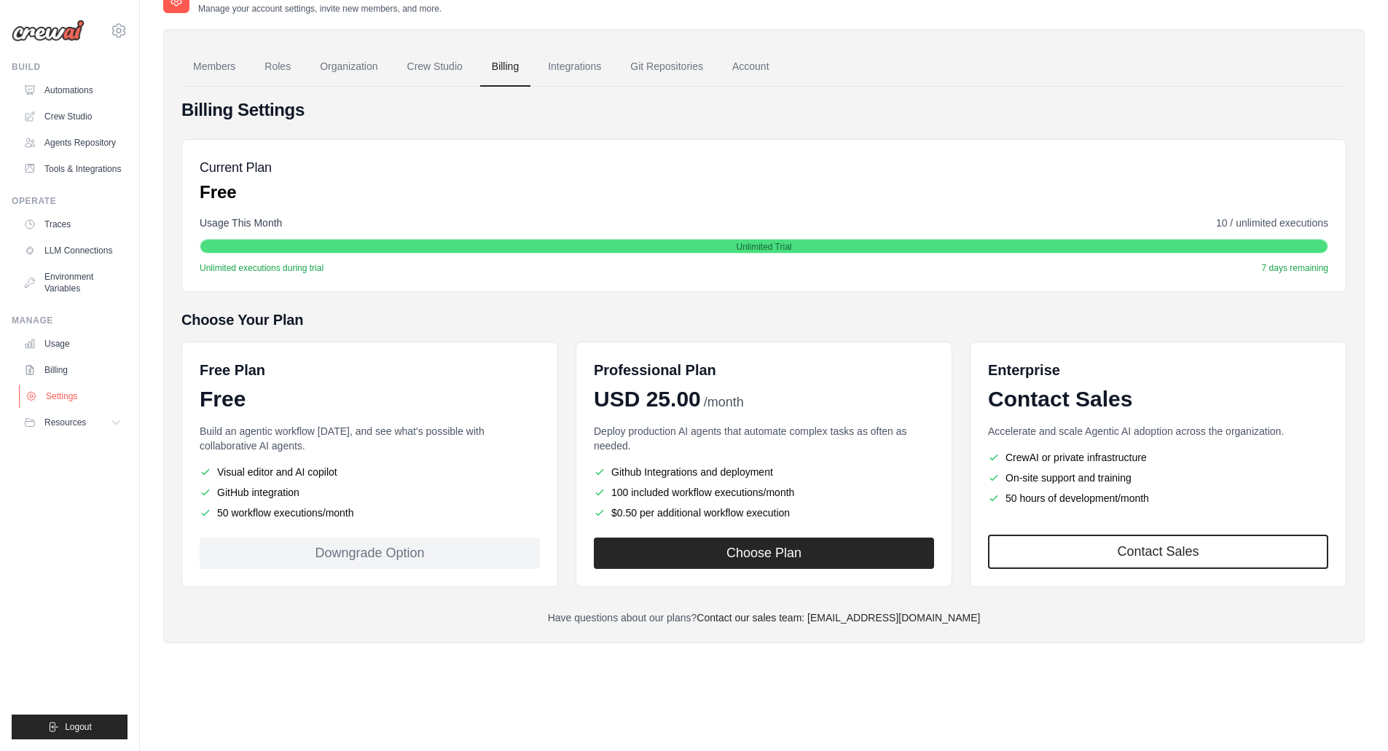
click at [58, 395] on link "Settings" at bounding box center [74, 396] width 110 height 23
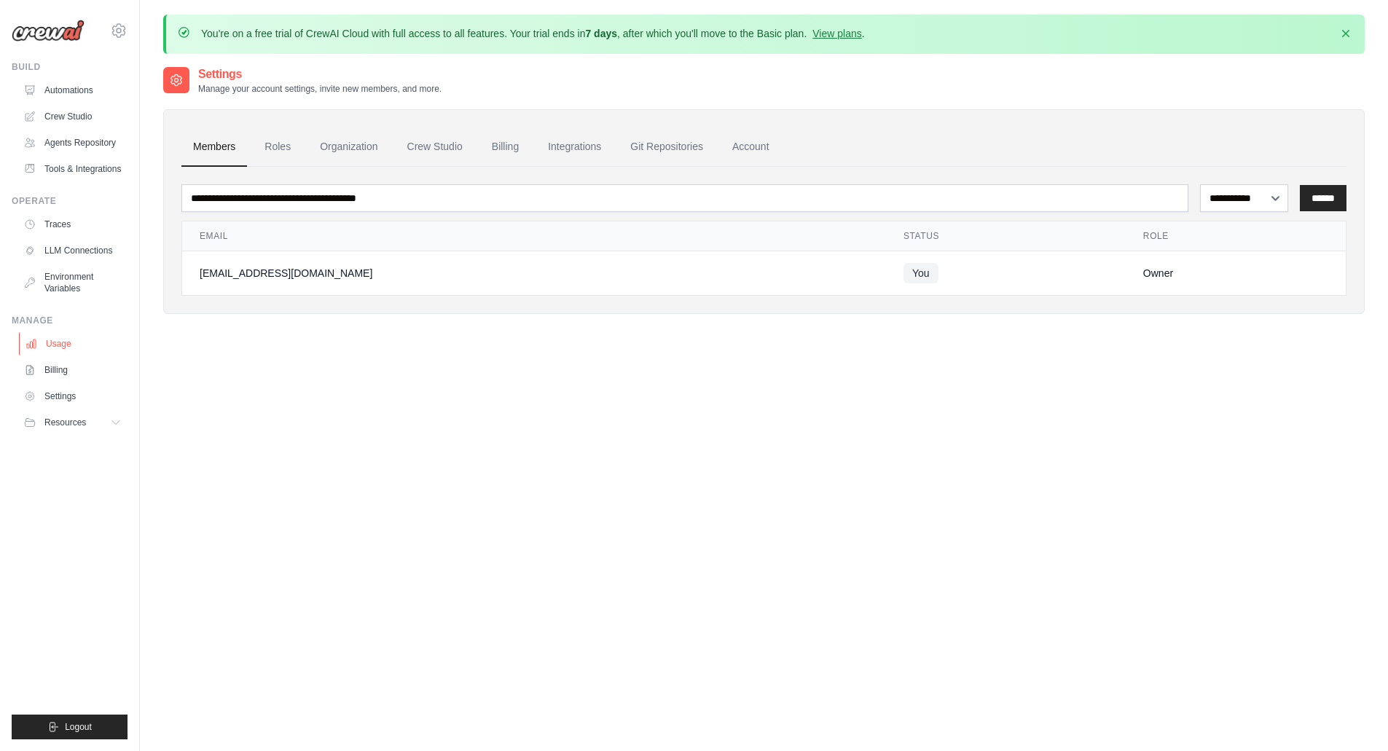
click at [59, 343] on link "Usage" at bounding box center [74, 343] width 110 height 23
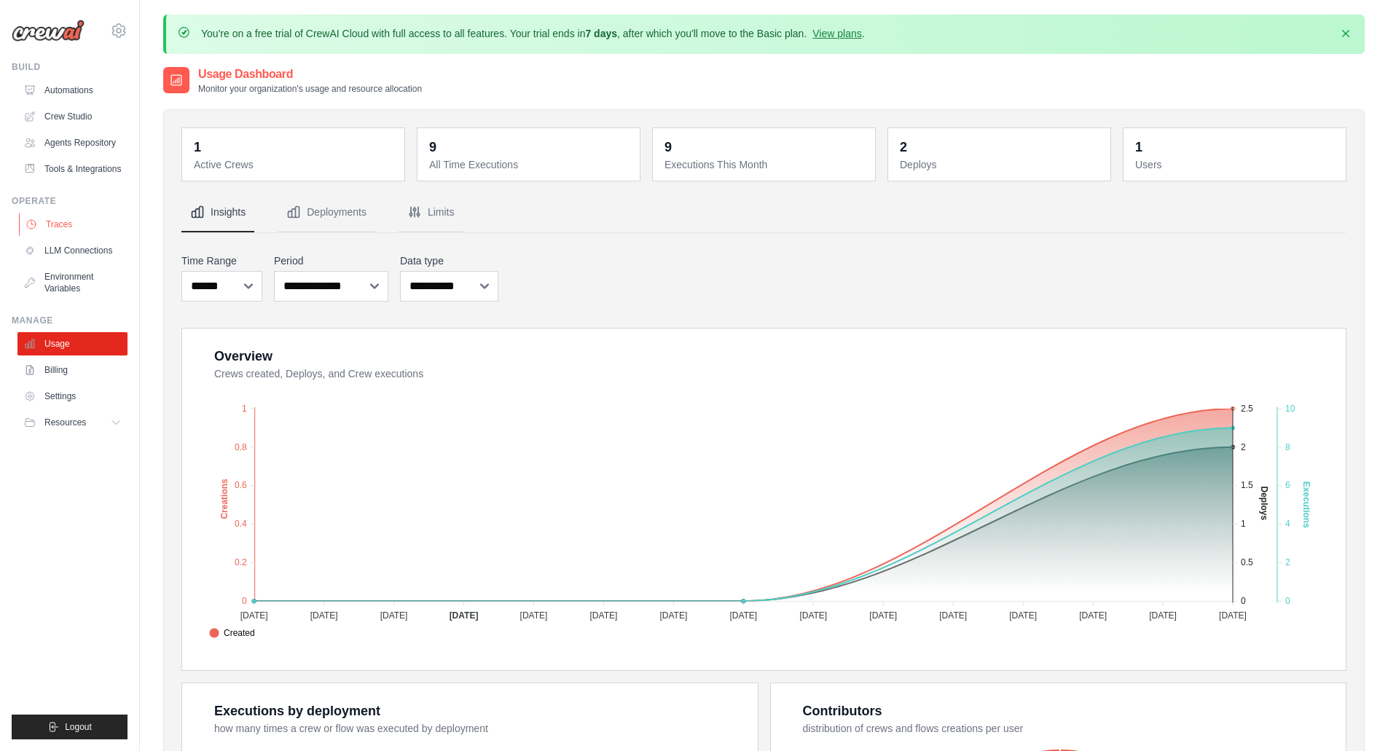
click at [60, 227] on link "Traces" at bounding box center [74, 224] width 110 height 23
